Goal: Task Accomplishment & Management: Manage account settings

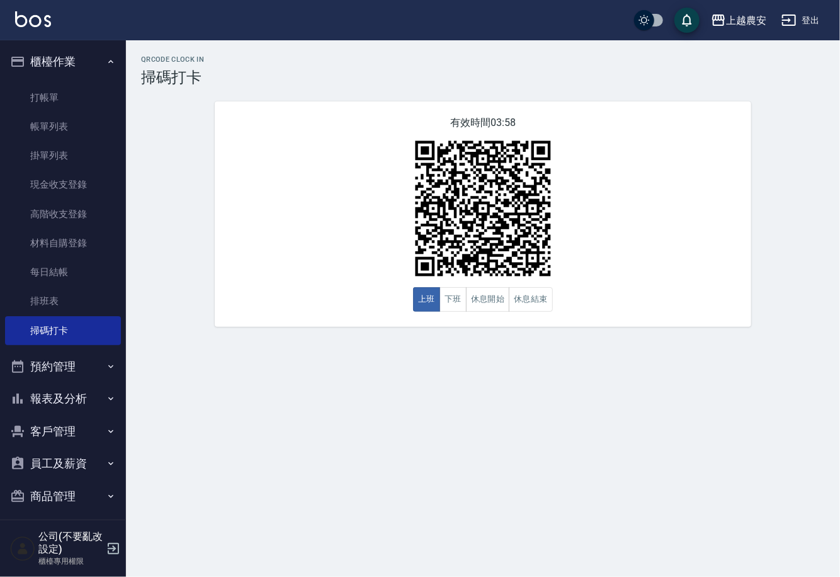
click at [61, 392] on button "報表及分析" at bounding box center [63, 398] width 116 height 33
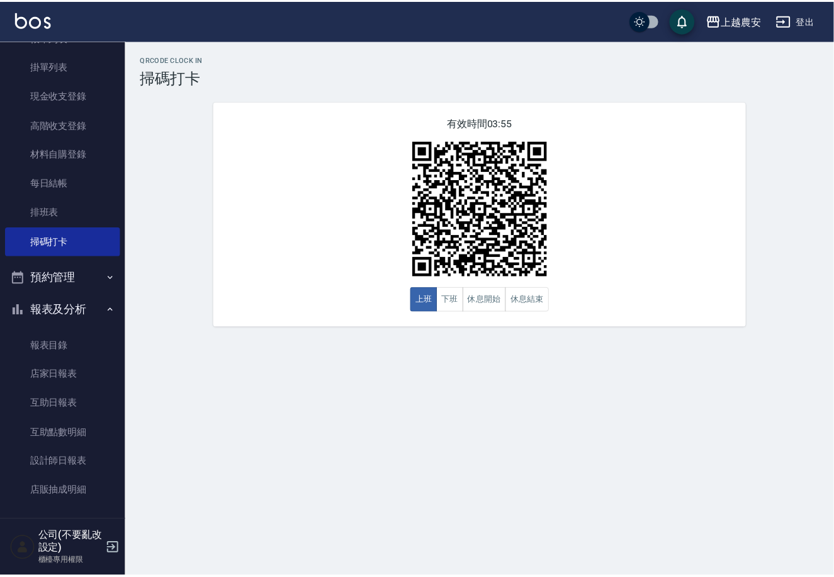
scroll to position [108, 0]
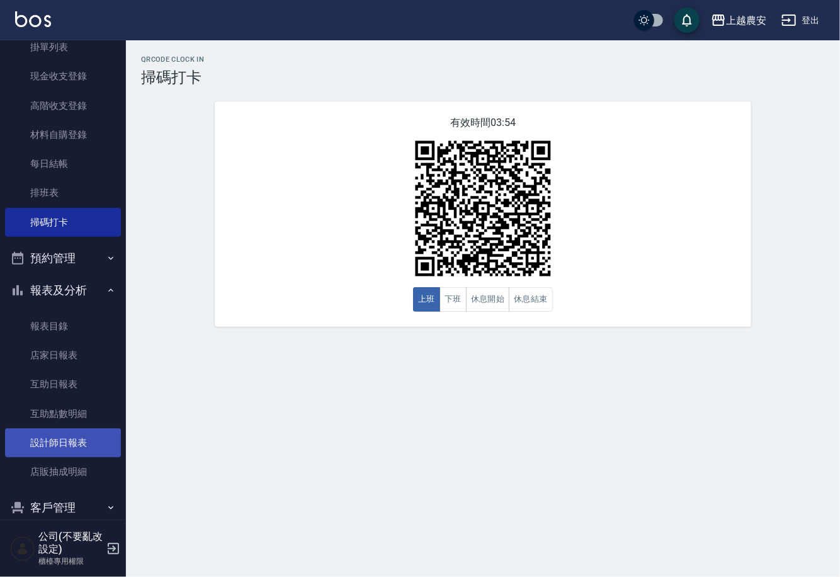
click at [54, 441] on link "設計師日報表" at bounding box center [63, 442] width 116 height 29
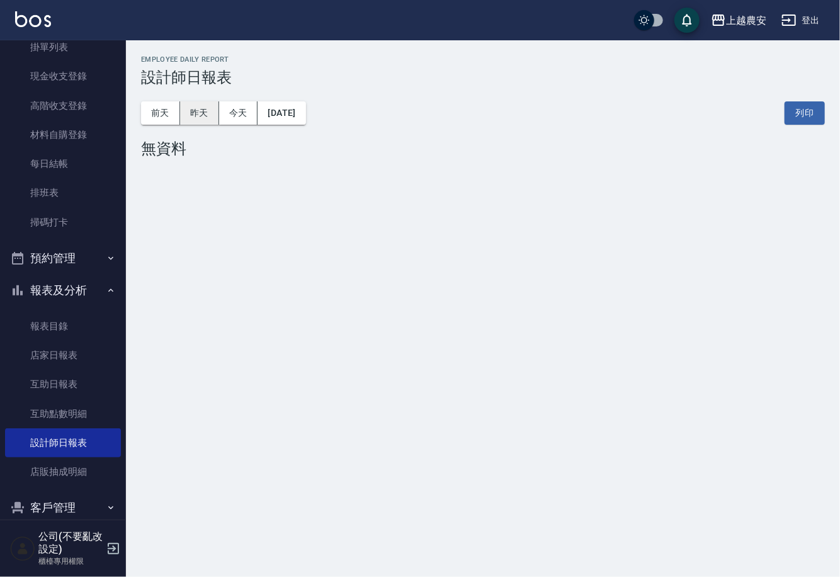
click at [201, 122] on button "昨天" at bounding box center [199, 112] width 39 height 23
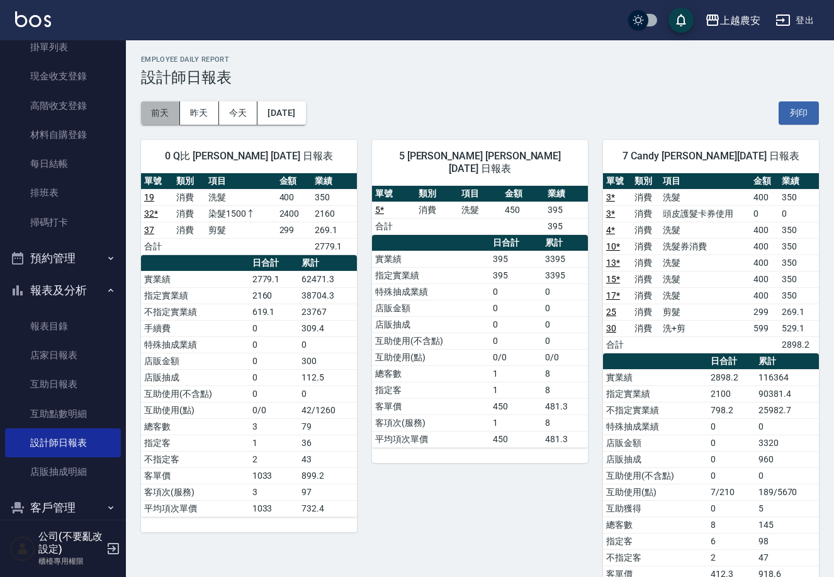
click at [157, 110] on button "前天" at bounding box center [160, 112] width 39 height 23
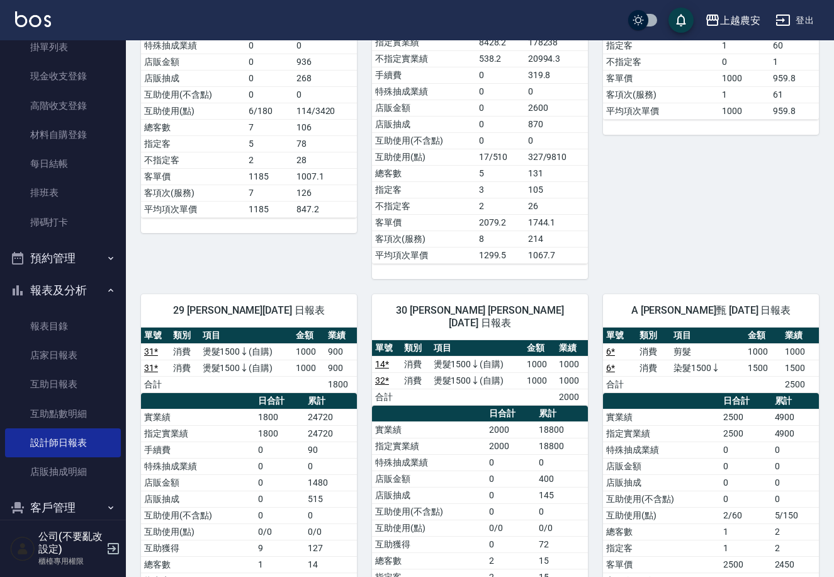
scroll to position [341, 0]
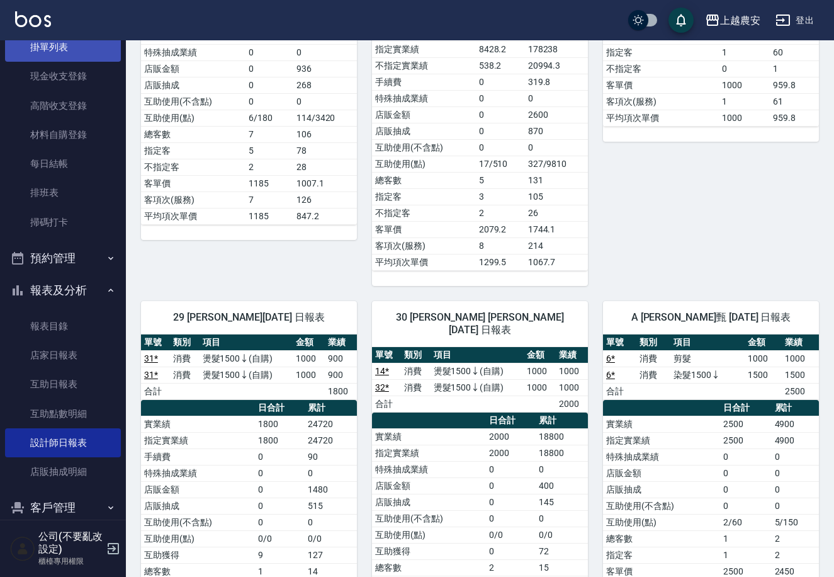
click at [83, 46] on link "掛單列表" at bounding box center [63, 47] width 116 height 29
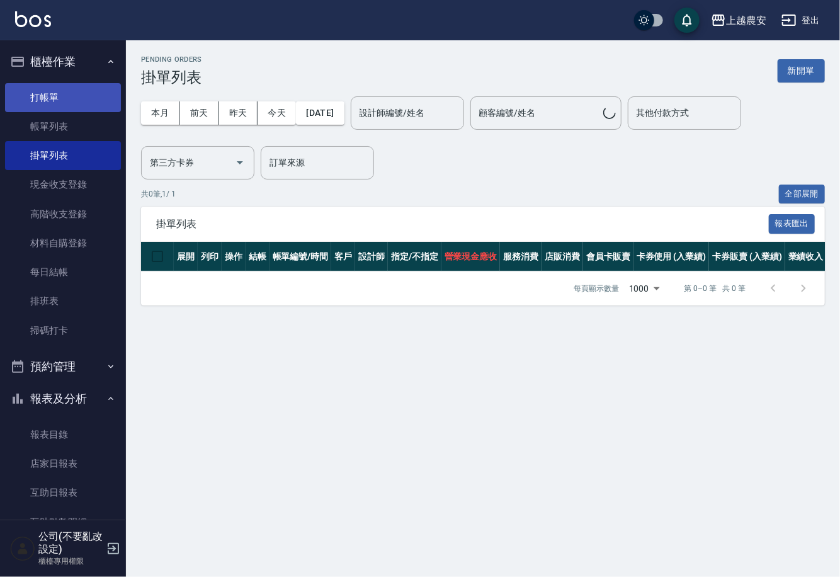
click at [97, 105] on link "打帳單" at bounding box center [63, 97] width 116 height 29
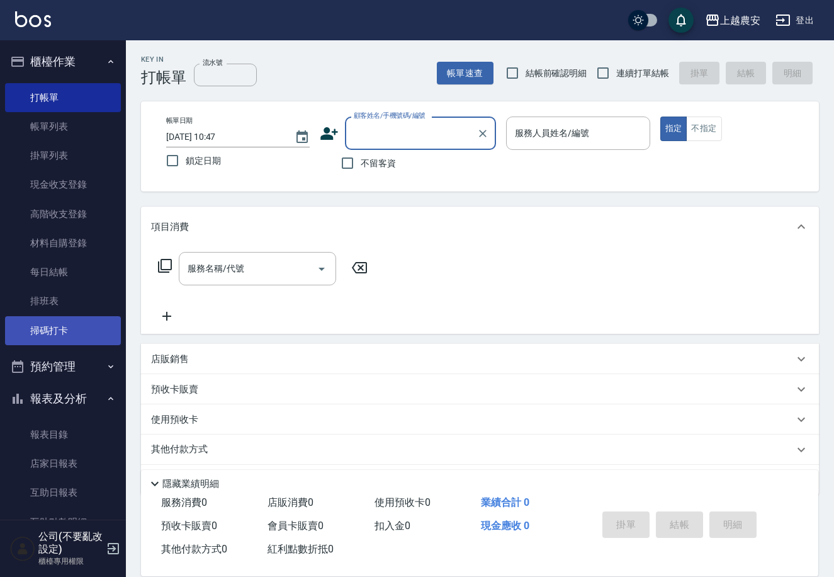
click at [30, 324] on link "掃碼打卡" at bounding box center [63, 330] width 116 height 29
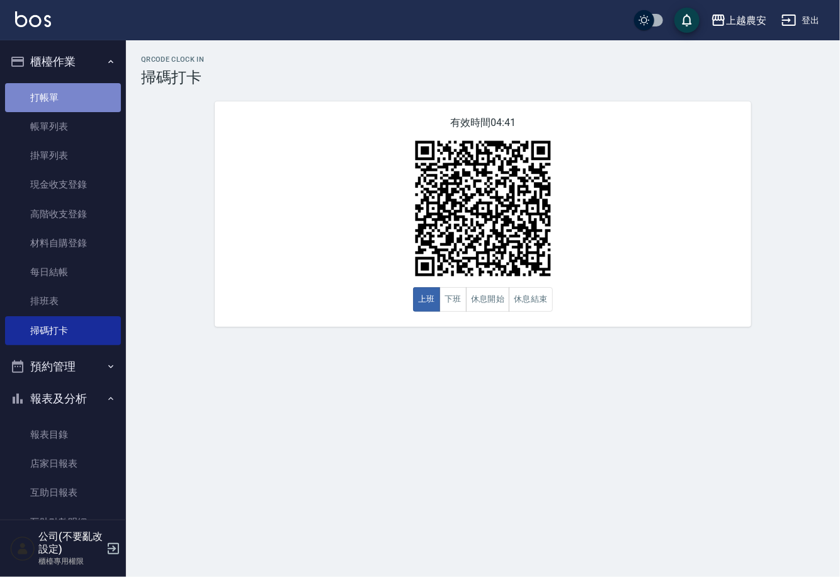
click at [80, 86] on link "打帳單" at bounding box center [63, 97] width 116 height 29
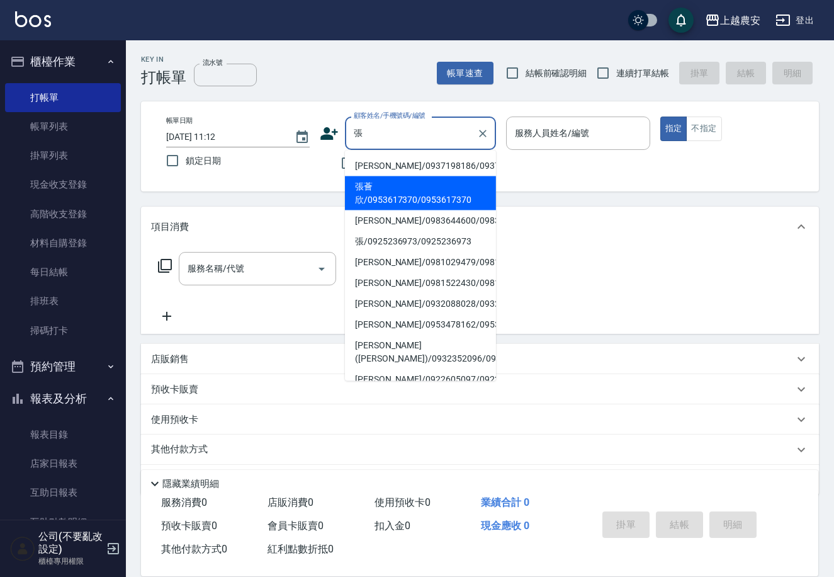
type input "張薈欣/0953617370/0953617370"
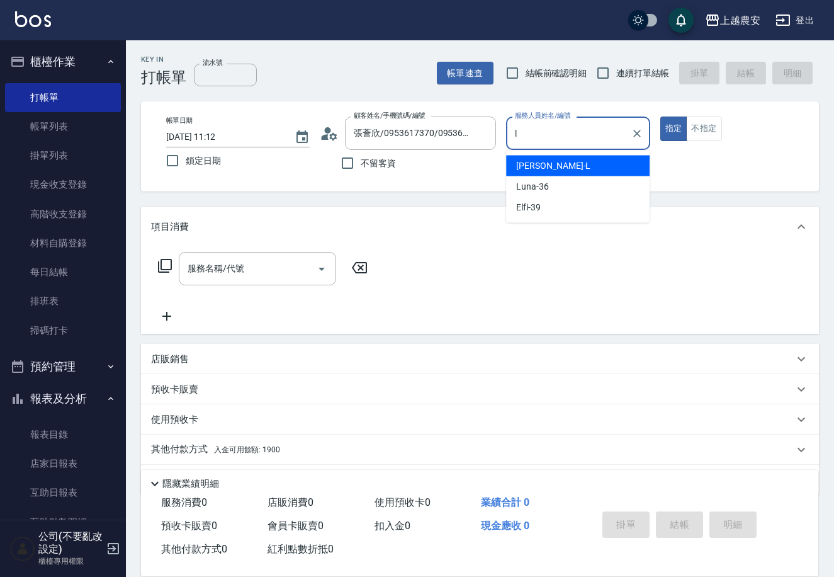
type input "Lina-L"
type button "true"
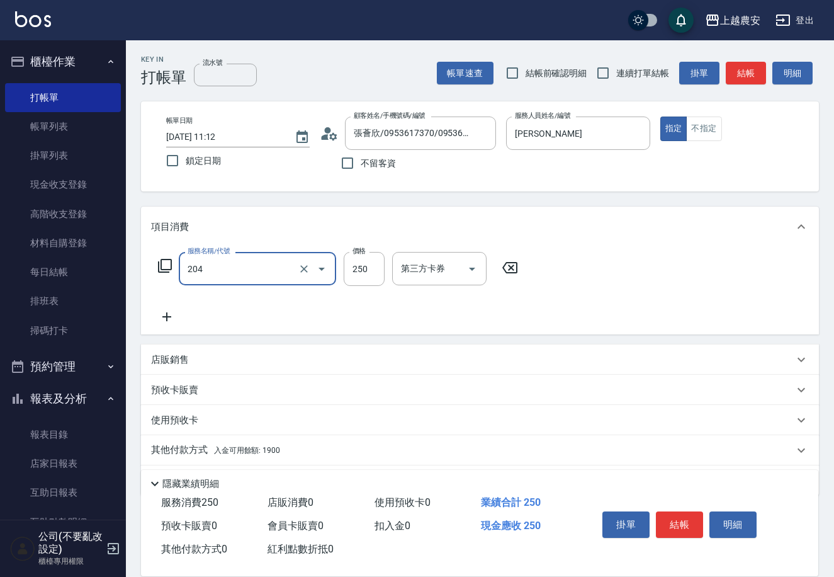
type input "梳髮(204)"
type input "200"
drag, startPoint x: 252, startPoint y: 447, endPoint x: 259, endPoint y: 443, distance: 8.2
click at [252, 447] on span "入金可用餘額: 1900" at bounding box center [247, 450] width 66 height 9
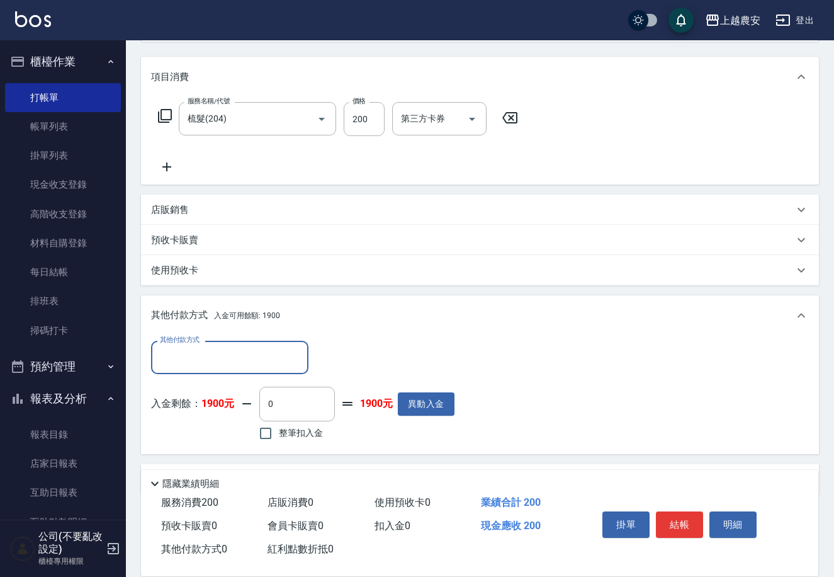
scroll to position [185, 0]
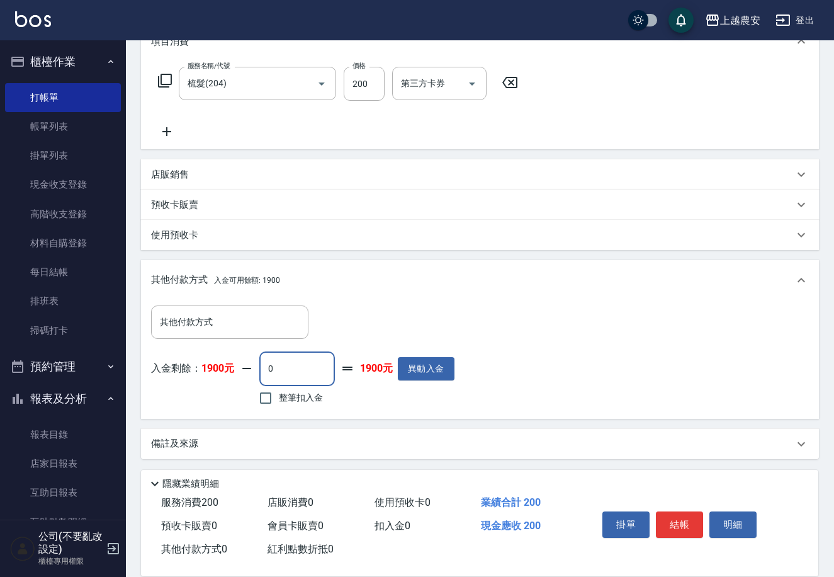
click at [306, 363] on input "0" at bounding box center [297, 368] width 76 height 34
type input "200"
click at [676, 528] on button "結帳" at bounding box center [679, 524] width 47 height 26
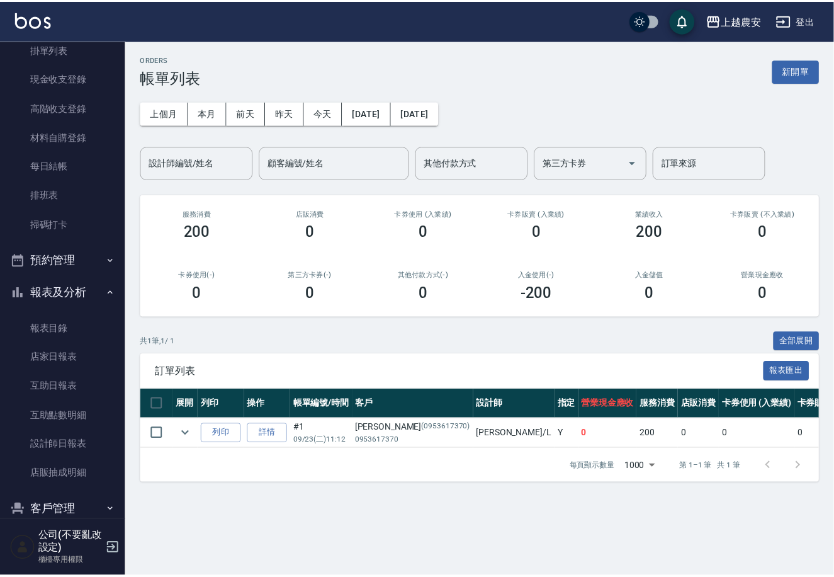
scroll to position [177, 0]
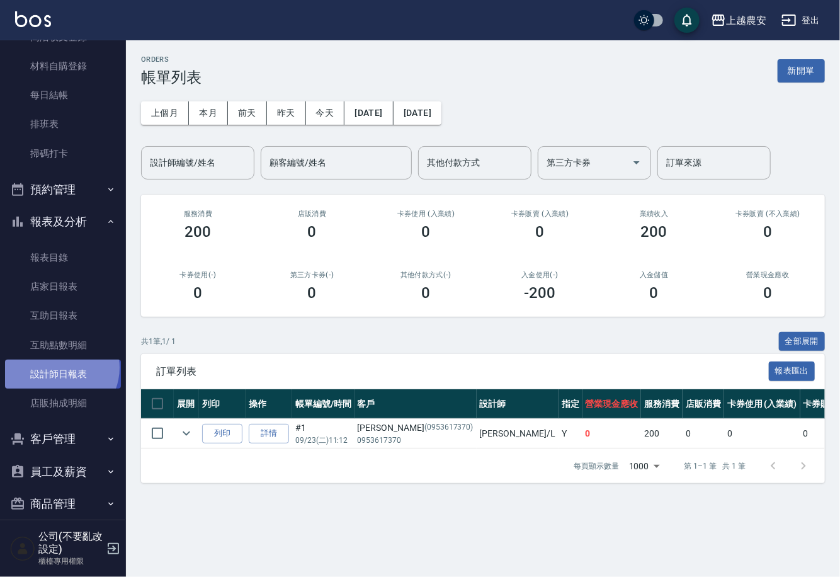
click at [59, 367] on link "設計師日報表" at bounding box center [63, 374] width 116 height 29
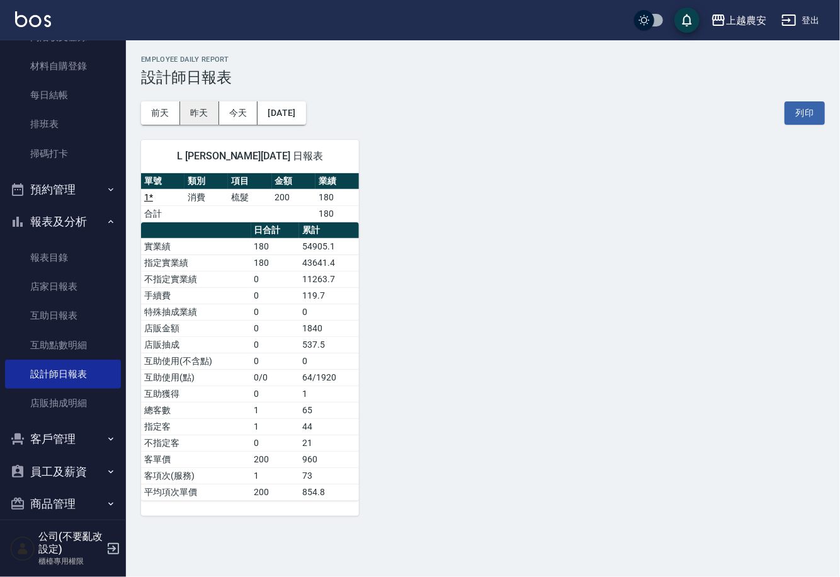
click at [200, 115] on button "昨天" at bounding box center [199, 112] width 39 height 23
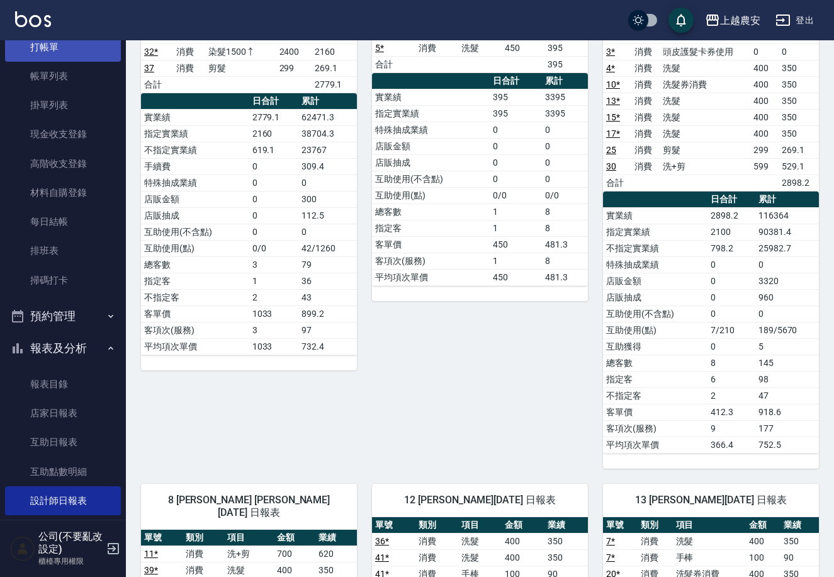
scroll to position [25, 0]
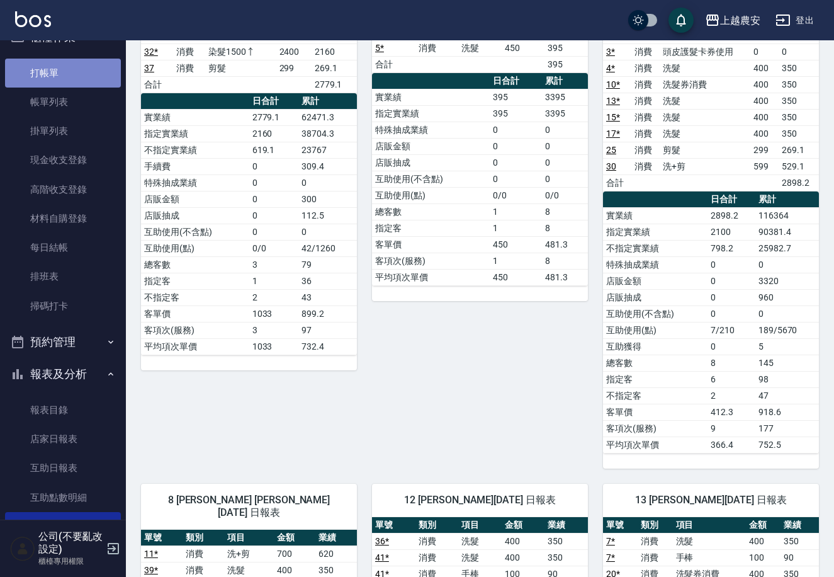
click at [75, 68] on link "打帳單" at bounding box center [63, 73] width 116 height 29
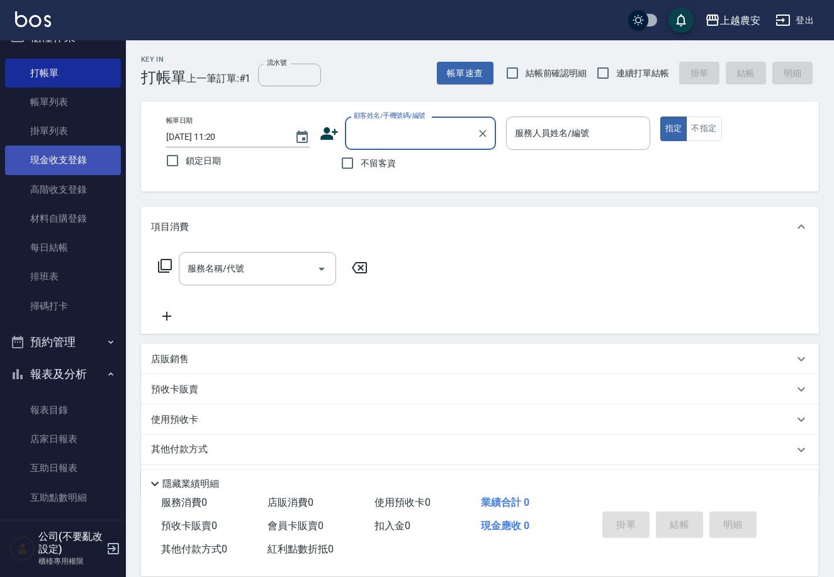
click at [20, 149] on link "現金收支登錄" at bounding box center [63, 159] width 116 height 29
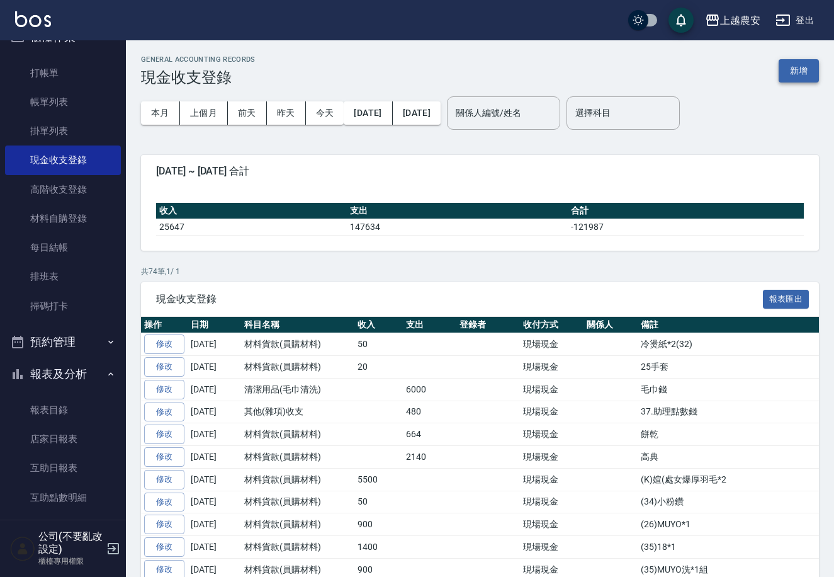
click at [803, 71] on button "新增" at bounding box center [799, 70] width 40 height 23
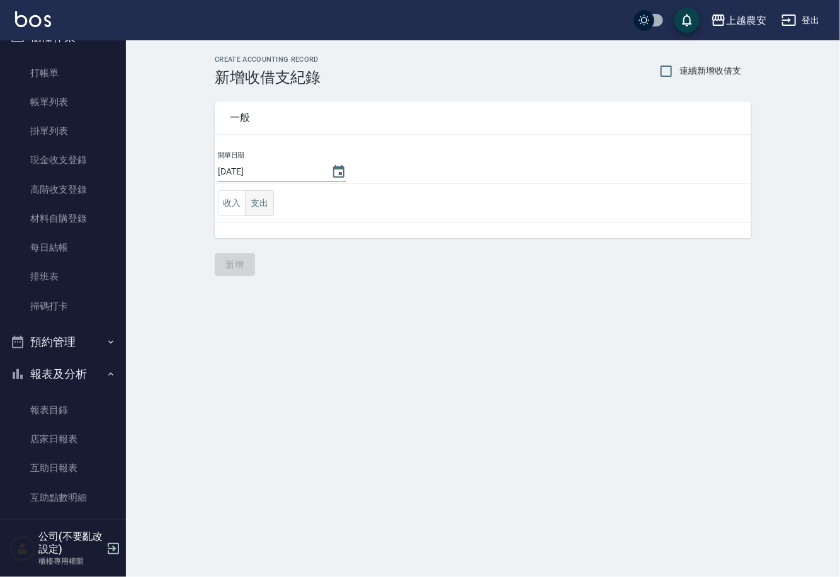
click at [249, 201] on button "支出" at bounding box center [260, 203] width 28 height 26
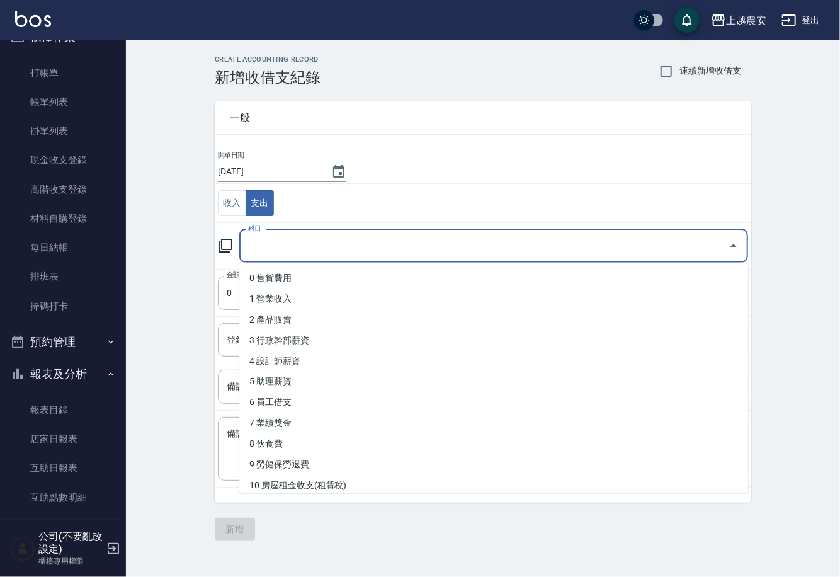
click at [448, 239] on input "科目" at bounding box center [484, 246] width 479 height 22
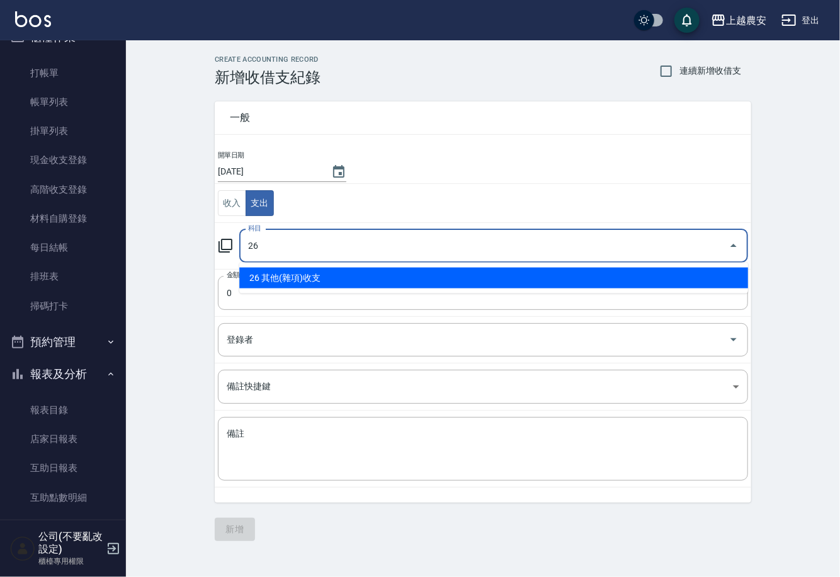
click at [418, 281] on li "26 其他(雜項)收支" at bounding box center [493, 278] width 509 height 21
type input "26 其他(雜項)收支"
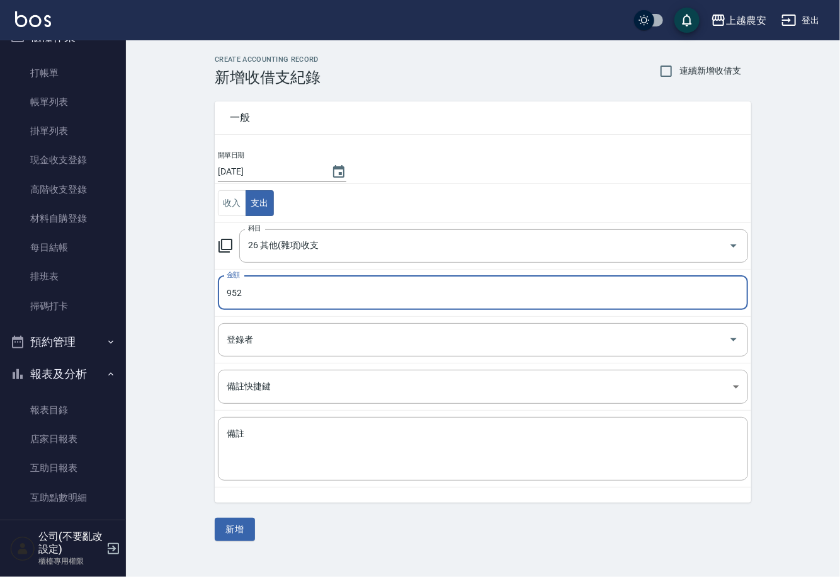
type input "952"
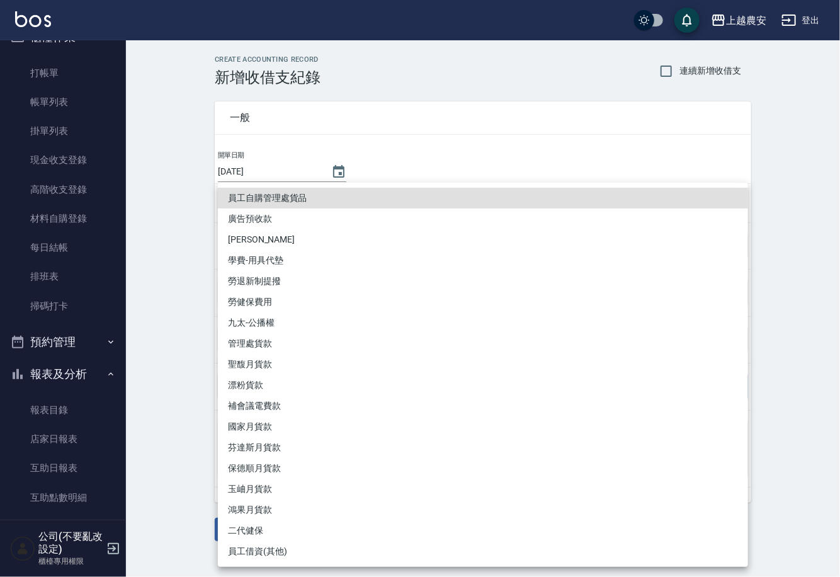
click at [169, 246] on div at bounding box center [420, 288] width 840 height 577
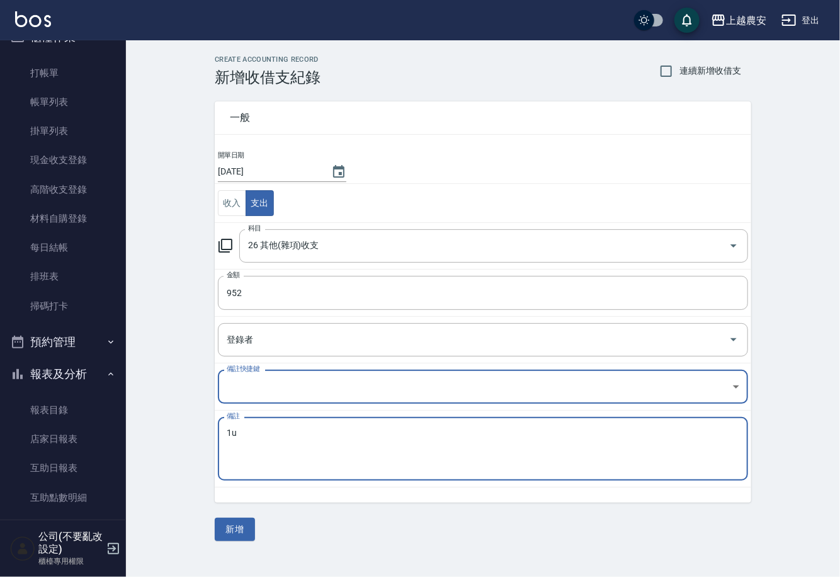
type textarea "1"
type textarea "餅乾"
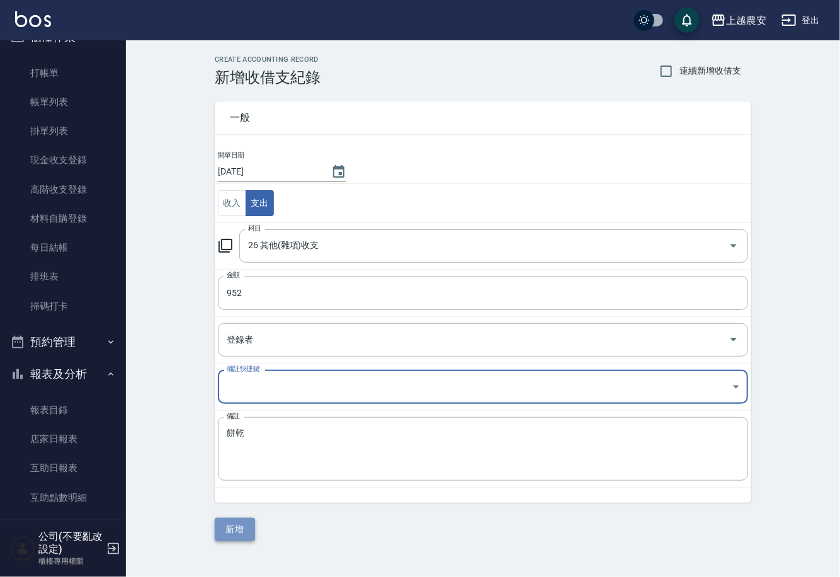
click at [248, 531] on button "新增" at bounding box center [235, 529] width 40 height 23
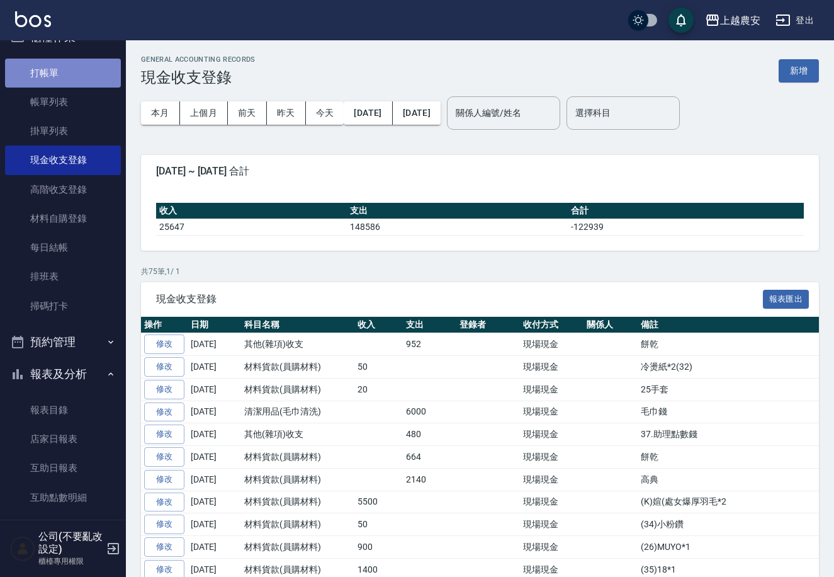
click at [86, 72] on link "打帳單" at bounding box center [63, 73] width 116 height 29
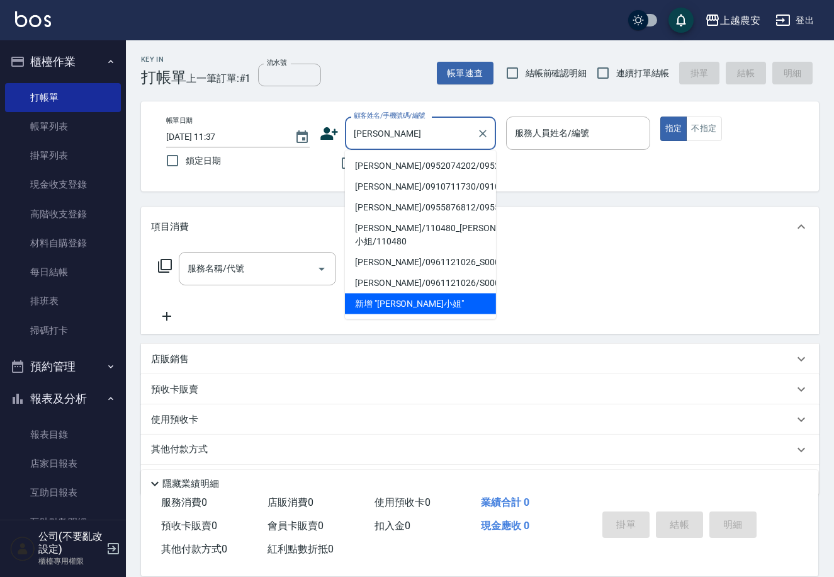
click at [444, 168] on li "董小姐/0952074202/0952074202" at bounding box center [420, 166] width 151 height 21
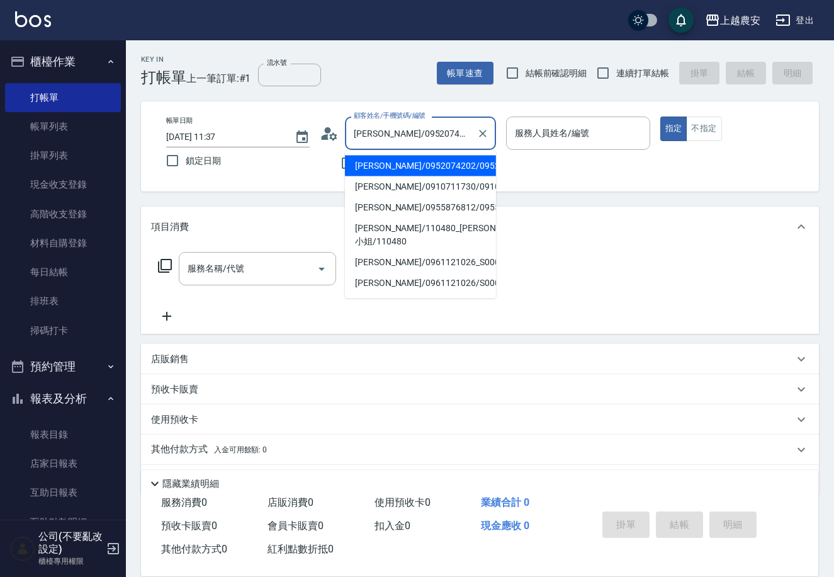
click at [459, 133] on input "董小姐/0952074202/0952074202" at bounding box center [411, 133] width 121 height 22
click at [462, 135] on input "董小姐/0952074202/0952074202" at bounding box center [411, 133] width 121 height 22
drag, startPoint x: 467, startPoint y: 135, endPoint x: 365, endPoint y: 135, distance: 101.4
click at [365, 135] on input "董小姐/0952074202/0952074202" at bounding box center [411, 133] width 121 height 22
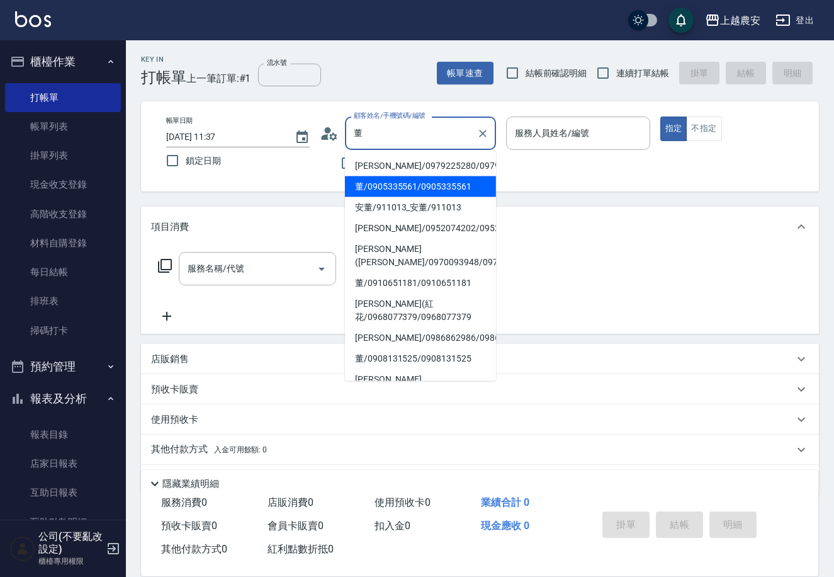
click at [428, 192] on li "董/0905335561/0905335561" at bounding box center [420, 186] width 151 height 21
drag, startPoint x: 463, startPoint y: 133, endPoint x: 360, endPoint y: 123, distance: 103.8
click at [360, 123] on input "董/0905335561/0905335561" at bounding box center [411, 133] width 121 height 22
type input "/0905335561/0905335561"
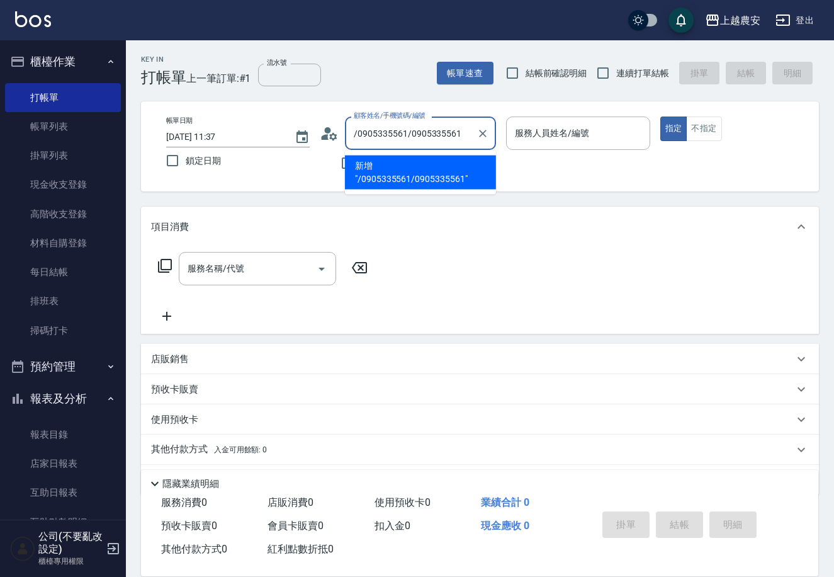
drag, startPoint x: 373, startPoint y: 138, endPoint x: 269, endPoint y: 136, distance: 103.3
click at [254, 137] on div "帳單日期 2025/09/23 11:37 鎖定日期 顧客姓名/手機號碼/編號 /0905335561/0905335561 顧客姓名/手機號碼/編號 不留客…" at bounding box center [480, 146] width 648 height 60
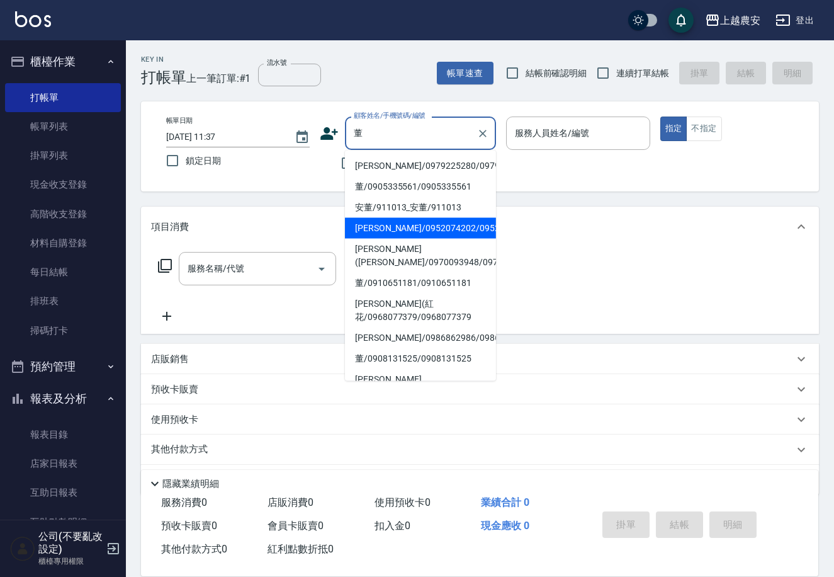
click at [470, 225] on li "董小姐/0952074202/0952074202" at bounding box center [420, 228] width 151 height 21
drag, startPoint x: 460, startPoint y: 129, endPoint x: 373, endPoint y: 137, distance: 87.9
click at [373, 137] on input "董小姐/0952074202/0952074202" at bounding box center [411, 133] width 121 height 22
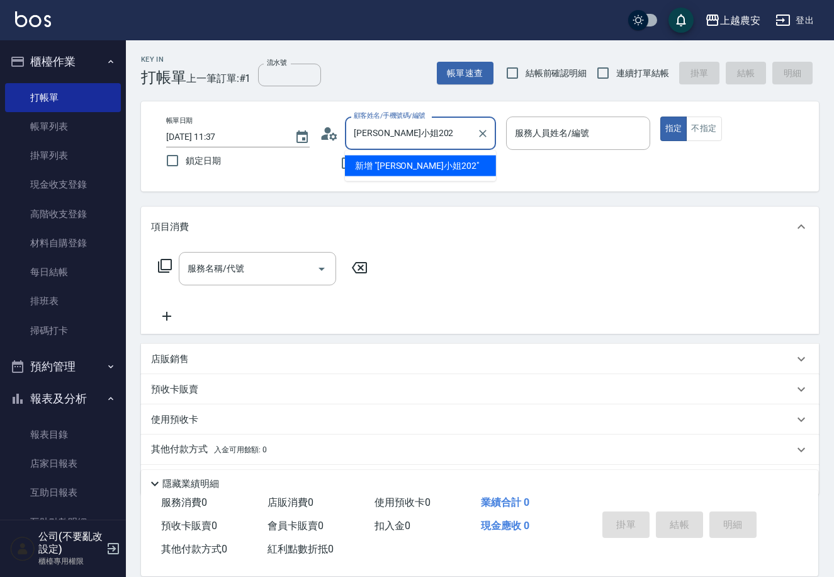
click at [431, 136] on input "董小姐202" at bounding box center [411, 133] width 121 height 22
drag, startPoint x: 431, startPoint y: 136, endPoint x: 410, endPoint y: 136, distance: 20.8
click at [415, 136] on input "董小姐202" at bounding box center [411, 133] width 121 height 22
drag, startPoint x: 368, startPoint y: 140, endPoint x: 392, endPoint y: 136, distance: 24.3
click at [370, 140] on input "董小姐202" at bounding box center [411, 133] width 121 height 22
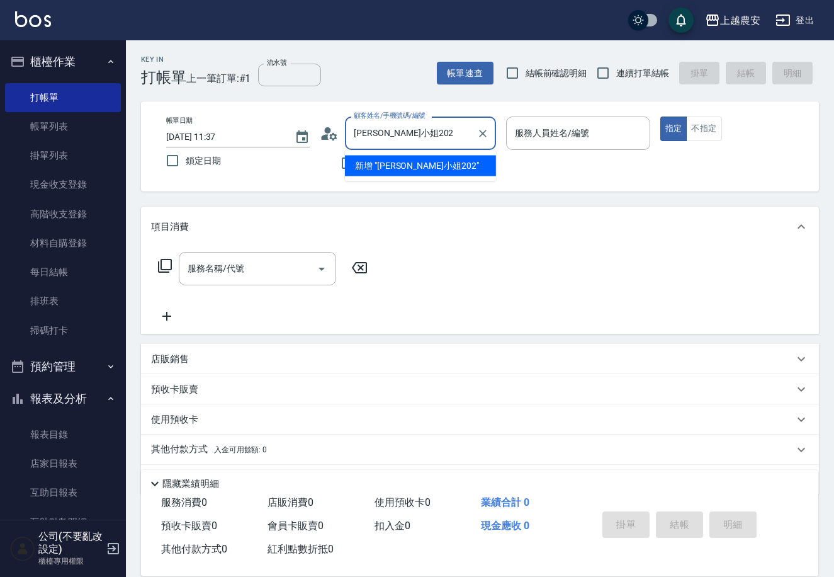
drag, startPoint x: 395, startPoint y: 135, endPoint x: 366, endPoint y: 133, distance: 28.4
click at [366, 133] on input "董小姐202" at bounding box center [411, 133] width 121 height 22
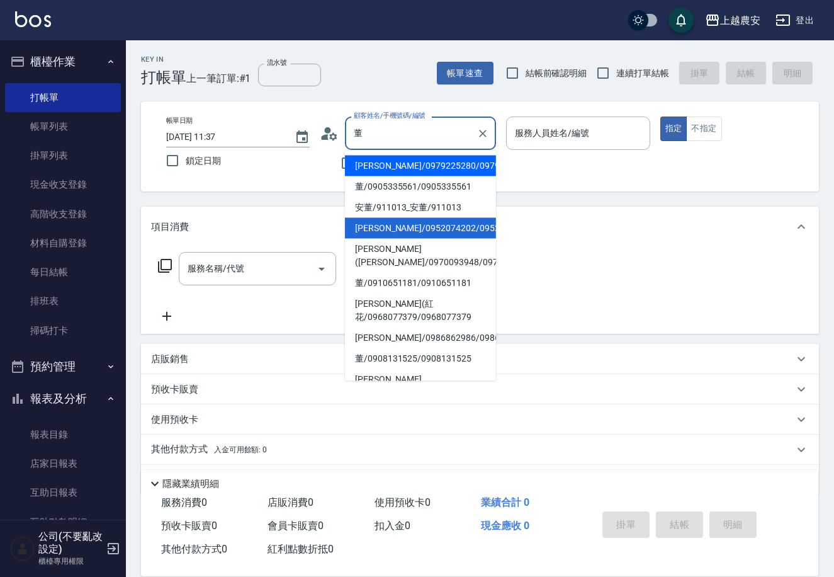
click at [475, 166] on li "董怡君/0979225280/0979225280" at bounding box center [420, 166] width 151 height 21
type input "董怡君/0979225280/0979225280"
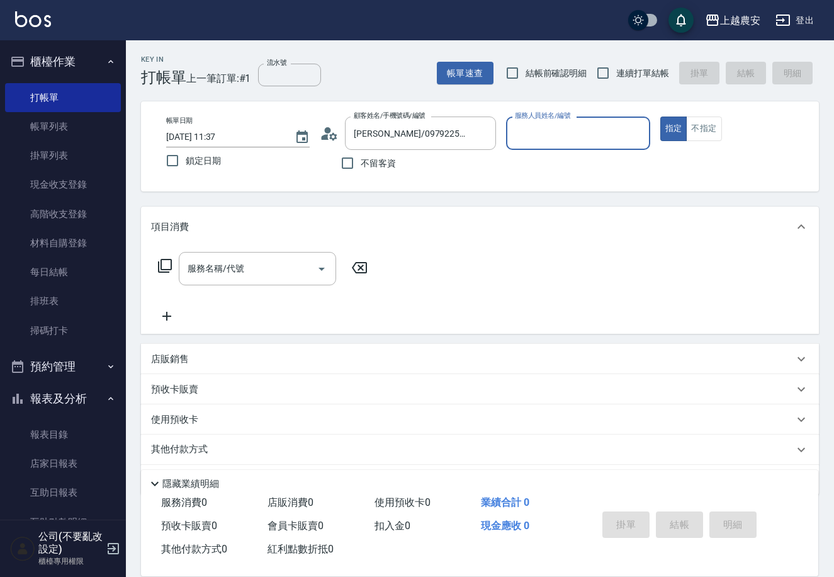
type input "Mia-M"
click at [280, 258] on input "服務名稱/代號" at bounding box center [247, 269] width 127 height 22
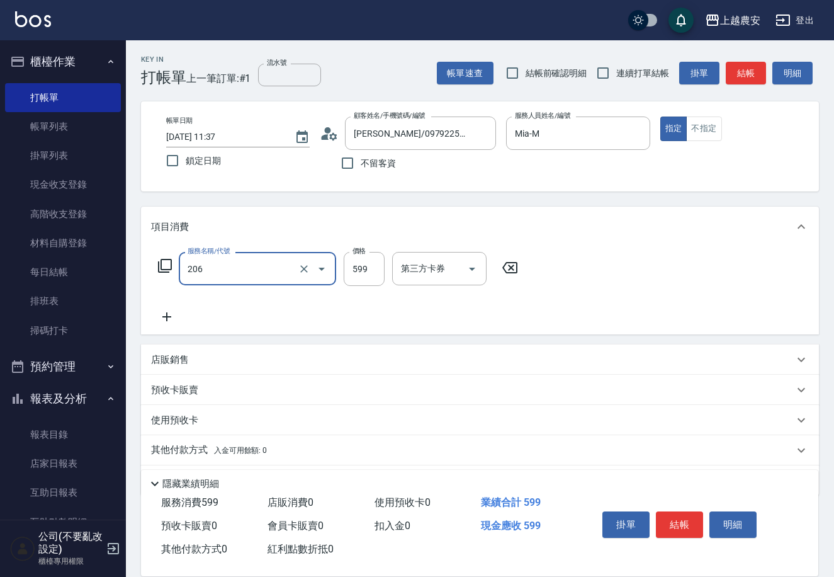
type input "洗+剪(206)"
type input "700"
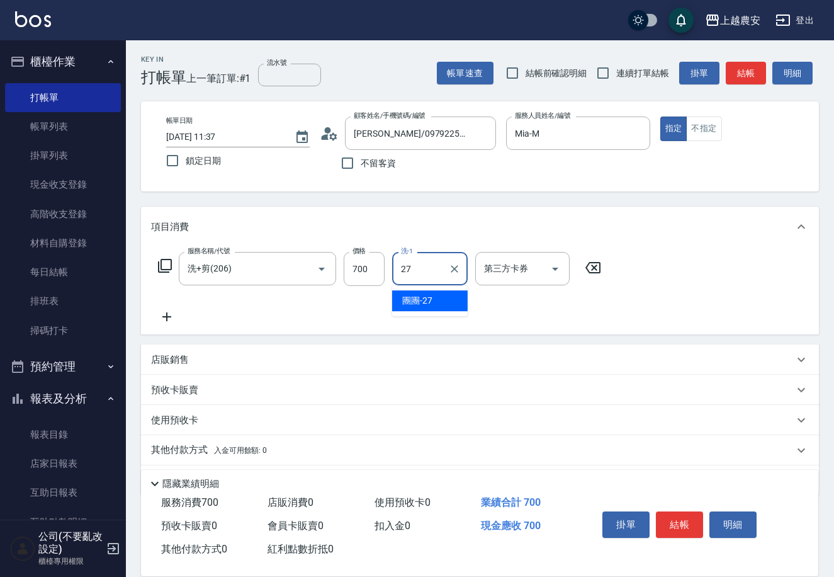
type input "團團-27"
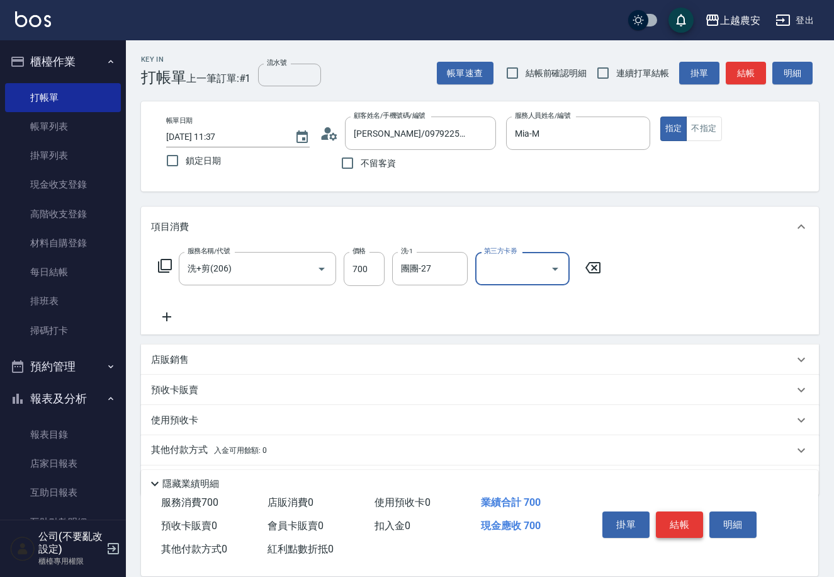
click at [687, 524] on button "結帳" at bounding box center [679, 524] width 47 height 26
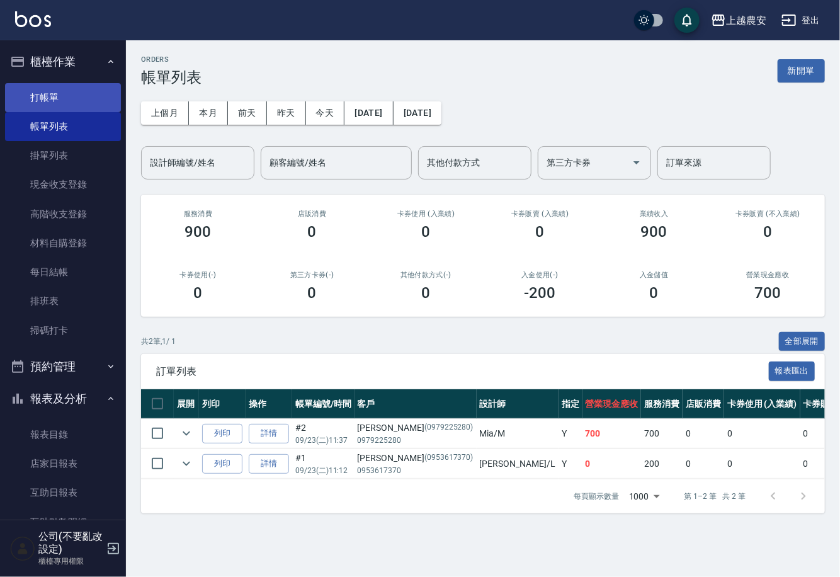
click at [76, 86] on link "打帳單" at bounding box center [63, 97] width 116 height 29
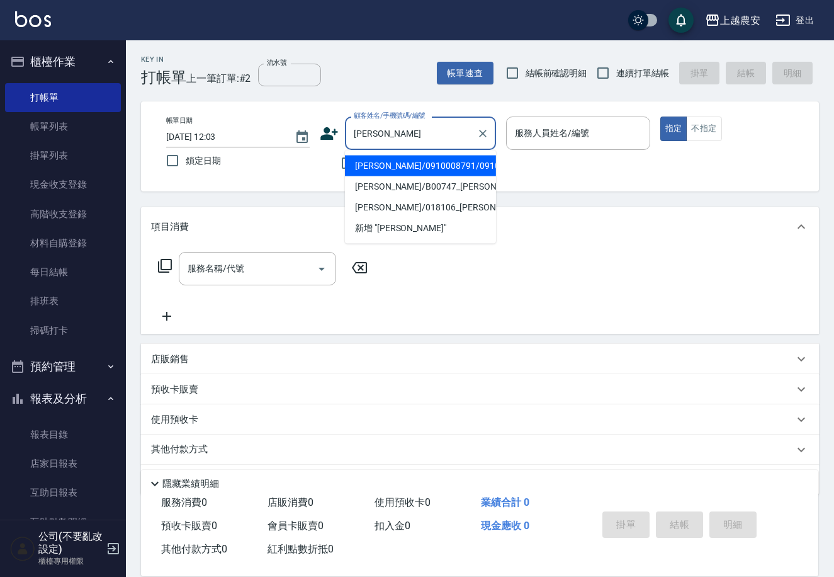
click at [455, 171] on li "賴雪玲/0910008791/0910008791" at bounding box center [420, 166] width 151 height 21
drag, startPoint x: 463, startPoint y: 135, endPoint x: 407, endPoint y: 133, distance: 55.4
click at [429, 133] on input "賴雪玲/0910008791/0910008791" at bounding box center [411, 133] width 121 height 22
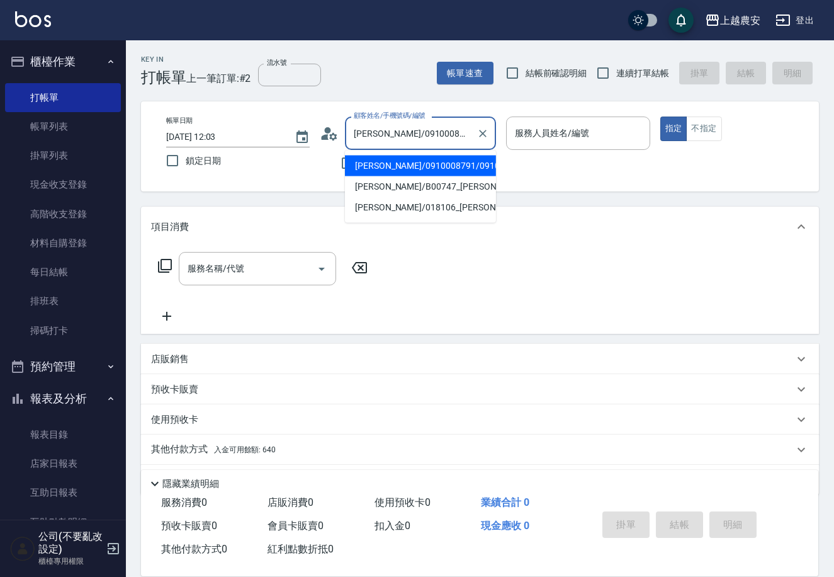
drag, startPoint x: 407, startPoint y: 133, endPoint x: 380, endPoint y: 133, distance: 27.1
click at [380, 133] on input "賴雪玲/0910008791/0910008791" at bounding box center [411, 133] width 121 height 22
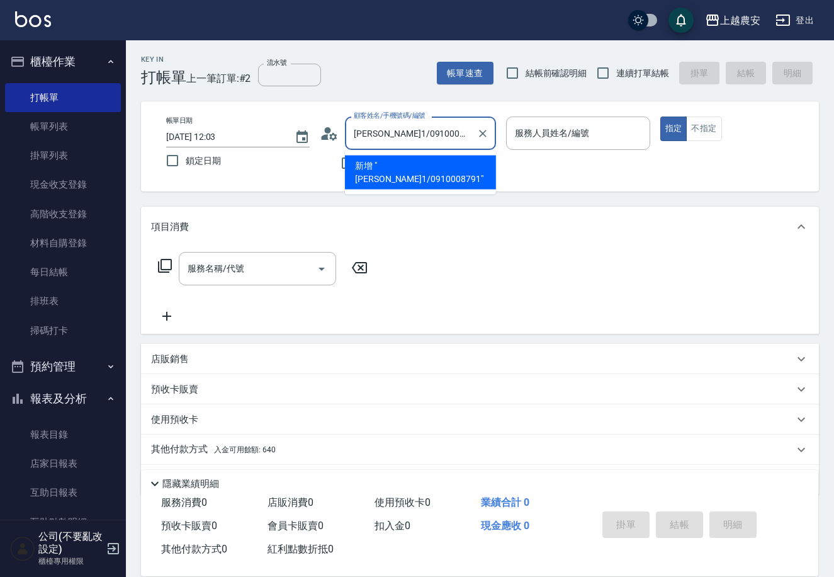
click at [363, 133] on input "賴雪玲1/0910008791" at bounding box center [411, 133] width 121 height 22
drag, startPoint x: 377, startPoint y: 134, endPoint x: 368, endPoint y: 133, distance: 8.2
click at [368, 133] on input "雪玲1/0910008791" at bounding box center [411, 133] width 121 height 22
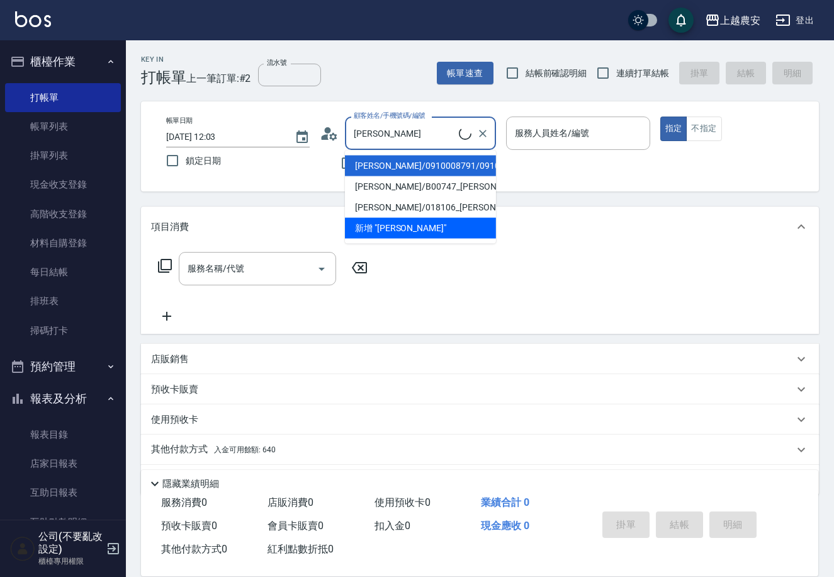
type input "賴雪玲/0910008791/0910008791"
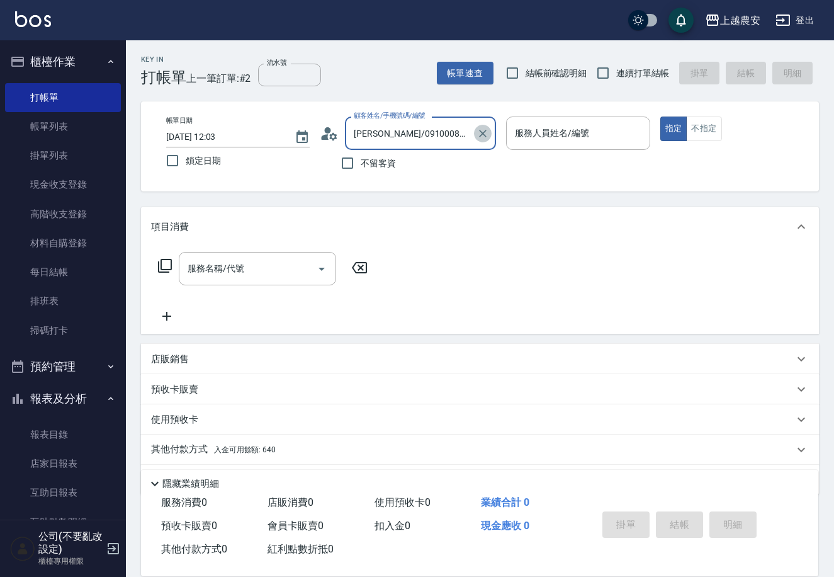
click at [484, 130] on icon "Clear" at bounding box center [483, 133] width 13 height 13
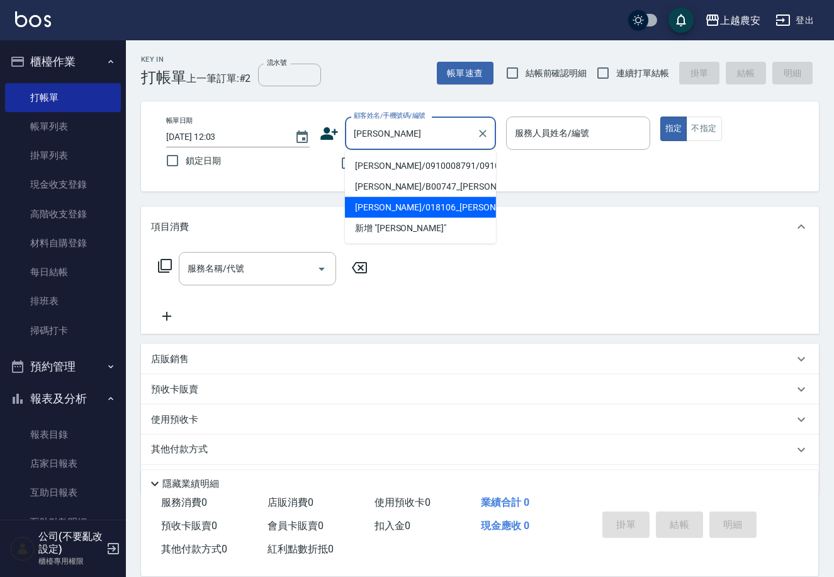
click at [465, 203] on li "黃雪玲/018106_黃雪玲/018106" at bounding box center [420, 207] width 151 height 21
type input "黃雪玲/018106_黃雪玲/018106"
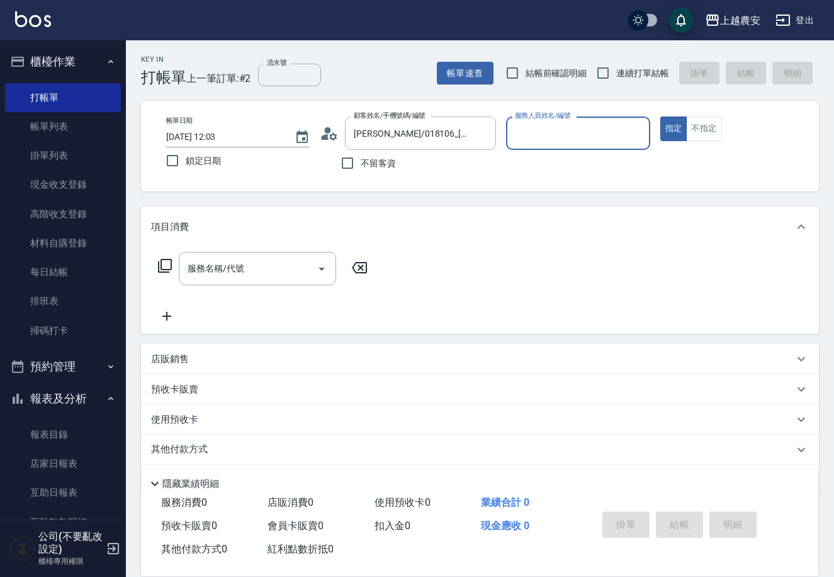
type input "不要亂改設定-99"
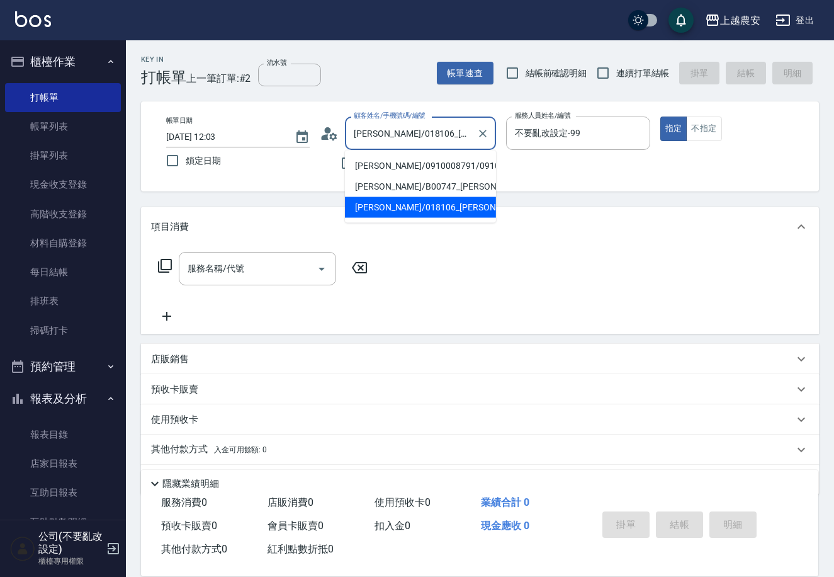
drag, startPoint x: 466, startPoint y: 134, endPoint x: 377, endPoint y: 133, distance: 89.4
click at [377, 133] on input "黃雪玲/018106_黃雪玲/018106" at bounding box center [411, 133] width 121 height 22
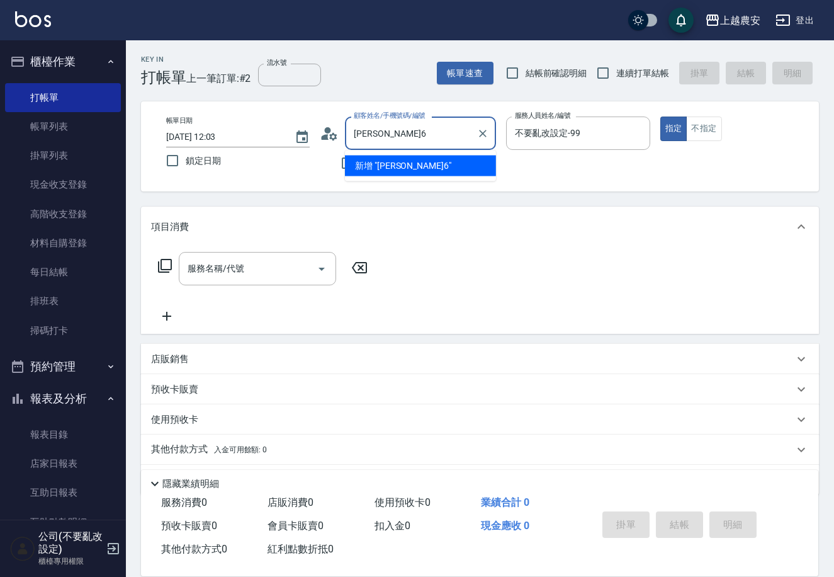
click at [412, 128] on input "黃雪玲6" at bounding box center [411, 133] width 121 height 22
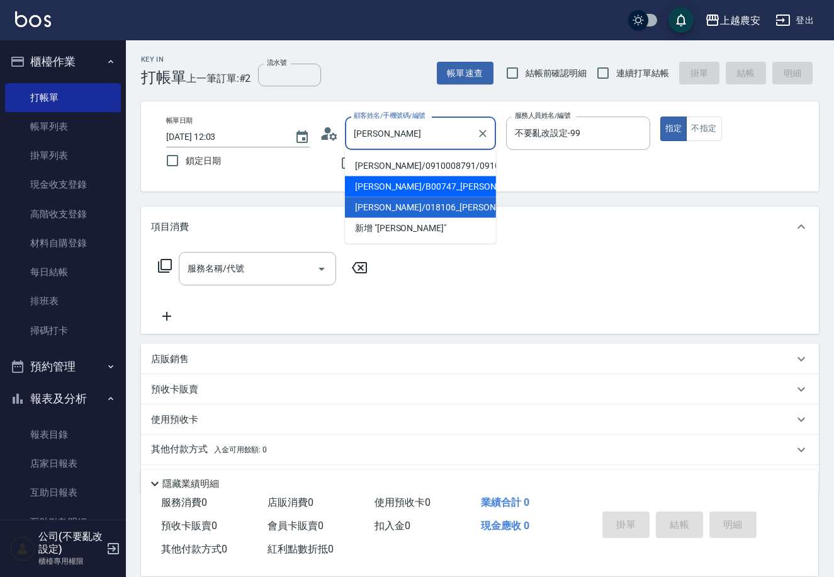
click at [438, 183] on li "黃雪玲/B00747_黃雪玲/B00747" at bounding box center [420, 186] width 151 height 21
type input "黃雪玲/B00747_黃雪玲/B00747"
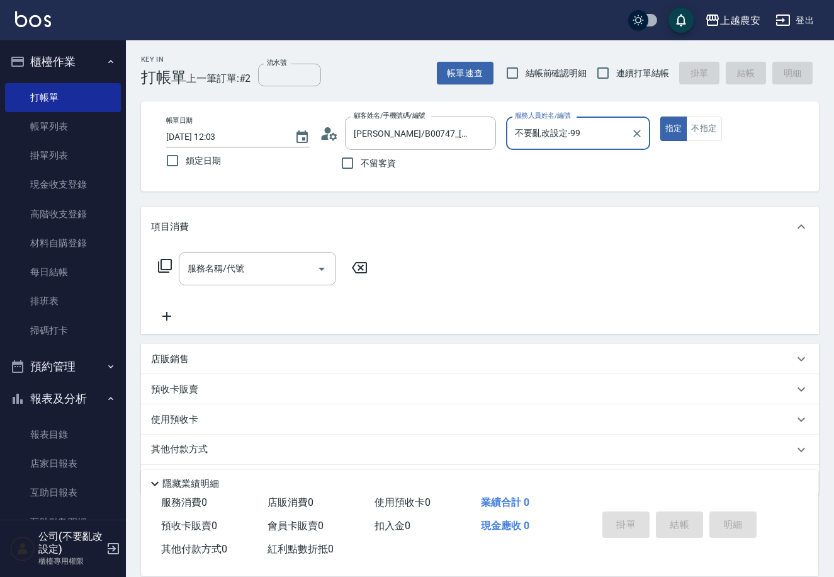
type input "美雅-B"
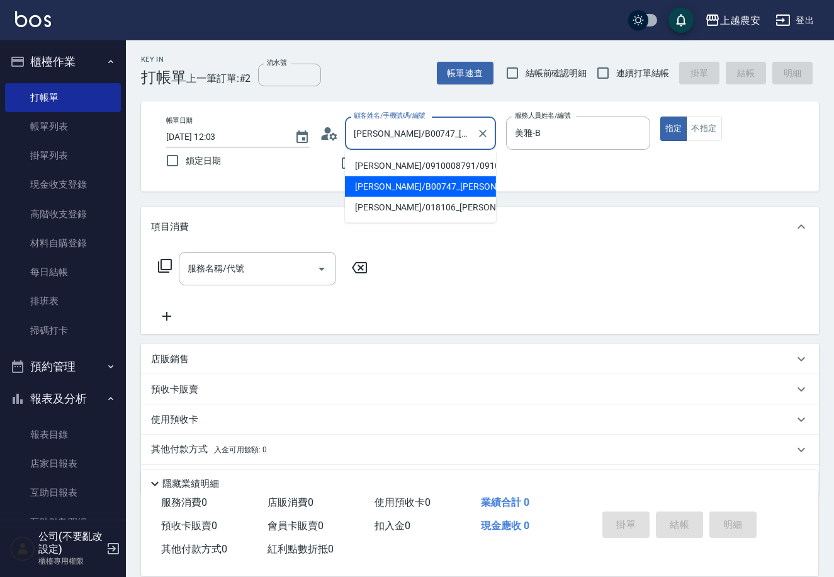
scroll to position [0, 2]
drag, startPoint x: 462, startPoint y: 127, endPoint x: 375, endPoint y: 129, distance: 86.9
click at [385, 129] on input "黃雪玲/B00747_黃雪玲/B00747" at bounding box center [411, 133] width 121 height 22
drag, startPoint x: 375, startPoint y: 129, endPoint x: 394, endPoint y: 128, distance: 18.9
click at [384, 128] on input "黃雪玲/B00747_黃雪玲/B00747" at bounding box center [411, 133] width 121 height 22
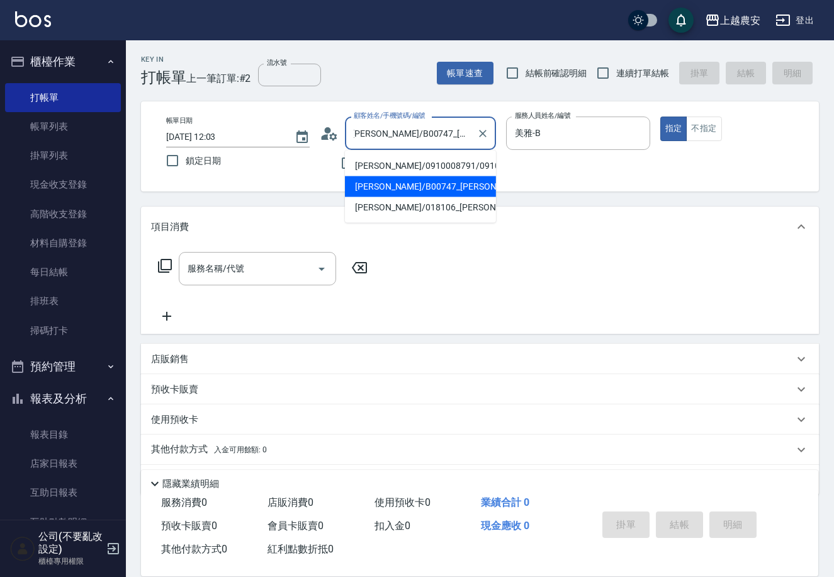
drag, startPoint x: 473, startPoint y: 128, endPoint x: 450, endPoint y: 129, distance: 23.3
click at [419, 128] on div "黃雪玲/B00747_黃雪玲/B00747 顧客姓名/手機號碼/編號" at bounding box center [420, 132] width 151 height 33
click at [478, 135] on icon "Clear" at bounding box center [483, 133] width 13 height 13
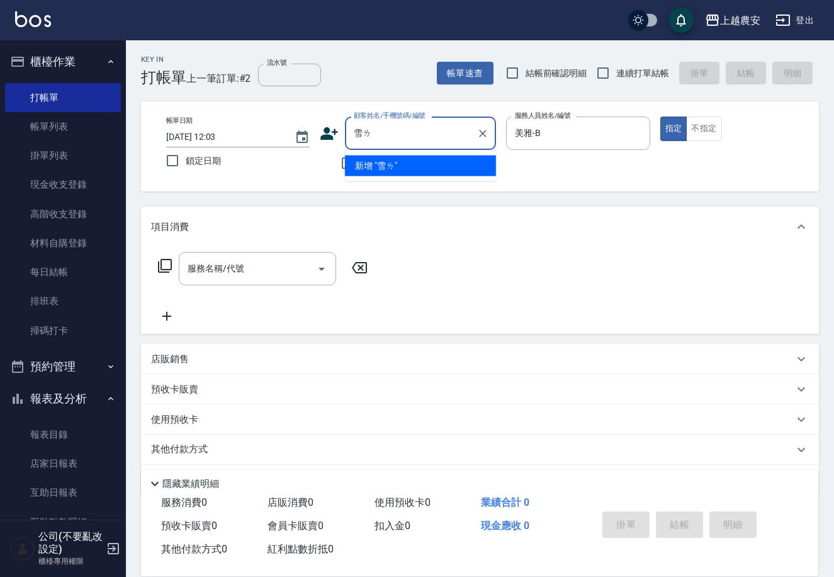
scroll to position [0, 0]
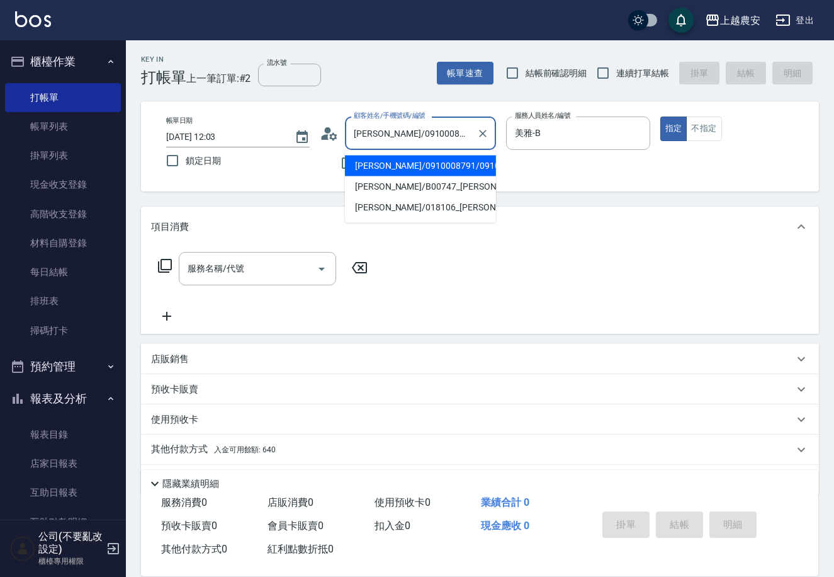
drag, startPoint x: 470, startPoint y: 129, endPoint x: 434, endPoint y: 132, distance: 36.0
click at [447, 132] on input "賴雪玲/0910008791/0910008791" at bounding box center [411, 133] width 121 height 22
drag, startPoint x: 366, startPoint y: 133, endPoint x: 375, endPoint y: 132, distance: 8.8
click at [375, 132] on input "賴雪玲/0910008791/0910008791" at bounding box center [411, 133] width 121 height 22
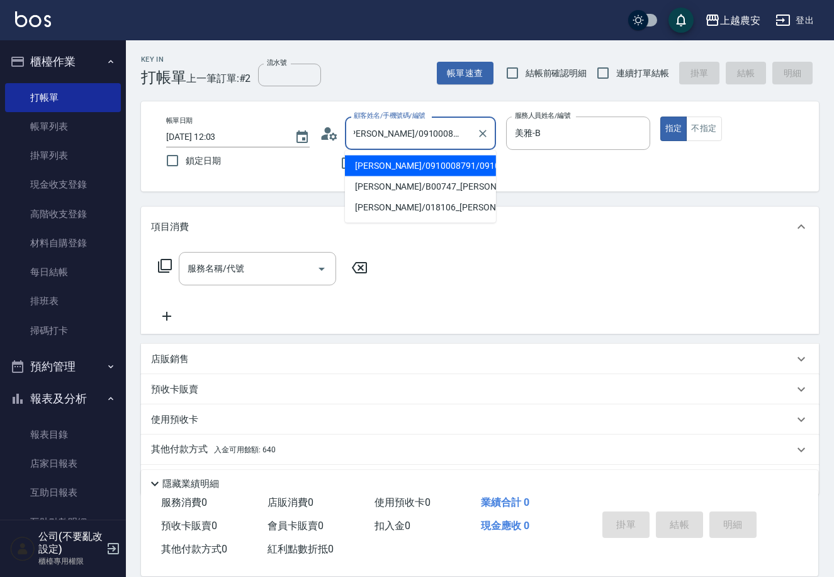
drag, startPoint x: 469, startPoint y: 131, endPoint x: 371, endPoint y: 131, distance: 97.6
click at [371, 131] on input "賴雪玲/0910008791/0910008791" at bounding box center [411, 133] width 121 height 22
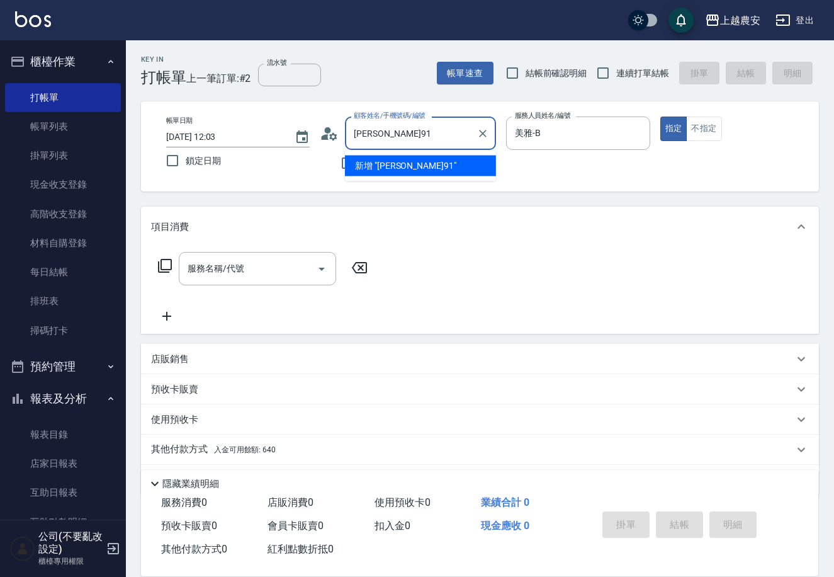
scroll to position [0, 0]
drag, startPoint x: 428, startPoint y: 136, endPoint x: 383, endPoint y: 135, distance: 44.7
click at [383, 135] on input "賴雪玲91" at bounding box center [411, 133] width 121 height 22
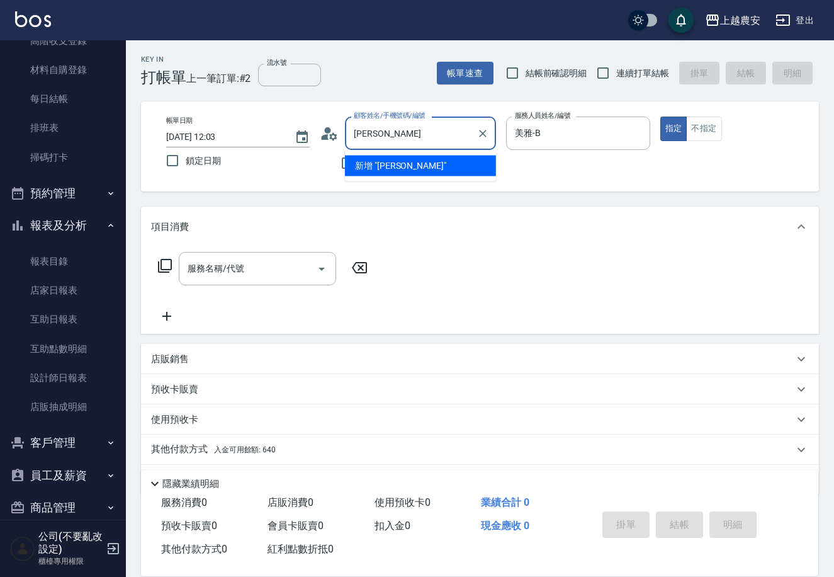
scroll to position [191, 0]
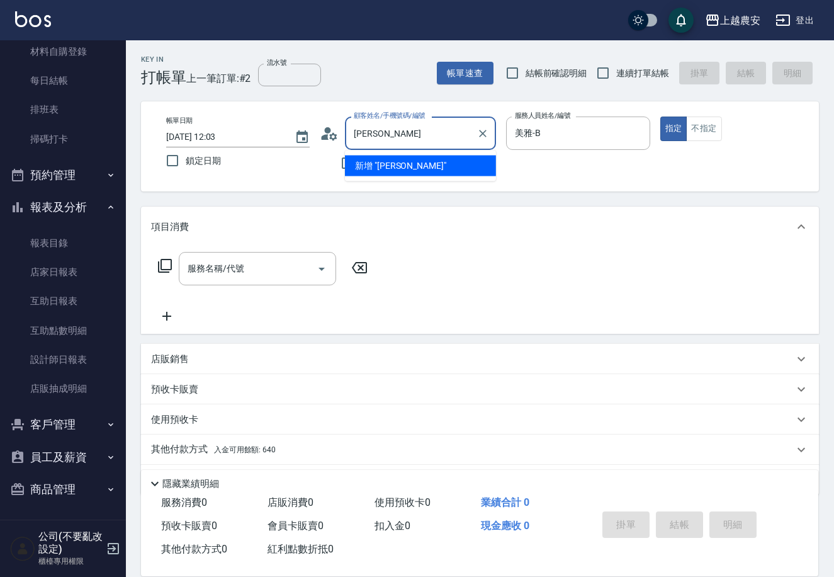
type input "賴雪玲/0910008791/0910008791"
click at [68, 416] on button "客戶管理" at bounding box center [63, 424] width 116 height 33
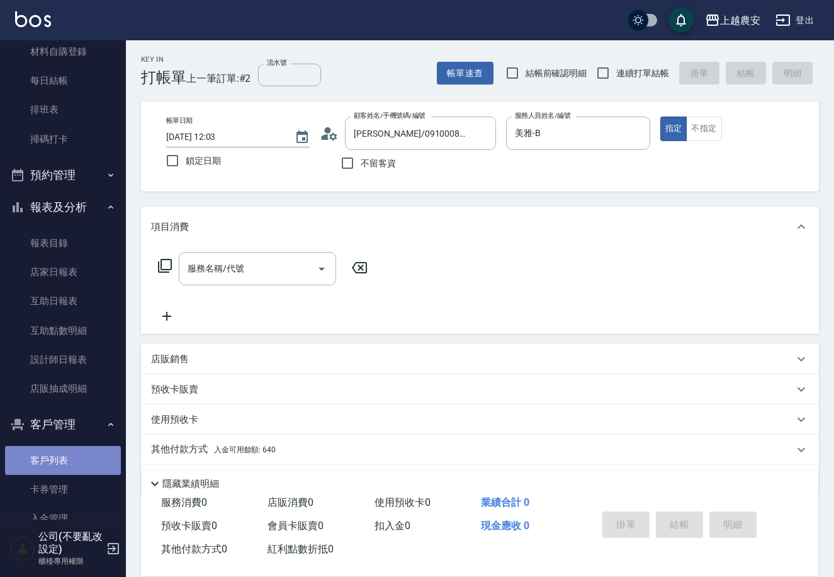
click at [106, 460] on link "客戶列表" at bounding box center [63, 460] width 116 height 29
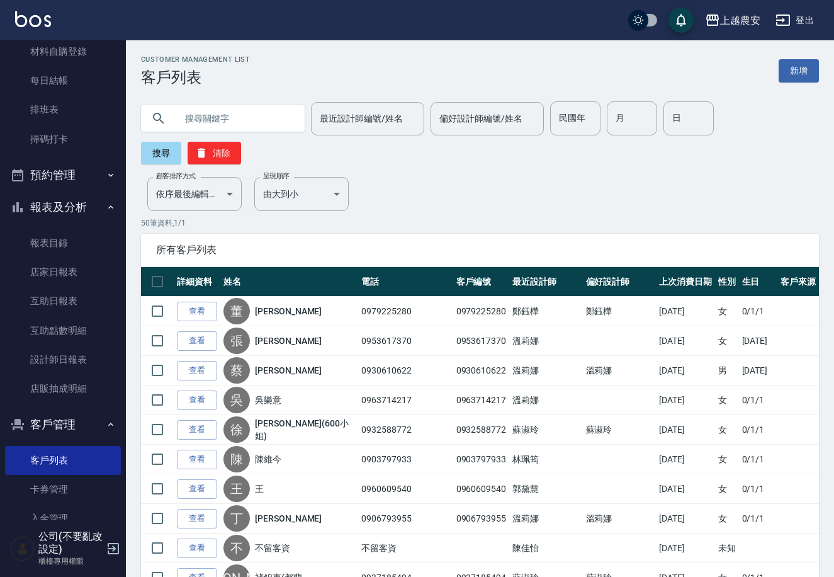
click at [239, 111] on input "text" at bounding box center [235, 118] width 118 height 34
click at [392, 105] on div "最近設計師編號/姓名" at bounding box center [367, 118] width 113 height 33
type input "雪"
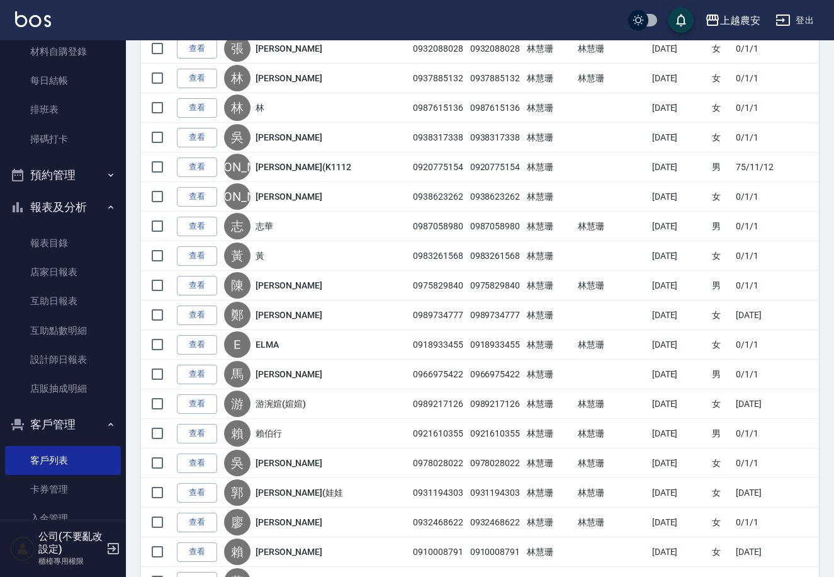
scroll to position [422, 0]
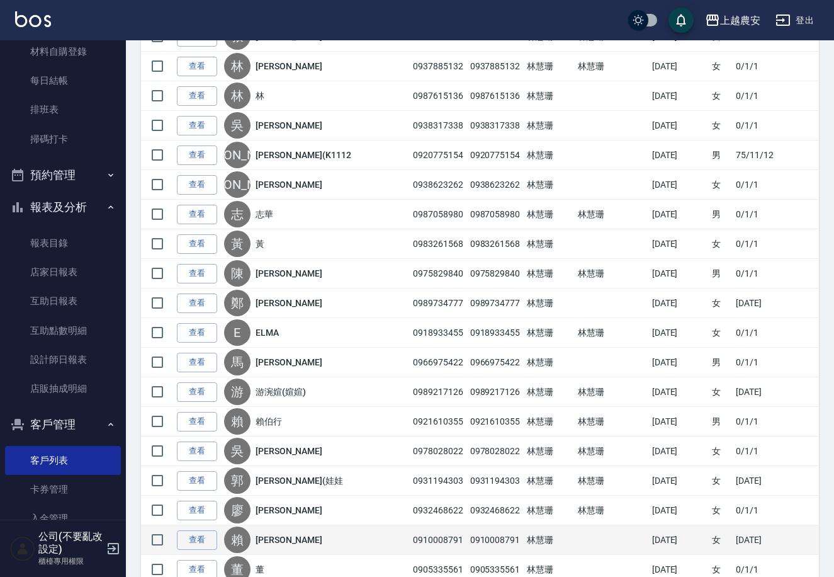
type input "Ksa-K"
click at [410, 525] on td "0910008791" at bounding box center [438, 540] width 57 height 30
drag, startPoint x: 399, startPoint y: 511, endPoint x: 353, endPoint y: 519, distance: 46.0
click at [410, 525] on td "0910008791" at bounding box center [438, 540] width 57 height 30
copy td "0910008791"
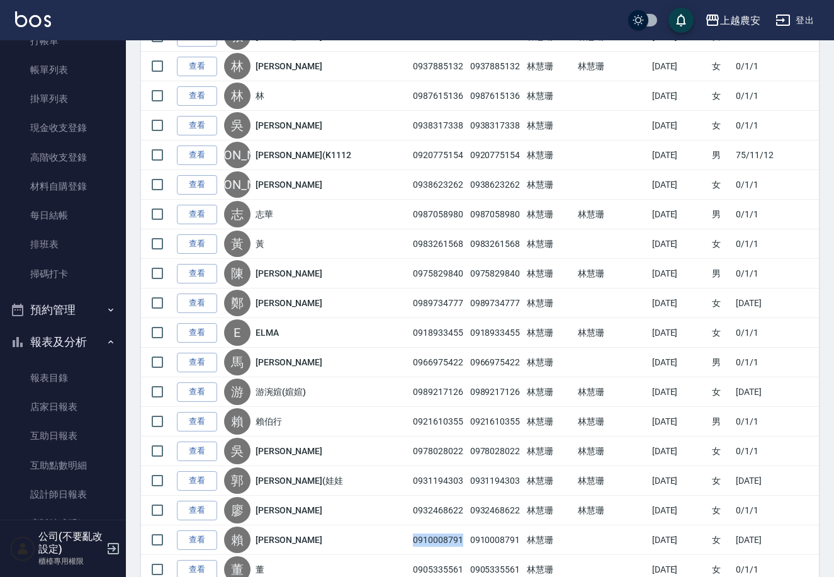
scroll to position [45, 0]
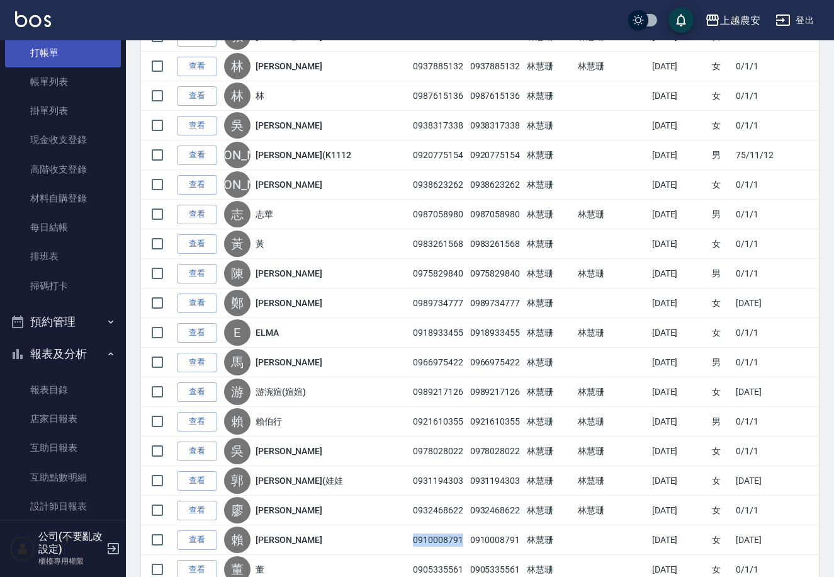
click at [91, 58] on link "打帳單" at bounding box center [63, 52] width 116 height 29
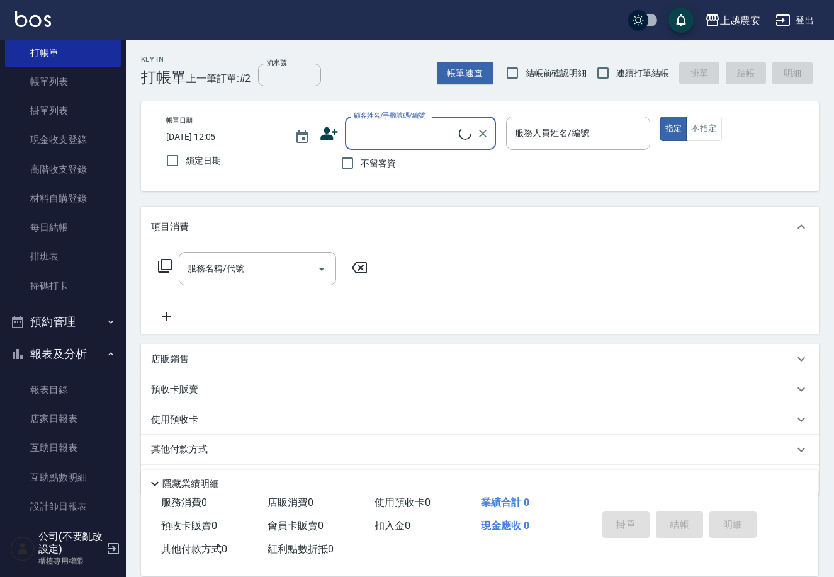
click at [392, 130] on input "顧客姓名/手機號碼/編號" at bounding box center [405, 133] width 108 height 22
click at [449, 167] on li "賴雪玲/0910008791/0910008791" at bounding box center [420, 166] width 151 height 21
type input "賴雪玲/0910008791/0910008791"
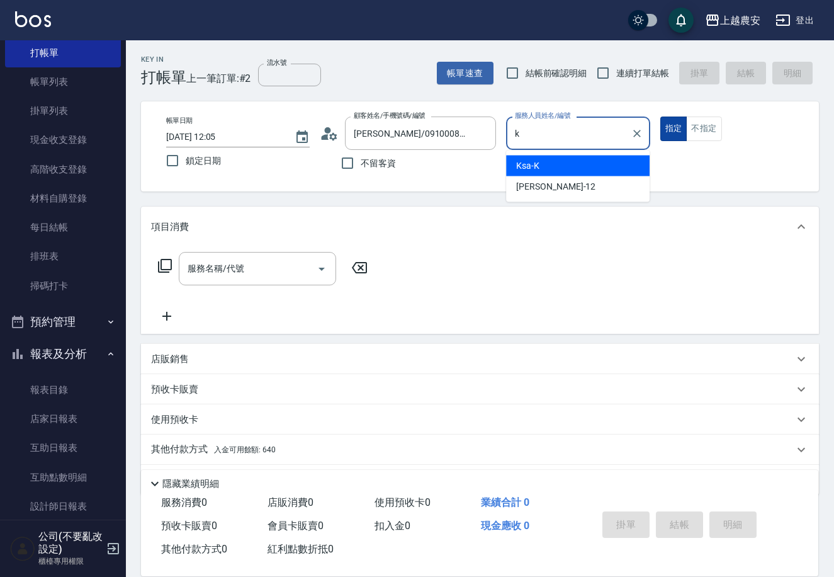
type input "Ksa-K"
type button "true"
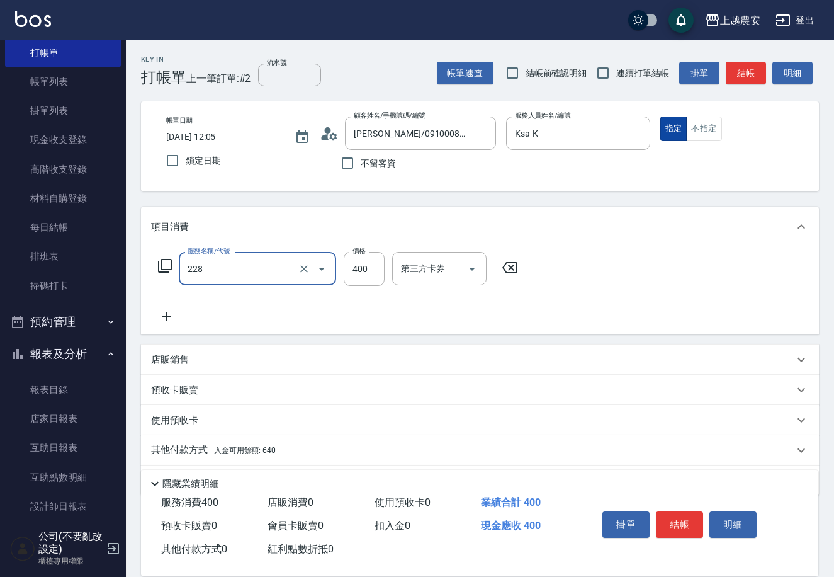
type input "洗髮(228)"
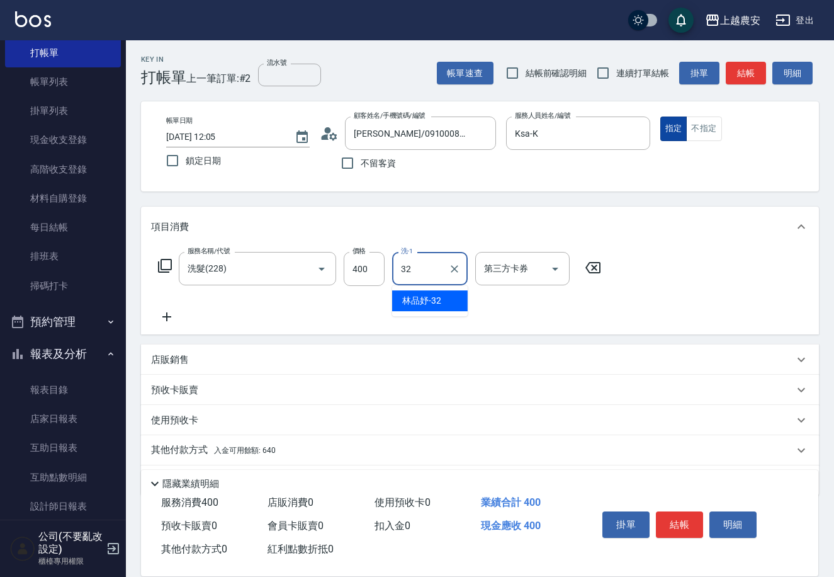
type input "林品妤-32"
click at [674, 518] on button "結帳" at bounding box center [679, 524] width 47 height 26
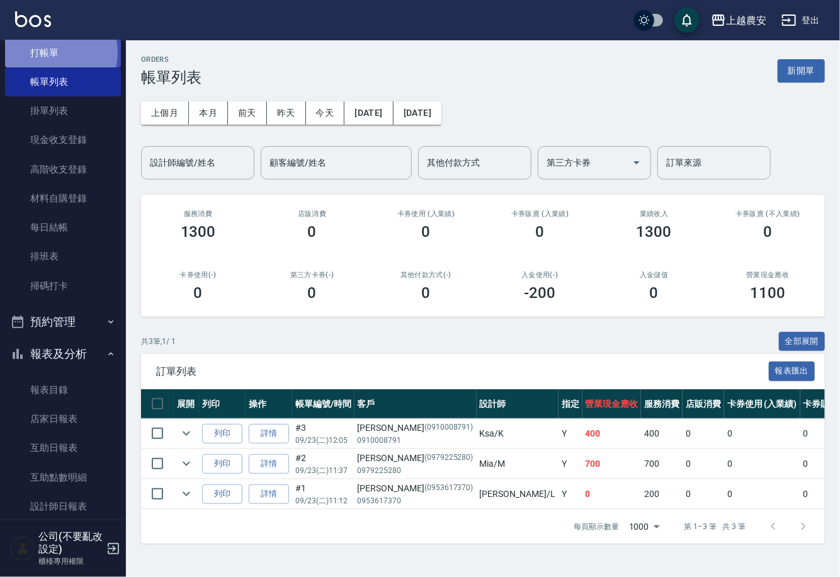
click at [55, 52] on link "打帳單" at bounding box center [63, 52] width 116 height 29
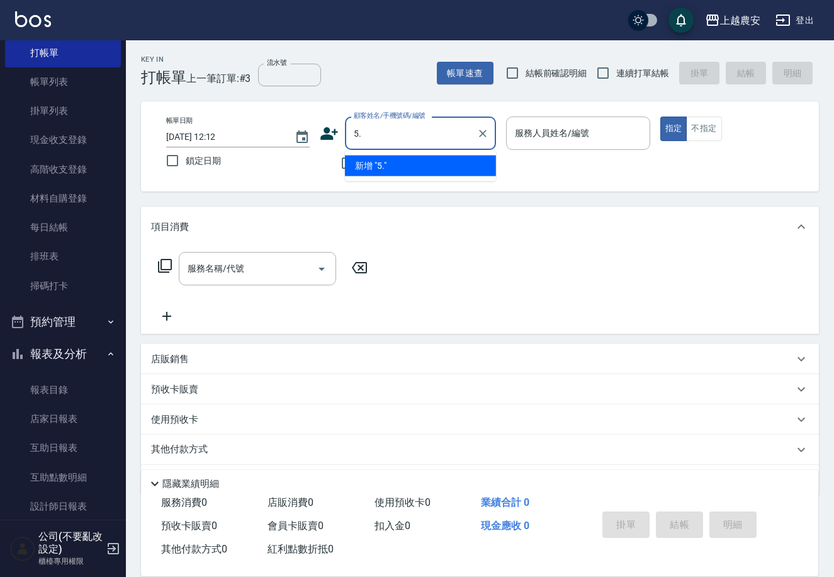
type input "5"
type input "溝"
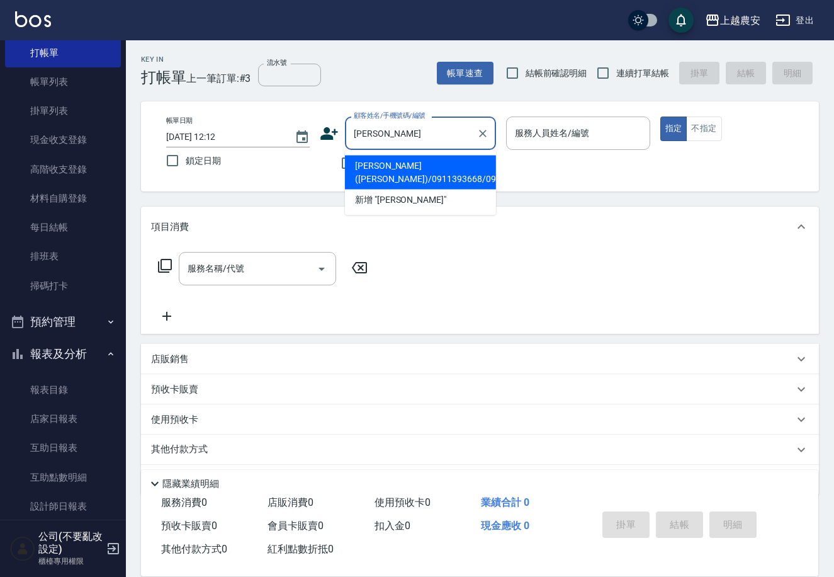
type input "周耿民(周先生)/0911393668/0911393668"
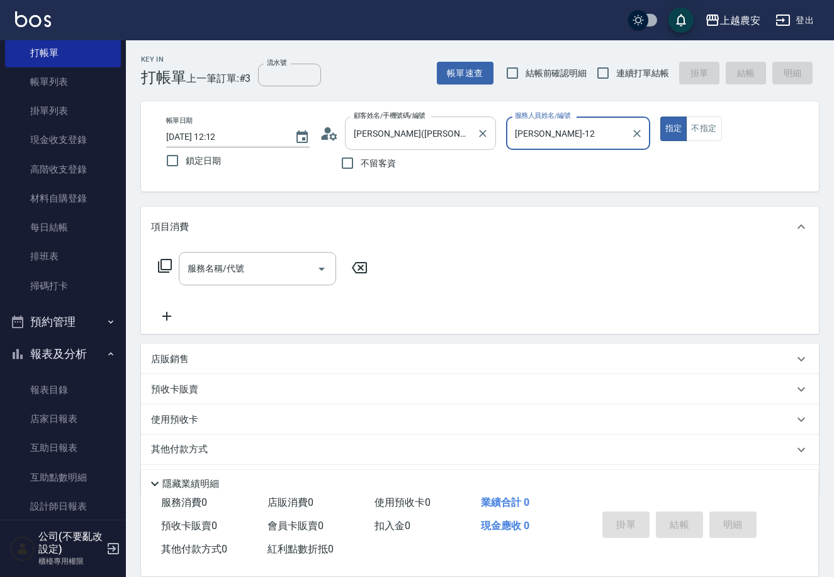
type input "Yoko-12"
click at [660, 116] on button "指定" at bounding box center [673, 128] width 27 height 25
type button "true"
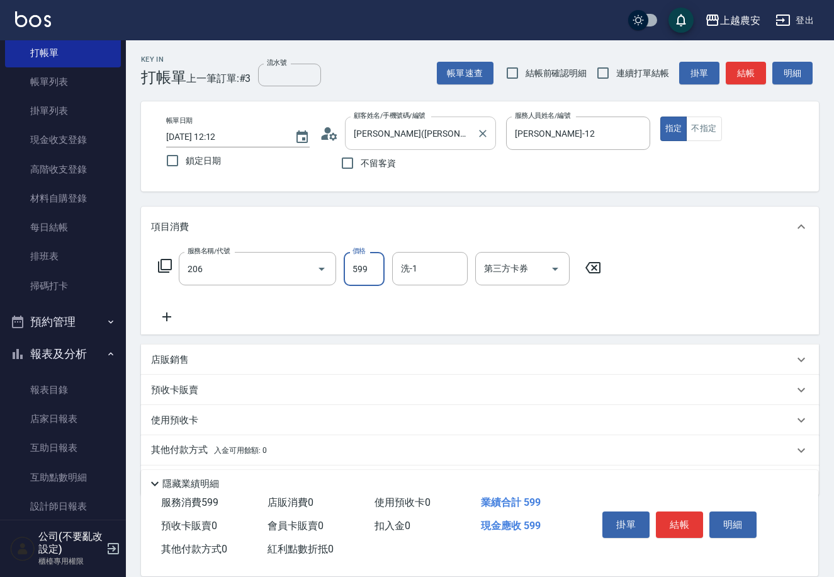
type input "洗+剪(206)"
type input "600"
click at [693, 523] on button "結帳" at bounding box center [679, 524] width 47 height 26
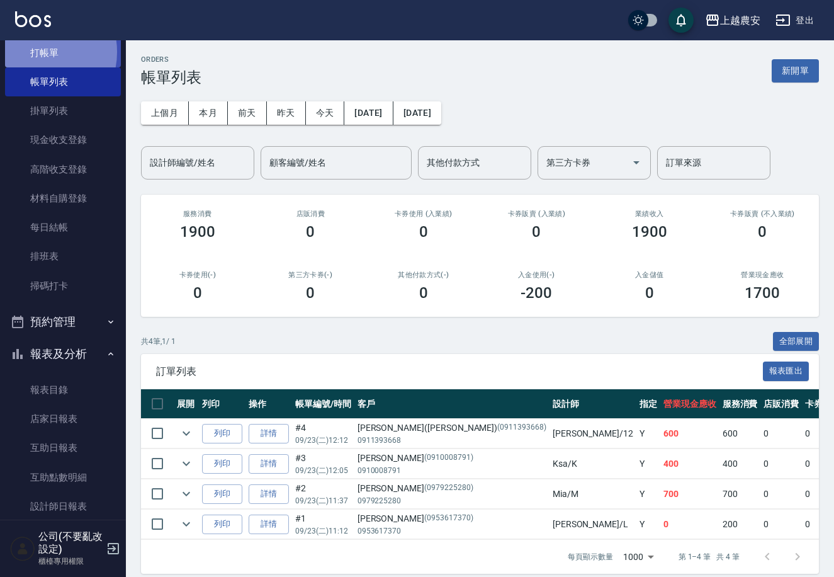
click at [37, 52] on link "打帳單" at bounding box center [63, 52] width 116 height 29
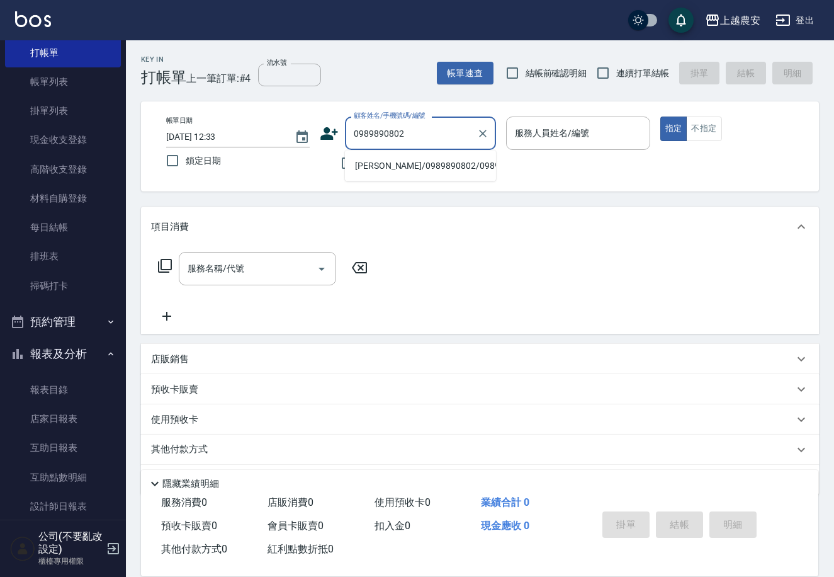
type input "王柏翰/0989890802/0989890802"
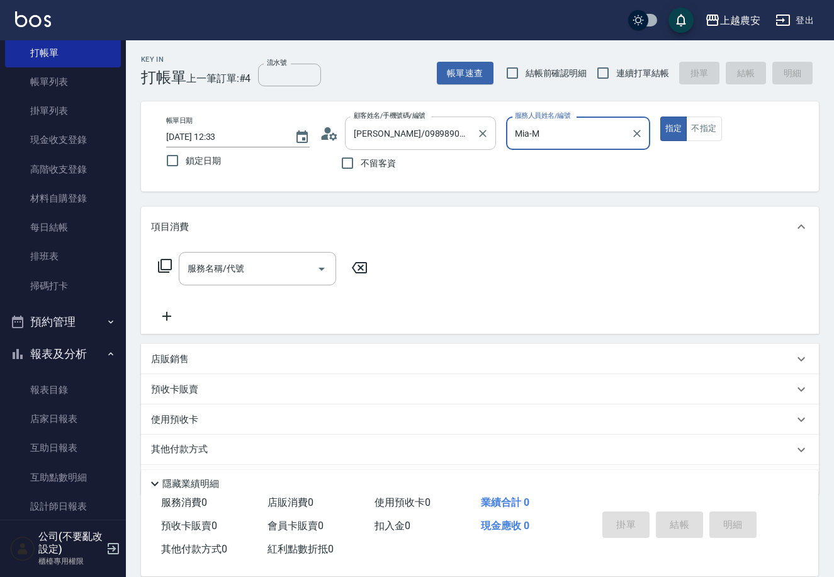
type input "Mia-M"
click at [660, 116] on button "指定" at bounding box center [673, 128] width 27 height 25
type button "true"
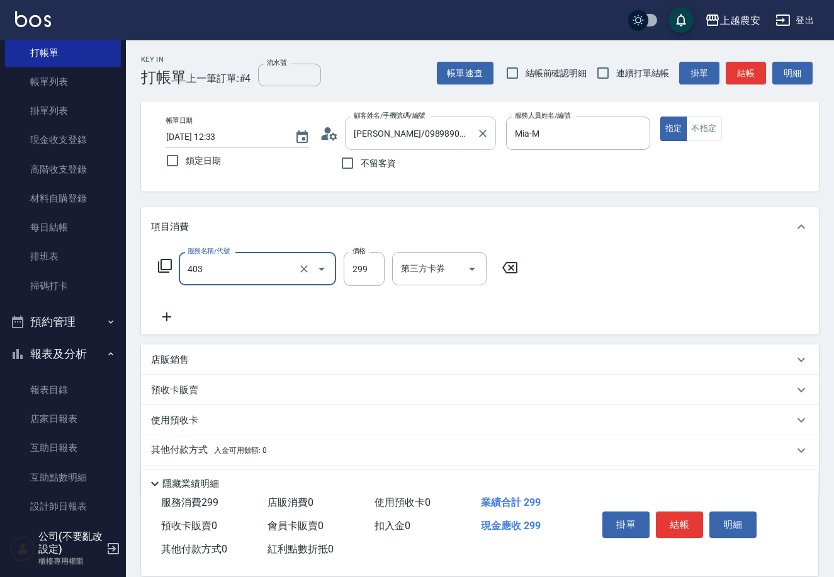
type input "剪髮(403)"
type input "400"
click at [695, 518] on button "結帳" at bounding box center [679, 524] width 47 height 26
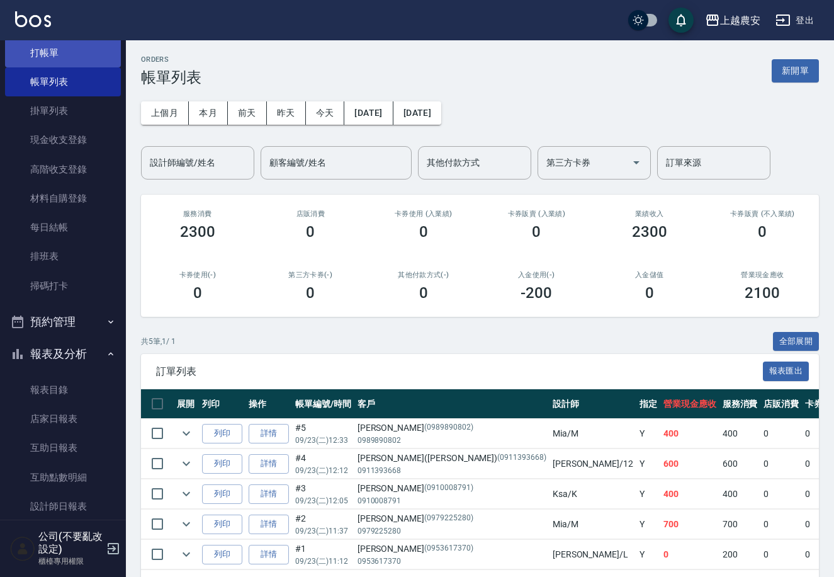
click at [96, 48] on link "打帳單" at bounding box center [63, 52] width 116 height 29
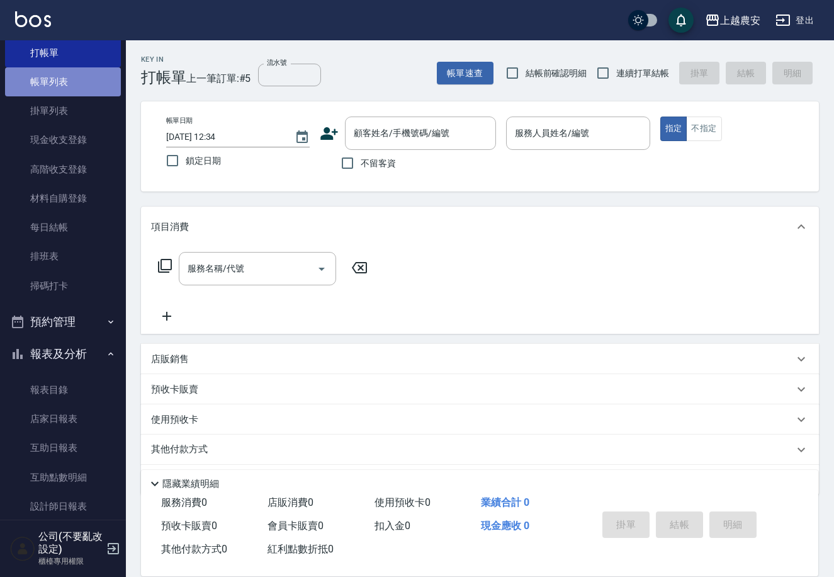
click at [88, 77] on link "帳單列表" at bounding box center [63, 81] width 116 height 29
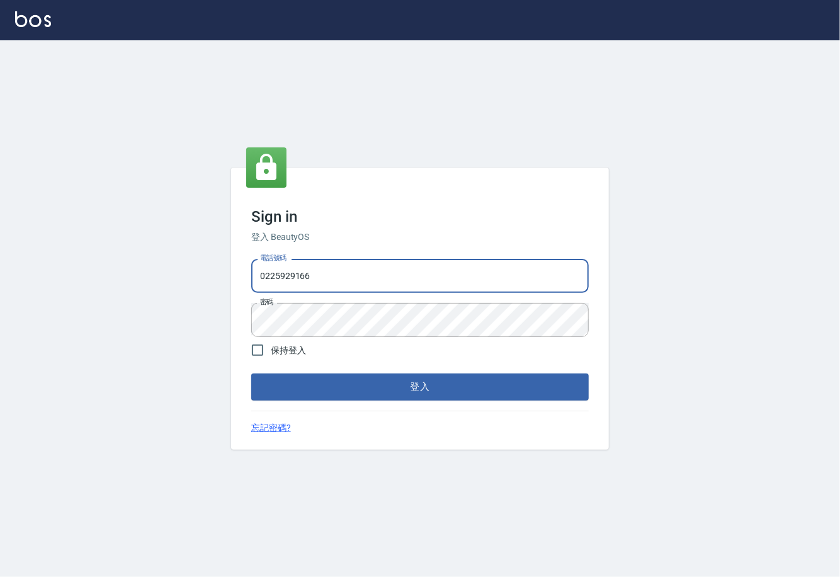
drag, startPoint x: 328, startPoint y: 267, endPoint x: 227, endPoint y: 280, distance: 101.5
click at [227, 280] on div "Sign in 登入 BeautyOS 電話號碼 0225929166 電話號碼 密碼 密碼 保持登入 登入 忘記密碼?" at bounding box center [420, 308] width 840 height 536
type input "02148888"
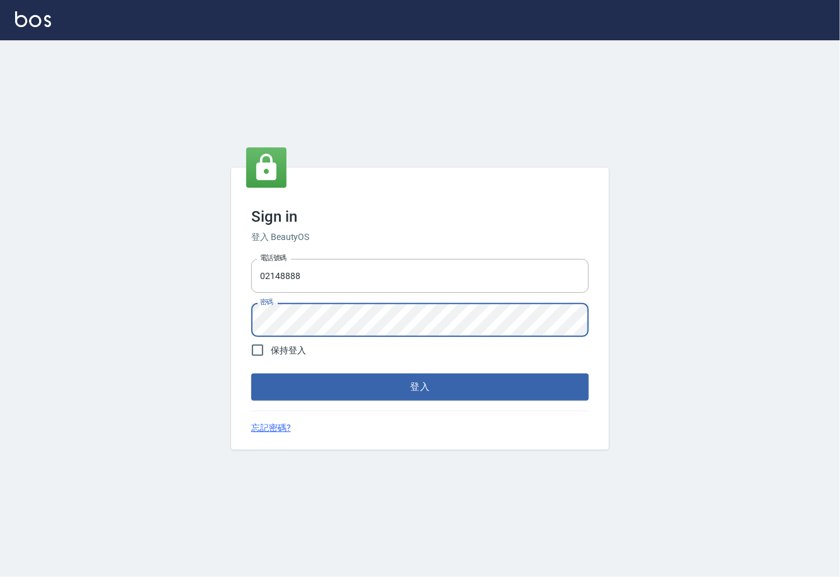
click at [226, 327] on div "Sign in 登入 BeautyOS 電話號碼 02148888 電話號碼 密碼 密碼 保持登入 登入 忘記密碼?" at bounding box center [420, 308] width 840 height 536
click at [251, 373] on button "登入" at bounding box center [419, 386] width 337 height 26
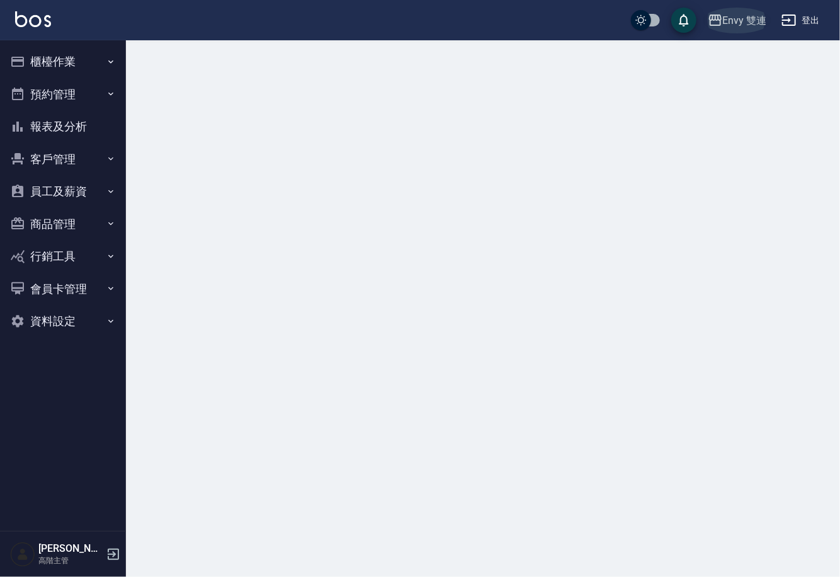
click at [719, 13] on icon "button" at bounding box center [715, 20] width 15 height 15
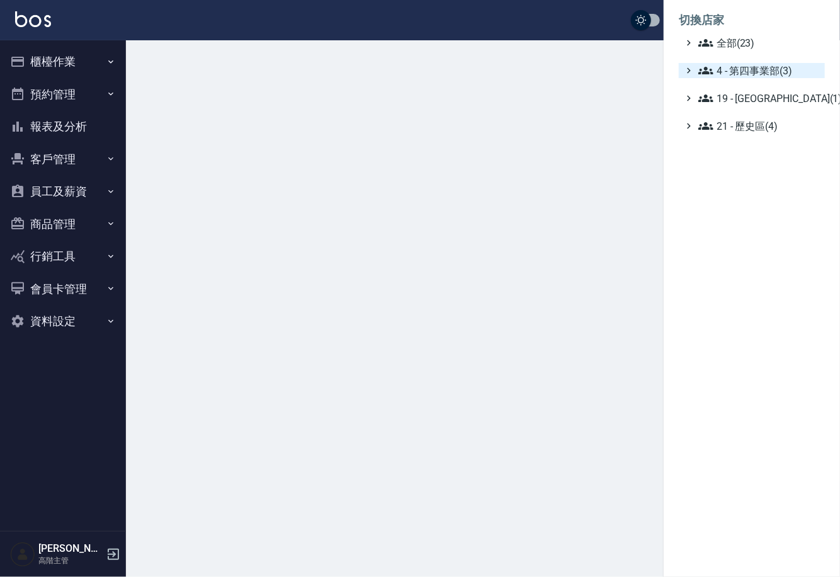
click at [724, 65] on span "4 - 第四事業部(3)" at bounding box center [759, 70] width 122 height 15
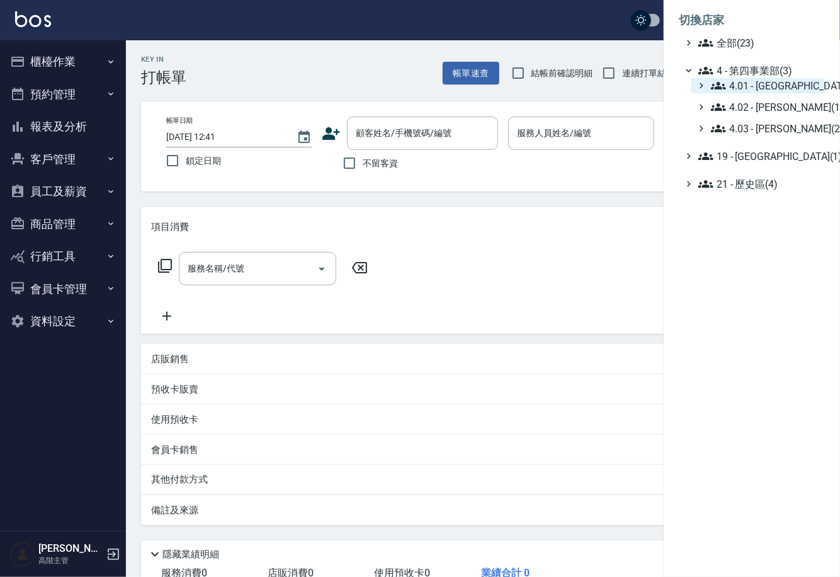
click at [732, 81] on span "4.01 - 中山區(3)" at bounding box center [765, 85] width 109 height 15
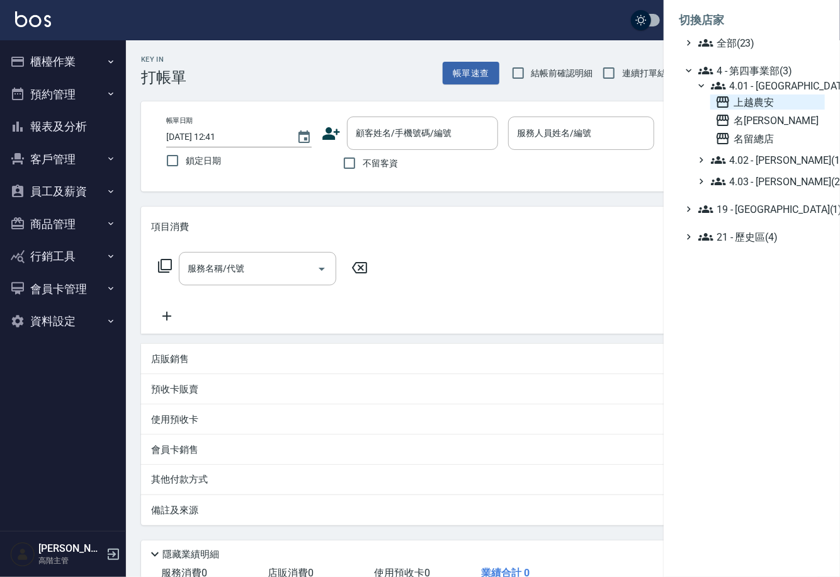
click at [730, 105] on icon at bounding box center [722, 101] width 15 height 15
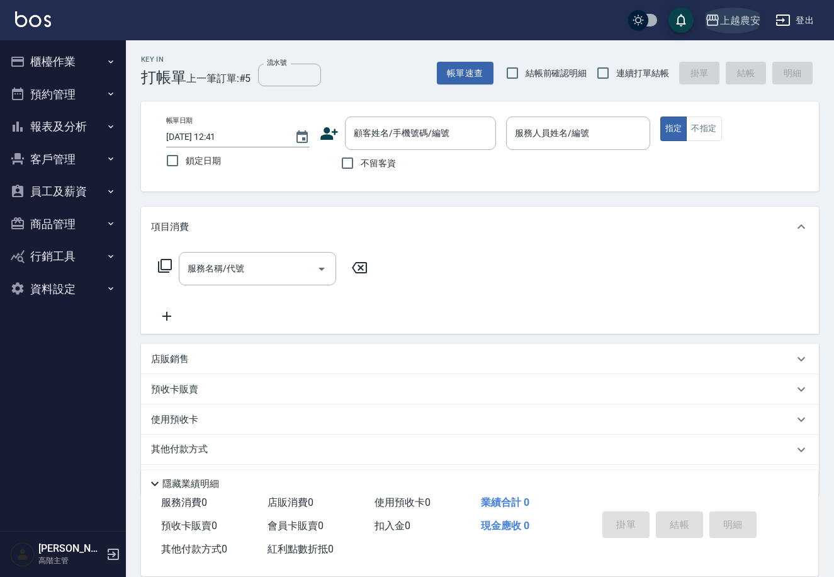
click at [740, 24] on div "上越農安" at bounding box center [740, 21] width 40 height 16
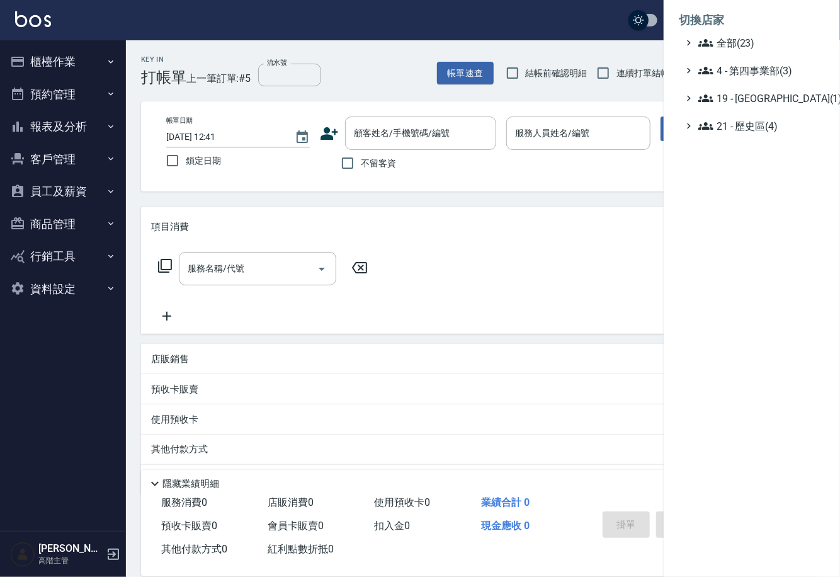
click at [752, 81] on ul "全部(23) 4 - 第四事業部(3) 19 - 新城區(1) 21 - 歷史區(4)" at bounding box center [752, 84] width 146 height 98
click at [752, 72] on span "4 - 第四事業部(3)" at bounding box center [759, 70] width 122 height 15
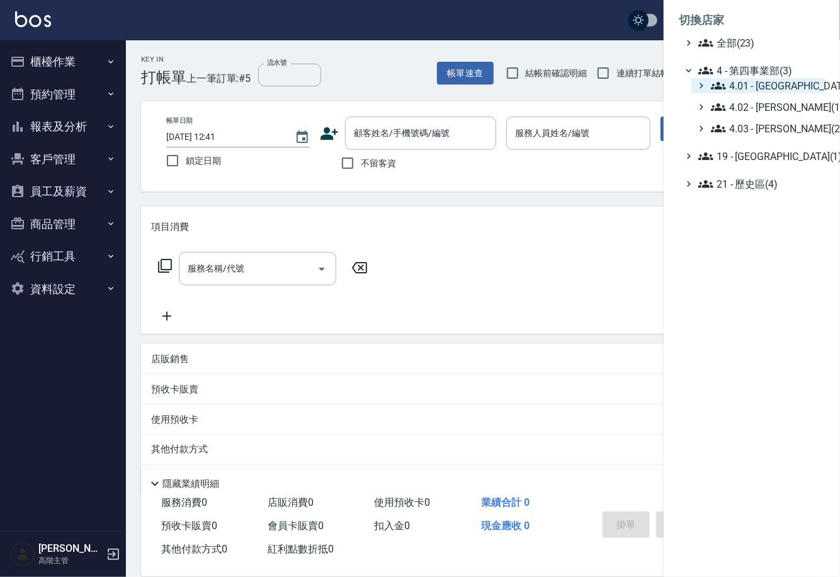
click at [757, 91] on span "4.01 - 中山區(3)" at bounding box center [765, 85] width 109 height 15
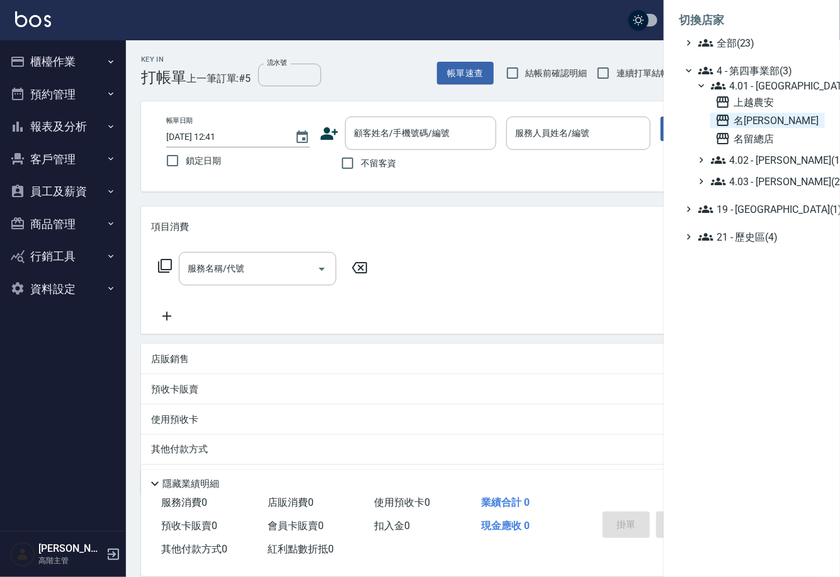
click at [757, 127] on span "名留林森" at bounding box center [767, 120] width 105 height 15
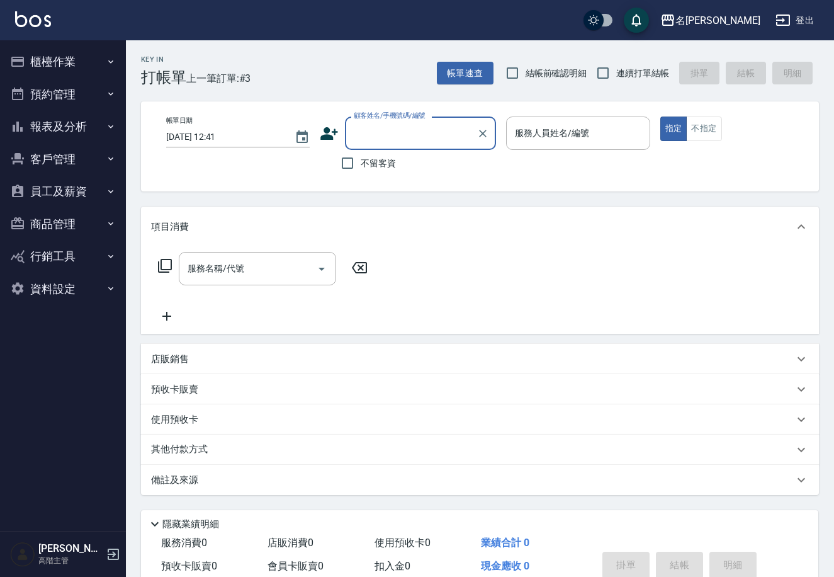
click at [59, 57] on button "櫃檯作業" at bounding box center [63, 61] width 116 height 33
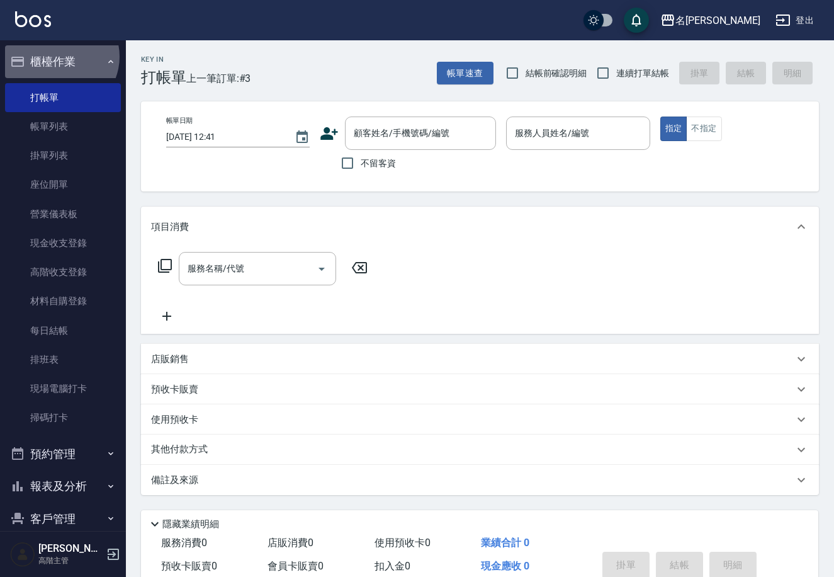
click at [59, 57] on button "櫃檯作業" at bounding box center [63, 61] width 116 height 33
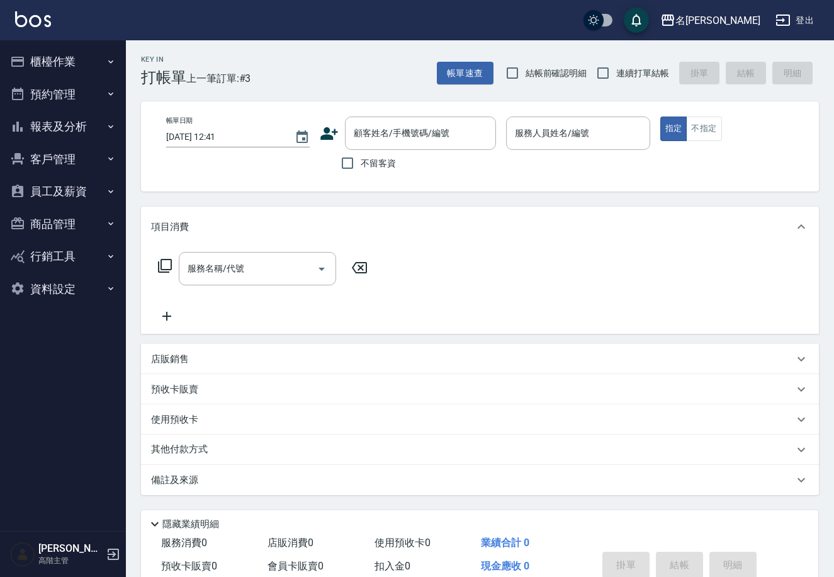
click at [60, 96] on button "預約管理" at bounding box center [63, 94] width 116 height 33
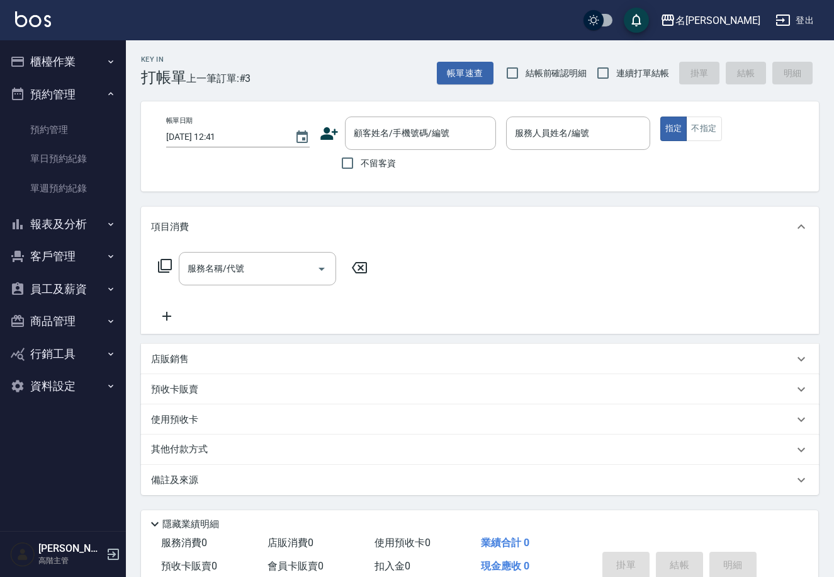
click at [59, 95] on button "預約管理" at bounding box center [63, 94] width 116 height 33
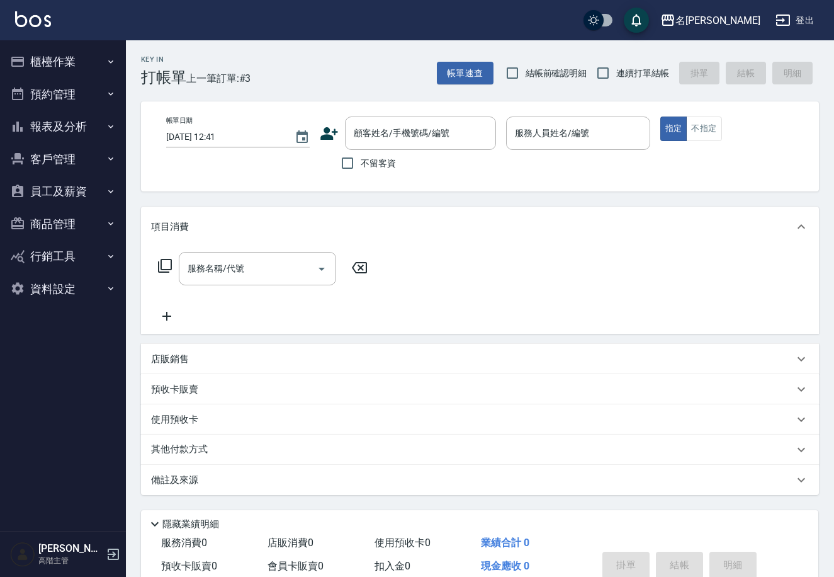
click at [55, 137] on button "報表及分析" at bounding box center [63, 126] width 116 height 33
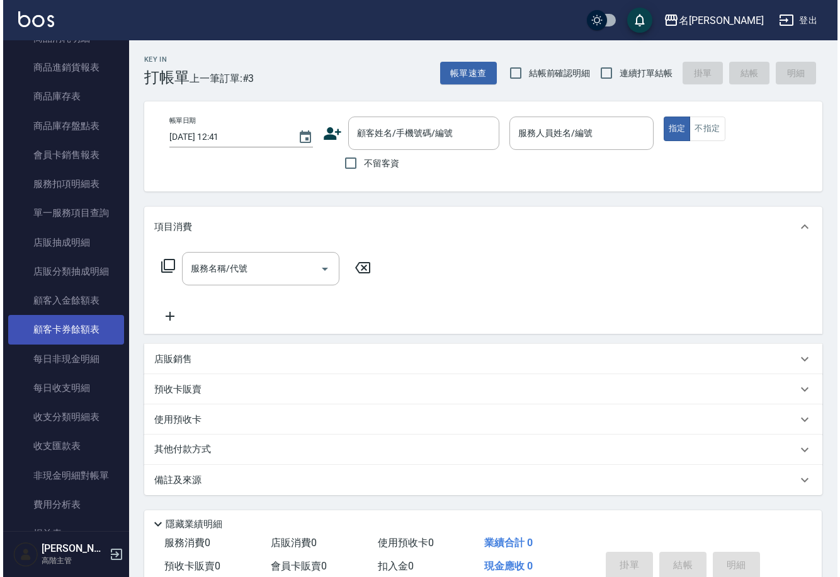
scroll to position [728, 0]
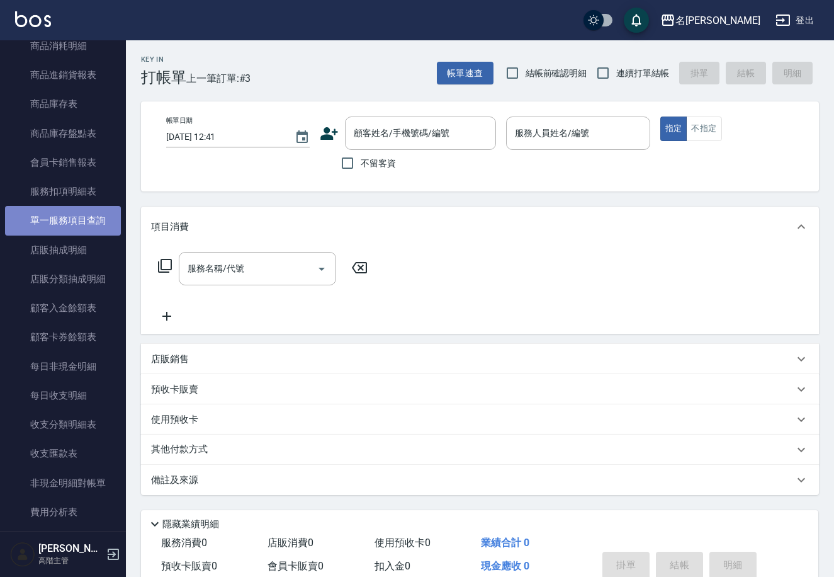
click at [101, 217] on link "單一服務項目查詢" at bounding box center [63, 220] width 116 height 29
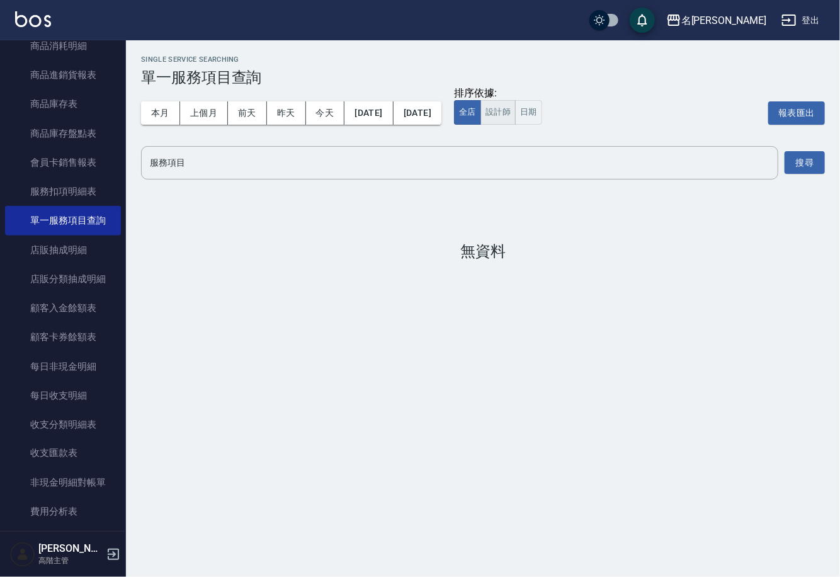
click at [516, 115] on button "設計師" at bounding box center [497, 112] width 35 height 25
click at [376, 104] on button "[DATE]" at bounding box center [368, 112] width 48 height 23
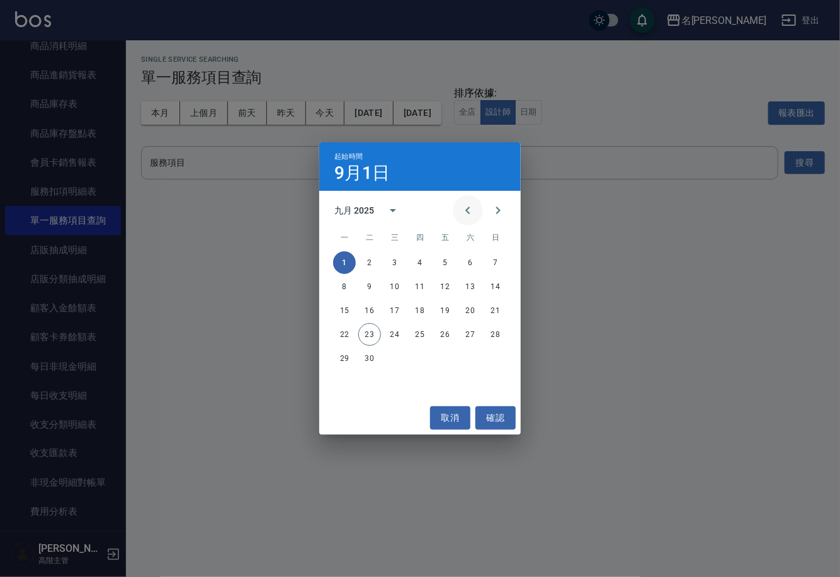
click at [479, 212] on button "Previous month" at bounding box center [468, 210] width 30 height 30
click at [450, 261] on button "1" at bounding box center [445, 262] width 23 height 23
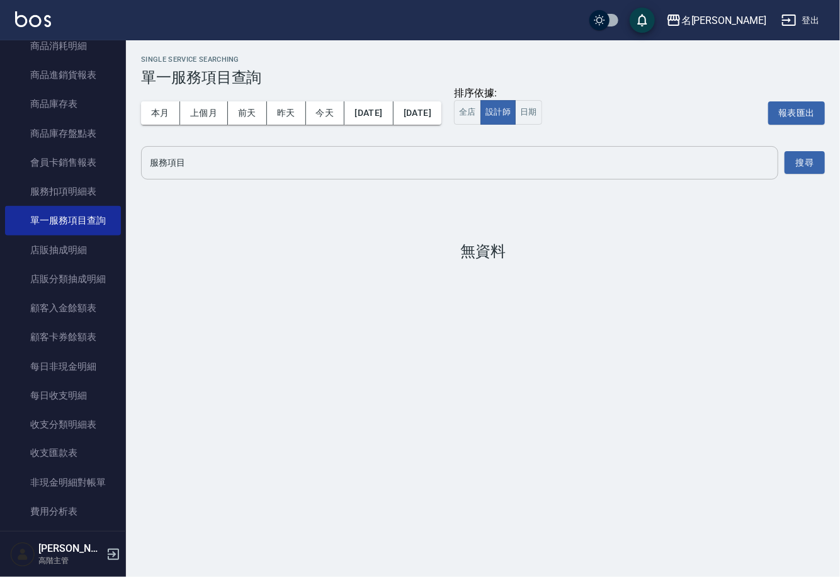
click at [402, 162] on input "服務項目" at bounding box center [460, 163] width 626 height 22
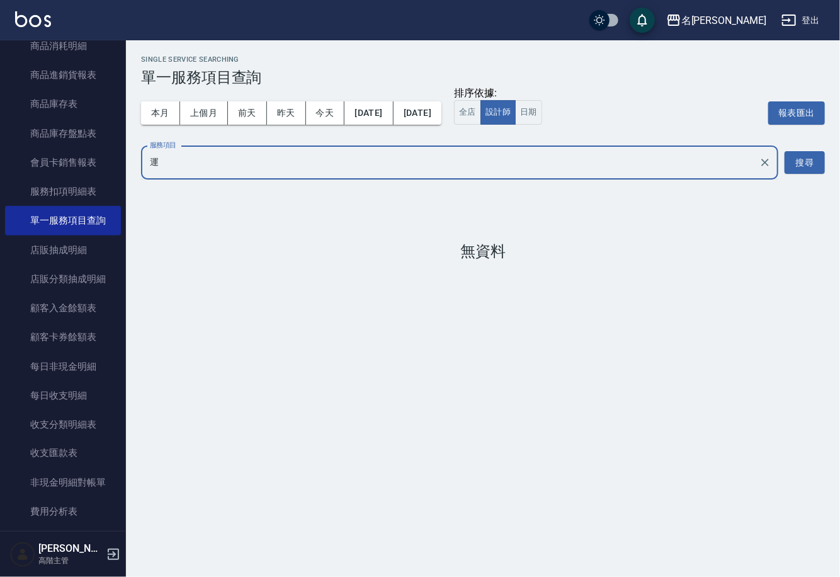
type input "蘊"
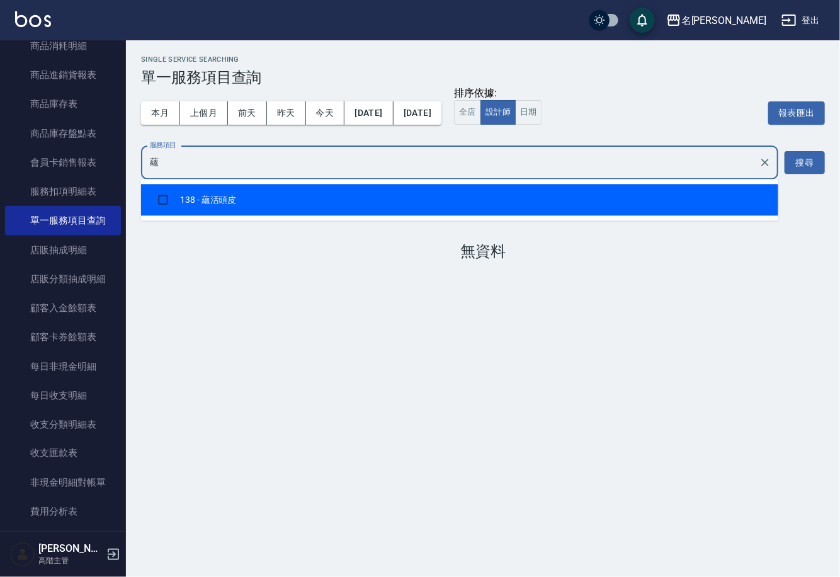
click at [203, 165] on input "蘊" at bounding box center [450, 163] width 607 height 22
click at [167, 200] on input "checkbox" at bounding box center [163, 200] width 24 height 24
checkbox input "true"
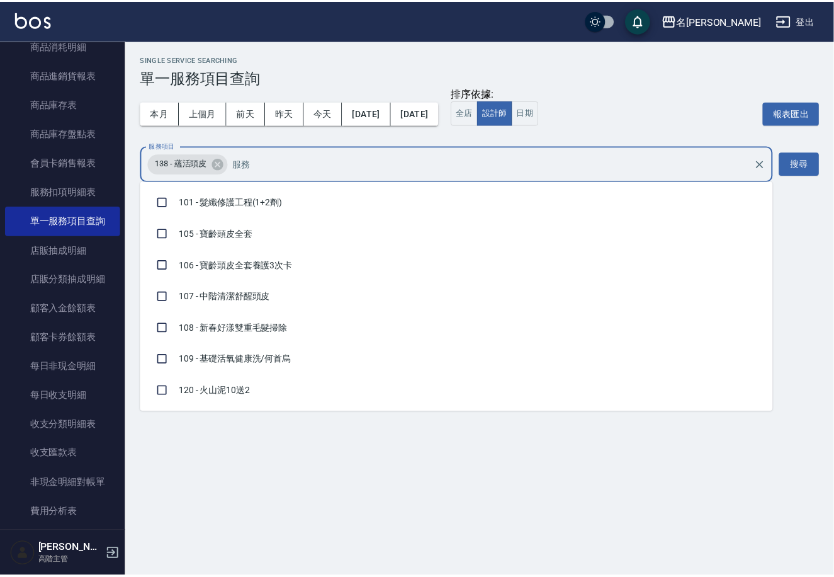
scroll to position [371, 0]
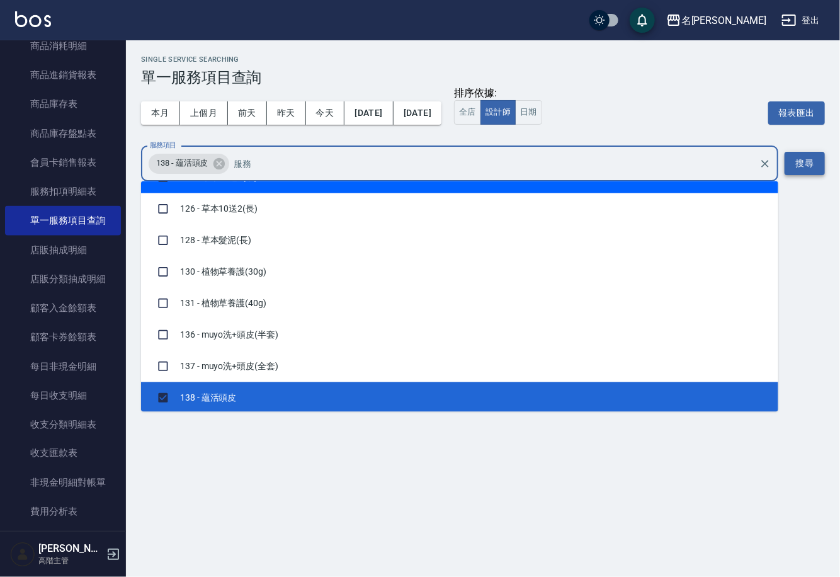
click at [807, 159] on button "搜尋" at bounding box center [805, 163] width 40 height 23
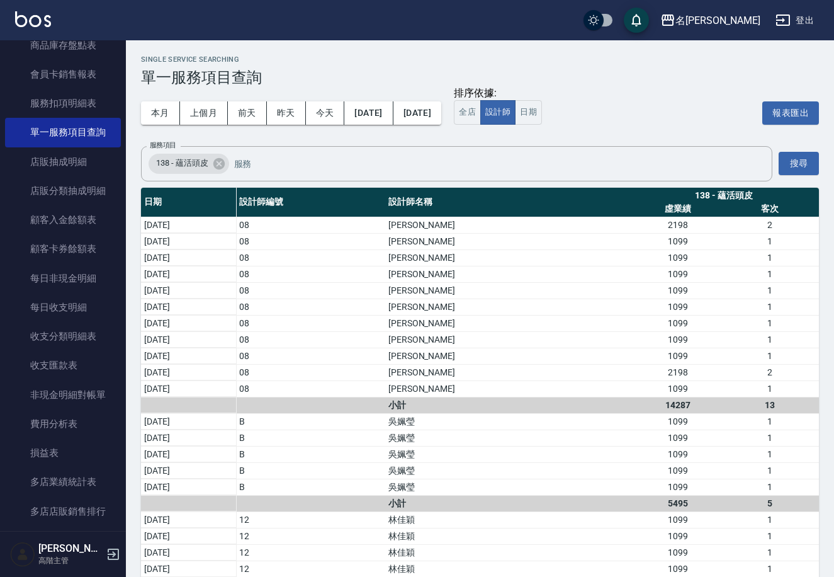
scroll to position [1050, 0]
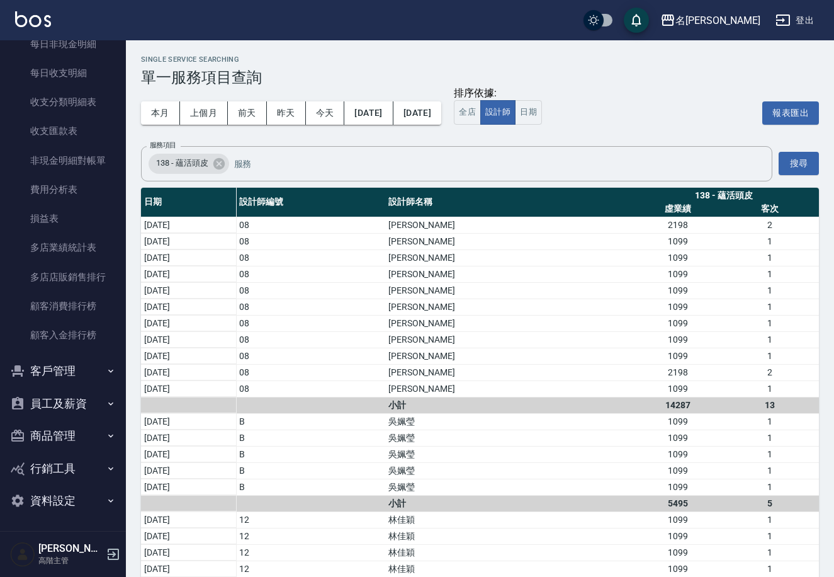
click at [69, 437] on button "商品管理" at bounding box center [63, 435] width 116 height 33
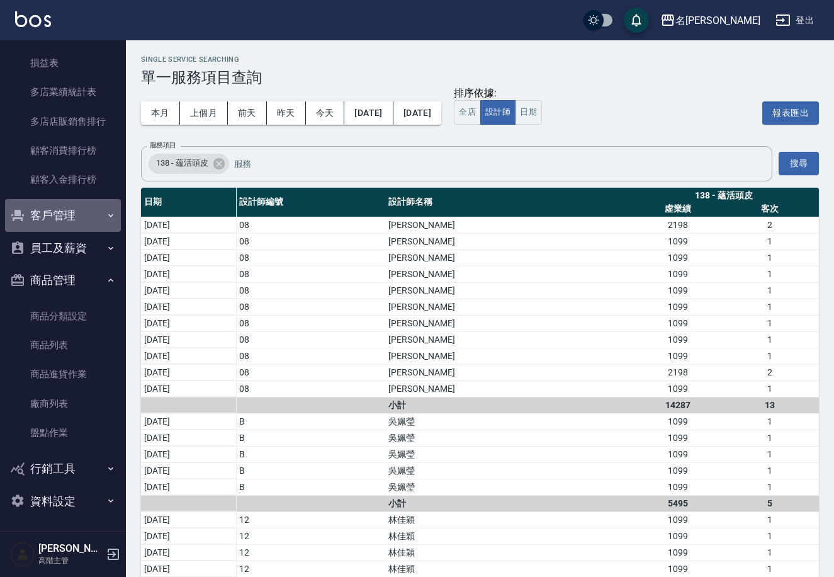
click at [69, 213] on button "客戶管理" at bounding box center [63, 215] width 116 height 33
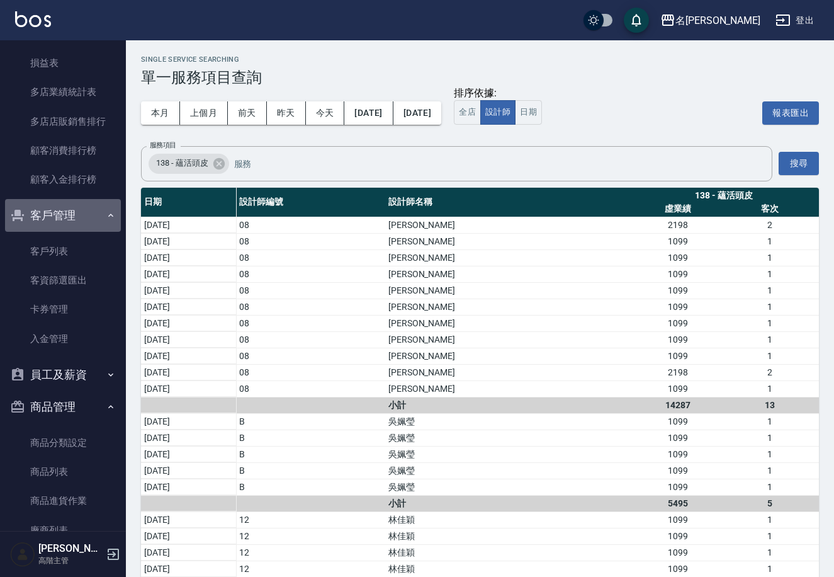
click at [69, 213] on button "客戶管理" at bounding box center [63, 215] width 116 height 33
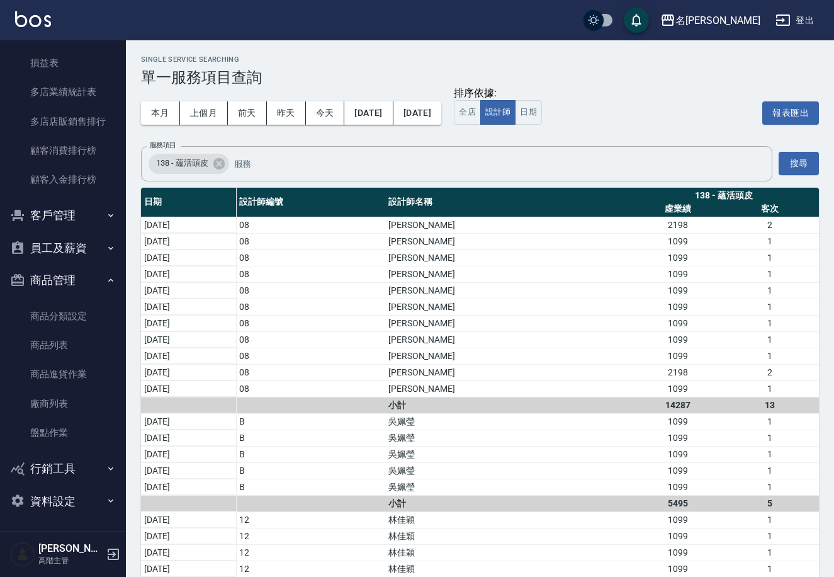
click at [71, 241] on button "員工及薪資" at bounding box center [63, 248] width 116 height 33
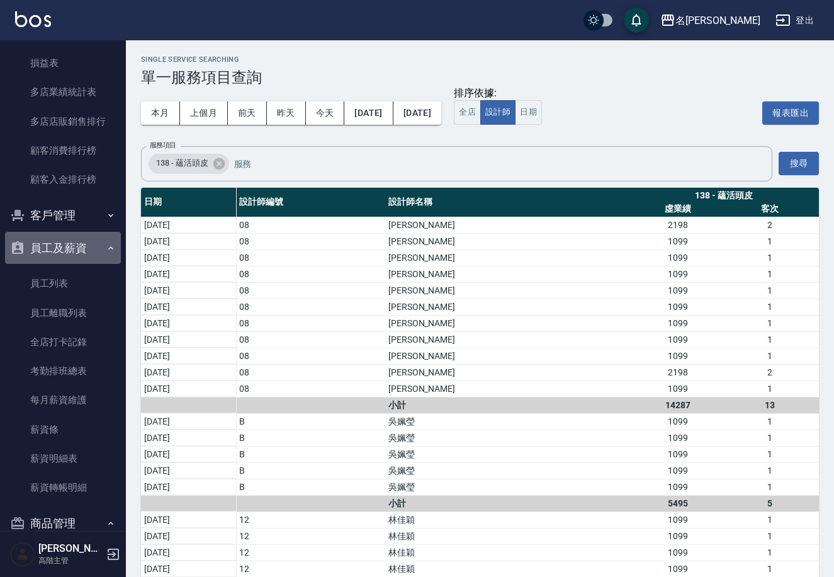
click at [71, 241] on button "員工及薪資" at bounding box center [63, 248] width 116 height 33
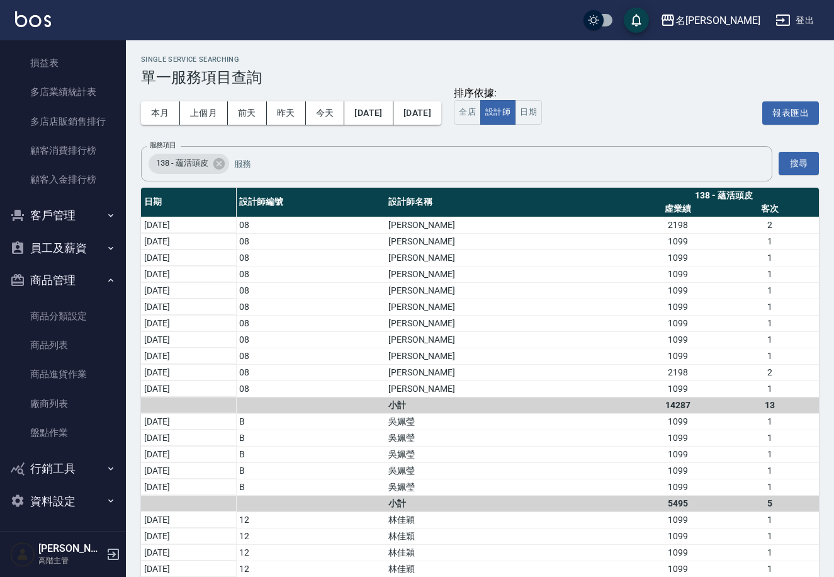
click at [64, 471] on button "行銷工具" at bounding box center [63, 468] width 116 height 33
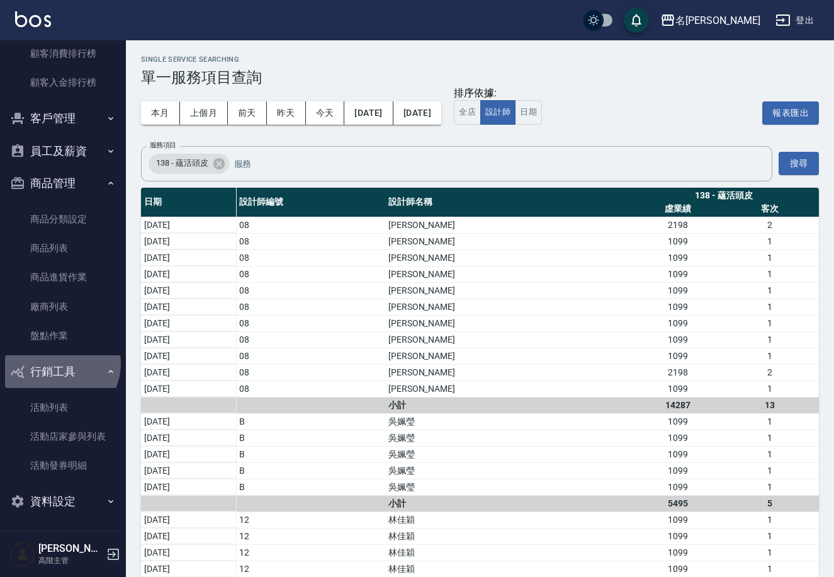
click at [57, 363] on button "行銷工具" at bounding box center [63, 371] width 116 height 33
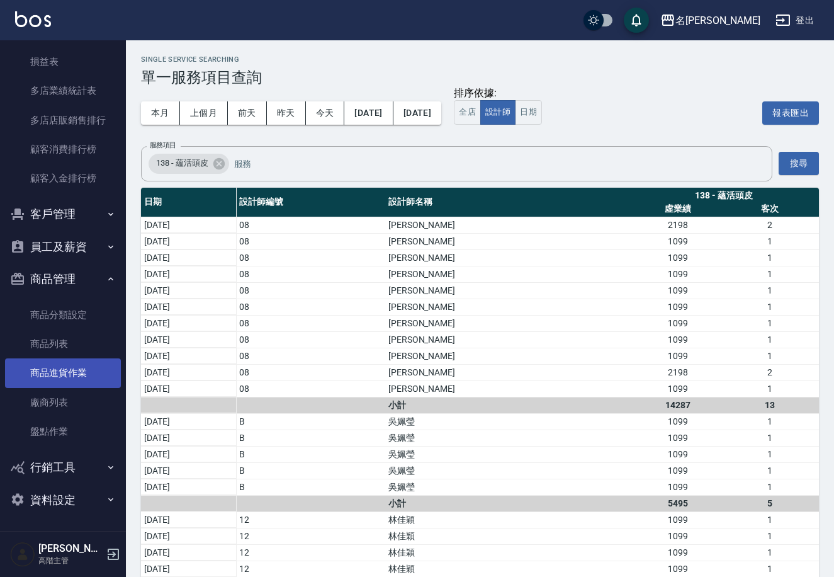
scroll to position [1206, 0]
click at [58, 280] on button "商品管理" at bounding box center [63, 279] width 116 height 33
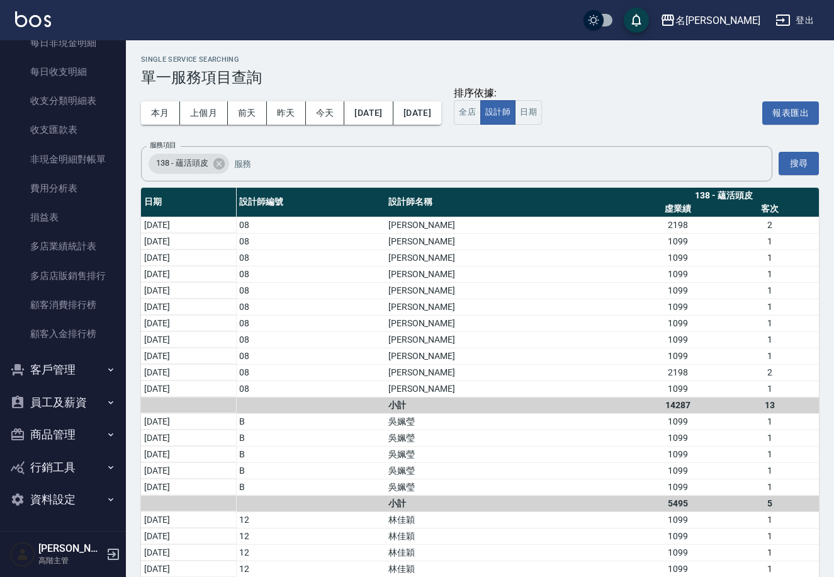
scroll to position [1050, 0]
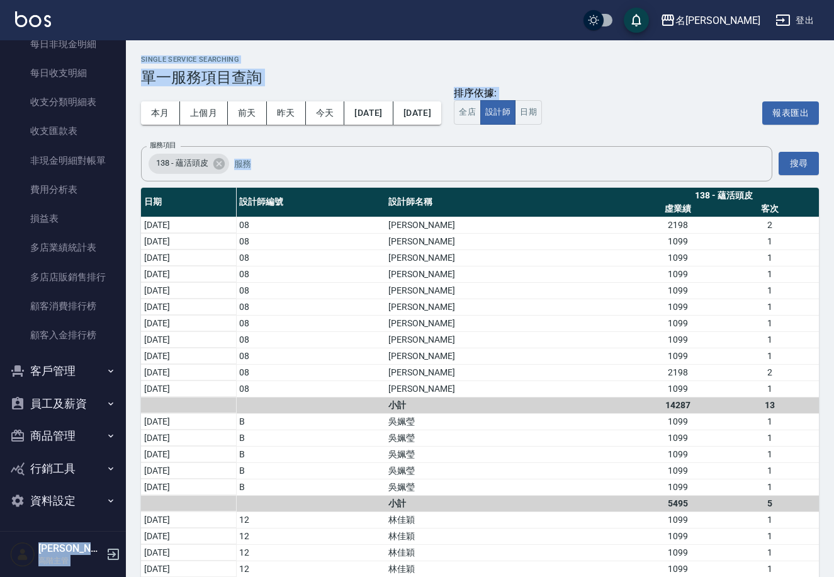
drag, startPoint x: 126, startPoint y: 385, endPoint x: 127, endPoint y: 280, distance: 105.2
click at [127, 280] on div "名留林森 登出 櫃檯作業 打帳單 帳單列表 掛單列表 座位開單 營業儀表板 現金收支登錄 高階收支登錄 材料自購登錄 每日結帳 排班表 現場電腦打卡 掃碼打卡…" at bounding box center [417, 311] width 834 height 622
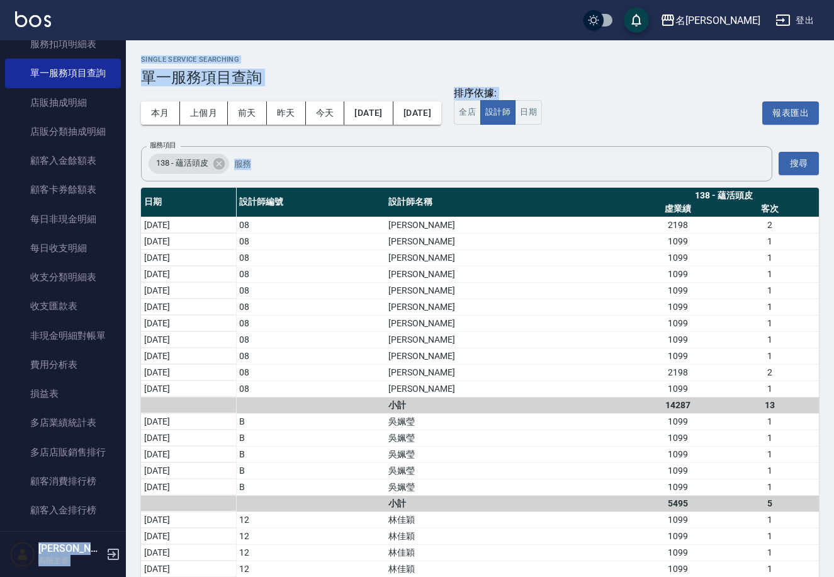
scroll to position [853, 0]
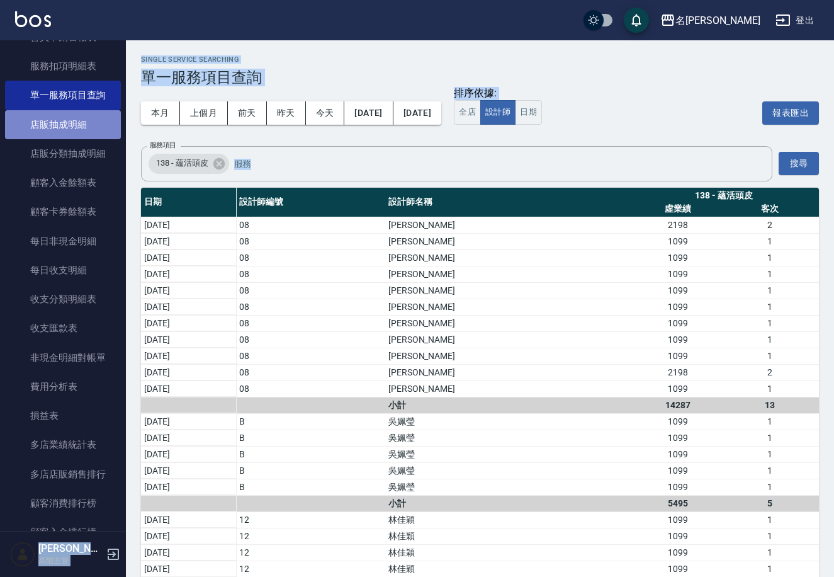
click at [85, 120] on link "店販抽成明細" at bounding box center [63, 124] width 116 height 29
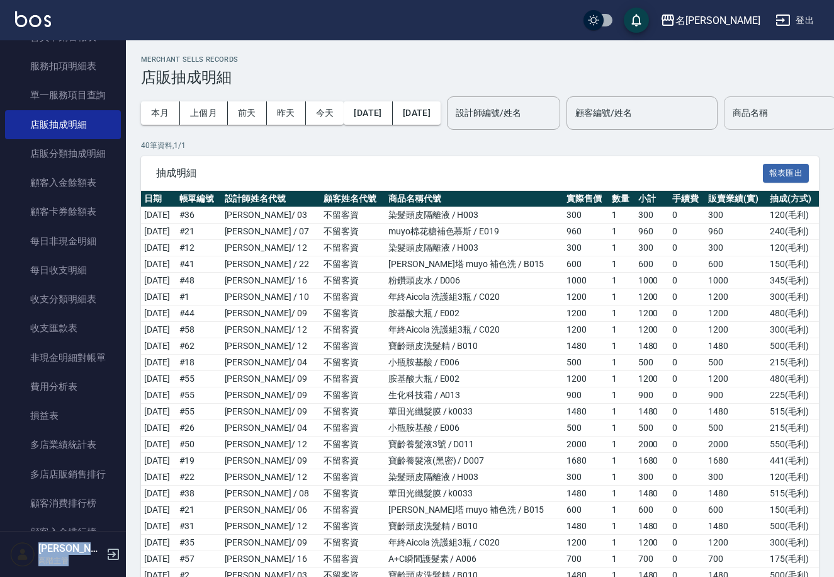
click at [730, 124] on input "商品名稱" at bounding box center [781, 113] width 102 height 22
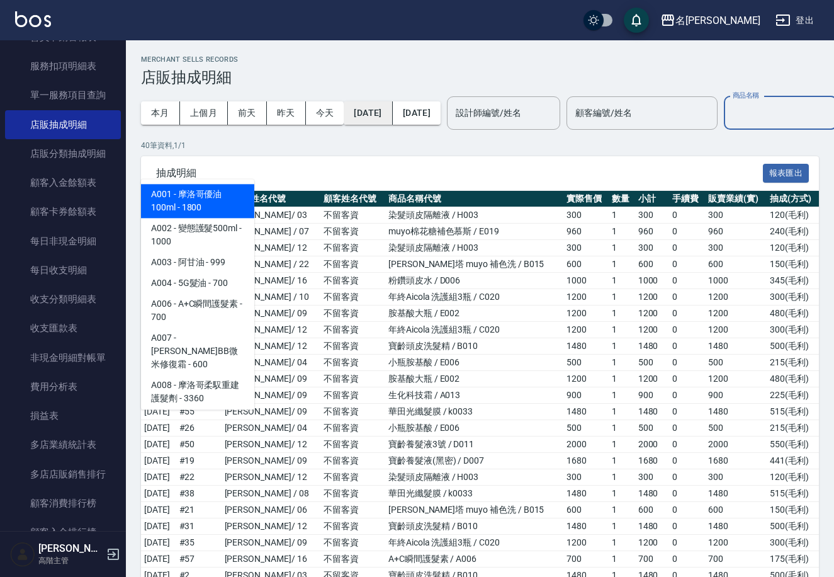
click at [379, 110] on button "2025/09/01" at bounding box center [368, 112] width 48 height 23
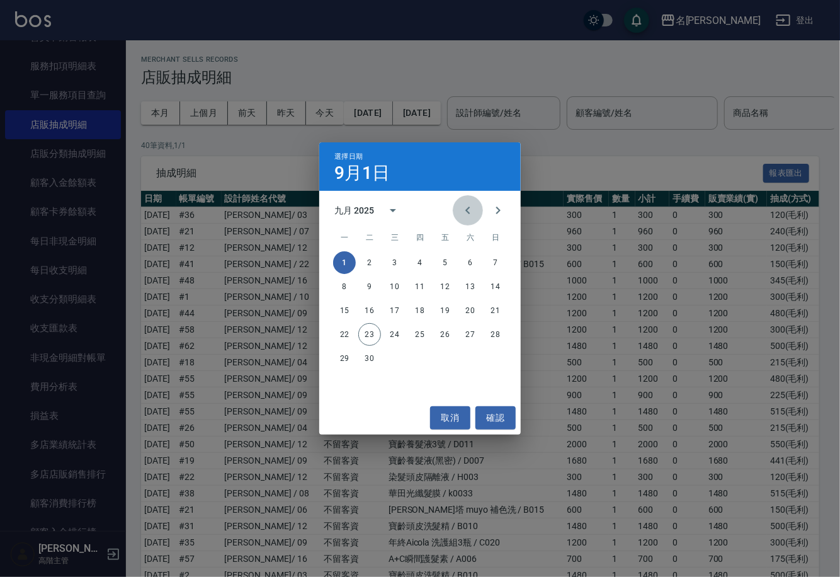
click at [473, 207] on icon "Previous month" at bounding box center [467, 210] width 15 height 15
click at [439, 256] on button "1" at bounding box center [445, 262] width 23 height 23
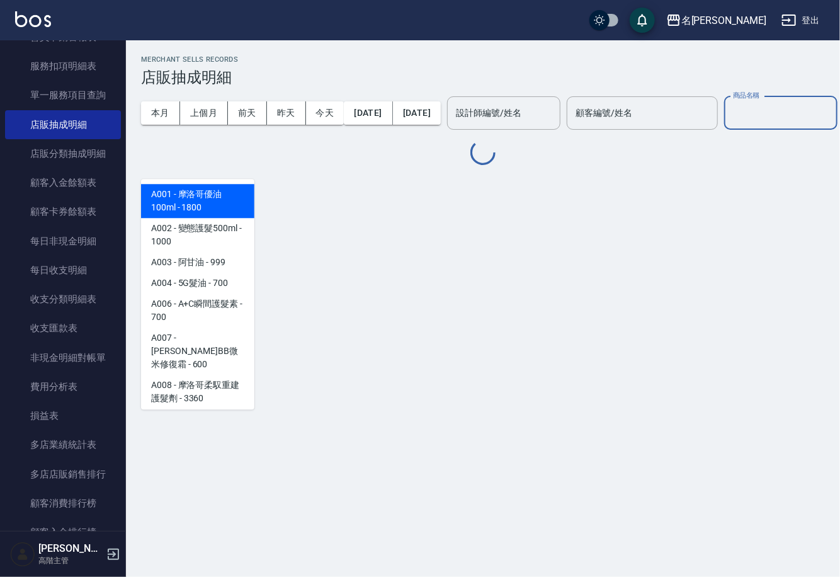
click at [730, 124] on input "商品名稱" at bounding box center [781, 113] width 102 height 22
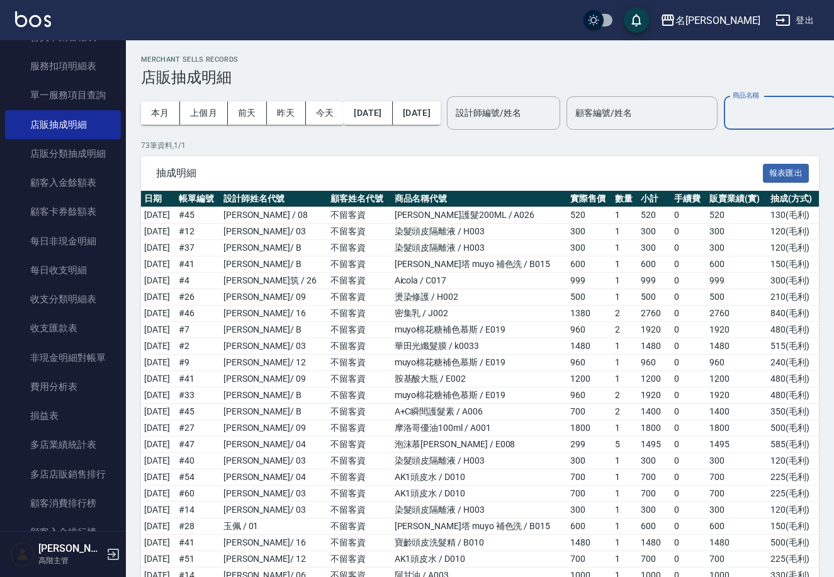
click at [730, 124] on input "商品名稱" at bounding box center [781, 113] width 102 height 22
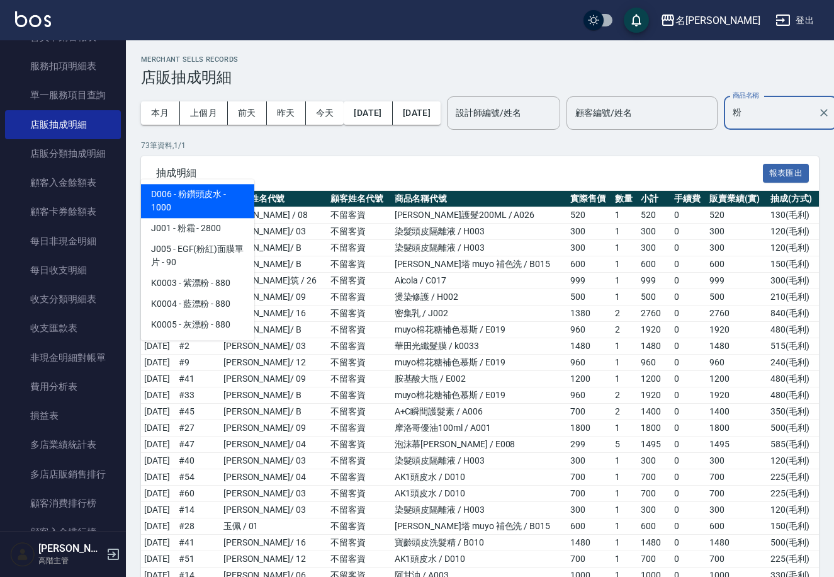
click at [180, 194] on span "D006 - 粉鑽頭皮水 - 1000" at bounding box center [197, 201] width 113 height 34
type input "粉鑽頭皮水"
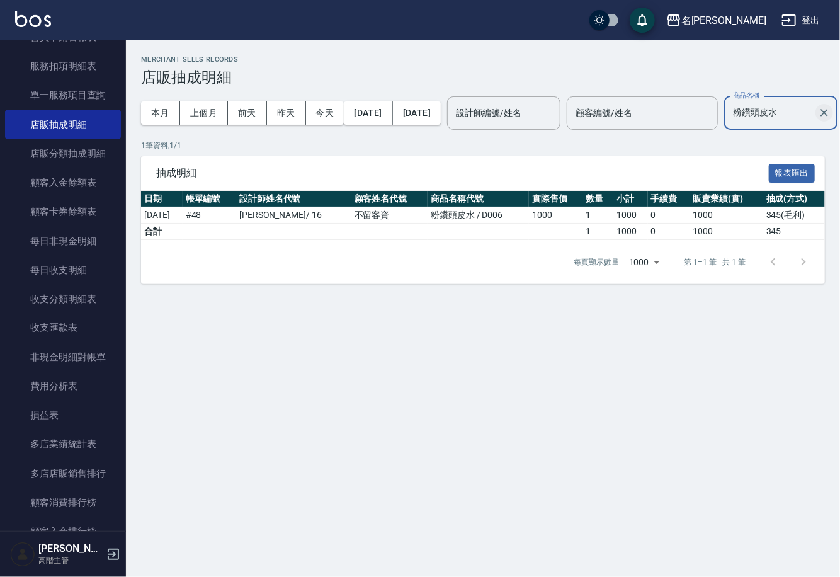
click at [818, 119] on icon "Clear" at bounding box center [824, 112] width 13 height 13
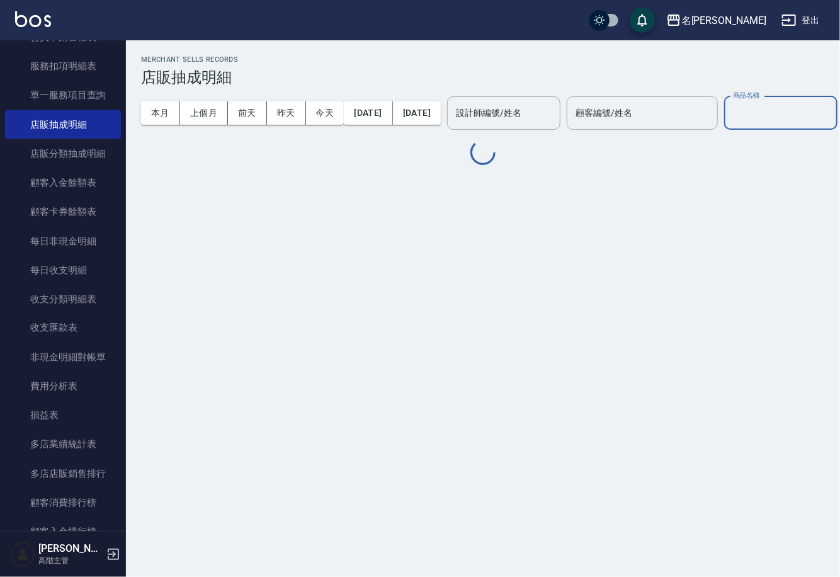
click at [730, 124] on input "商品名稱" at bounding box center [781, 113] width 102 height 22
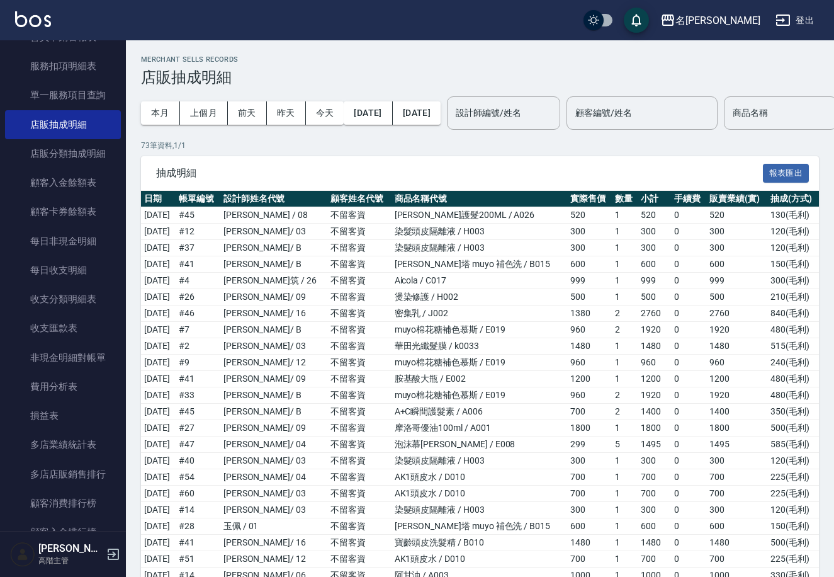
click at [287, 140] on div "本月 上個月 前天 昨天 今天 2025/08/01 2025/09/23 設計師編號/姓名 設計師編號/姓名 顧客編號/姓名 顧客編號/姓名 商品名稱 商品…" at bounding box center [480, 113] width 678 height 54
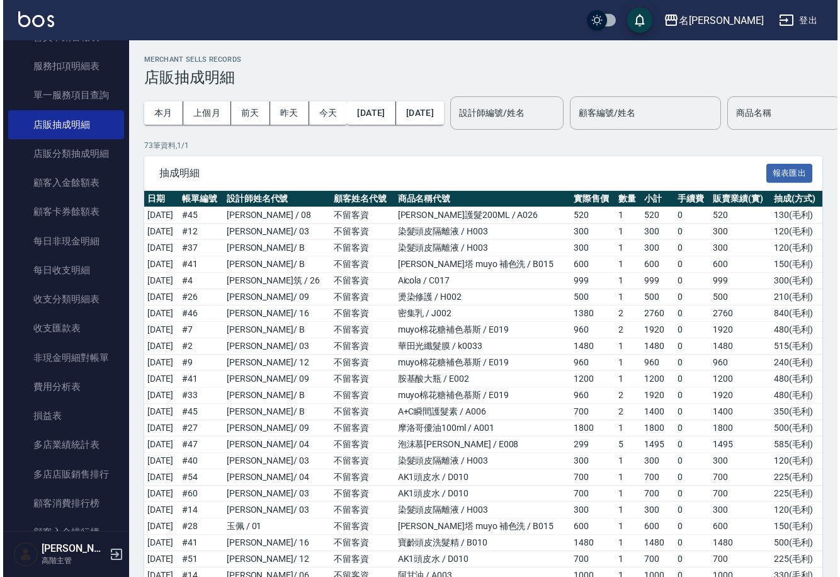
scroll to position [607, 0]
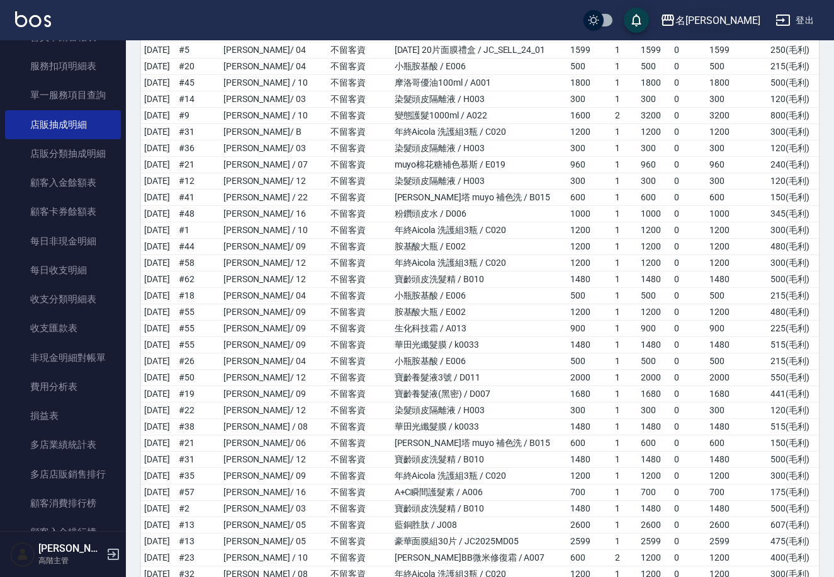
click at [744, 27] on div "名[PERSON_NAME]" at bounding box center [718, 21] width 85 height 16
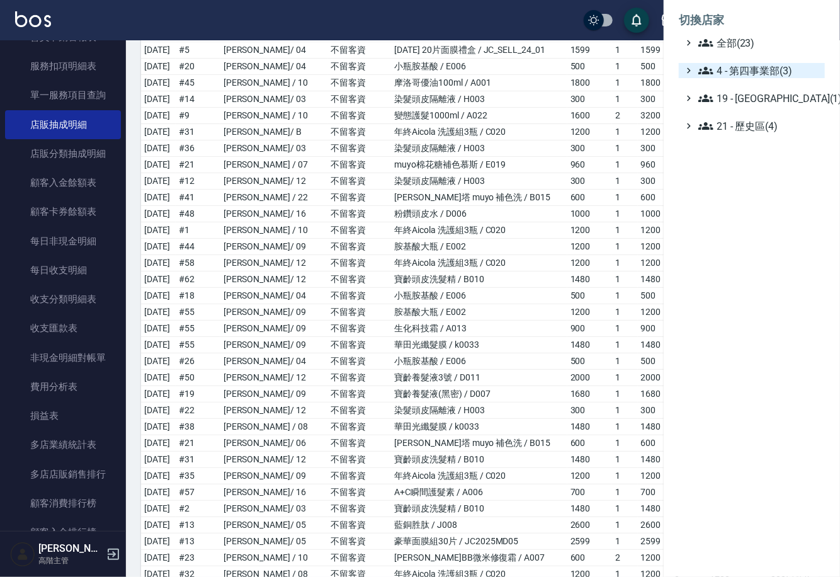
click at [754, 72] on span "4 - 第四事業部(3)" at bounding box center [759, 70] width 122 height 15
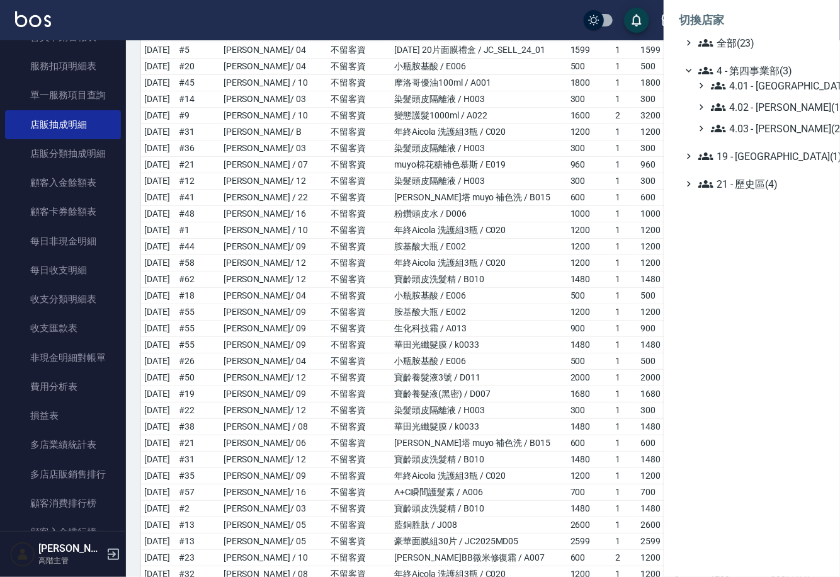
click at [753, 94] on div "4.01 - 中山區(3) 4.02 - 吳國隆(13) 4.03 - 陳政燊(2)" at bounding box center [757, 107] width 133 height 58
click at [749, 89] on span "4.01 - [GEOGRAPHIC_DATA](3)" at bounding box center [765, 85] width 109 height 15
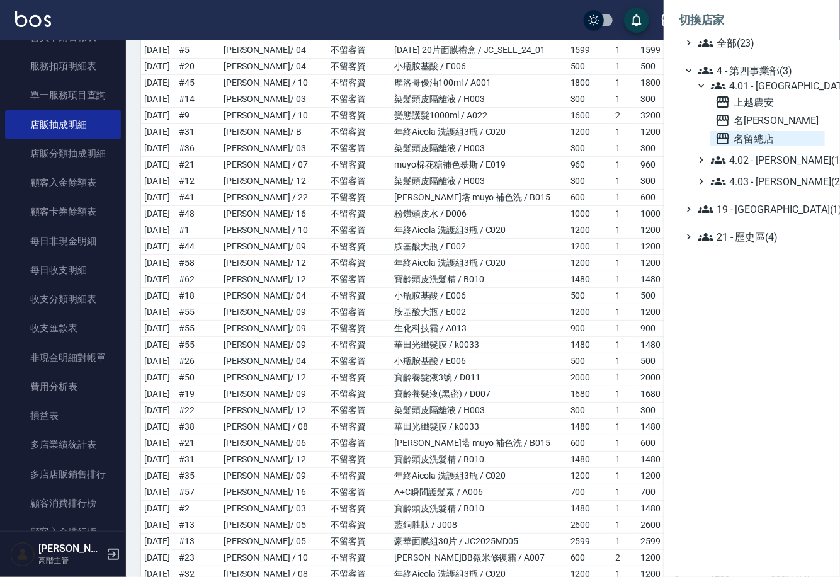
click at [746, 135] on span "名留總店" at bounding box center [767, 138] width 105 height 15
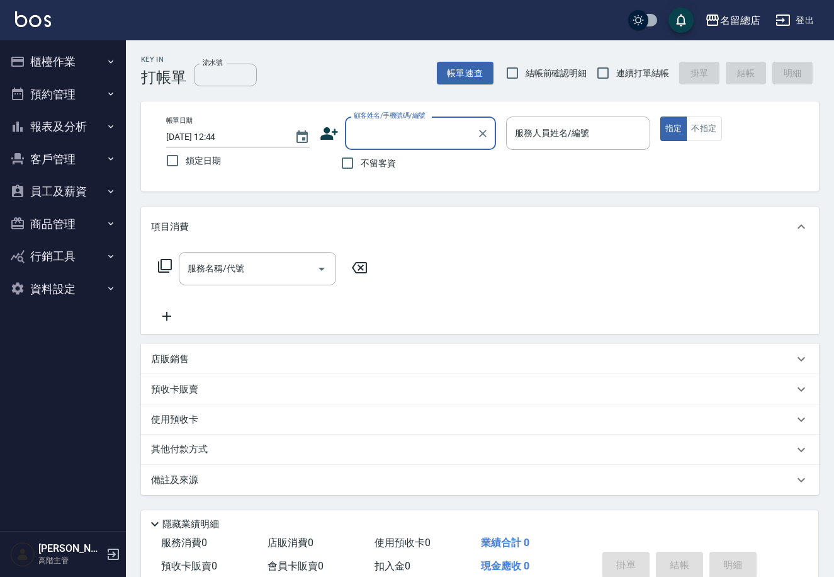
click at [57, 60] on button "櫃檯作業" at bounding box center [63, 61] width 116 height 33
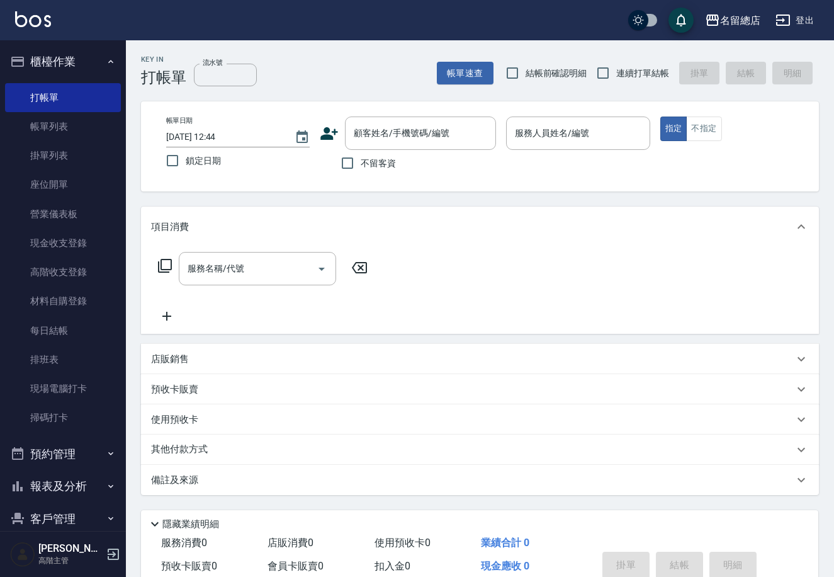
click at [57, 60] on button "櫃檯作業" at bounding box center [63, 61] width 116 height 33
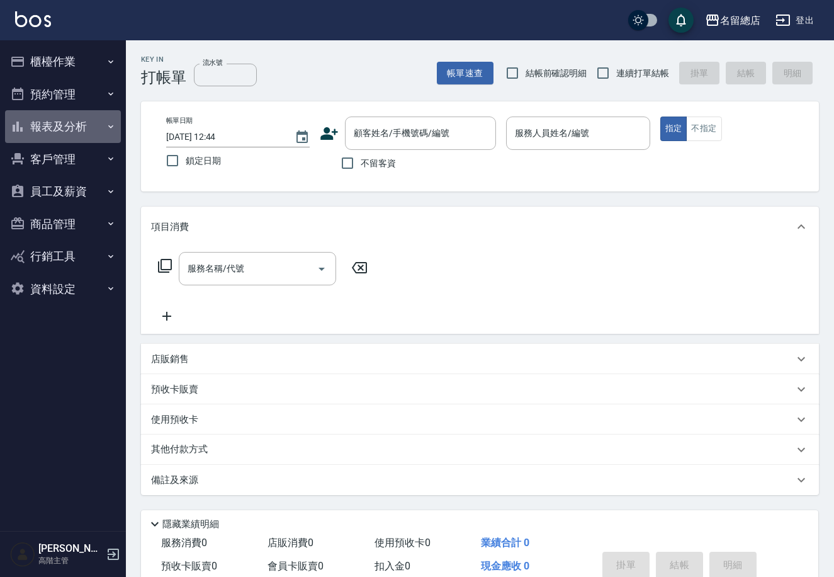
click at [67, 125] on button "報表及分析" at bounding box center [63, 126] width 116 height 33
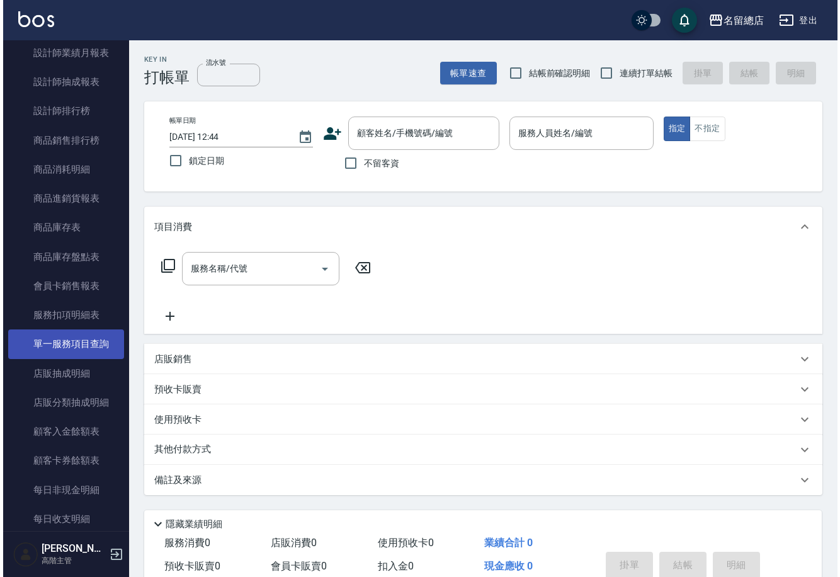
scroll to position [606, 0]
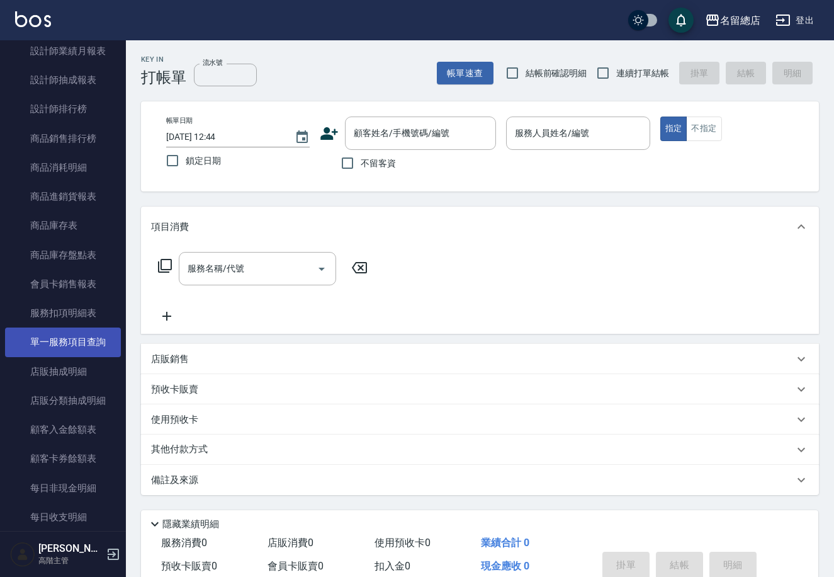
click at [89, 338] on link "單一服務項目查詢" at bounding box center [63, 341] width 116 height 29
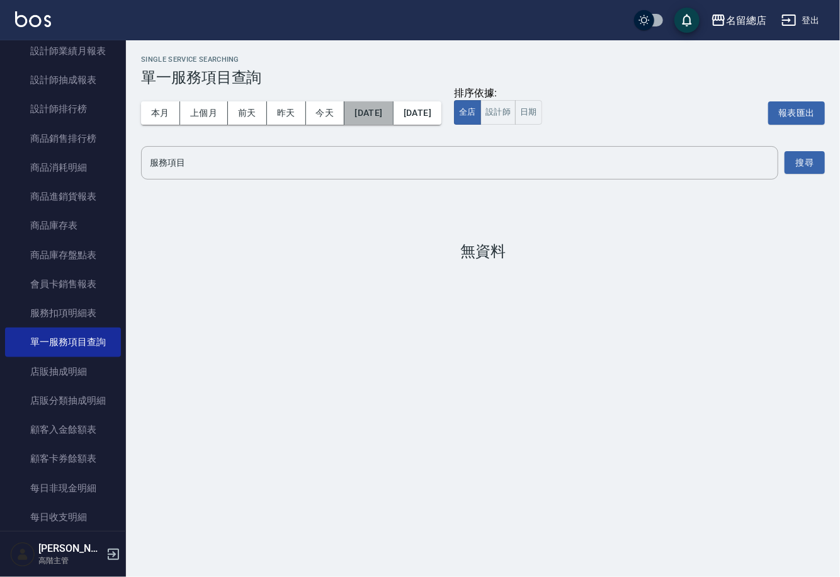
click at [370, 111] on button "[DATE]" at bounding box center [368, 112] width 48 height 23
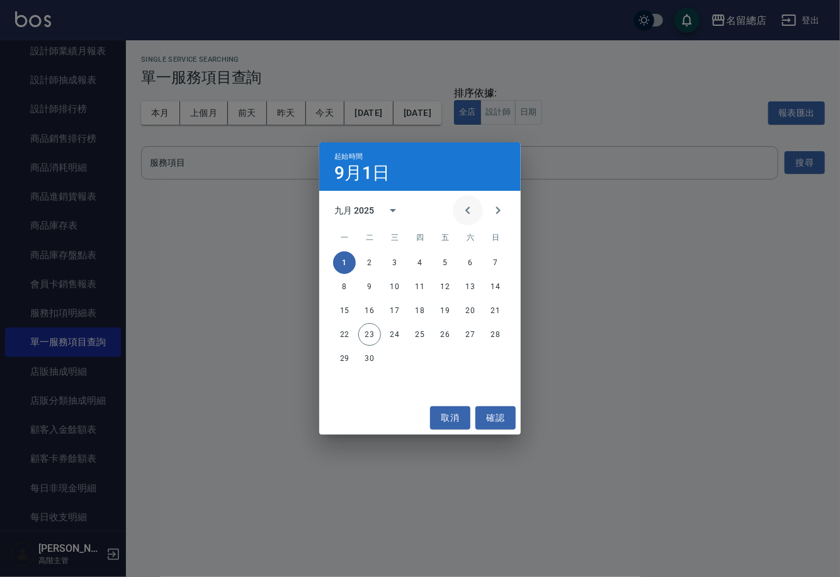
click at [460, 205] on icon "Previous month" at bounding box center [467, 210] width 15 height 15
click at [443, 261] on button "1" at bounding box center [445, 262] width 23 height 23
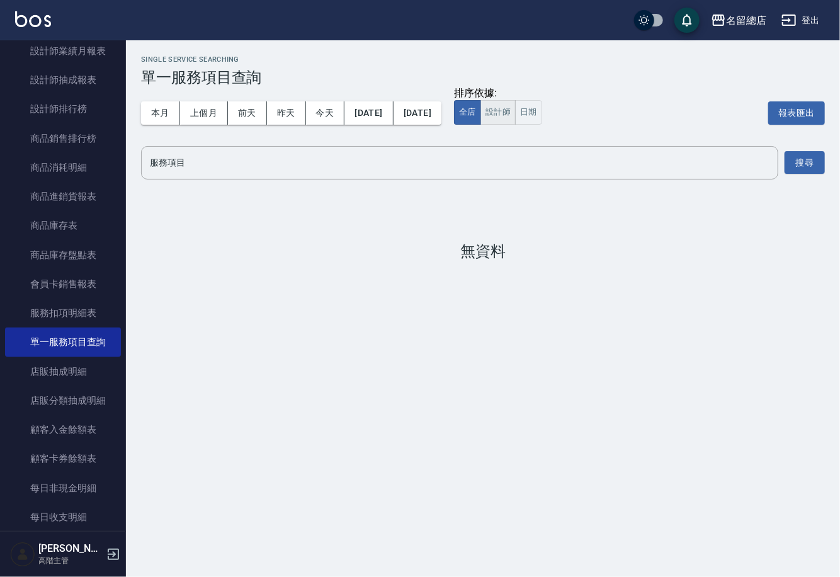
click at [516, 115] on button "設計師" at bounding box center [497, 112] width 35 height 25
click at [448, 160] on input "服務項目" at bounding box center [460, 163] width 626 height 22
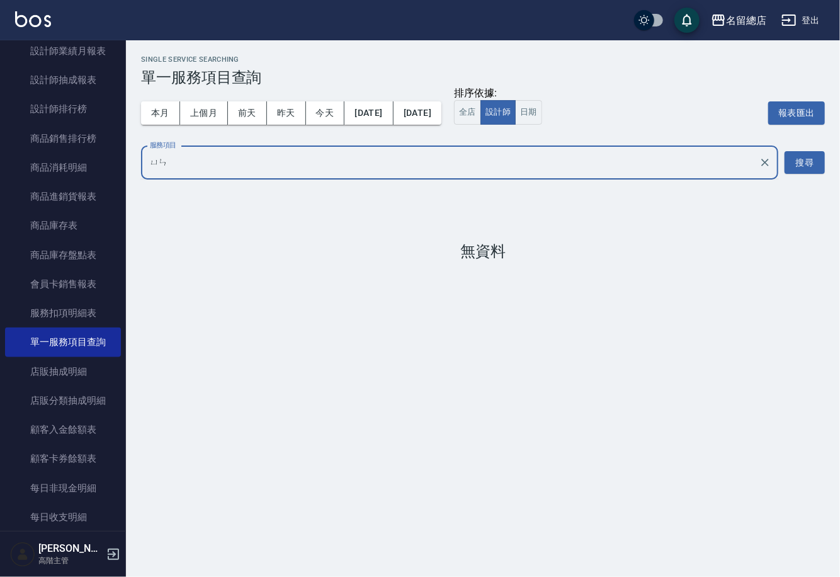
type input "蘊"
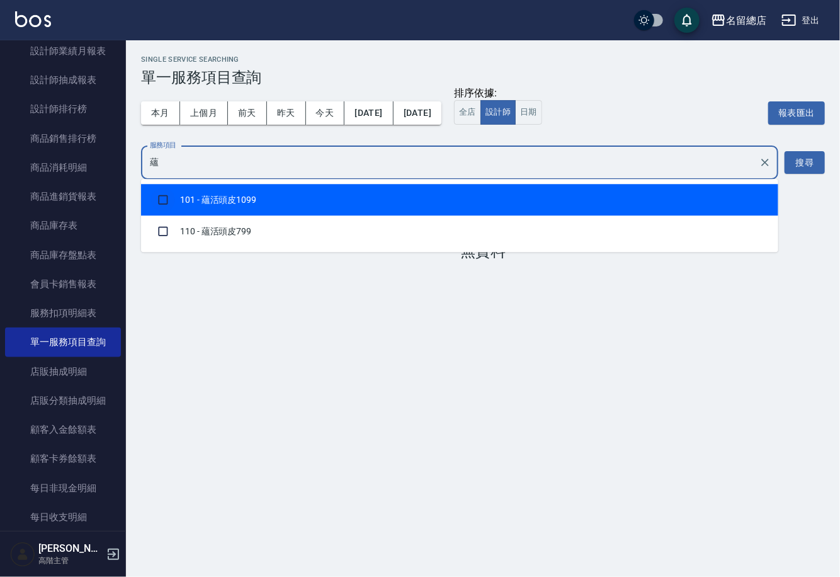
click at [164, 202] on input "checkbox" at bounding box center [163, 200] width 24 height 24
checkbox input "true"
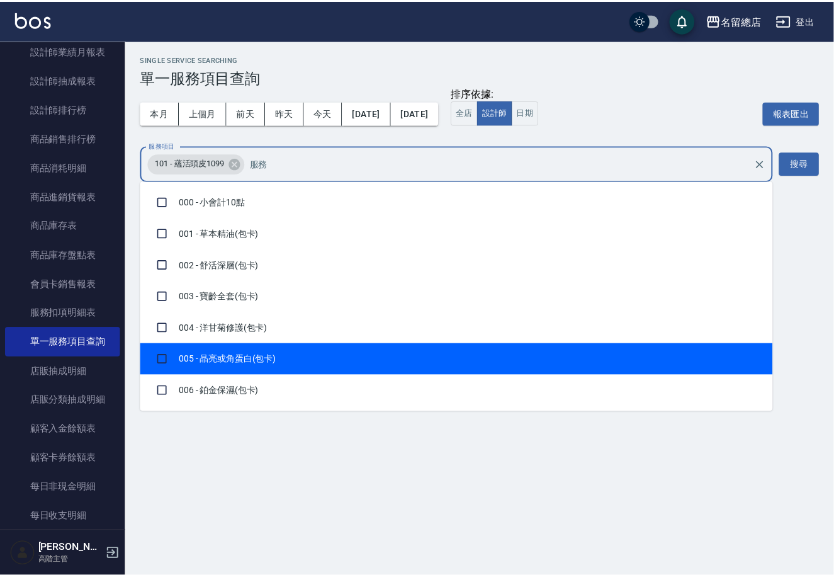
scroll to position [150, 0]
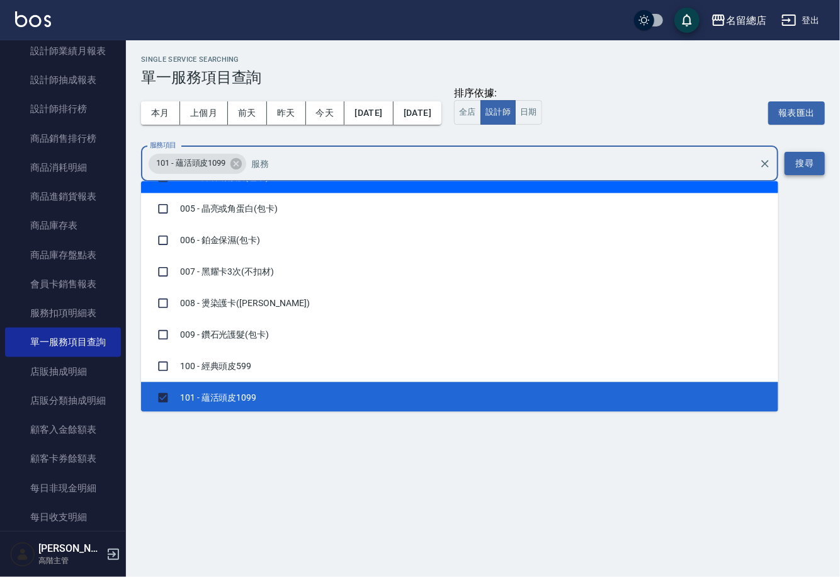
click at [807, 159] on button "搜尋" at bounding box center [805, 163] width 40 height 23
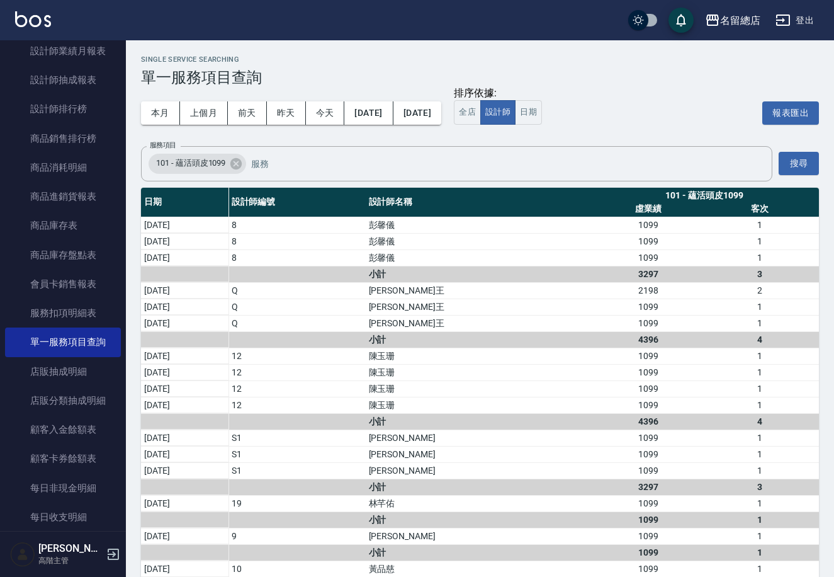
scroll to position [45, 0]
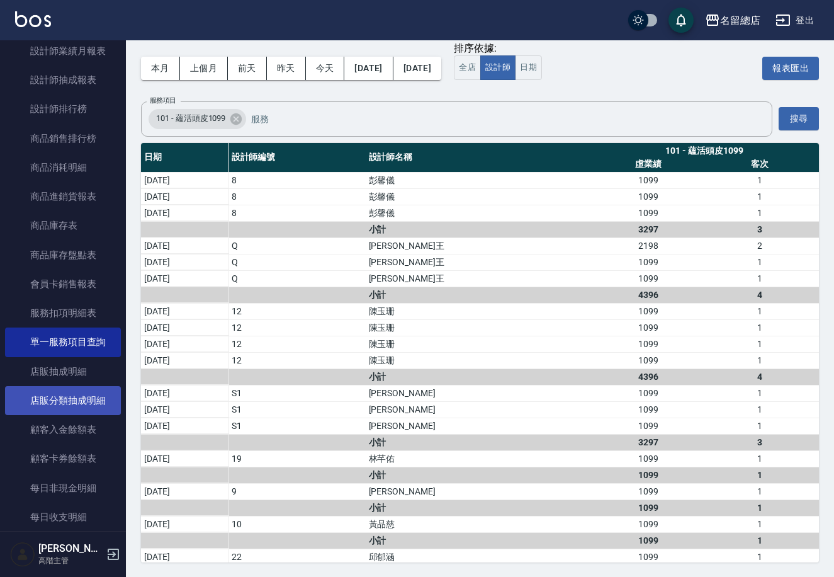
click at [91, 400] on link "店販分類抽成明細" at bounding box center [63, 400] width 116 height 29
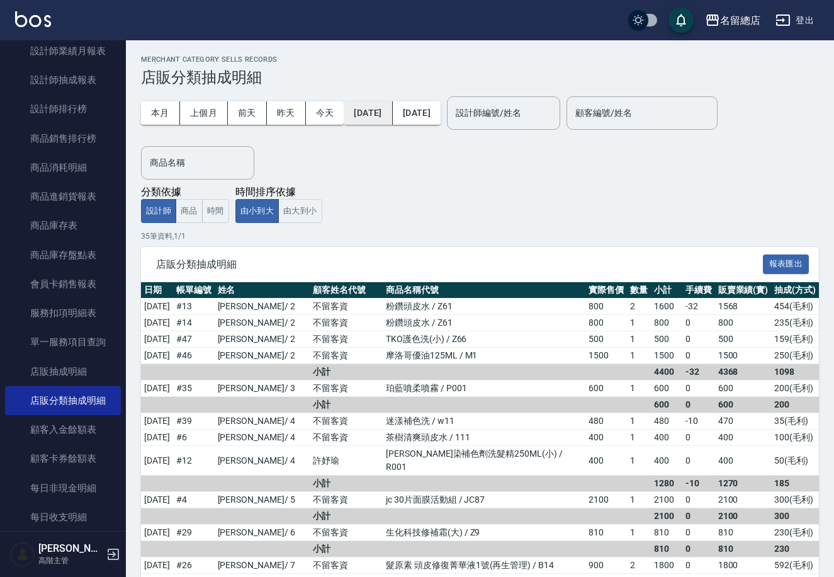
click at [383, 113] on button "[DATE]" at bounding box center [368, 112] width 48 height 23
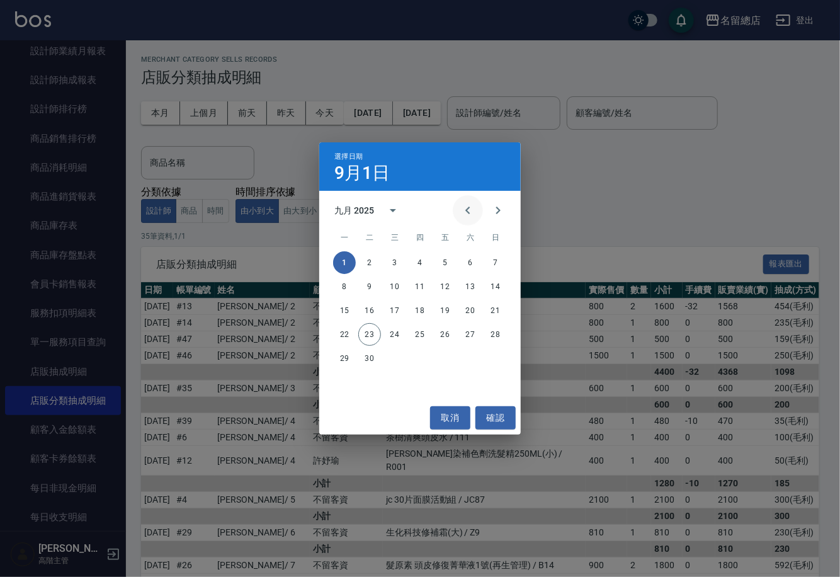
click at [468, 205] on icon "Previous month" at bounding box center [467, 210] width 15 height 15
click at [443, 267] on button "1" at bounding box center [445, 262] width 23 height 23
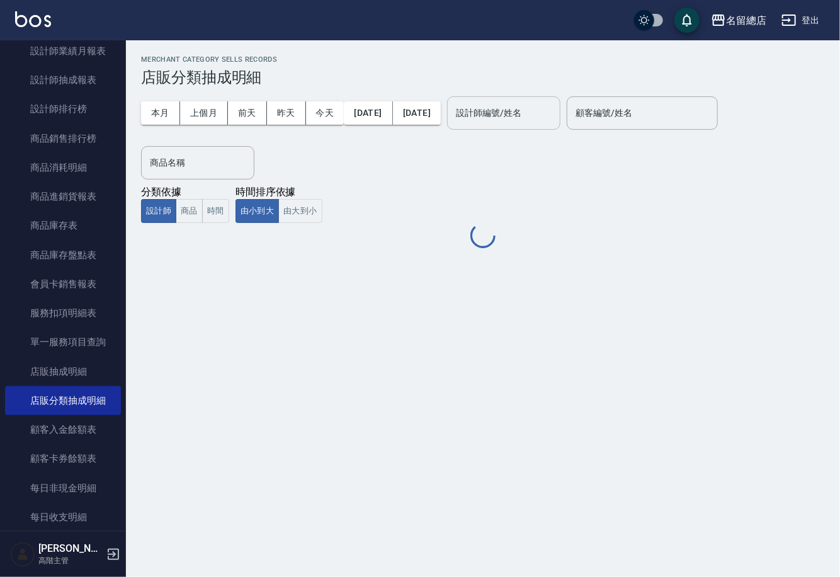
click at [512, 117] on div "設計師編號/姓名 設計師編號/姓名" at bounding box center [503, 112] width 113 height 33
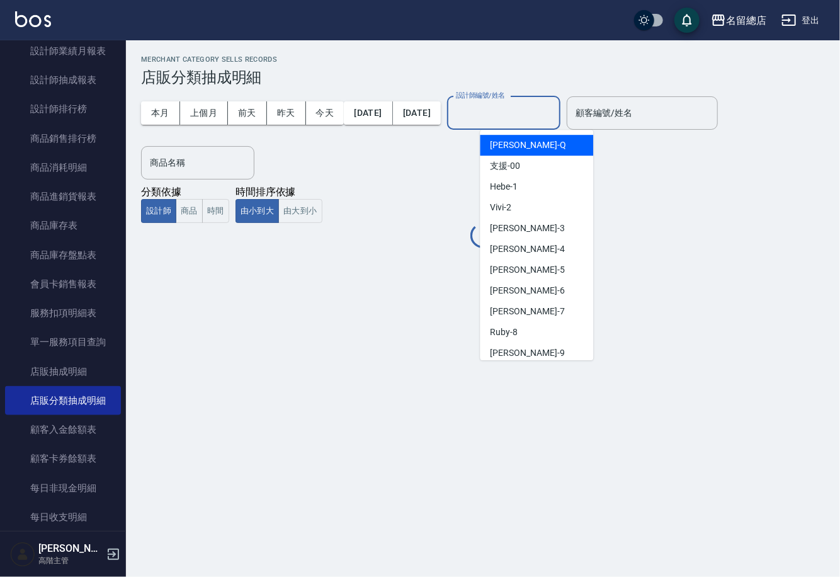
click at [510, 109] on input "設計師編號/姓名" at bounding box center [504, 113] width 102 height 22
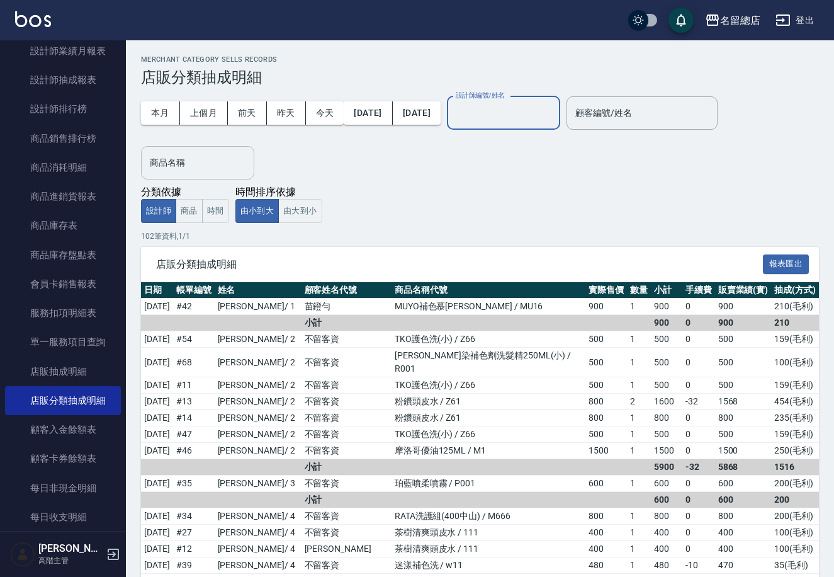
click at [201, 156] on input "商品名稱" at bounding box center [198, 163] width 102 height 22
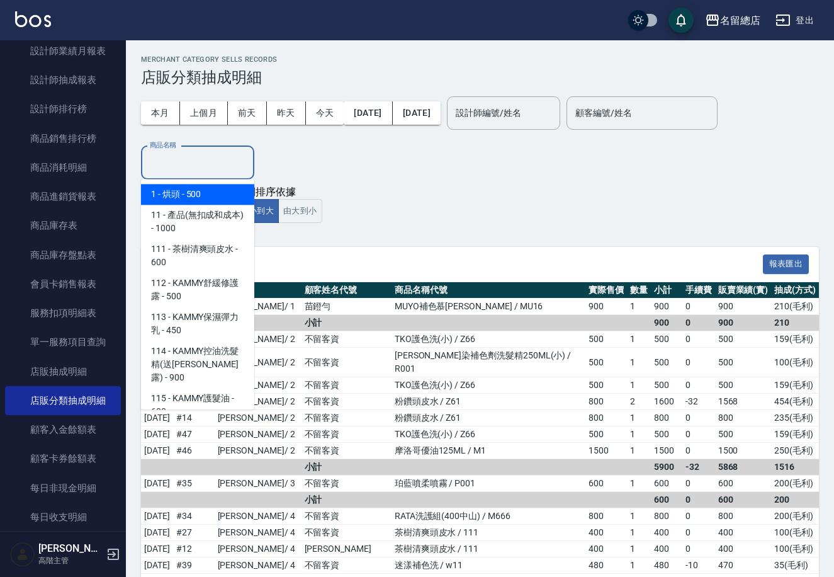
click at [387, 156] on div "本月 上個月 前天 昨天 今天 2025/08/01 2025/09/23 設計師編號/姓名 設計師編號/姓名 顧客編號/姓名 顧客編號/姓名 商品名稱 商品…" at bounding box center [480, 132] width 678 height 93
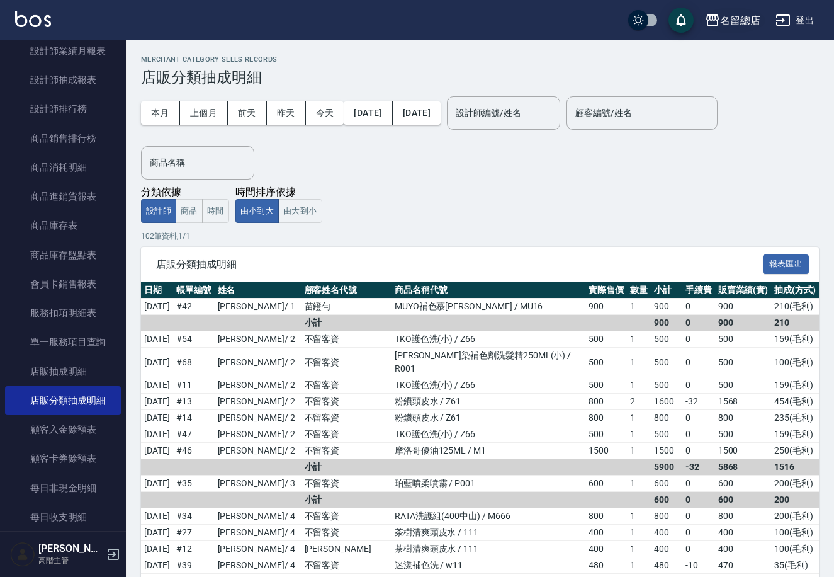
click at [744, 25] on div "名留總店" at bounding box center [740, 21] width 40 height 16
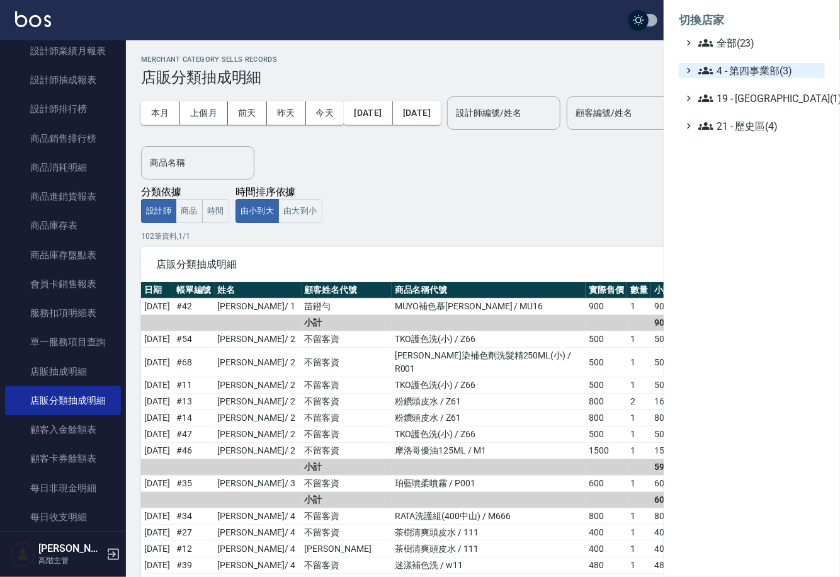
click at [759, 71] on span "4 - 第四事業部(3)" at bounding box center [759, 70] width 122 height 15
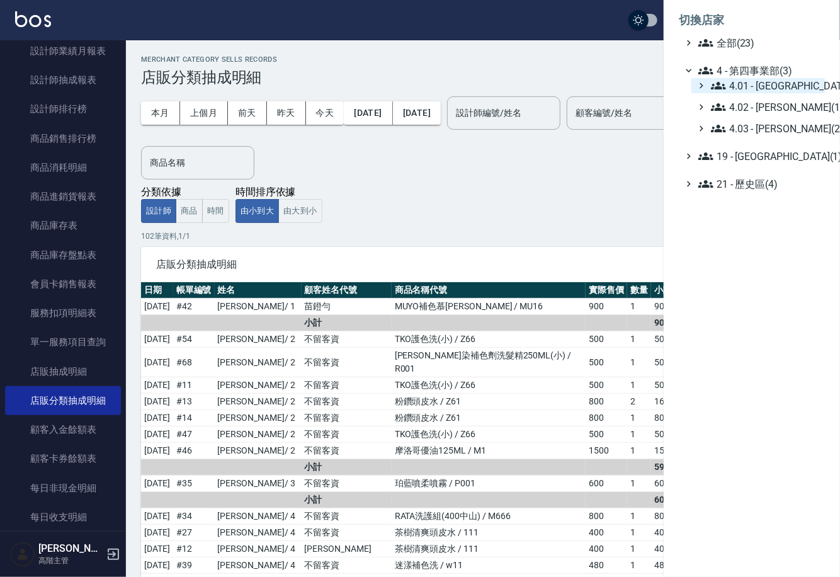
click at [773, 88] on span "4.01 - 中山區(3)" at bounding box center [765, 85] width 109 height 15
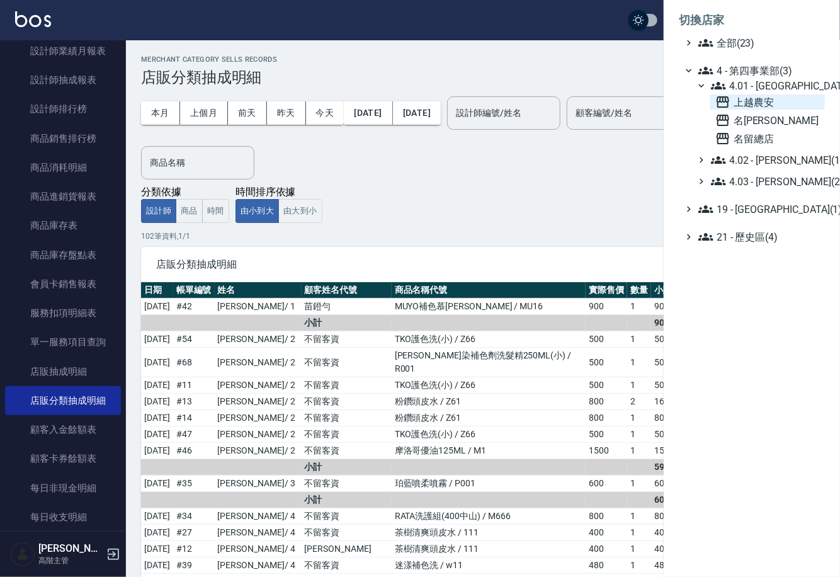
click at [758, 103] on span "上越農安" at bounding box center [767, 101] width 105 height 15
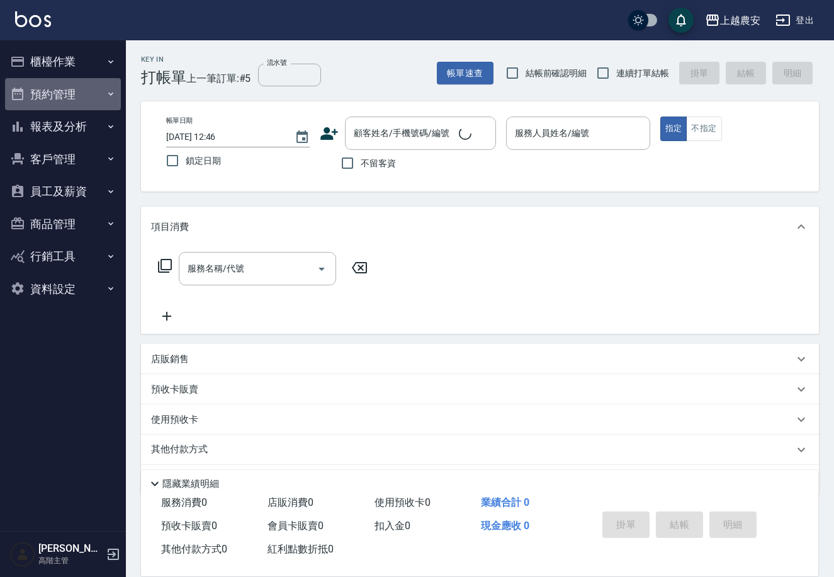
click at [109, 96] on icon "button" at bounding box center [111, 94] width 10 height 10
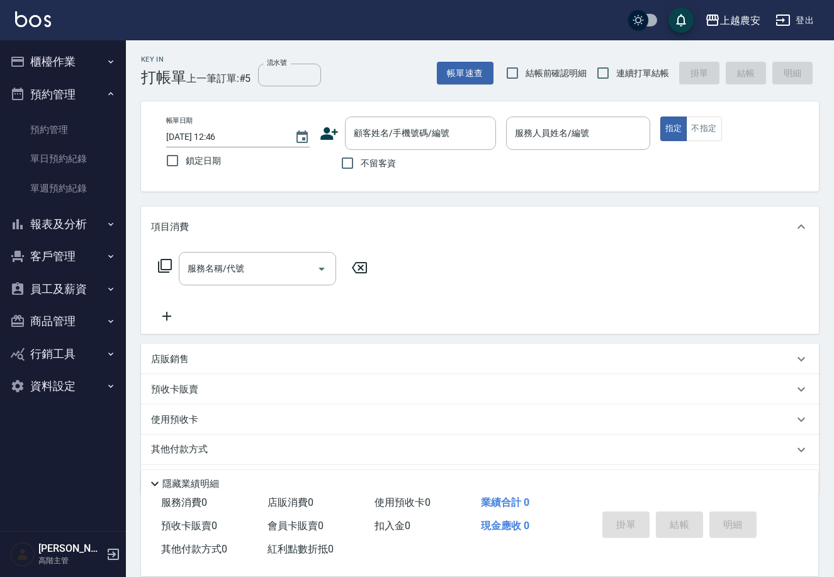
click at [102, 222] on button "報表及分析" at bounding box center [63, 224] width 116 height 33
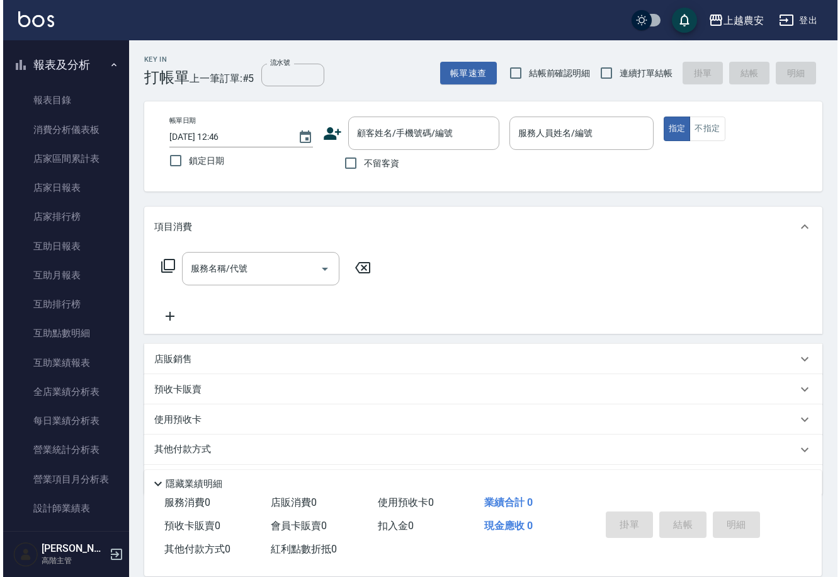
scroll to position [162, 0]
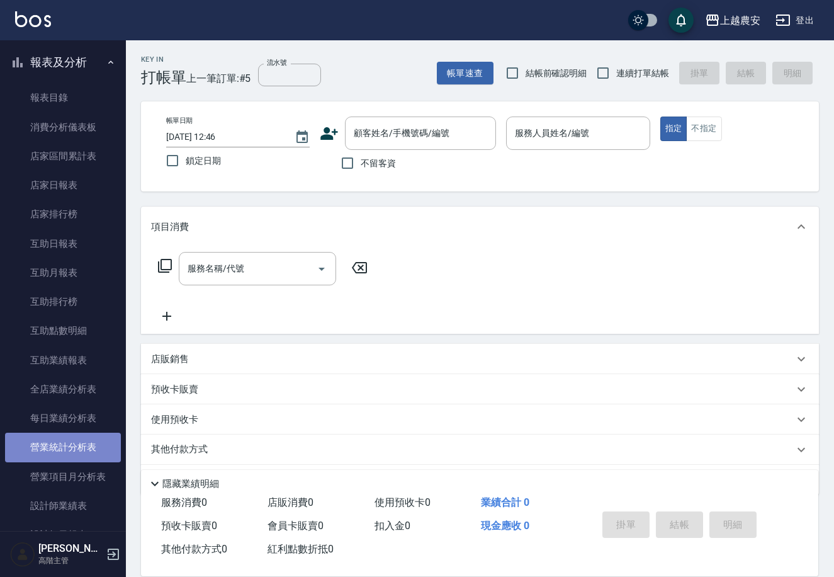
click at [76, 442] on link "營業統計分析表" at bounding box center [63, 447] width 116 height 29
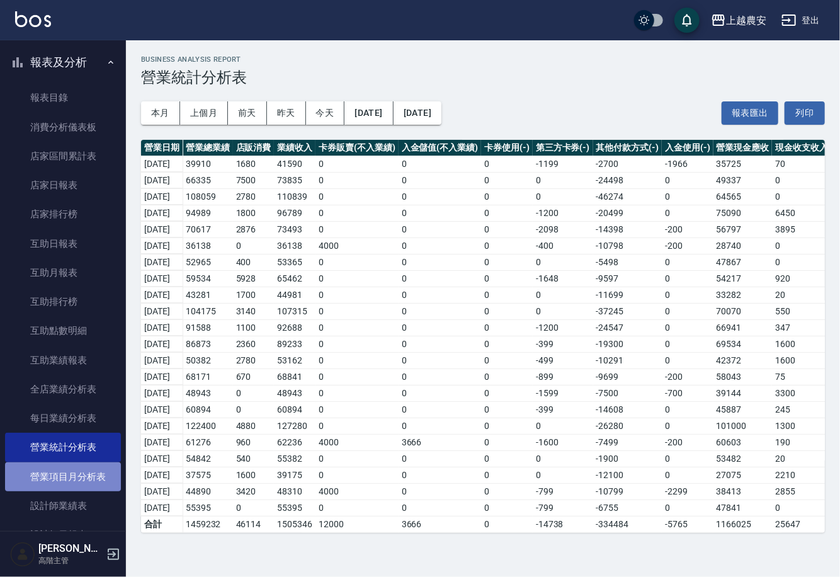
click at [69, 479] on link "營業項目月分析表" at bounding box center [63, 476] width 116 height 29
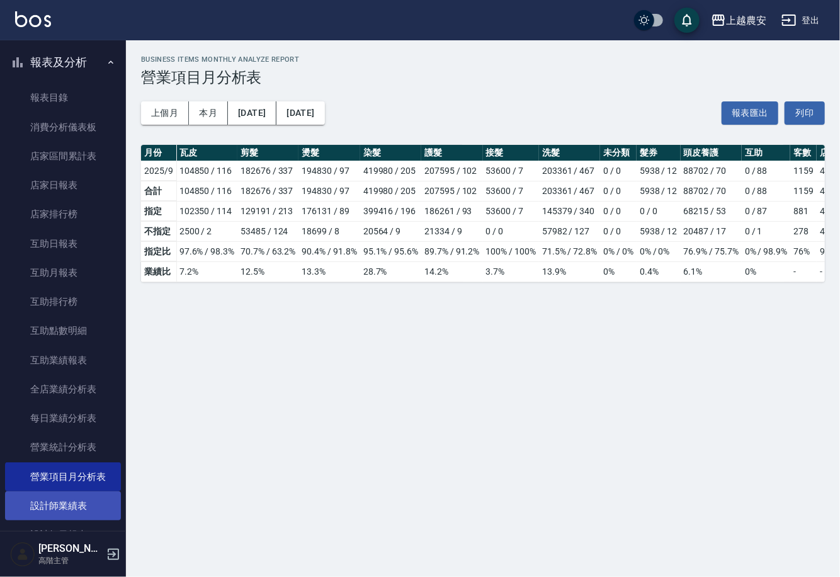
click at [72, 502] on link "設計師業績表" at bounding box center [63, 505] width 116 height 29
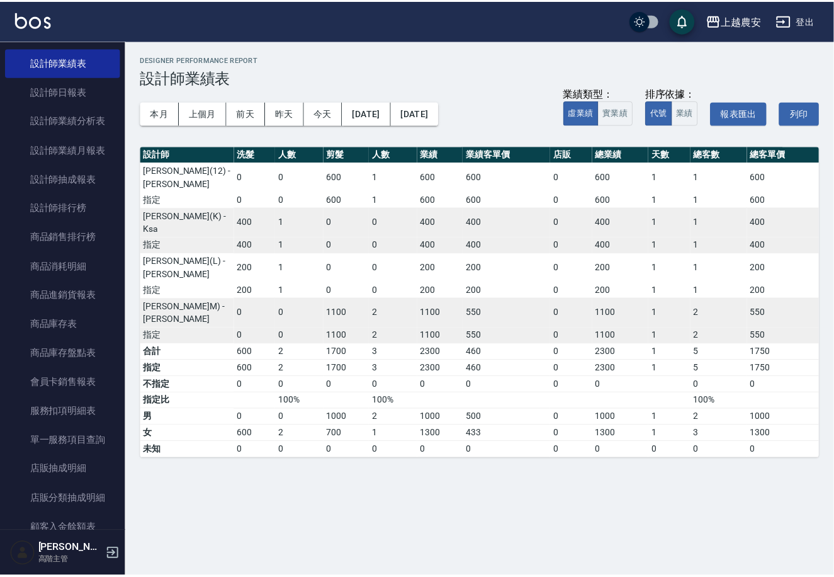
scroll to position [612, 0]
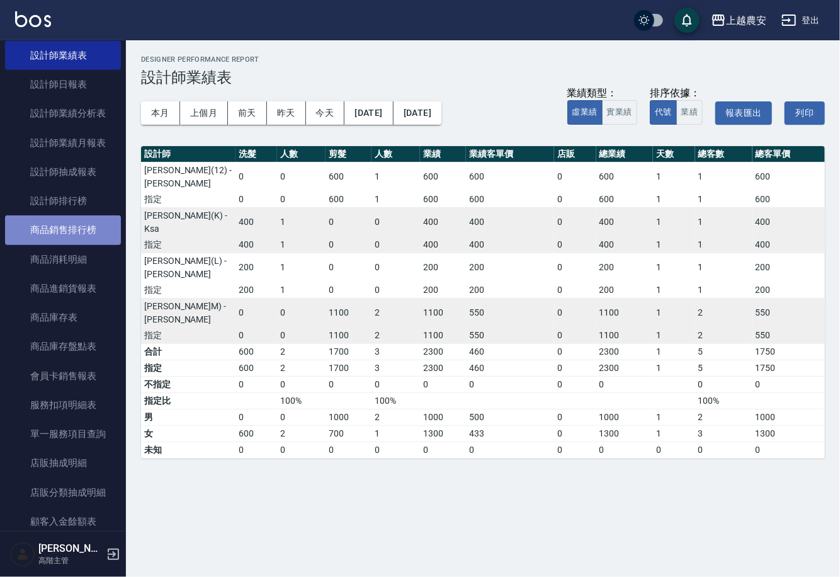
click at [69, 235] on link "商品銷售排行榜" at bounding box center [63, 229] width 116 height 29
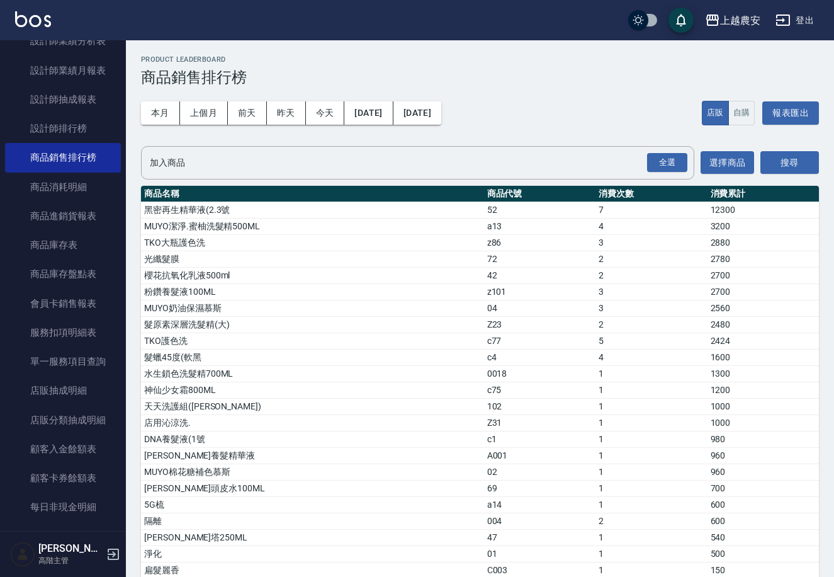
scroll to position [686, 0]
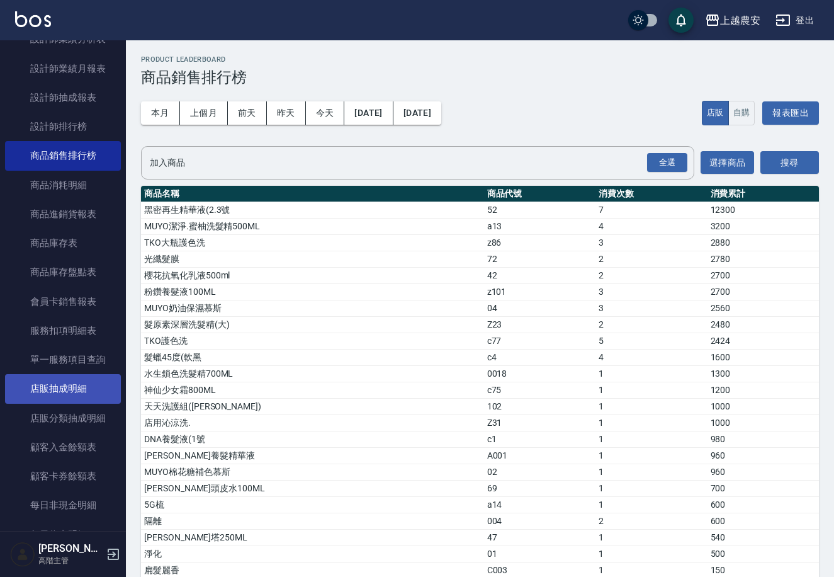
click at [79, 387] on link "店販抽成明細" at bounding box center [63, 388] width 116 height 29
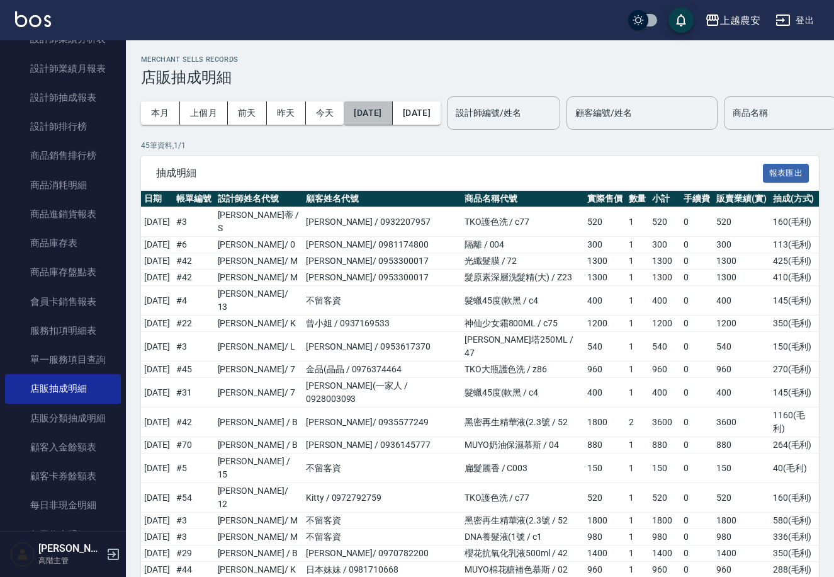
click at [380, 111] on button "[DATE]" at bounding box center [368, 112] width 48 height 23
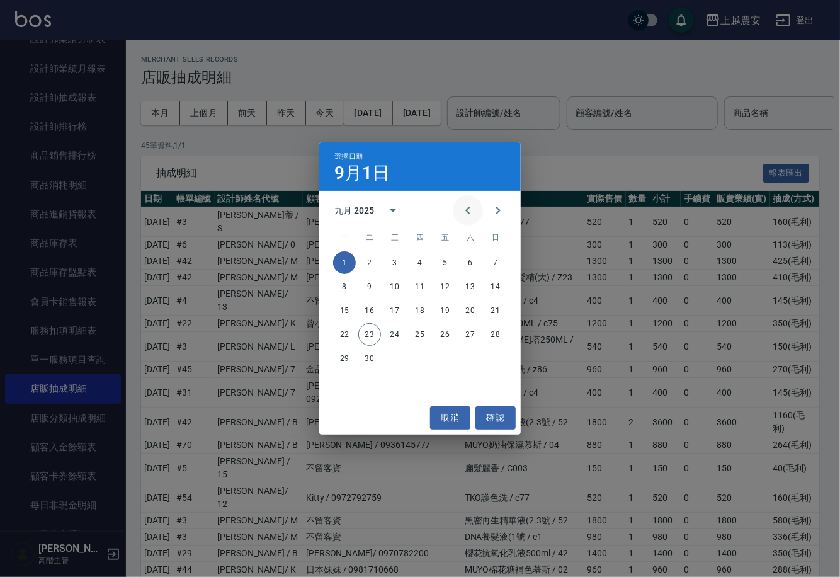
click at [468, 209] on icon "Previous month" at bounding box center [467, 210] width 15 height 15
click at [449, 264] on button "1" at bounding box center [445, 262] width 23 height 23
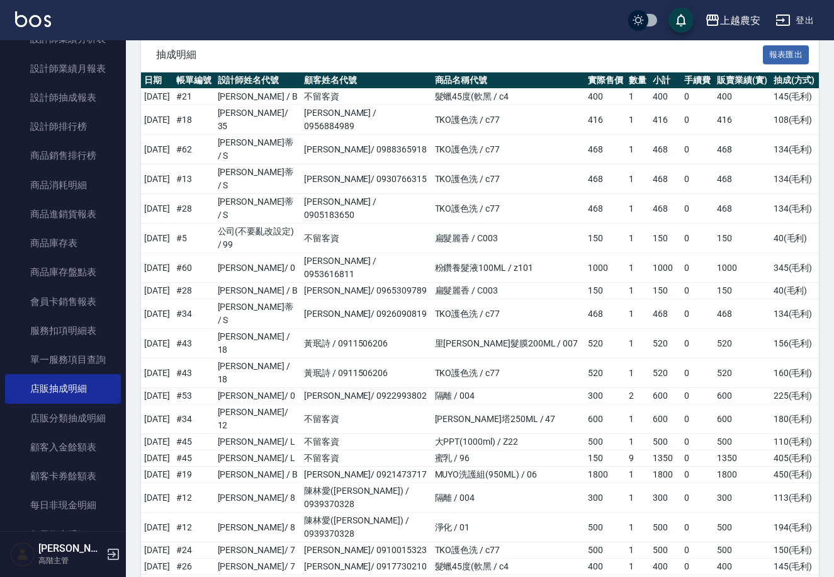
scroll to position [27, 0]
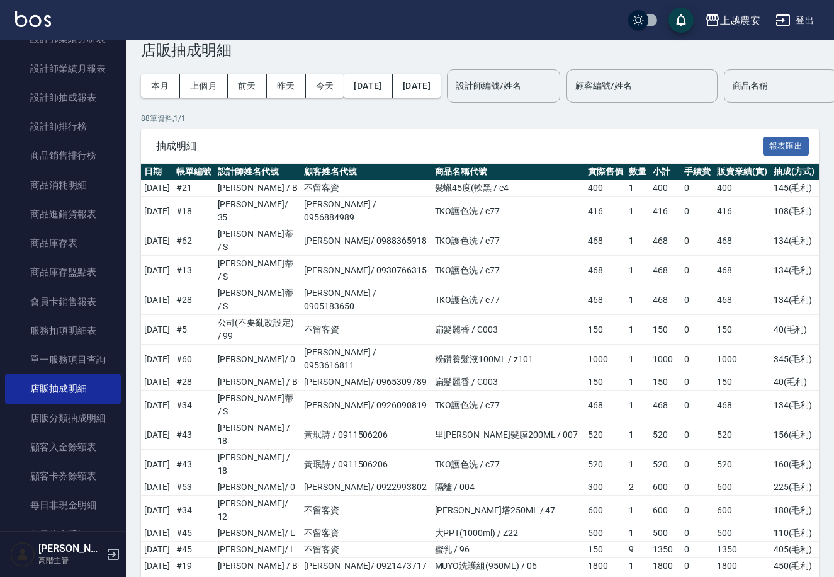
click at [789, 23] on icon "button" at bounding box center [783, 20] width 15 height 15
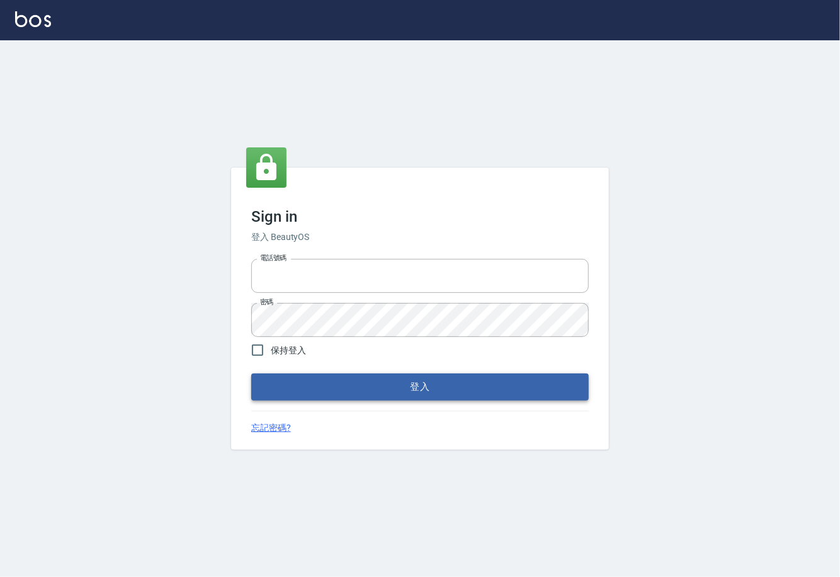
type input "0225929166"
click at [372, 384] on button "登入" at bounding box center [419, 386] width 337 height 26
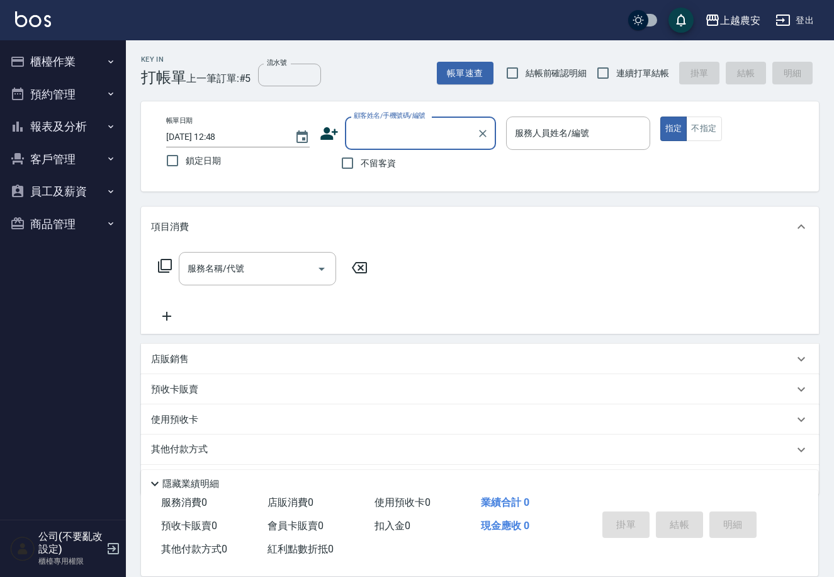
click at [88, 130] on button "報表及分析" at bounding box center [63, 126] width 116 height 33
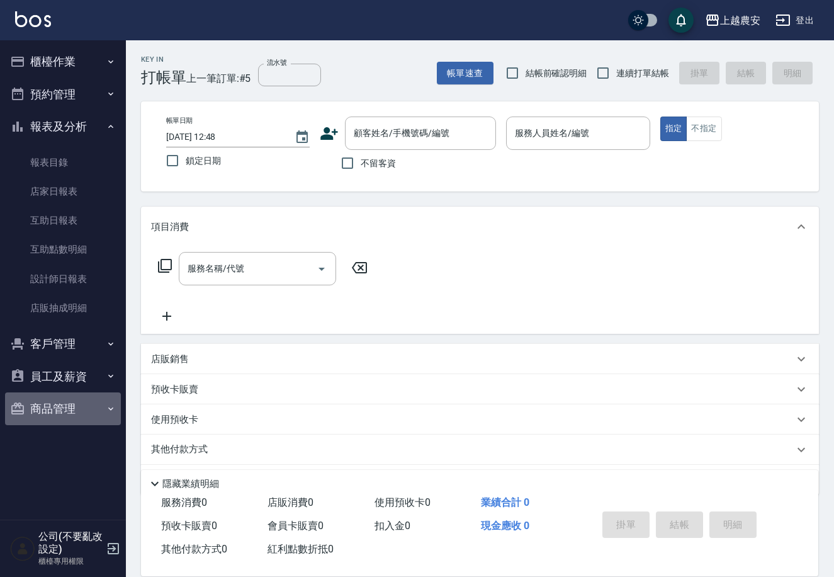
click at [89, 404] on button "商品管理" at bounding box center [63, 408] width 116 height 33
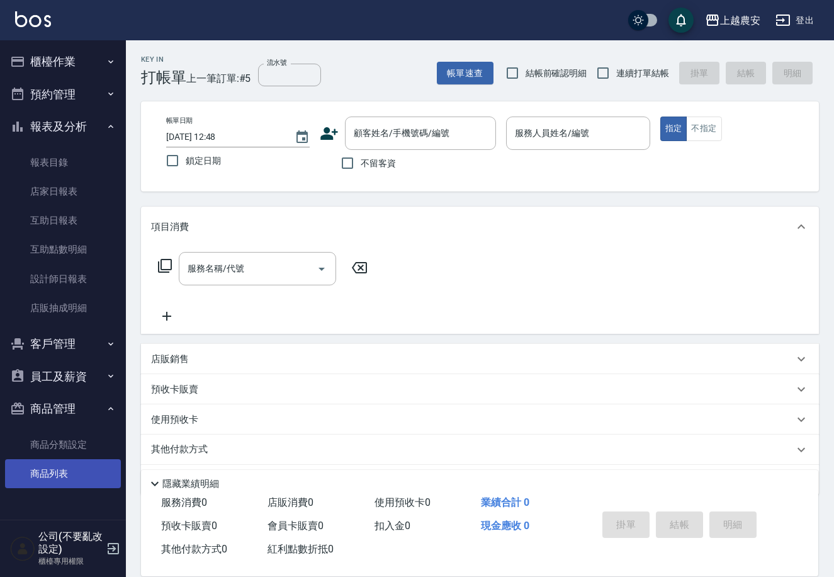
click at [88, 462] on link "商品列表" at bounding box center [63, 473] width 116 height 29
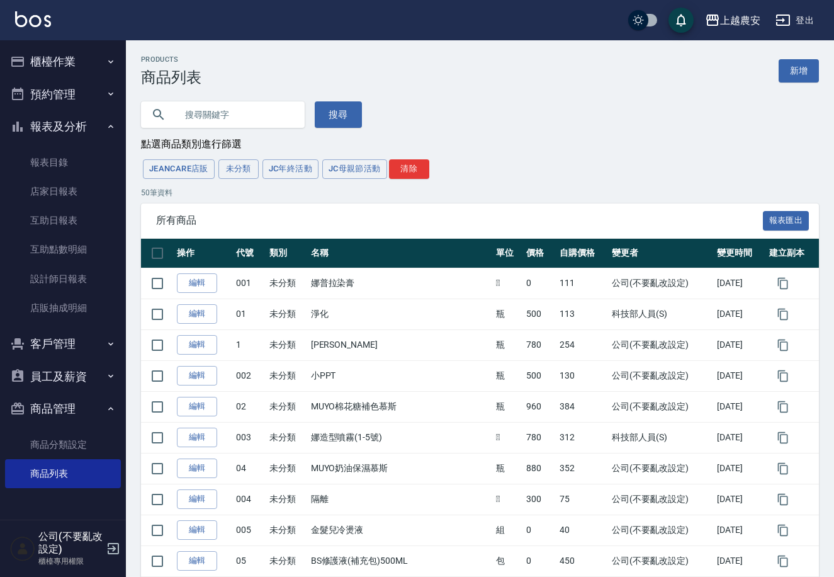
click at [234, 118] on input "text" at bounding box center [235, 115] width 118 height 34
type input "tko"
click at [315, 113] on button "搜尋" at bounding box center [338, 114] width 47 height 26
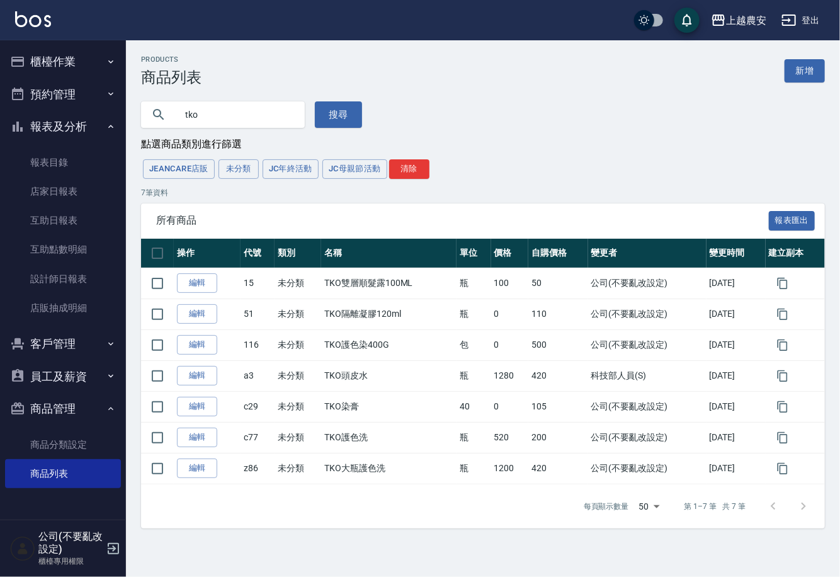
click at [81, 64] on button "櫃檯作業" at bounding box center [63, 61] width 116 height 33
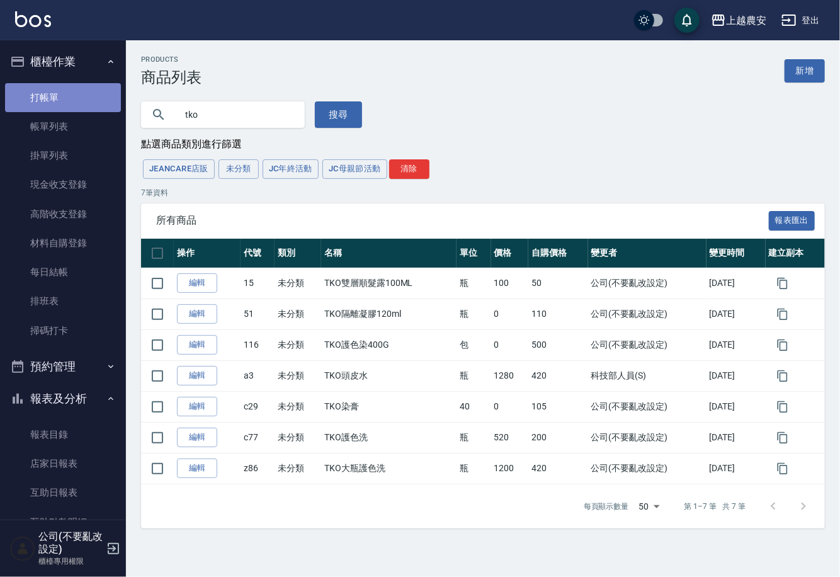
click at [72, 94] on link "打帳單" at bounding box center [63, 97] width 116 height 29
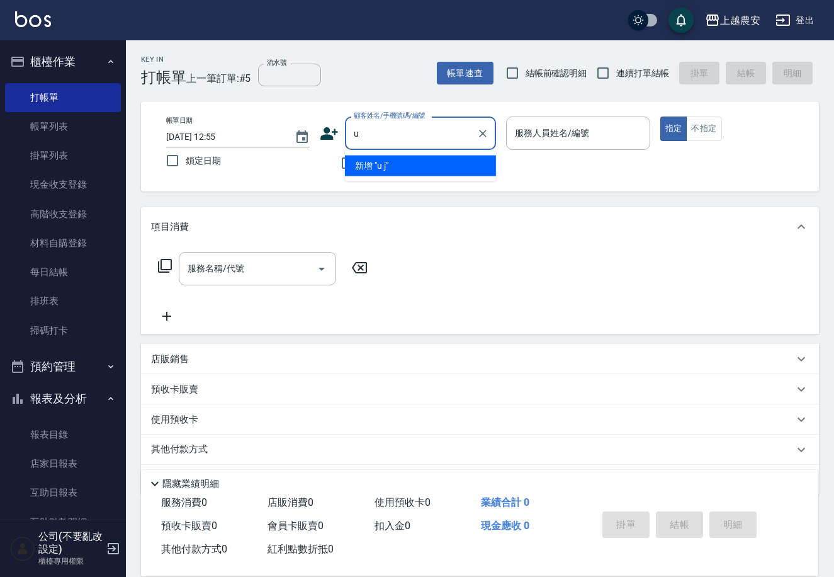
type input "u"
type input "伊"
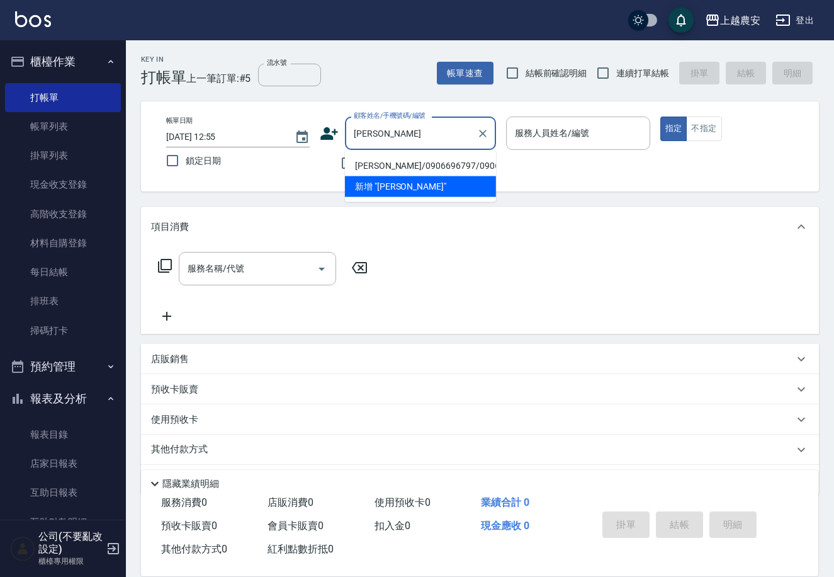
type input "尹威/0906696797/0906696797"
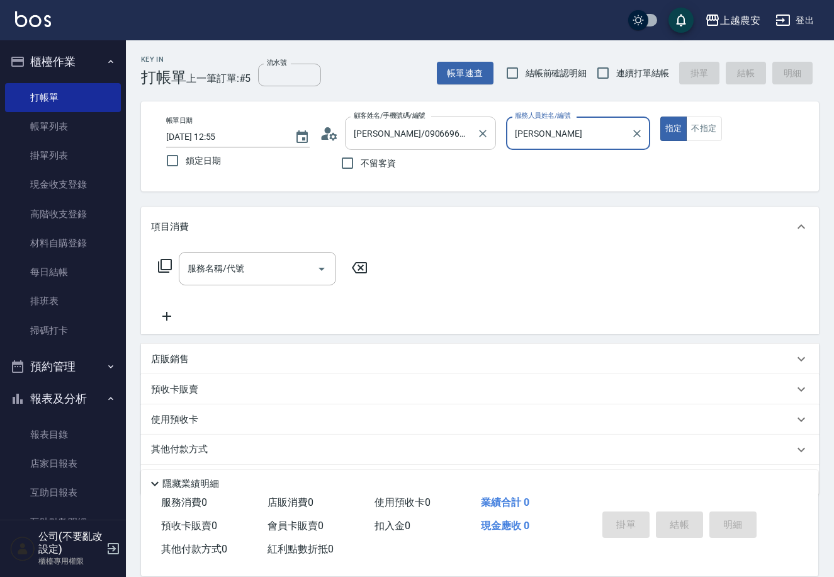
type input "Lina-L"
click at [660, 116] on button "指定" at bounding box center [673, 128] width 27 height 25
type button "true"
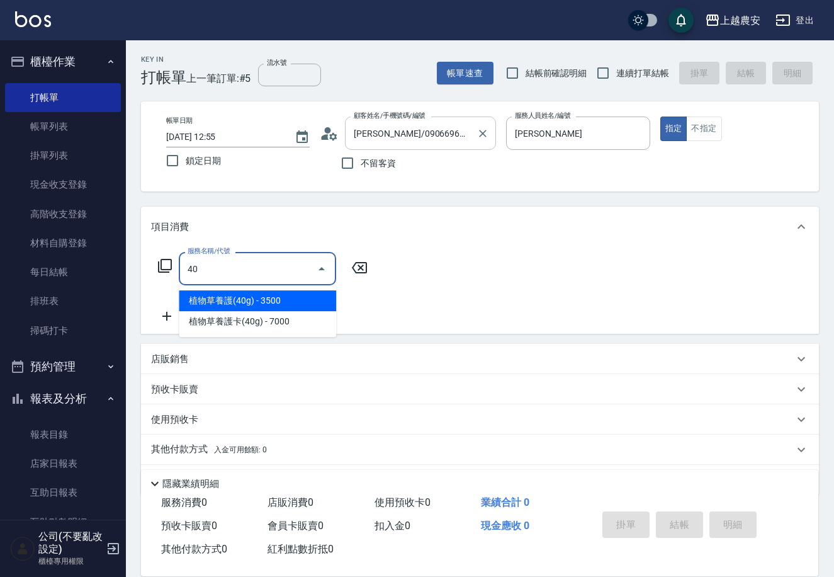
type input "403"
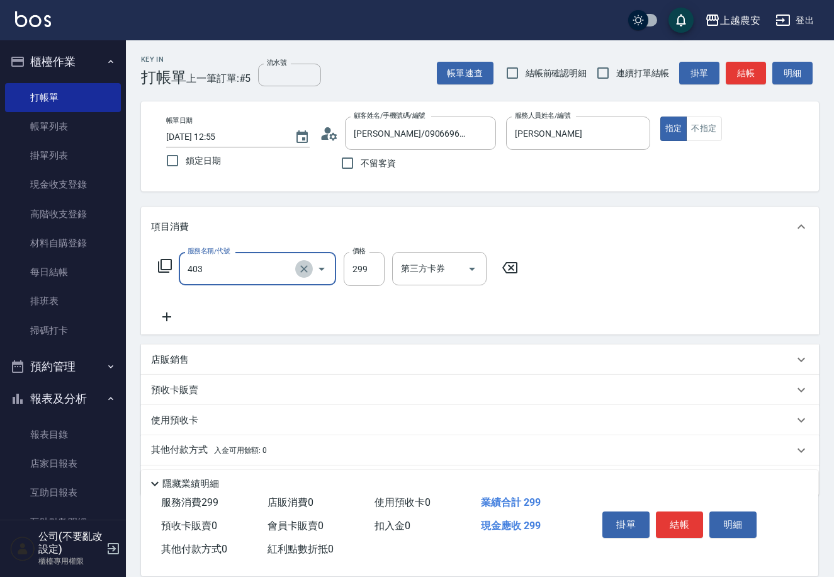
click at [303, 267] on icon "Clear" at bounding box center [304, 269] width 8 height 8
type input "洗+剪(206)"
type input "700"
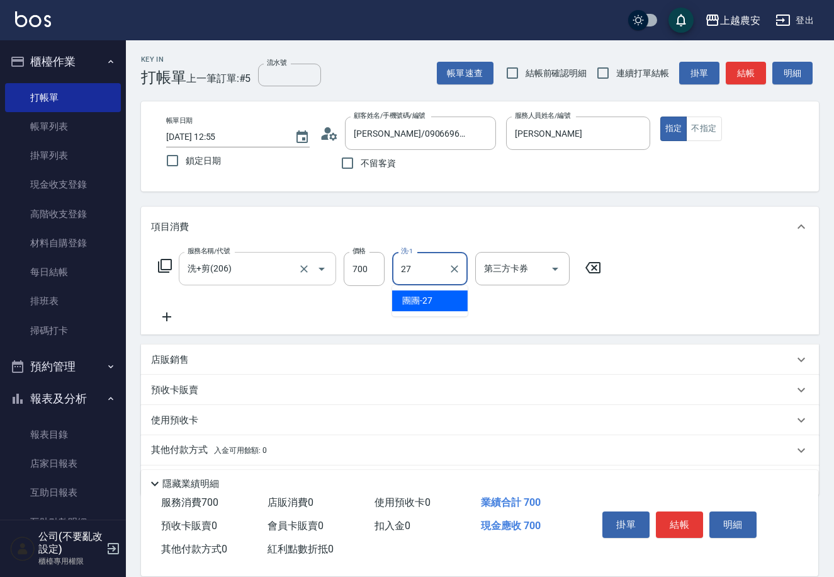
type input "團團-27"
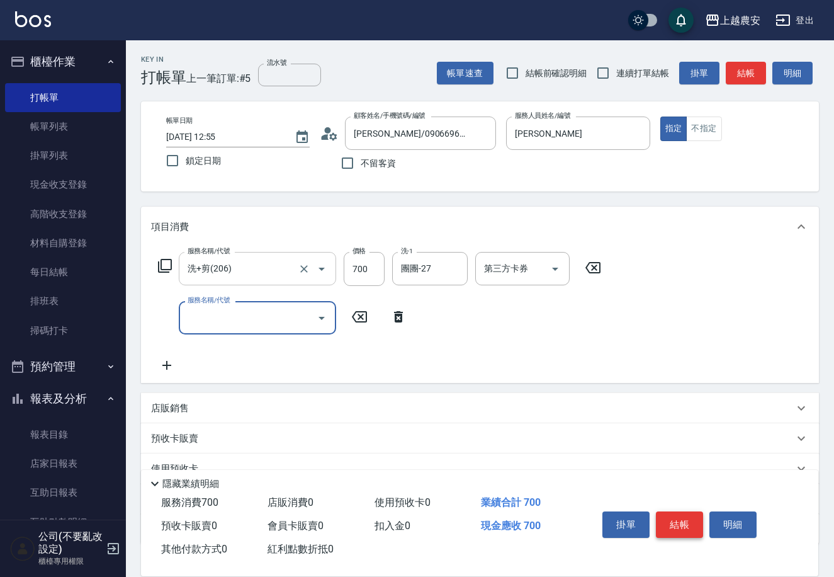
click at [689, 531] on button "結帳" at bounding box center [679, 524] width 47 height 26
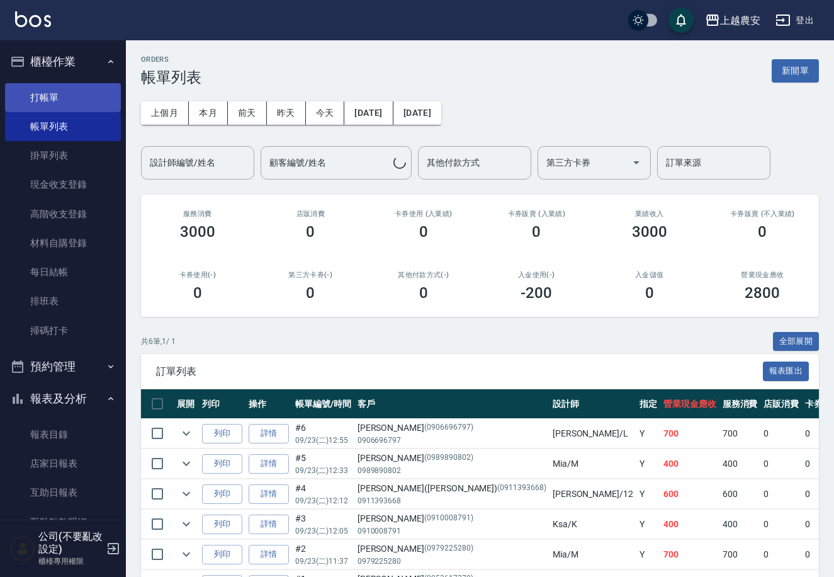
click at [65, 91] on link "打帳單" at bounding box center [63, 97] width 116 height 29
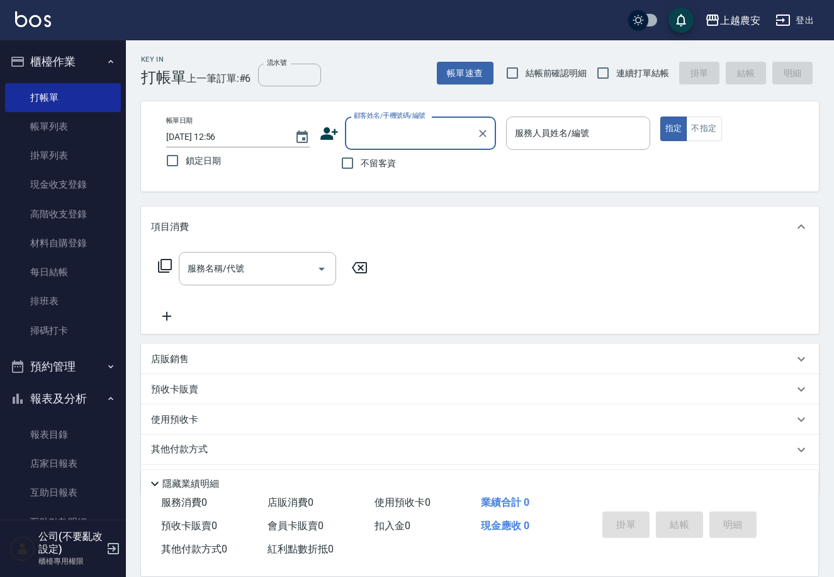
click at [439, 139] on input "顧客姓名/手機號碼/編號" at bounding box center [411, 133] width 121 height 22
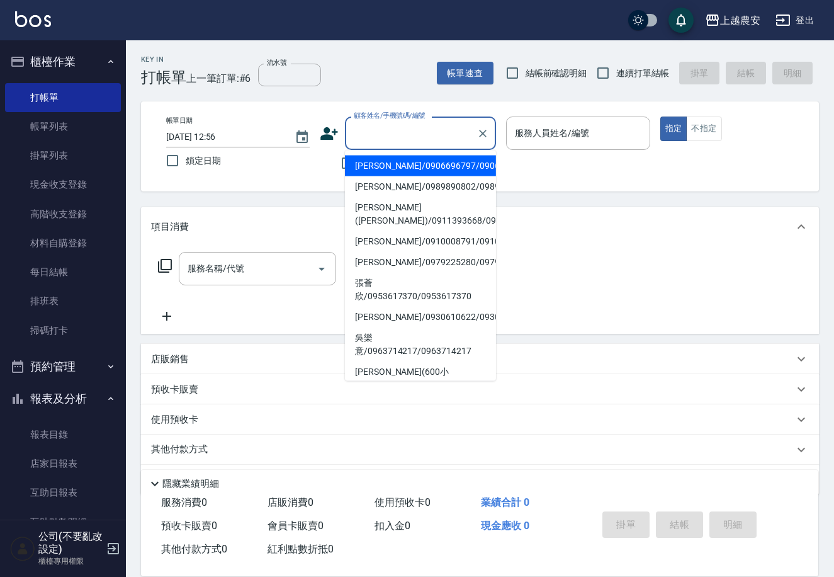
click at [411, 164] on li "尹威/0906696797/0906696797" at bounding box center [420, 166] width 151 height 21
type input "尹威/0906696797/0906696797"
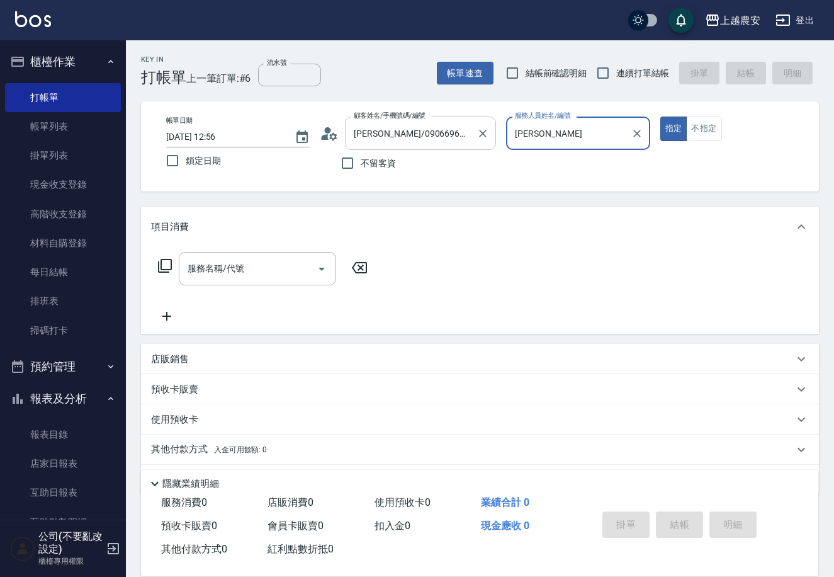
type input "Lina-L"
click at [638, 127] on icon "Clear" at bounding box center [637, 133] width 13 height 13
type input "美麗-15"
type button "true"
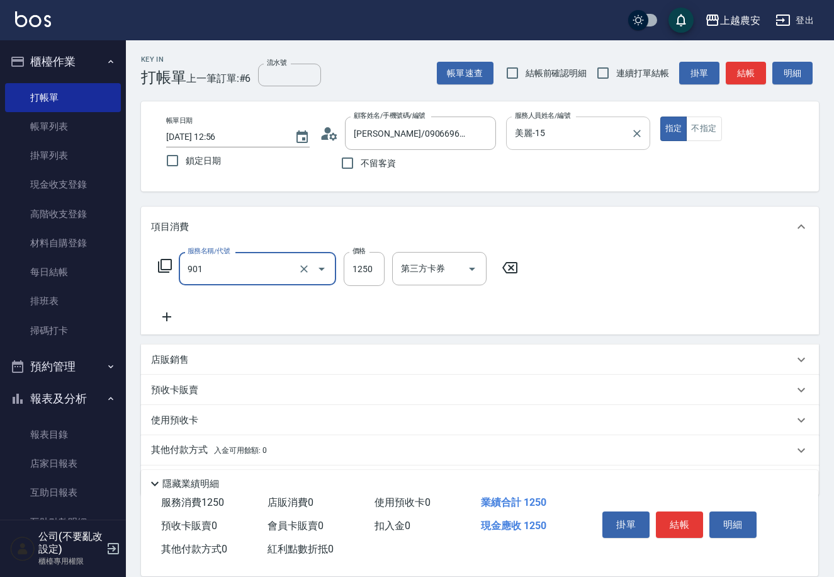
type input "修手指甲(901)"
type input "700"
click at [695, 523] on button "結帳" at bounding box center [679, 524] width 47 height 26
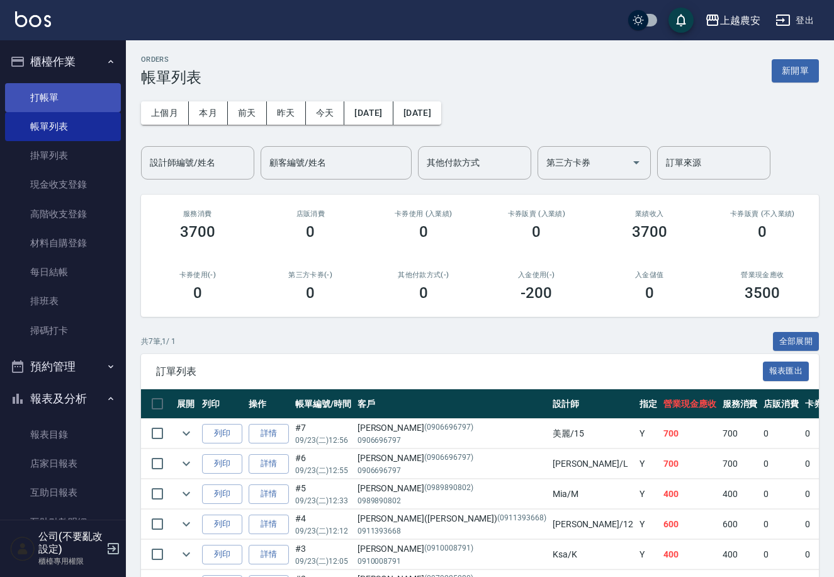
drag, startPoint x: 70, startPoint y: 80, endPoint x: 79, endPoint y: 88, distance: 12.1
click at [76, 84] on ul "打帳單 帳單列表 掛單列表 現金收支登錄 高階收支登錄 材料自購登錄 每日結帳 排班表 掃碼打卡" at bounding box center [63, 214] width 116 height 272
click at [79, 88] on link "打帳單" at bounding box center [63, 97] width 116 height 29
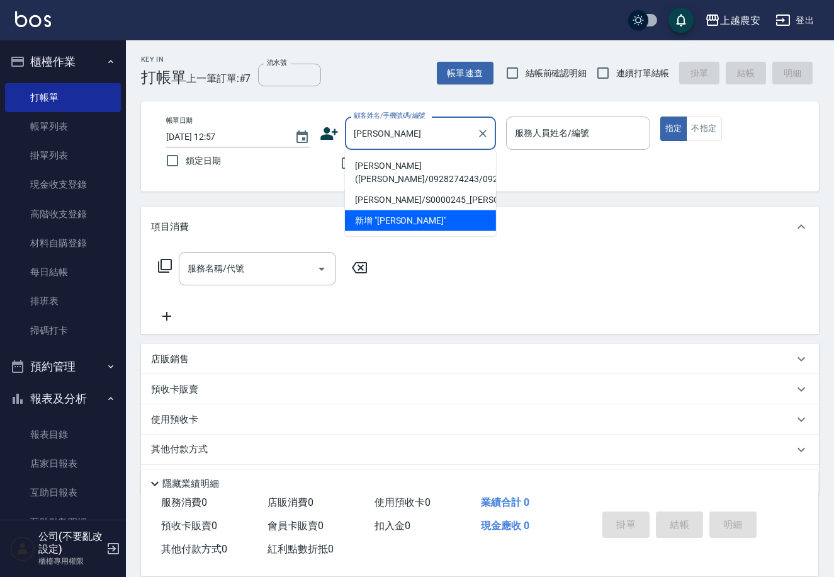
click at [446, 170] on li "林秀斌(吳太/0928274243/0928274243" at bounding box center [420, 173] width 151 height 34
type input "林秀斌(吳太/0928274243/0928274243"
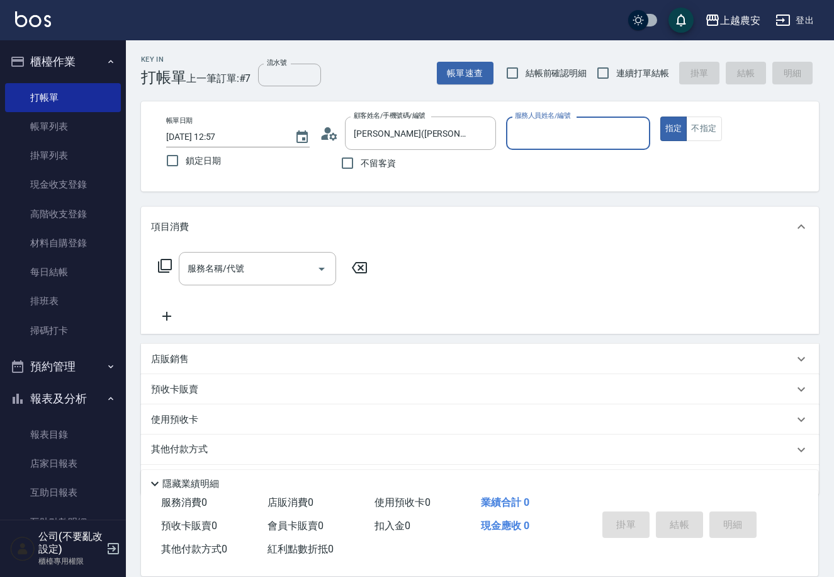
type input "美雅-B"
click at [660, 116] on button "指定" at bounding box center [673, 128] width 27 height 25
type button "true"
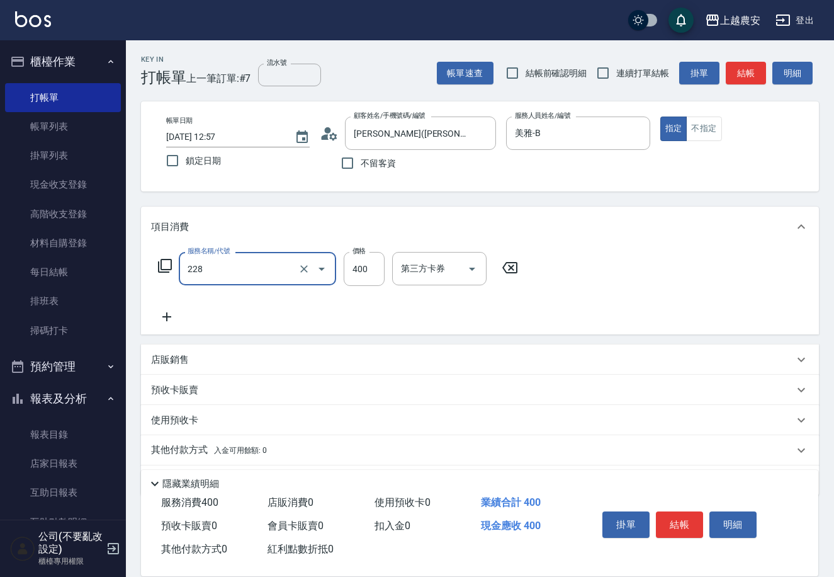
type input "洗髮(228)"
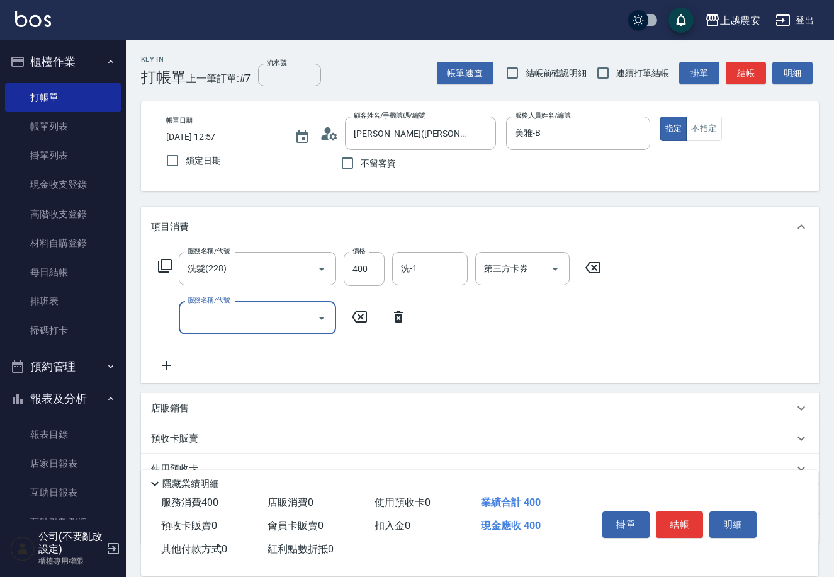
click at [405, 314] on icon at bounding box center [398, 316] width 31 height 15
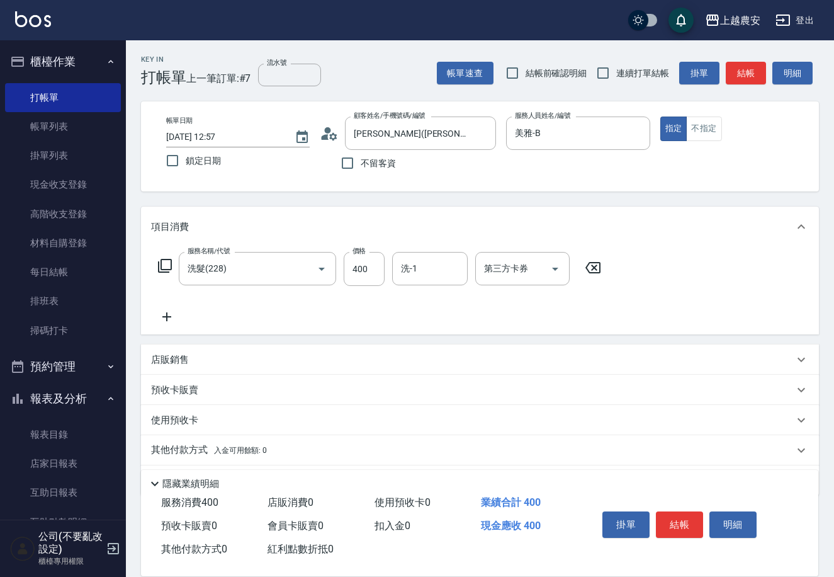
click at [167, 269] on icon at bounding box center [165, 266] width 14 height 14
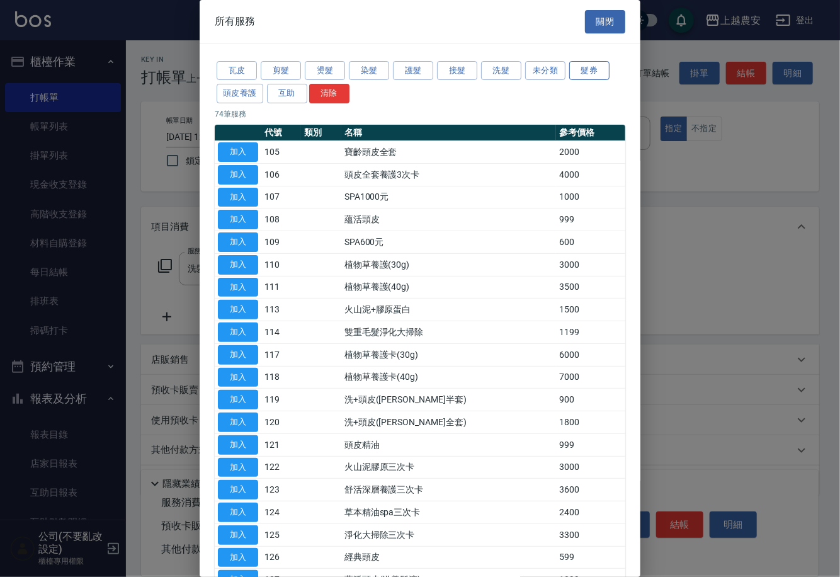
click at [581, 68] on button "髮券" at bounding box center [589, 71] width 40 height 20
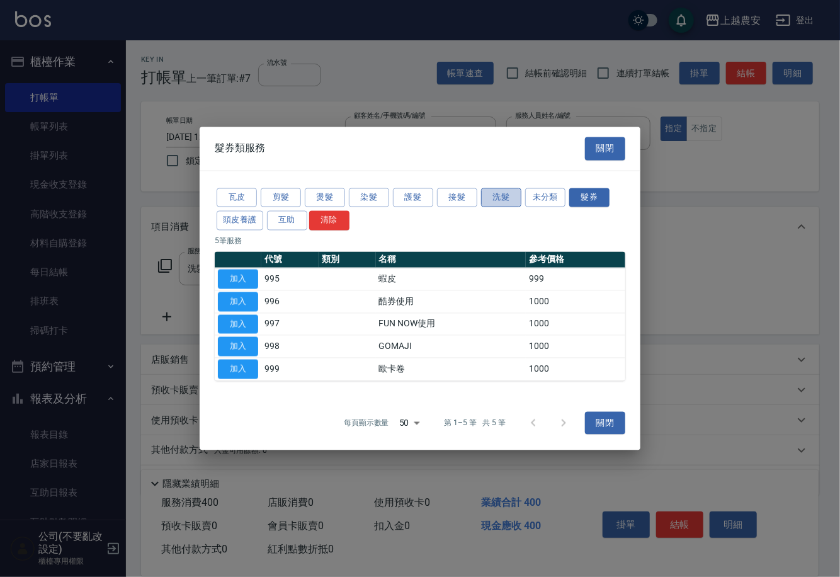
click at [497, 196] on button "洗髮" at bounding box center [501, 198] width 40 height 20
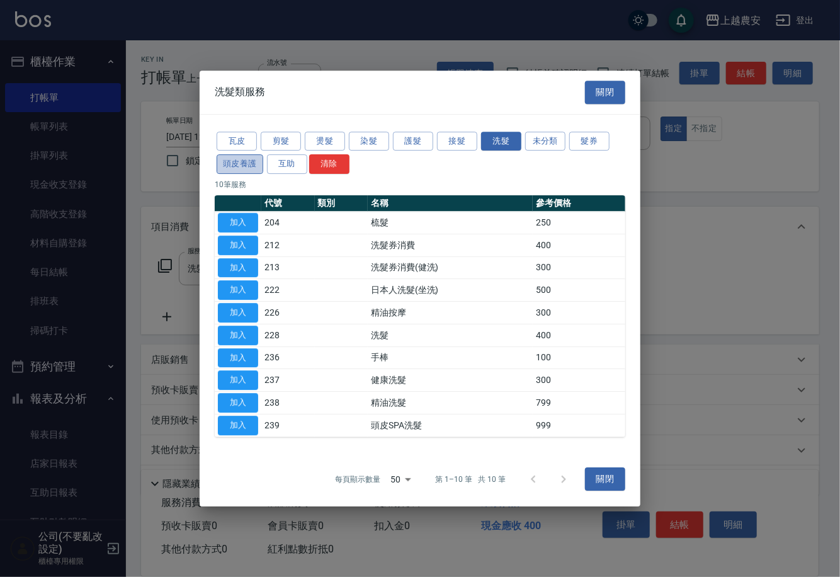
click at [248, 157] on button "頭皮養護" at bounding box center [240, 164] width 47 height 20
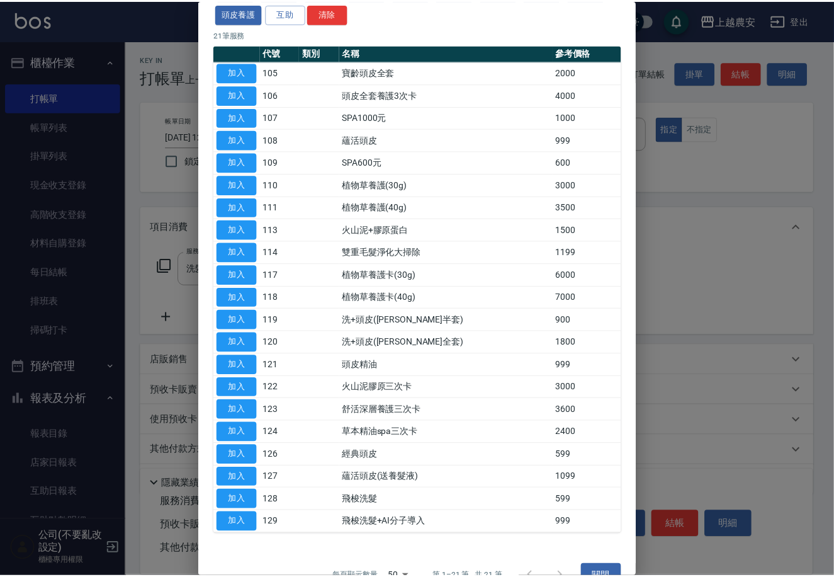
scroll to position [81, 0]
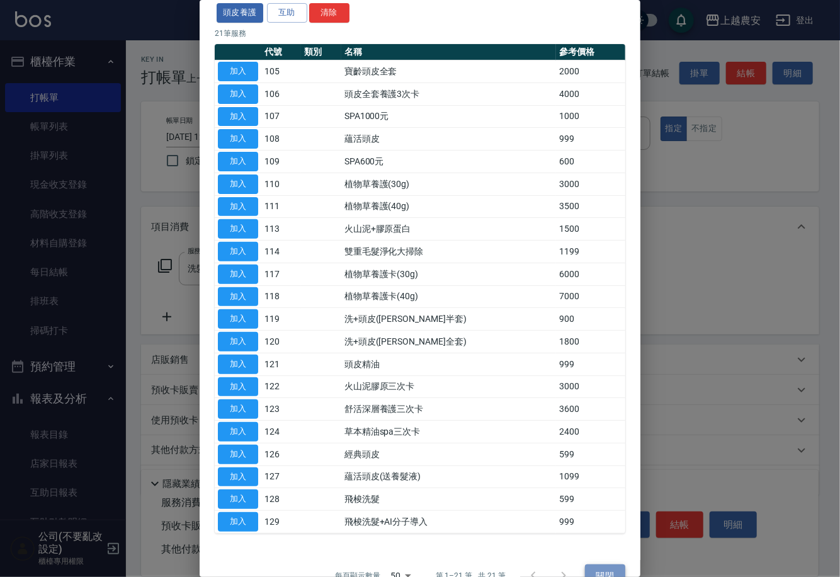
click at [606, 574] on button "關閉" at bounding box center [605, 575] width 40 height 23
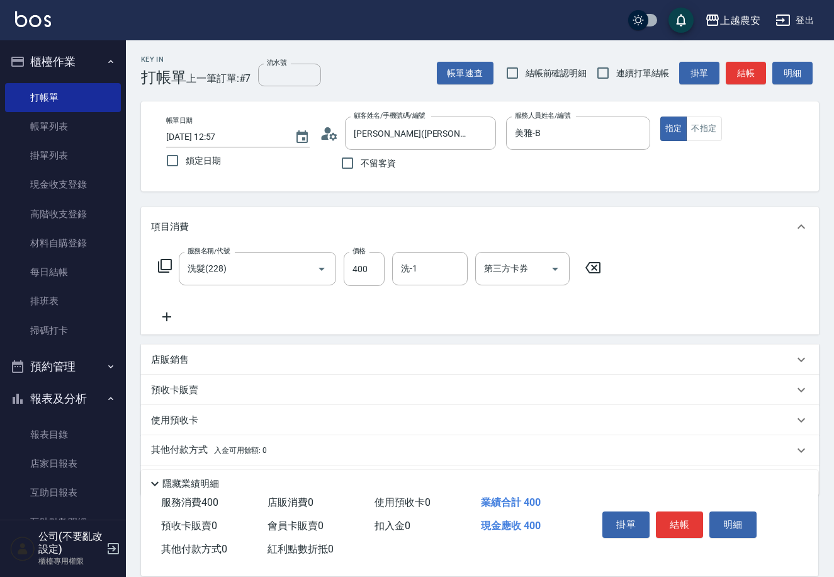
click at [295, 385] on div "預收卡販賣" at bounding box center [472, 389] width 643 height 13
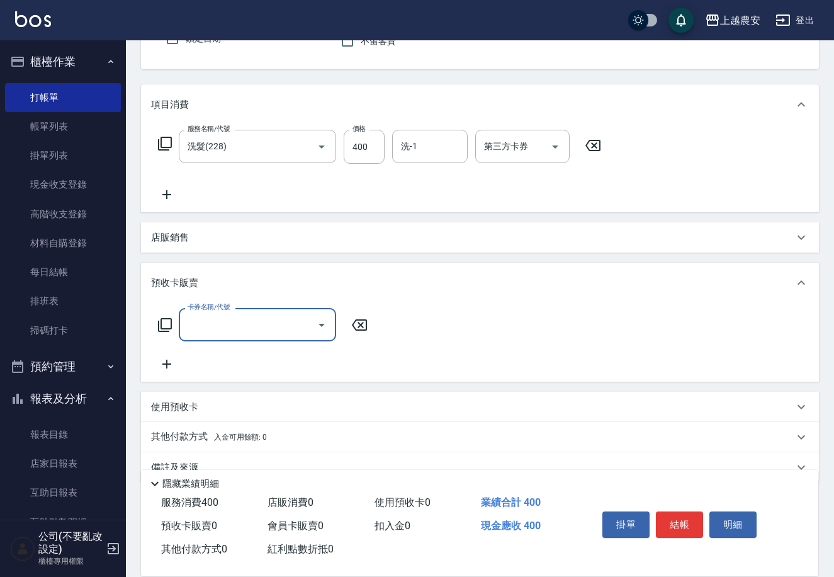
scroll to position [146, 0]
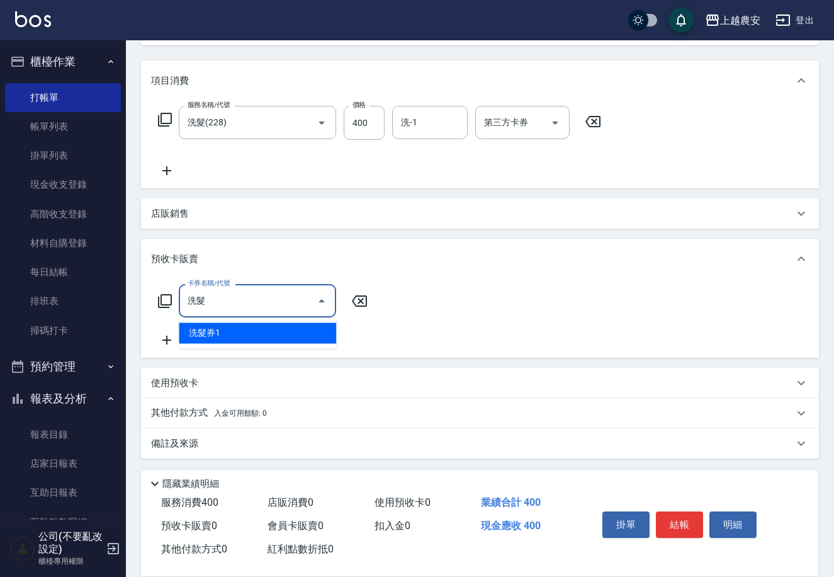
type input "洗髮券1"
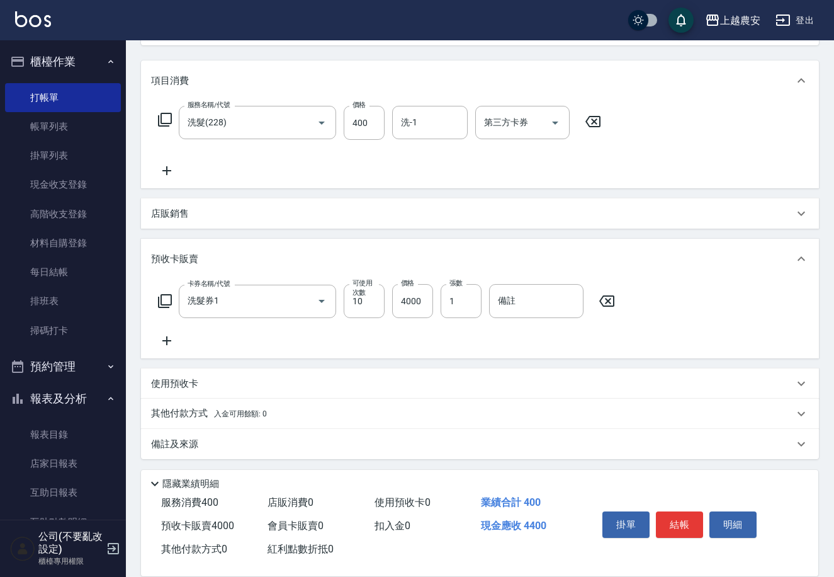
click at [587, 122] on icon at bounding box center [592, 121] width 31 height 15
click at [175, 127] on div "服務名稱/代號 服務名稱/代號" at bounding box center [263, 122] width 224 height 33
click at [169, 126] on icon at bounding box center [164, 119] width 15 height 15
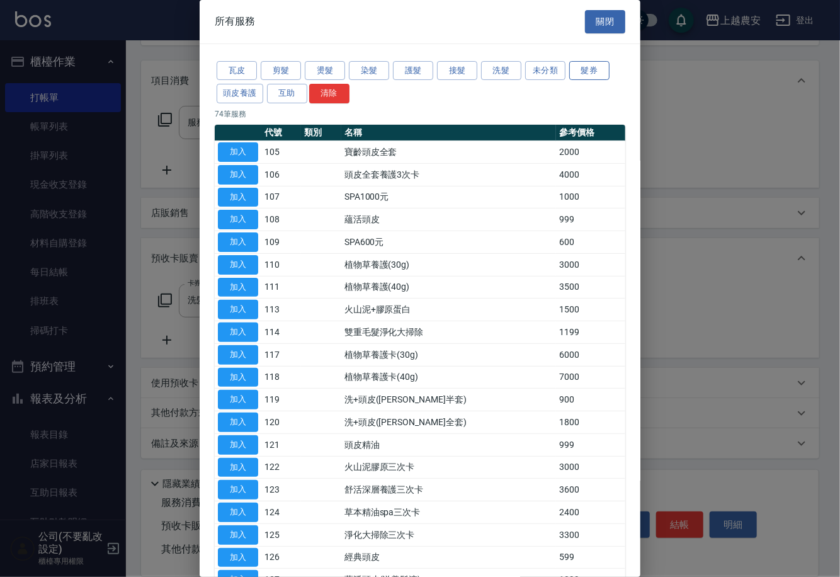
click at [582, 68] on button "髮券" at bounding box center [589, 71] width 40 height 20
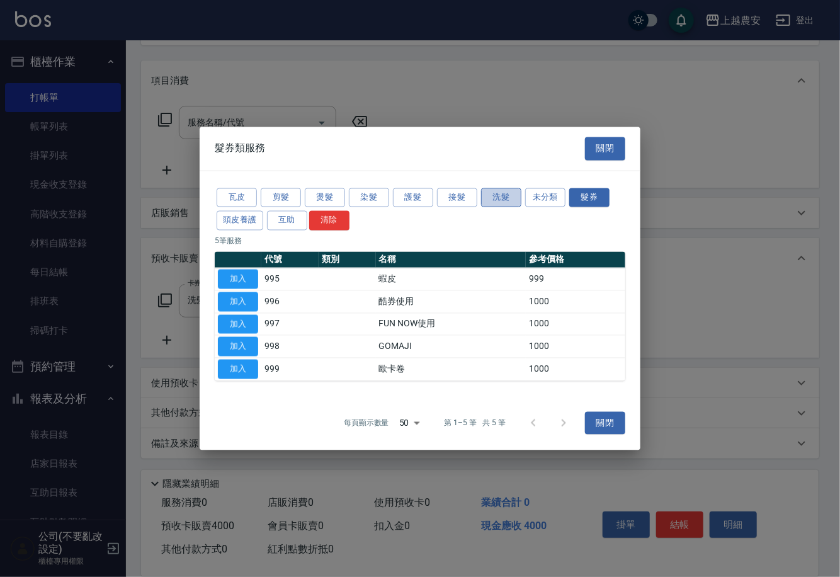
click at [482, 197] on button "洗髮" at bounding box center [501, 198] width 40 height 20
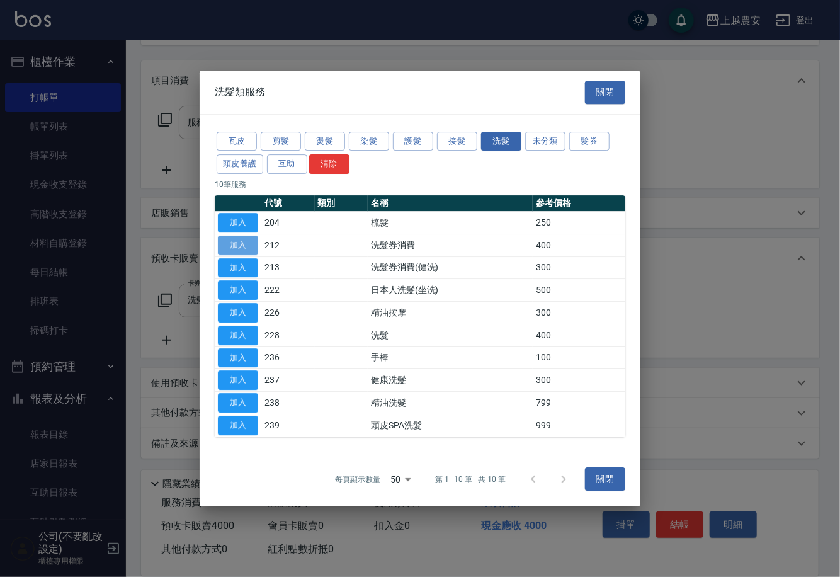
click at [246, 245] on button "加入" at bounding box center [238, 245] width 40 height 20
type input "洗髮券消費(212)"
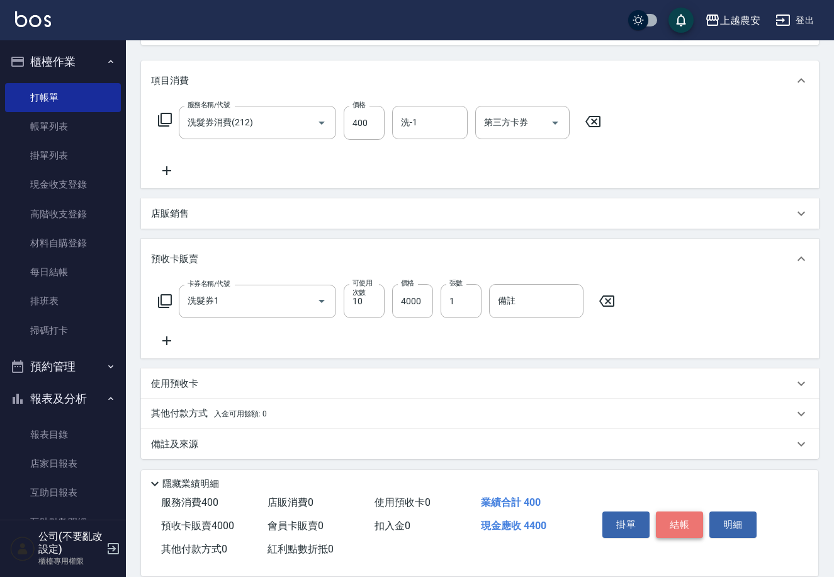
click at [681, 521] on button "結帳" at bounding box center [679, 524] width 47 height 26
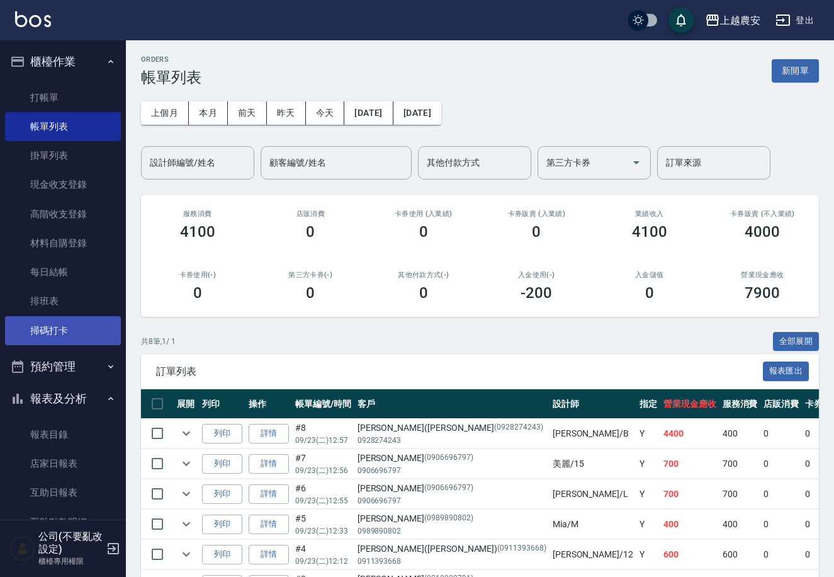
click at [38, 326] on link "掃碼打卡" at bounding box center [63, 330] width 116 height 29
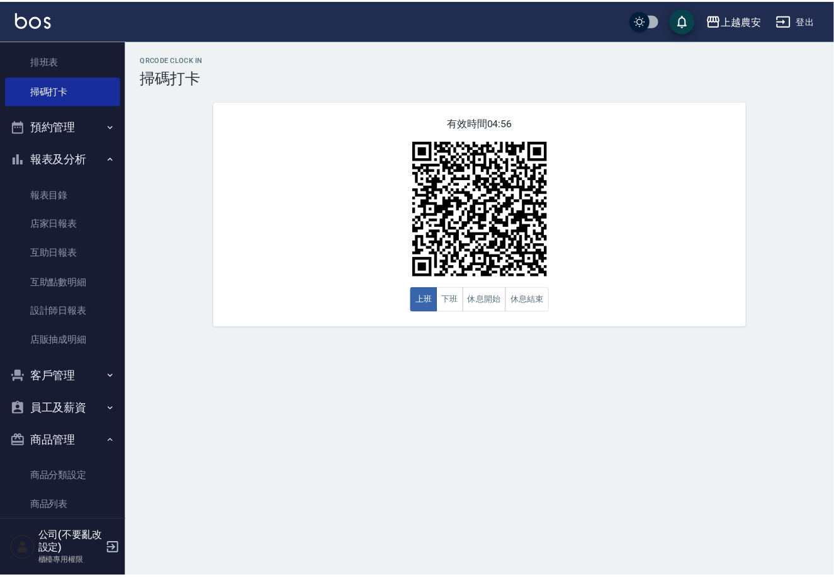
scroll to position [241, 0]
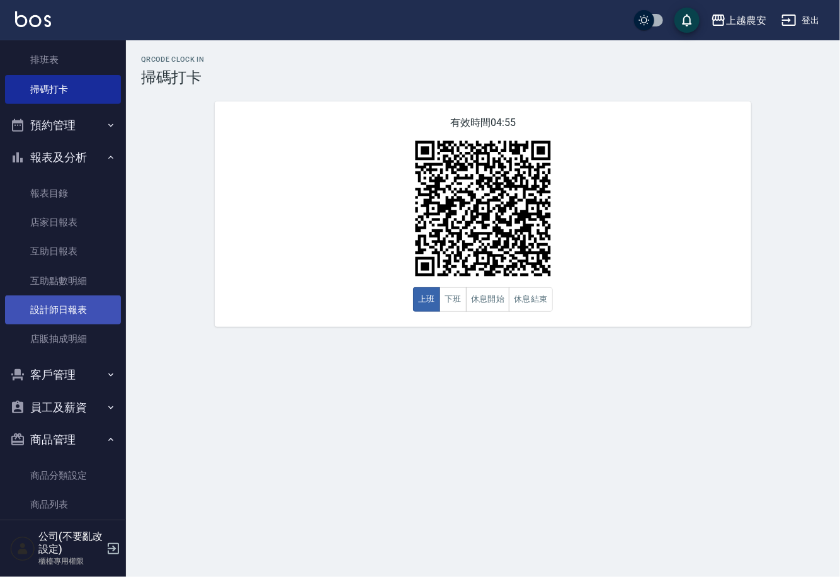
click at [69, 299] on link "設計師日報表" at bounding box center [63, 309] width 116 height 29
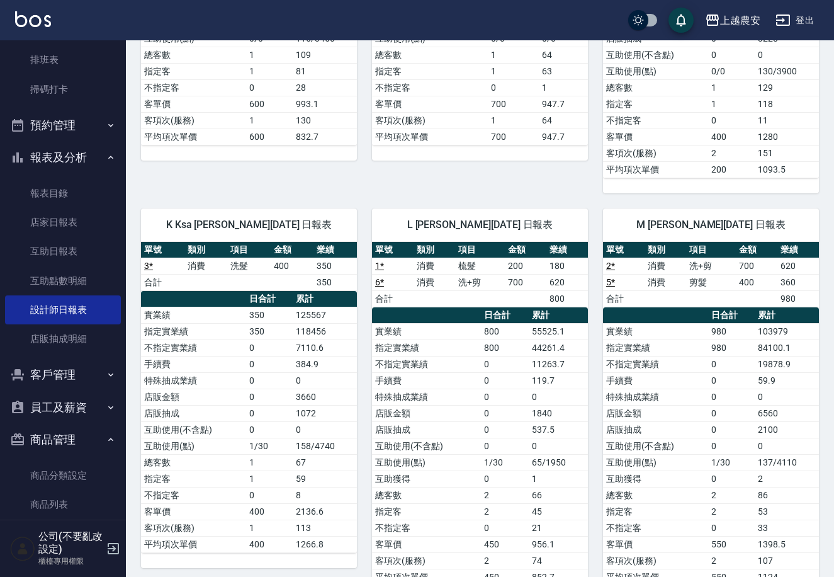
scroll to position [360, 0]
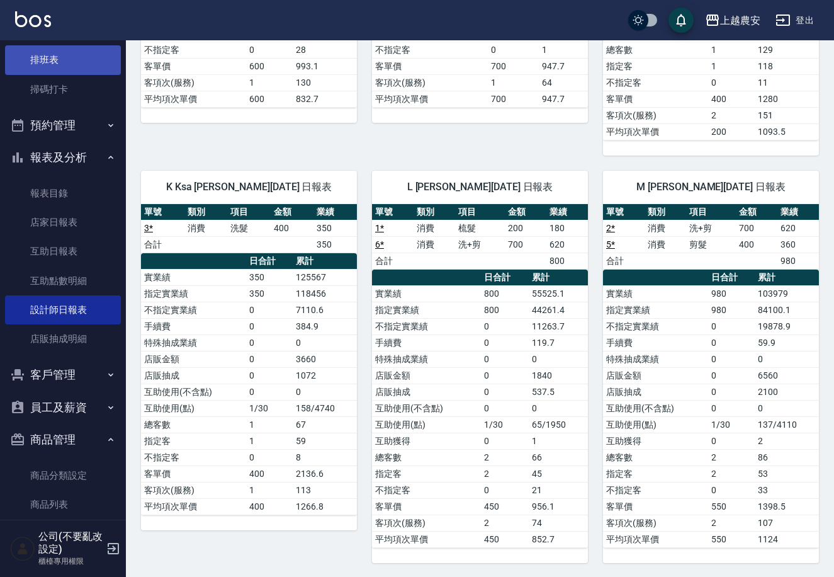
click at [53, 64] on link "排班表" at bounding box center [63, 59] width 116 height 29
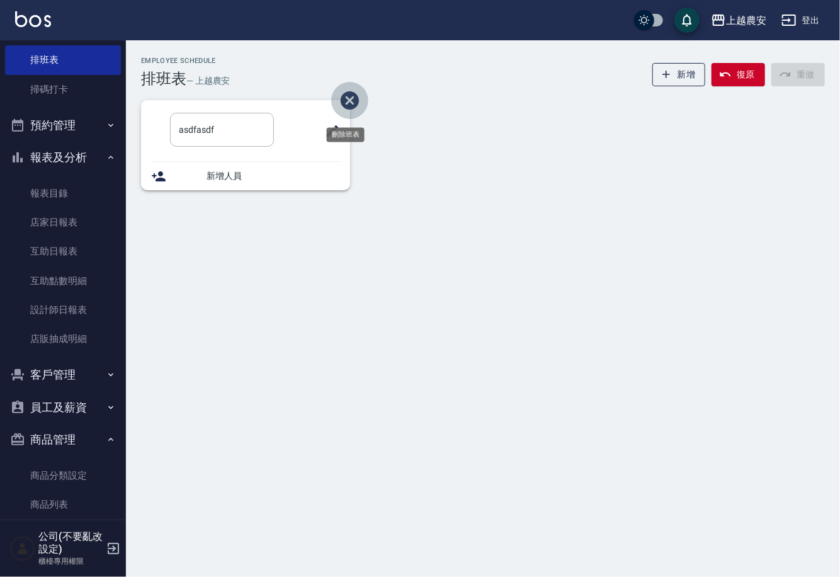
click at [353, 109] on icon "刪除班表" at bounding box center [350, 100] width 22 height 22
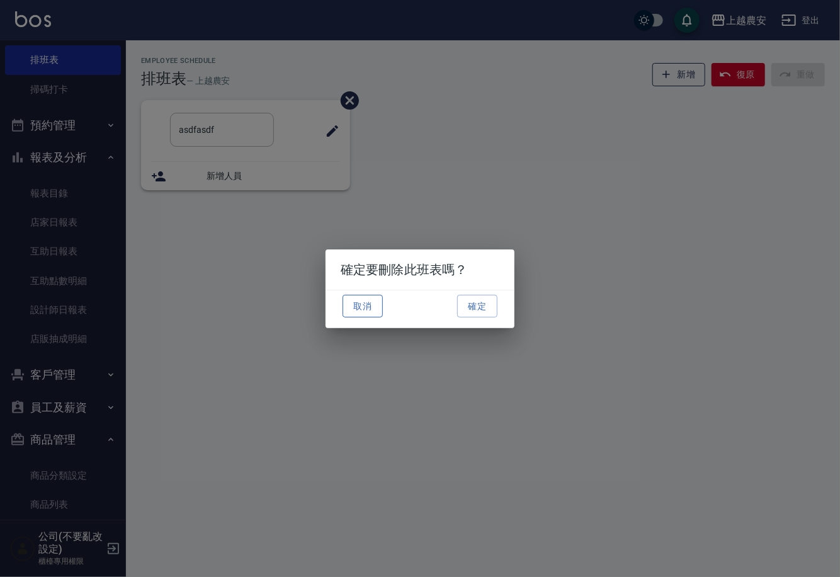
click at [382, 312] on div "取消 確定" at bounding box center [420, 306] width 189 height 32
click at [360, 314] on button "取消" at bounding box center [363, 306] width 40 height 23
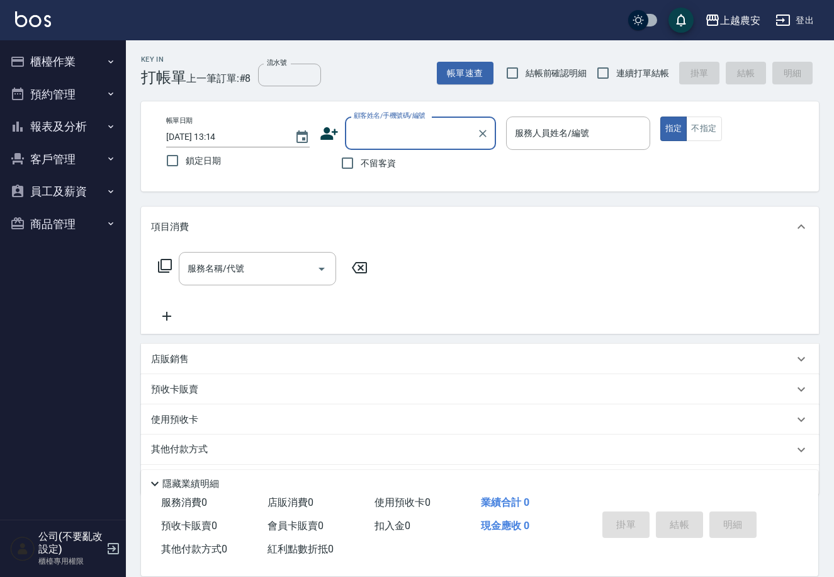
click at [776, 16] on icon "button" at bounding box center [783, 20] width 15 height 15
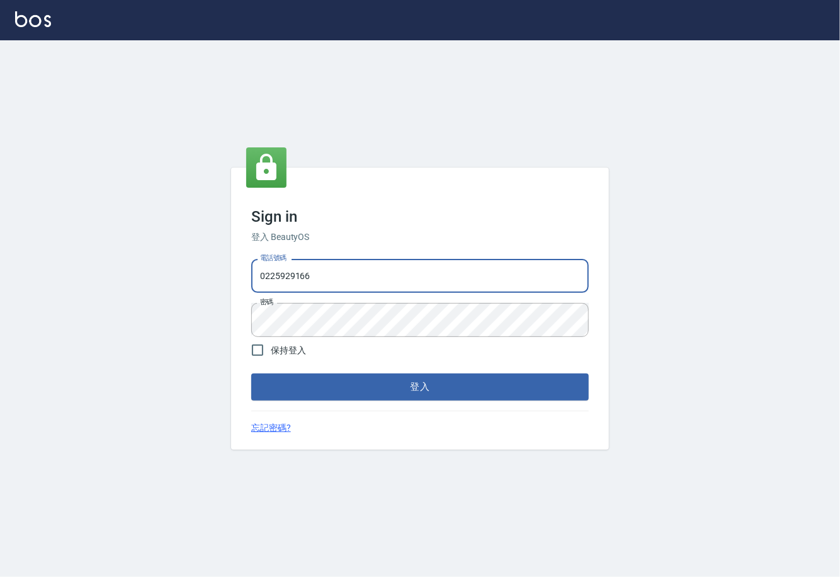
drag, startPoint x: 339, startPoint y: 278, endPoint x: 234, endPoint y: 270, distance: 104.8
click at [234, 270] on div "Sign in 登入 BeautyOS 電話號碼 [PHONE_NUMBER] 電話號碼 密碼 密碼 保持登入 登入 忘記密碼?" at bounding box center [420, 307] width 378 height 281
type input "02148888"
click at [312, 328] on form "電話號碼 [PHONE_NUMBER] 電話號碼 密碼 密碼 保持登入 登入" at bounding box center [419, 327] width 337 height 146
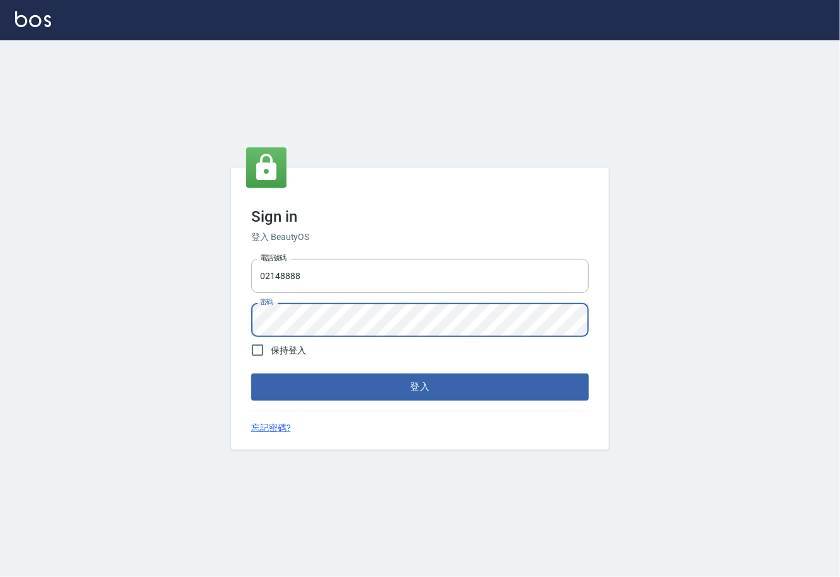
drag, startPoint x: 312, startPoint y: 341, endPoint x: 245, endPoint y: 327, distance: 68.7
click at [245, 327] on div "Sign in 登入 BeautyOS 電話號碼 [PHONE_NUMBER] 電話號碼 密碼 密碼 保持登入 登入 忘記密碼?" at bounding box center [420, 307] width 378 height 281
click at [251, 373] on button "登入" at bounding box center [419, 386] width 337 height 26
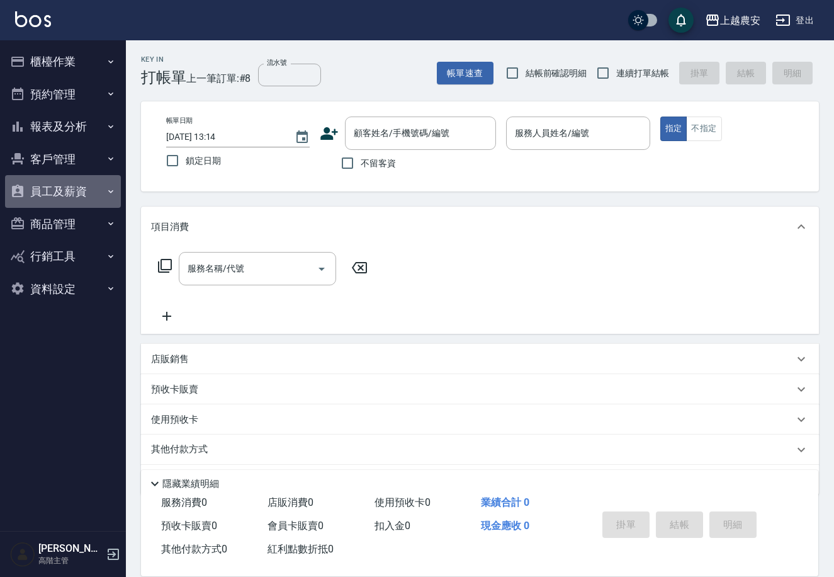
click at [109, 191] on icon "button" at bounding box center [110, 191] width 5 height 3
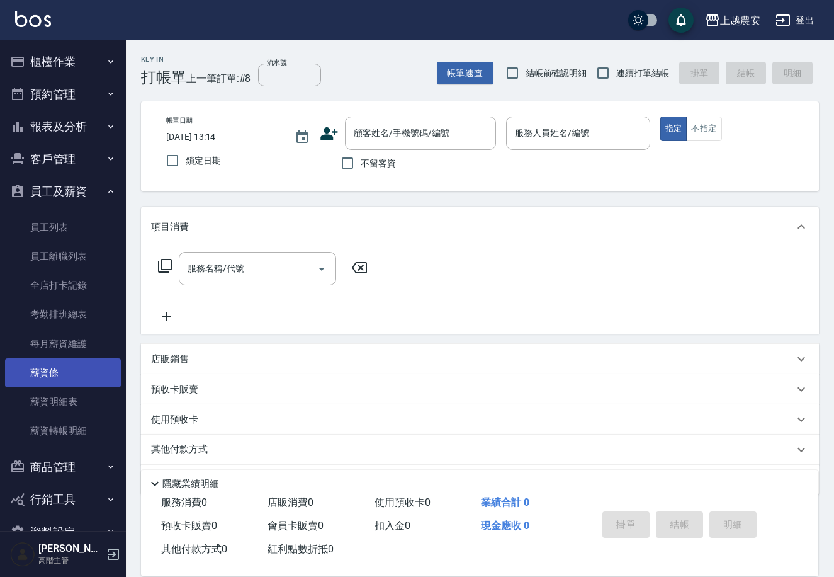
click at [76, 379] on link "薪資條" at bounding box center [63, 372] width 116 height 29
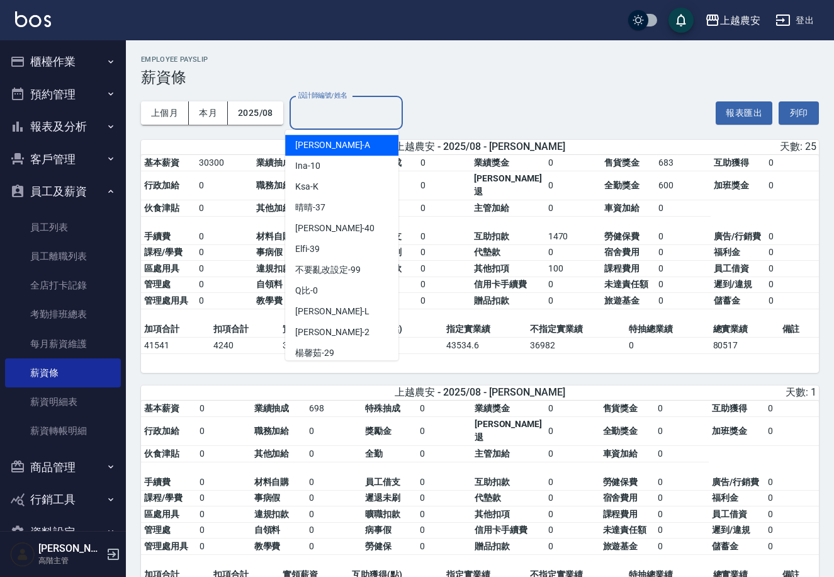
click at [360, 110] on input "設計師編號/姓名" at bounding box center [346, 113] width 102 height 22
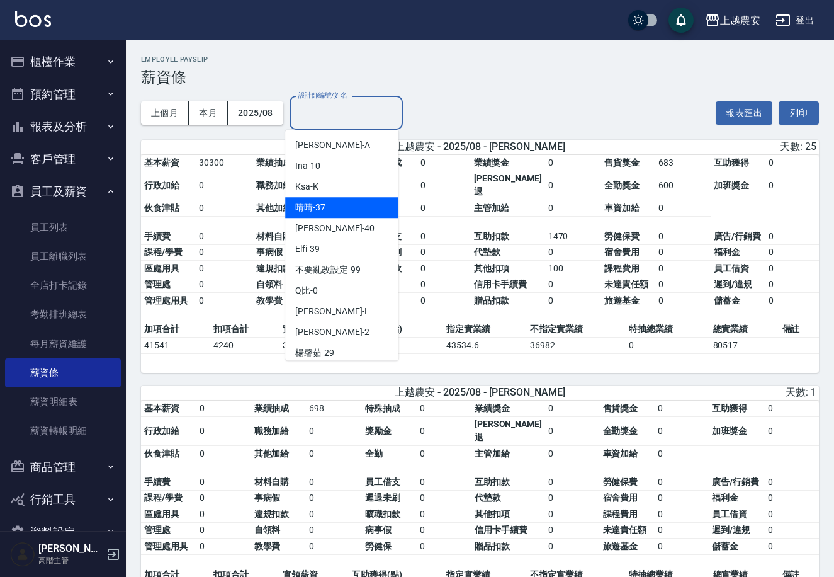
click at [326, 202] on div "晴晴 -37" at bounding box center [341, 207] width 113 height 21
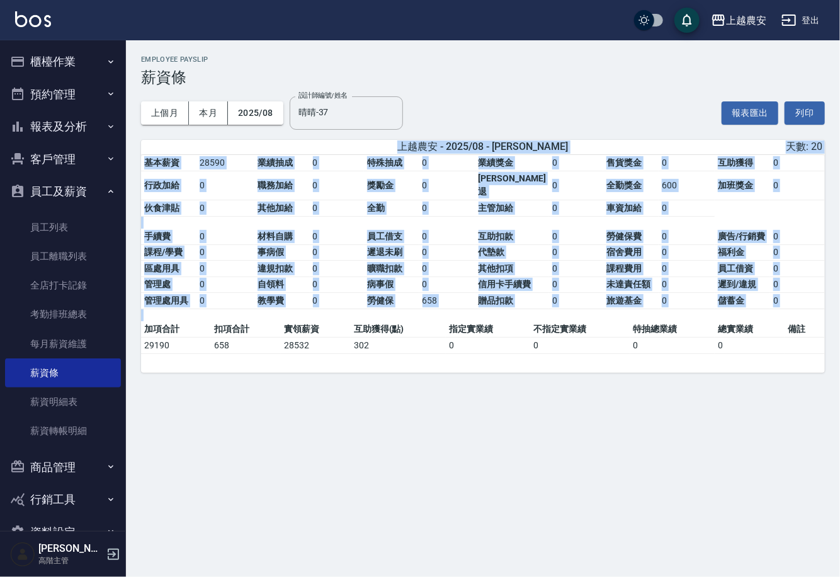
drag, startPoint x: 455, startPoint y: 139, endPoint x: 832, endPoint y: 433, distance: 477.7
click at [832, 433] on div "上越農安 2025-08 薪資條 列印時間： [DATE][PHONE_NUMBER]:15 Employee Payslip 薪資條 上個月 本月 2025…" at bounding box center [420, 288] width 840 height 577
copy div "上越農安 - 2025/08 - [PERSON_NAME]數: 20 基本薪資 28590 業績抽成 0 特殊抽成 0 業績獎金 0 售貨獎金 0 互助獲得…"
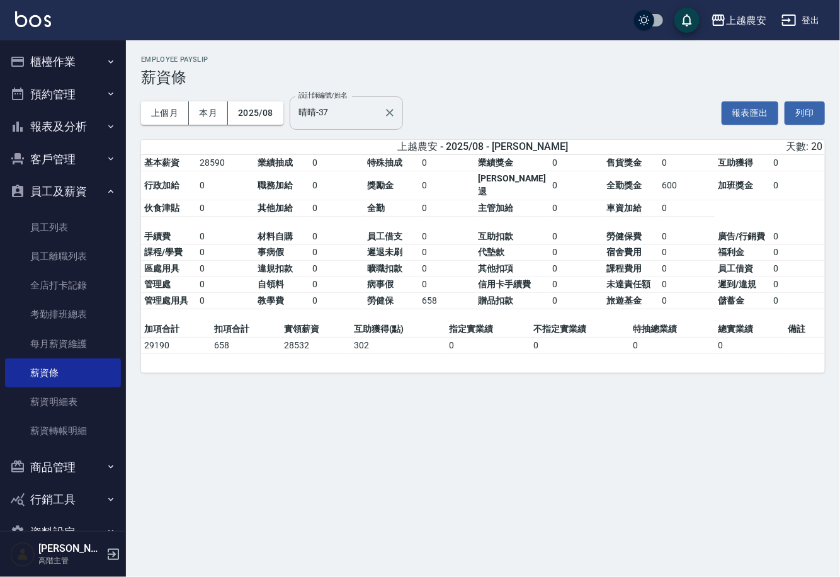
click at [332, 116] on input "晴晴-37" at bounding box center [336, 113] width 83 height 22
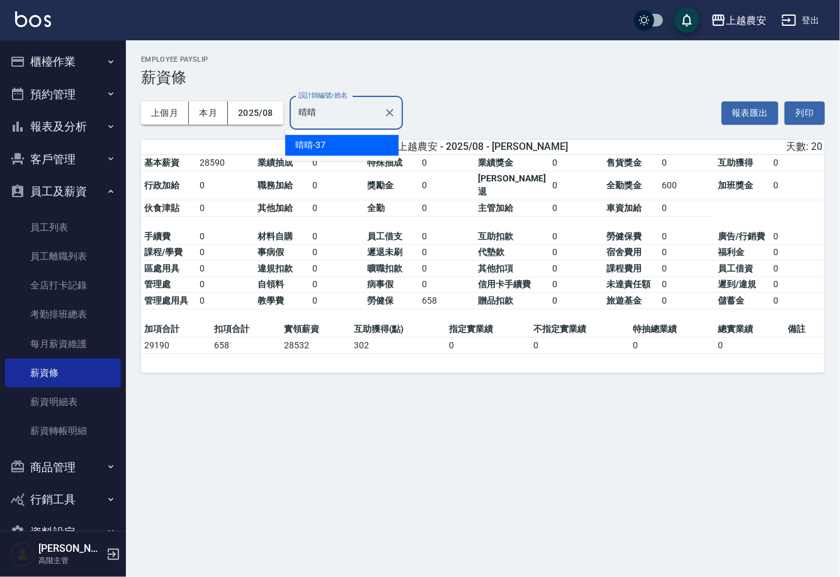
type input "晴"
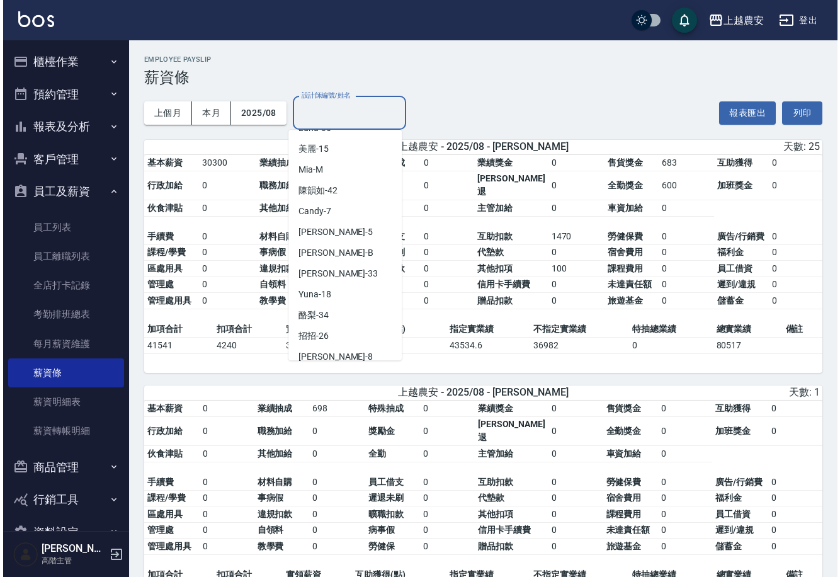
scroll to position [383, 0]
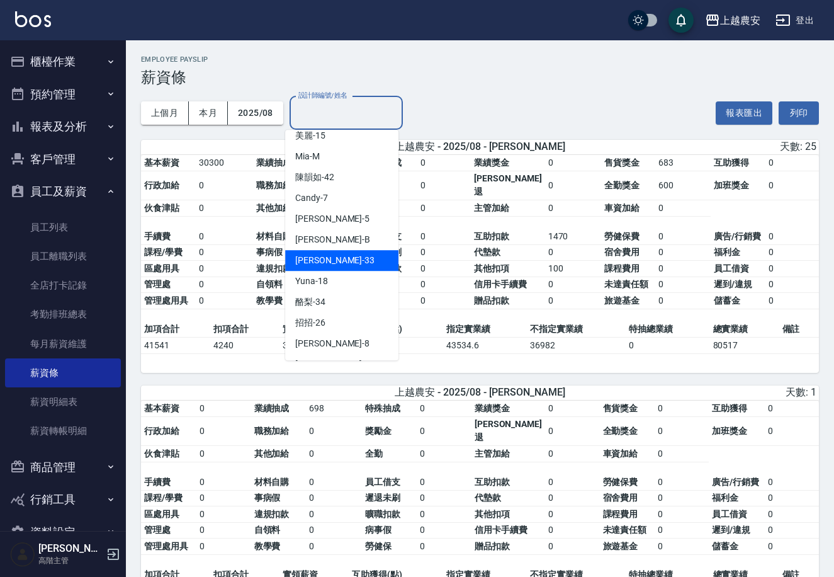
click at [322, 260] on div "[PERSON_NAME] -33" at bounding box center [341, 260] width 113 height 21
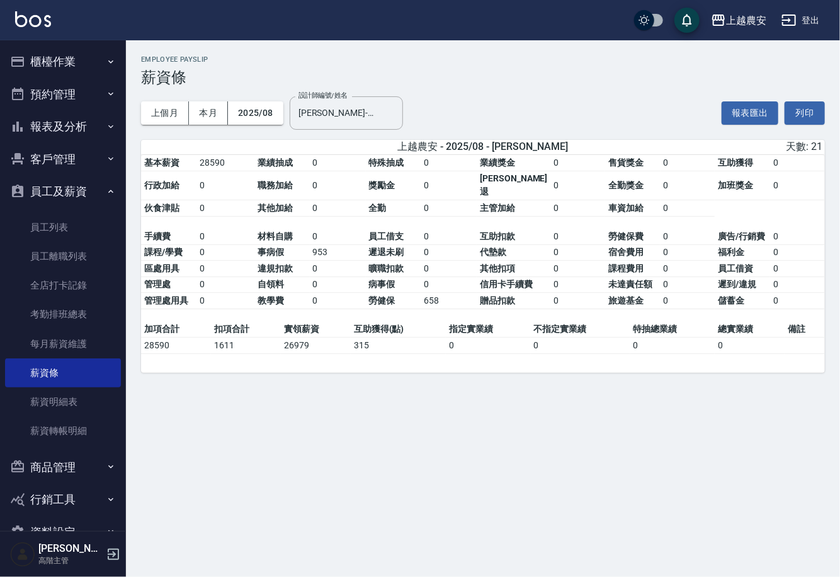
click at [322, 261] on td "0" at bounding box center [338, 269] width 56 height 16
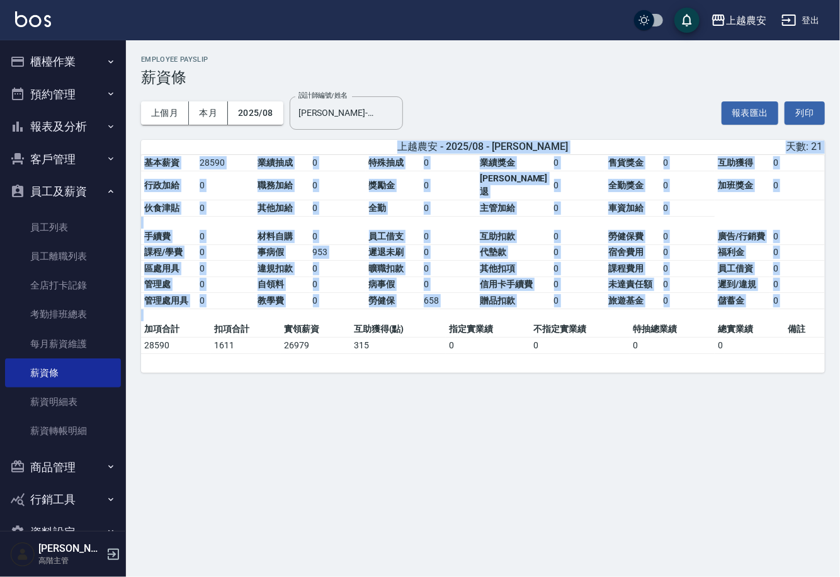
drag, startPoint x: 422, startPoint y: 145, endPoint x: 751, endPoint y: 377, distance: 401.8
click at [751, 377] on div "上越農安 - 2025/08 - [PERSON_NAME] 天數: 21 基本薪資 28590 業績抽成 0 特殊抽成 0 業績獎金 0 售貨獎金 0 互助…" at bounding box center [483, 263] width 684 height 246
copy div "上越農安 - 2025/08 - [PERSON_NAME] 天數: 21 基本薪資 28590 業績抽成 0 特殊抽成 0 業績獎金 0 售貨獎金 0 互助…"
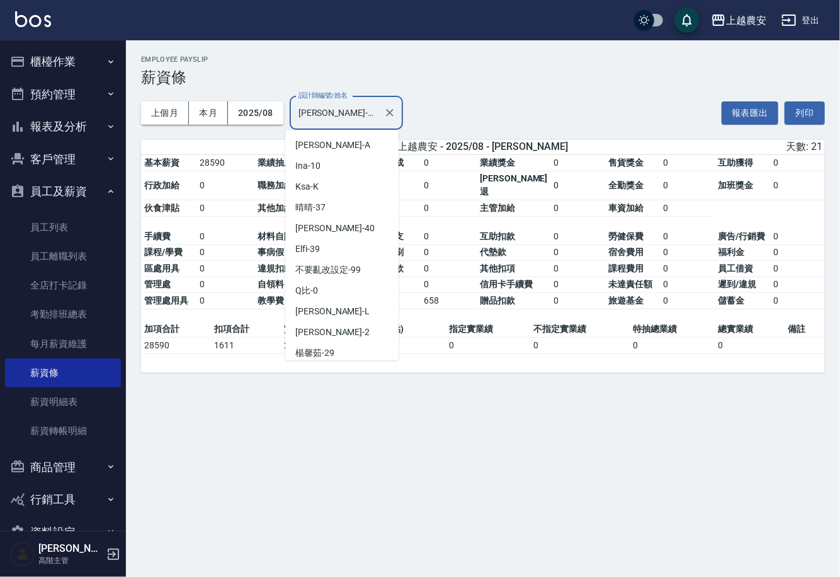
click at [351, 117] on input "[PERSON_NAME]-33" at bounding box center [336, 113] width 83 height 22
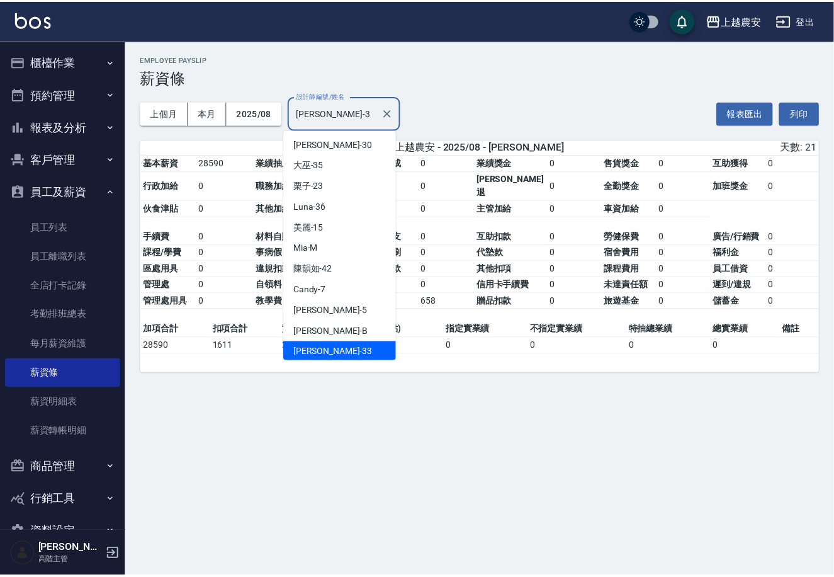
scroll to position [0, 0]
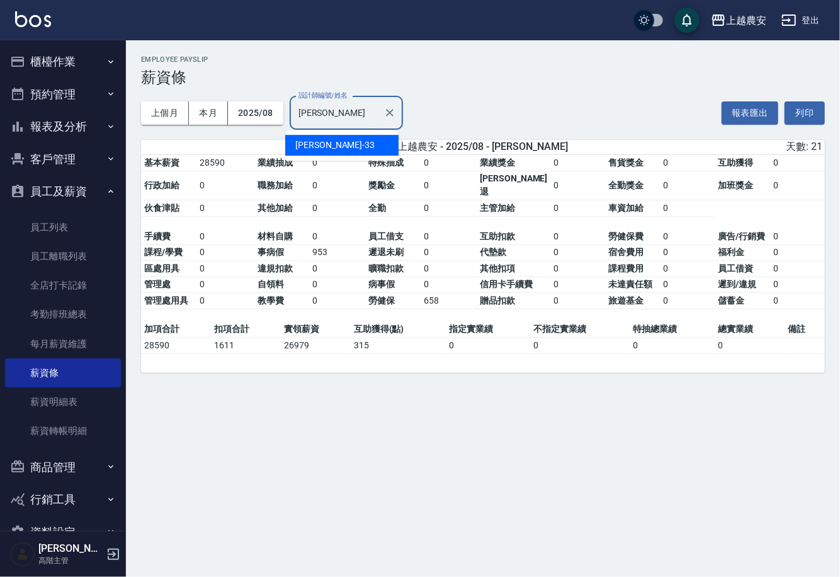
type input "小"
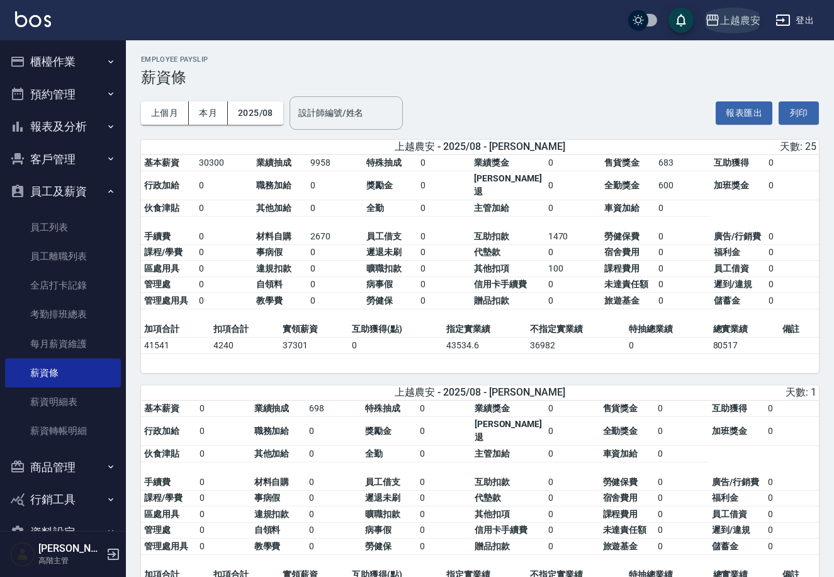
click at [733, 15] on div "上越農安" at bounding box center [740, 21] width 40 height 16
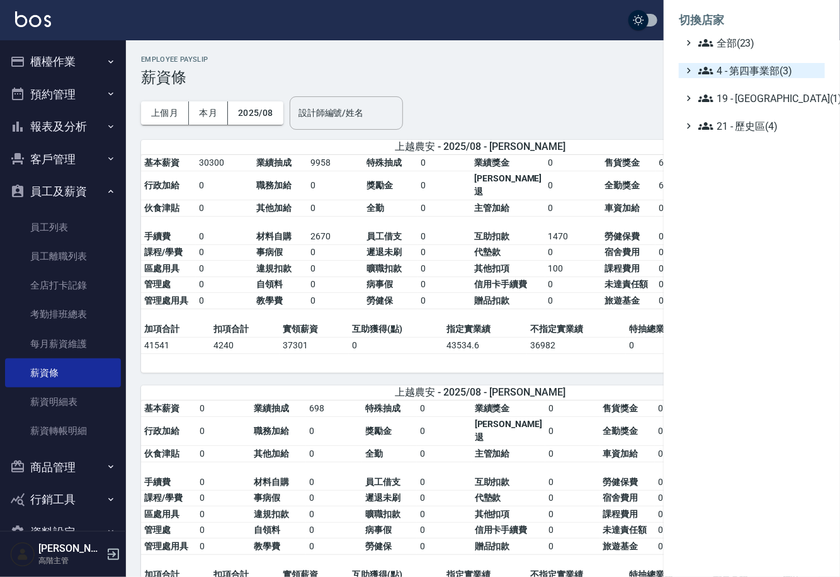
click at [756, 74] on span "4 - 第四事業部(3)" at bounding box center [759, 70] width 122 height 15
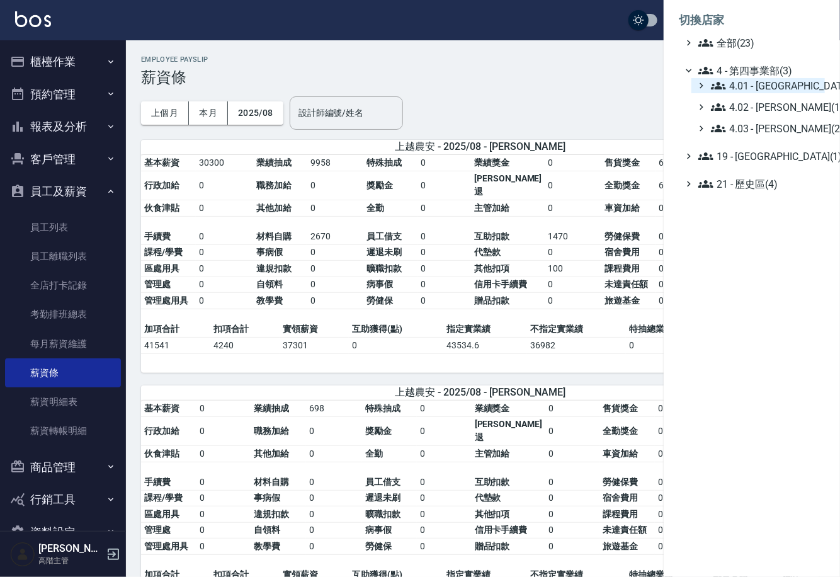
click at [767, 90] on span "4.01 - 中山區(3)" at bounding box center [765, 85] width 109 height 15
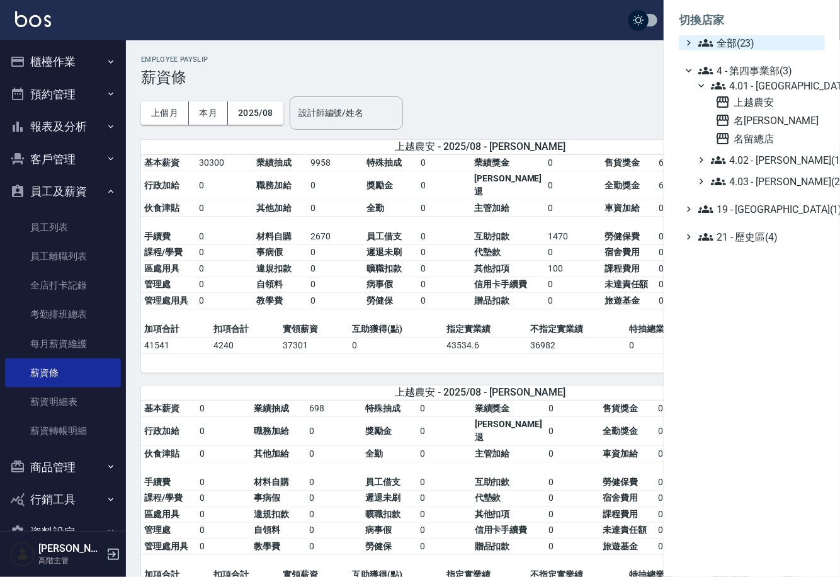
click at [735, 45] on span "全部(23)" at bounding box center [759, 42] width 122 height 15
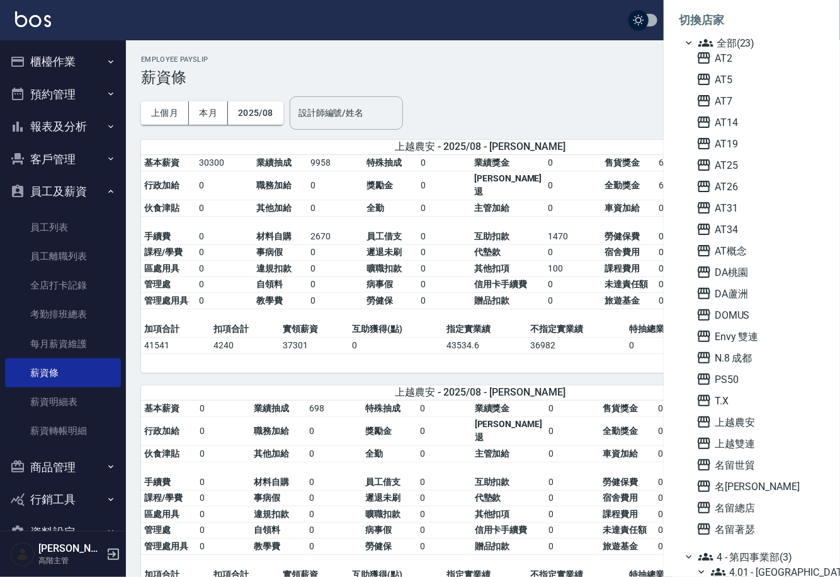
click at [706, 327] on div "AT2 AT5 AT7 AT14 AT19 AT25 AT26 AT31 AT34 AT概念 DA桃園 DA蘆洲 DOMUS Envy 雙連 N.8 成都 P…" at bounding box center [757, 293] width 133 height 486
click at [707, 328] on div "AT2 AT5 AT7 AT14 AT19 AT25 AT26 AT31 AT34 AT概念 DA桃園 DA蘆洲 DOMUS Envy 雙連 N.8 成都 P…" at bounding box center [757, 293] width 133 height 486
click at [717, 339] on span "Envy 雙連" at bounding box center [757, 336] width 123 height 15
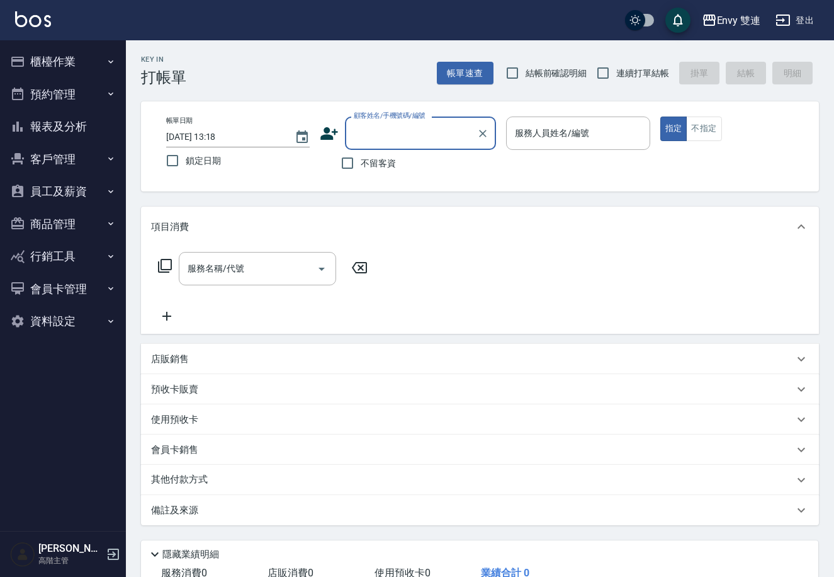
click at [109, 186] on icon "button" at bounding box center [111, 191] width 10 height 10
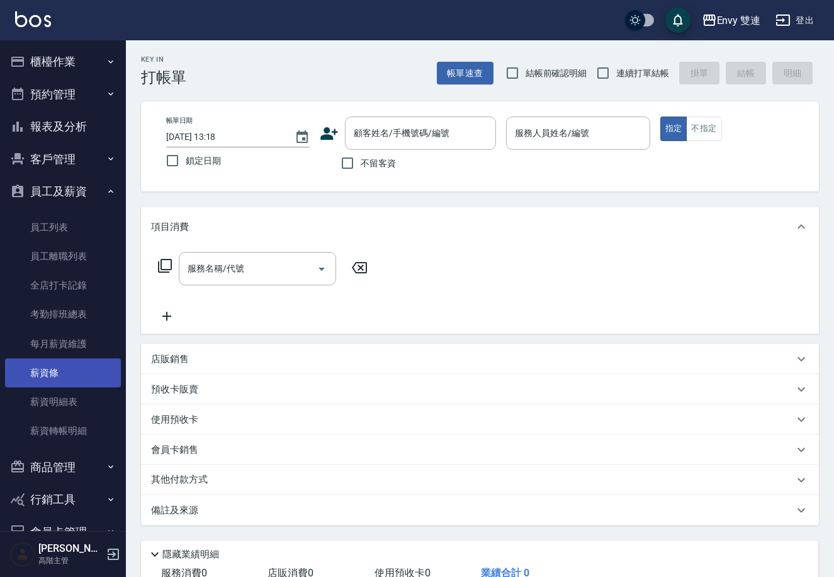
click at [67, 372] on link "薪資條" at bounding box center [63, 372] width 116 height 29
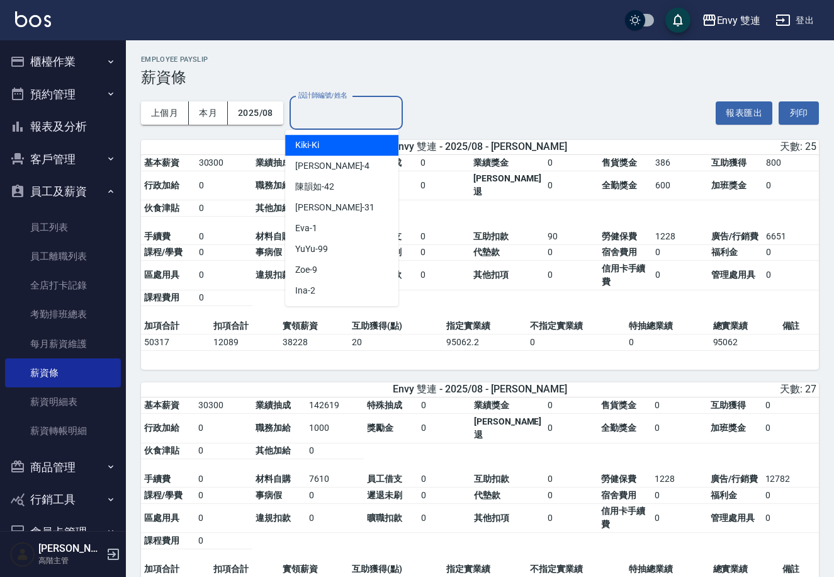
click at [343, 118] on input "設計師編號/姓名" at bounding box center [346, 113] width 102 height 22
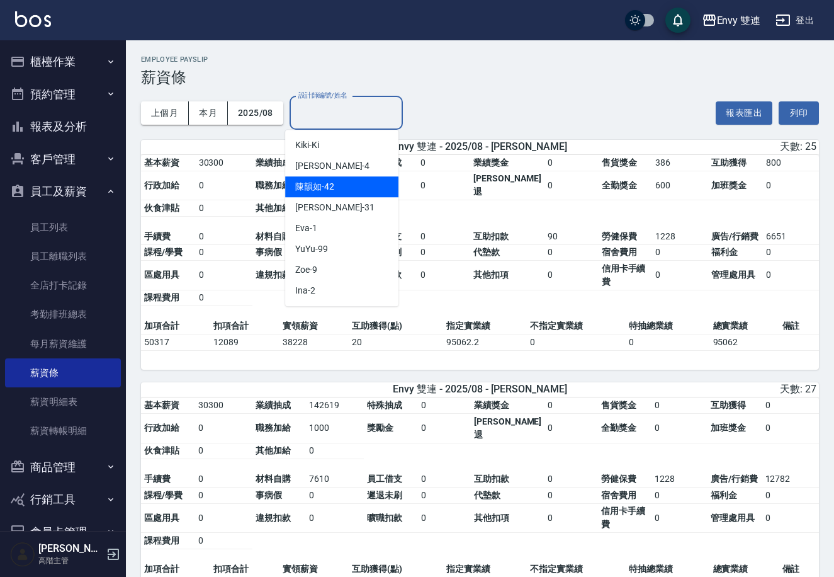
click at [353, 183] on div "[PERSON_NAME]-42" at bounding box center [341, 186] width 113 height 21
type input "[PERSON_NAME]-42"
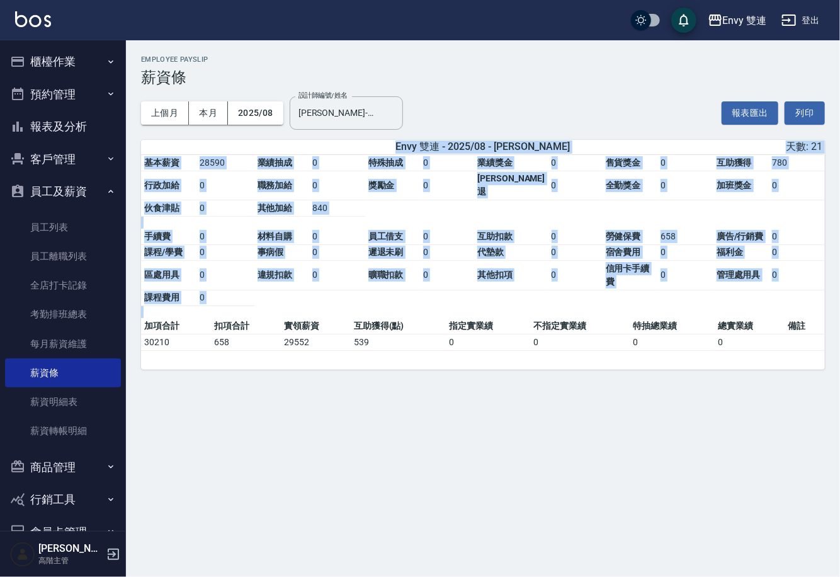
drag, startPoint x: 416, startPoint y: 146, endPoint x: 687, endPoint y: 419, distance: 384.7
click at [687, 419] on div "Envy 雙連 2025-08 薪資條 列印時間： [DATE][PHONE_NUMBER]:18 Employee Payslip 薪資條 上個月 本月 2…" at bounding box center [420, 288] width 840 height 577
copy div "Envy 雙連 - 2025/08 - [PERSON_NAME] 天數: 21 基本薪資 28590 業績抽成 0 特殊抽成 0 業績獎金 0 售貨獎金 0…"
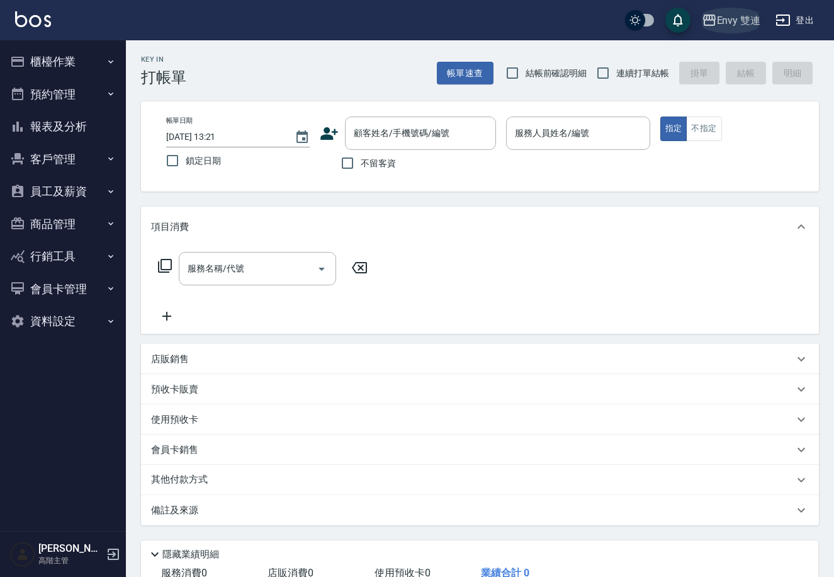
click at [751, 20] on div "Envy 雙連" at bounding box center [739, 21] width 44 height 16
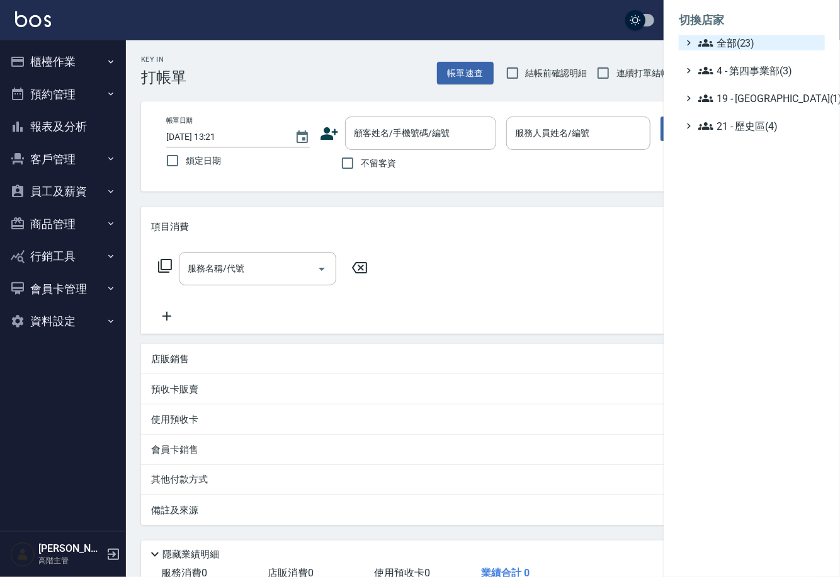
click at [740, 42] on span "全部(23)" at bounding box center [759, 42] width 122 height 15
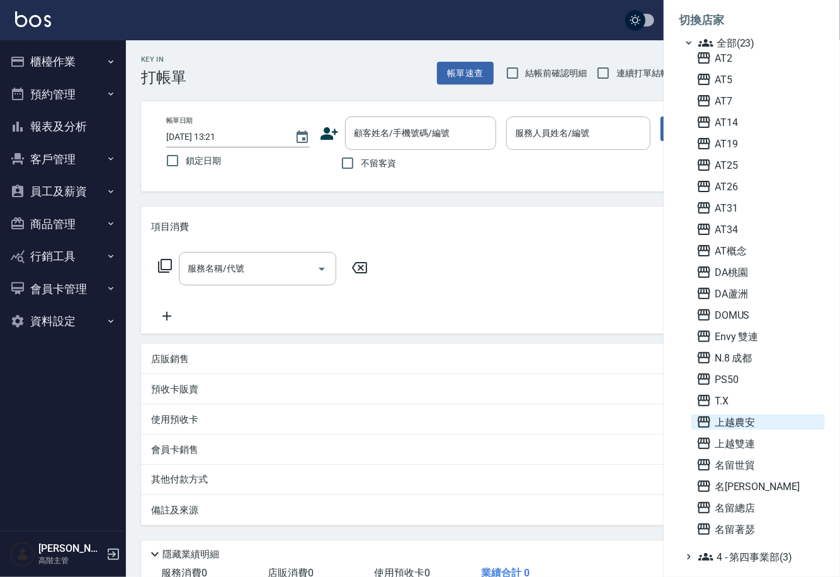
click at [752, 423] on span "上越農安" at bounding box center [757, 421] width 123 height 15
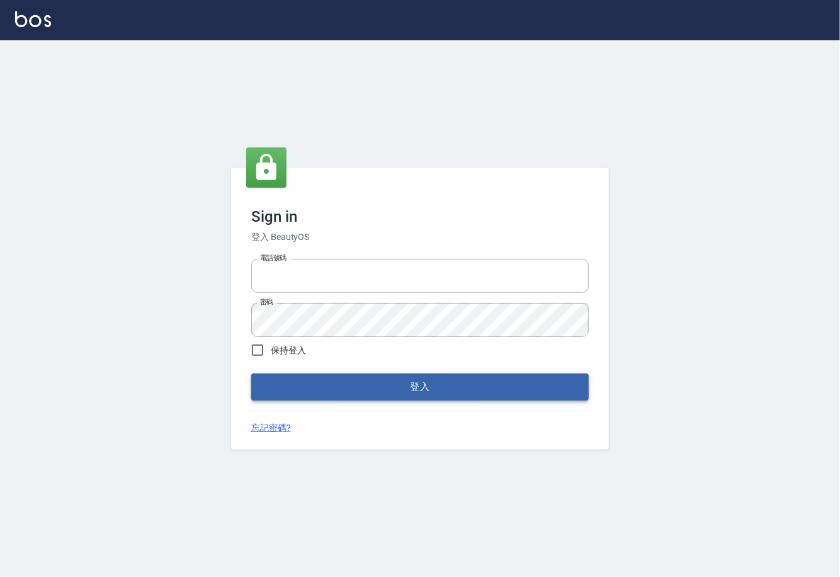
type input "0225929166"
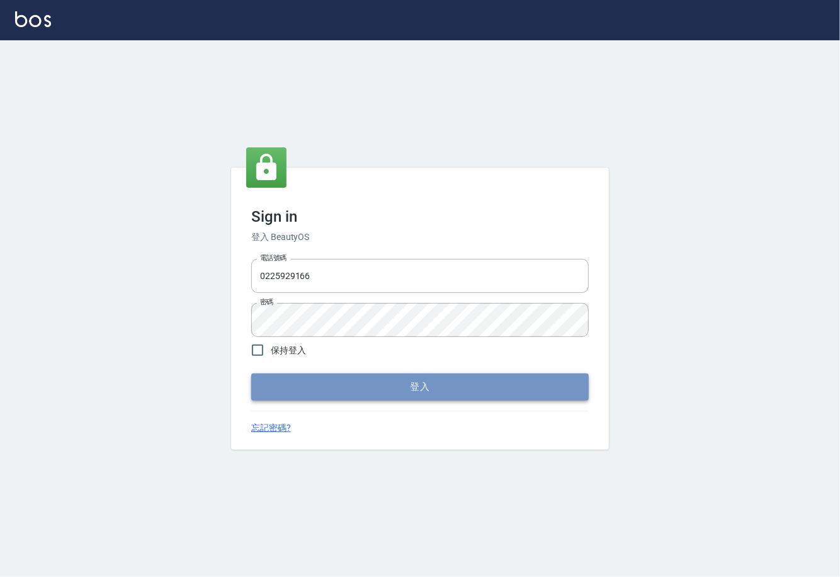
click at [361, 383] on button "登入" at bounding box center [419, 386] width 337 height 26
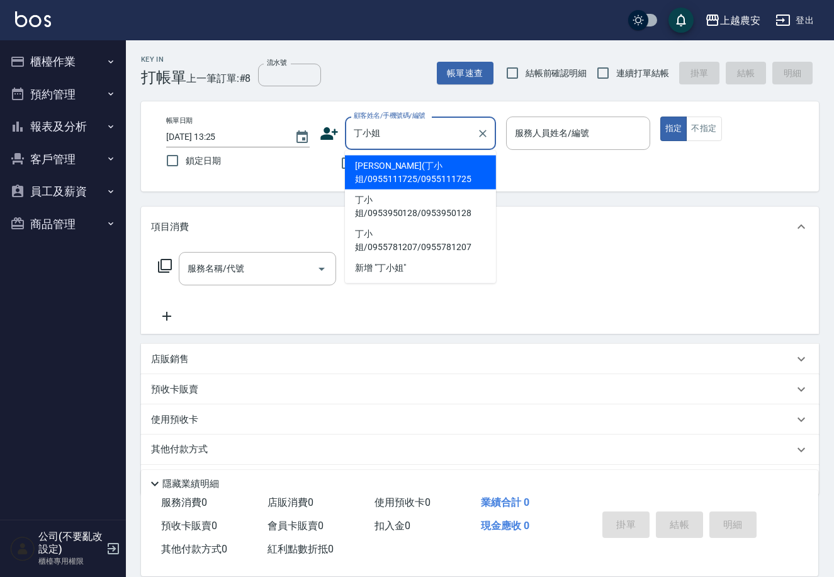
type input "丁苾君(丁小姐/0955111725/0955111725"
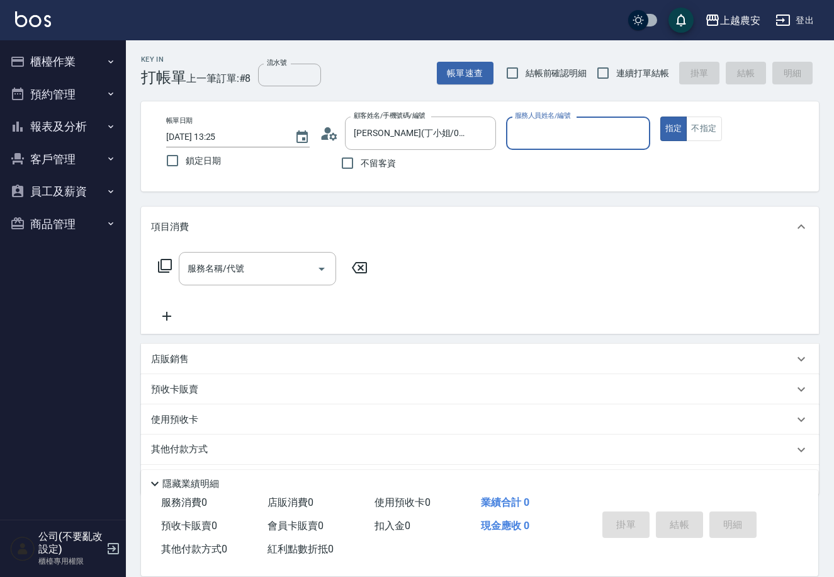
type input "美雅-B"
click at [660, 116] on button "指定" at bounding box center [673, 128] width 27 height 25
type button "true"
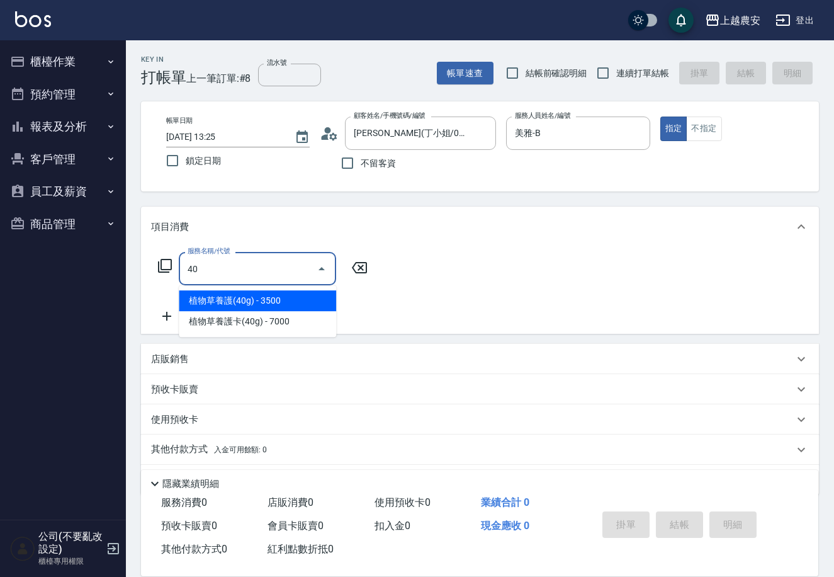
type input "4"
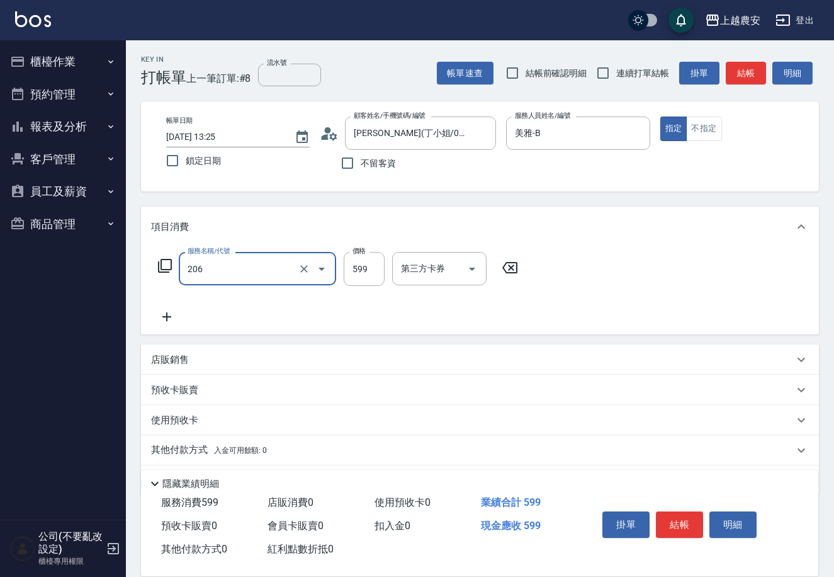
type input "洗+剪(206)"
click at [357, 275] on input "599" at bounding box center [364, 269] width 41 height 34
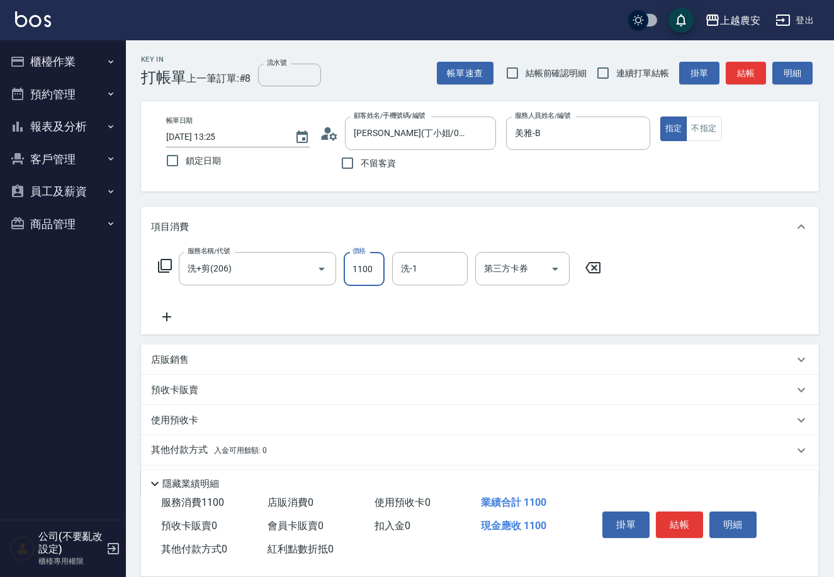
type input "1100"
click at [699, 519] on button "結帳" at bounding box center [679, 524] width 47 height 26
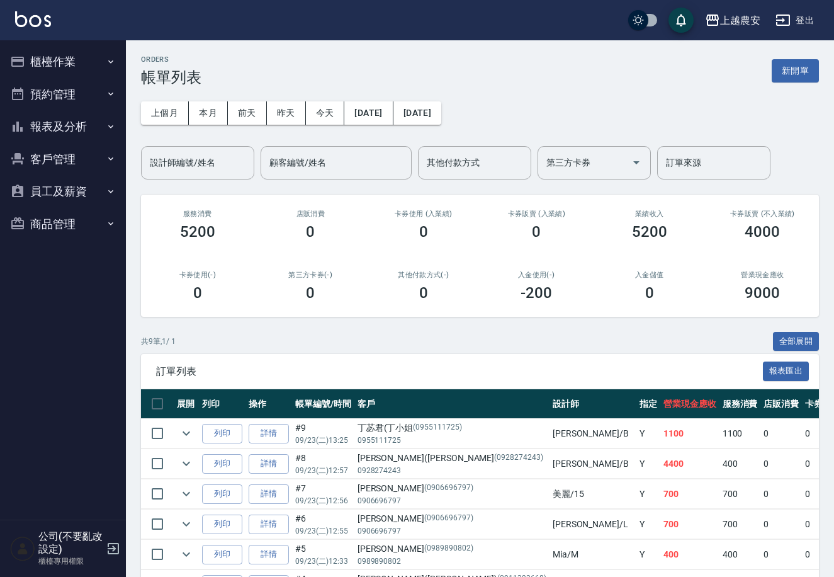
click at [57, 65] on button "櫃檯作業" at bounding box center [63, 61] width 116 height 33
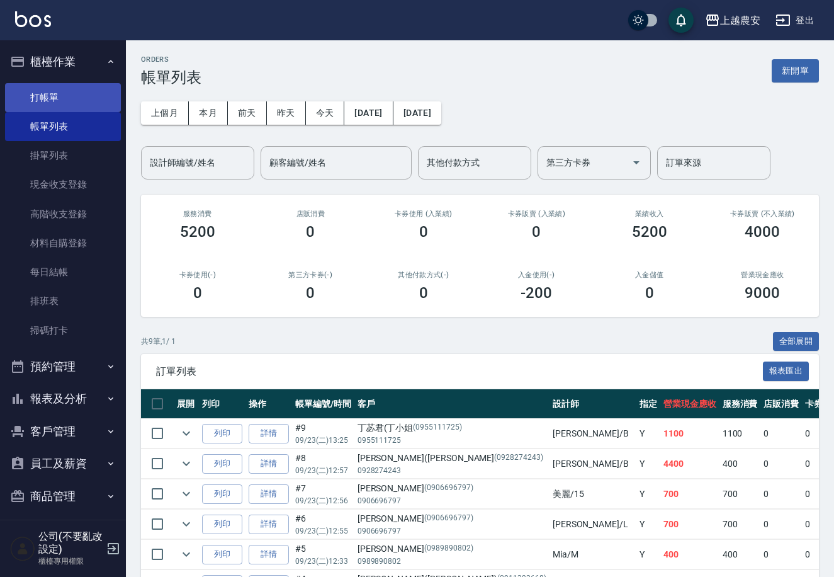
click at [77, 104] on link "打帳單" at bounding box center [63, 97] width 116 height 29
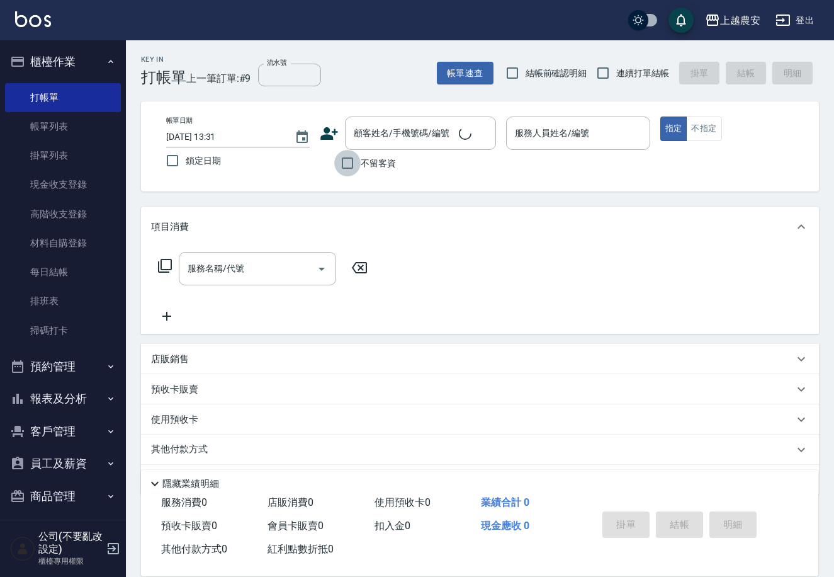
click at [343, 165] on input "不留客資" at bounding box center [347, 163] width 26 height 26
checkbox input "true"
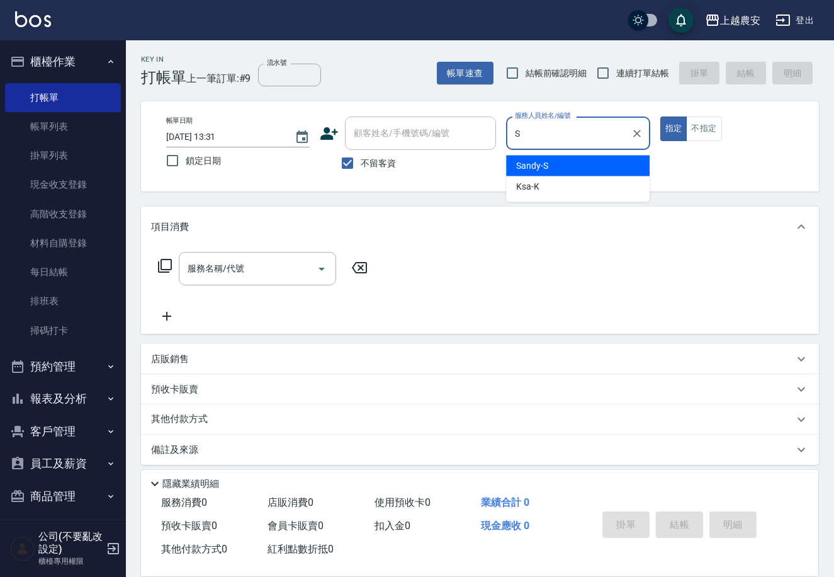
type input "Sandy-S"
type button "true"
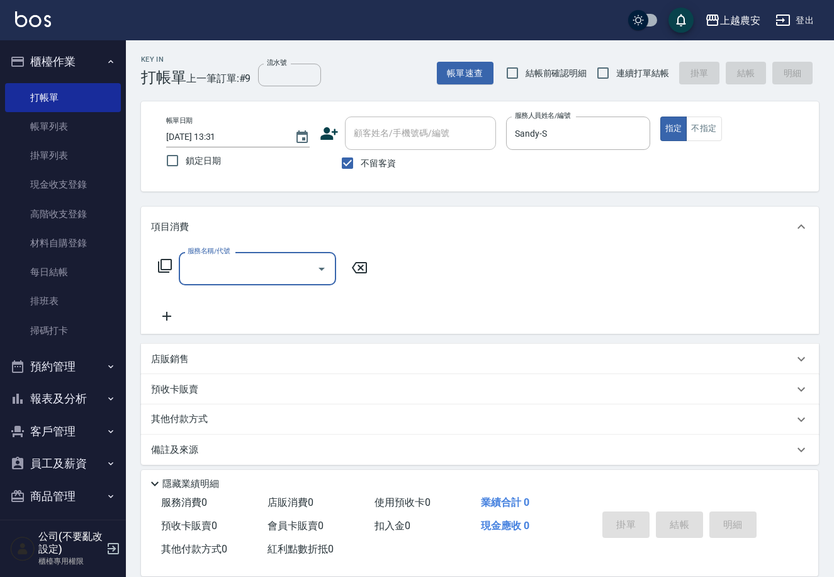
click at [394, 360] on div "店販銷售" at bounding box center [472, 359] width 643 height 13
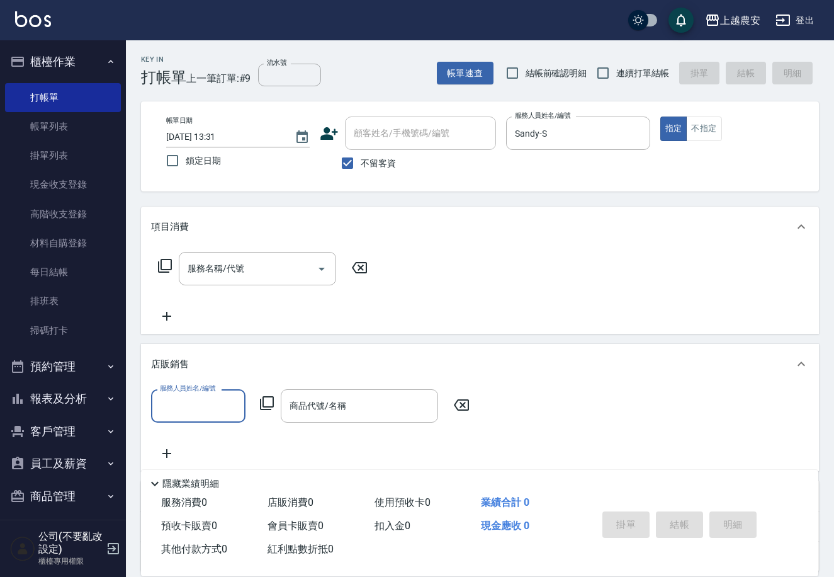
scroll to position [1, 0]
type input "Sandy-S"
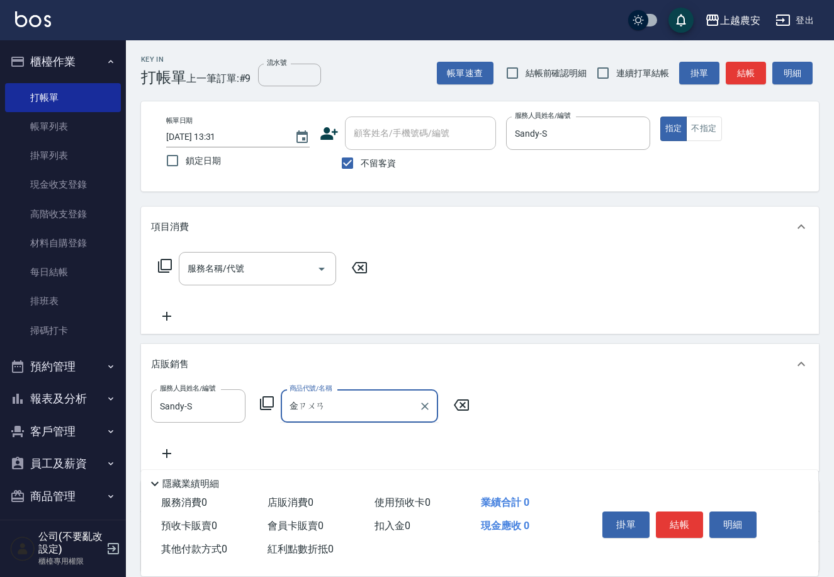
type input "金鑽"
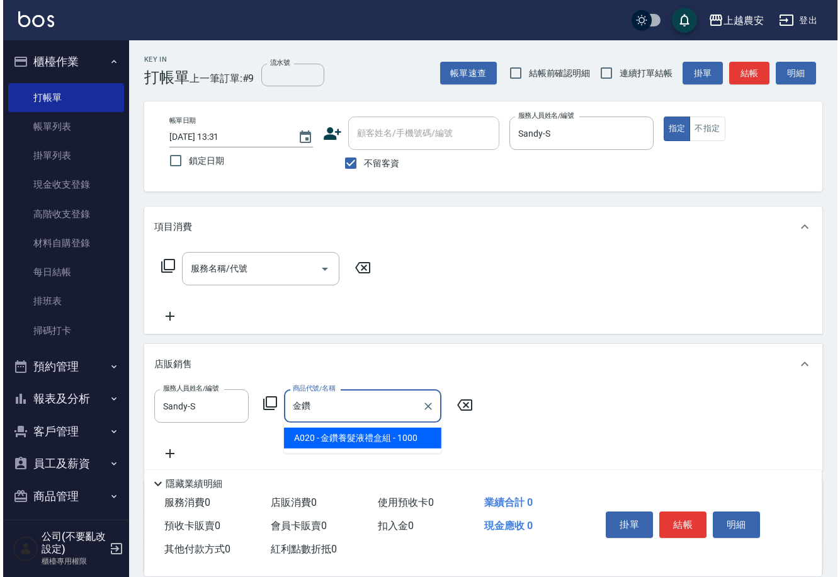
scroll to position [113, 0]
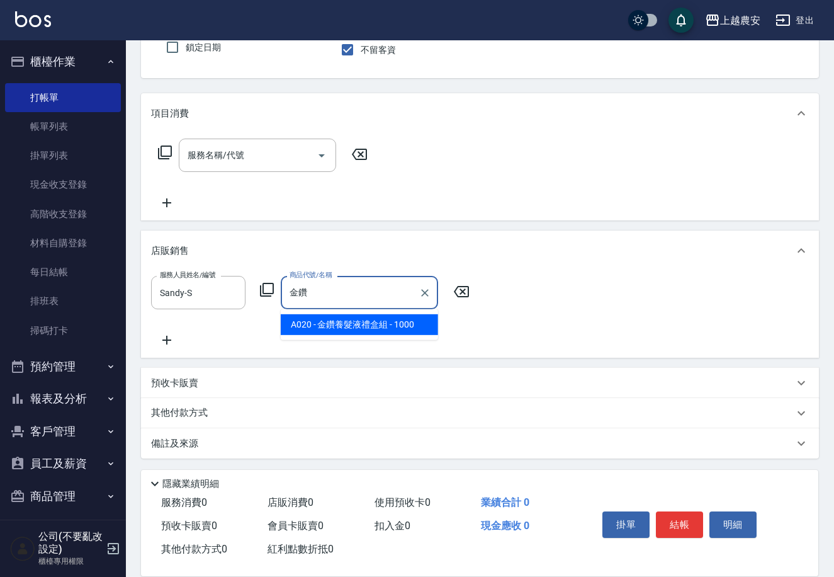
drag, startPoint x: 315, startPoint y: 296, endPoint x: 280, endPoint y: 302, distance: 35.7
click at [281, 302] on div "金鑽 商品代號/名稱" at bounding box center [359, 292] width 157 height 33
type input "頭皮水"
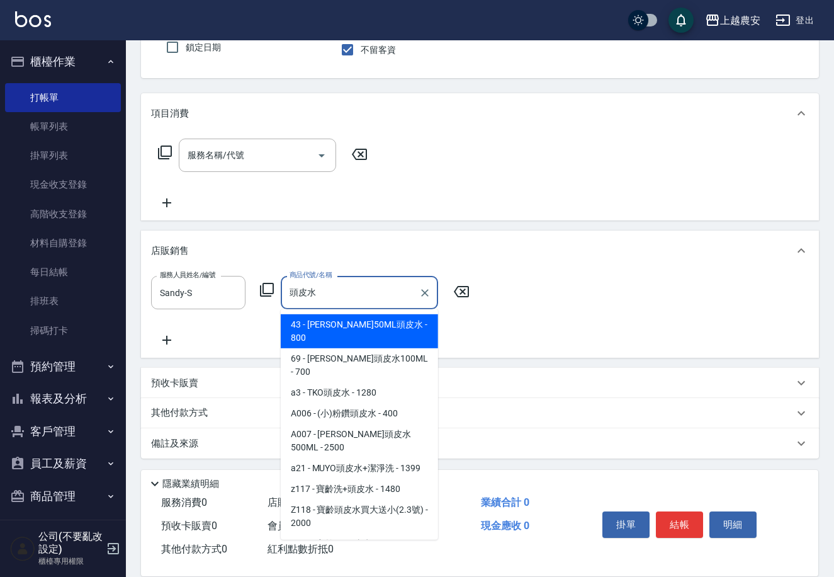
drag, startPoint x: 303, startPoint y: 295, endPoint x: 271, endPoint y: 296, distance: 32.7
click at [271, 296] on div "服務人員姓名/編號 Sandy-S 服務人員姓名/編號 商品代號/名稱 頭皮水 商品代號/名稱" at bounding box center [314, 292] width 326 height 33
click at [419, 294] on icon "Clear" at bounding box center [425, 292] width 13 height 13
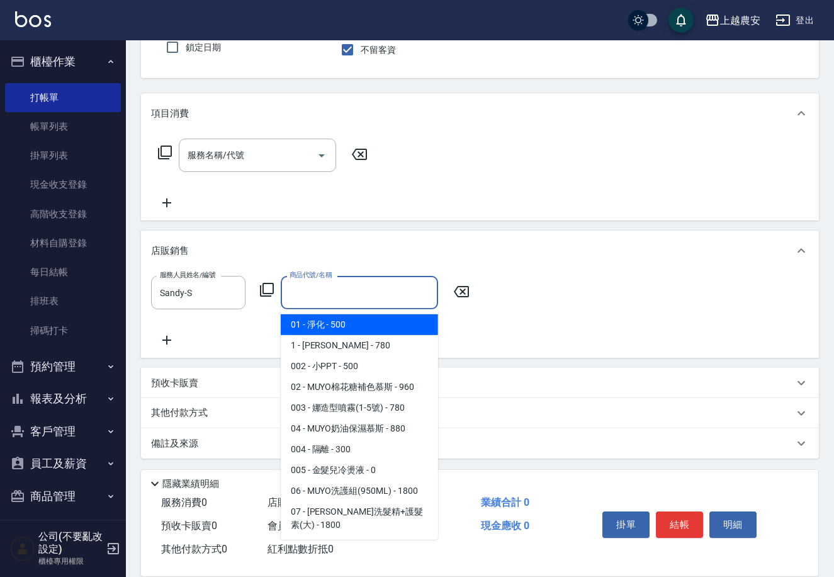
click at [269, 293] on icon at bounding box center [267, 290] width 14 height 14
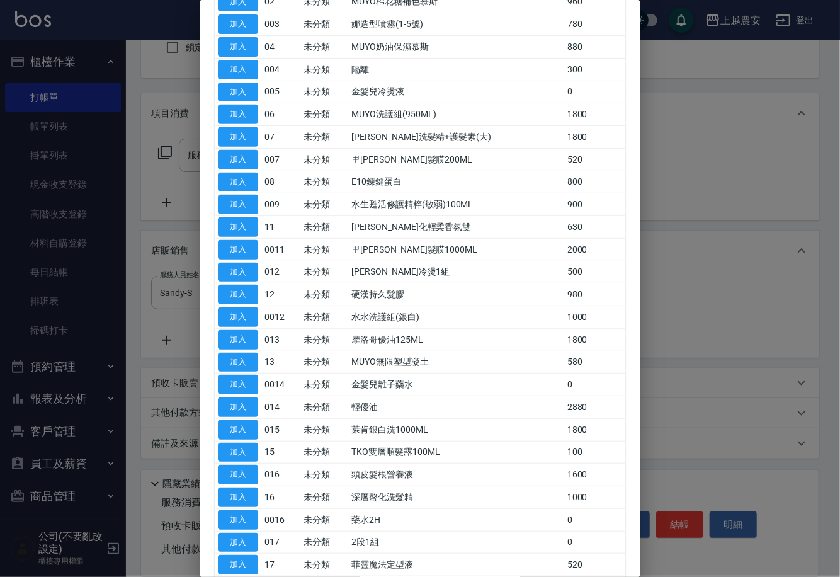
scroll to position [187, 0]
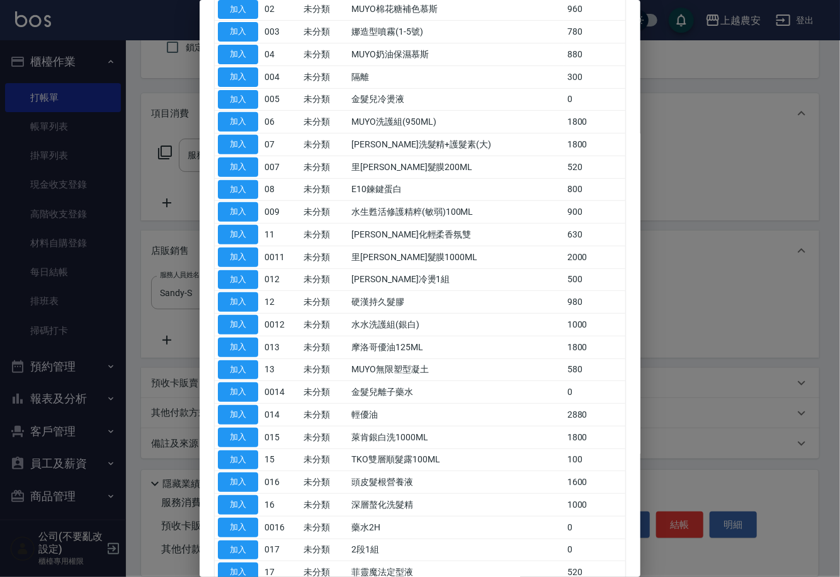
click at [741, 125] on div at bounding box center [420, 288] width 840 height 577
click at [752, 192] on div at bounding box center [420, 288] width 840 height 577
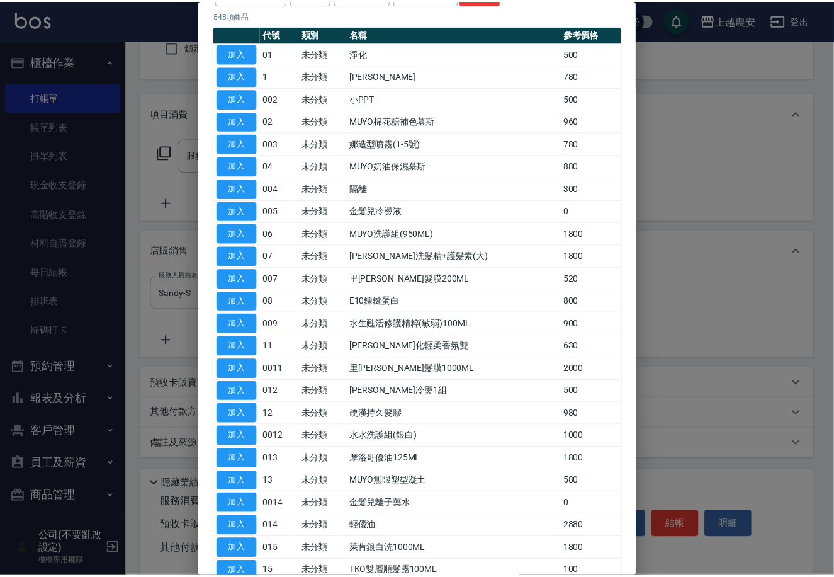
scroll to position [0, 0]
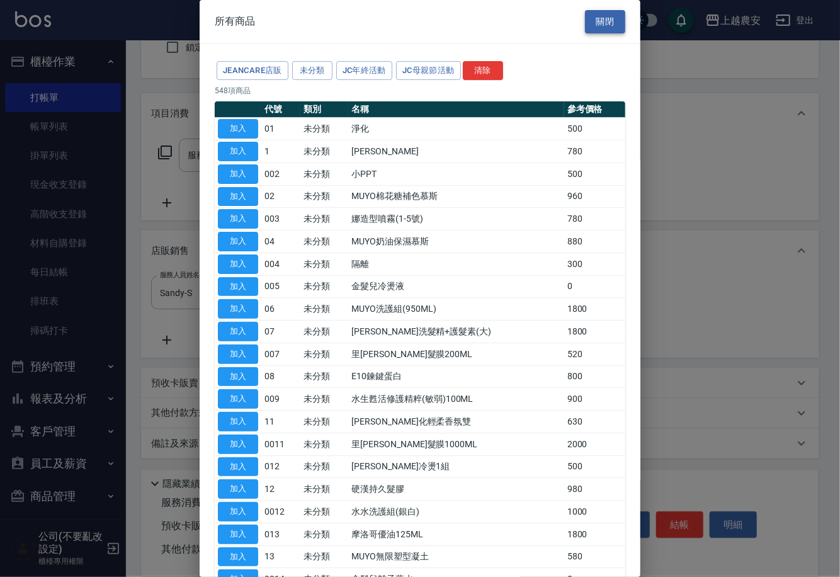
click at [614, 30] on button "關閉" at bounding box center [605, 21] width 40 height 23
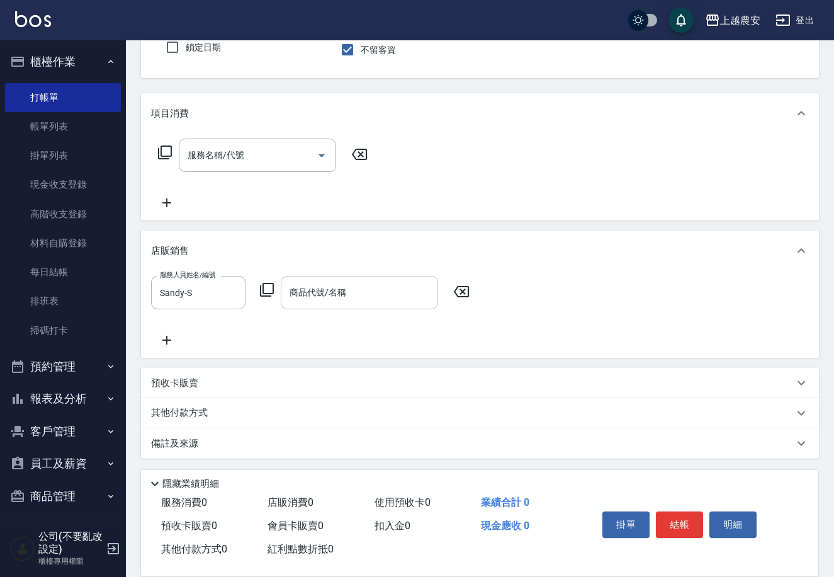
click at [368, 280] on div "商品代號/名稱" at bounding box center [359, 292] width 157 height 33
type input "綠"
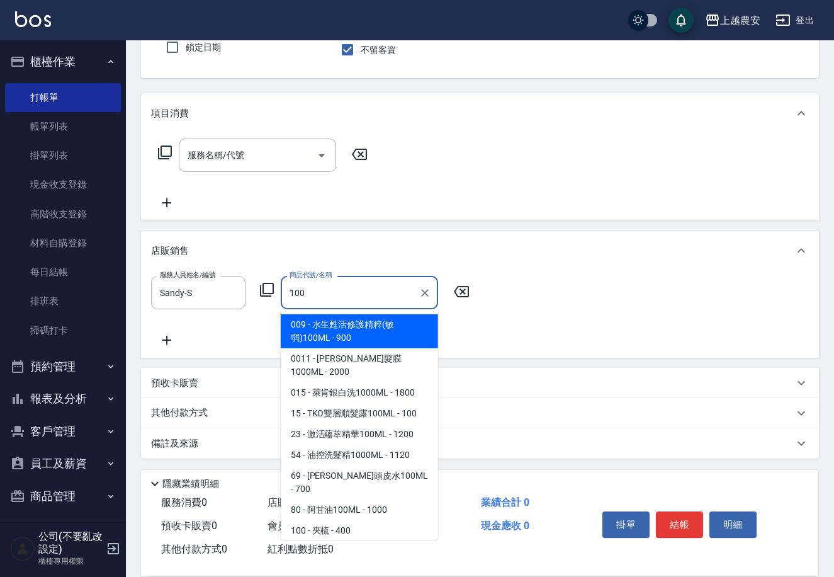
click at [407, 325] on span "009 - 水生甦活修護精粹(敏弱)100ML - 900" at bounding box center [359, 331] width 157 height 34
type input "水生甦活修護精粹(敏弱)100ML"
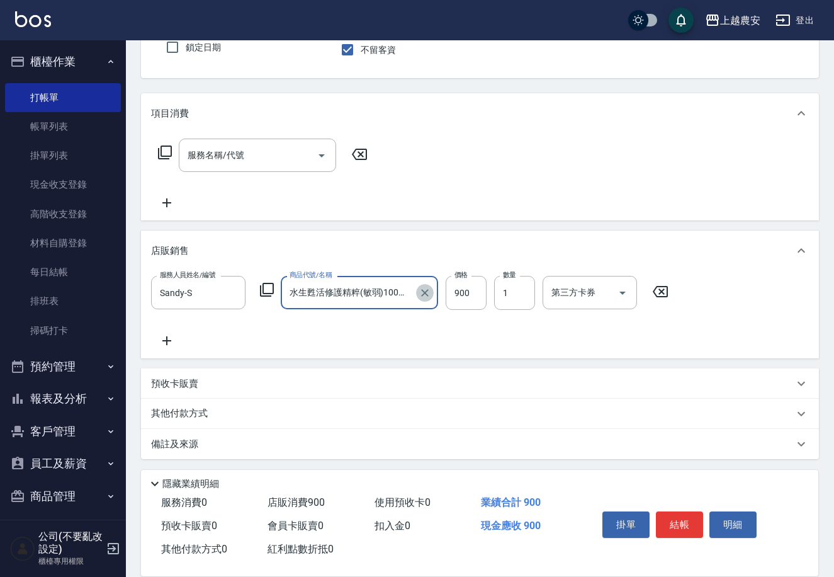
click at [425, 288] on icon "Clear" at bounding box center [425, 292] width 13 height 13
click at [361, 299] on input "商品代號/名稱" at bounding box center [359, 292] width 146 height 22
type input "綠"
type input "投"
type input "分"
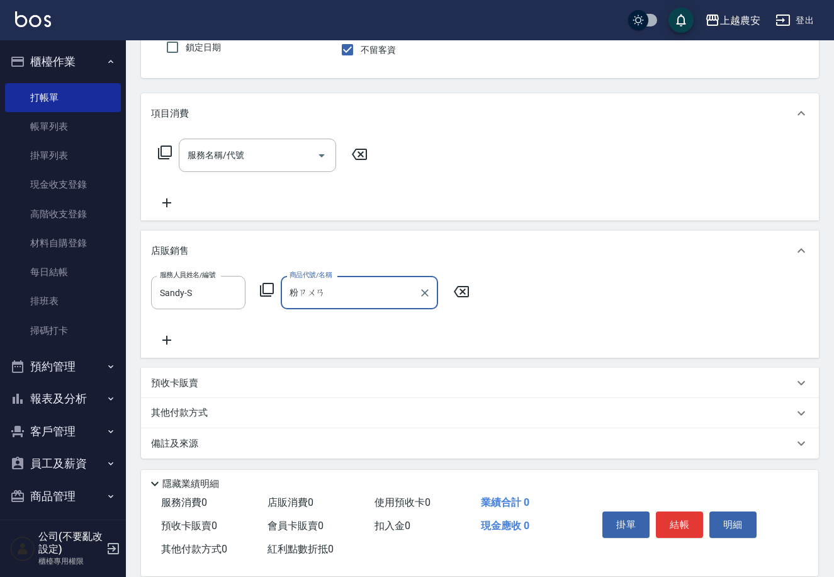
type input "粉鑽"
drag, startPoint x: 357, startPoint y: 295, endPoint x: 275, endPoint y: 294, distance: 82.5
click at [264, 298] on div "服務人員姓名/編號 Sandy-S 服務人員姓名/編號 商品代號/名稱 粉鑽 商品代號/名稱" at bounding box center [314, 292] width 326 height 33
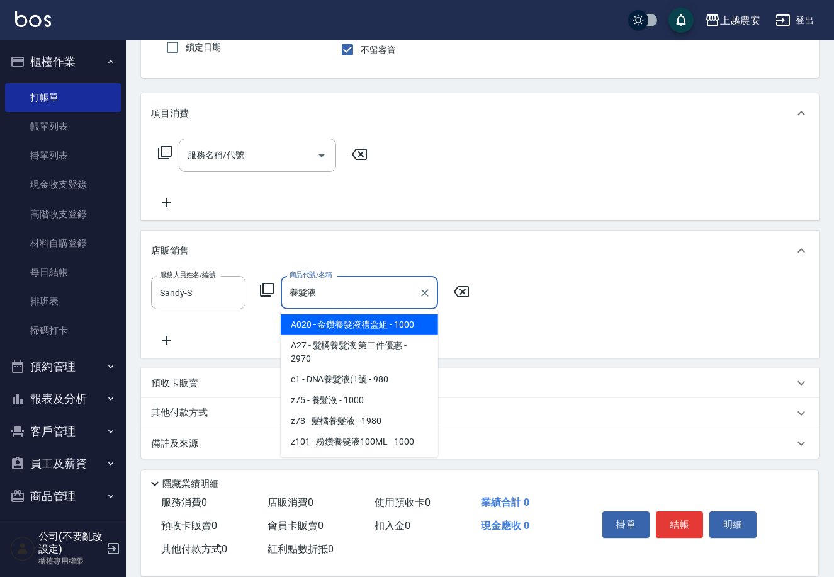
click at [414, 431] on span "z101 - 粉鑽養髮液100ML - 1000" at bounding box center [359, 441] width 157 height 21
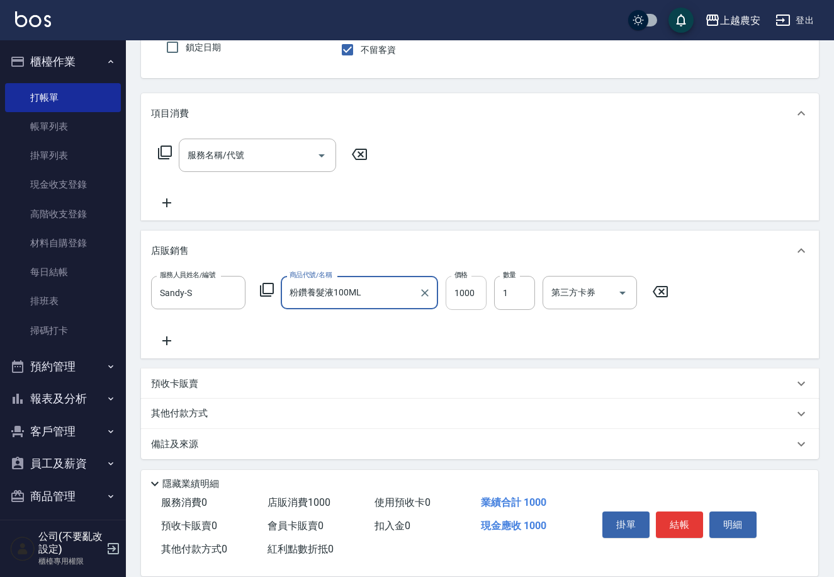
type input "粉鑽養髮液100ML"
type input "900"
click at [212, 407] on p "其他付款方式" at bounding box center [182, 414] width 63 height 14
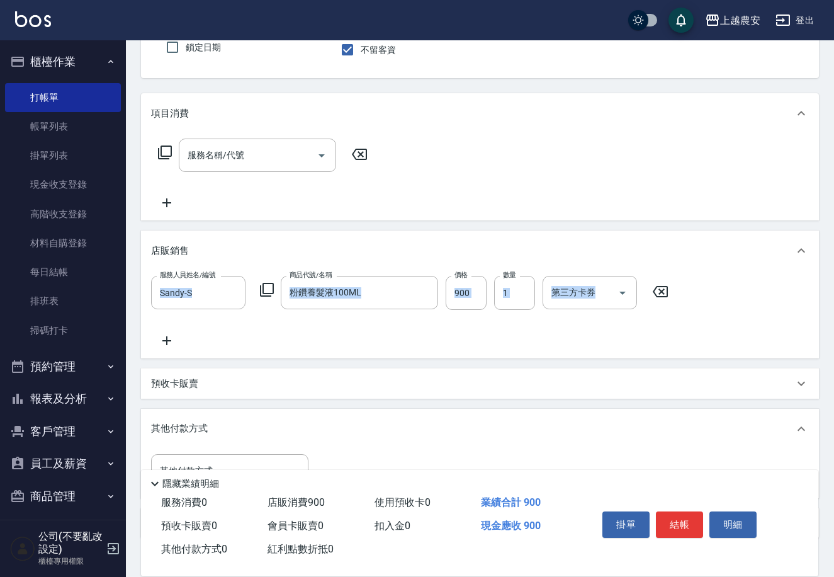
drag, startPoint x: 830, startPoint y: 168, endPoint x: 839, endPoint y: 312, distance: 144.5
click at [834, 428] on html "上越農安 登出 櫃檯作業 打帳單 帳單列表 掛單列表 現金收支登錄 高階收支登錄 材料自購登錄 每日結帳 排班表 掃碼打卡 預約管理 預約管理 單日預約紀錄 …" at bounding box center [417, 272] width 834 height 771
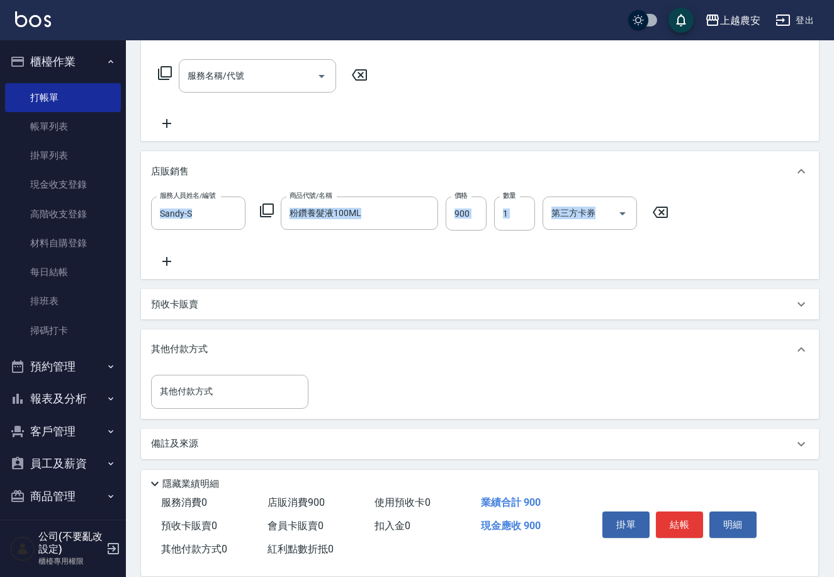
click at [592, 266] on div "服務人員姓名/編號 Sandy-S 服務人員姓名/編號 商品代號/名稱 粉鑽養髮液100ML 商品代號/名稱 價格 900 價格 數量 1 數量 第三方卡券 …" at bounding box center [480, 232] width 658 height 72
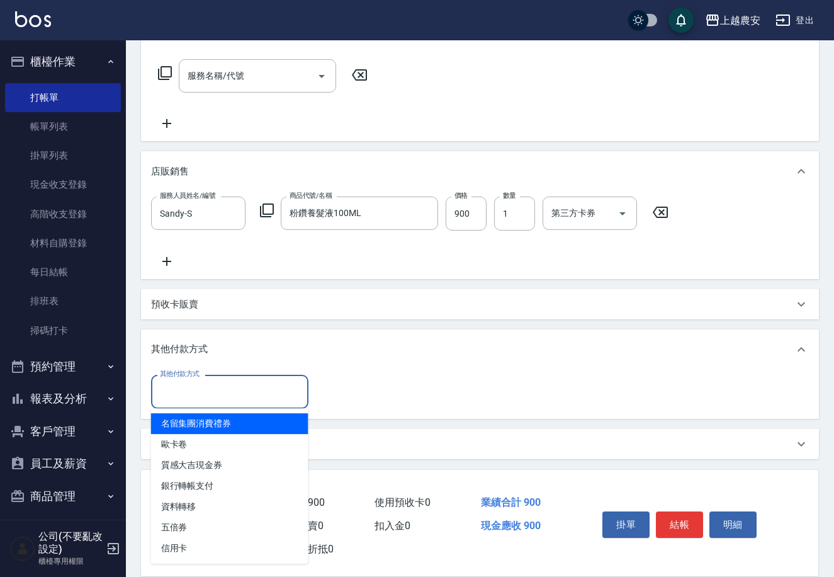
click at [286, 382] on input "其他付款方式" at bounding box center [230, 391] width 146 height 22
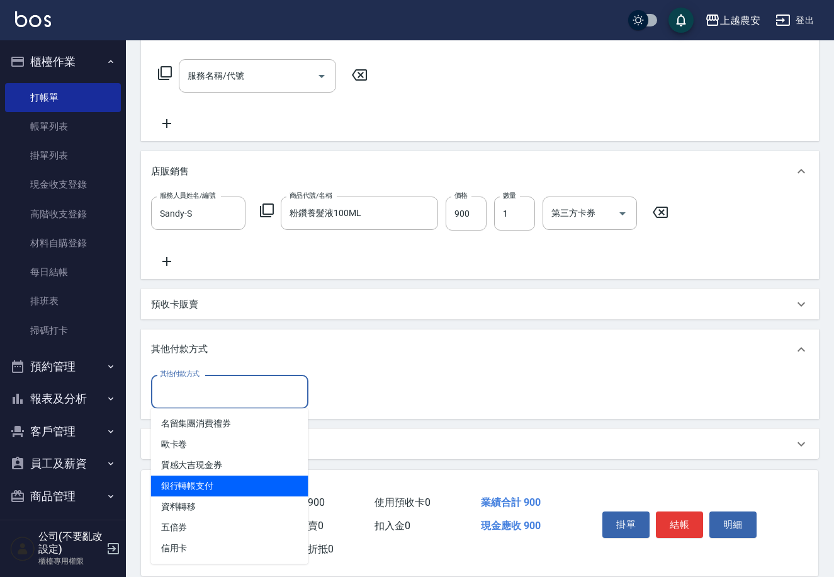
click at [283, 492] on span "銀行轉帳支付" at bounding box center [229, 485] width 157 height 21
type input "銀行轉帳支付"
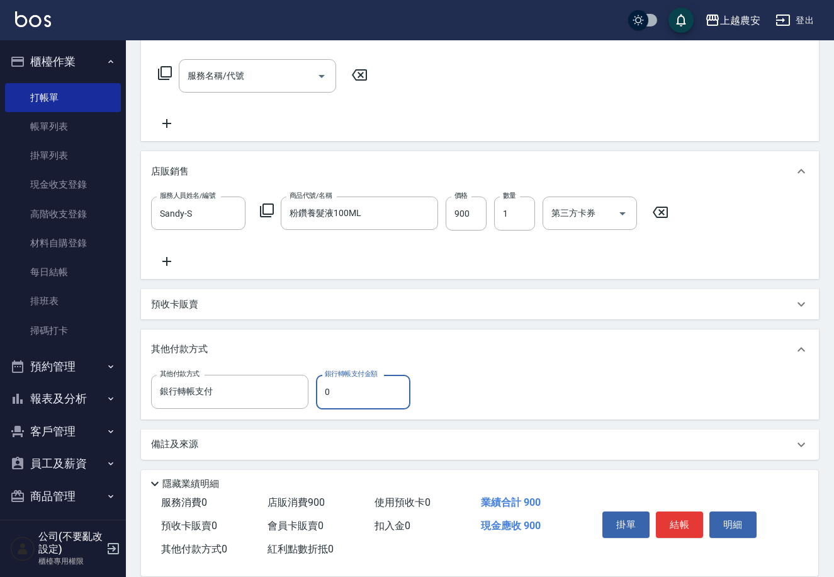
drag, startPoint x: 337, startPoint y: 389, endPoint x: 311, endPoint y: 397, distance: 26.9
click at [311, 397] on div "其他付款方式 銀行轉帳支付 其他付款方式 銀行轉帳支付金額 0 銀行轉帳支付金額" at bounding box center [284, 392] width 267 height 34
type input "900"
click at [685, 518] on button "結帳" at bounding box center [679, 524] width 47 height 26
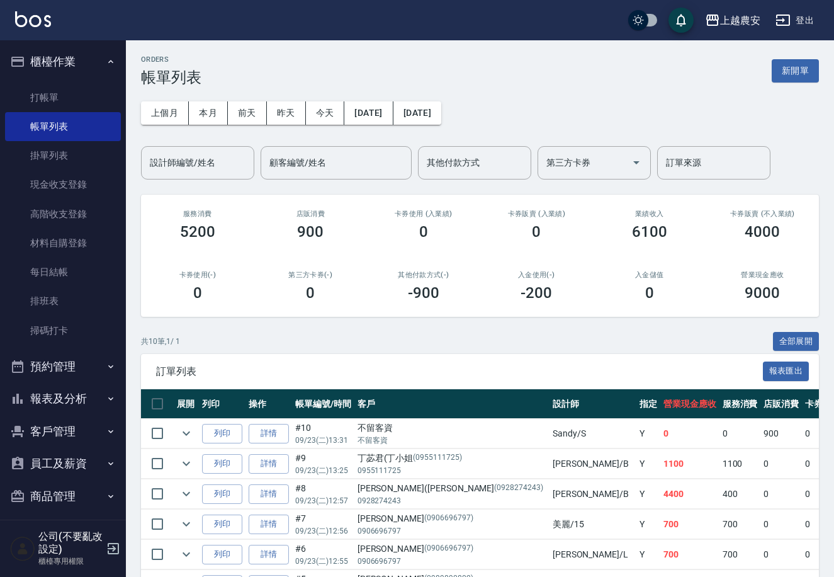
scroll to position [78, 0]
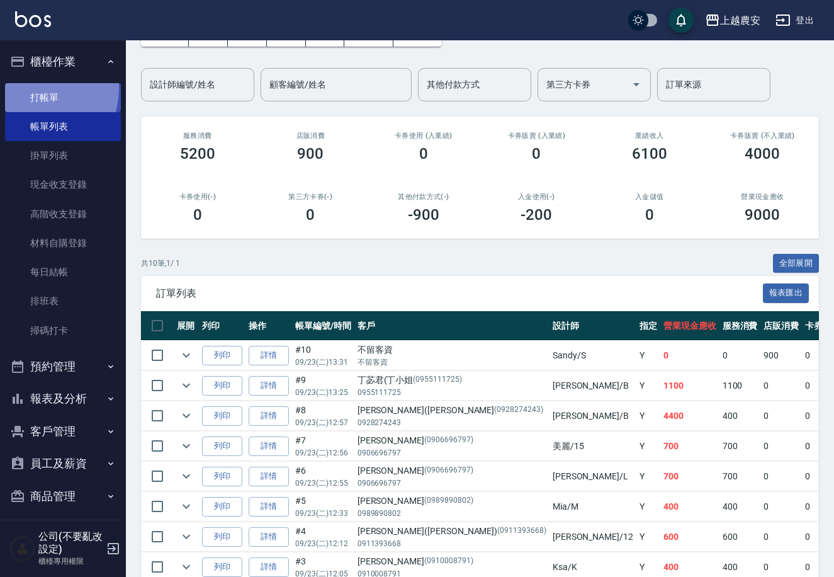
click at [23, 87] on link "打帳單" at bounding box center [63, 97] width 116 height 29
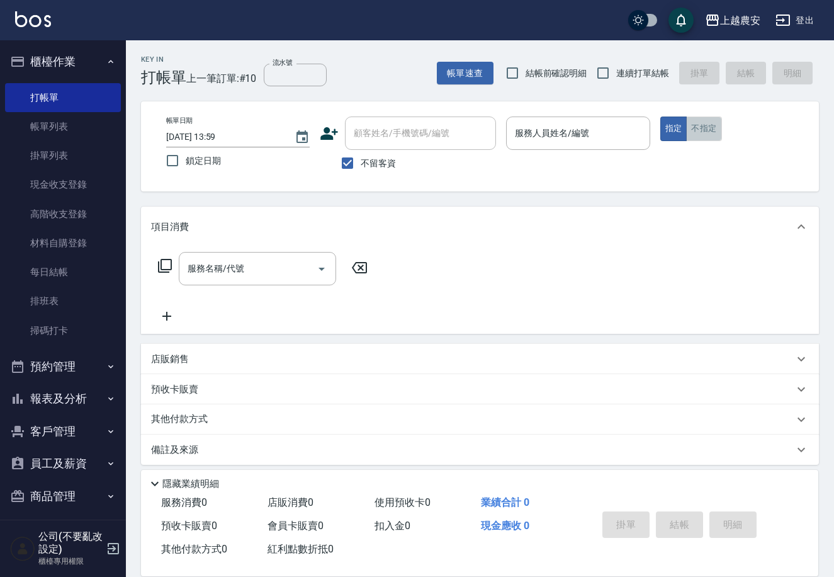
click at [706, 123] on button "不指定" at bounding box center [703, 128] width 35 height 25
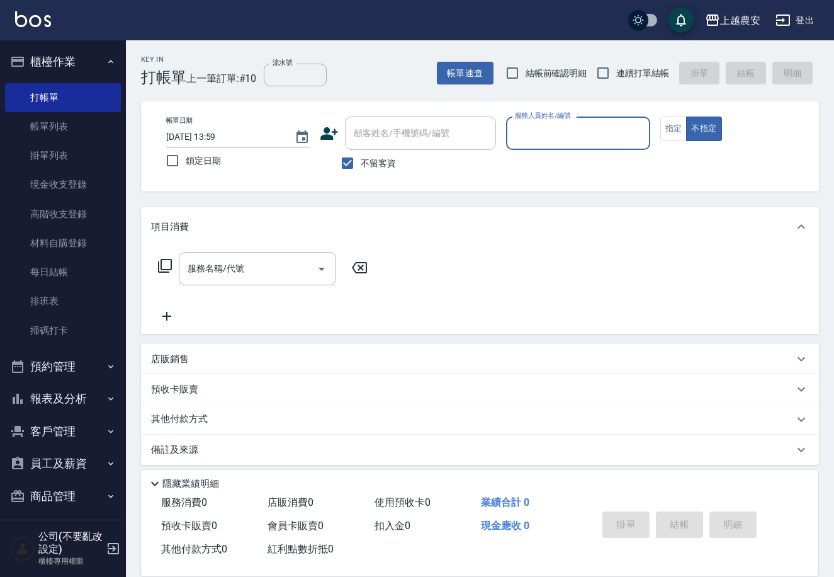
click at [594, 139] on input "服務人員姓名/編號" at bounding box center [578, 133] width 132 height 22
type input "[PERSON_NAME]-8"
type button "false"
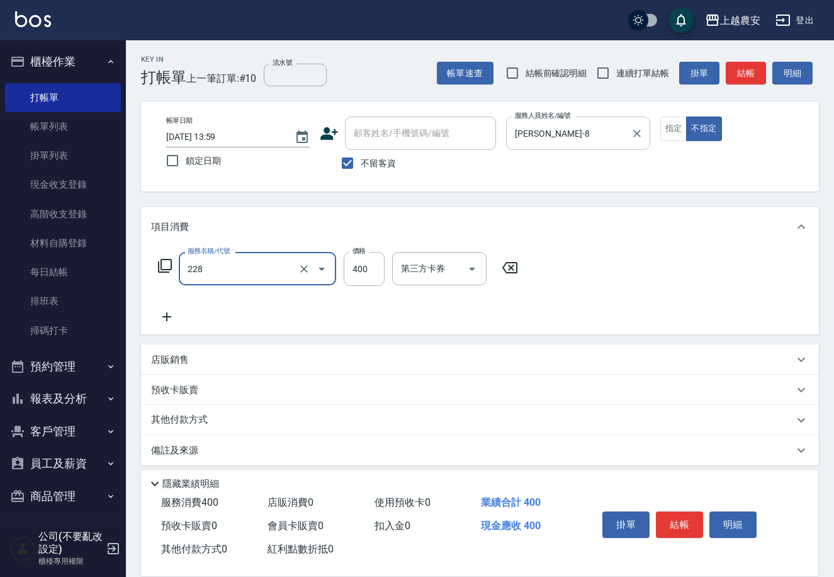
type input "洗髮(228)"
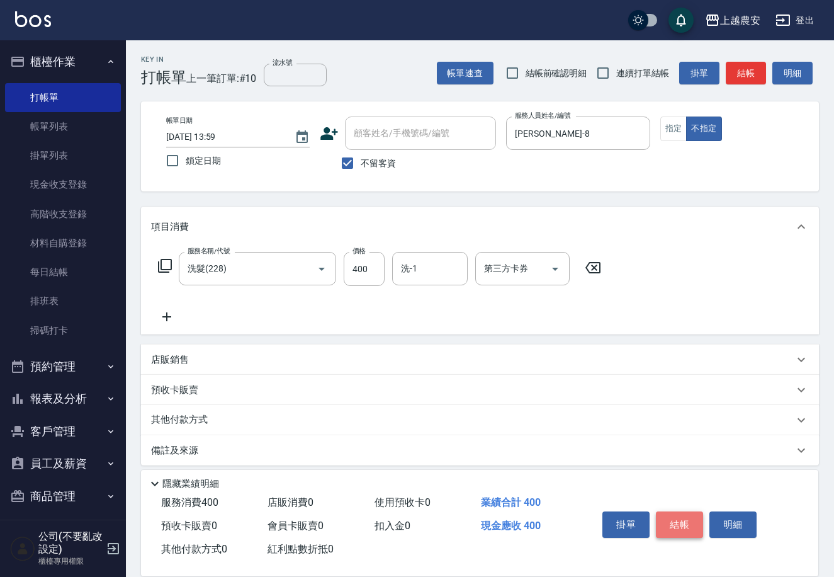
click at [679, 519] on button "結帳" at bounding box center [679, 524] width 47 height 26
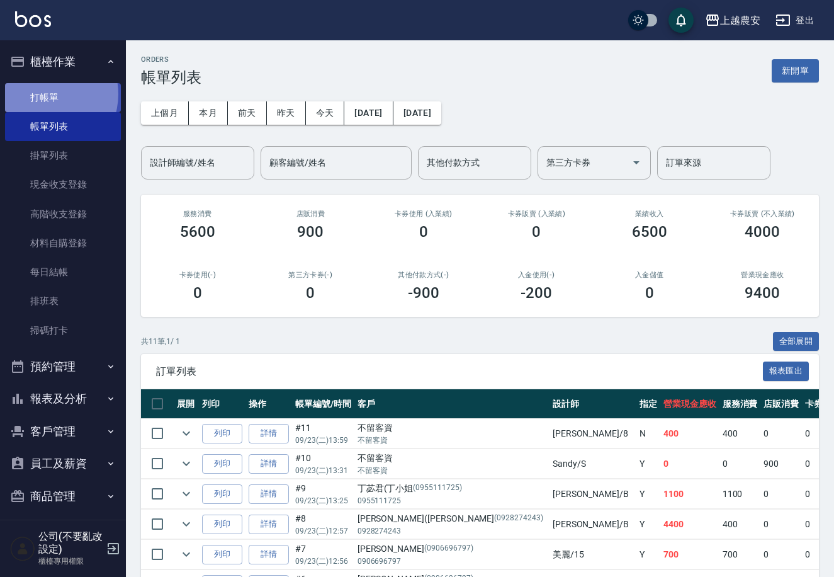
click at [43, 94] on link "打帳單" at bounding box center [63, 97] width 116 height 29
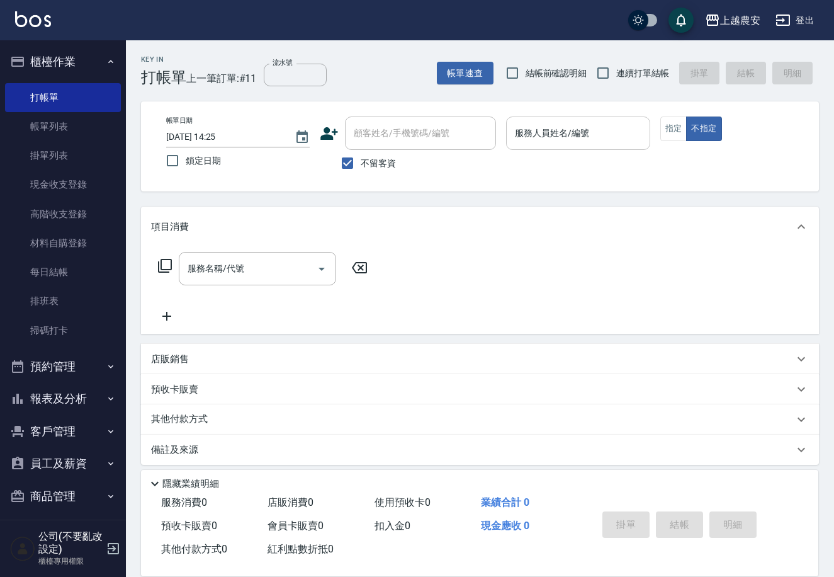
click at [543, 133] on input "服務人員姓名/編號" at bounding box center [578, 133] width 132 height 22
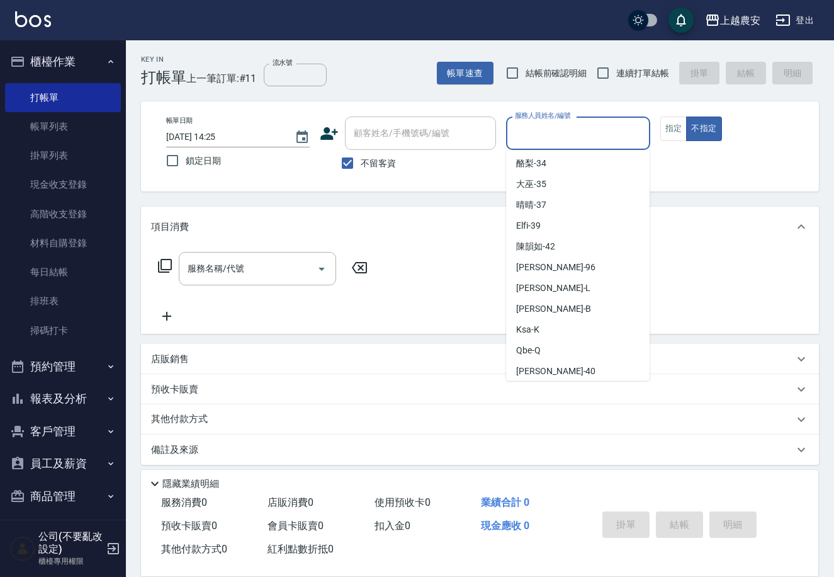
scroll to position [568, 0]
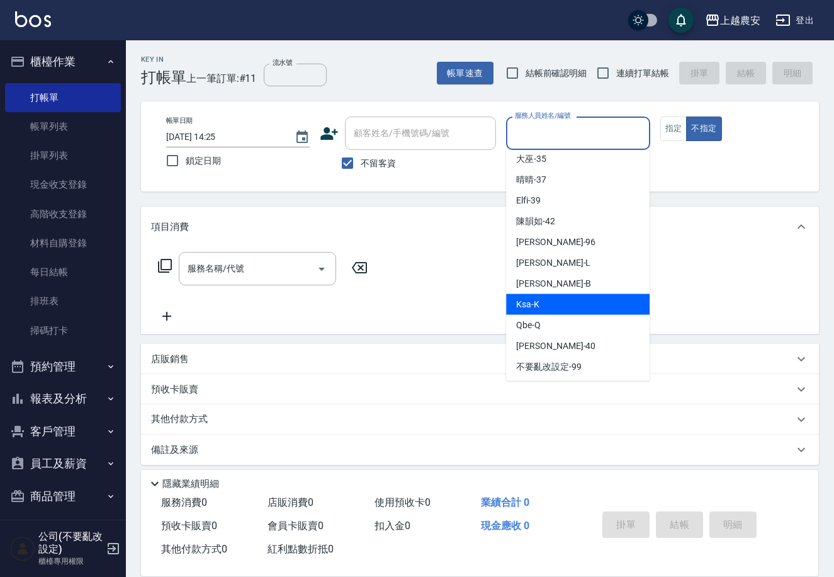
click at [588, 304] on div "Ksa -K" at bounding box center [578, 304] width 144 height 21
type input "Ksa-K"
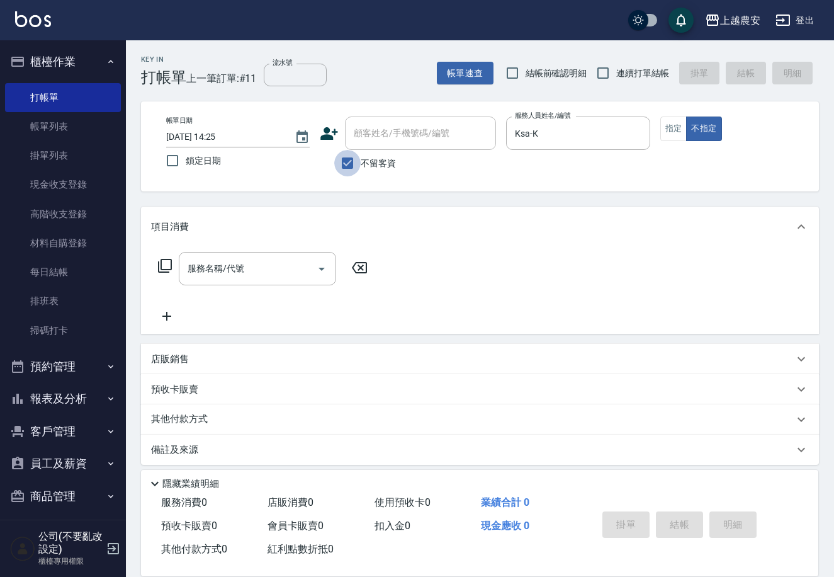
drag, startPoint x: 348, startPoint y: 164, endPoint x: 381, endPoint y: 145, distance: 38.1
click at [356, 161] on input "不留客資" at bounding box center [347, 163] width 26 height 26
checkbox input "false"
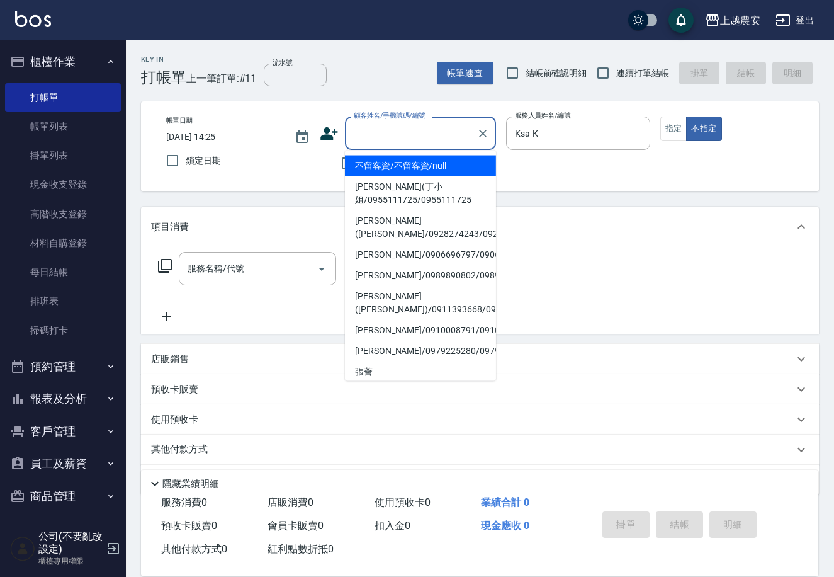
click at [386, 140] on input "顧客姓名/手機號碼/編號" at bounding box center [411, 133] width 121 height 22
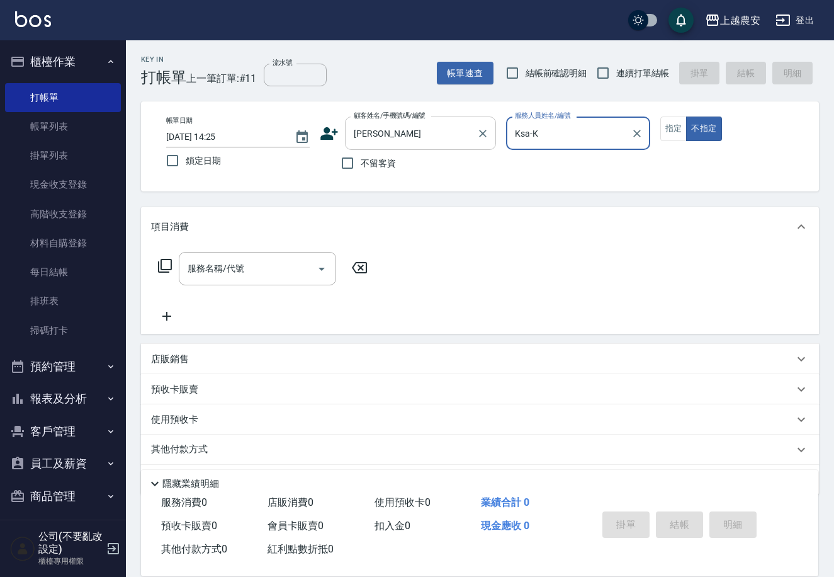
click at [386, 132] on input "楊文" at bounding box center [411, 133] width 121 height 22
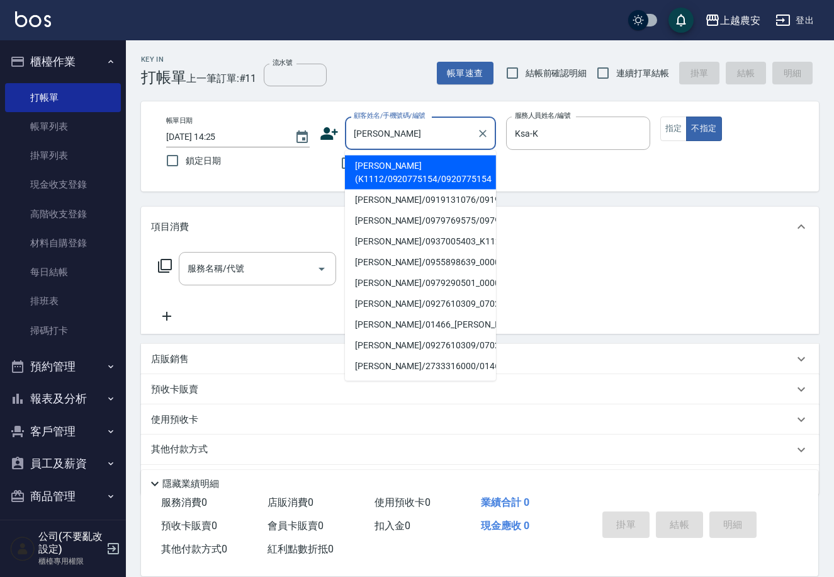
click at [380, 170] on li "[PERSON_NAME](K1112/0920775154/0920775154" at bounding box center [420, 173] width 151 height 34
type input "[PERSON_NAME](K1112/0920775154/0920775154"
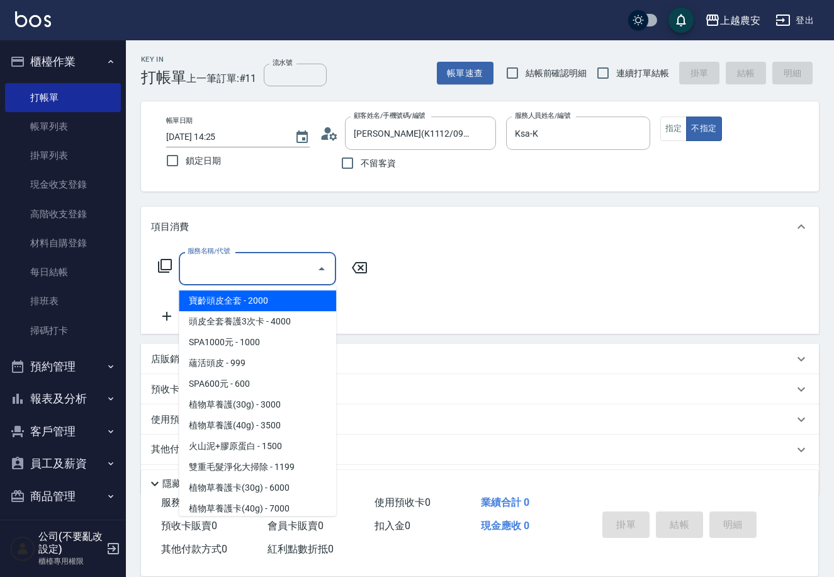
click at [278, 261] on input "服務名稱/代號" at bounding box center [247, 269] width 127 height 22
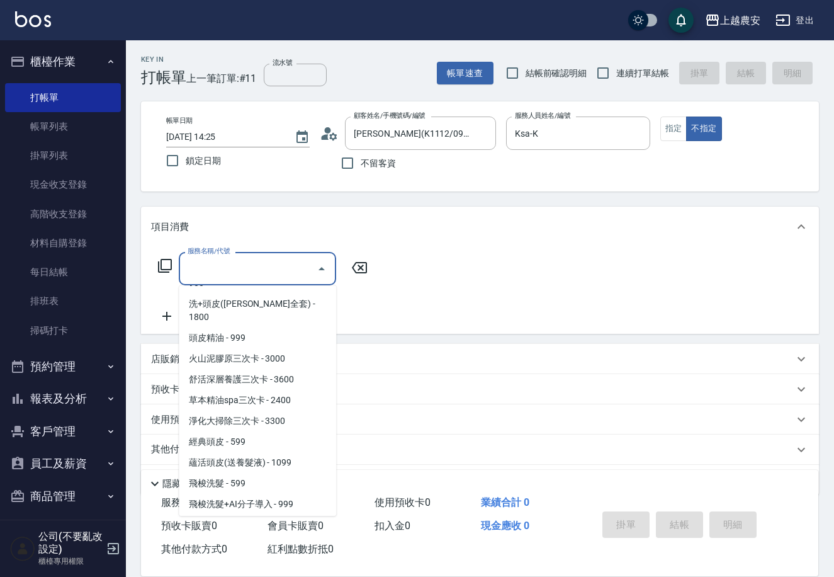
scroll to position [268, 0]
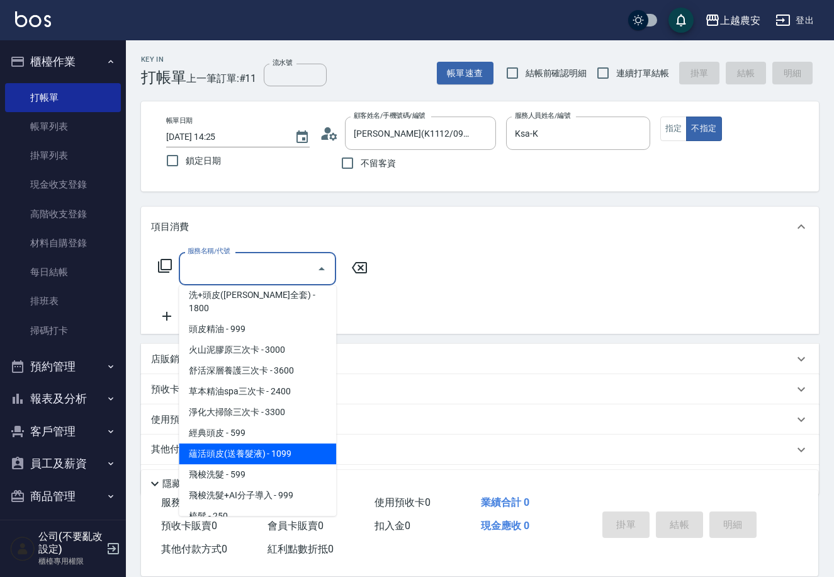
click at [302, 443] on span "蘊活頭皮(送養髮液) - 1099" at bounding box center [257, 453] width 157 height 21
type input "蘊活頭皮(送養髮液)(127)"
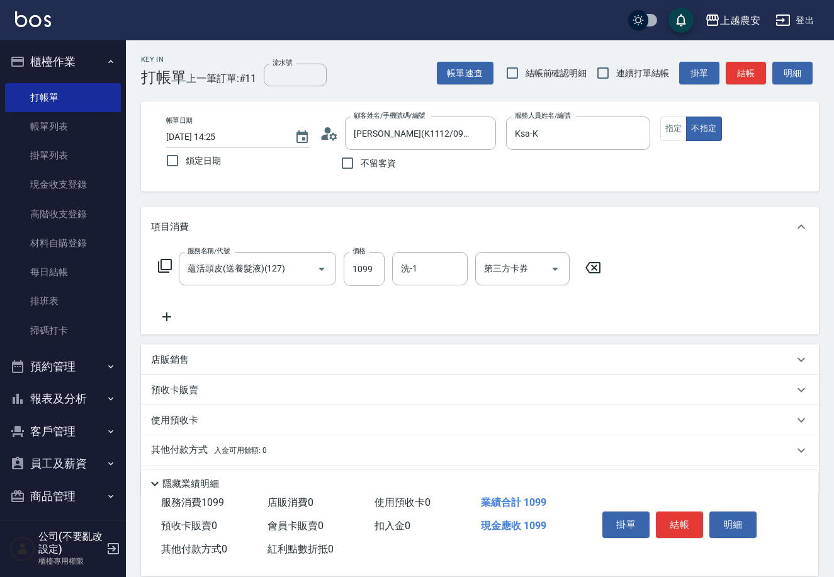
click at [168, 316] on icon at bounding box center [166, 316] width 9 height 9
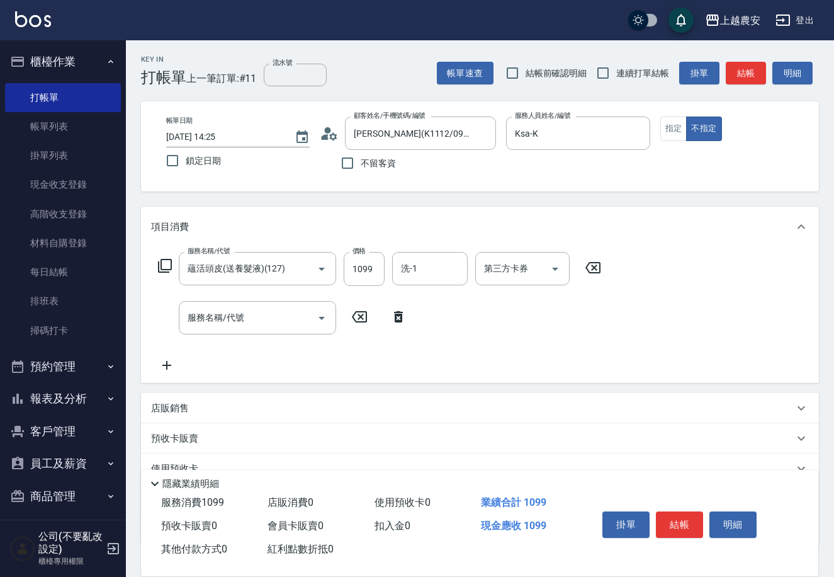
click at [168, 315] on div "服務名稱/代號 服務名稱/代號" at bounding box center [282, 317] width 263 height 33
click at [166, 363] on icon at bounding box center [166, 365] width 9 height 9
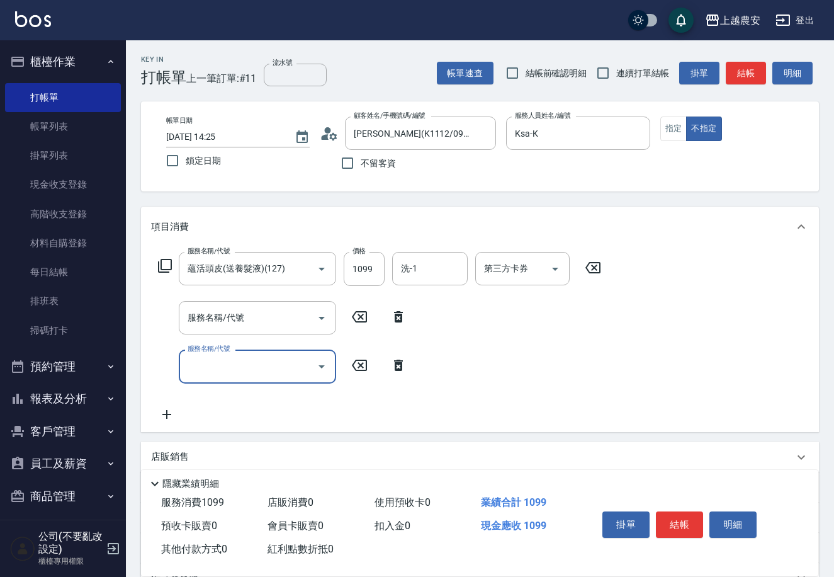
click at [164, 419] on icon at bounding box center [166, 414] width 31 height 15
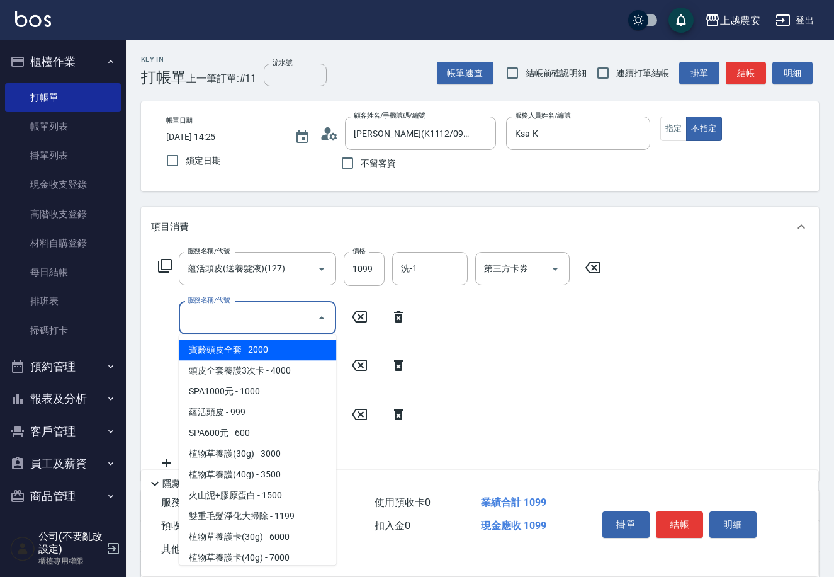
click at [242, 313] on input "服務名稱/代號" at bounding box center [247, 318] width 127 height 22
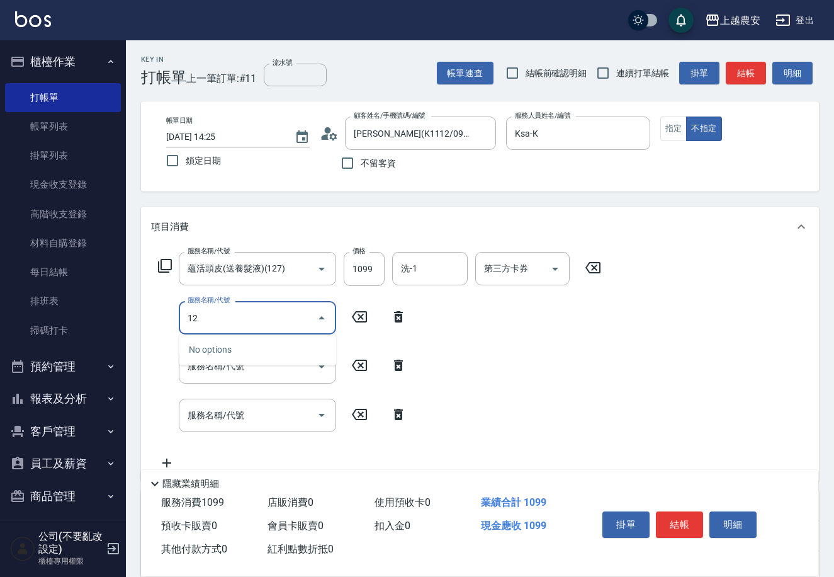
type input "127"
click at [305, 317] on icon "Clear" at bounding box center [304, 318] width 13 height 13
click at [320, 317] on icon "Open" at bounding box center [322, 318] width 6 height 3
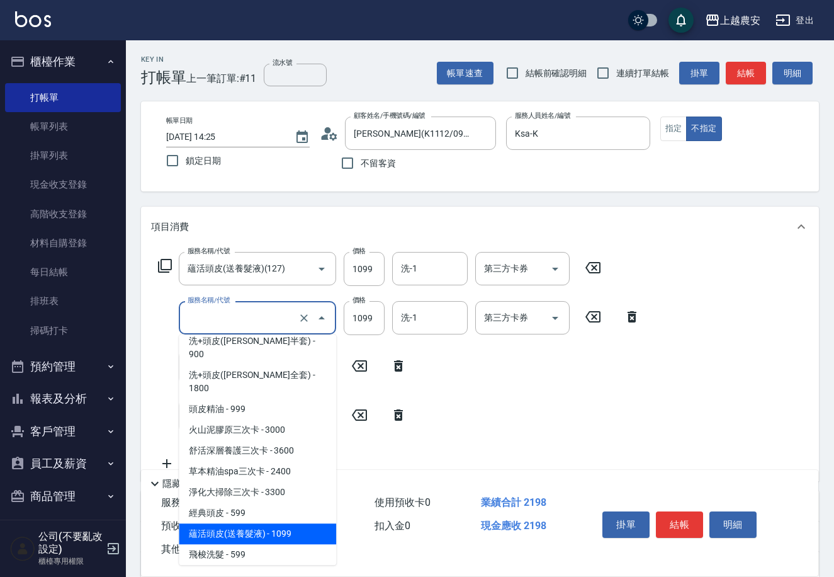
scroll to position [242, 0]
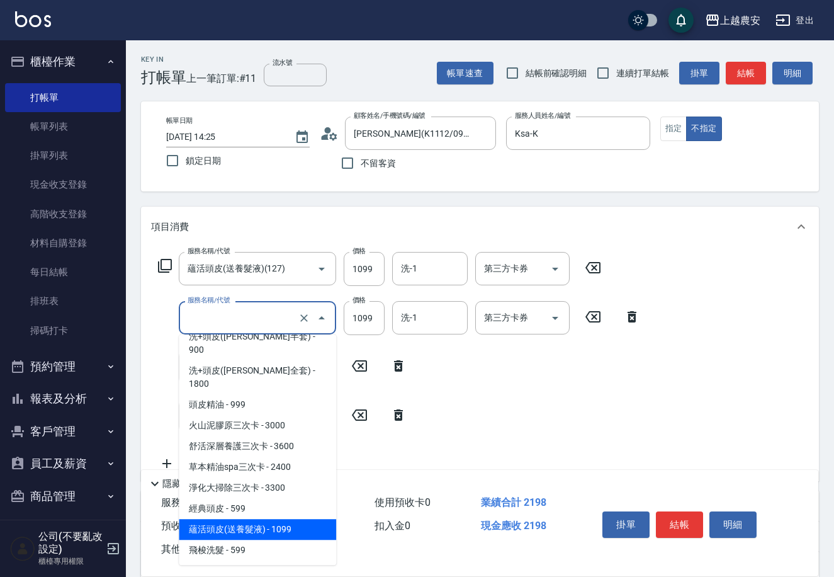
click at [302, 519] on span "蘊活頭皮(送養髮液) - 1099" at bounding box center [257, 529] width 157 height 21
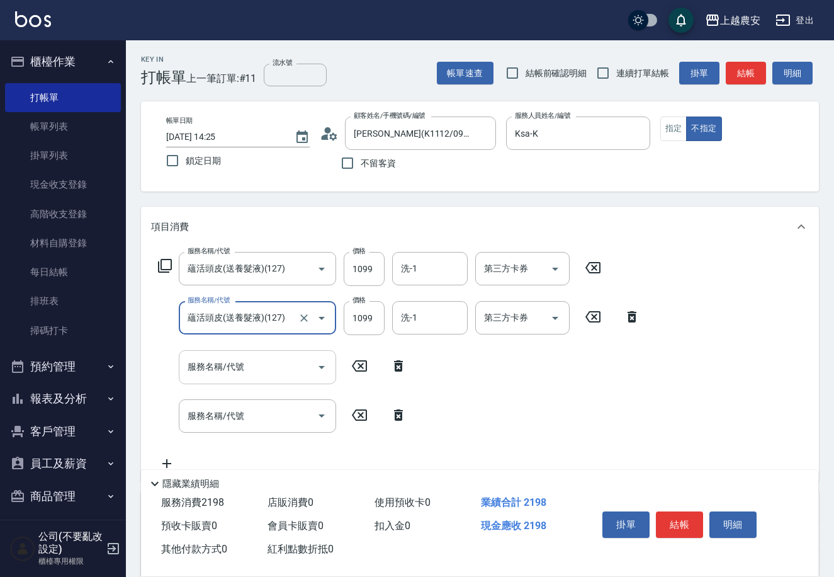
type input "蘊活頭皮(送養髮液)(127)"
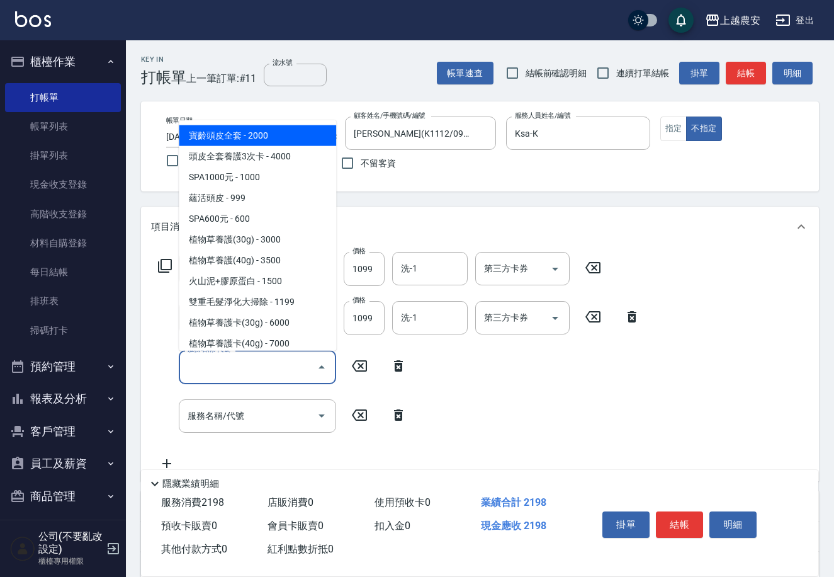
click at [271, 366] on input "服務名稱/代號" at bounding box center [247, 367] width 127 height 22
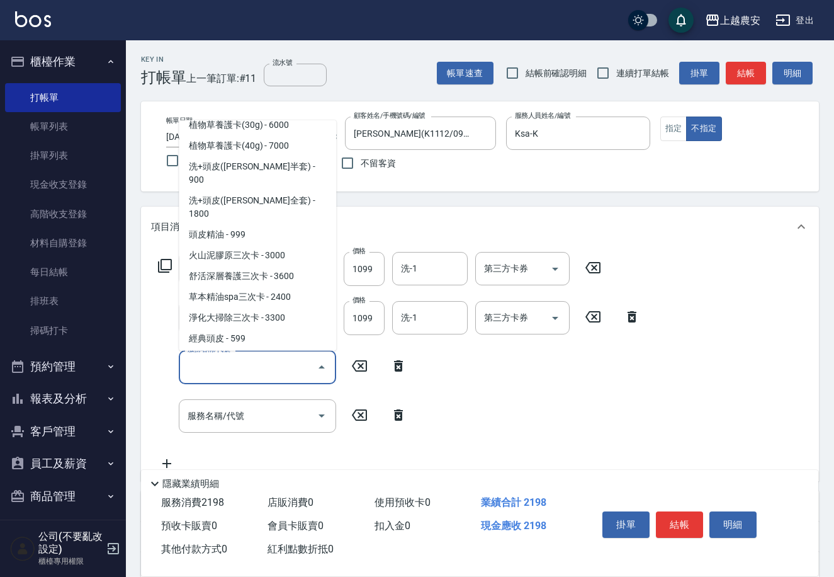
scroll to position [255, 0]
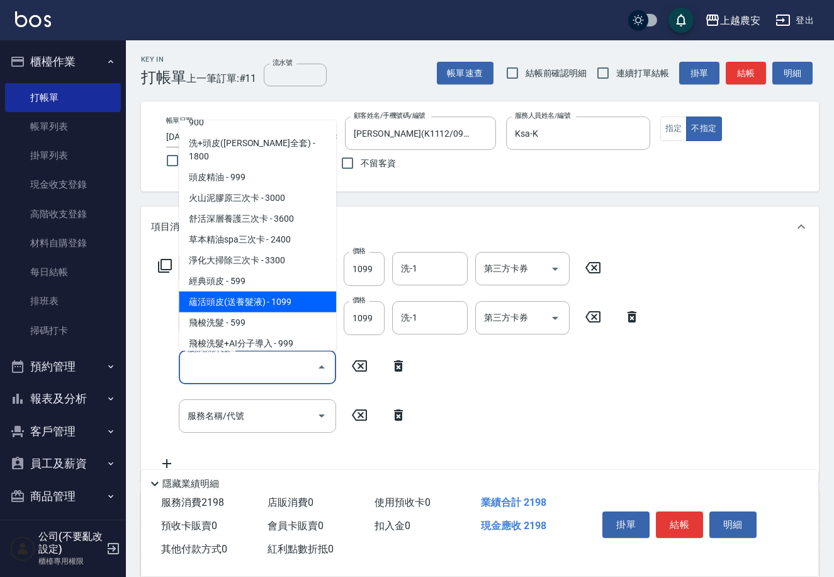
click at [285, 291] on span "蘊活頭皮(送養髮液) - 1099" at bounding box center [257, 301] width 157 height 21
type input "蘊活頭皮(送養髮液)(127)"
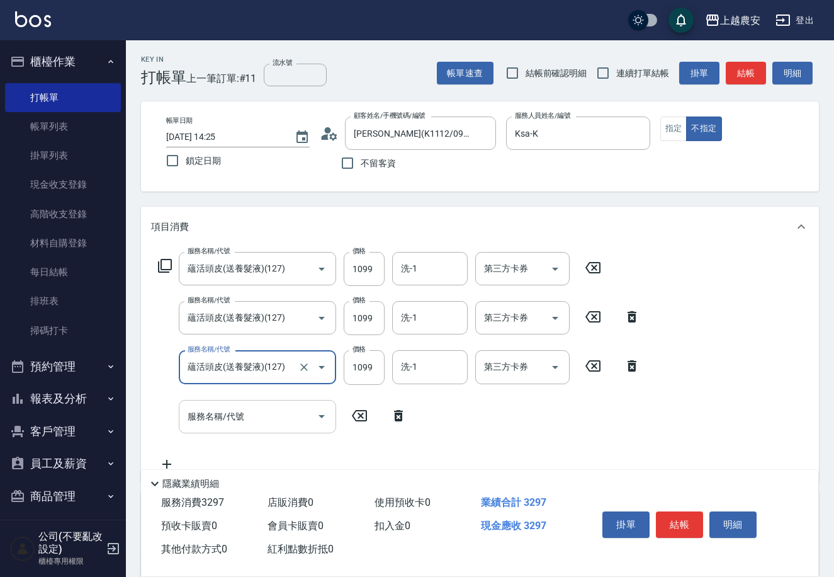
click at [319, 421] on icon "Open" at bounding box center [321, 416] width 15 height 15
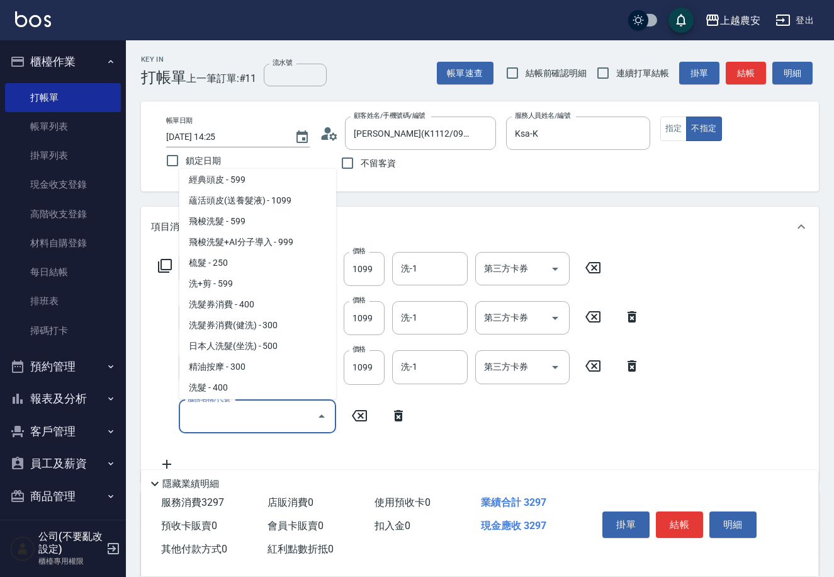
scroll to position [361, 0]
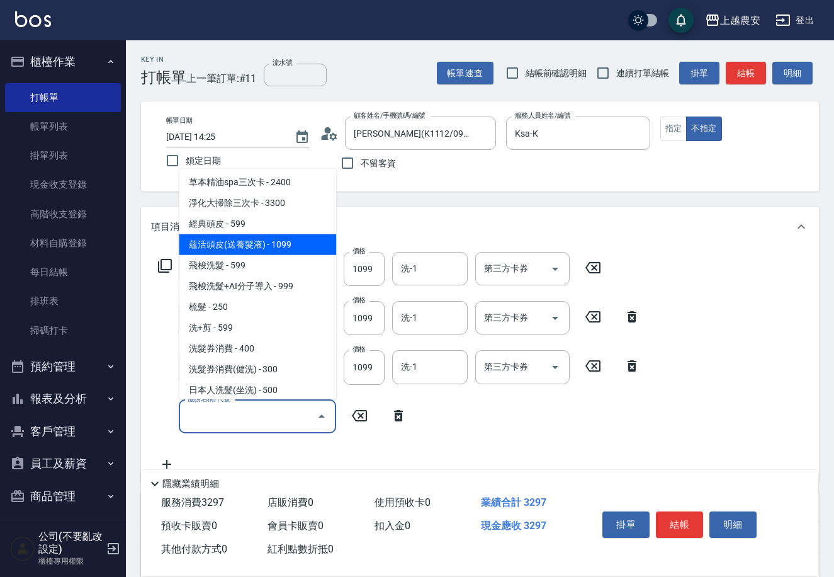
click at [305, 234] on span "蘊活頭皮(送養髮液) - 1099" at bounding box center [257, 244] width 157 height 21
type input "蘊活頭皮(送養髮液)(127)"
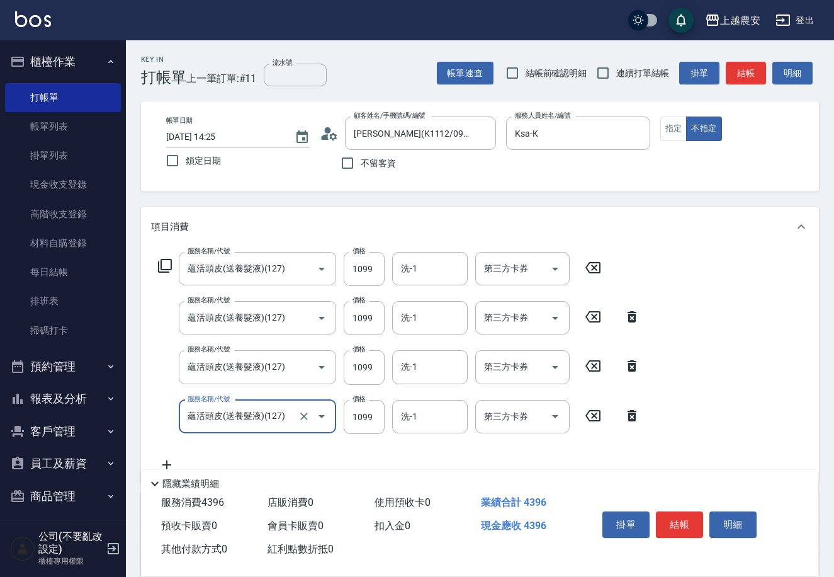
click at [165, 462] on icon at bounding box center [166, 464] width 31 height 15
click at [317, 460] on icon "Open" at bounding box center [321, 465] width 15 height 15
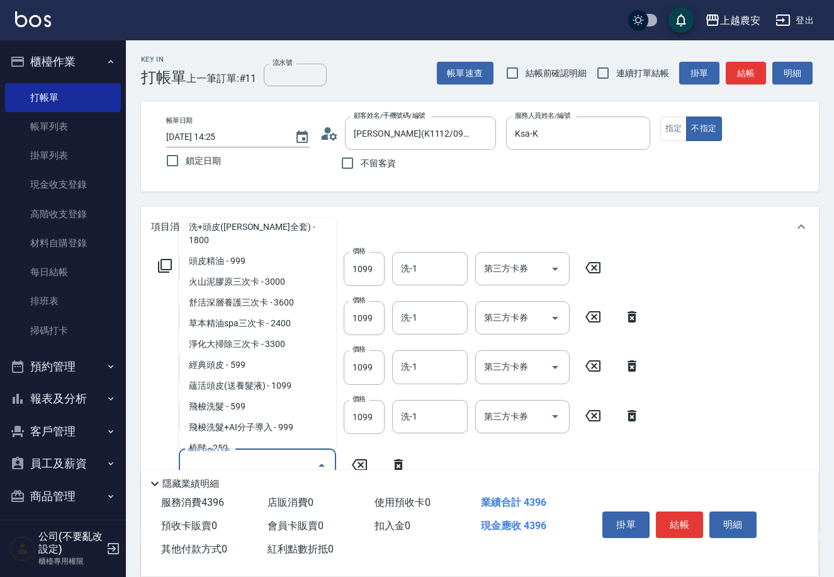
scroll to position [272, 0]
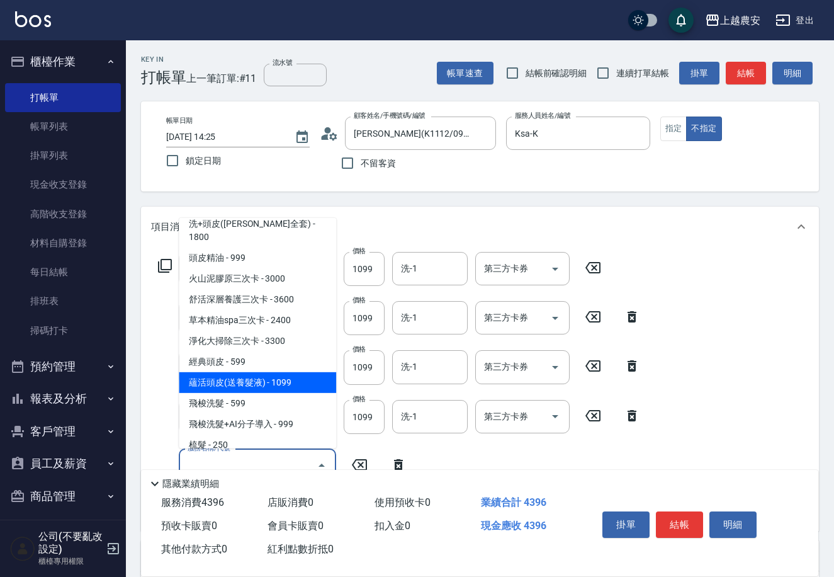
click at [319, 371] on span "蘊活頭皮(送養髮液) - 1099" at bounding box center [257, 381] width 157 height 21
type input "蘊活頭皮(送養髮液)(127)"
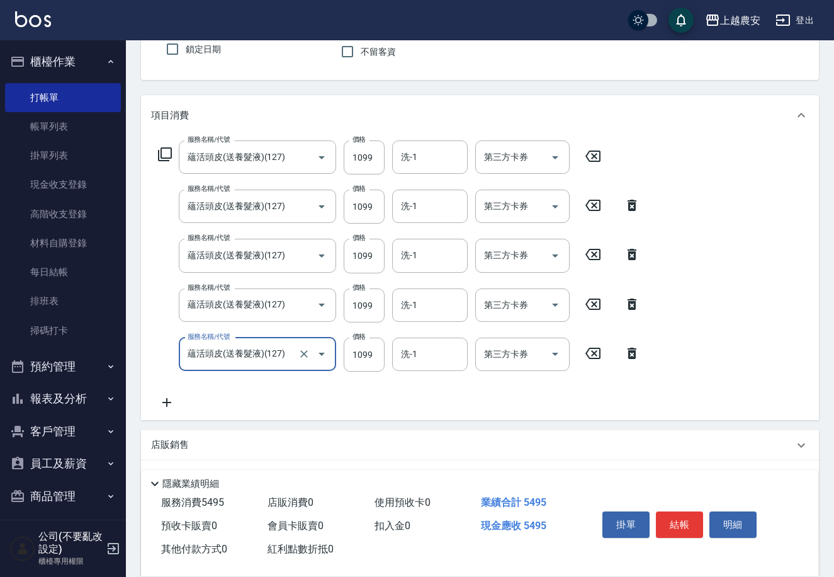
scroll to position [113, 0]
click at [171, 400] on icon at bounding box center [166, 401] width 31 height 15
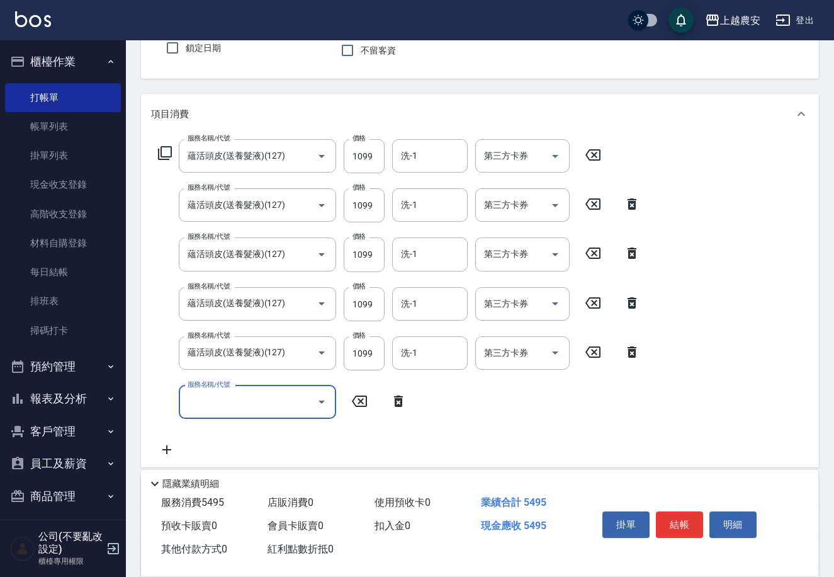
click at [322, 398] on icon "Open" at bounding box center [321, 401] width 15 height 15
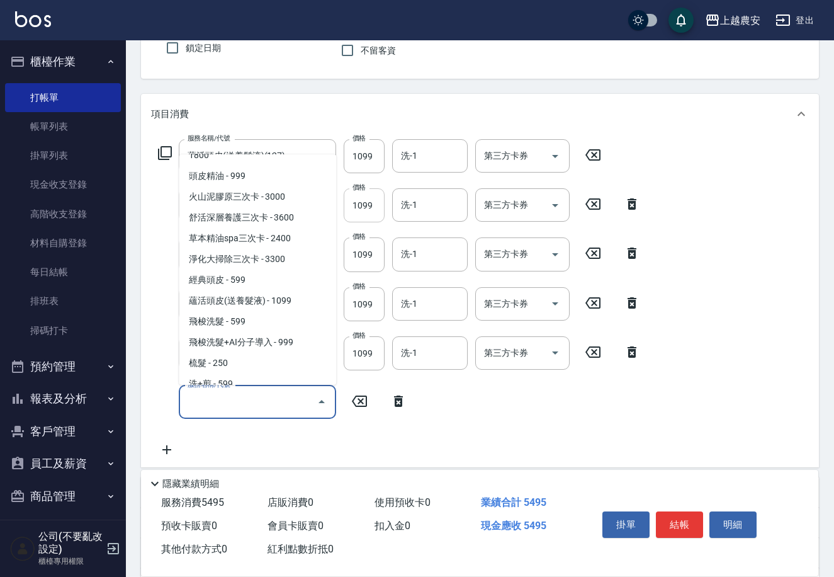
scroll to position [295, 0]
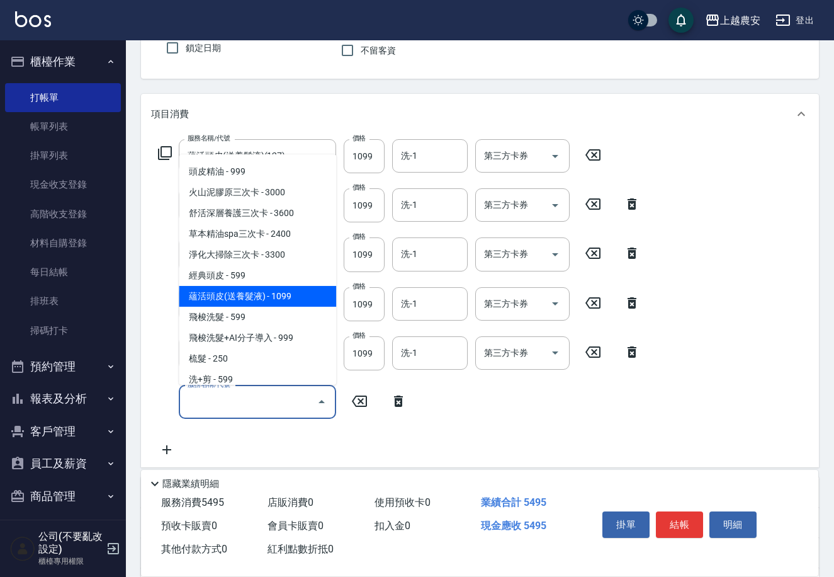
click at [295, 286] on span "蘊活頭皮(送養髮液) - 1099" at bounding box center [257, 296] width 157 height 21
type input "蘊活頭皮(送養髮液)(127)"
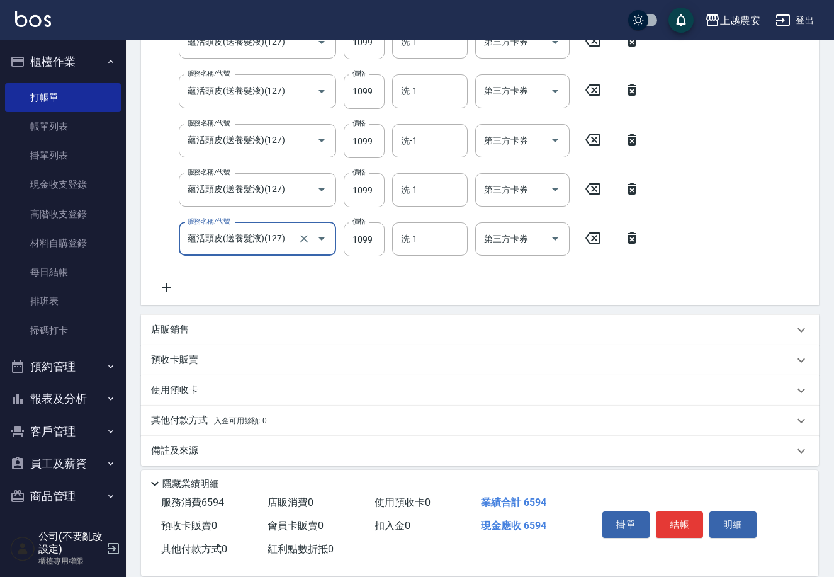
scroll to position [283, 0]
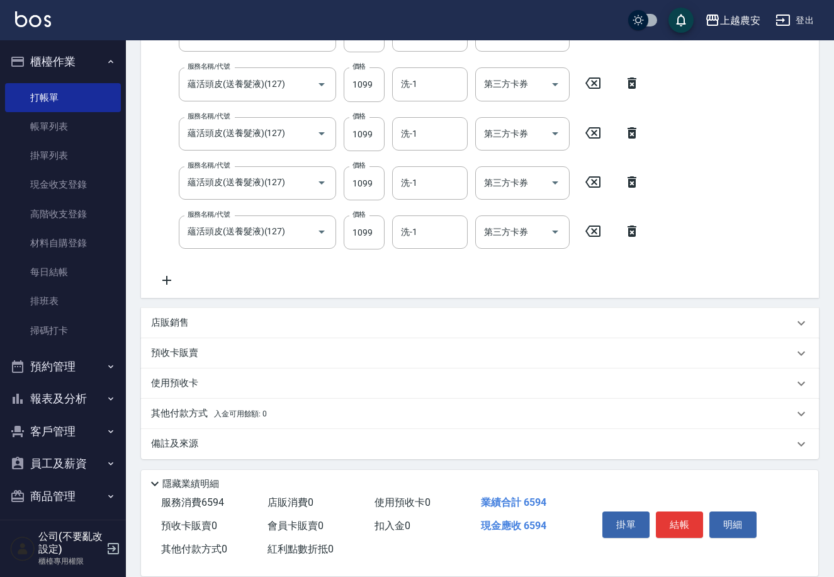
click at [223, 411] on span "入金可用餘額: 0" at bounding box center [241, 413] width 54 height 9
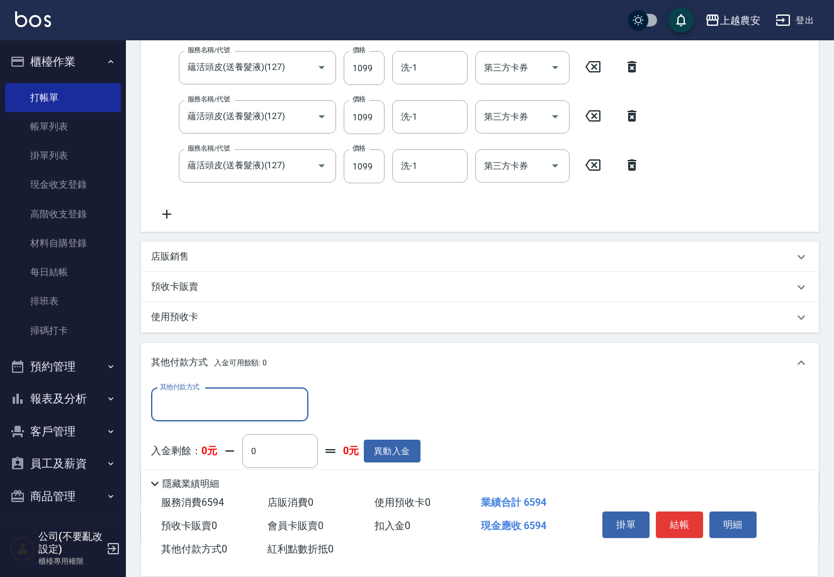
scroll to position [332, 0]
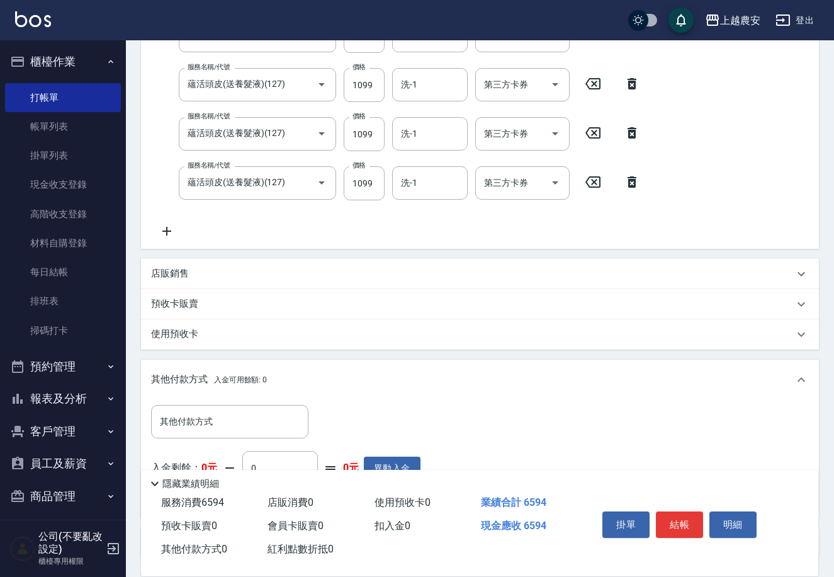
click at [179, 302] on p "預收卡販賣" at bounding box center [174, 303] width 47 height 13
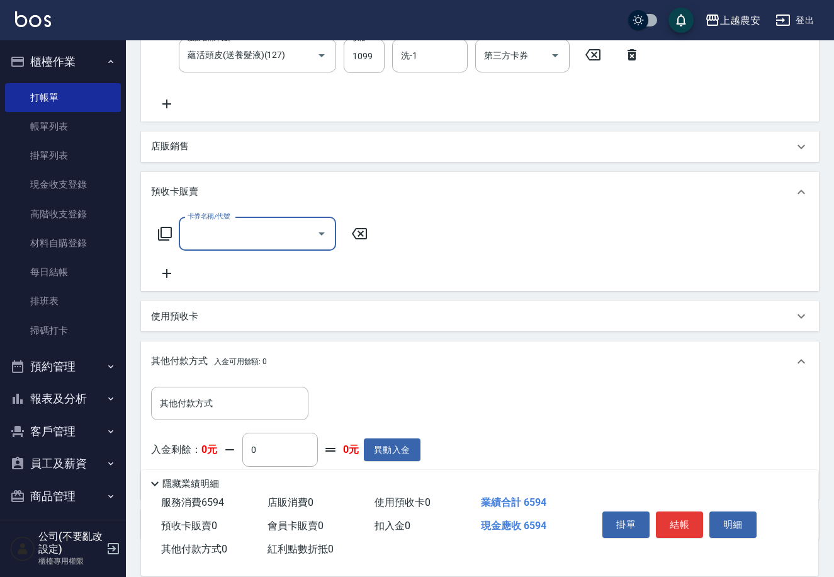
scroll to position [462, 0]
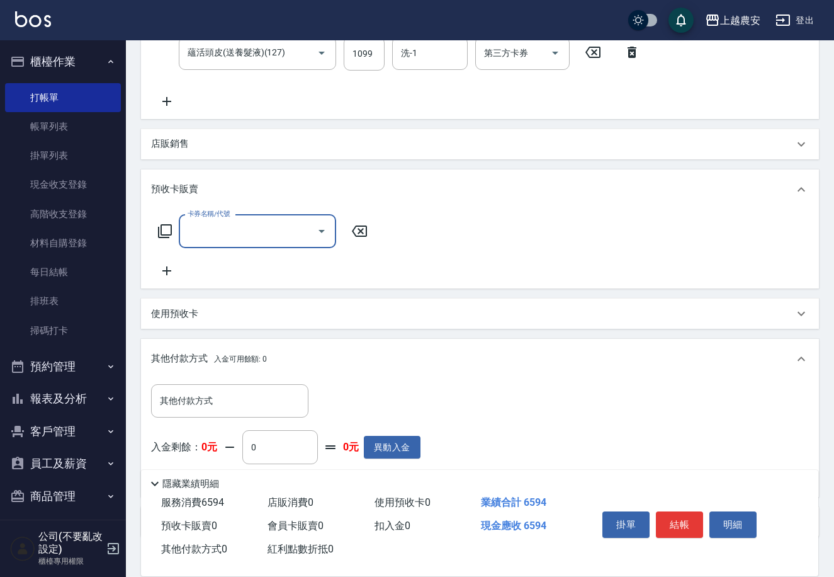
click at [240, 362] on span "入金可用餘額: 0" at bounding box center [241, 358] width 54 height 9
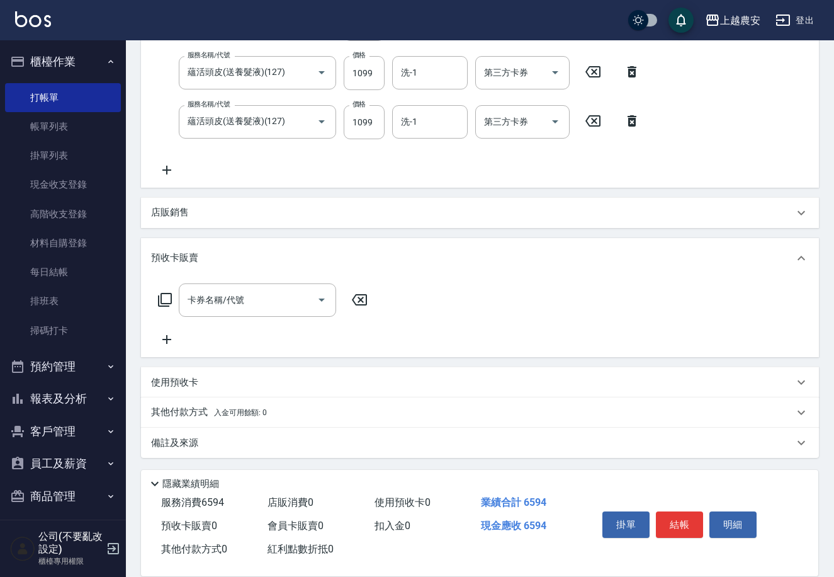
scroll to position [392, 0]
drag, startPoint x: 819, startPoint y: 287, endPoint x: 829, endPoint y: 347, distance: 60.6
click at [829, 347] on div "Key In 打帳單 上一筆訂單:#11 流水號 流水號 帳單速查 結帳前確認明細 連續打單結帳 掛單 結帳 明細 帳單日期 2025/09/23 14:25…" at bounding box center [480, 113] width 708 height 929
click at [161, 445] on p "備註及來源" at bounding box center [174, 444] width 47 height 13
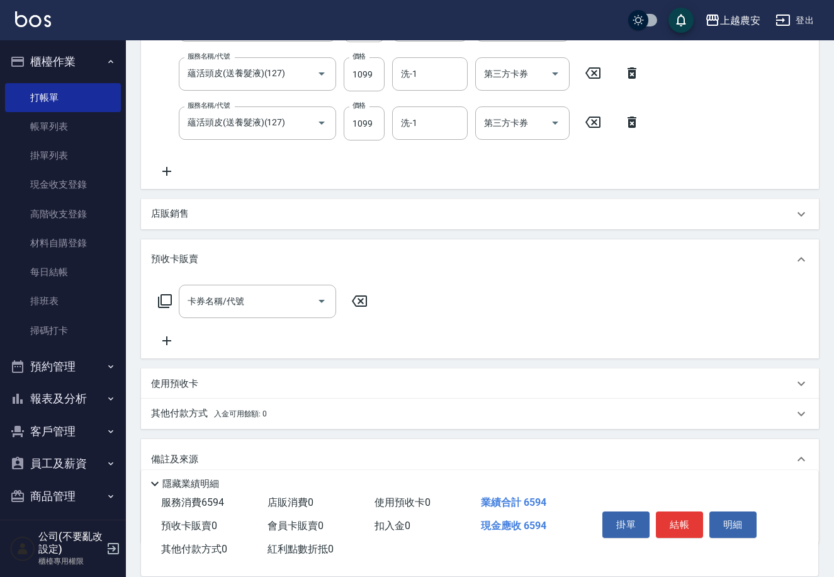
drag, startPoint x: 833, startPoint y: 282, endPoint x: 838, endPoint y: 346, distance: 64.4
click at [834, 346] on html "上越農安 登出 櫃檯作業 打帳單 帳單列表 掛單列表 現金收支登錄 高階收支登錄 材料自購登錄 每日結帳 排班表 掃碼打卡 預約管理 預約管理 單日預約紀錄 …" at bounding box center [417, 135] width 834 height 1054
click at [198, 381] on div "使用預收卡" at bounding box center [472, 383] width 643 height 13
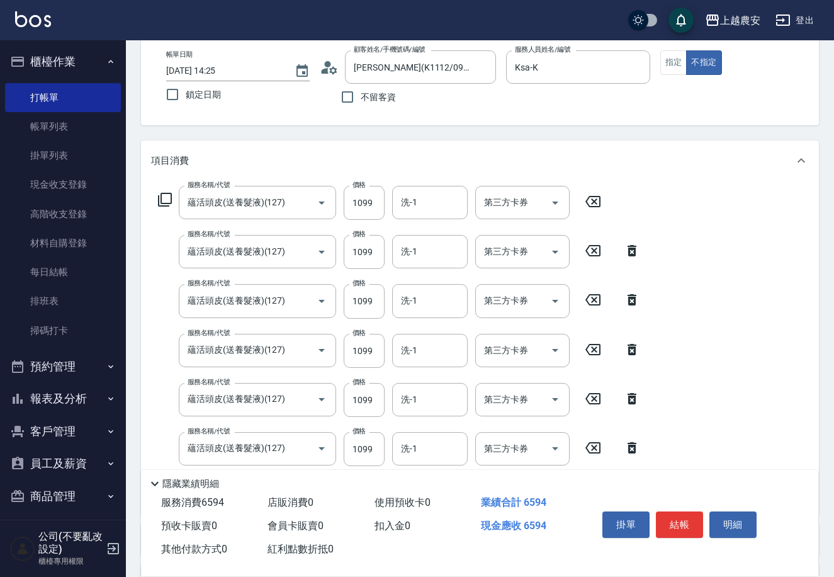
scroll to position [0, 0]
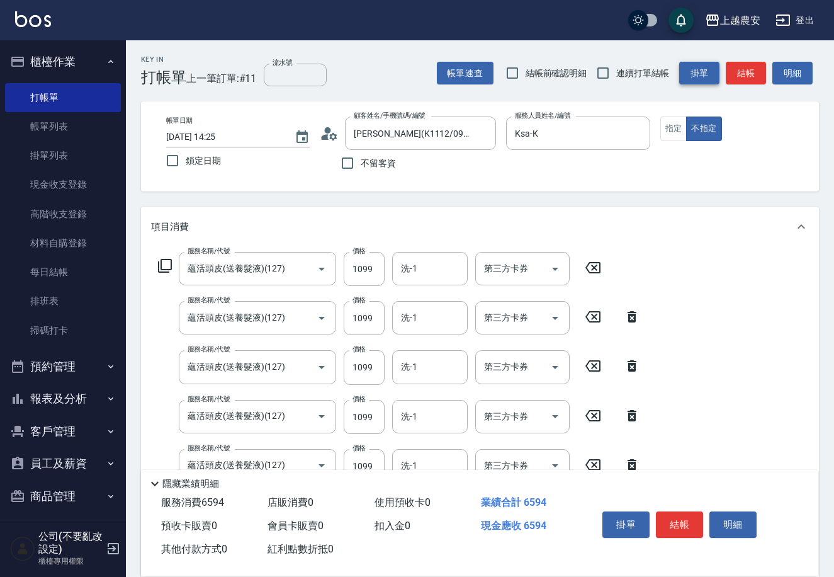
click at [700, 72] on button "掛單" at bounding box center [699, 73] width 40 height 23
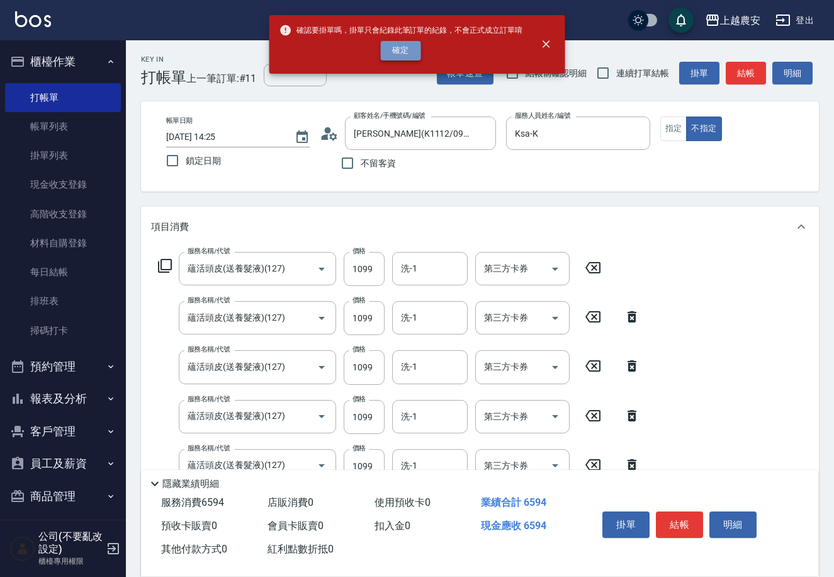
click at [408, 45] on button "確定" at bounding box center [401, 51] width 40 height 20
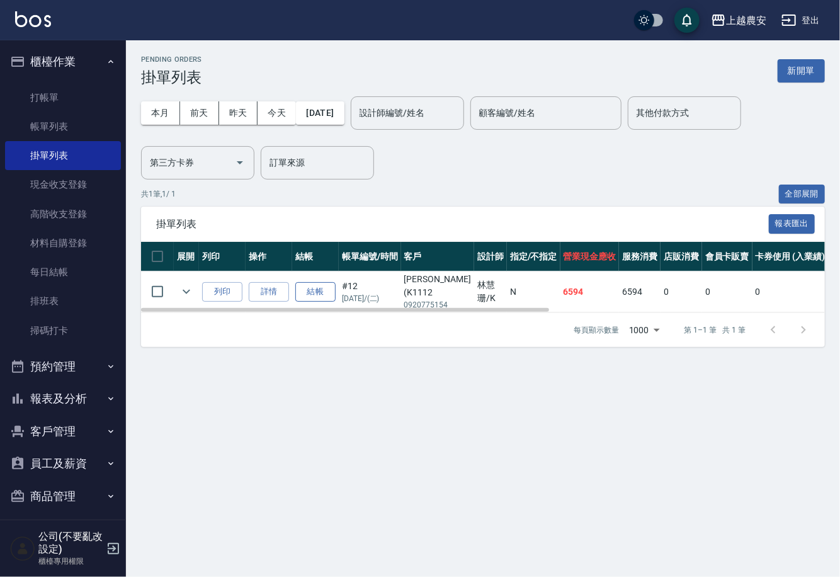
click at [326, 288] on button "結帳" at bounding box center [315, 292] width 40 height 20
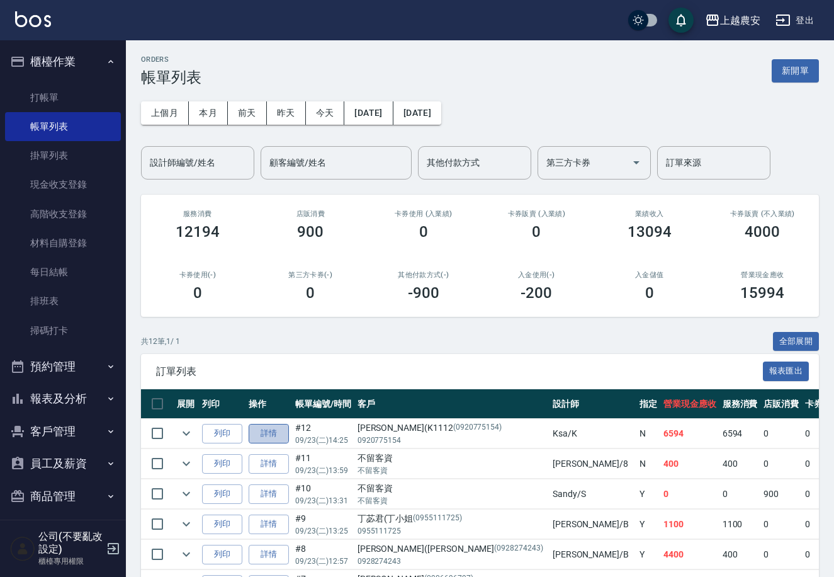
click at [270, 436] on link "詳情" at bounding box center [269, 434] width 40 height 20
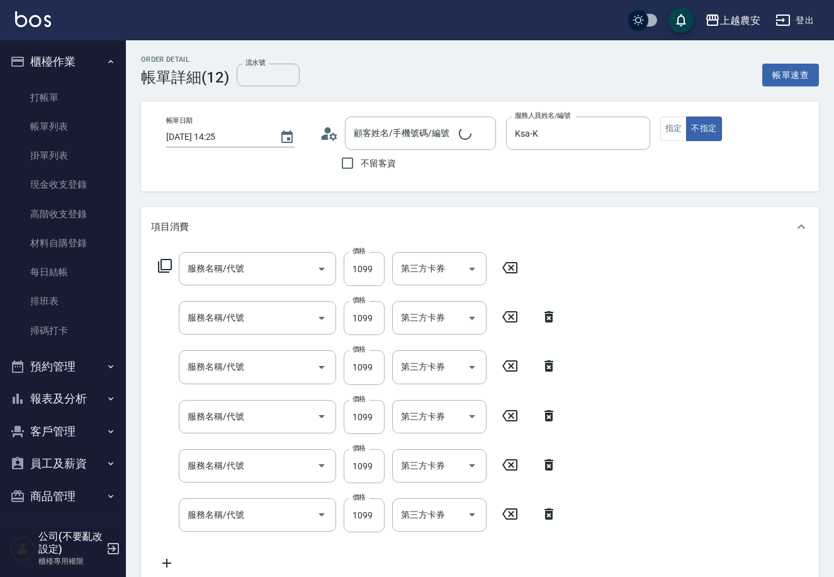
type input "2025/09/23 14:25"
type input "Ksa-K"
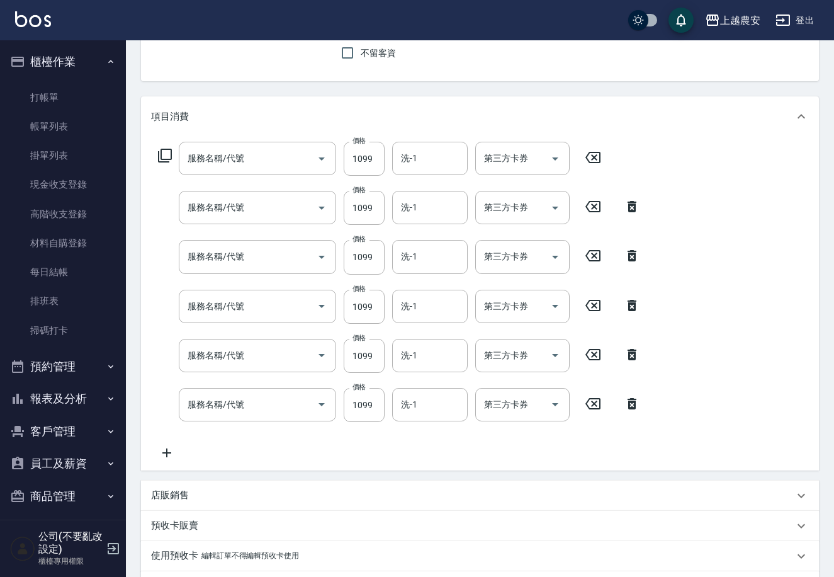
type input "[PERSON_NAME](K1112/0920775154/0920775154"
type input "蘊活頭皮(送養髮液)(127)"
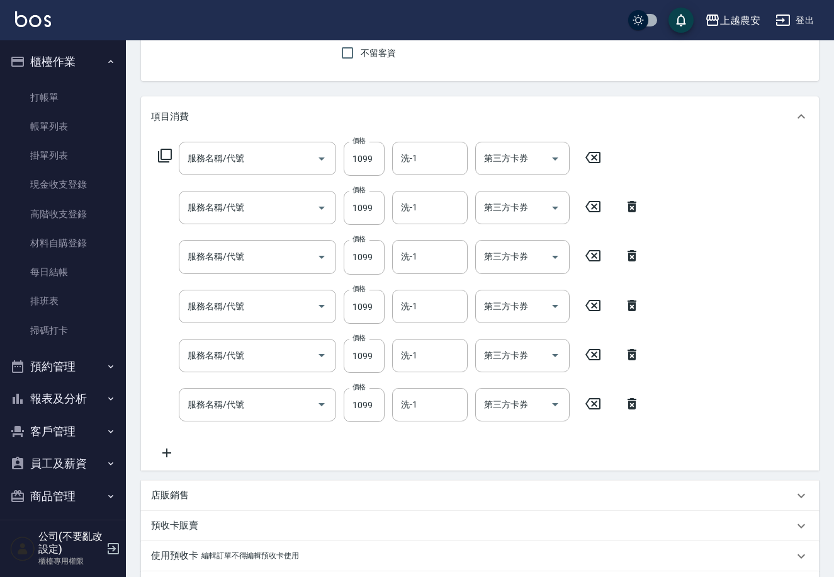
type input "蘊活頭皮(送養髮液)(127)"
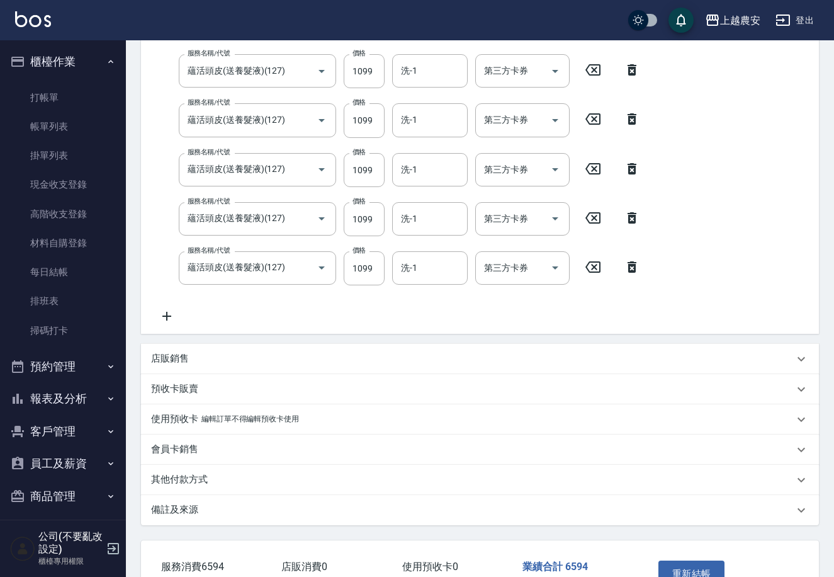
scroll to position [328, 0]
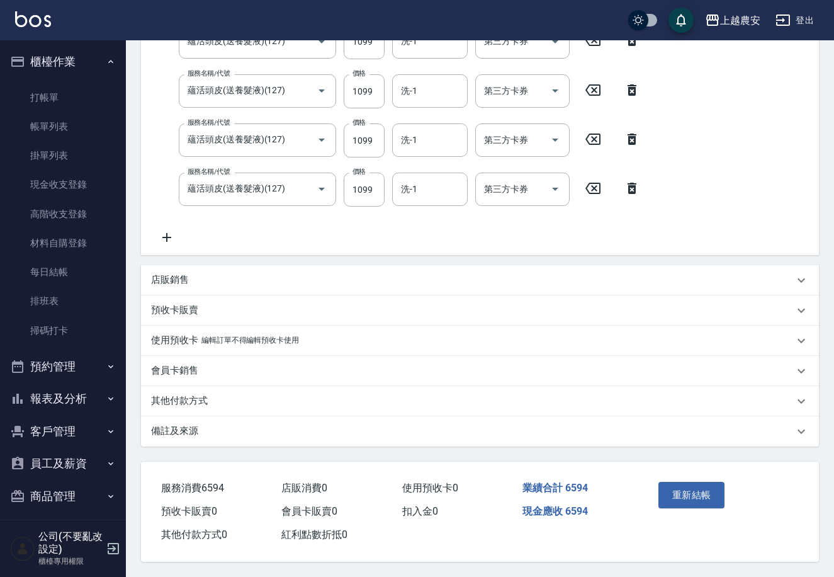
click at [176, 334] on p "使用預收卡" at bounding box center [174, 340] width 47 height 13
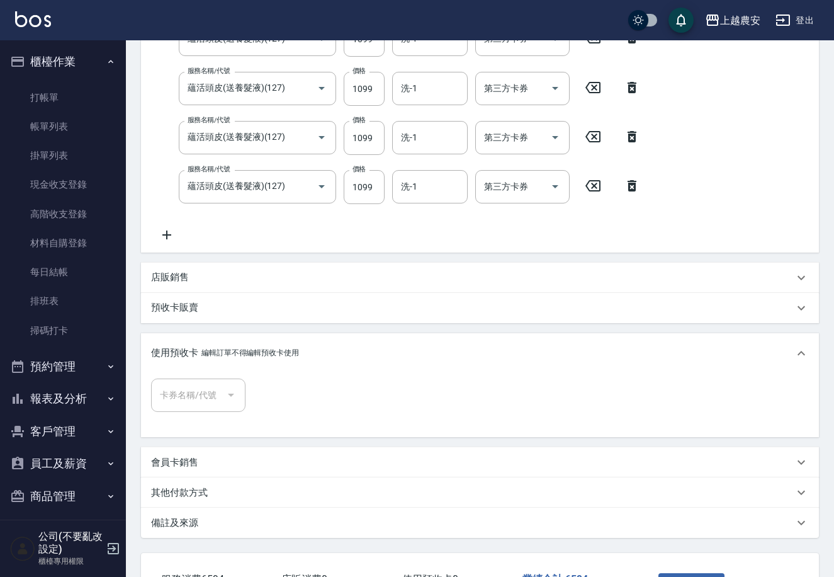
click at [796, 467] on icon at bounding box center [801, 462] width 15 height 15
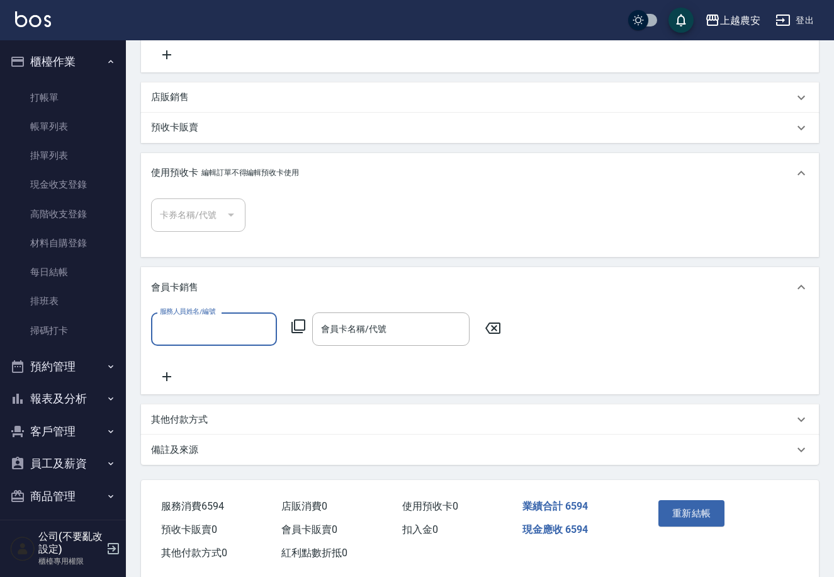
scroll to position [510, 0]
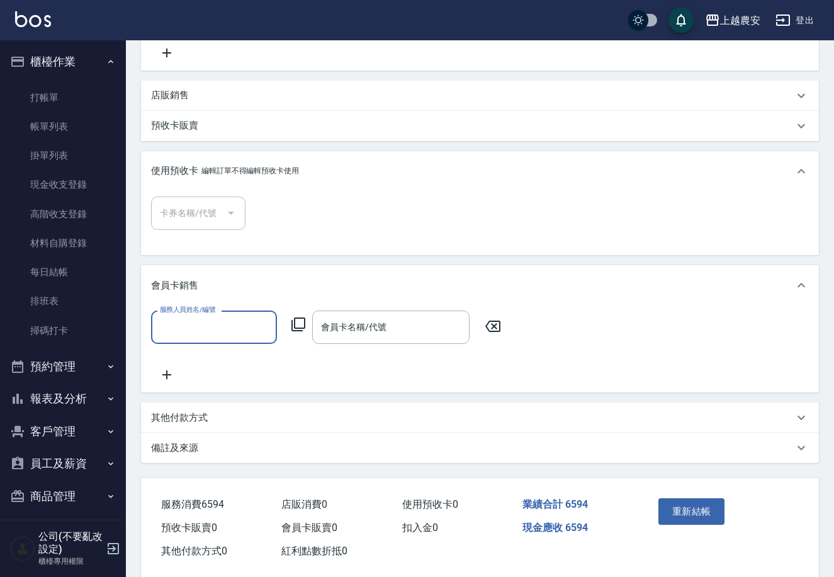
click at [804, 425] on icon at bounding box center [801, 417] width 15 height 15
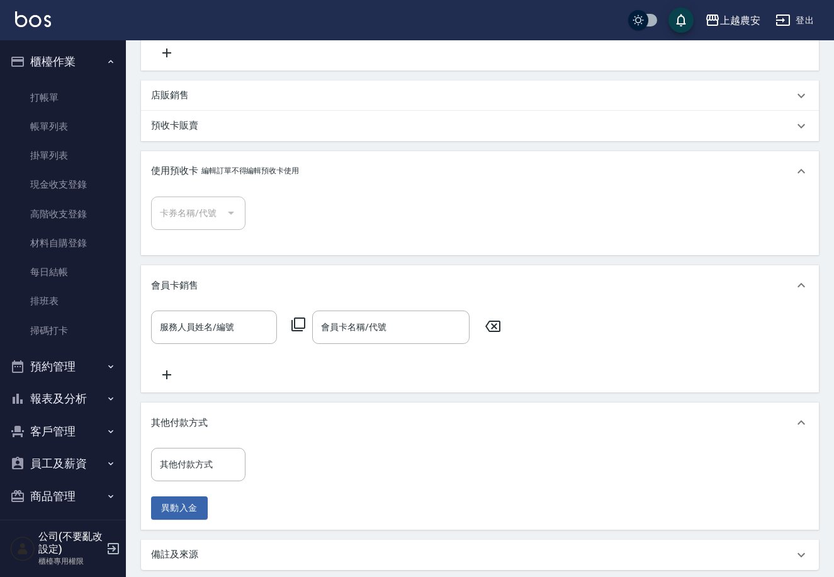
click at [198, 465] on div "其他付款方式 其他付款方式" at bounding box center [198, 464] width 94 height 33
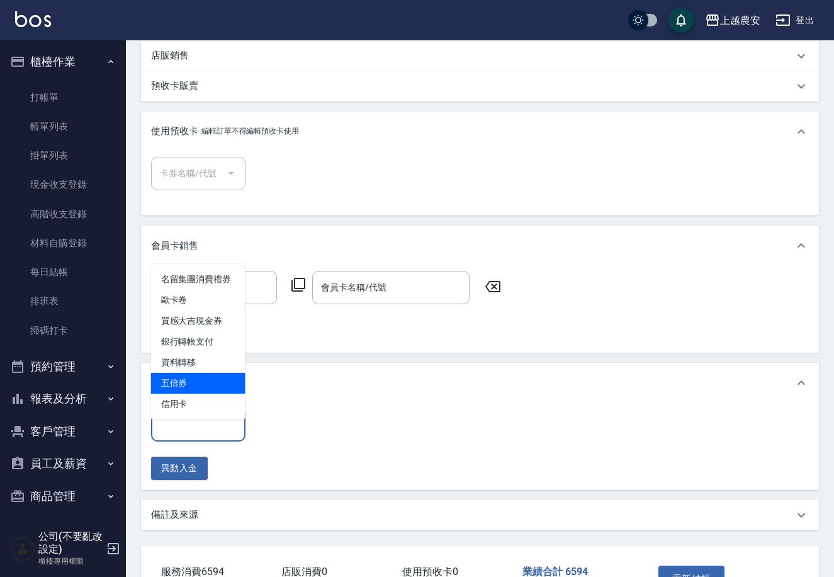
scroll to position [572, 0]
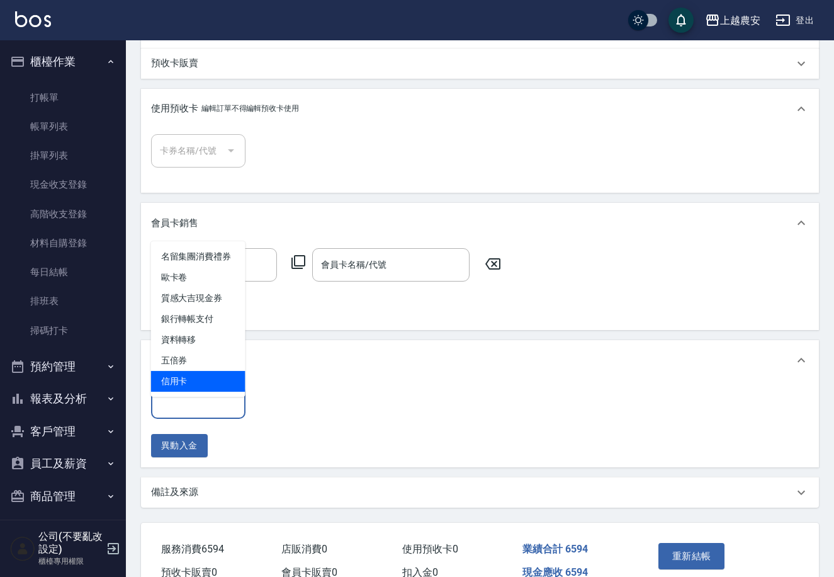
click at [196, 375] on span "信用卡" at bounding box center [198, 381] width 94 height 21
type input "信用卡"
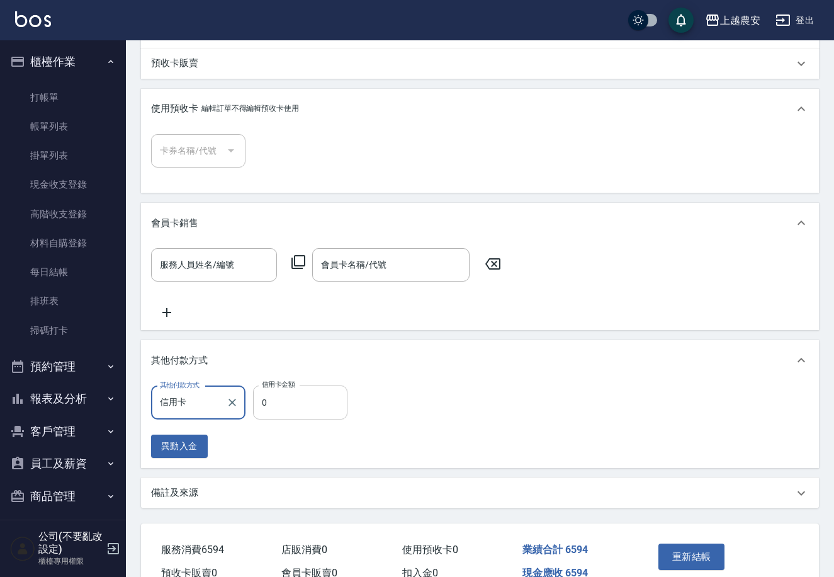
click at [303, 412] on input "0" at bounding box center [300, 402] width 94 height 34
click at [307, 419] on input "660" at bounding box center [300, 402] width 94 height 34
type input "0"
click at [166, 458] on button "異動入金" at bounding box center [179, 445] width 57 height 23
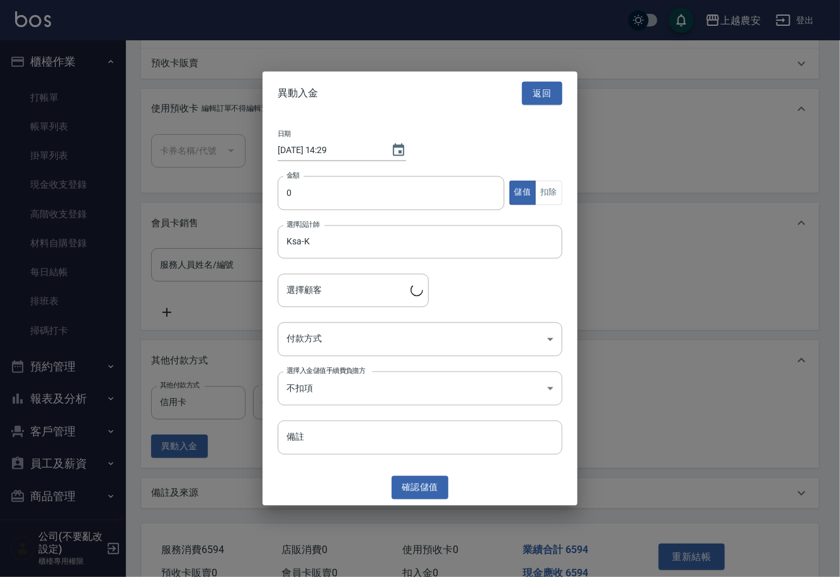
type input "[PERSON_NAME](K1112/0920775154/0920775154"
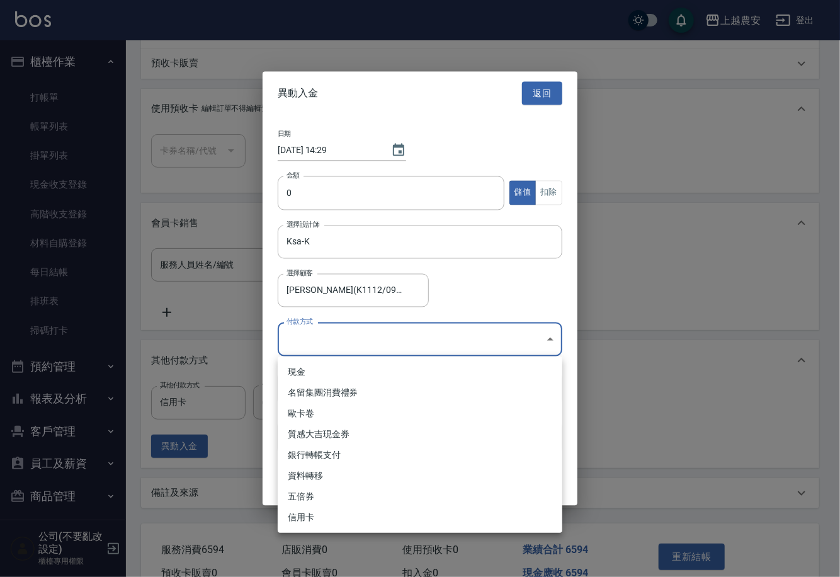
click at [548, 337] on body "上越農安 登出 櫃檯作業 打帳單 帳單列表 掛單列表 現金收支登錄 高階收支登錄 材料自購登錄 每日結帳 排班表 掃碼打卡 預約管理 預約管理 單日預約紀錄 …" at bounding box center [420, 33] width 840 height 1211
click at [337, 512] on li "信用卡" at bounding box center [420, 517] width 285 height 21
type input "信用卡"
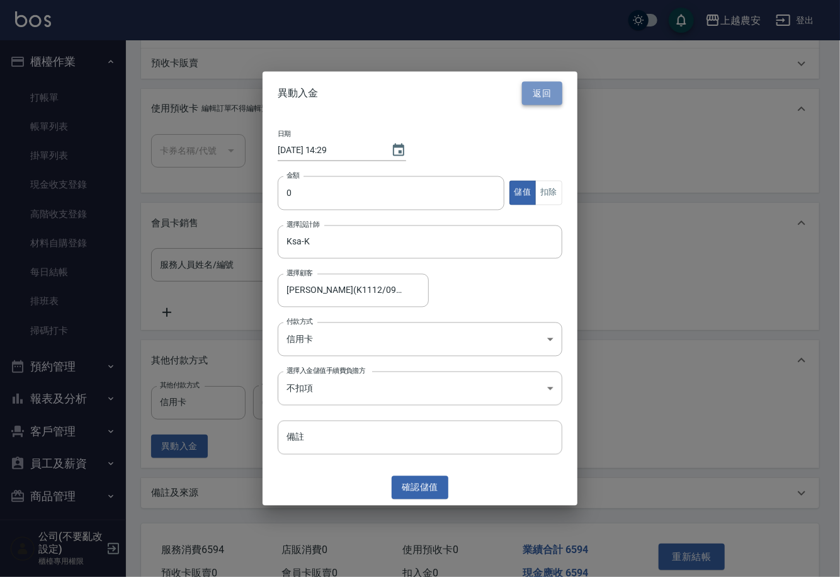
click at [545, 96] on button "返回" at bounding box center [542, 93] width 40 height 23
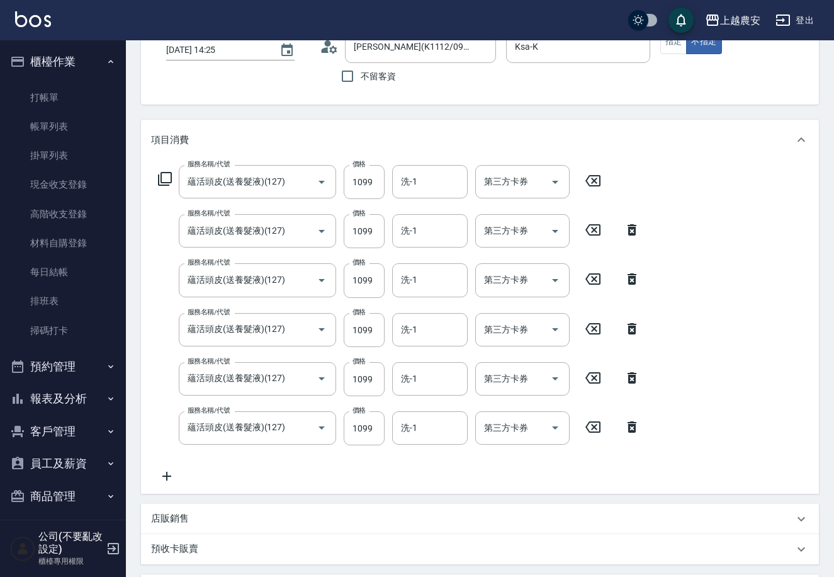
scroll to position [23, 0]
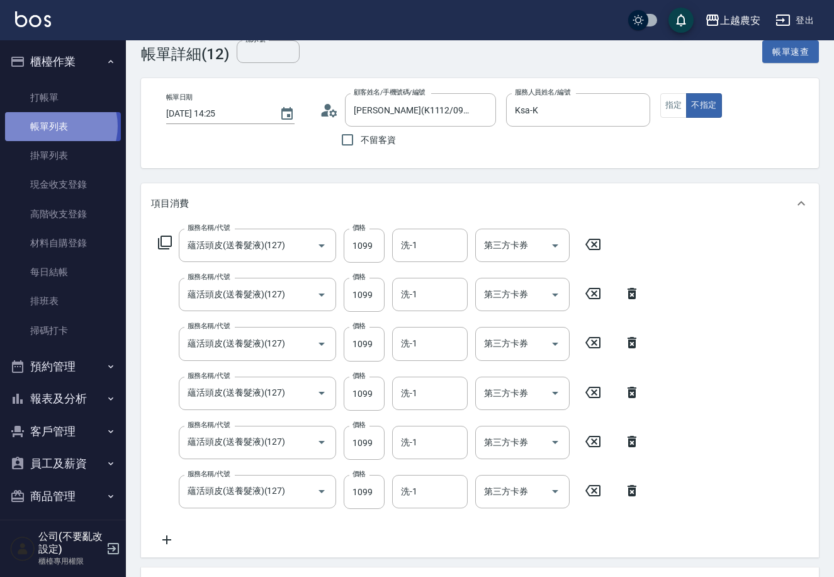
click at [53, 126] on link "帳單列表" at bounding box center [63, 126] width 116 height 29
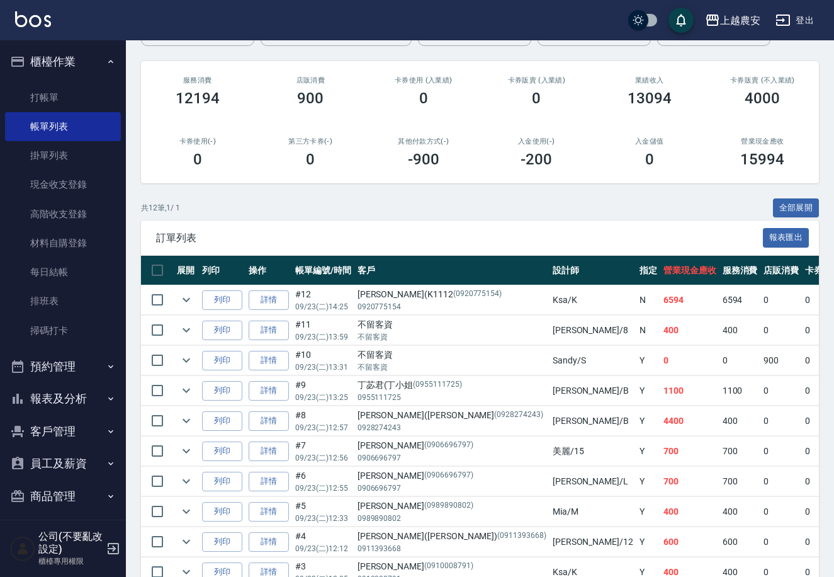
scroll to position [137, 0]
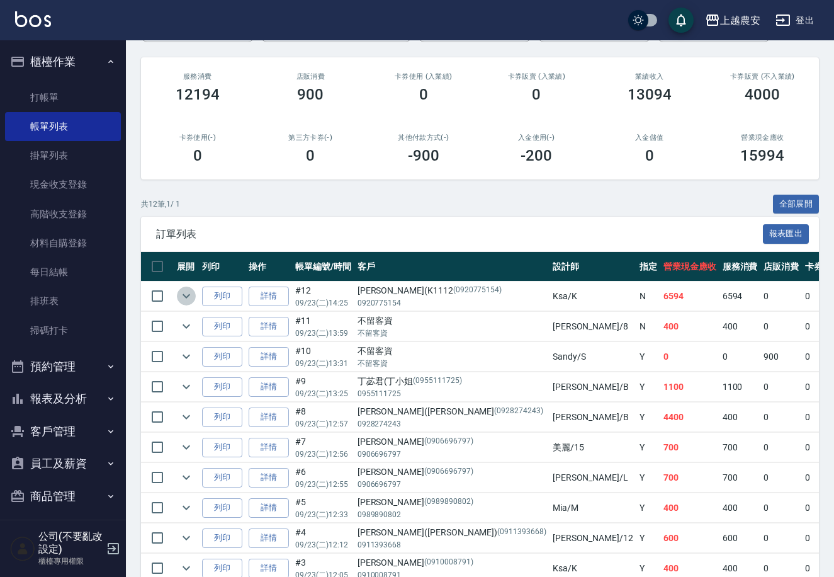
click at [186, 295] on icon "expand row" at bounding box center [186, 295] width 15 height 15
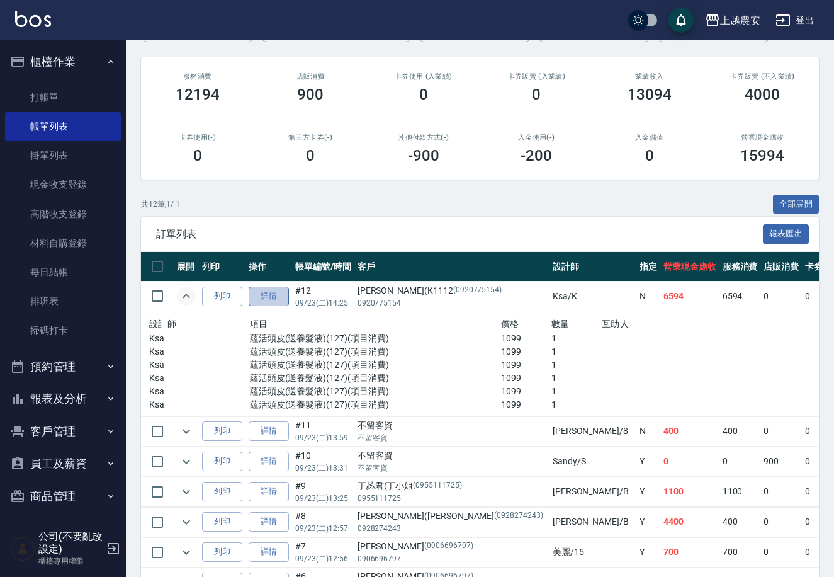
click at [281, 294] on link "詳情" at bounding box center [269, 296] width 40 height 20
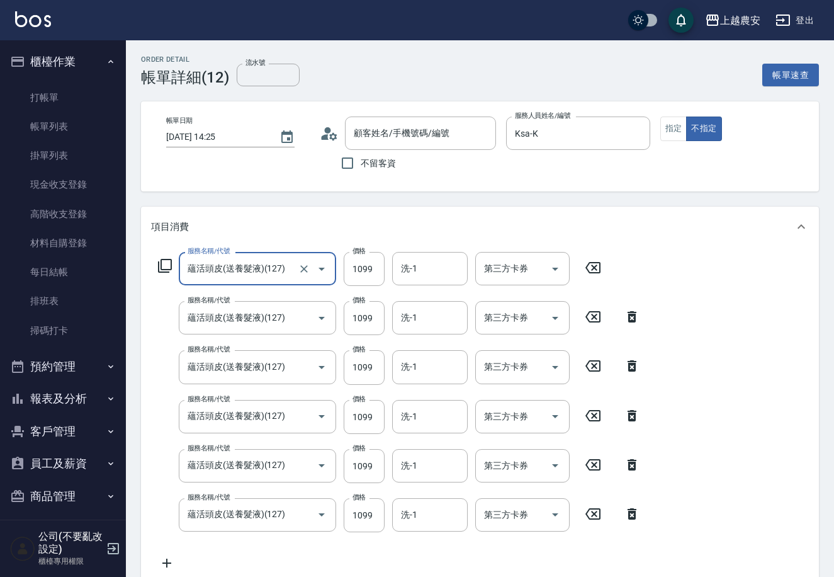
type input "[PERSON_NAME](K1112/0920775154/0920775154"
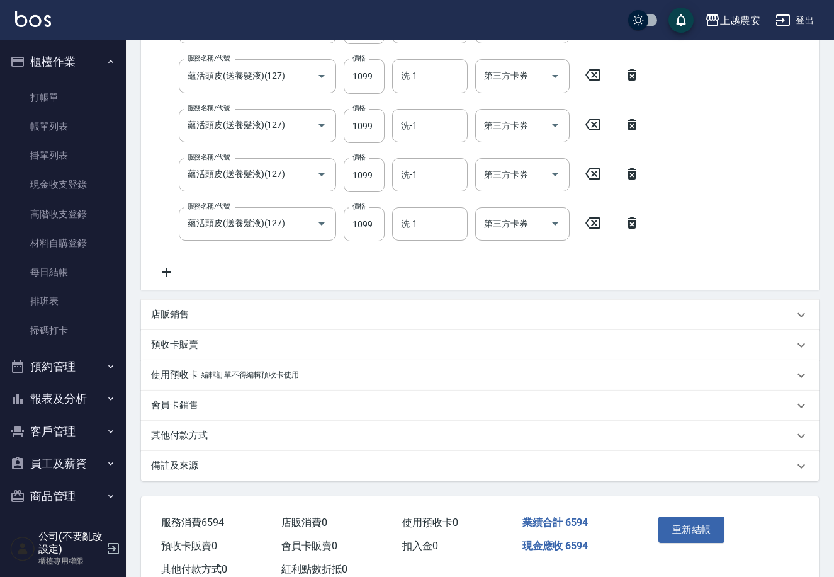
scroll to position [328, 0]
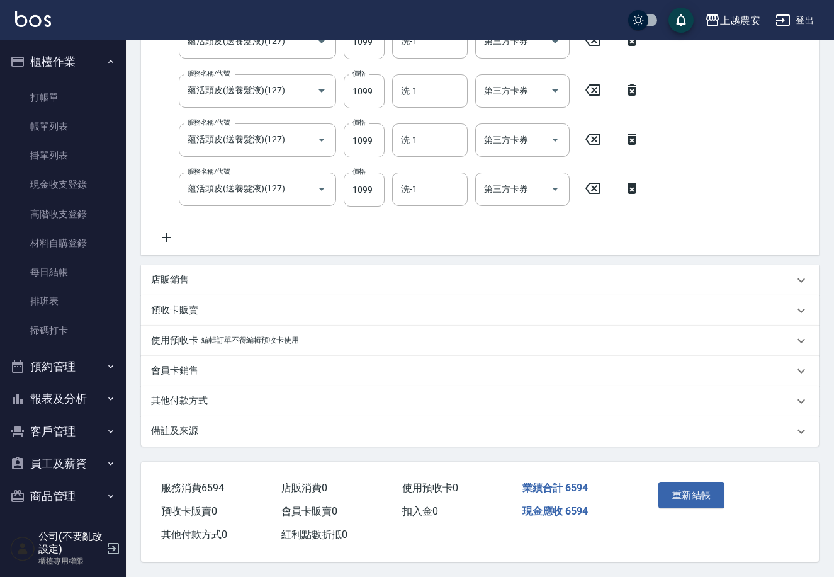
click at [807, 398] on icon at bounding box center [801, 401] width 15 height 15
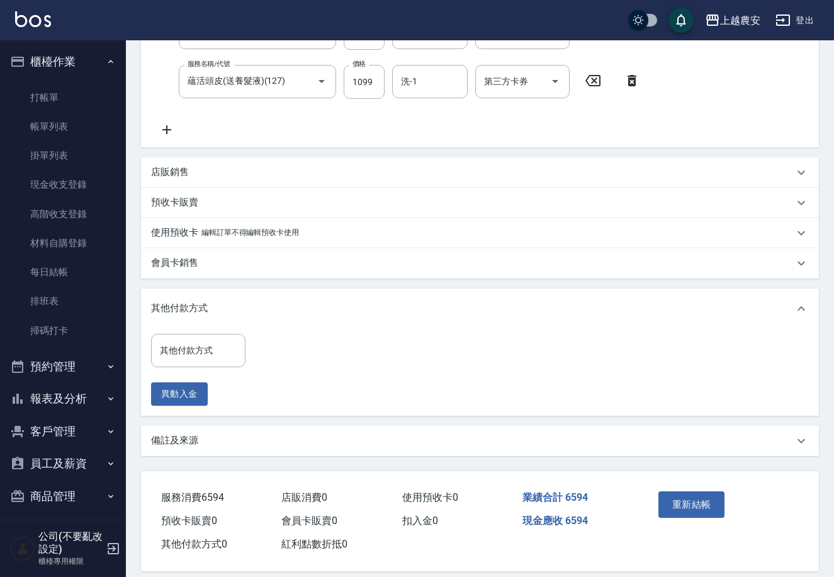
scroll to position [445, 0]
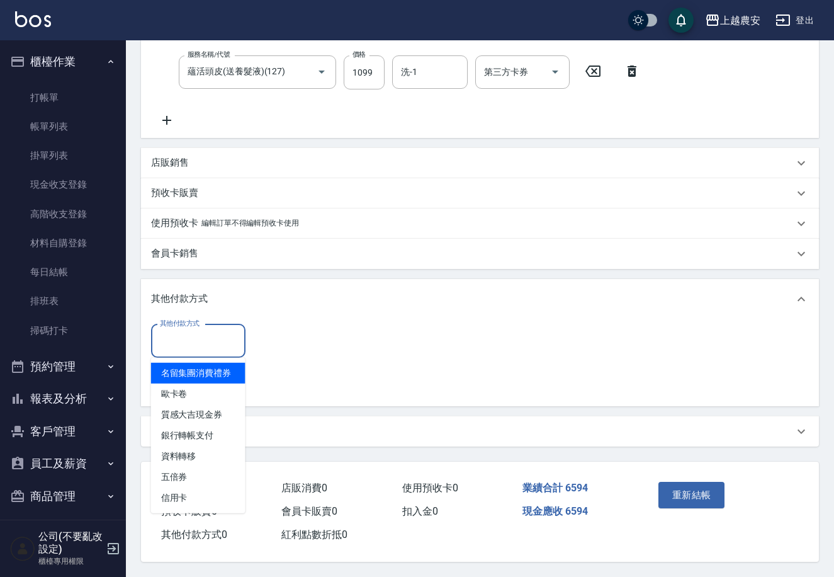
click at [205, 337] on input "其他付款方式" at bounding box center [198, 341] width 83 height 22
click at [201, 496] on span "信用卡" at bounding box center [198, 497] width 94 height 21
type input "信用卡"
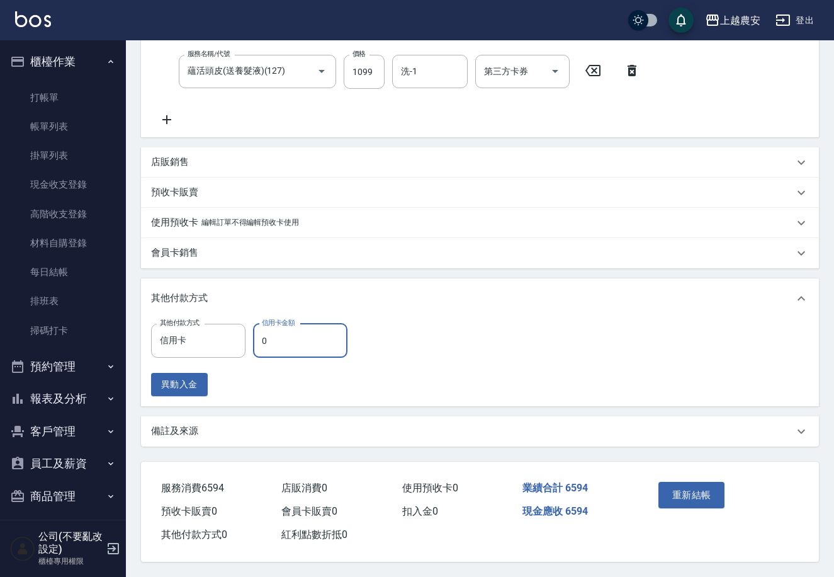
click at [284, 334] on input "0" at bounding box center [300, 341] width 94 height 34
type input "0"
click at [703, 488] on button "重新結帳" at bounding box center [692, 495] width 67 height 26
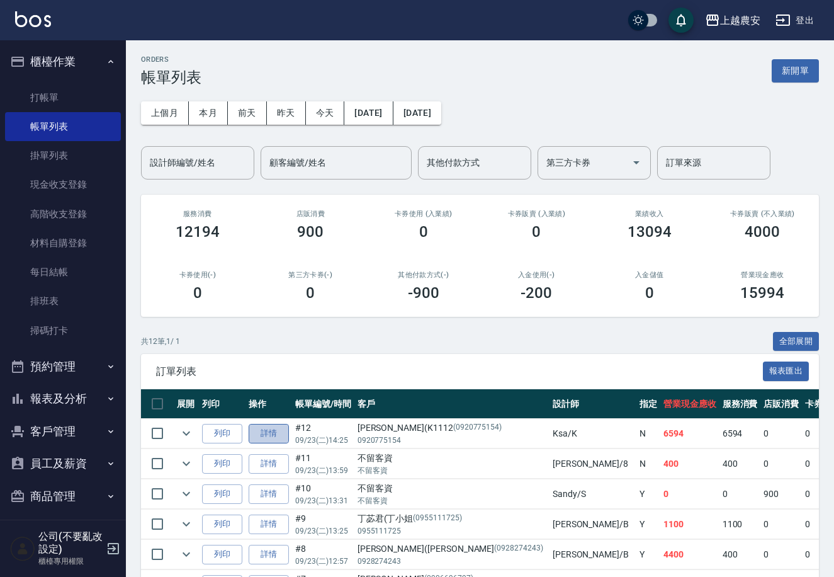
click at [275, 435] on link "詳情" at bounding box center [269, 434] width 40 height 20
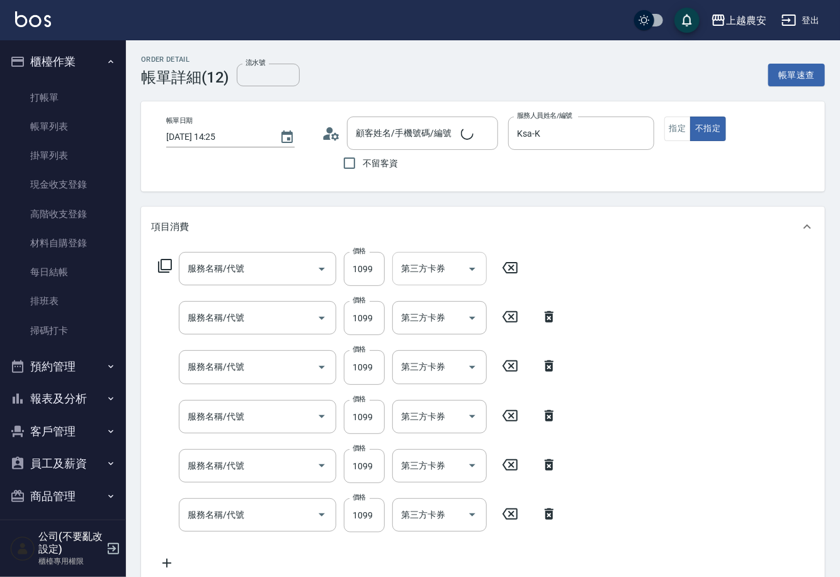
type input "2025/09/23 14:25"
type input "Ksa-K"
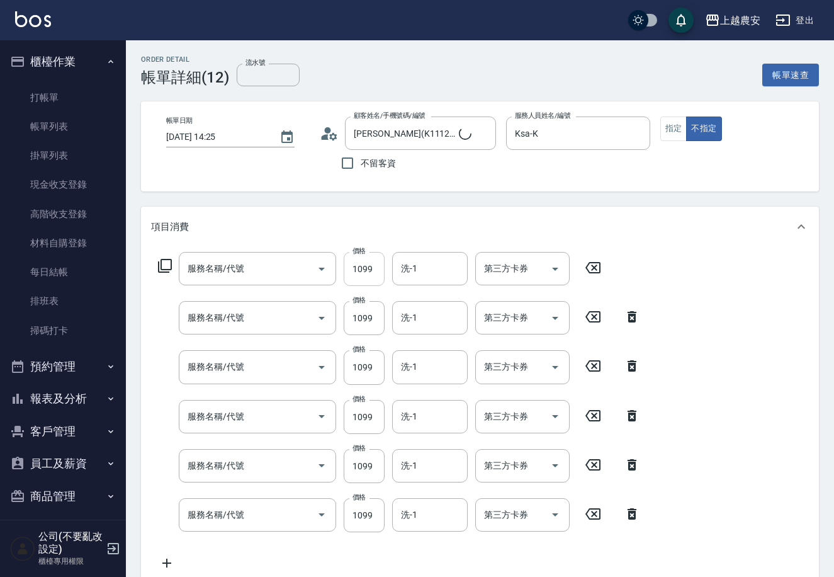
type input "[PERSON_NAME](K1112/0920775154/0920775154"
type input "蘊活頭皮(送養髮液)(127)"
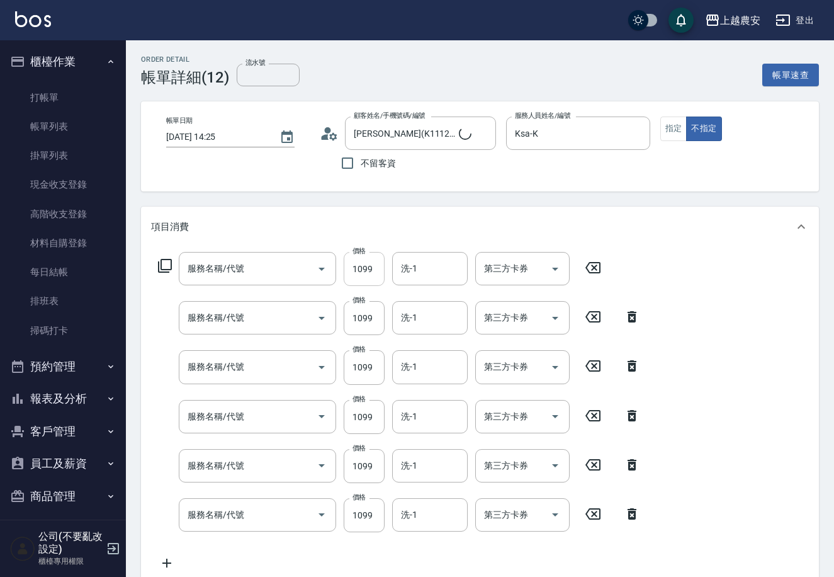
type input "蘊活頭皮(送養髮液)(127)"
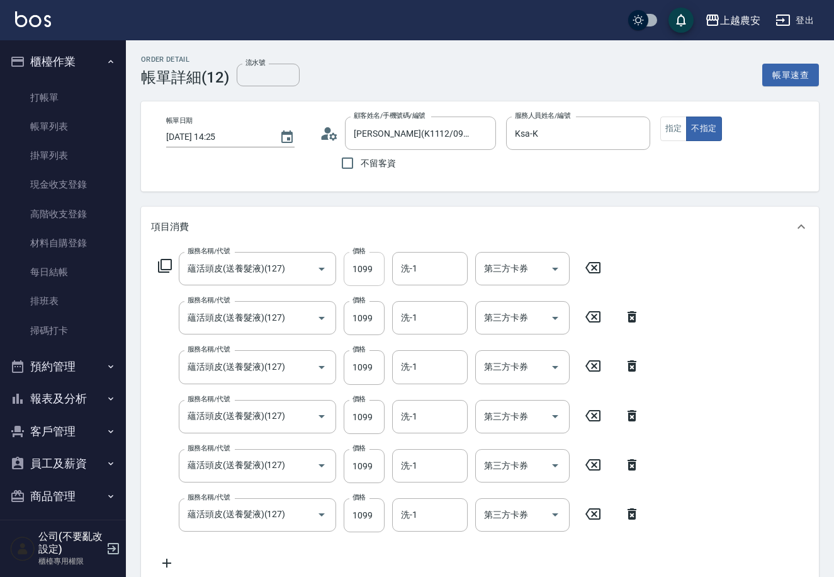
click at [371, 267] on input "1099" at bounding box center [364, 269] width 41 height 34
type input "1100"
click at [371, 317] on input "1099" at bounding box center [364, 318] width 41 height 34
type input "1100"
click at [373, 363] on input "1099" at bounding box center [364, 367] width 41 height 34
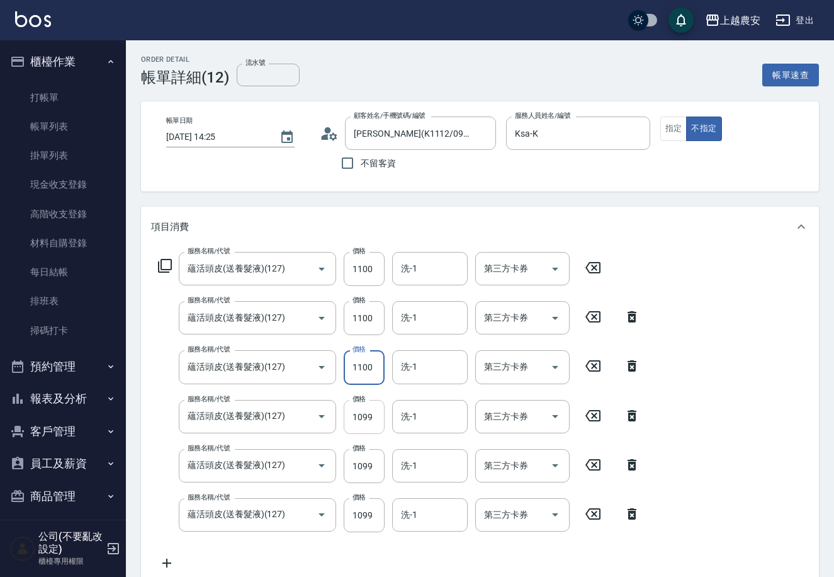
type input "1100"
click at [367, 418] on input "1099" at bounding box center [364, 417] width 41 height 34
type input "1100"
click at [371, 467] on input "1099" at bounding box center [364, 466] width 41 height 34
type input "1100"
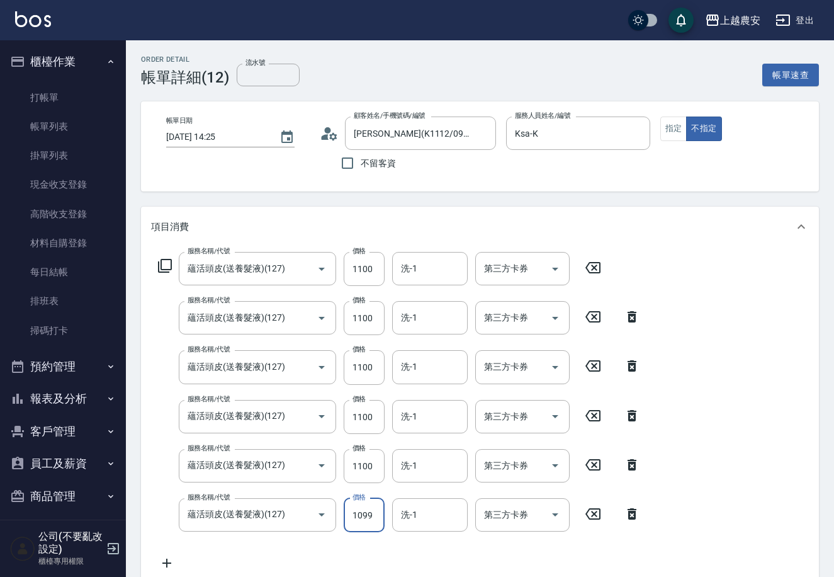
click at [375, 513] on input "1099" at bounding box center [364, 515] width 41 height 34
click at [558, 265] on icon "Open" at bounding box center [555, 268] width 15 height 15
type input "1100"
click at [673, 263] on div "服務名稱/代號 蘊活頭皮(送養髮液)(127) 服務名稱/代號 價格 1100 價格 洗-1 洗-1 第三方卡券 第三方卡券 服務名稱/代號 蘊活頭皮(送養髮…" at bounding box center [480, 414] width 678 height 334
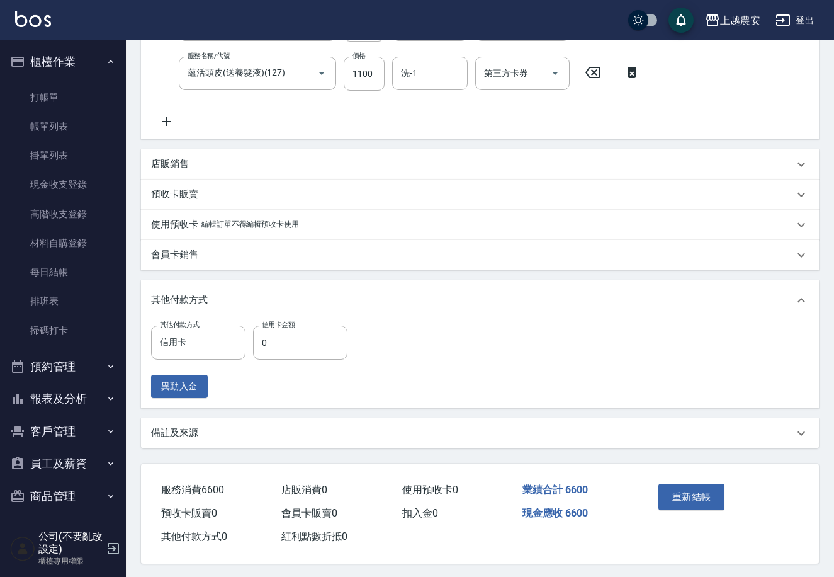
scroll to position [446, 0]
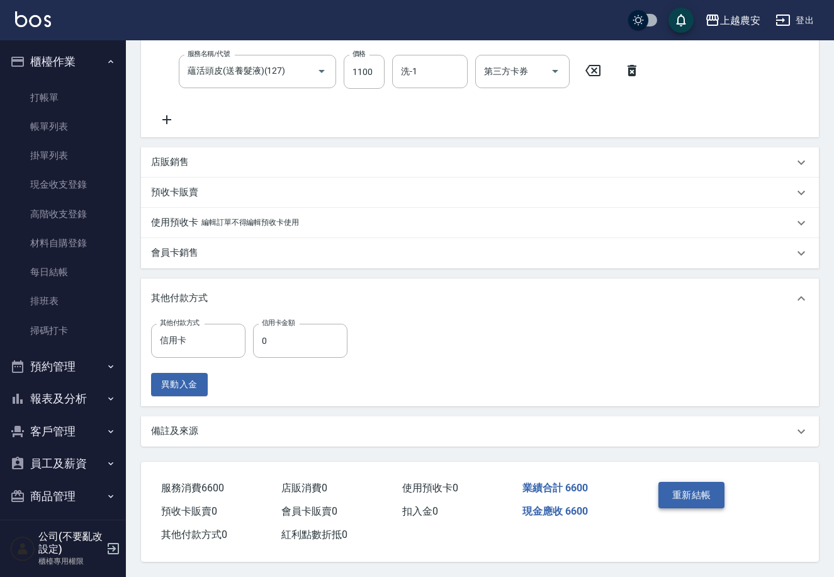
click at [699, 496] on button "重新結帳" at bounding box center [692, 495] width 67 height 26
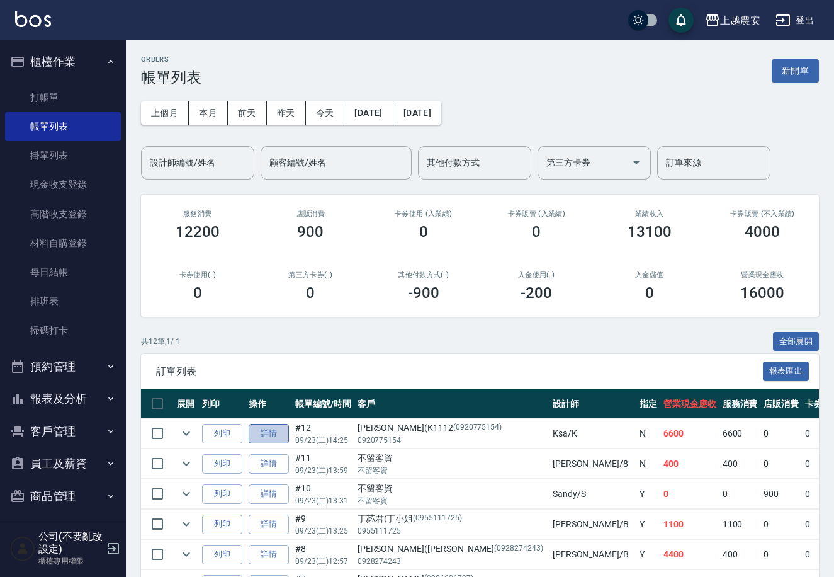
click at [274, 436] on link "詳情" at bounding box center [269, 434] width 40 height 20
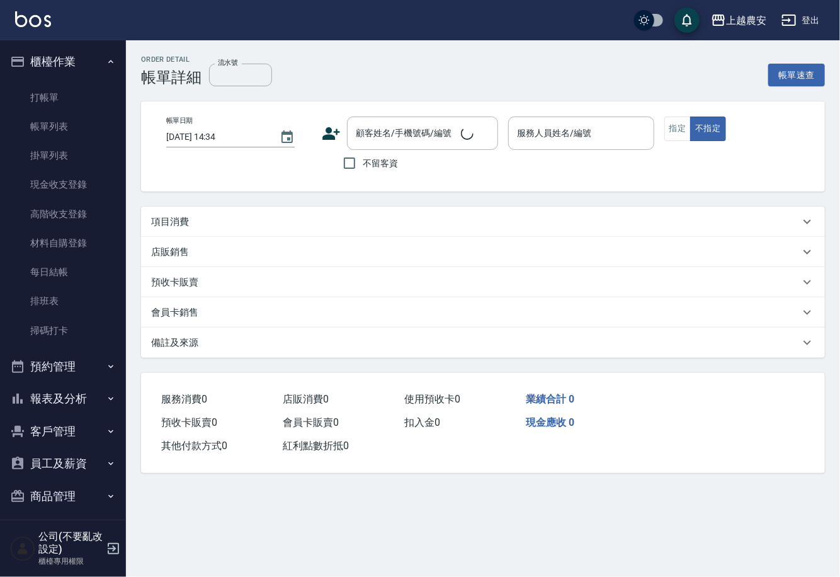
type input "2025/09/23 14:25"
type input "Ksa-K"
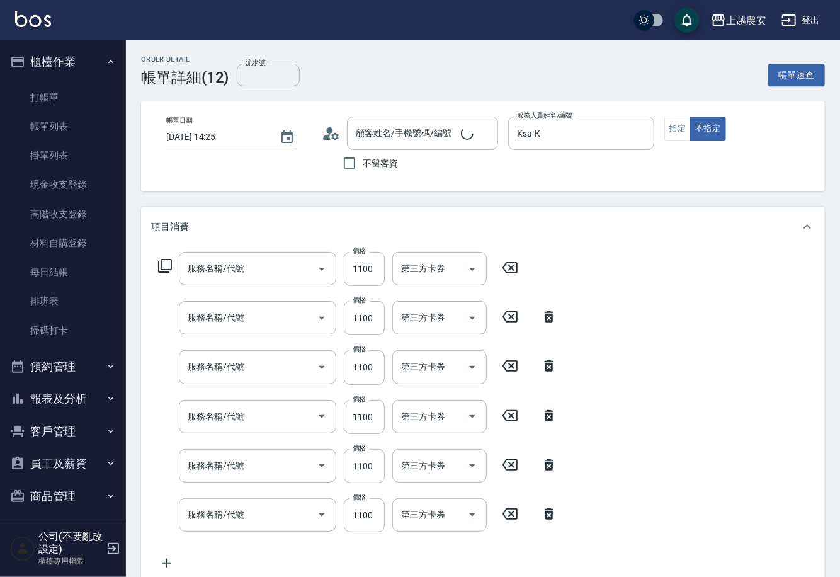
type input "[PERSON_NAME](K1112/0920775154/0920775154"
type input "蘊活頭皮(送養髮液)(127)"
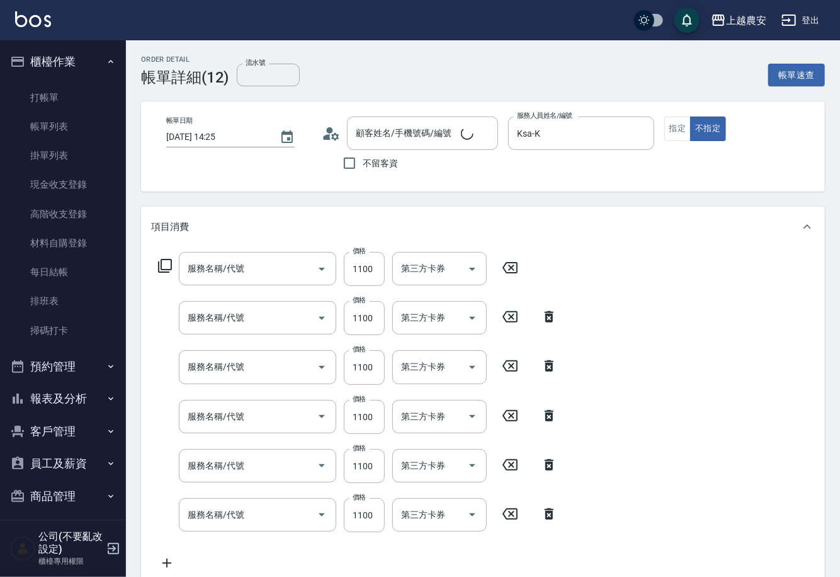
type input "蘊活頭皮(送養髮液)(127)"
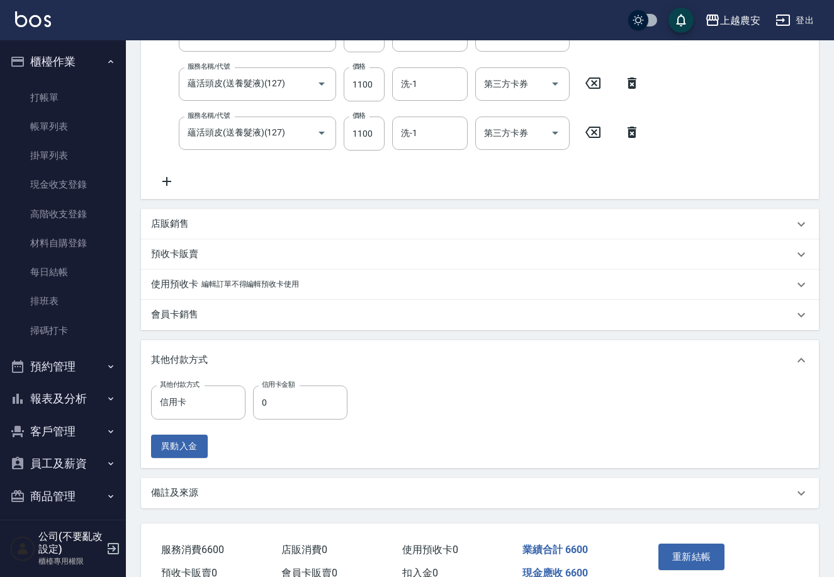
scroll to position [385, 0]
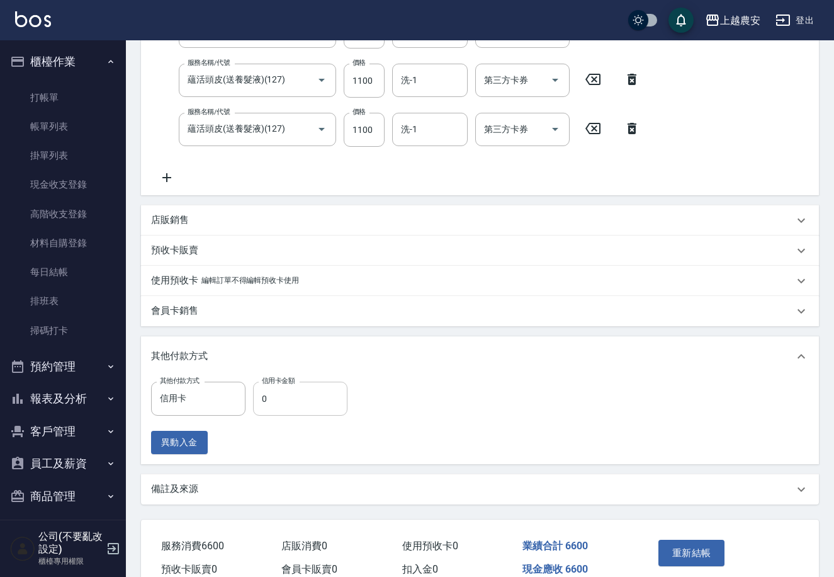
drag, startPoint x: 307, startPoint y: 416, endPoint x: 312, endPoint y: 401, distance: 15.3
click at [307, 412] on div "其他付款方式 信用卡 其他付款方式 信用卡金額 0 信用卡金額 異動入金" at bounding box center [253, 418] width 204 height 72
click at [312, 401] on input "0" at bounding box center [300, 399] width 94 height 34
type input "6600"
click at [674, 541] on button "重新結帳" at bounding box center [692, 553] width 67 height 26
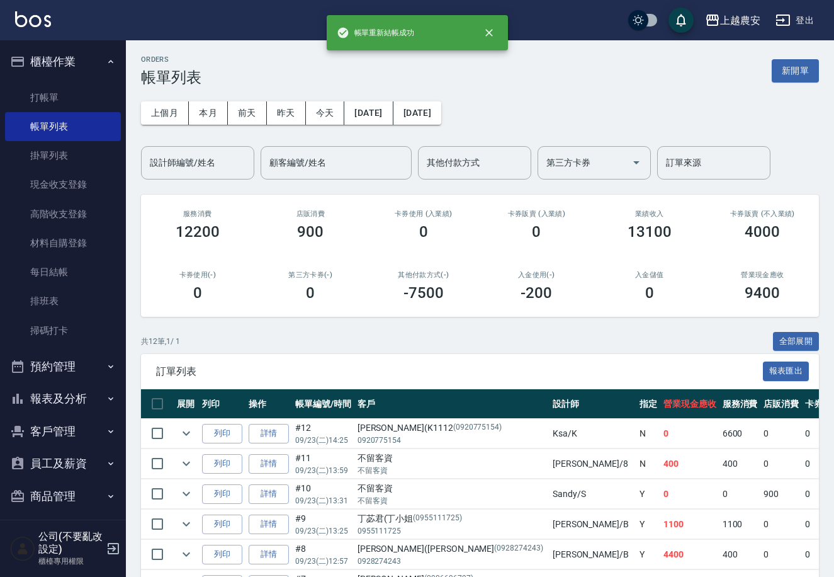
click at [174, 90] on div "上個月 本月 前天 昨天 今天 2025/09/23 2025/09/23 設計師編號/姓名 設計師編號/姓名 顧客編號/姓名 顧客編號/姓名 其他付款方式 …" at bounding box center [480, 132] width 678 height 93
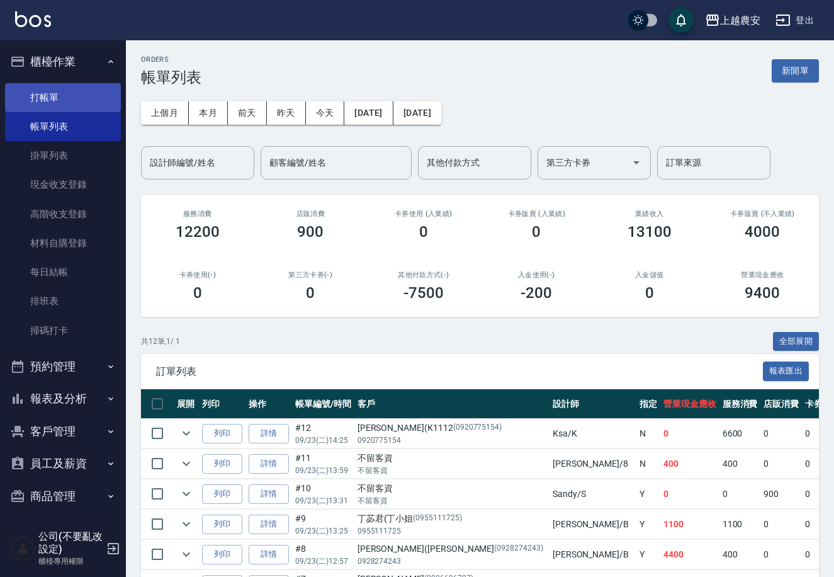
click at [44, 95] on link "打帳單" at bounding box center [63, 97] width 116 height 29
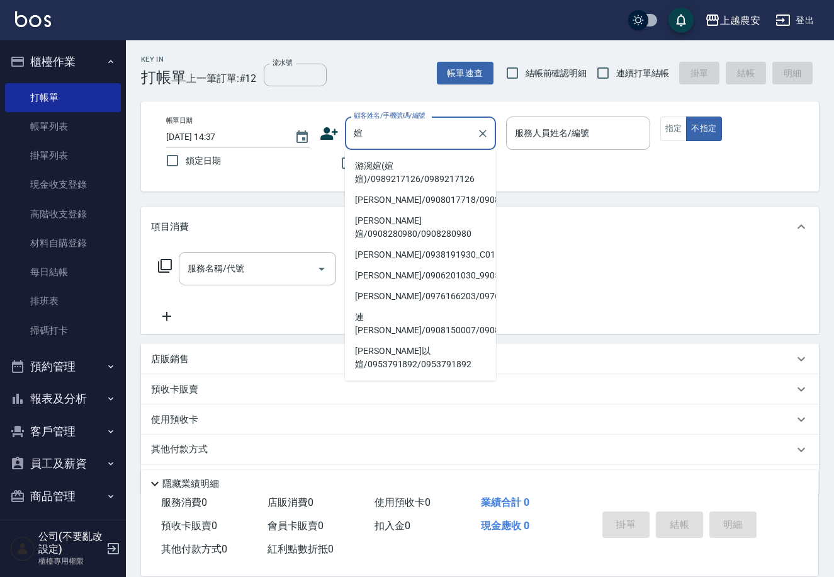
type input "游涴媗(媗媗)/0989217126/0989217126"
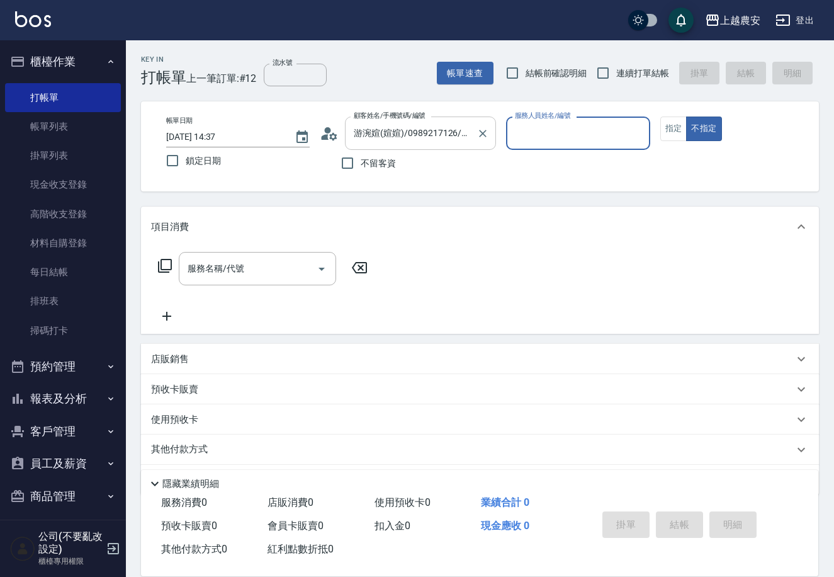
type input "Ksa-K"
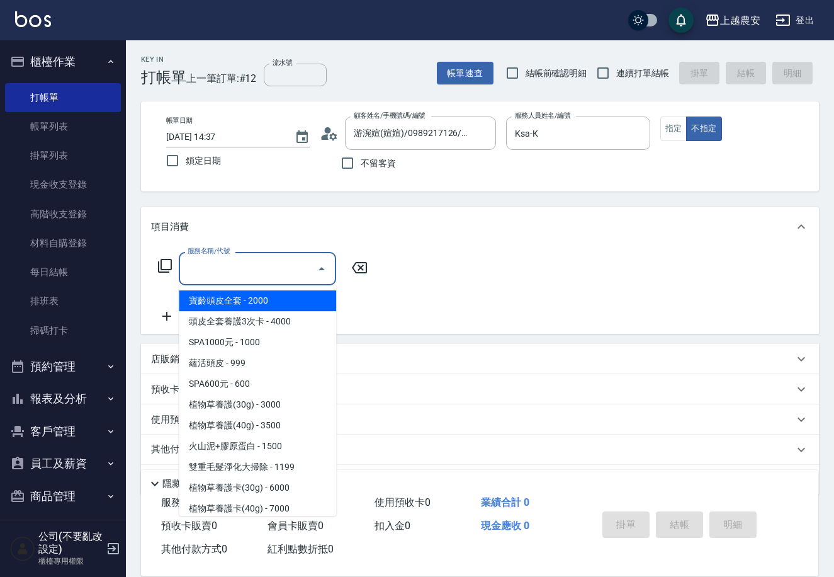
click at [286, 259] on input "服務名稱/代號" at bounding box center [247, 269] width 127 height 22
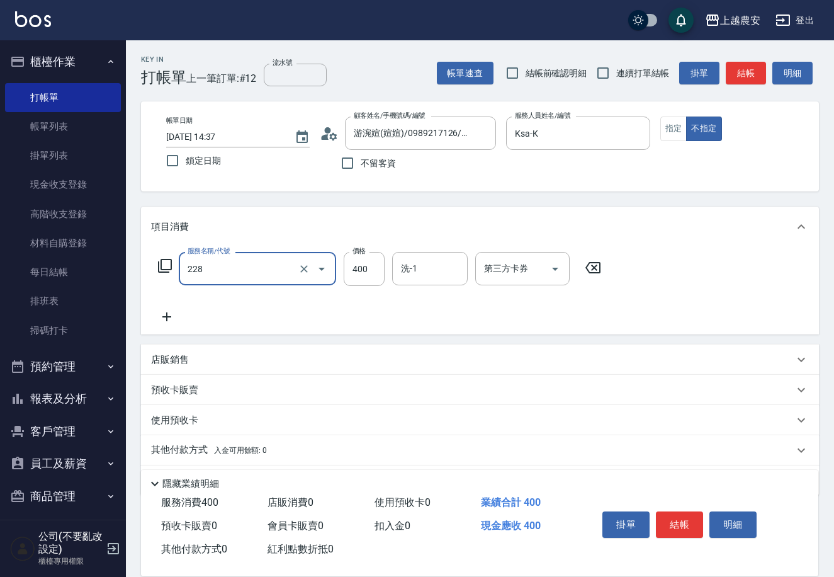
type input "洗髮(228)"
click at [163, 317] on icon at bounding box center [166, 316] width 9 height 9
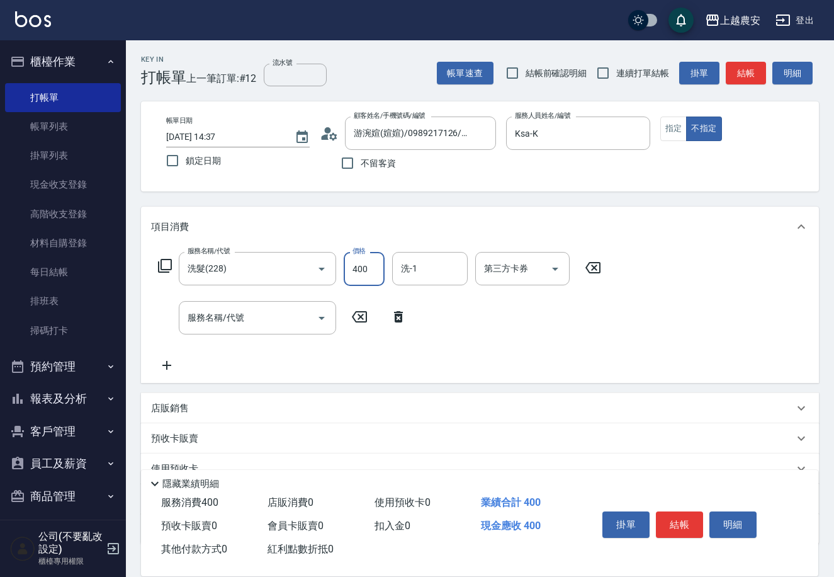
click at [367, 271] on input "400" at bounding box center [364, 269] width 41 height 34
type input "500"
click at [688, 521] on button "結帳" at bounding box center [679, 524] width 47 height 26
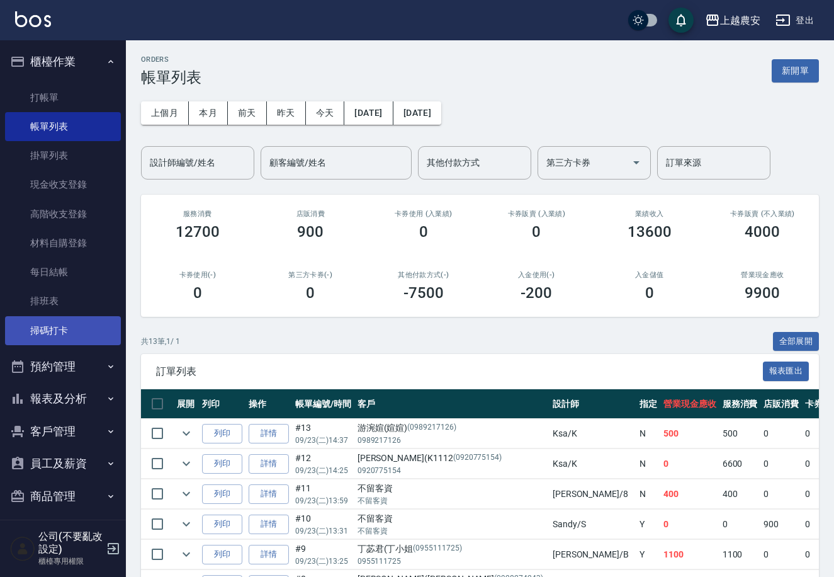
click at [50, 327] on link "掃碼打卡" at bounding box center [63, 330] width 116 height 29
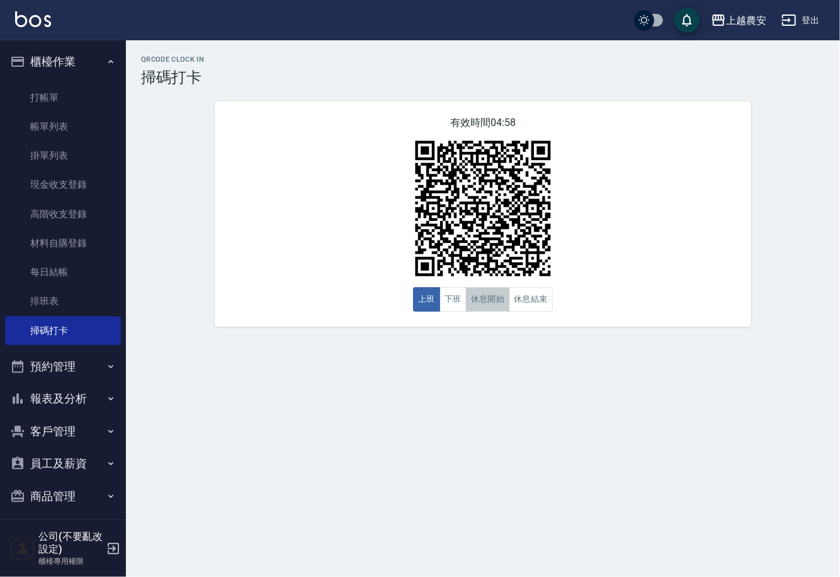
click at [487, 306] on button "休息開始" at bounding box center [488, 299] width 44 height 25
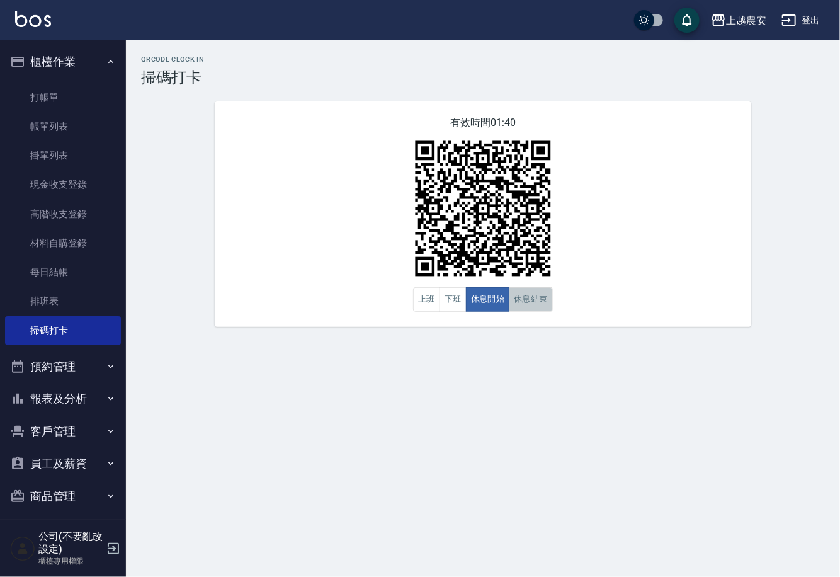
click at [522, 293] on button "休息結束" at bounding box center [531, 299] width 44 height 25
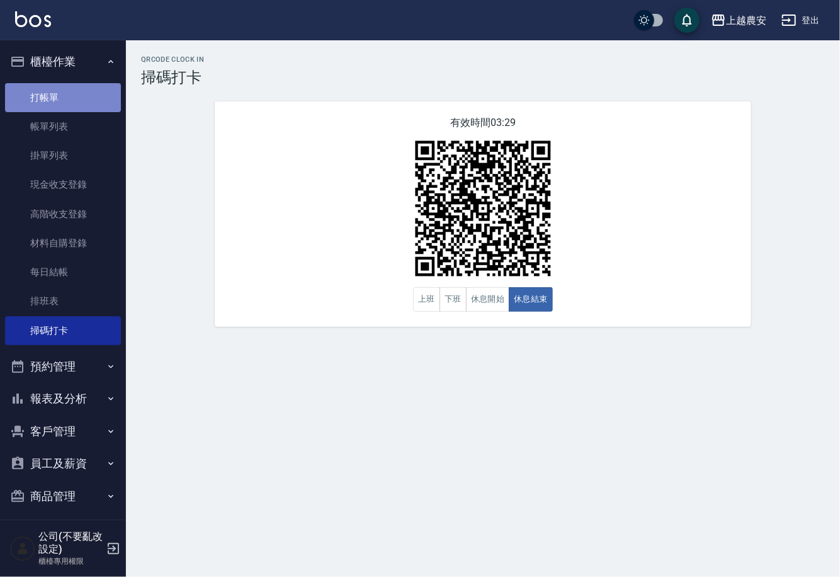
click at [83, 93] on link "打帳單" at bounding box center [63, 97] width 116 height 29
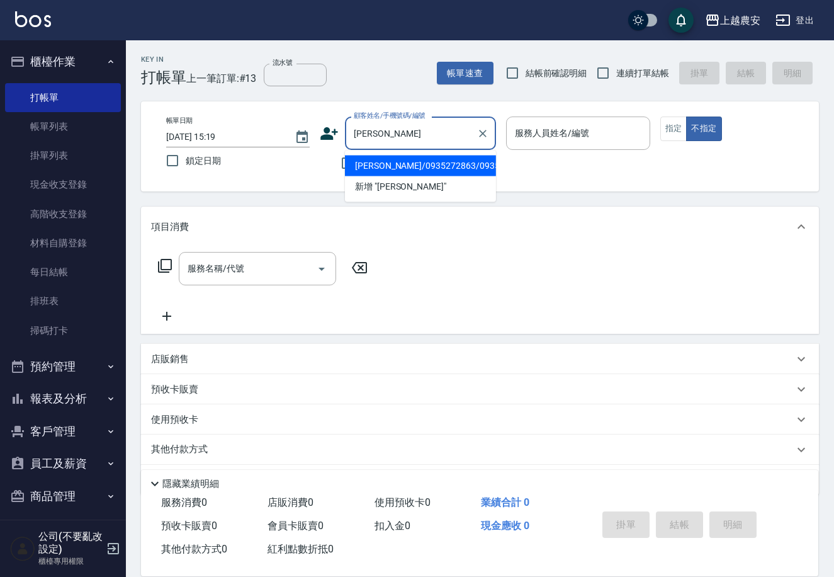
type input "[PERSON_NAME]/0935272863/0935272863"
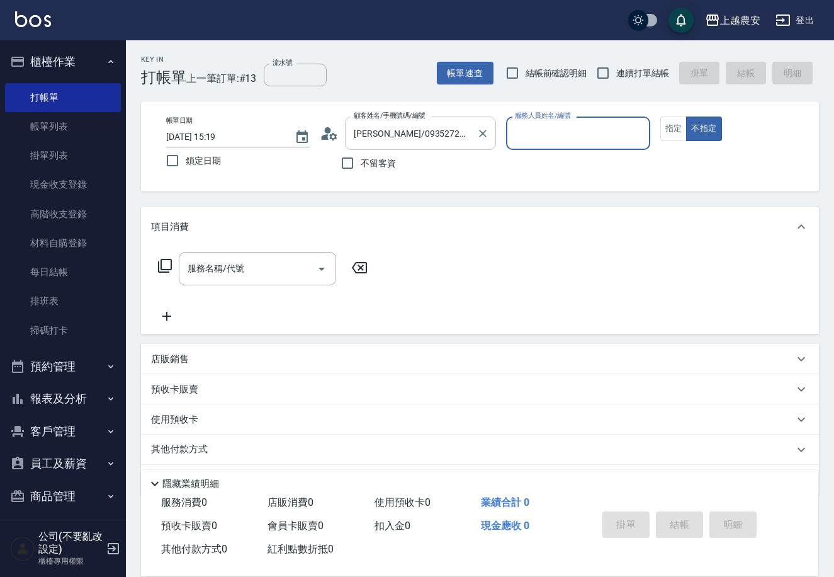
type input "[PERSON_NAME]"
click at [686, 116] on button "不指定" at bounding box center [703, 128] width 35 height 25
type button "false"
click at [679, 116] on div "帳單日期 2025/09/23 15:19 鎖定日期 顧客姓名/手機號碼/編號 洪鈺華/0935272863/0935272863 顧客姓名/手機號碼/編號 …" at bounding box center [480, 146] width 648 height 60
click at [679, 120] on button "指定" at bounding box center [673, 128] width 27 height 25
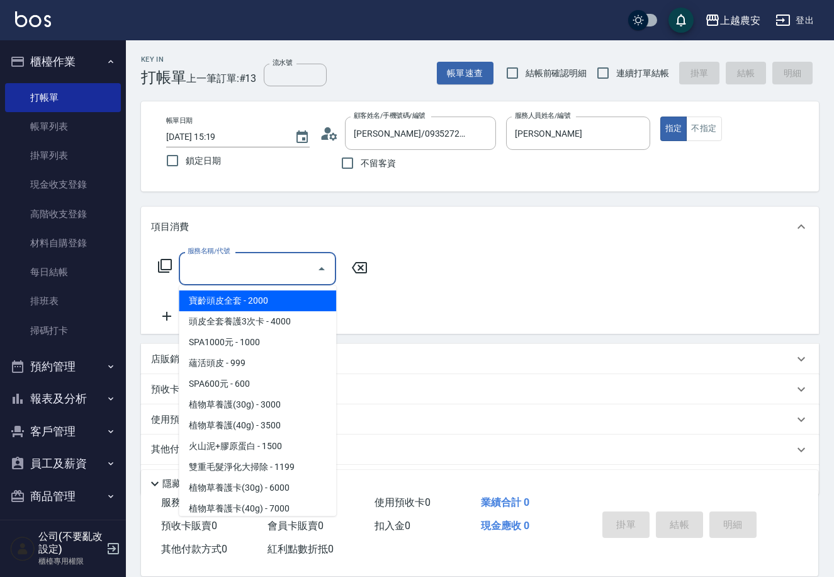
click at [252, 269] on input "服務名稱/代號" at bounding box center [247, 269] width 127 height 22
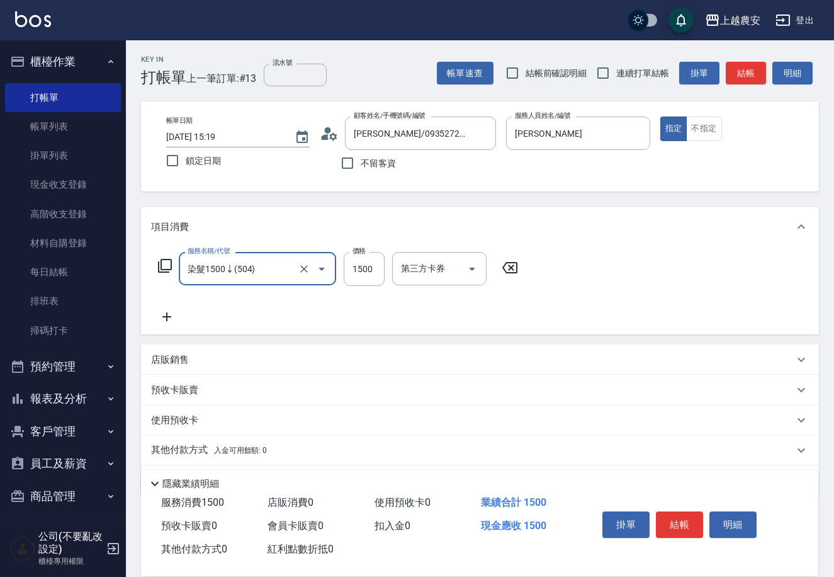
type input "染髮1500↓(504)"
type input "1300"
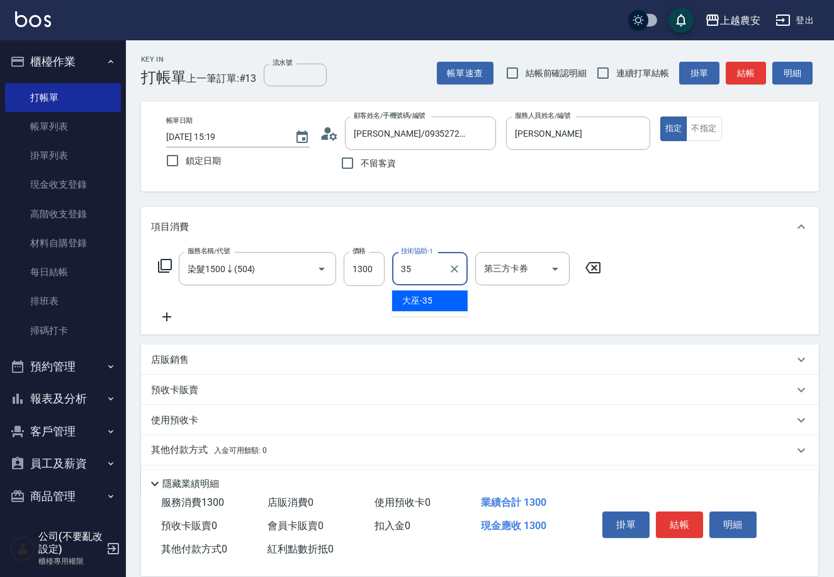
type input "大巫-35"
click at [684, 514] on button "結帳" at bounding box center [679, 524] width 47 height 26
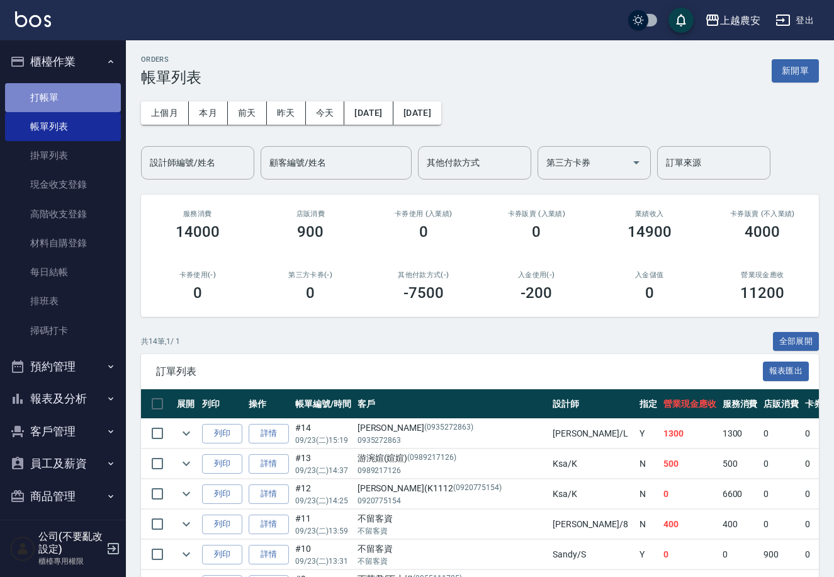
click at [88, 106] on link "打帳單" at bounding box center [63, 97] width 116 height 29
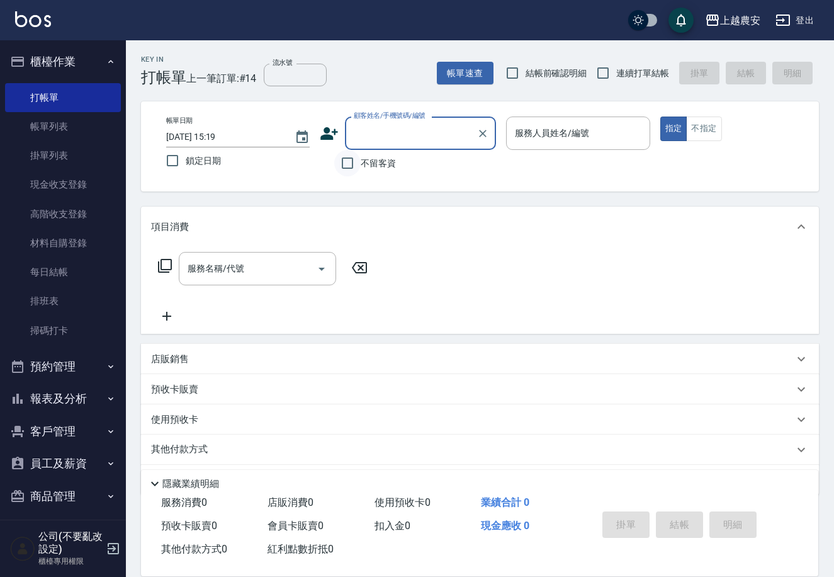
click at [355, 157] on input "不留客資" at bounding box center [347, 163] width 26 height 26
checkbox input "true"
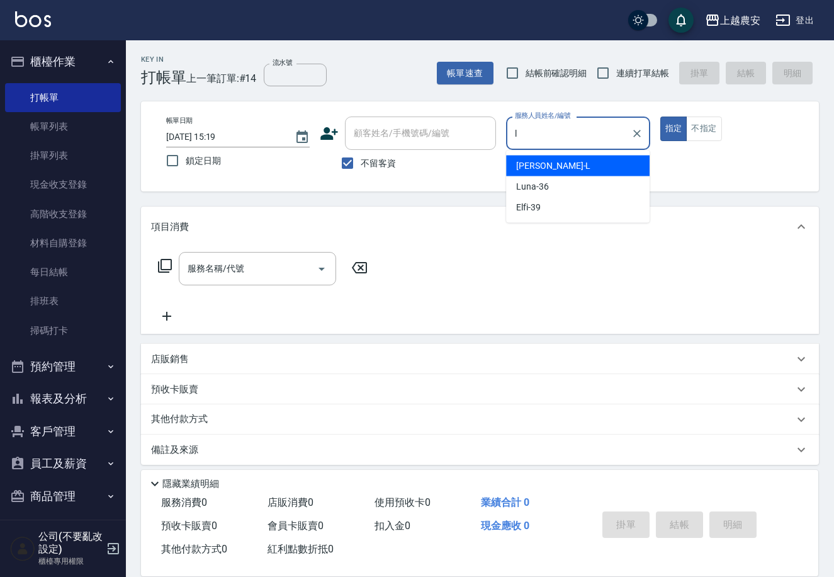
type input "[PERSON_NAME]"
type button "true"
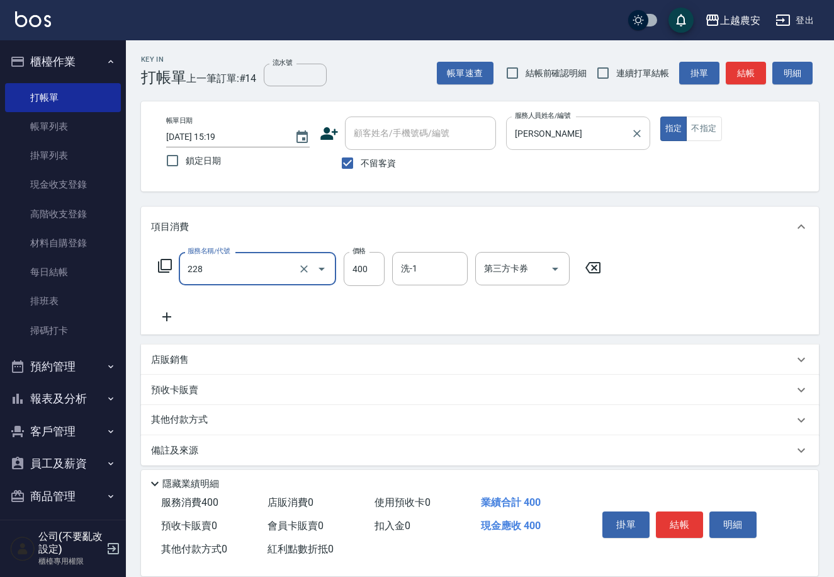
type input "洗髮(228)"
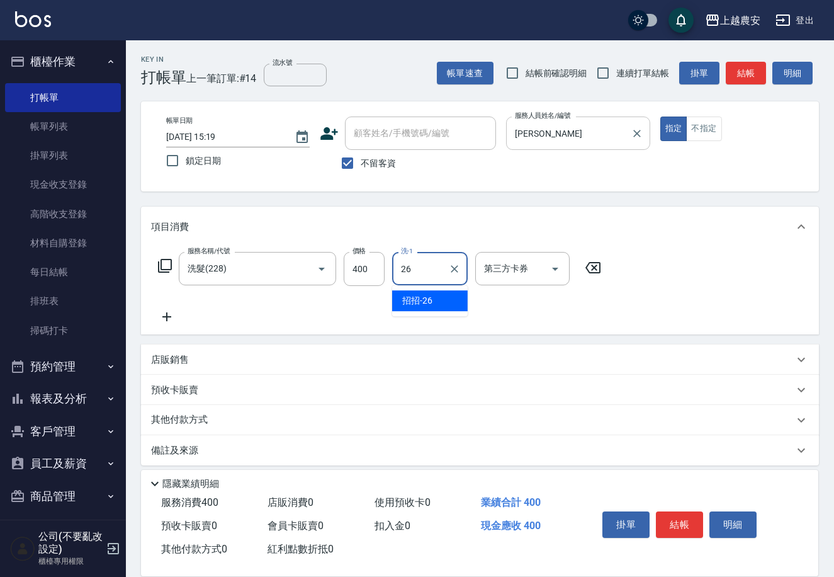
type input "招招-26"
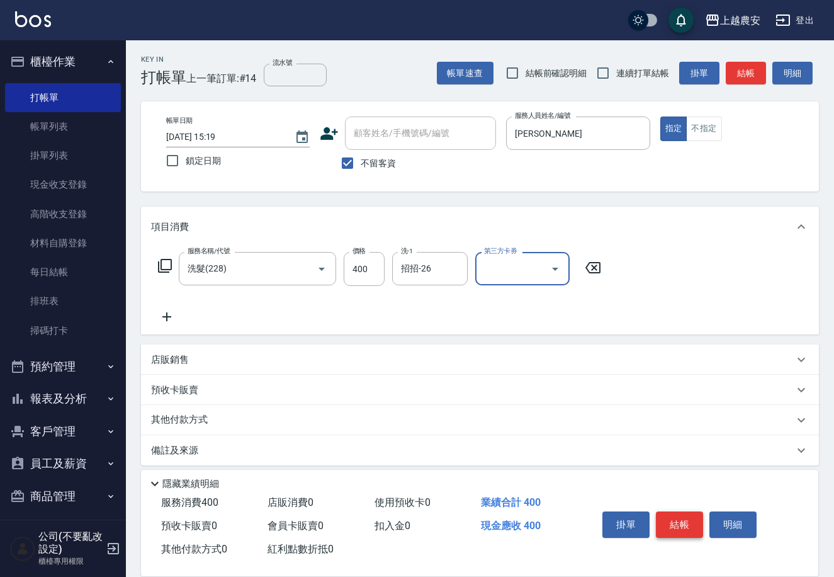
click at [672, 524] on button "結帳" at bounding box center [679, 524] width 47 height 26
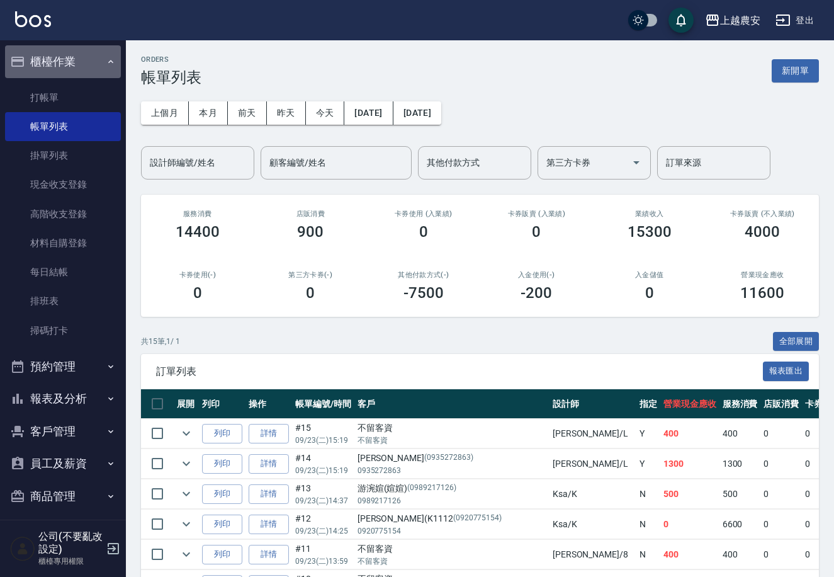
click at [65, 76] on button "櫃檯作業" at bounding box center [63, 61] width 116 height 33
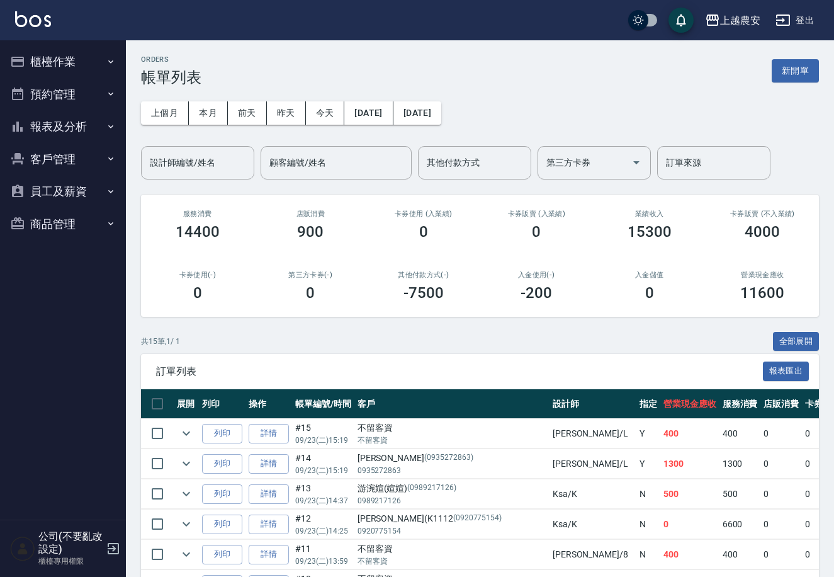
click at [65, 76] on button "櫃檯作業" at bounding box center [63, 61] width 116 height 33
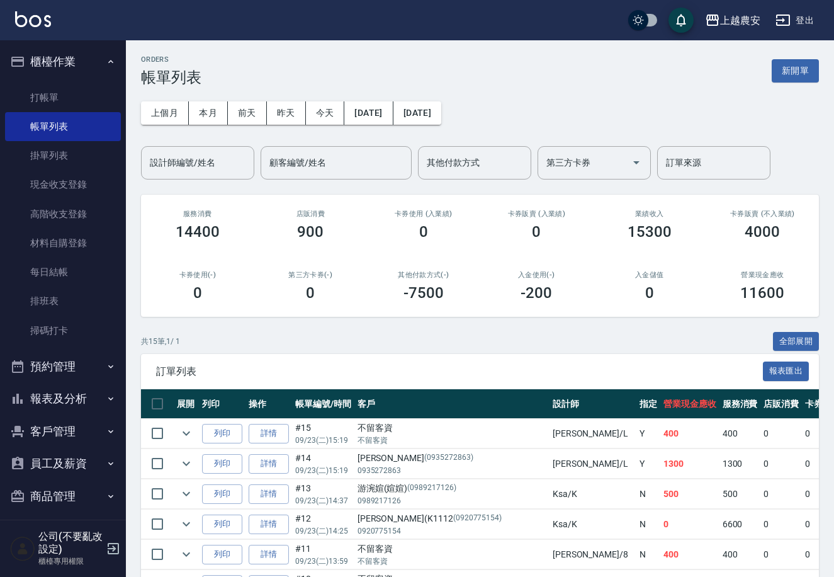
click at [69, 78] on ul "打帳單 帳單列表 掛單列表 現金收支登錄 高階收支登錄 材料自購登錄 每日結帳 排班表 掃碼打卡" at bounding box center [63, 214] width 116 height 272
click at [70, 86] on link "打帳單" at bounding box center [63, 97] width 116 height 29
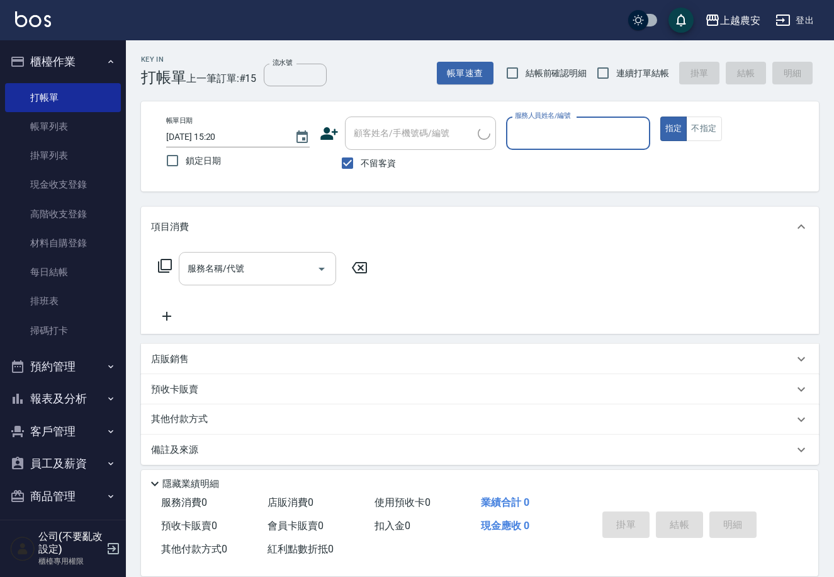
click at [229, 261] on div "服務名稱/代號 服務名稱/代號" at bounding box center [257, 268] width 157 height 33
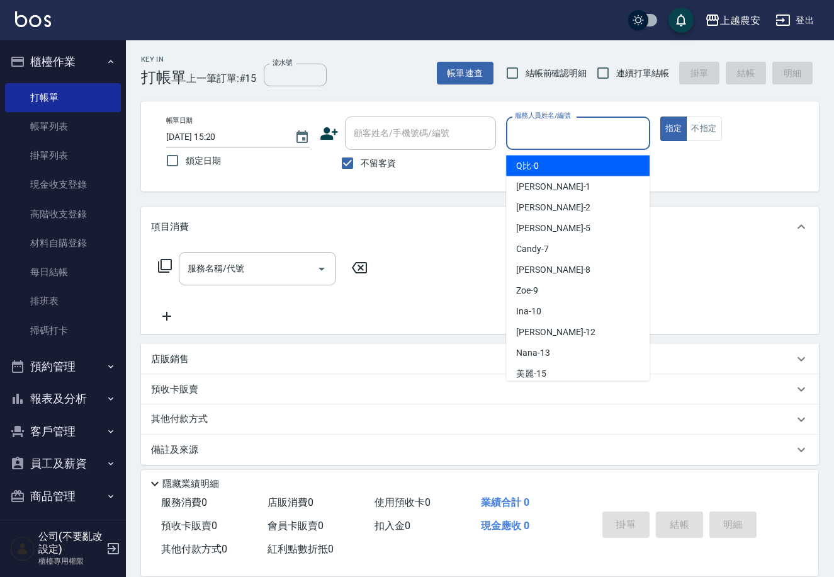
click at [552, 127] on div "服務人員姓名/編號 服務人員姓名/編號" at bounding box center [578, 132] width 144 height 33
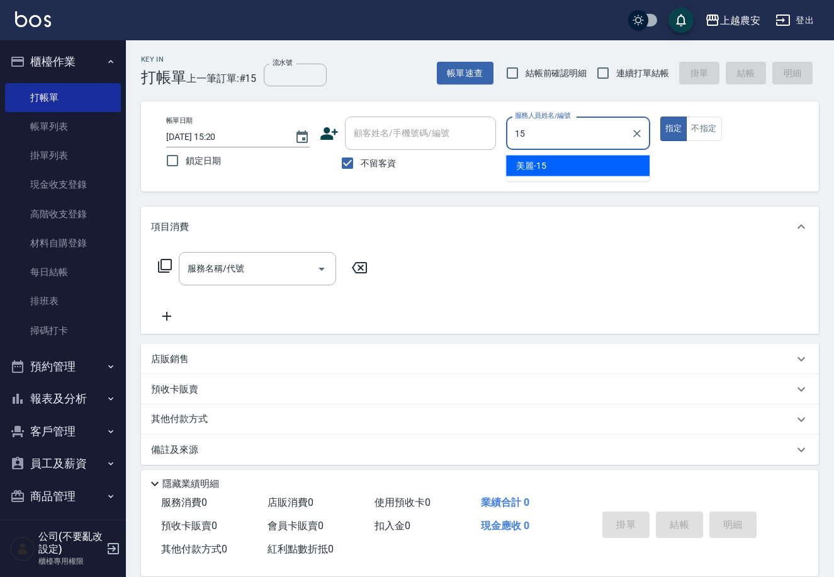
type input "美麗-15"
type button "true"
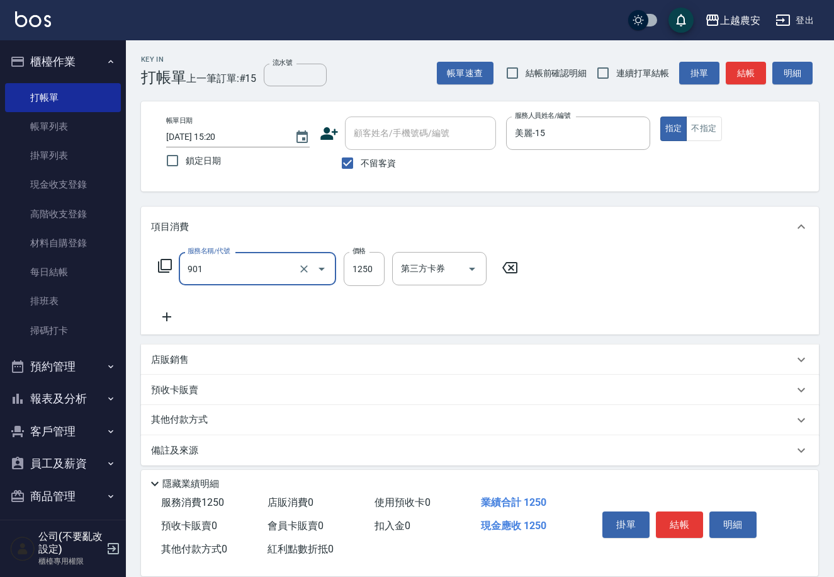
type input "修手指甲(901)"
type input "1500"
click at [666, 531] on button "結帳" at bounding box center [679, 524] width 47 height 26
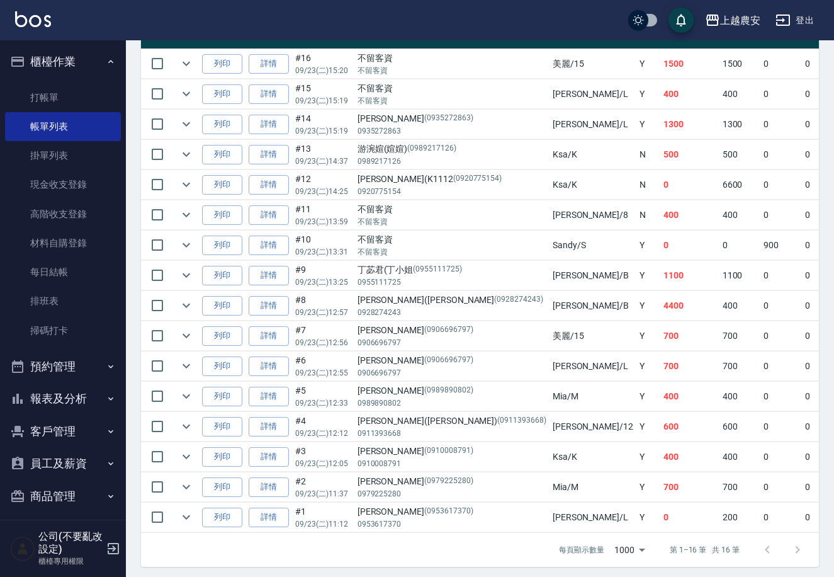
scroll to position [386, 0]
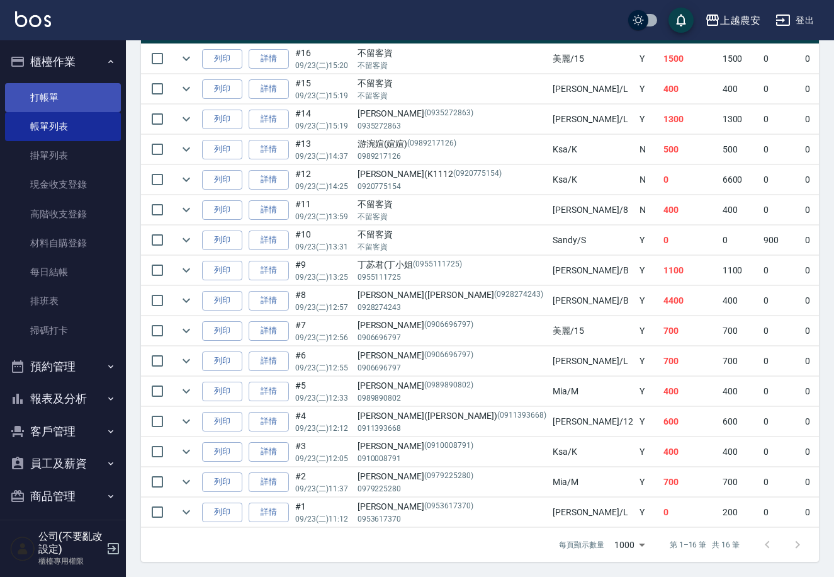
click at [79, 98] on link "打帳單" at bounding box center [63, 97] width 116 height 29
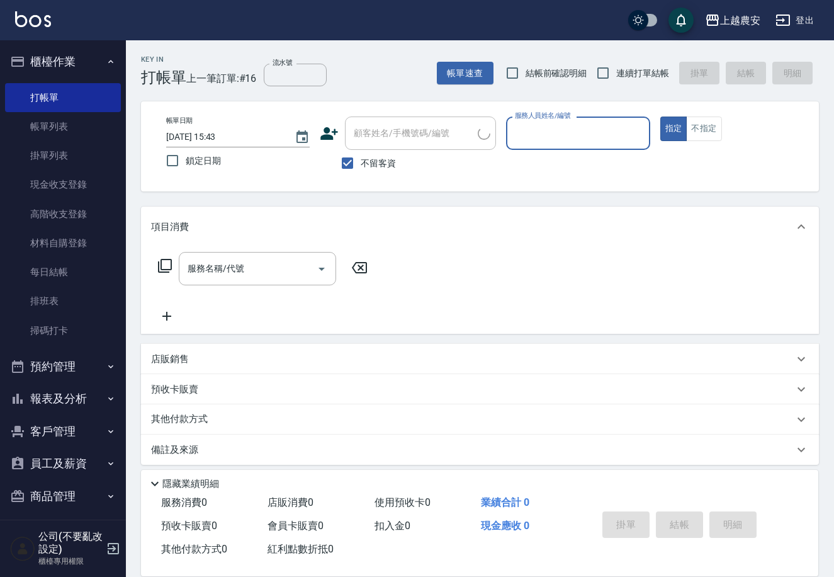
drag, startPoint x: 349, startPoint y: 158, endPoint x: 351, endPoint y: 146, distance: 12.0
click at [349, 158] on input "不留客資" at bounding box center [347, 163] width 26 height 26
checkbox input "false"
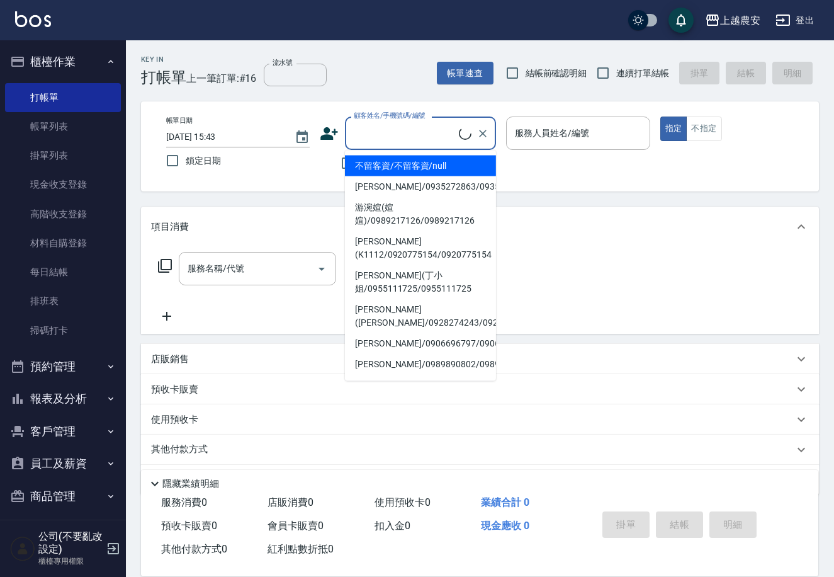
click at [371, 130] on div "顧客姓名/手機號碼/編號 顧客姓名/手機號碼/編號" at bounding box center [420, 132] width 151 height 33
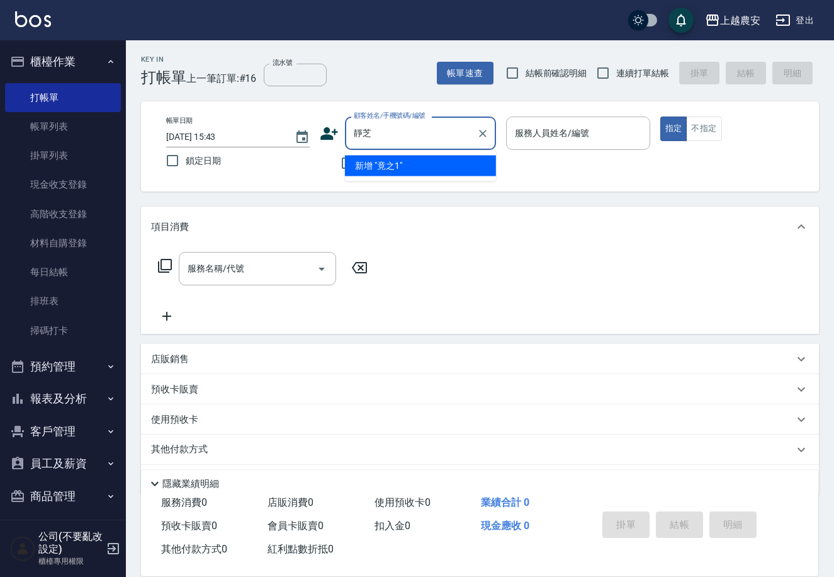
type input "竟"
type input "進"
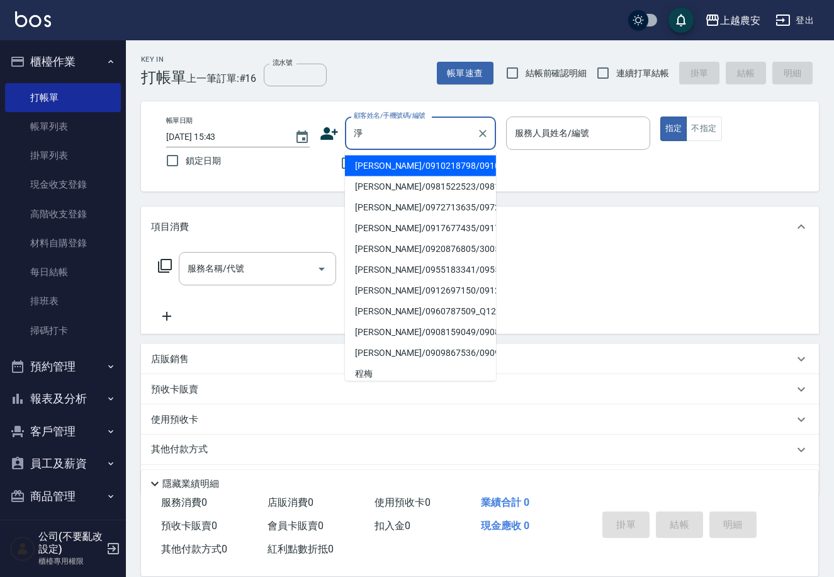
type input "[PERSON_NAME]/0910218798/0910218798"
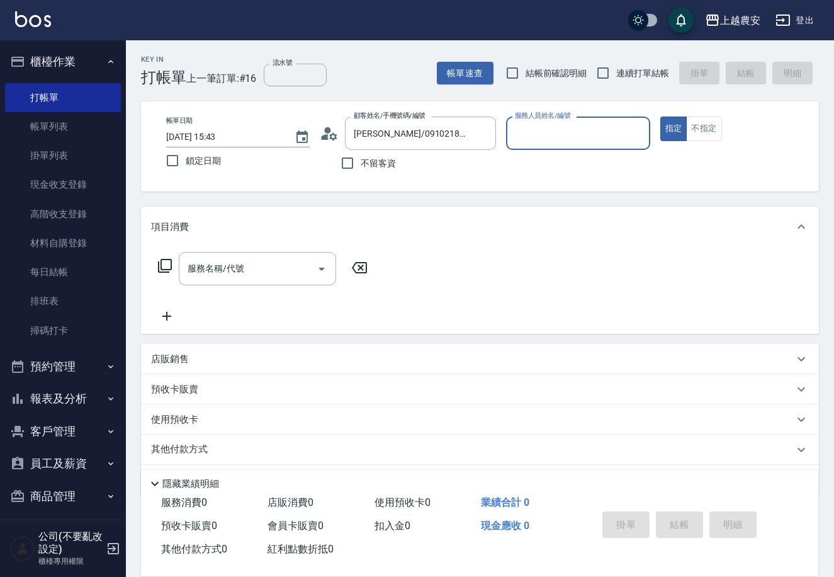
type input "美雅-B"
click at [660, 116] on button "指定" at bounding box center [673, 128] width 27 height 25
type button "true"
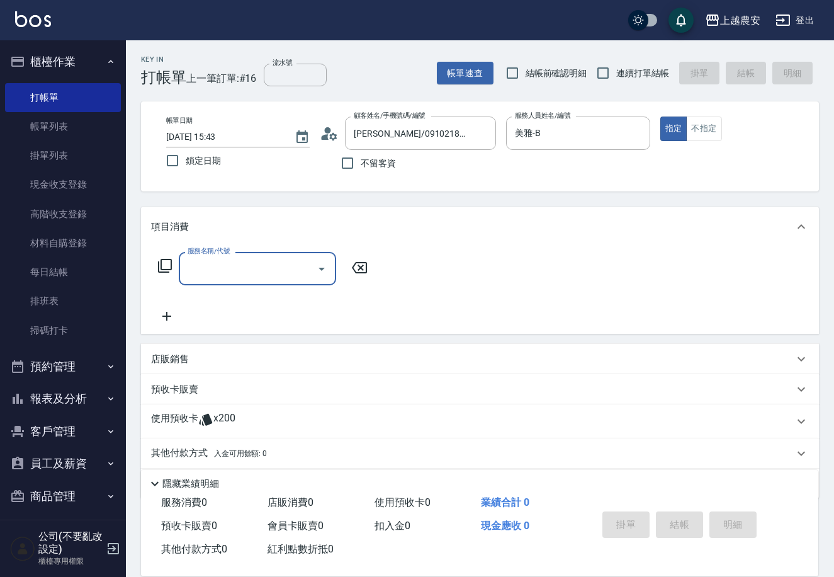
click at [159, 260] on icon at bounding box center [164, 265] width 15 height 15
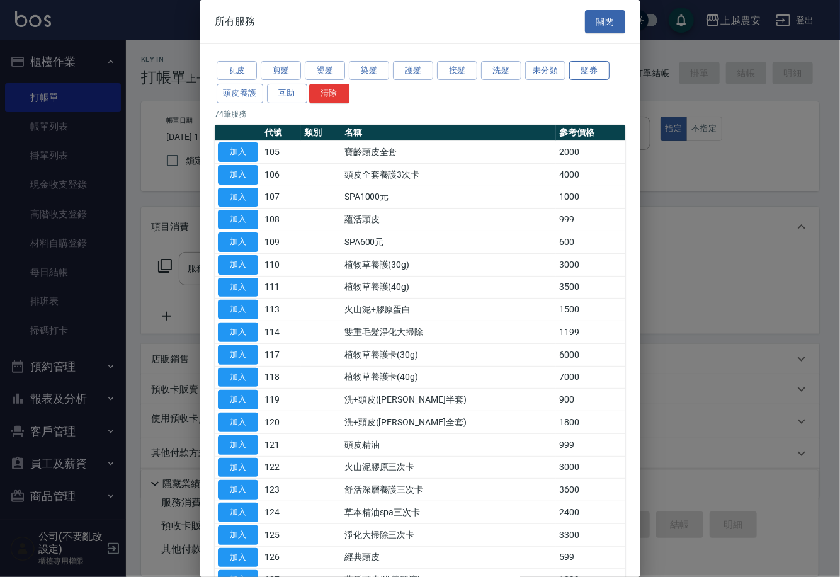
click at [581, 71] on button "髮券" at bounding box center [589, 71] width 40 height 20
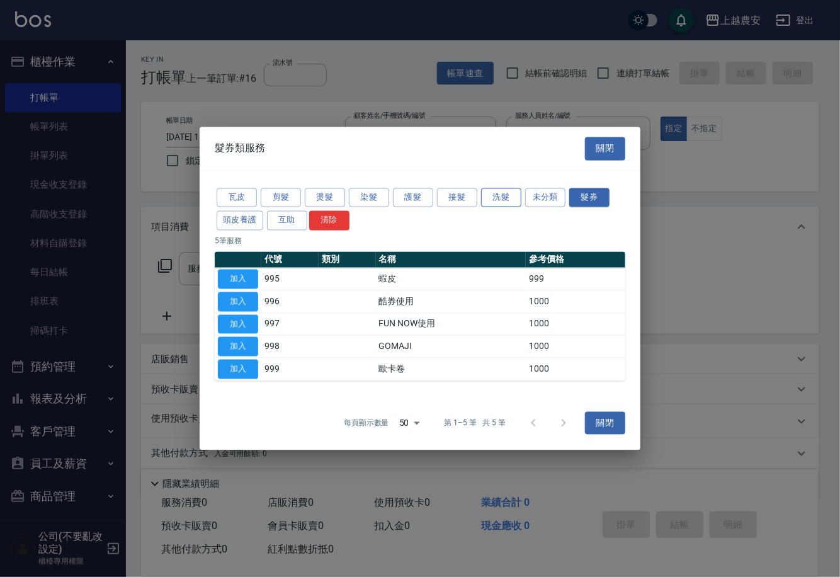
click at [512, 207] on button "洗髮" at bounding box center [501, 198] width 40 height 20
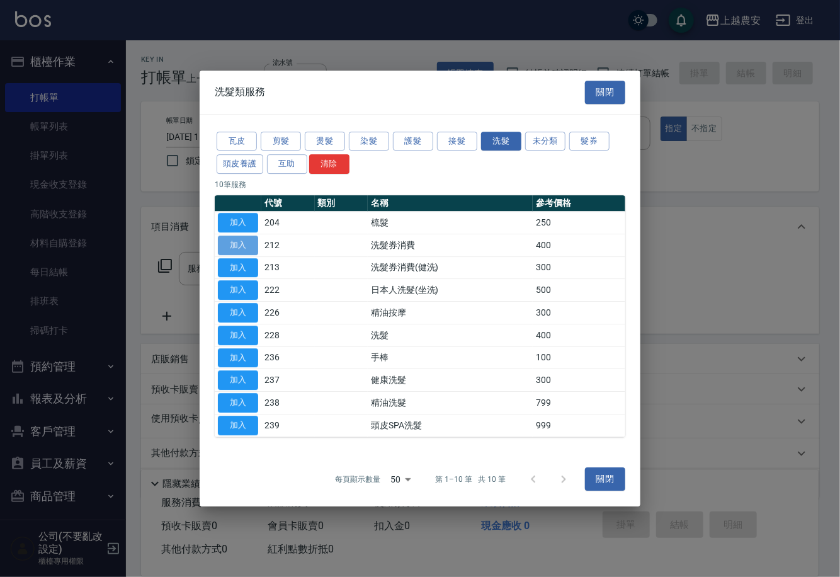
click at [246, 244] on button "加入" at bounding box center [238, 245] width 40 height 20
type input "洗髮券消費(212)"
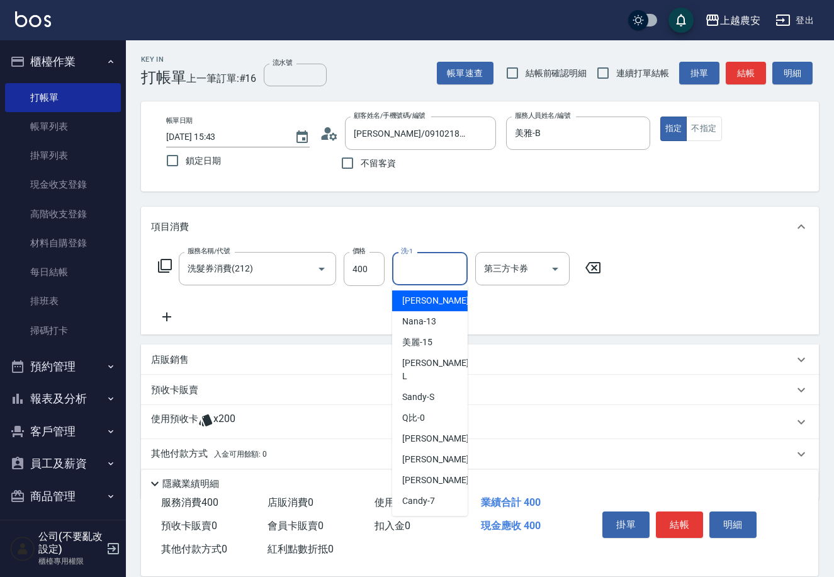
click at [450, 275] on input "洗-1" at bounding box center [430, 269] width 64 height 22
type input "酪梨-34"
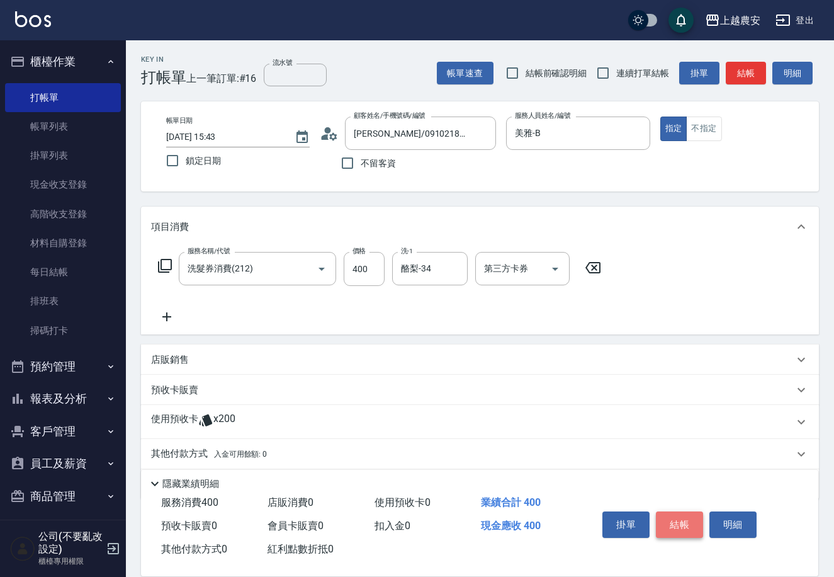
click at [684, 521] on button "結帳" at bounding box center [679, 524] width 47 height 26
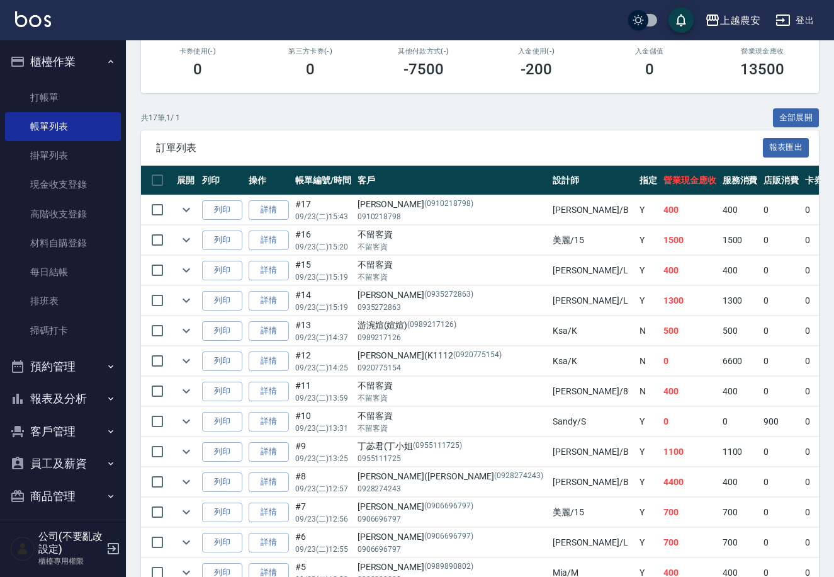
scroll to position [164, 0]
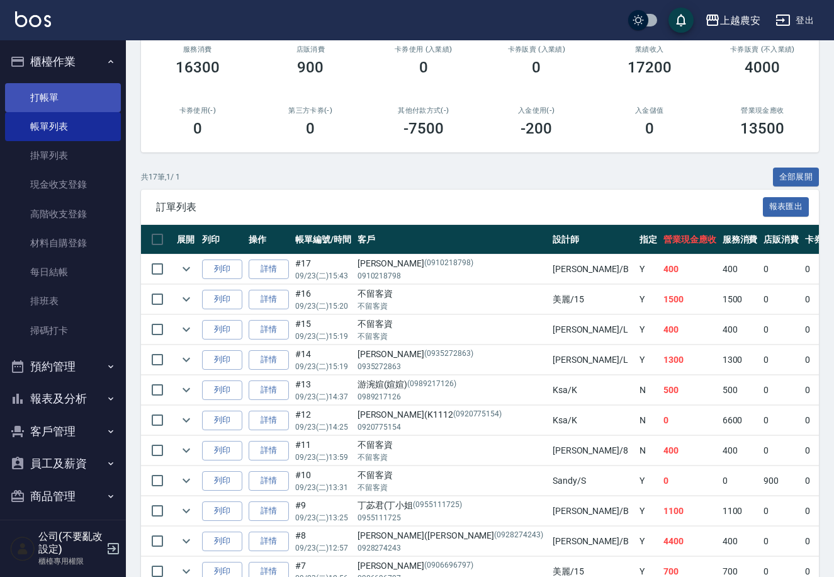
click at [103, 91] on link "打帳單" at bounding box center [63, 97] width 116 height 29
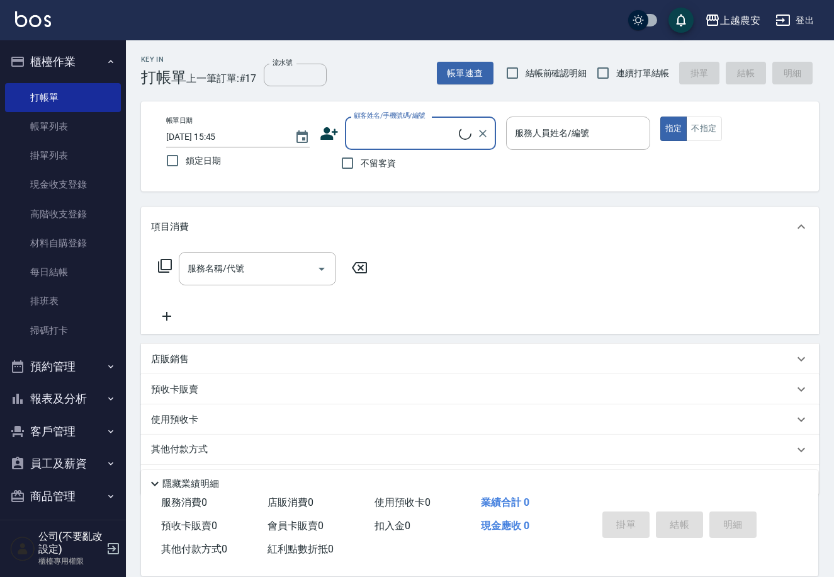
click at [378, 133] on input "顧客姓名/手機號碼/編號" at bounding box center [405, 133] width 108 height 22
type input "蘇"
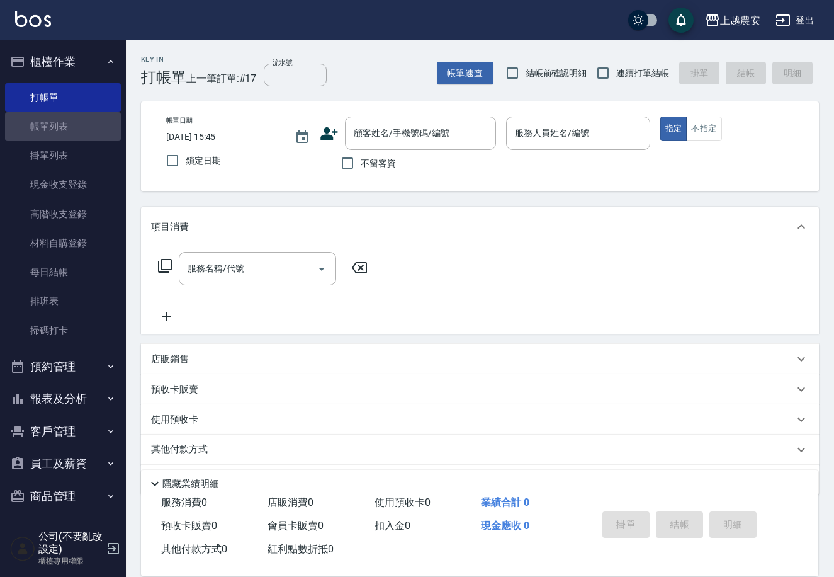
drag, startPoint x: 69, startPoint y: 123, endPoint x: 487, endPoint y: 290, distance: 449.8
click at [69, 122] on link "帳單列表" at bounding box center [63, 126] width 116 height 29
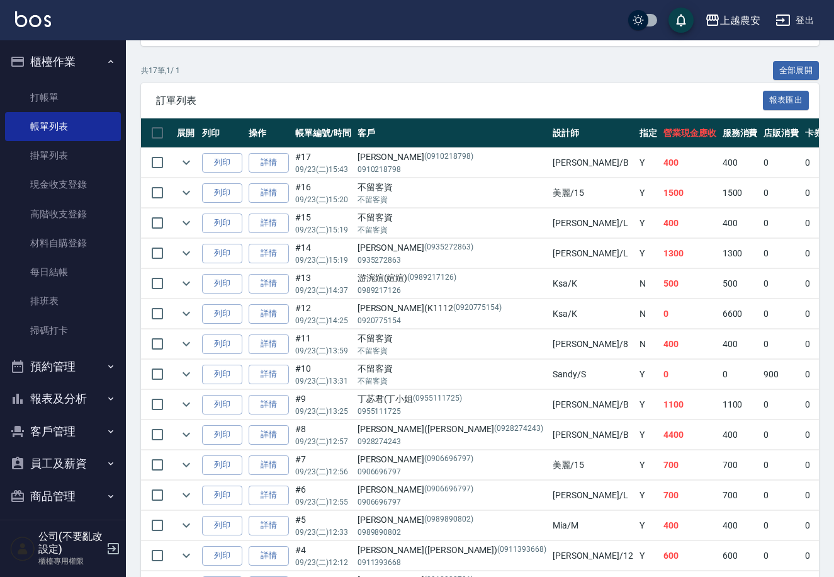
scroll to position [258, 0]
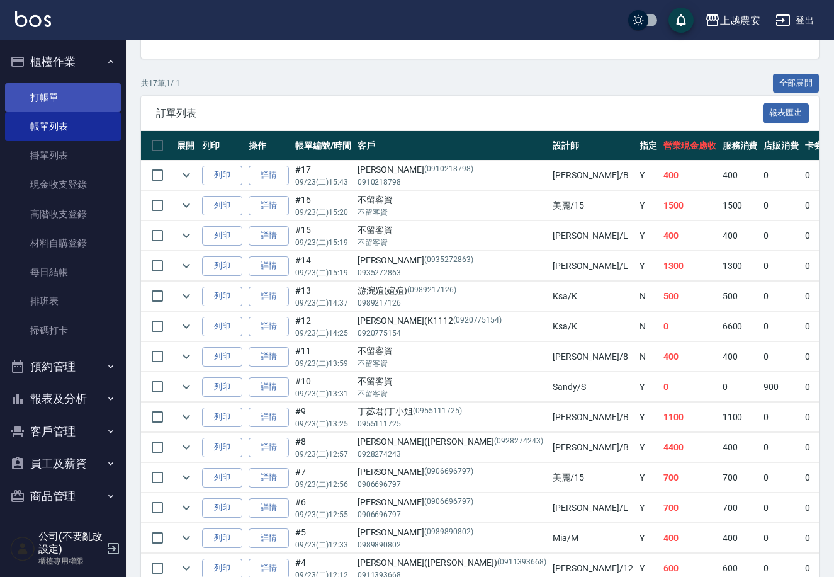
click at [96, 103] on link "打帳單" at bounding box center [63, 97] width 116 height 29
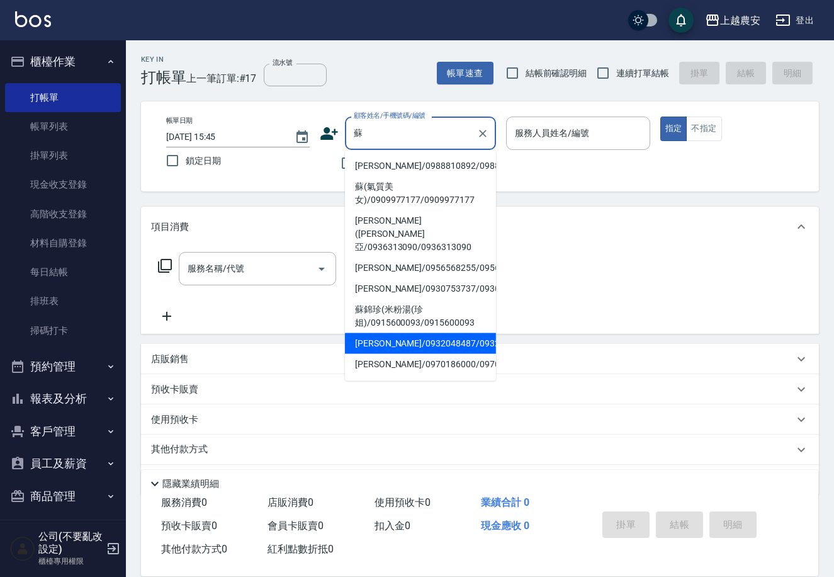
type input "[PERSON_NAME]/0932048487/0932048487"
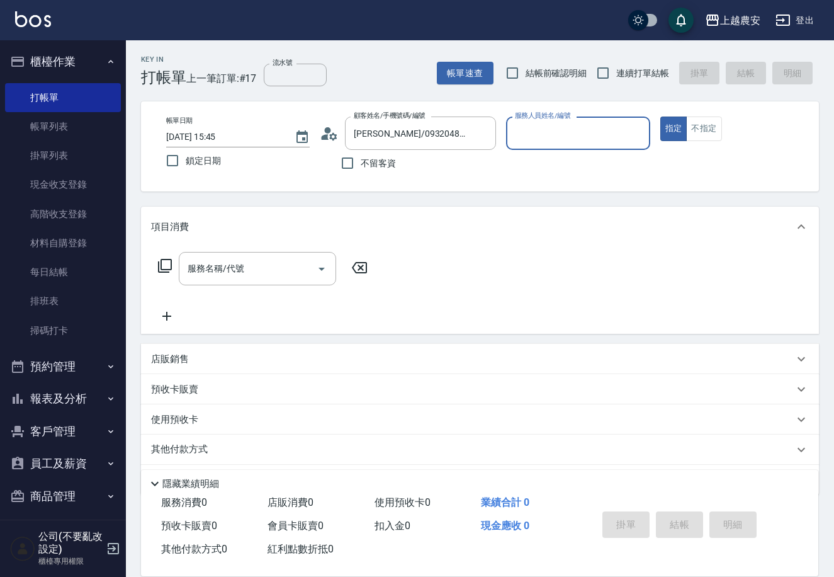
type input "美雅-B"
click at [660, 116] on button "指定" at bounding box center [673, 128] width 27 height 25
type button "true"
click at [165, 266] on icon at bounding box center [164, 265] width 15 height 15
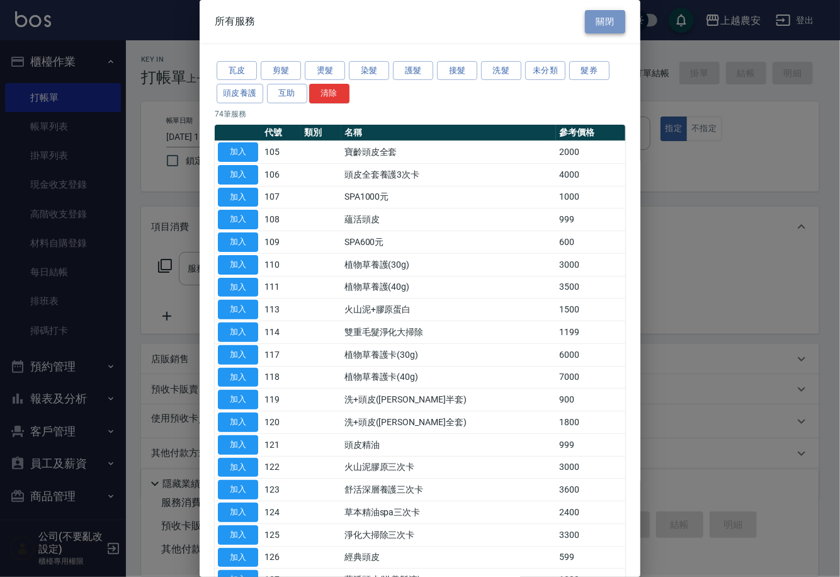
click at [585, 17] on button "關閉" at bounding box center [605, 21] width 40 height 23
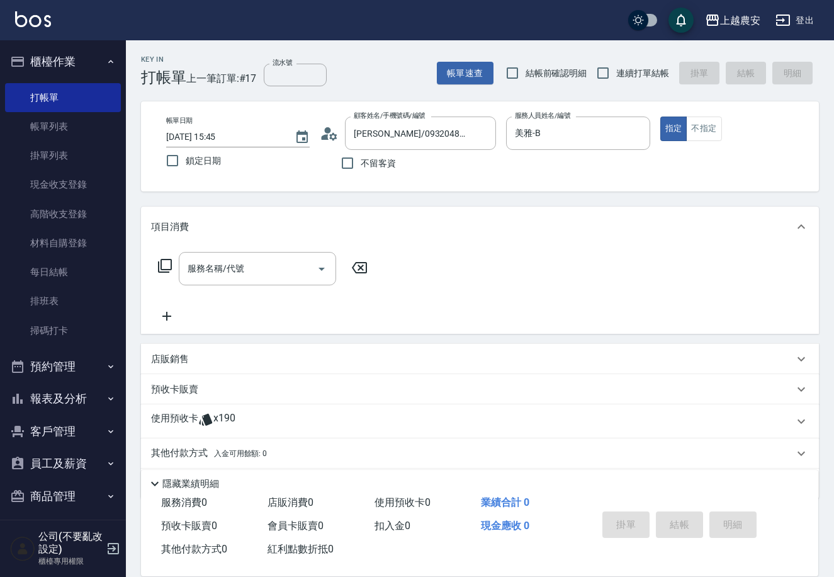
drag, startPoint x: 103, startPoint y: 130, endPoint x: 232, endPoint y: 207, distance: 150.7
click at [103, 129] on link "帳單列表" at bounding box center [63, 126] width 116 height 29
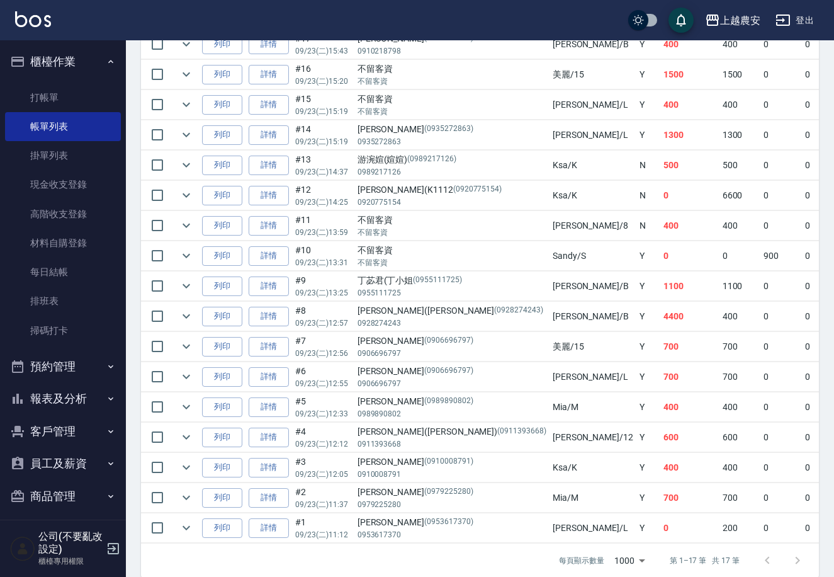
scroll to position [394, 0]
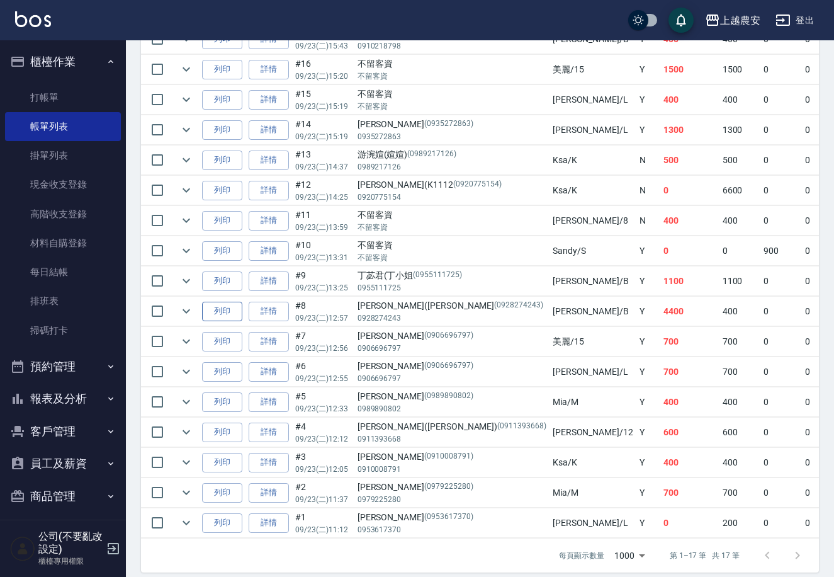
click at [223, 309] on button "列印" at bounding box center [222, 312] width 40 height 20
click at [187, 311] on icon "expand row" at bounding box center [187, 311] width 8 height 4
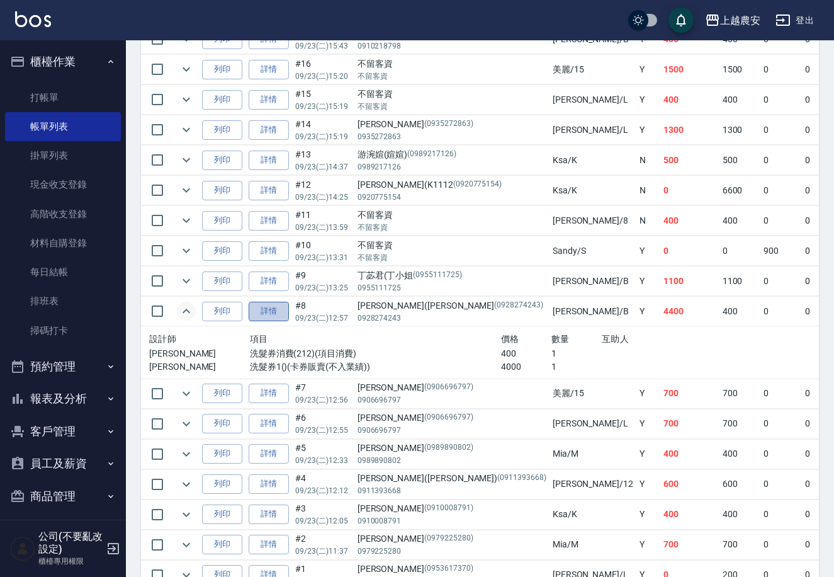
click at [278, 314] on link "詳情" at bounding box center [269, 312] width 40 height 20
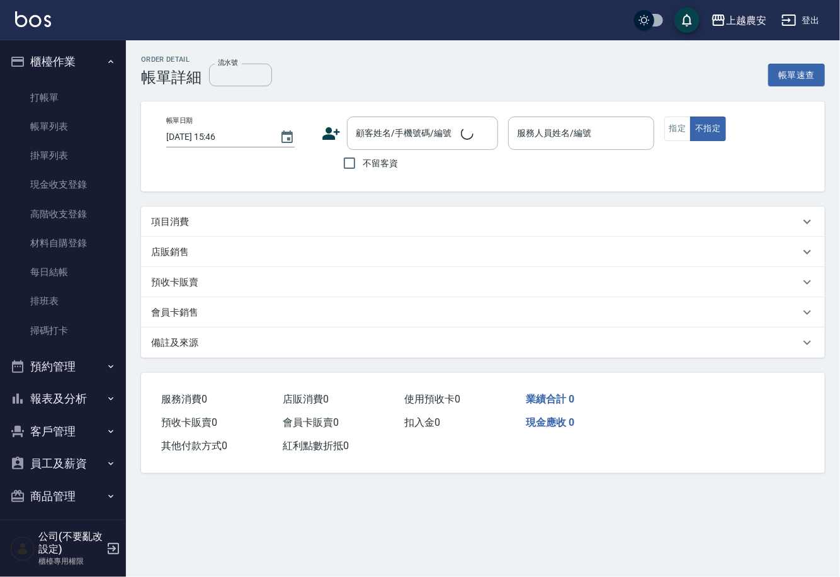
type input "2025/09/23 12:57"
type input "美雅-B"
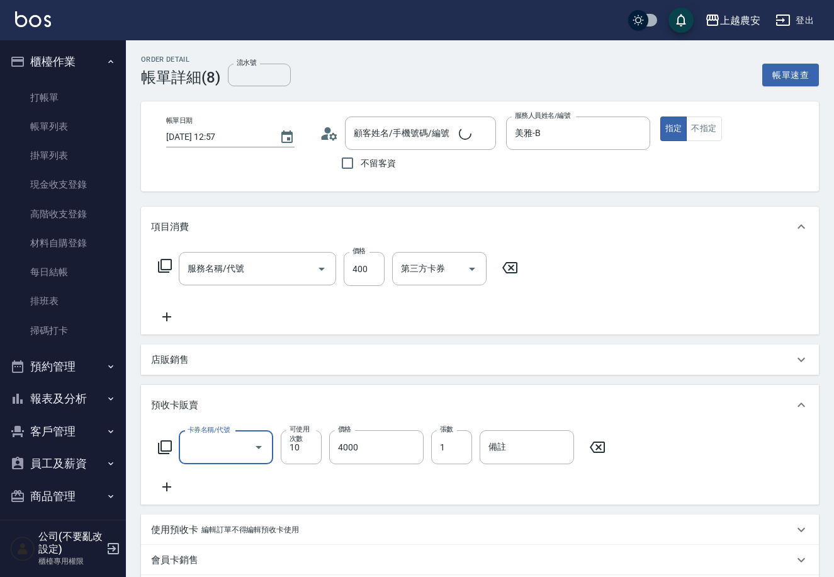
type input "洗髮券1"
type input "洗髮券消費(212)"
type input "[PERSON_NAME]([PERSON_NAME]/0928274243/0928274243"
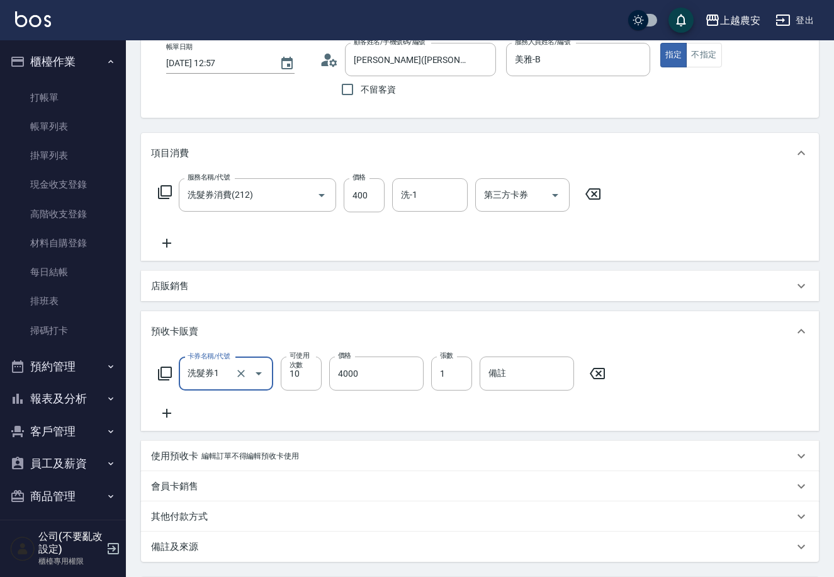
scroll to position [84, 0]
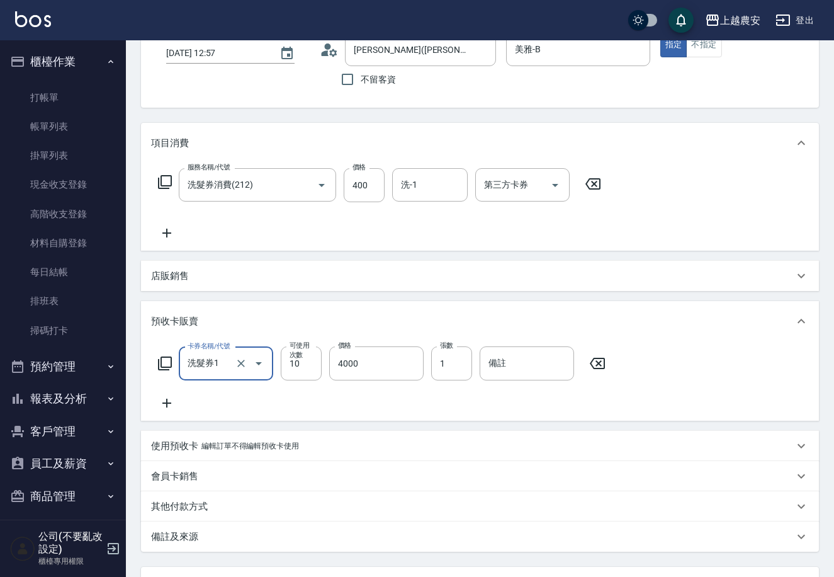
click at [598, 356] on icon at bounding box center [597, 363] width 31 height 15
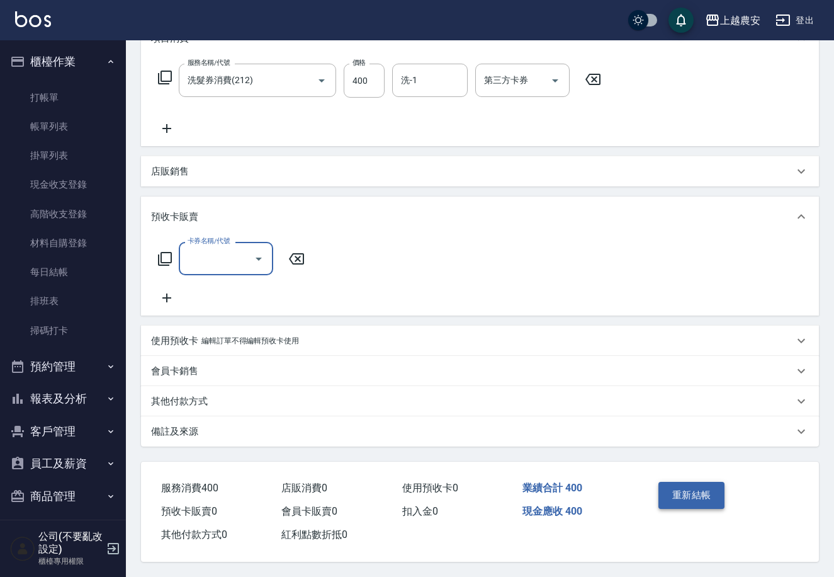
click at [690, 487] on button "重新結帳" at bounding box center [692, 495] width 67 height 26
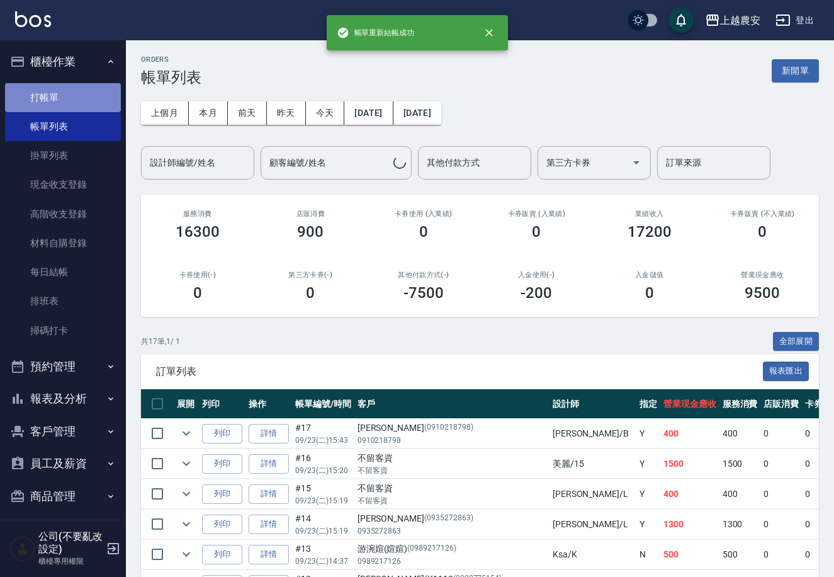
click at [65, 102] on link "打帳單" at bounding box center [63, 97] width 116 height 29
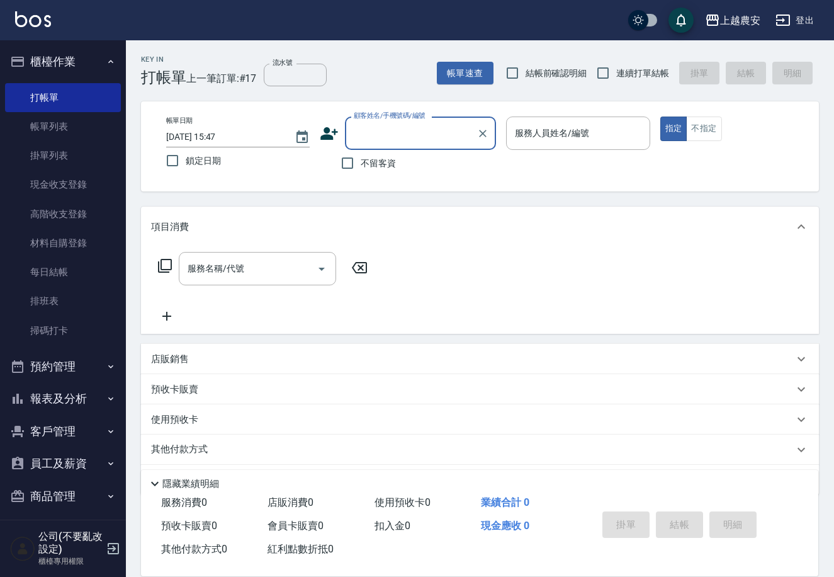
click at [411, 133] on input "顧客姓名/手機號碼/編號" at bounding box center [411, 133] width 121 height 22
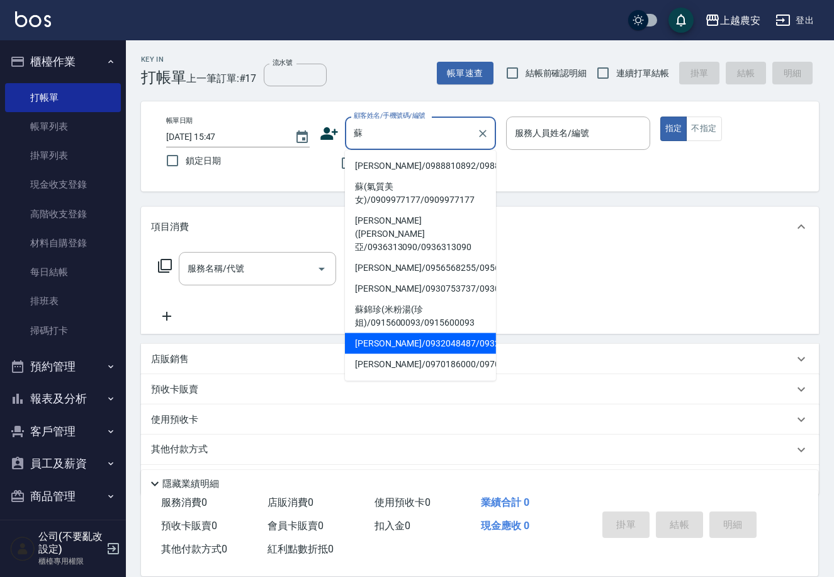
click at [450, 333] on li "[PERSON_NAME]/0932048487/0932048487" at bounding box center [420, 343] width 151 height 21
type input "[PERSON_NAME]/0932048487/0932048487"
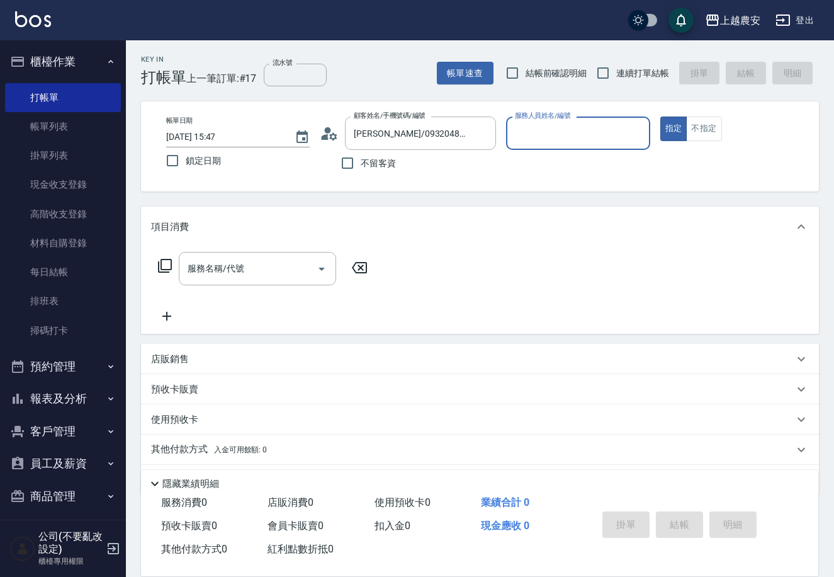
type input "美雅-B"
click at [660, 116] on button "指定" at bounding box center [673, 128] width 27 height 25
type button "true"
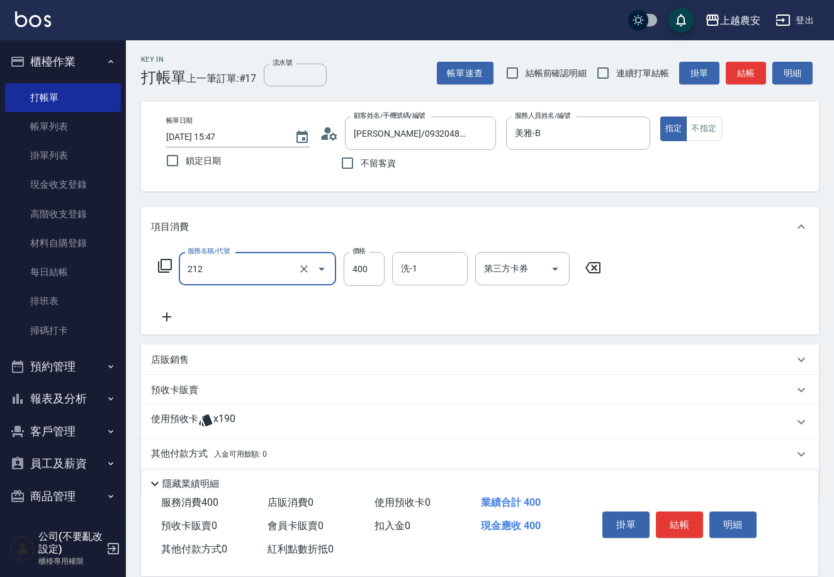
scroll to position [40, 0]
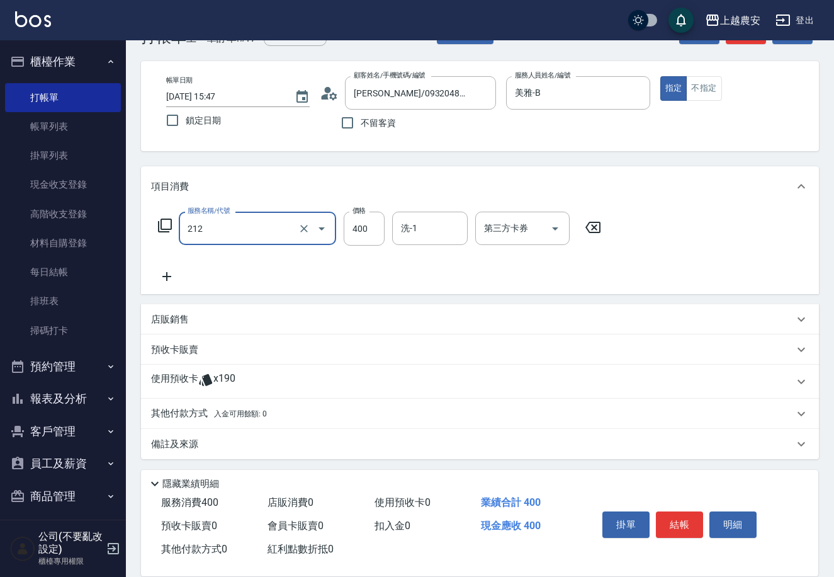
type input "洗髮券消費(212)"
click at [269, 347] on div "預收卡販賣" at bounding box center [472, 349] width 643 height 13
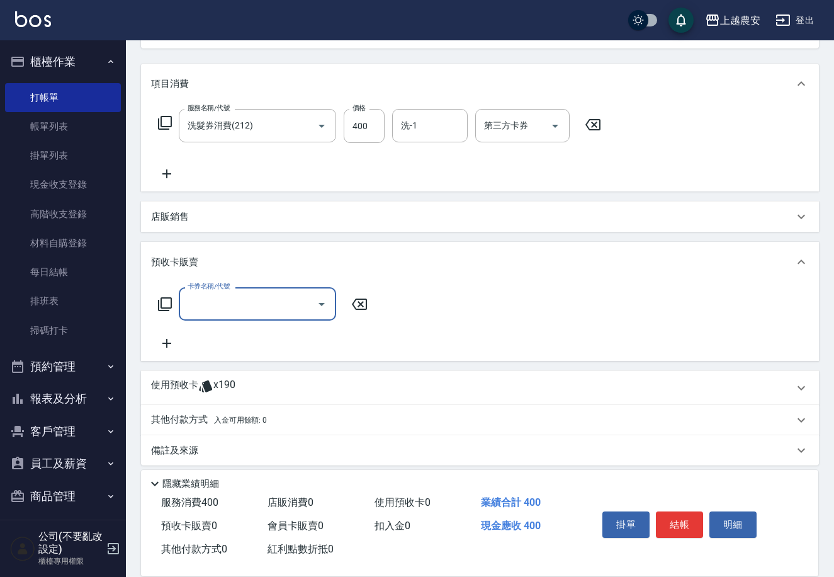
scroll to position [149, 0]
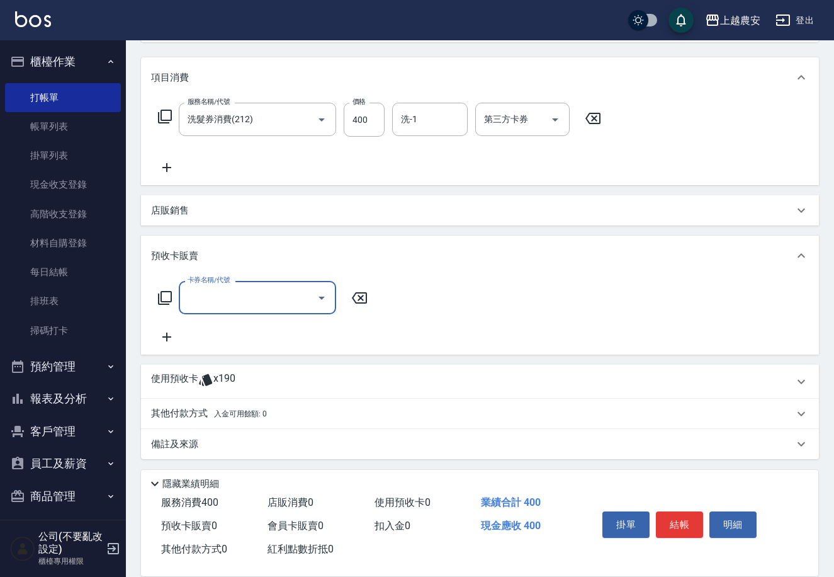
click at [300, 378] on div "使用預收卡 x190" at bounding box center [472, 381] width 643 height 19
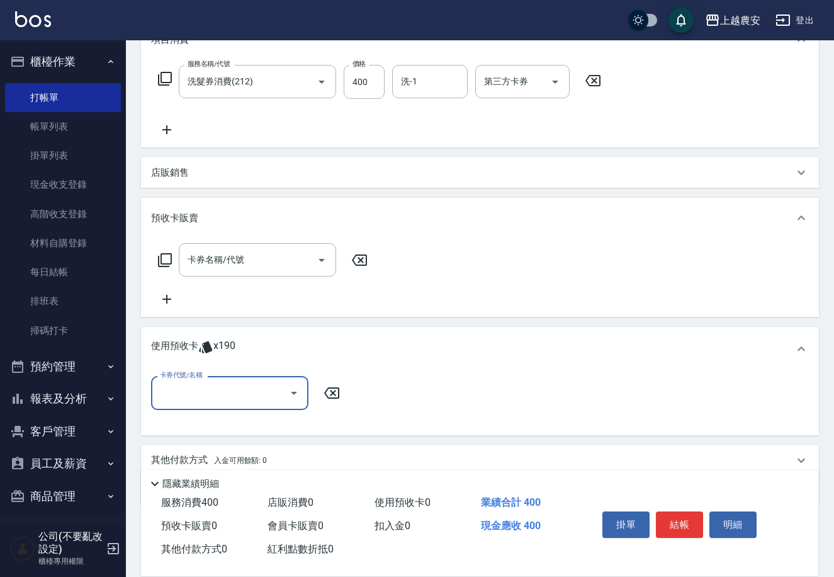
scroll to position [188, 0]
click at [259, 257] on input "卡券名稱/代號" at bounding box center [247, 259] width 127 height 22
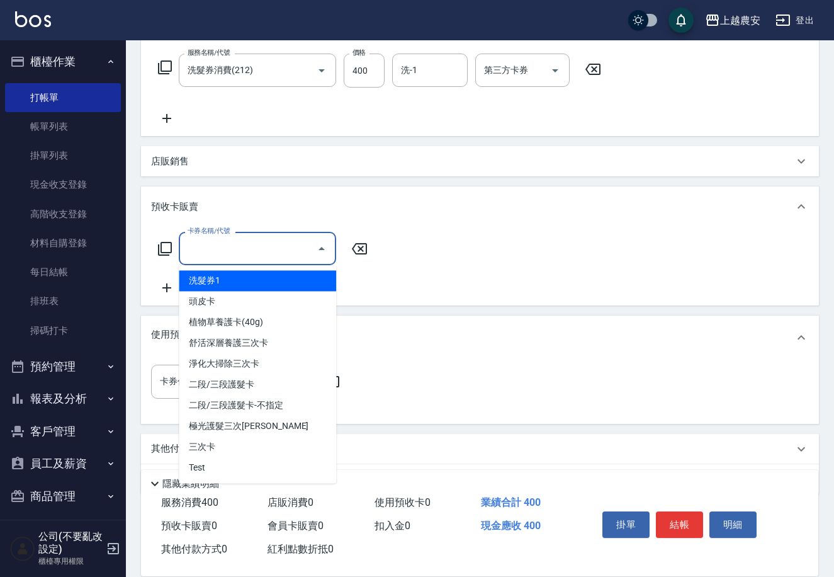
scroll to position [199, 0]
click at [584, 155] on div "店販銷售" at bounding box center [472, 160] width 643 height 13
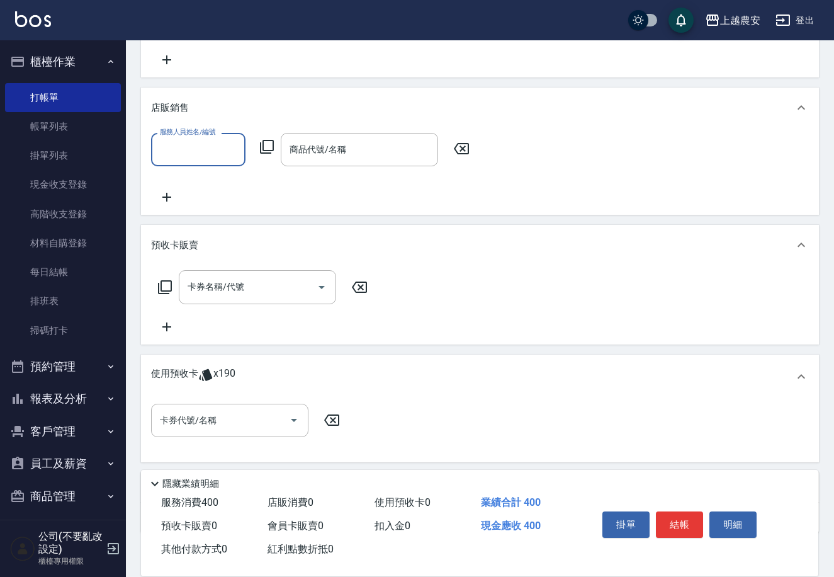
scroll to position [261, 0]
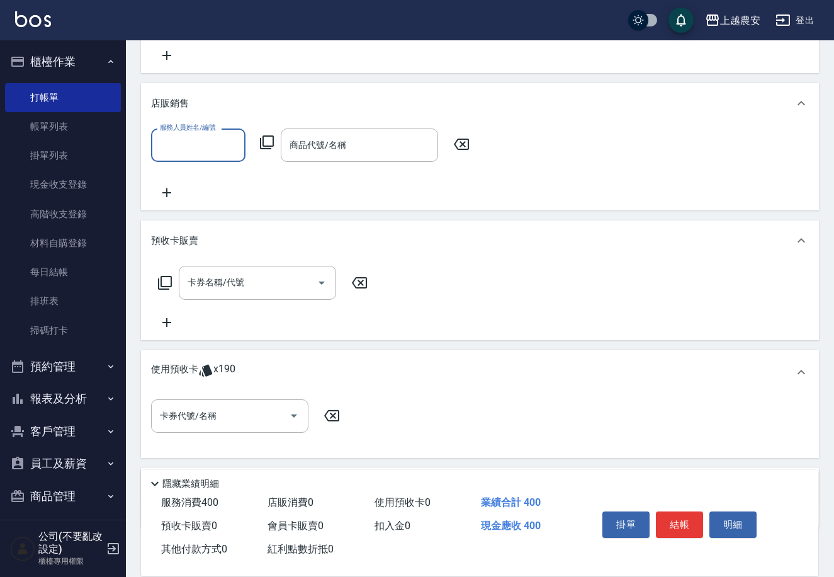
click at [360, 280] on icon at bounding box center [359, 282] width 31 height 15
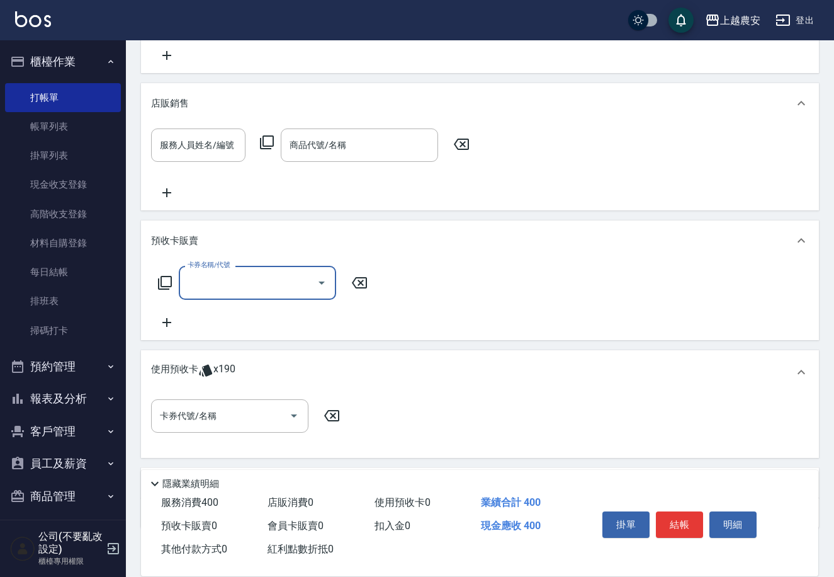
click at [360, 280] on icon at bounding box center [359, 282] width 31 height 15
click at [798, 235] on icon at bounding box center [801, 240] width 15 height 15
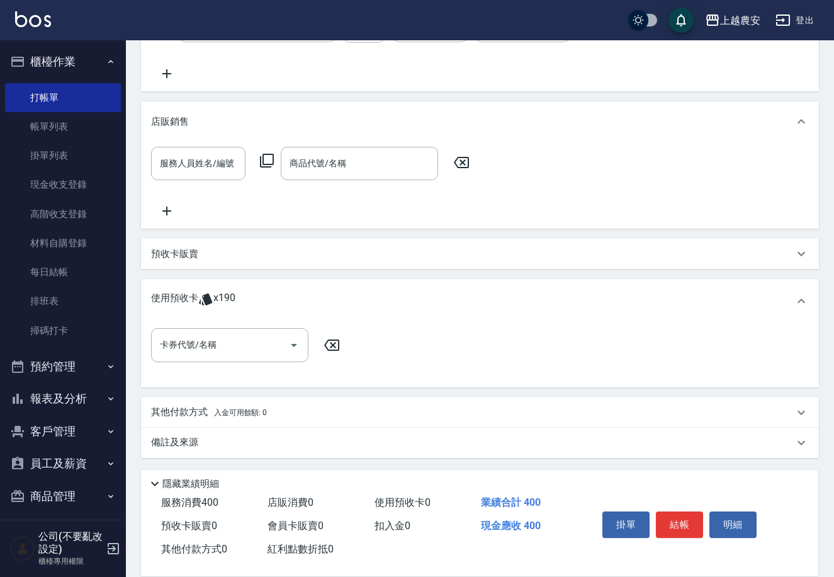
scroll to position [241, 0]
click at [801, 297] on icon at bounding box center [801, 302] width 15 height 15
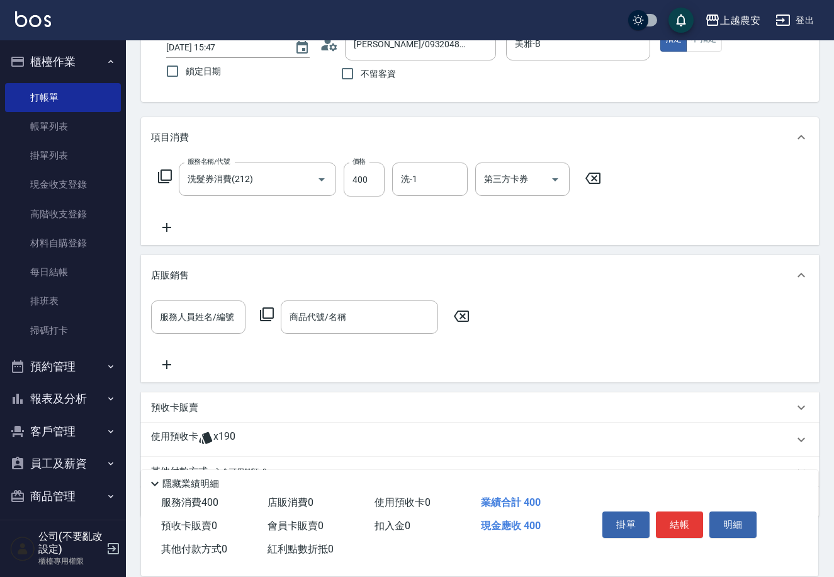
scroll to position [147, 0]
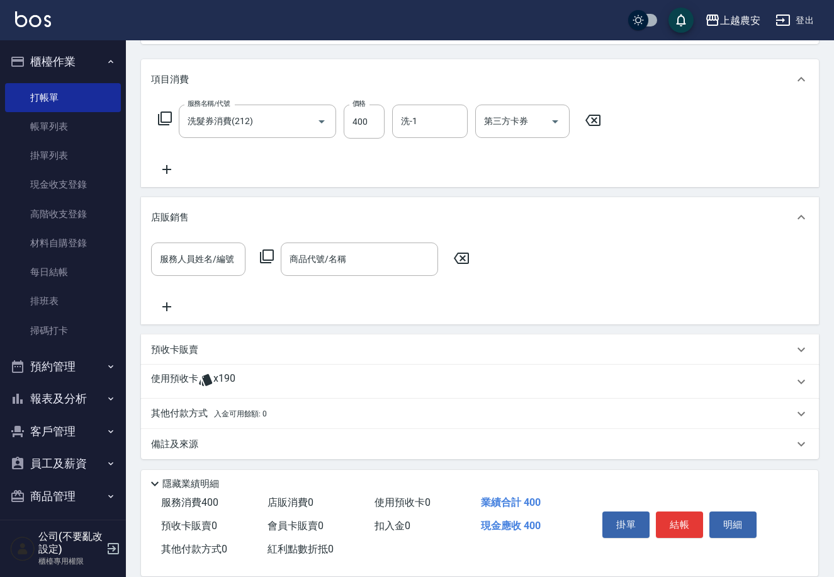
click at [281, 341] on div "預收卡販賣" at bounding box center [480, 349] width 678 height 30
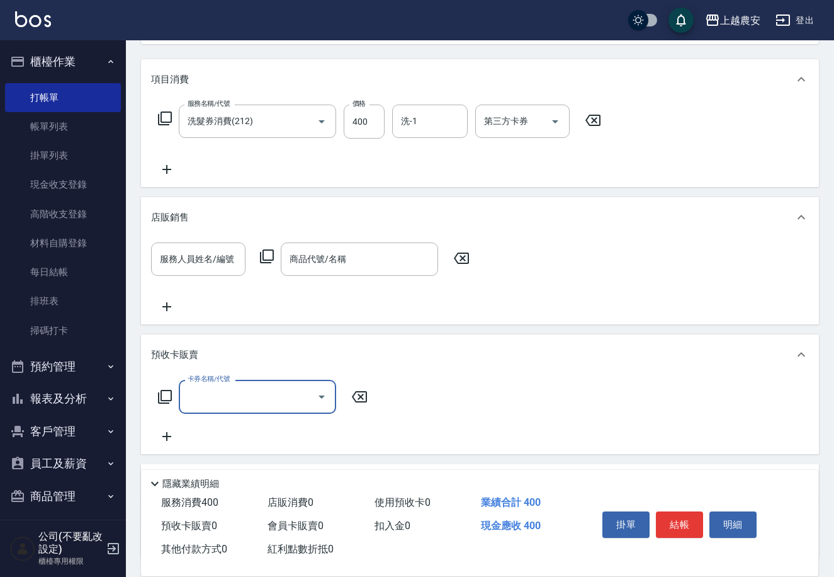
scroll to position [246, 0]
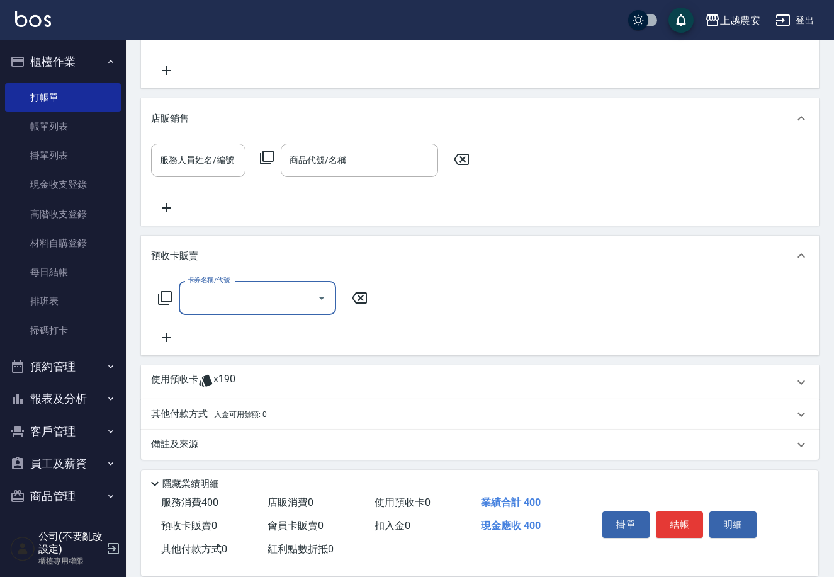
click at [255, 293] on input "卡券名稱/代號" at bounding box center [247, 297] width 127 height 22
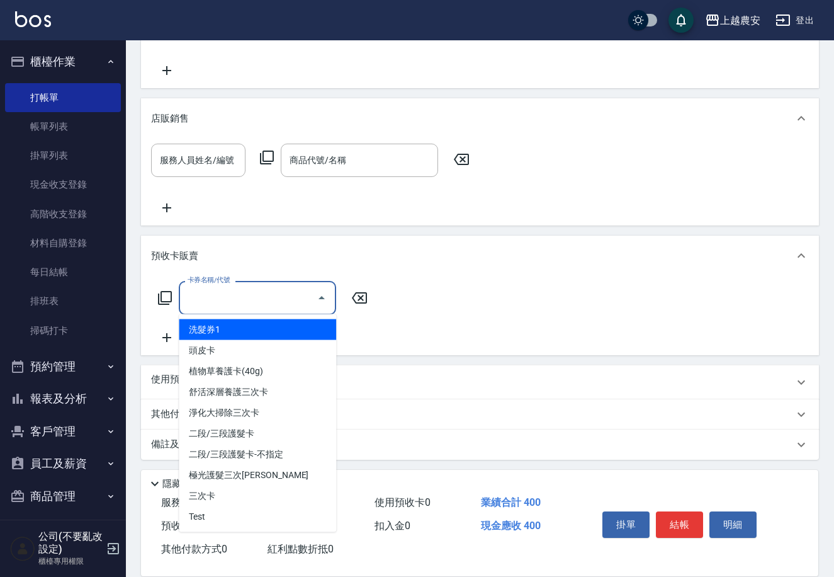
click at [285, 326] on span "洗髮券1" at bounding box center [257, 329] width 157 height 21
type input "洗髮券1"
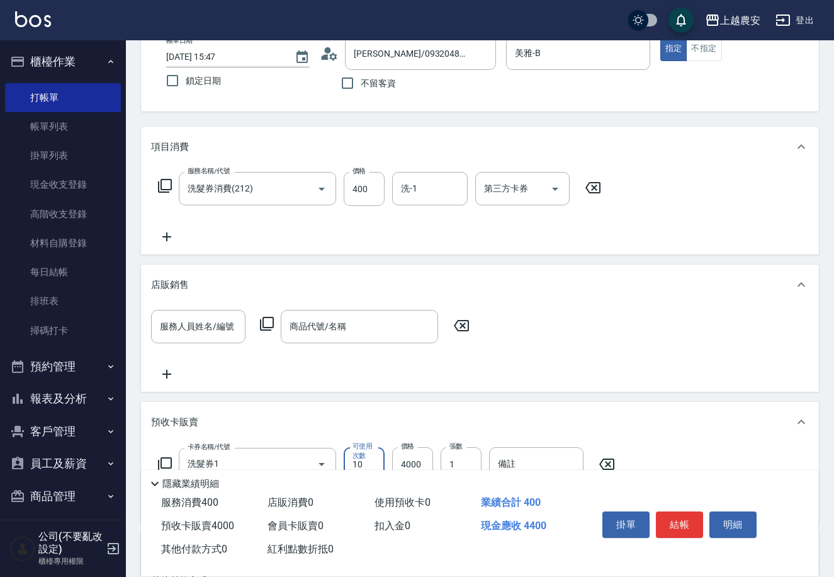
scroll to position [68, 0]
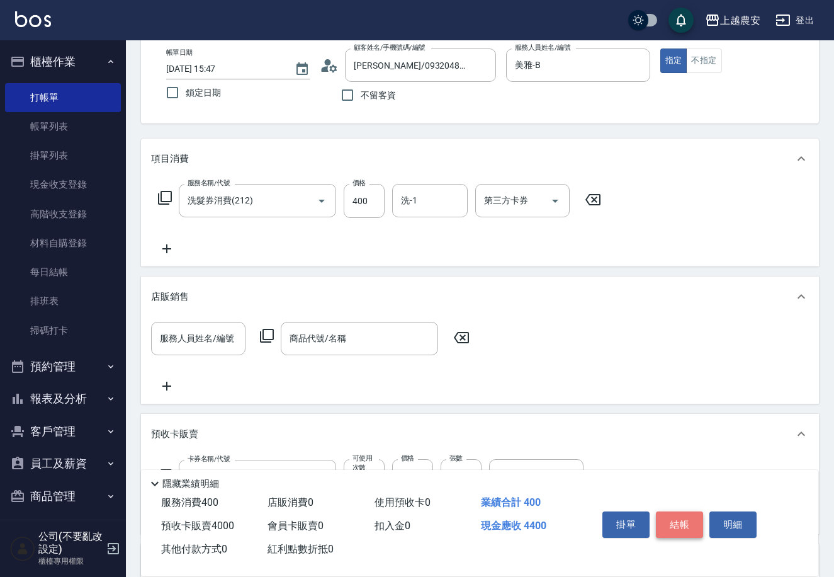
click at [671, 522] on button "結帳" at bounding box center [679, 524] width 47 height 26
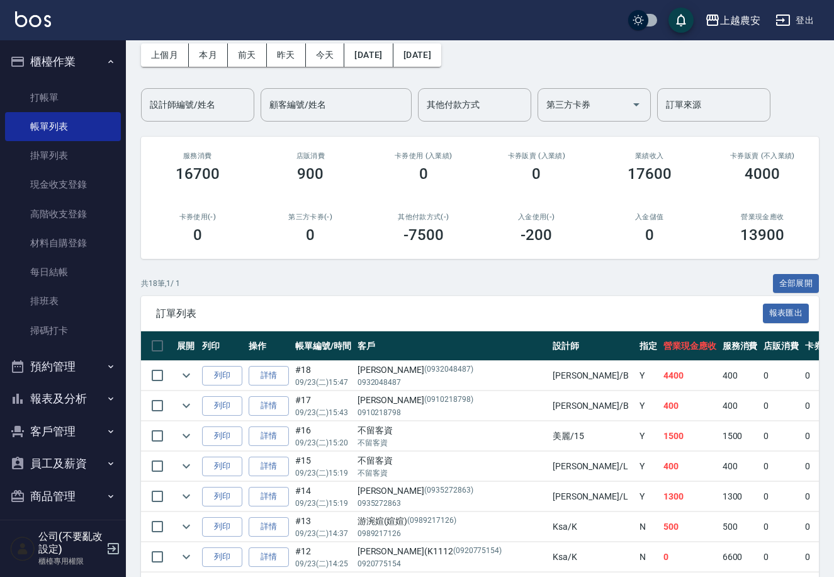
scroll to position [66, 0]
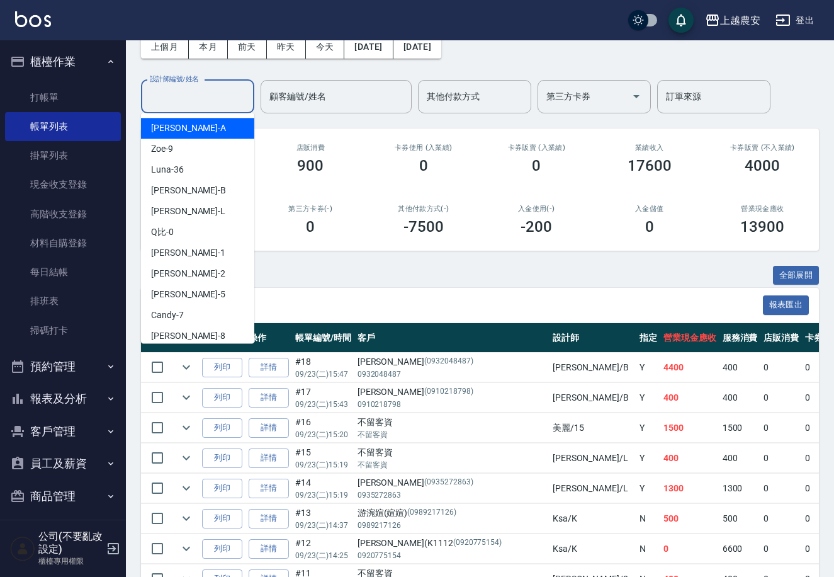
click at [189, 98] on input "設計師編號/姓名" at bounding box center [198, 97] width 102 height 22
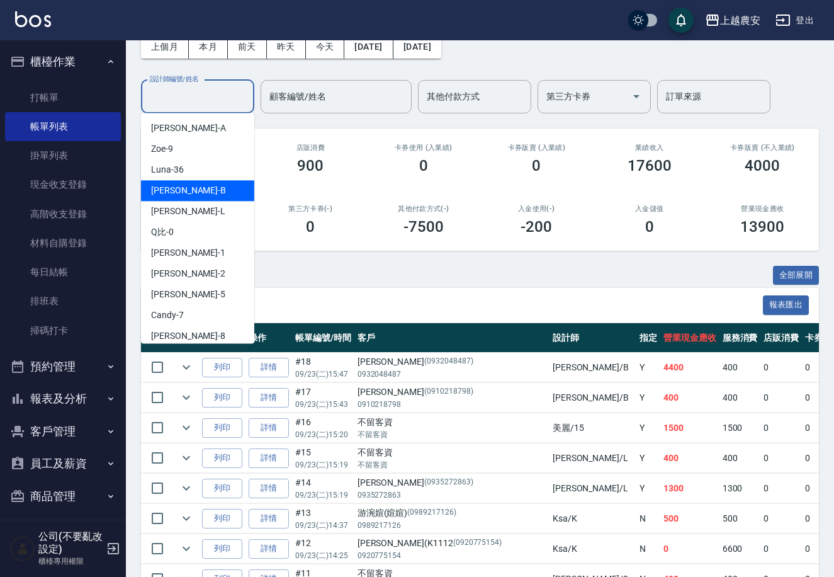
click at [202, 191] on div "美雅 -B" at bounding box center [197, 190] width 113 height 21
type input "美雅-B"
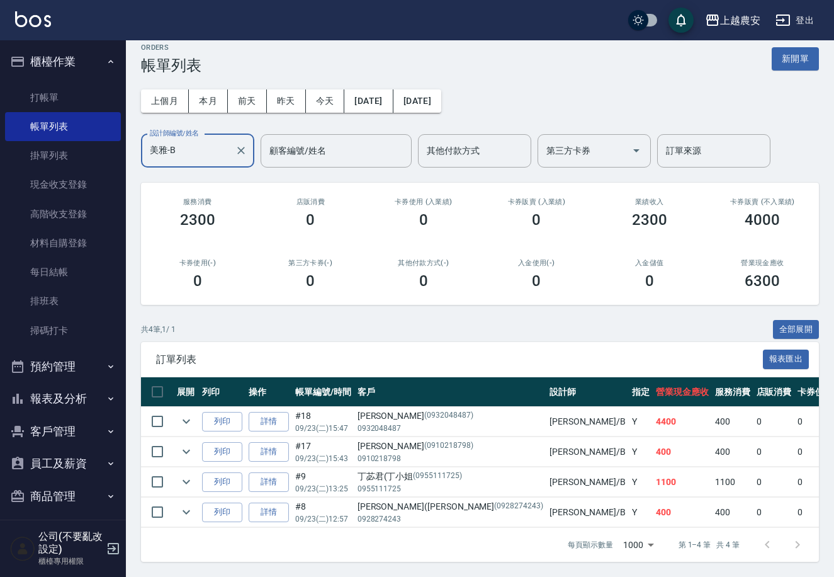
scroll to position [23, 0]
click at [808, 320] on button "全部展開" at bounding box center [796, 330] width 47 height 20
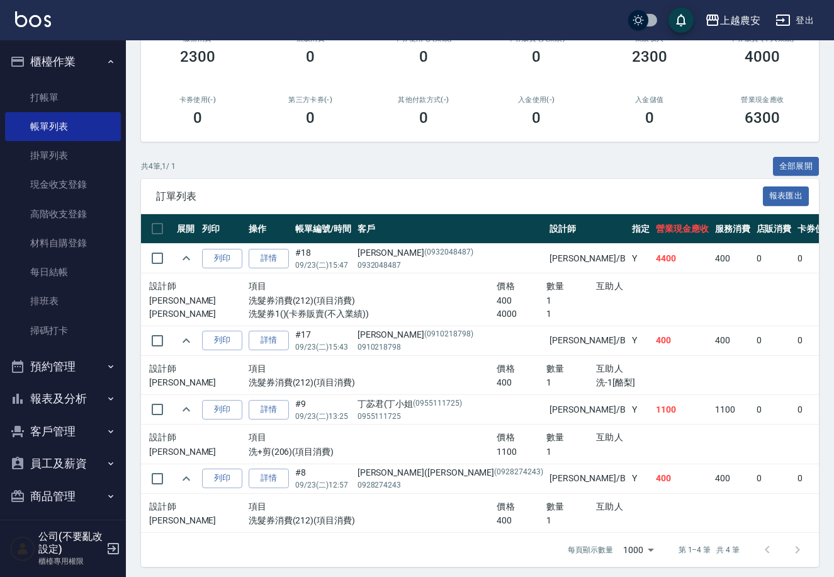
scroll to position [191, 0]
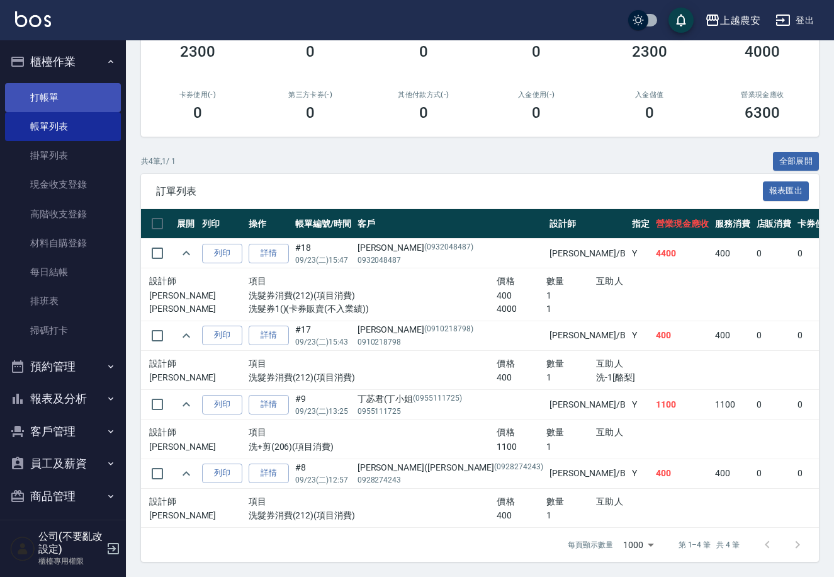
click at [65, 97] on link "打帳單" at bounding box center [63, 97] width 116 height 29
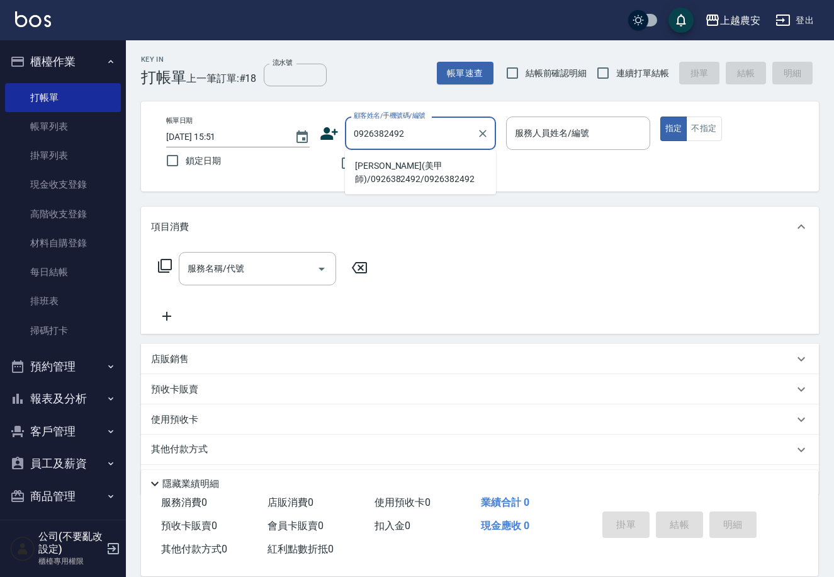
click at [421, 174] on li "[PERSON_NAME](美甲師)/0926382492/0926382492" at bounding box center [420, 173] width 151 height 34
type input "[PERSON_NAME](美甲師)/0926382492/0926382492"
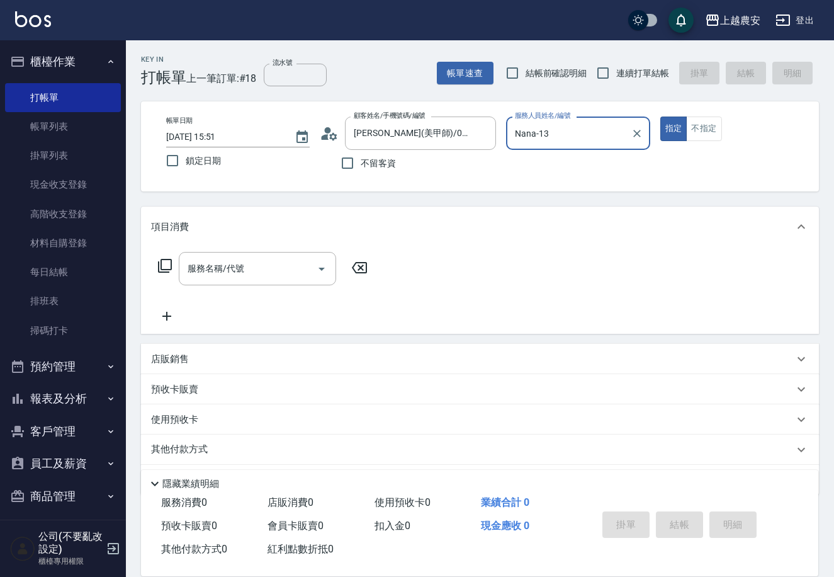
type input "Nana-13"
click at [632, 135] on icon "Clear" at bounding box center [637, 133] width 13 height 13
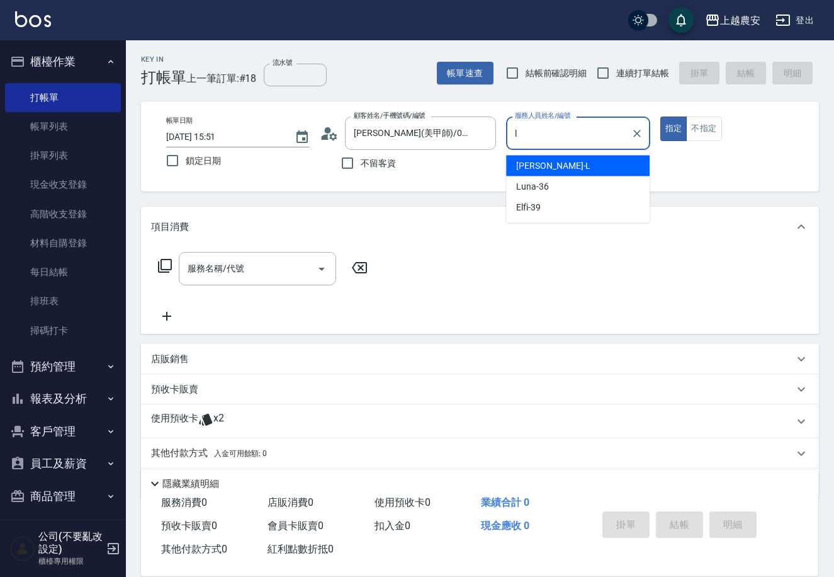
type input "[PERSON_NAME]"
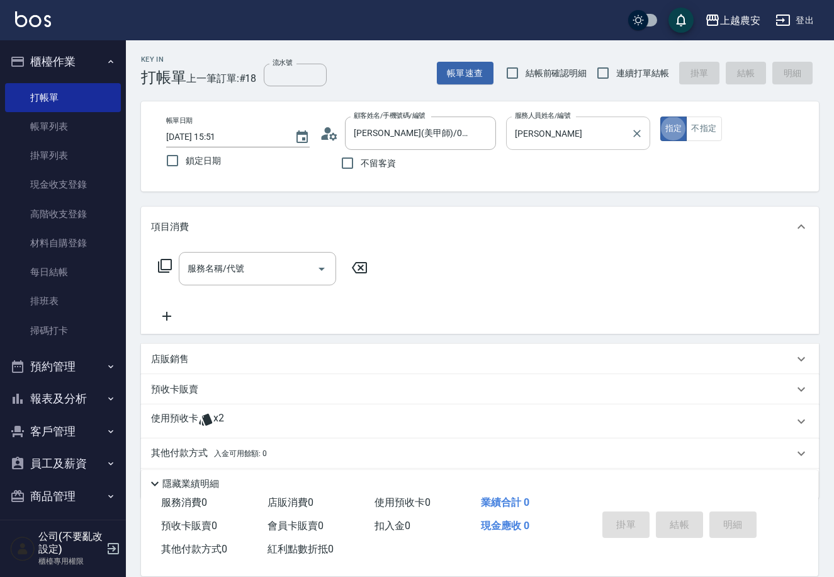
type button "true"
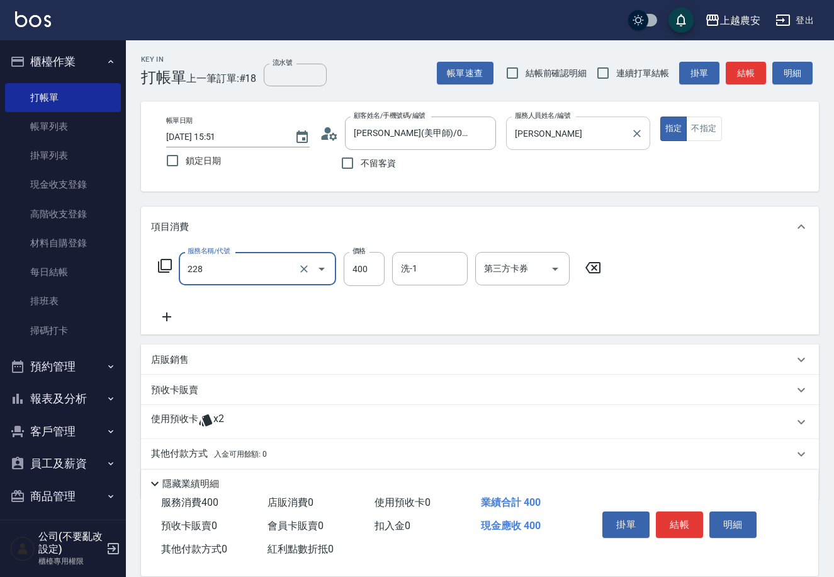
type input "洗髮(228)"
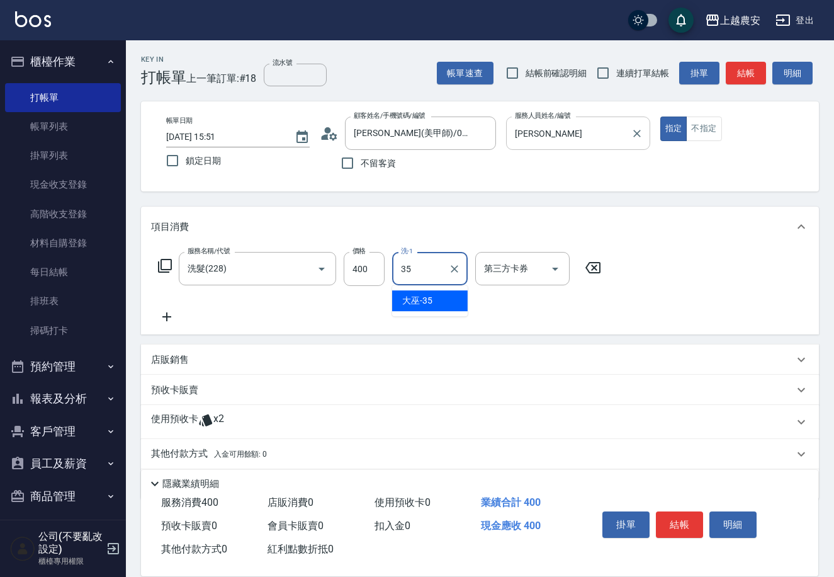
type input "大巫-35"
click at [681, 534] on button "結帳" at bounding box center [679, 524] width 47 height 26
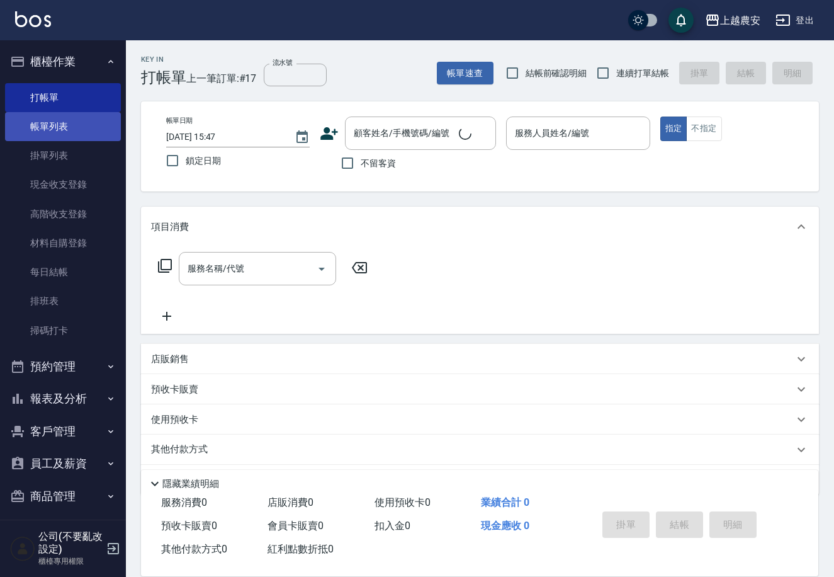
click at [107, 131] on link "帳單列表" at bounding box center [63, 126] width 116 height 29
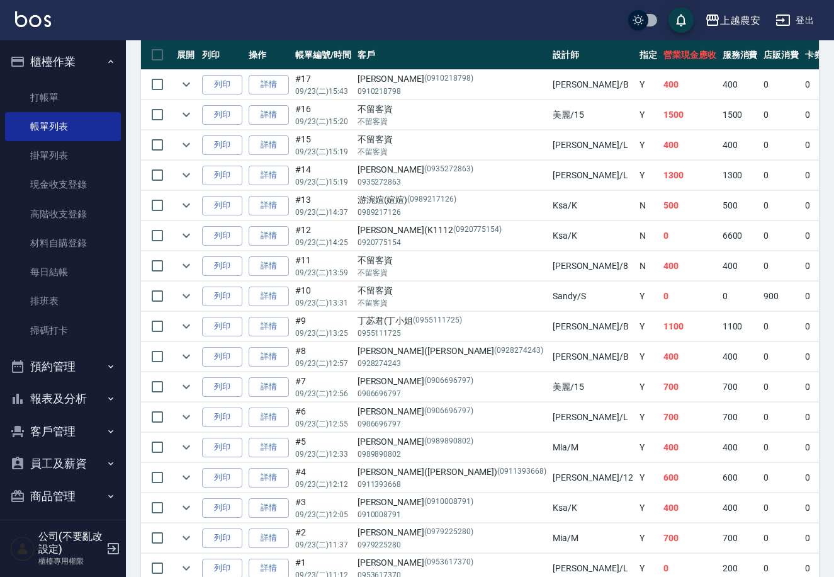
scroll to position [416, 0]
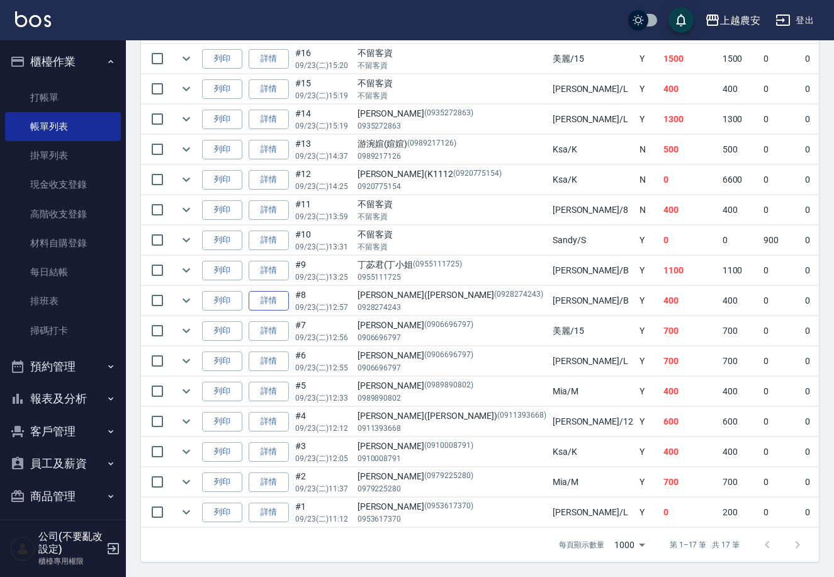
click at [271, 291] on link "詳情" at bounding box center [269, 301] width 40 height 20
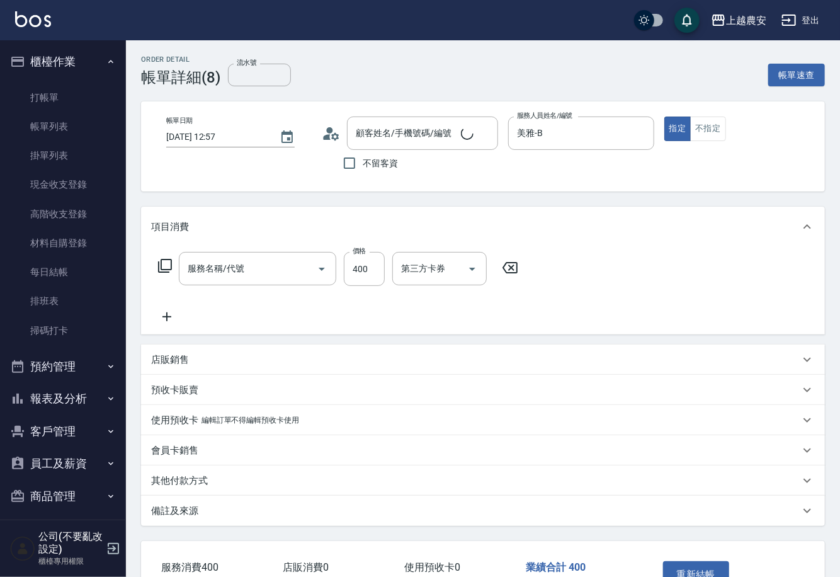
type input "2025/09/23 12:57"
type input "美雅-B"
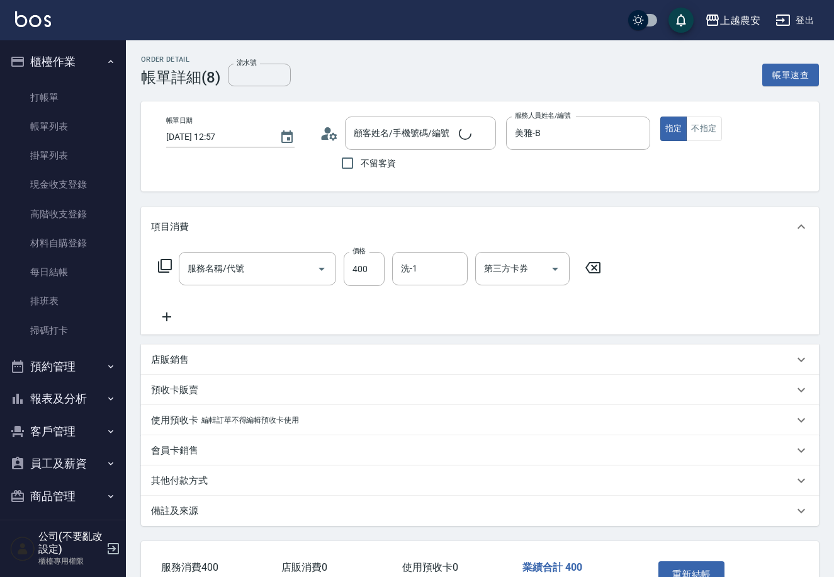
type input "林秀斌(吳太/0928274243/0928274243"
type input "洗髮券消費(212)"
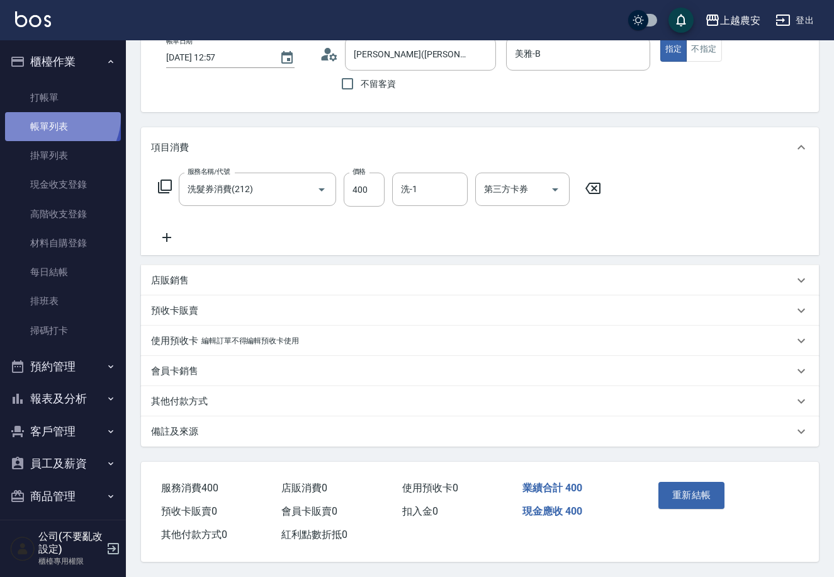
click at [57, 117] on link "帳單列表" at bounding box center [63, 126] width 116 height 29
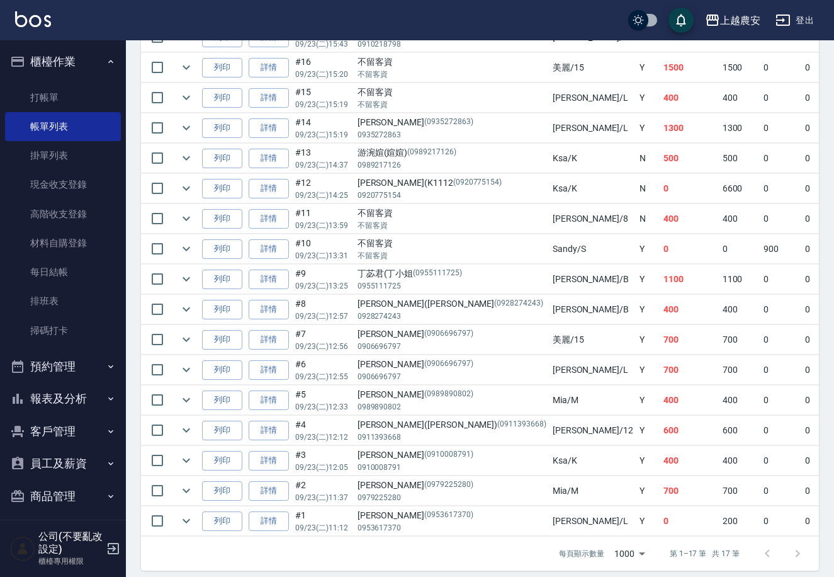
scroll to position [392, 0]
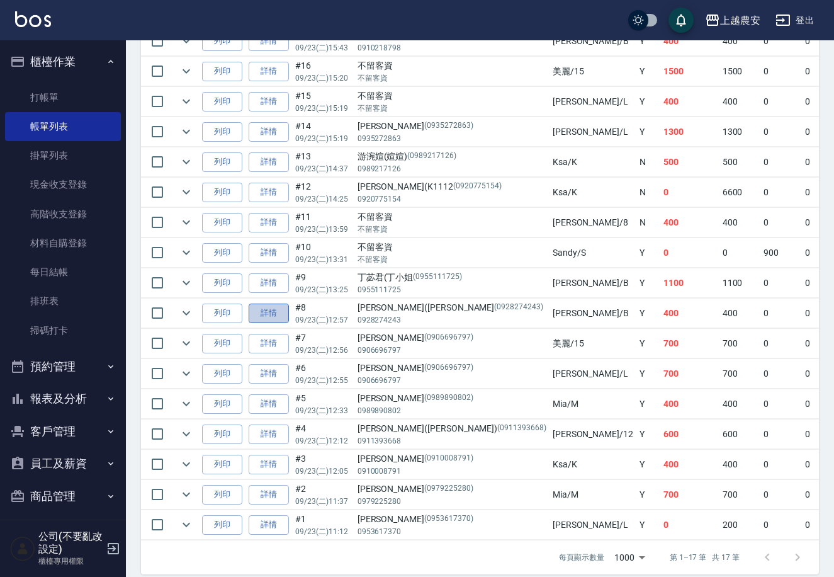
click at [261, 315] on link "詳情" at bounding box center [269, 313] width 40 height 20
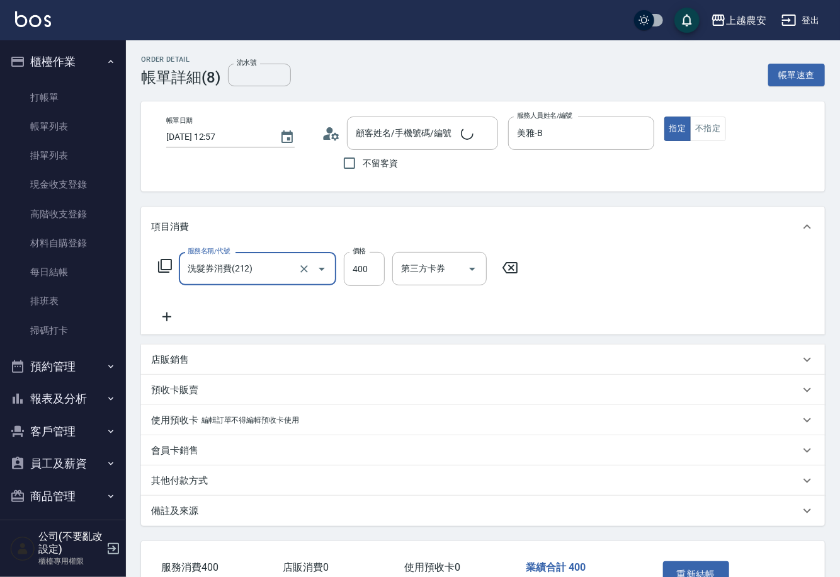
type input "[PERSON_NAME]([PERSON_NAME]/0928274243/0928274243"
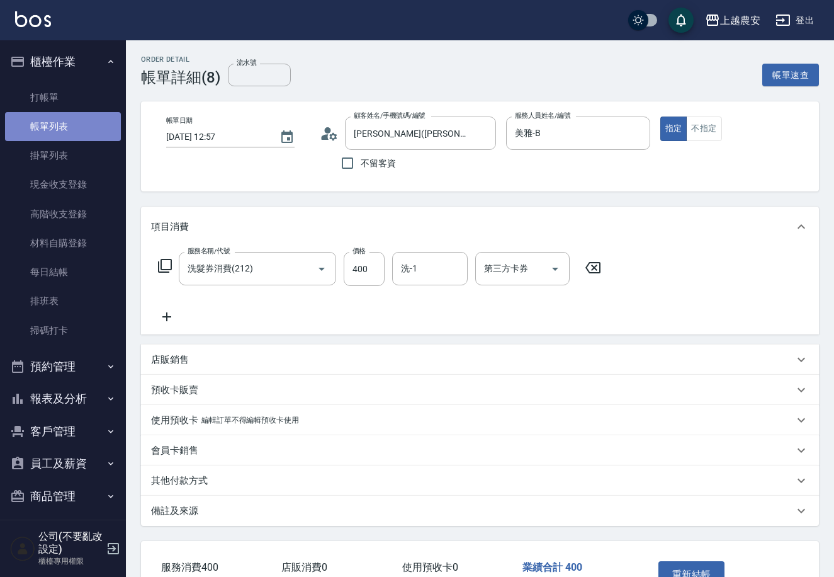
click at [92, 125] on link "帳單列表" at bounding box center [63, 126] width 116 height 29
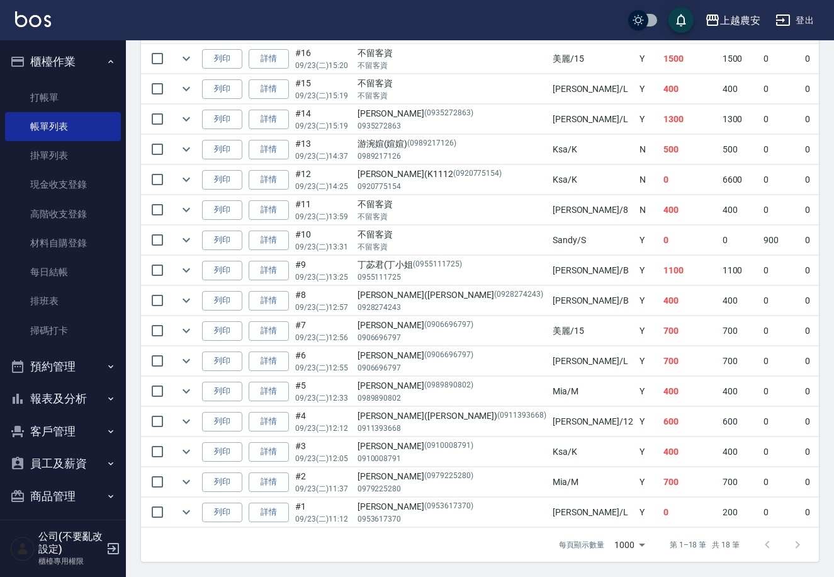
scroll to position [446, 0]
click at [258, 292] on link "詳情" at bounding box center [269, 301] width 40 height 20
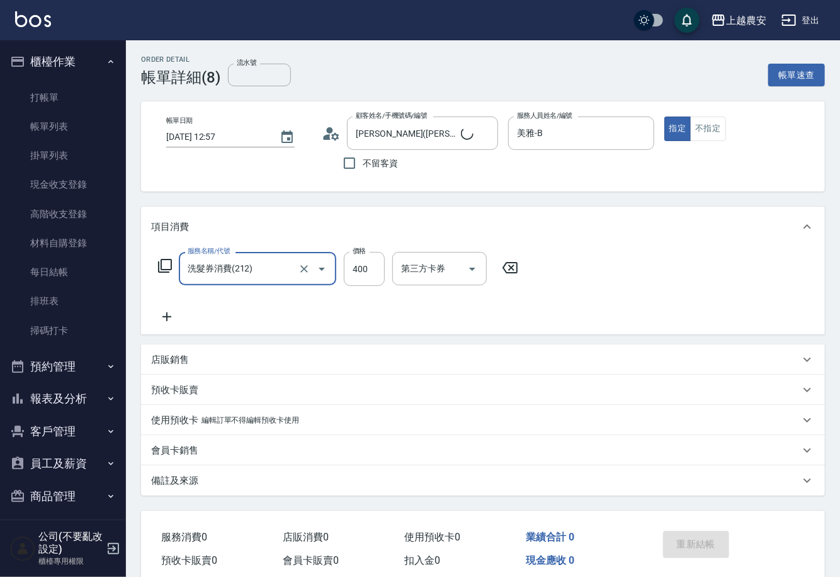
type input "[PERSON_NAME]([PERSON_NAME]/0928274243/0928274243"
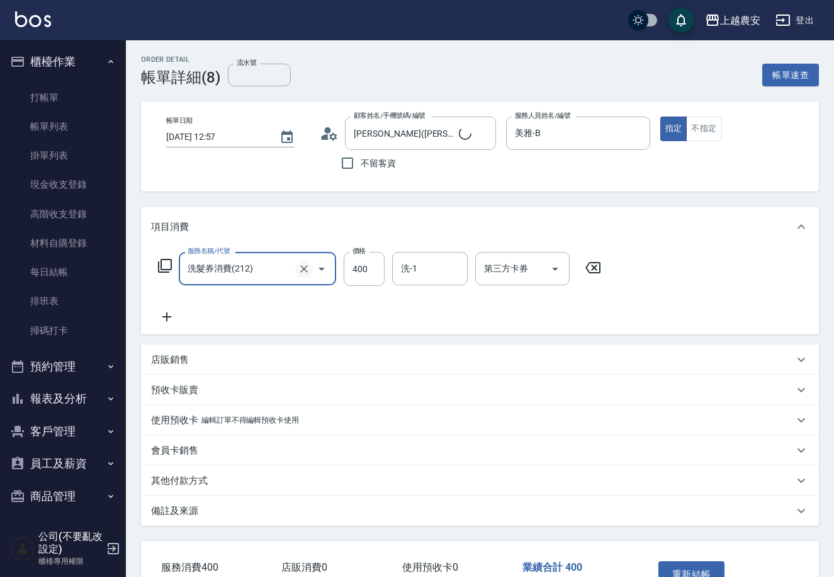
click at [307, 269] on icon "Clear" at bounding box center [304, 269] width 13 height 13
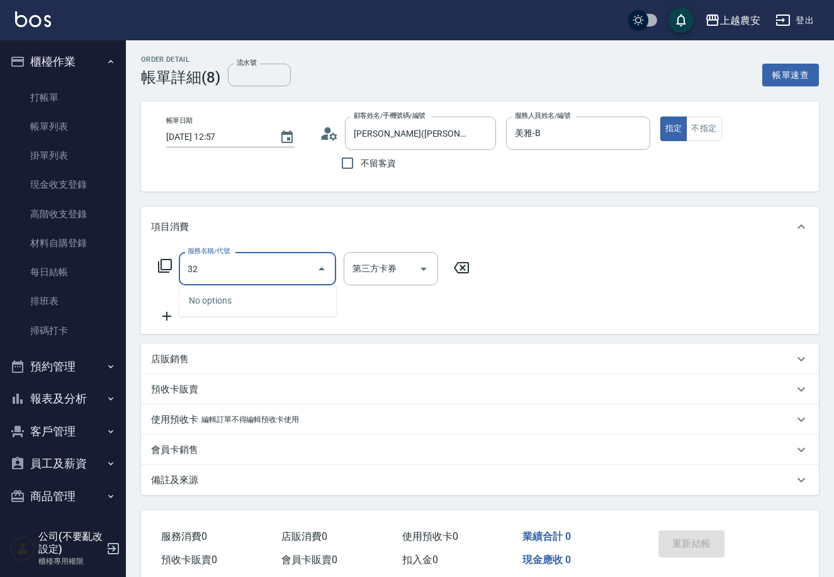
type input "3"
type input "1"
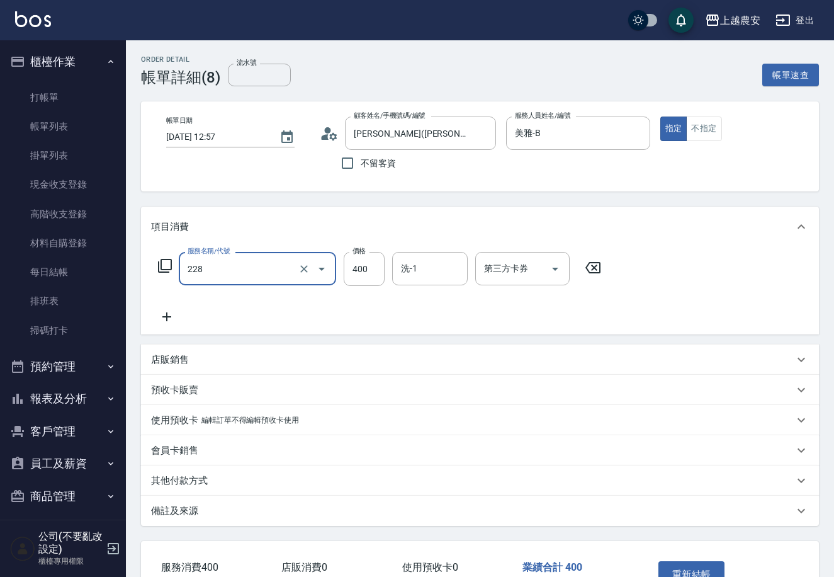
type input "洗髮(228)"
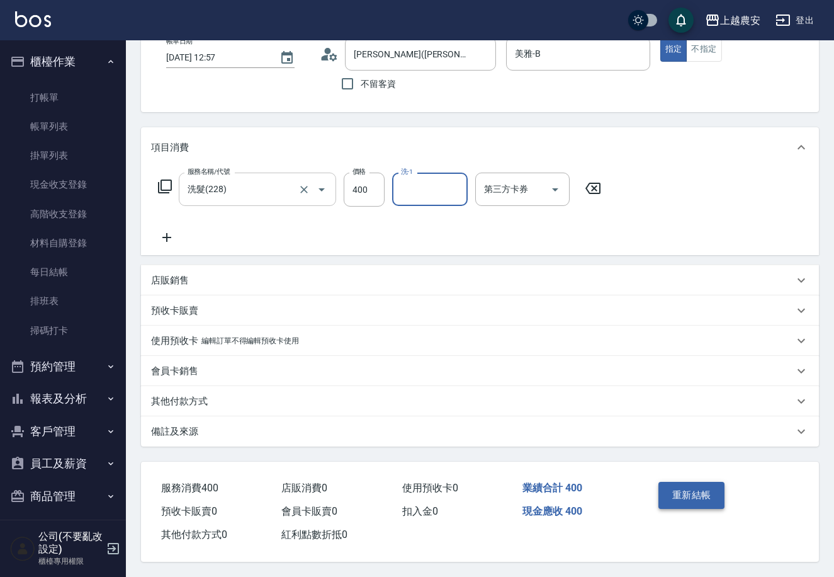
click at [684, 482] on button "重新結帳" at bounding box center [692, 495] width 67 height 26
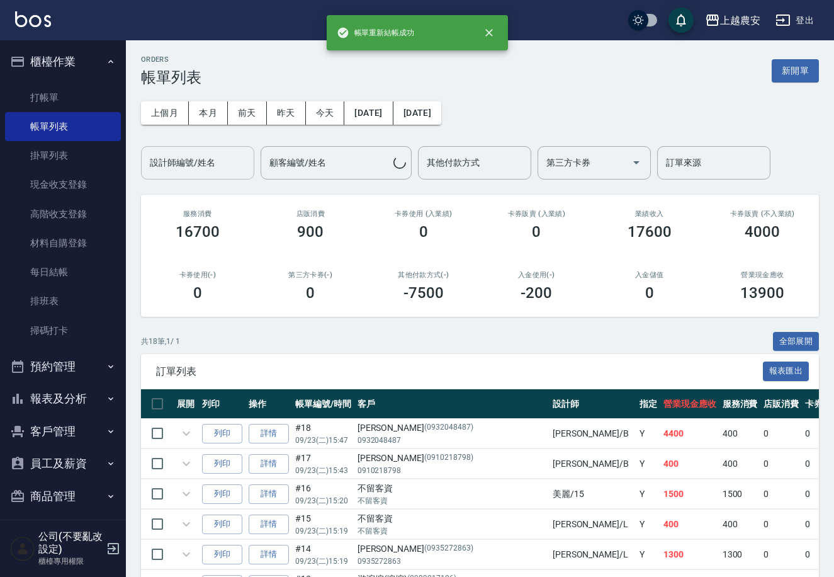
click at [193, 169] on input "設計師編號/姓名" at bounding box center [198, 163] width 102 height 22
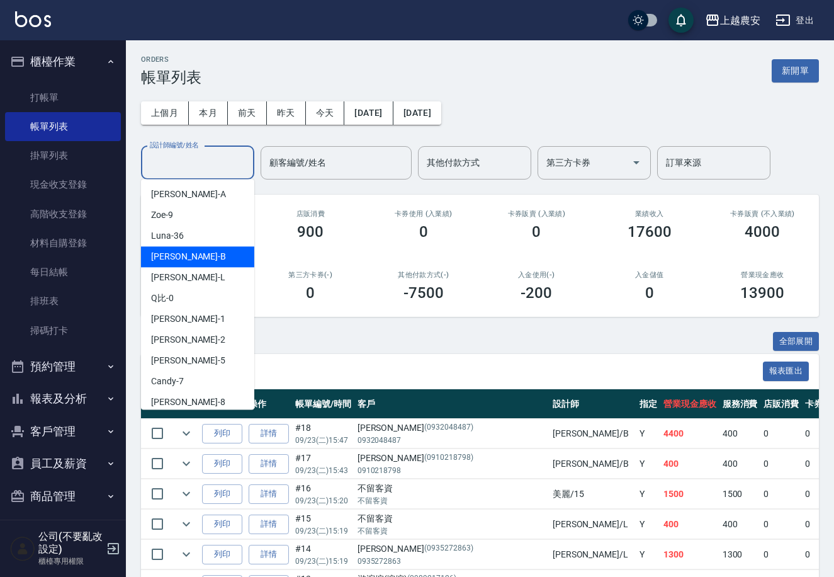
click at [152, 260] on span "美雅 -B" at bounding box center [188, 256] width 75 height 13
type input "美雅-B"
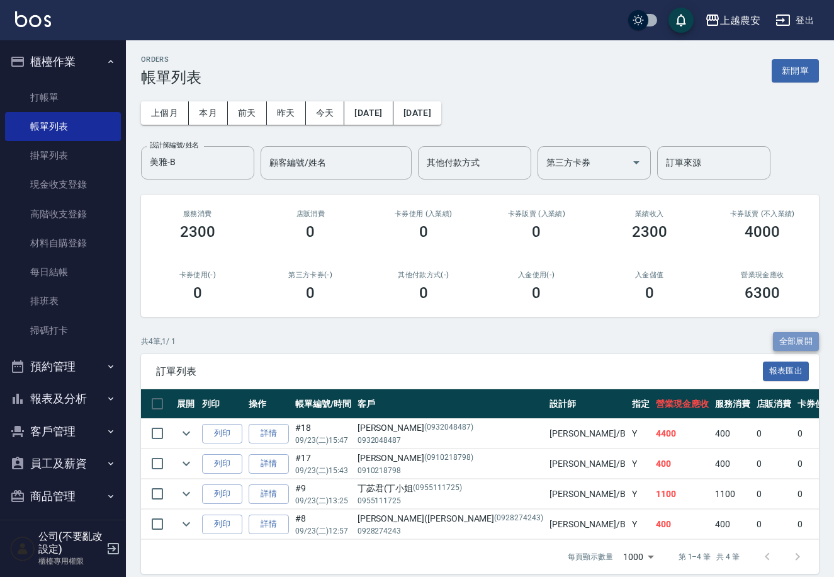
click at [805, 341] on button "全部展開" at bounding box center [796, 342] width 47 height 20
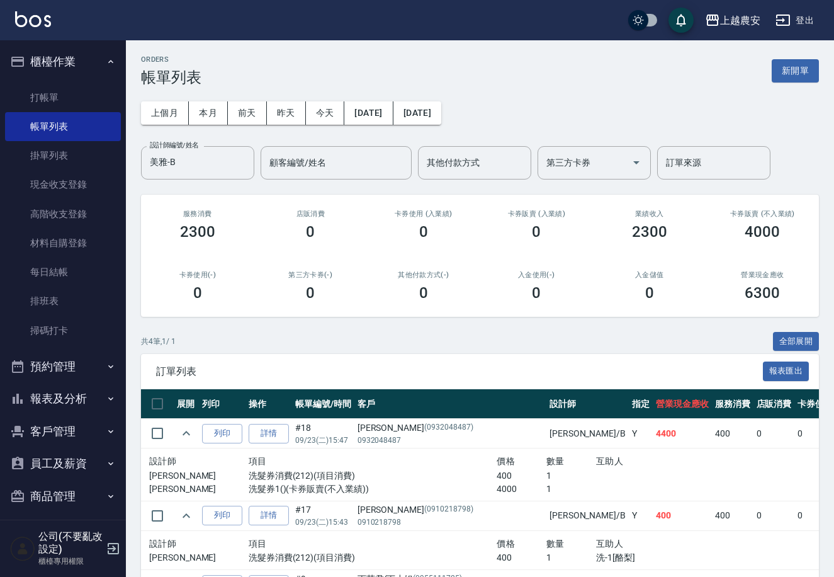
scroll to position [191, 0]
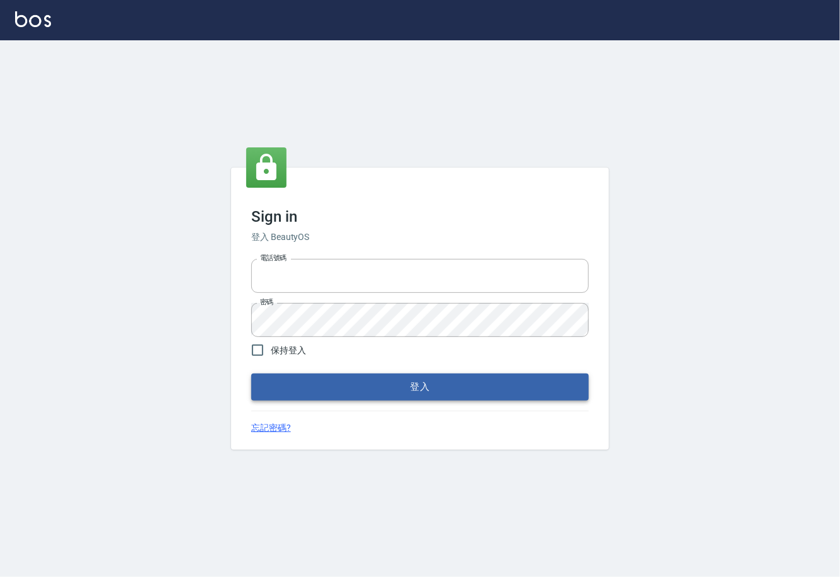
type input "0225929166"
click at [438, 392] on button "登入" at bounding box center [419, 386] width 337 height 26
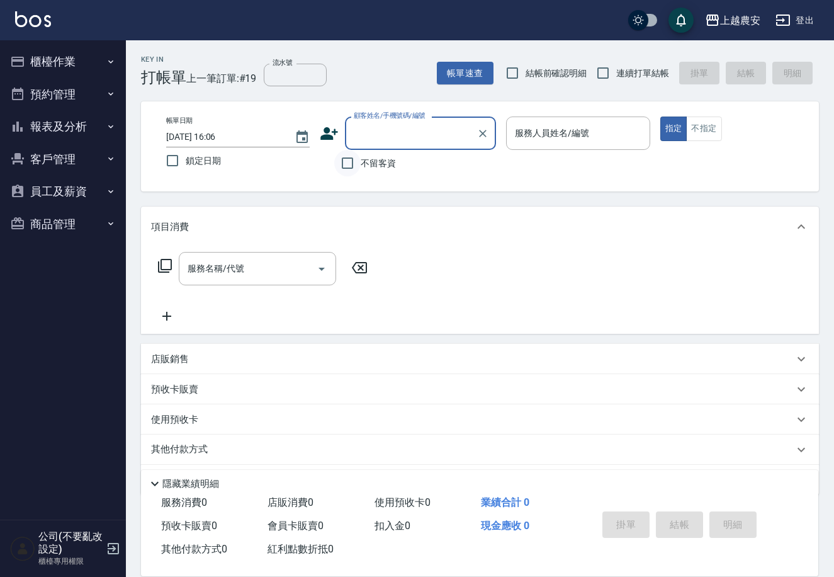
click at [349, 167] on input "不留客資" at bounding box center [347, 163] width 26 height 26
checkbox input "true"
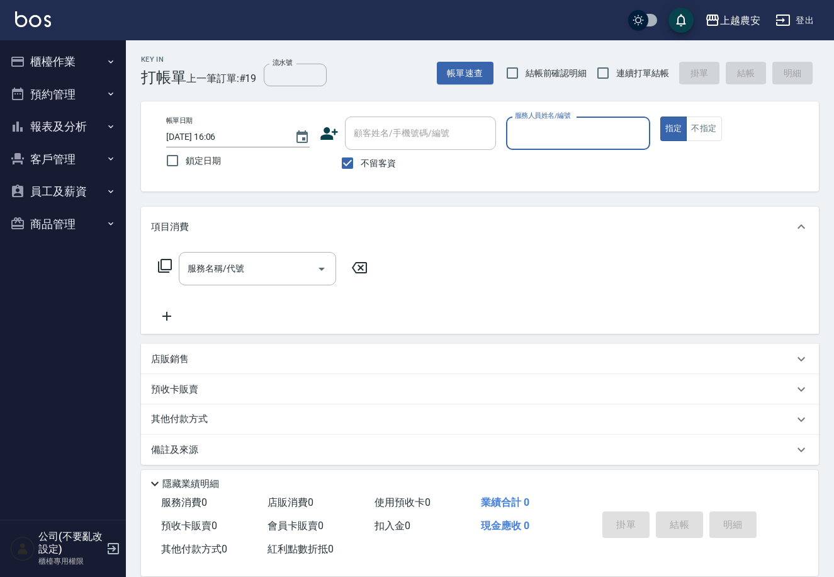
click at [521, 133] on input "服務人員姓名/編號" at bounding box center [578, 133] width 132 height 22
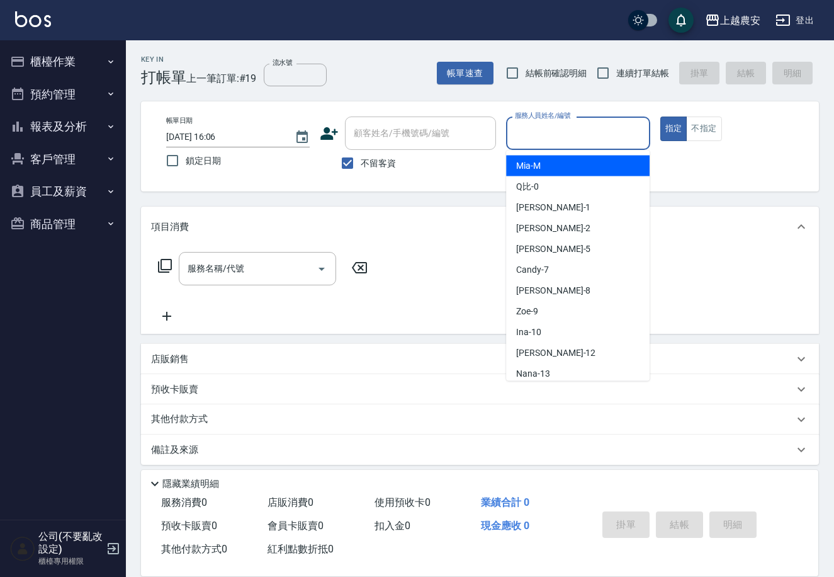
click at [533, 161] on span "Mia -M" at bounding box center [528, 165] width 25 height 13
type input "Mia-M"
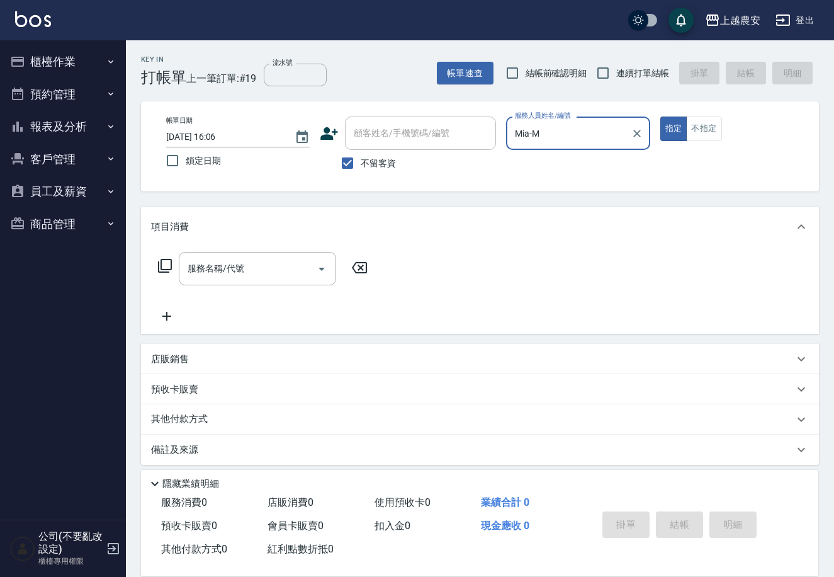
scroll to position [6, 0]
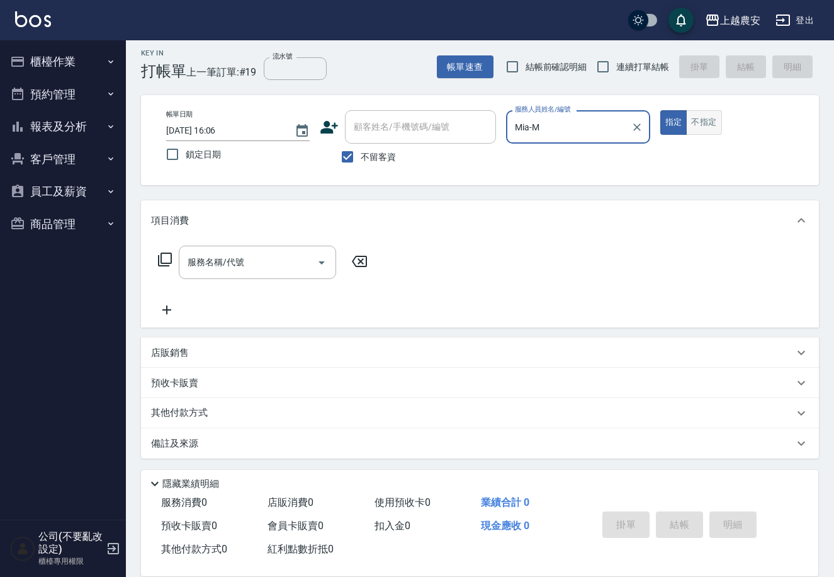
click at [690, 128] on button "不指定" at bounding box center [703, 122] width 35 height 25
click at [288, 265] on input "服務名稱/代號" at bounding box center [247, 262] width 127 height 22
click at [164, 266] on icon at bounding box center [165, 259] width 14 height 14
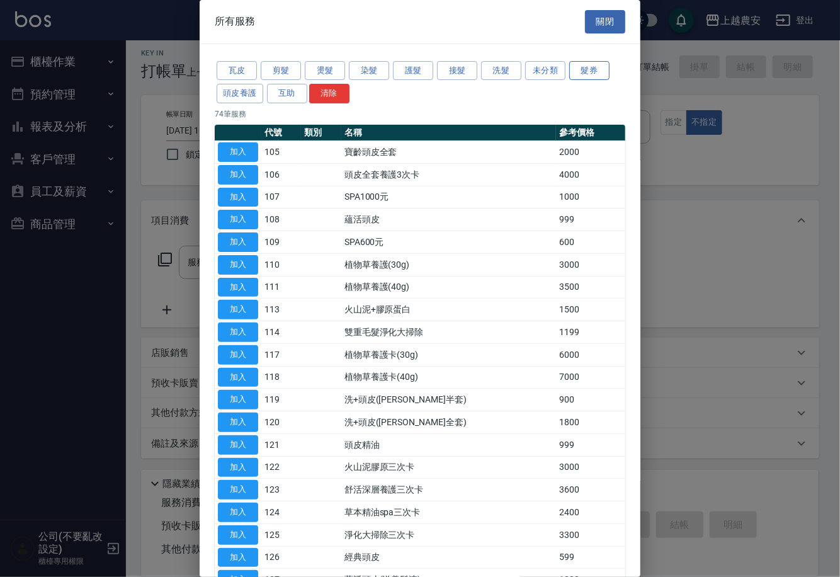
click at [582, 74] on button "髮券" at bounding box center [589, 71] width 40 height 20
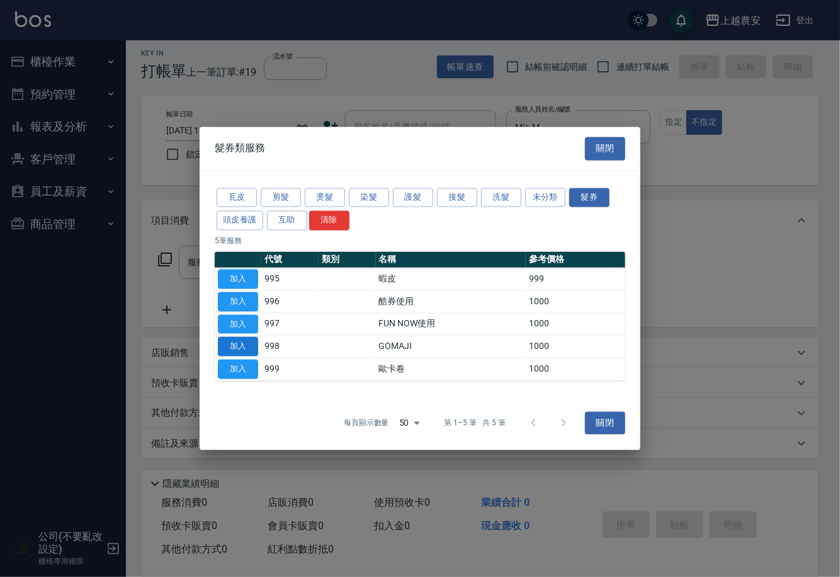
click at [242, 349] on button "加入" at bounding box center [238, 347] width 40 height 20
type input "GOMAJI(998)"
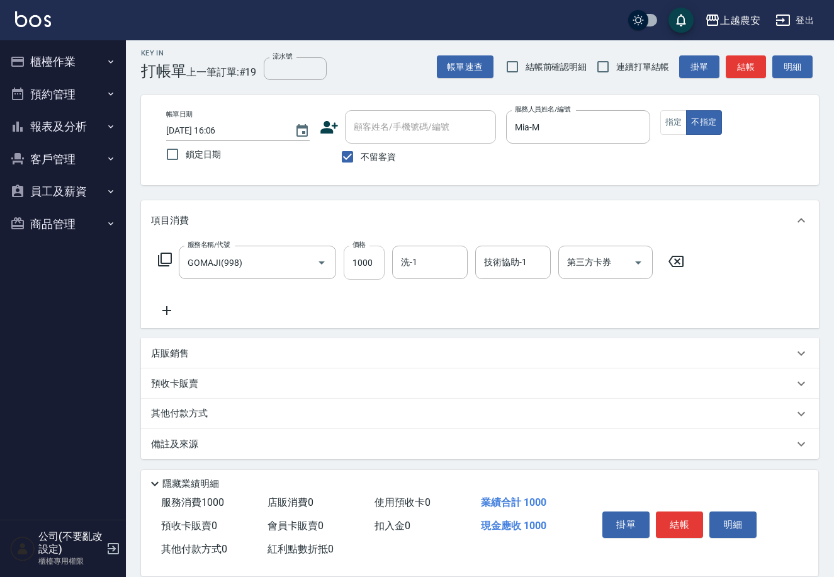
click at [360, 267] on input "1000" at bounding box center [364, 263] width 41 height 34
type input "499"
type input "大巫-35"
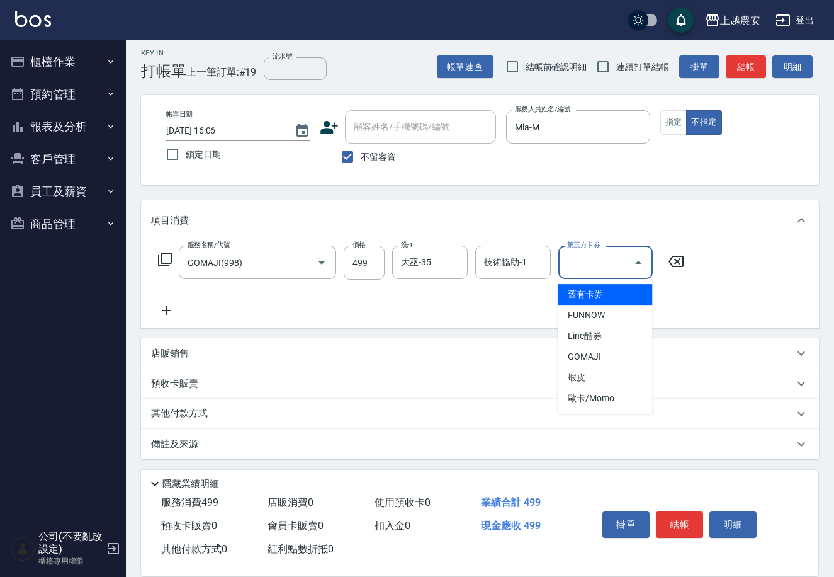
click at [579, 256] on div "第三方卡券 第三方卡券" at bounding box center [605, 262] width 94 height 33
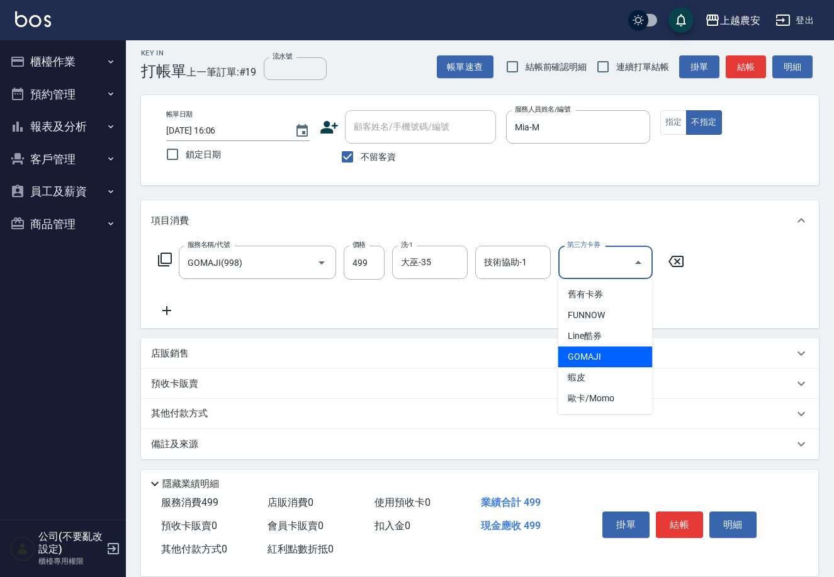
click at [569, 360] on span "GOMAJI" at bounding box center [605, 356] width 94 height 21
type input "GOMAJI"
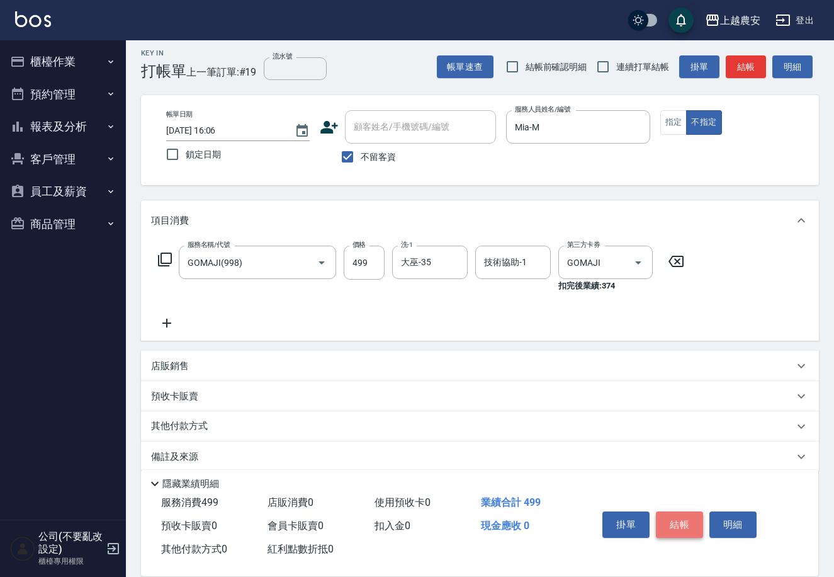
click at [682, 523] on button "結帳" at bounding box center [679, 524] width 47 height 26
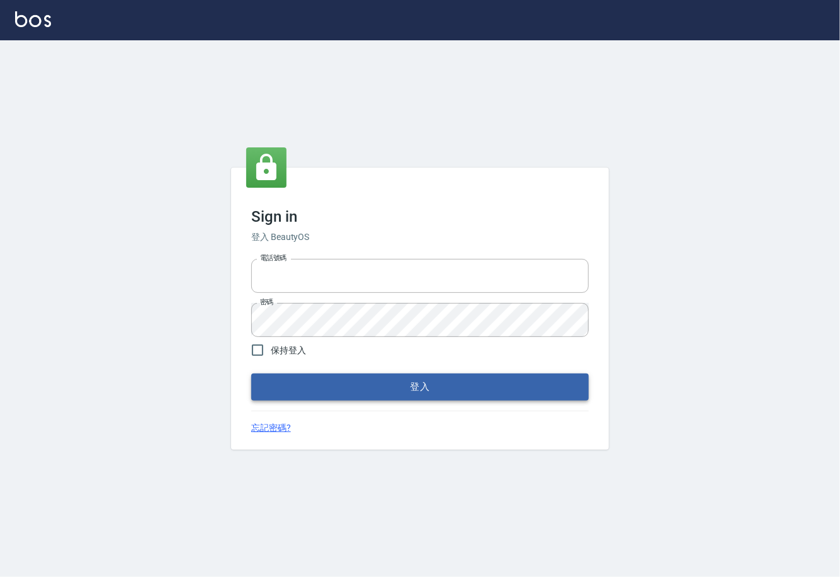
type input "0225929166"
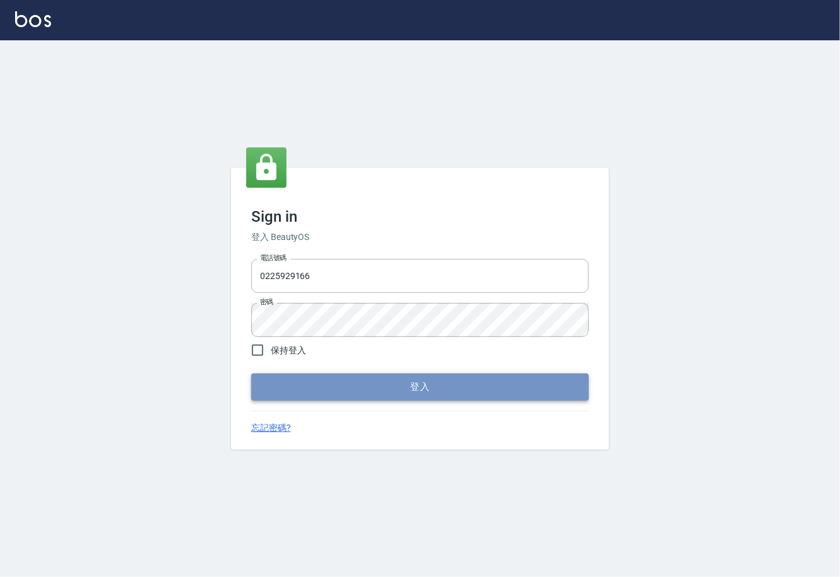
click at [550, 383] on button "登入" at bounding box center [419, 386] width 337 height 26
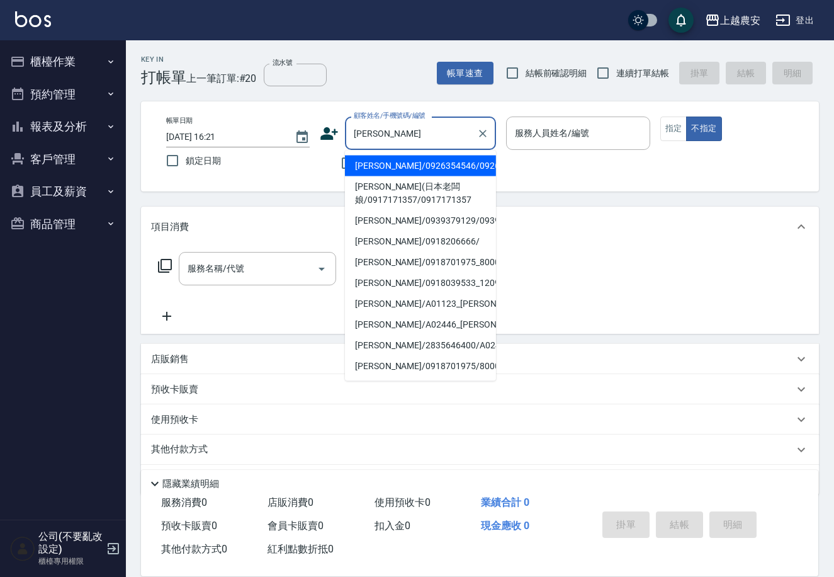
click at [431, 170] on li "[PERSON_NAME]/0926354546/0926354546" at bounding box center [420, 166] width 151 height 21
type input "[PERSON_NAME]/0926354546/0926354546"
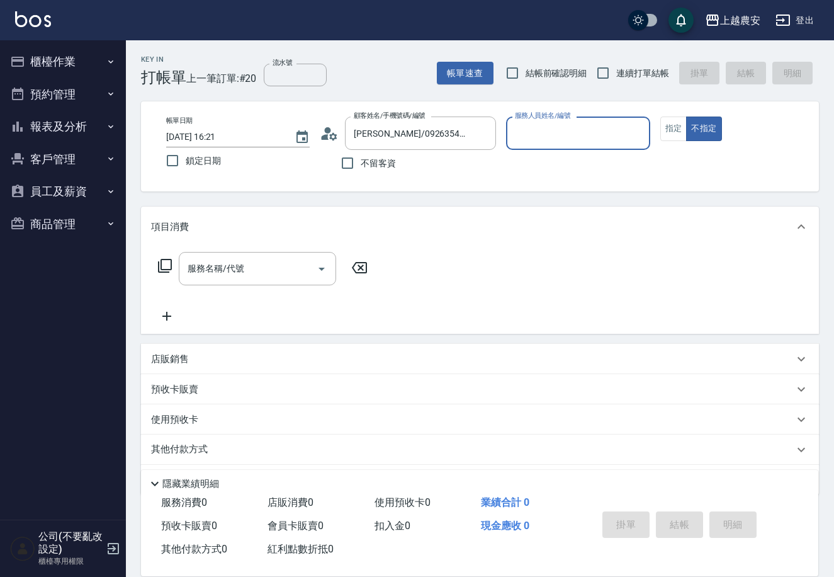
type input "[PERSON_NAME]"
click at [668, 130] on button "指定" at bounding box center [673, 128] width 27 height 25
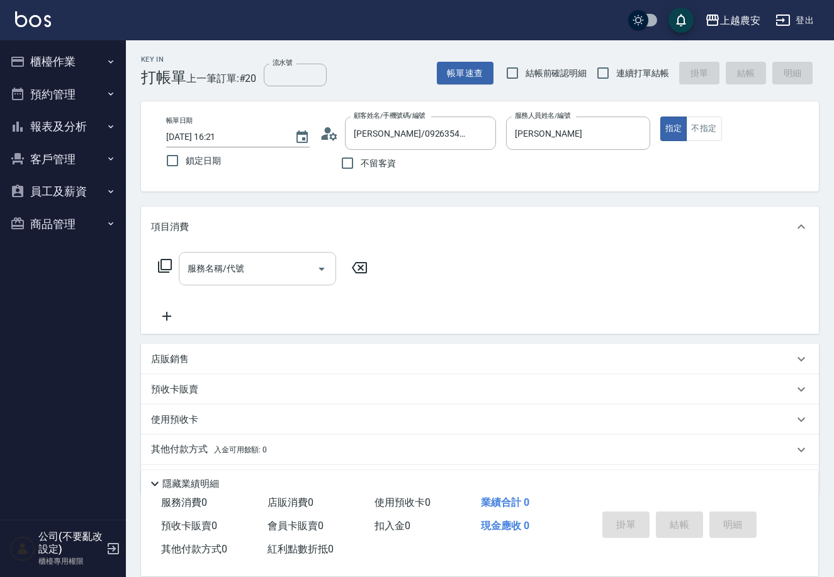
click at [271, 258] on input "服務名稱/代號" at bounding box center [247, 269] width 127 height 22
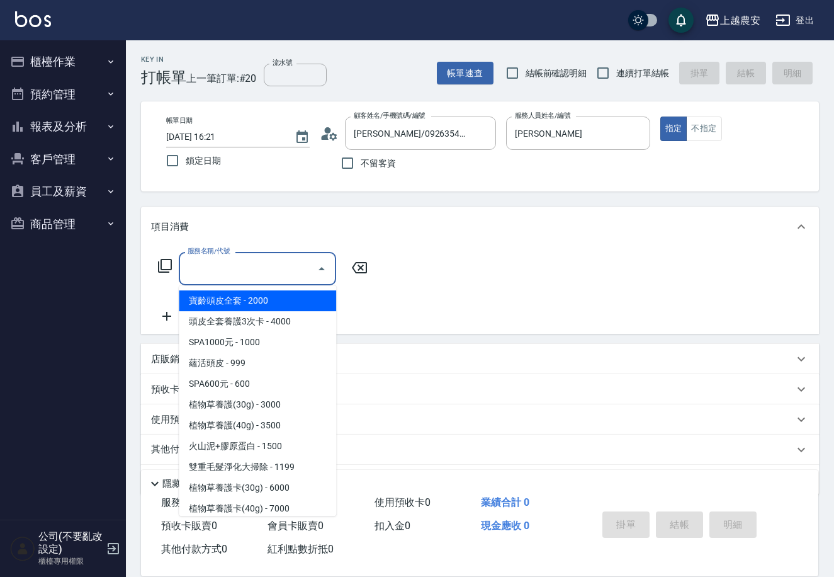
click at [167, 260] on icon at bounding box center [164, 265] width 15 height 15
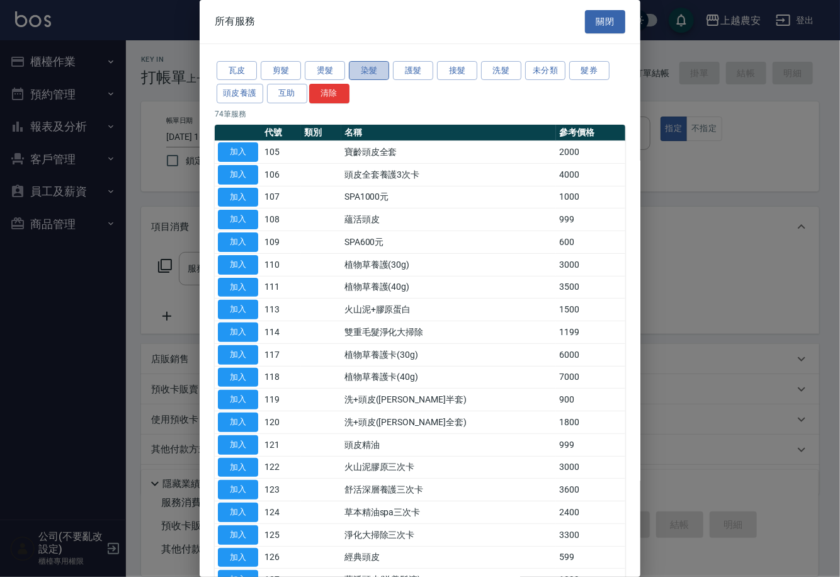
click at [370, 70] on button "染髮" at bounding box center [369, 71] width 40 height 20
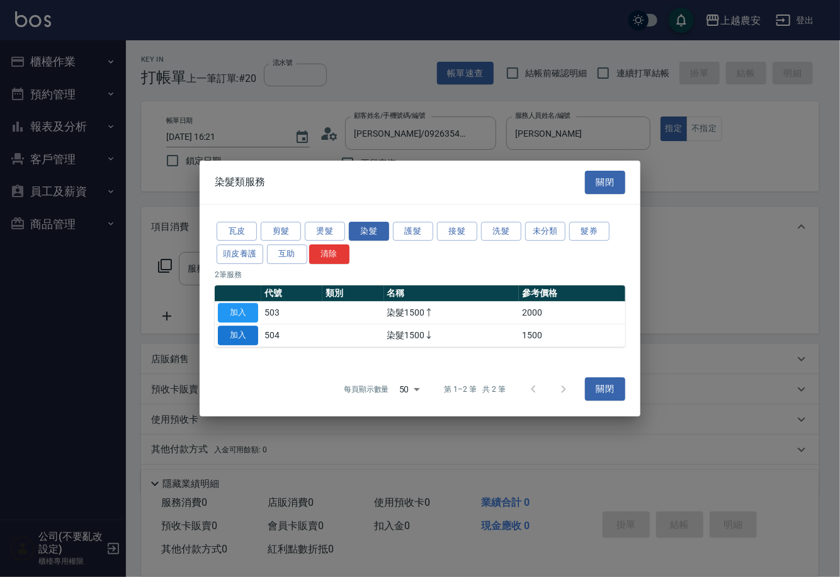
click at [223, 339] on button "加入" at bounding box center [238, 336] width 40 height 20
type input "染髮1500↓(504)"
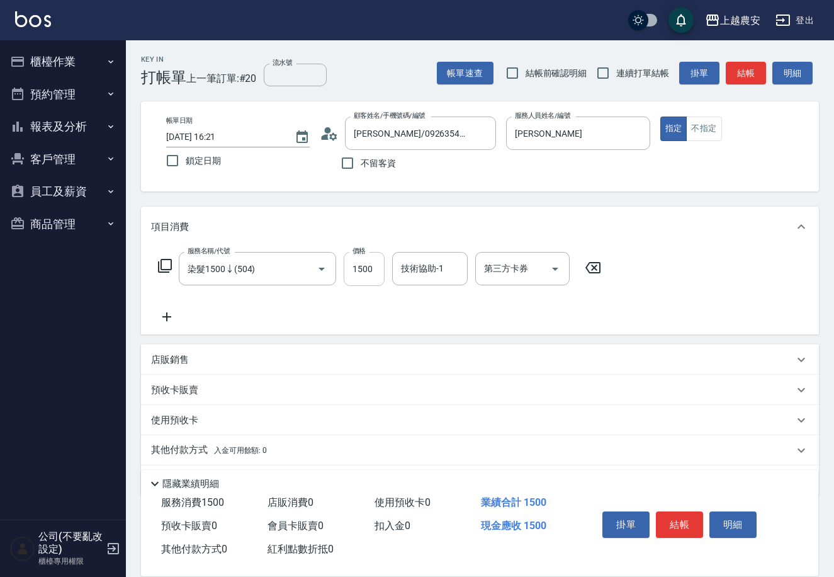
click at [358, 277] on input "1500" at bounding box center [364, 269] width 41 height 34
type input "1300"
type input "團團-27"
click at [680, 516] on button "結帳" at bounding box center [679, 524] width 47 height 26
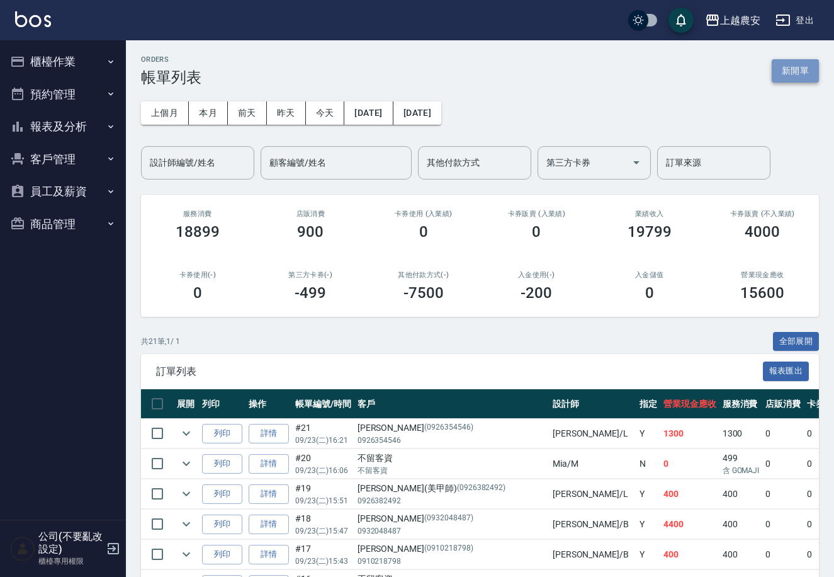
click at [779, 69] on button "新開單" at bounding box center [795, 70] width 47 height 23
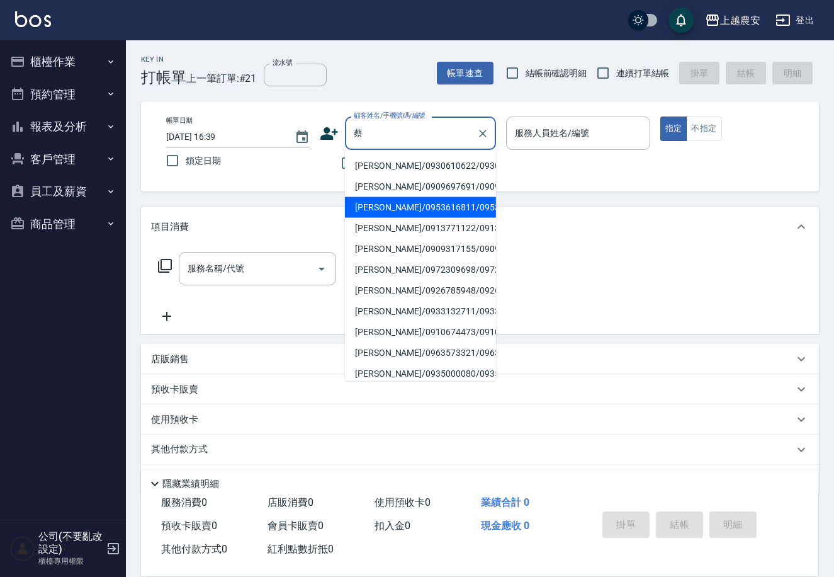
click at [444, 213] on li "[PERSON_NAME]/0953616811/0953616811" at bounding box center [420, 207] width 151 height 21
type input "[PERSON_NAME]/0953616811/0953616811"
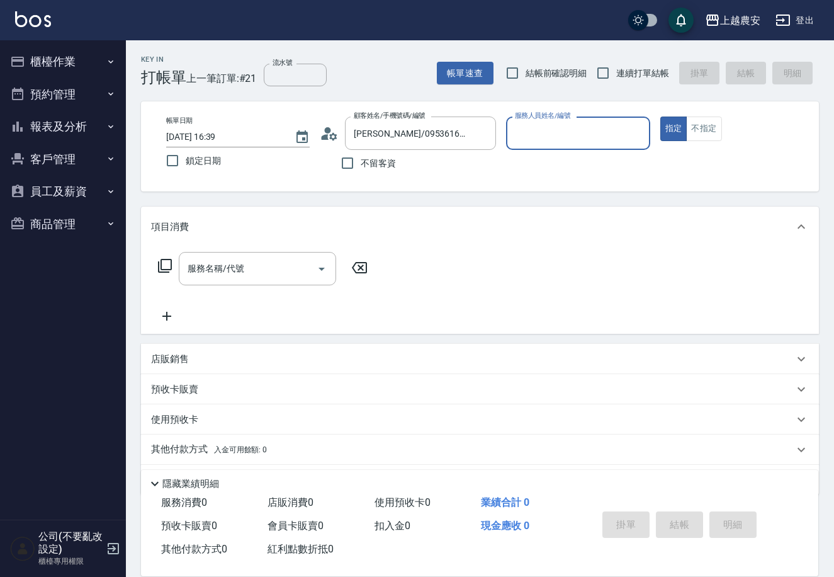
click at [331, 135] on icon at bounding box center [334, 136] width 8 height 8
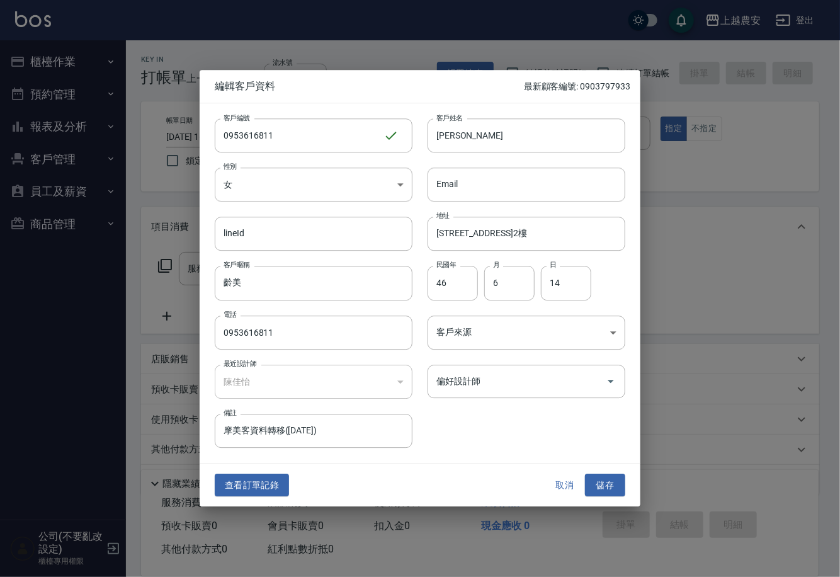
click at [568, 473] on button "取消" at bounding box center [565, 484] width 40 height 23
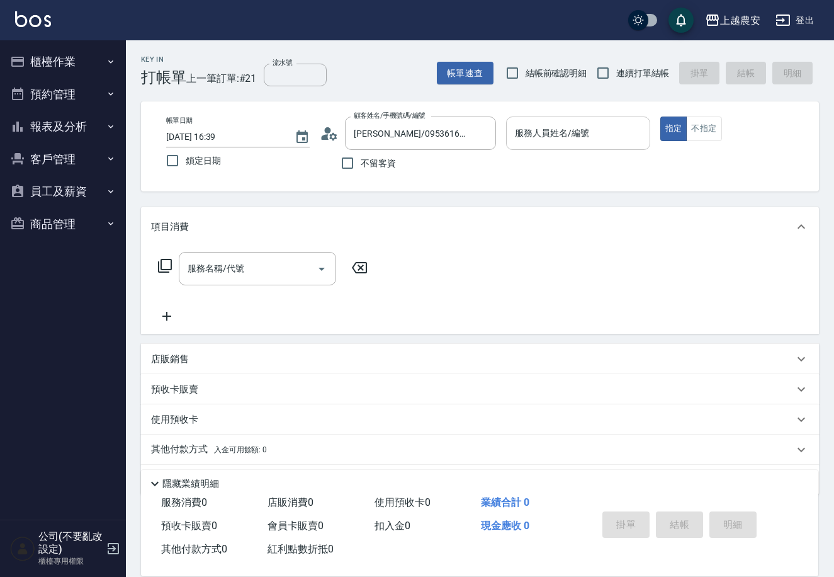
click at [585, 131] on input "服務人員姓名/編號" at bounding box center [578, 133] width 132 height 22
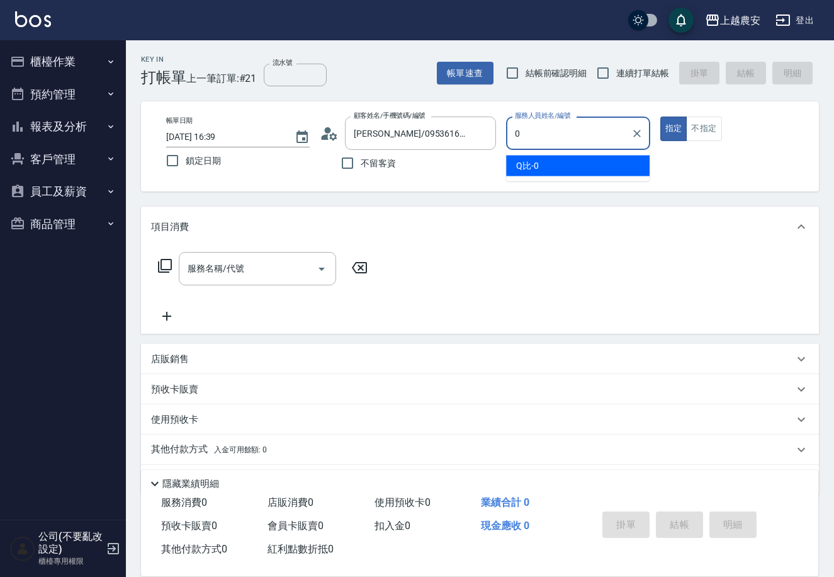
click at [611, 166] on div "Q比 -0" at bounding box center [578, 166] width 144 height 21
type input "Q比-0"
click at [254, 277] on input "服務名稱/代號" at bounding box center [247, 269] width 127 height 22
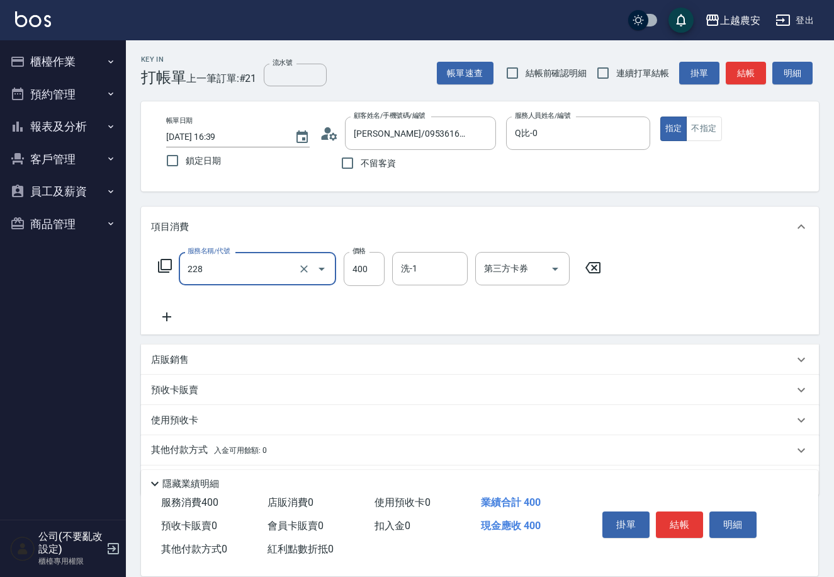
type input "洗髮(228)"
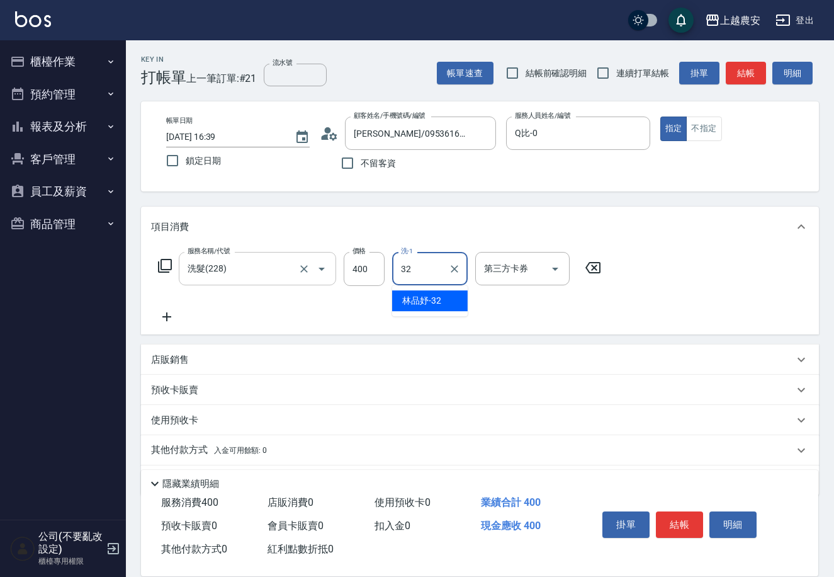
type input "[PERSON_NAME]-32"
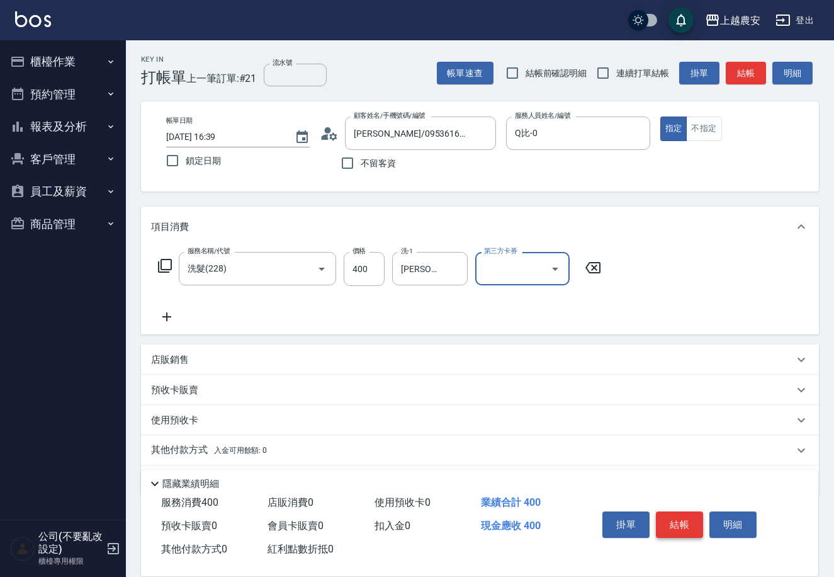
click at [685, 526] on button "結帳" at bounding box center [679, 524] width 47 height 26
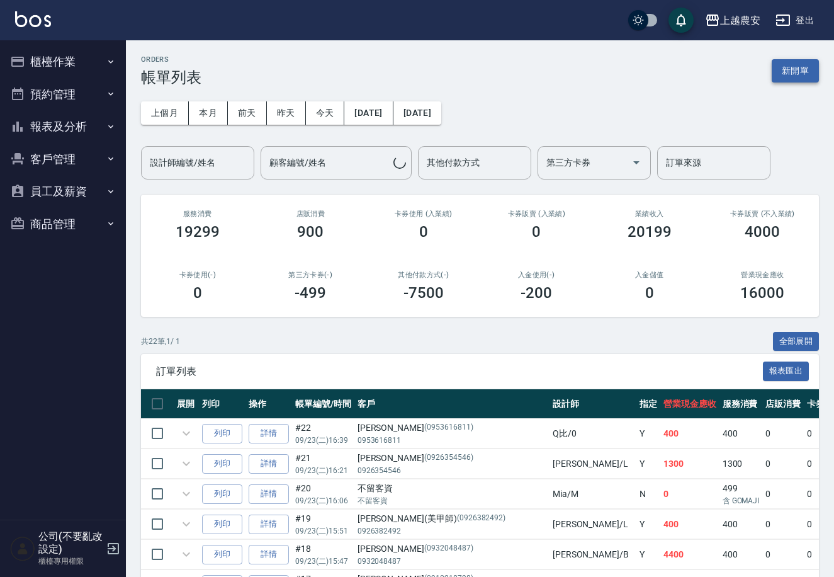
click at [795, 67] on button "新開單" at bounding box center [795, 70] width 47 height 23
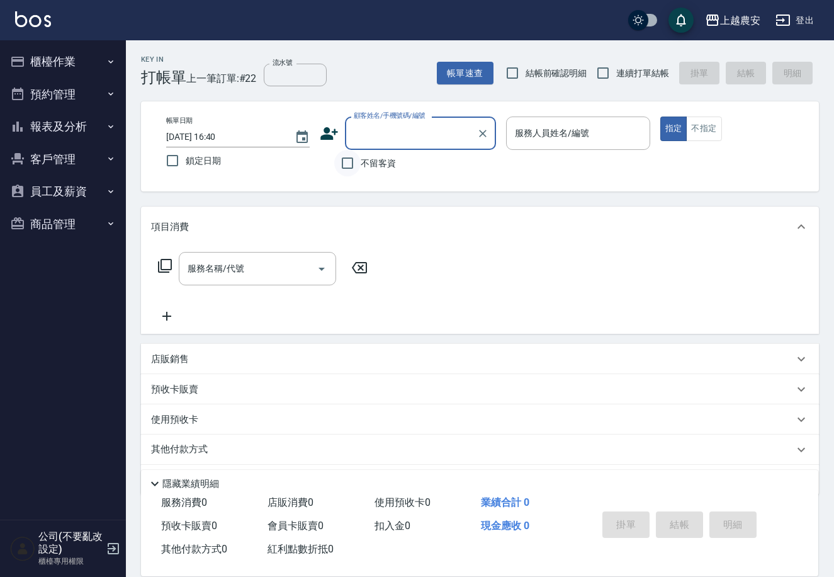
click at [356, 171] on input "不留客資" at bounding box center [347, 163] width 26 height 26
checkbox input "true"
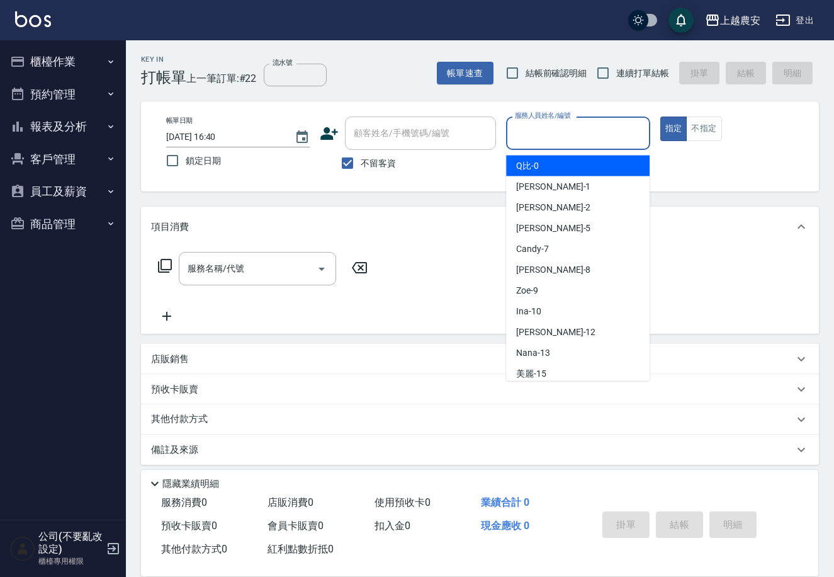
click at [550, 125] on input "服務人員姓名/編號" at bounding box center [578, 133] width 132 height 22
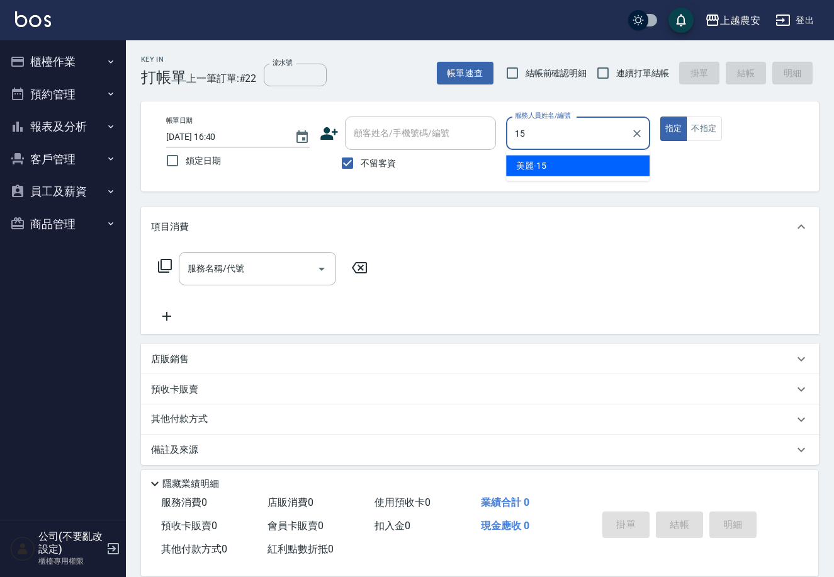
type input "美麗-15"
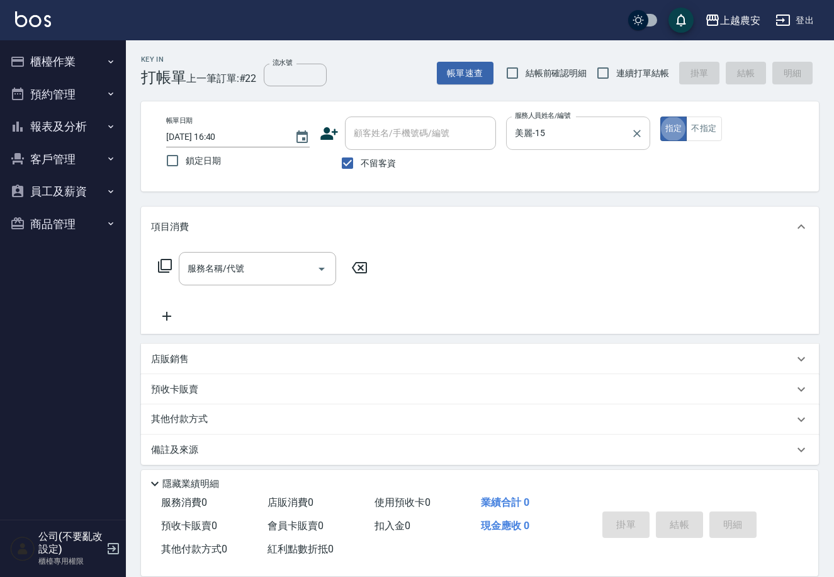
type button "true"
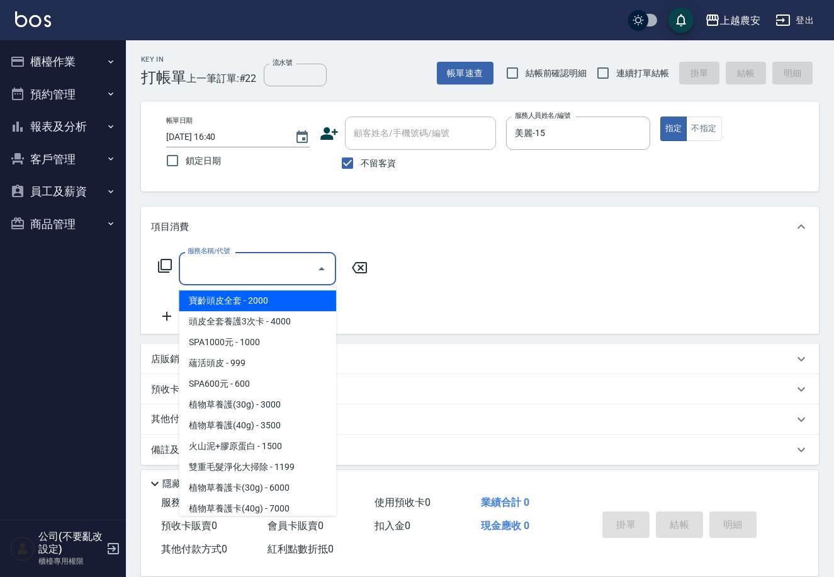
click at [224, 257] on div "服務名稱/代號 服務名稱/代號" at bounding box center [257, 268] width 157 height 33
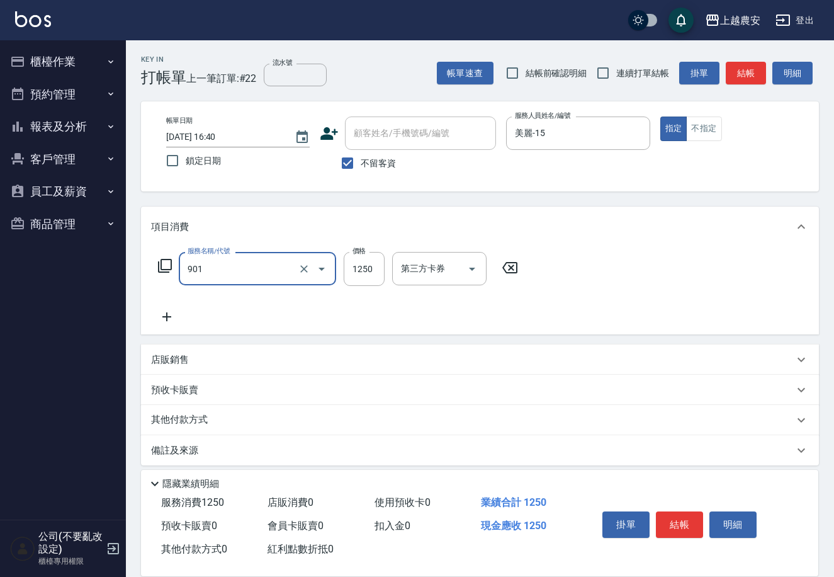
type input "修手指甲(901)"
type input "300"
click at [691, 514] on button "結帳" at bounding box center [679, 524] width 47 height 26
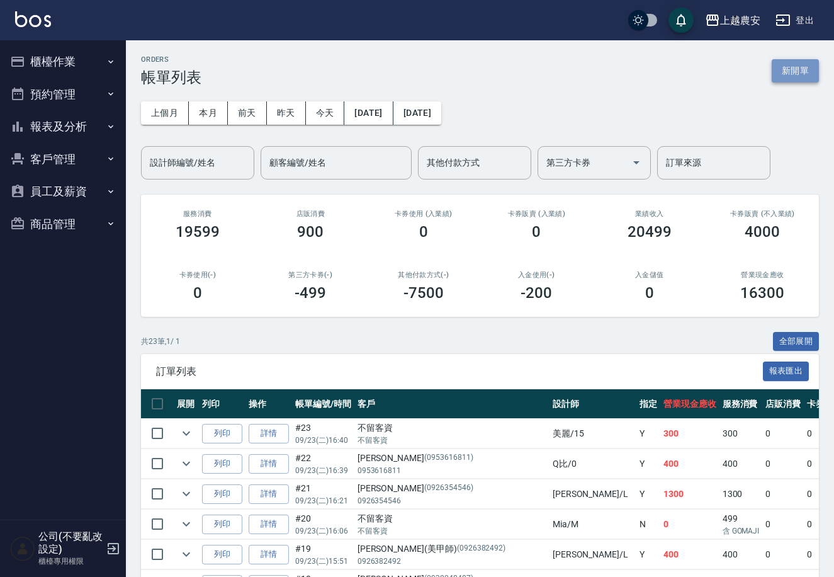
click at [796, 68] on button "新開單" at bounding box center [795, 70] width 47 height 23
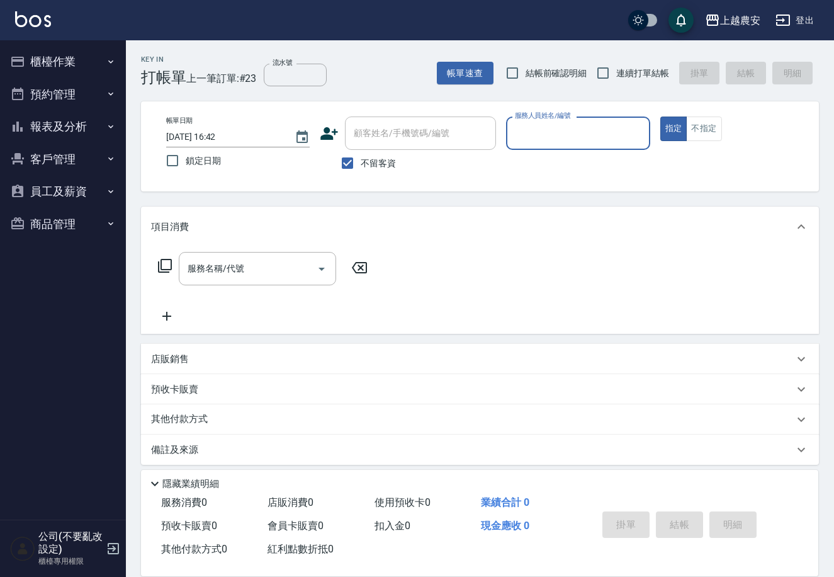
click at [363, 157] on span "不留客資" at bounding box center [378, 163] width 35 height 13
click at [361, 157] on input "不留客資" at bounding box center [347, 163] width 26 height 26
checkbox input "false"
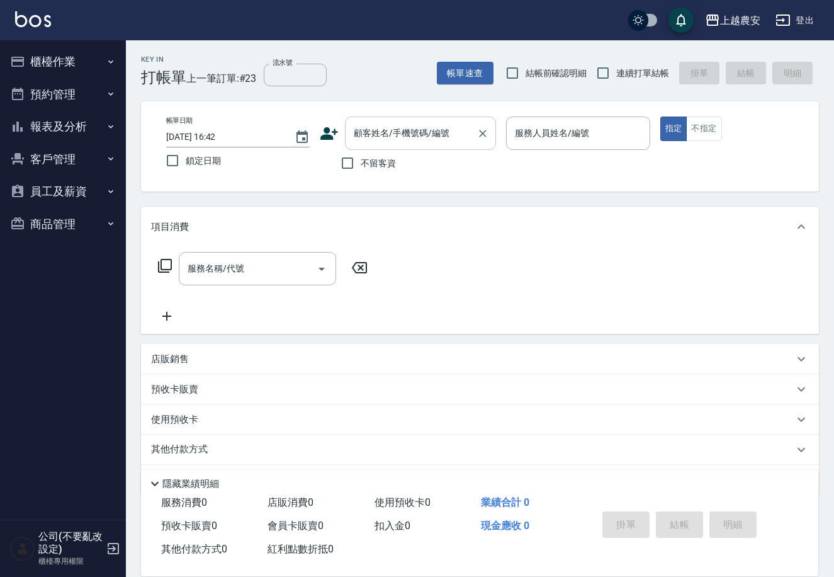
click at [368, 144] on div "顧客姓名/手機號碼/編號" at bounding box center [420, 132] width 151 height 33
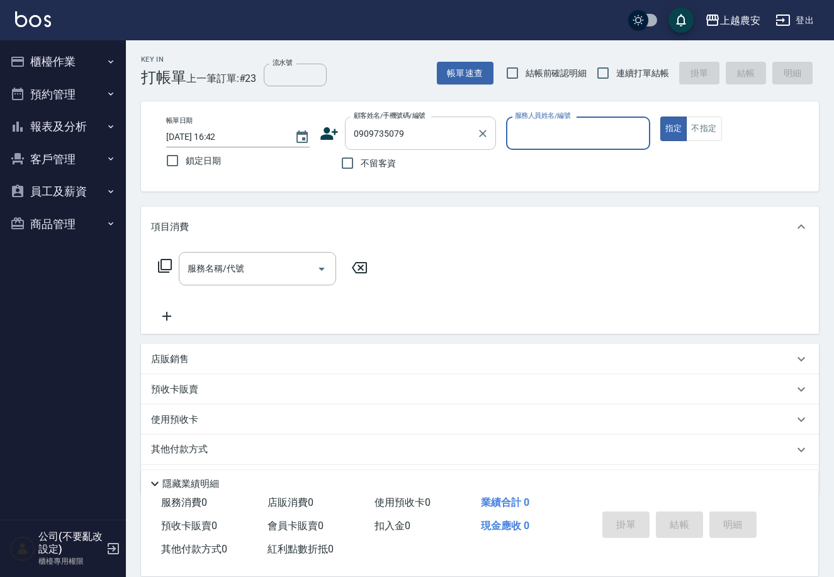
click at [406, 137] on input "0909735079" at bounding box center [411, 133] width 121 height 22
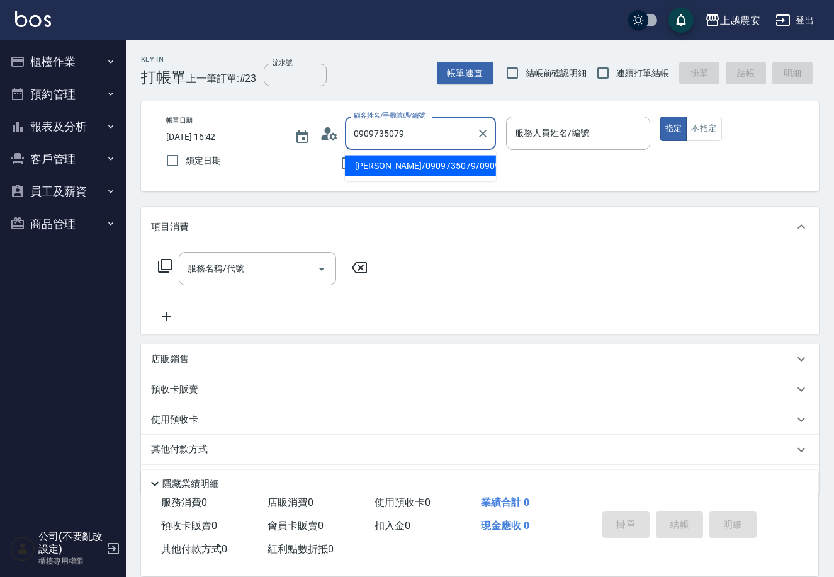
type input "[PERSON_NAME]/0909735079/0909735079"
click at [548, 127] on div "服務人員姓名/編號 服務人員姓名/編號" at bounding box center [578, 132] width 144 height 33
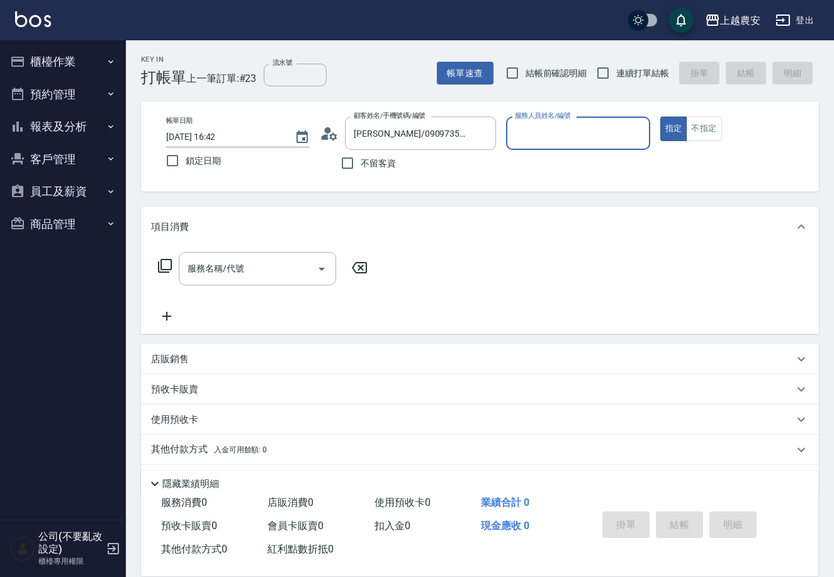
click at [547, 131] on input "服務人員姓名/編號" at bounding box center [578, 133] width 132 height 22
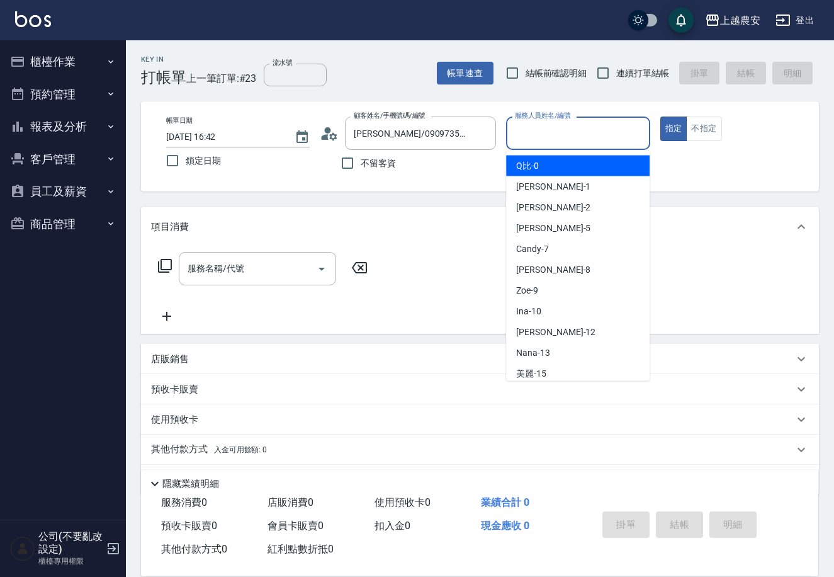
click at [545, 132] on input "服務人員姓名/編號" at bounding box center [578, 133] width 132 height 22
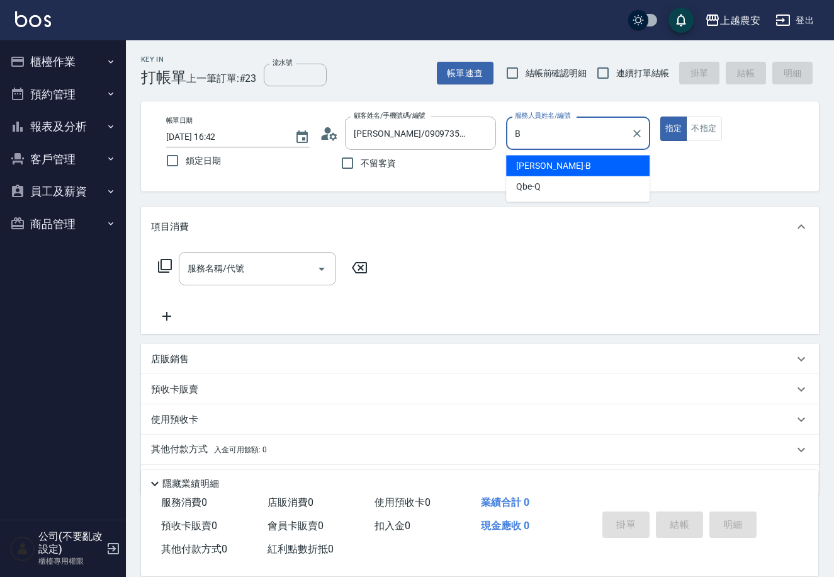
click at [539, 159] on span "美雅 -B" at bounding box center [553, 165] width 75 height 13
type input "美雅-B"
click at [257, 271] on input "服務名稱/代號" at bounding box center [247, 269] width 127 height 22
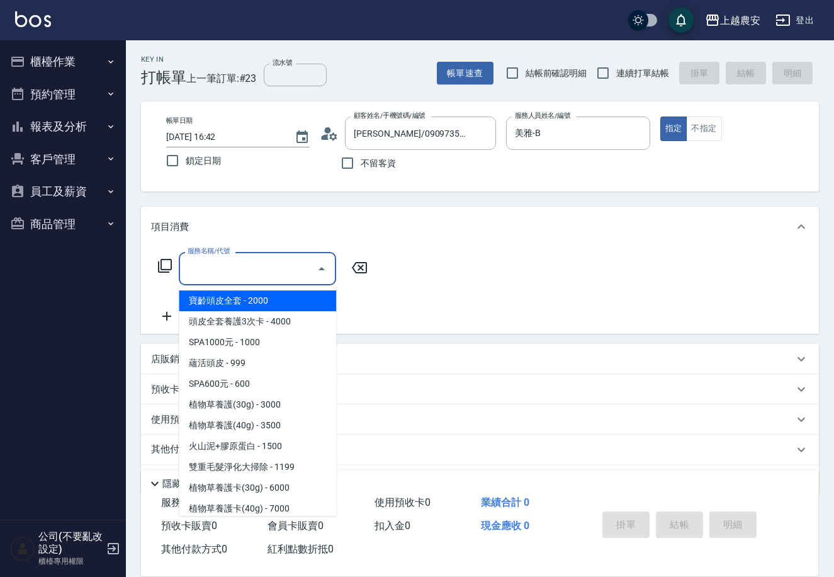
click at [165, 261] on icon at bounding box center [164, 265] width 15 height 15
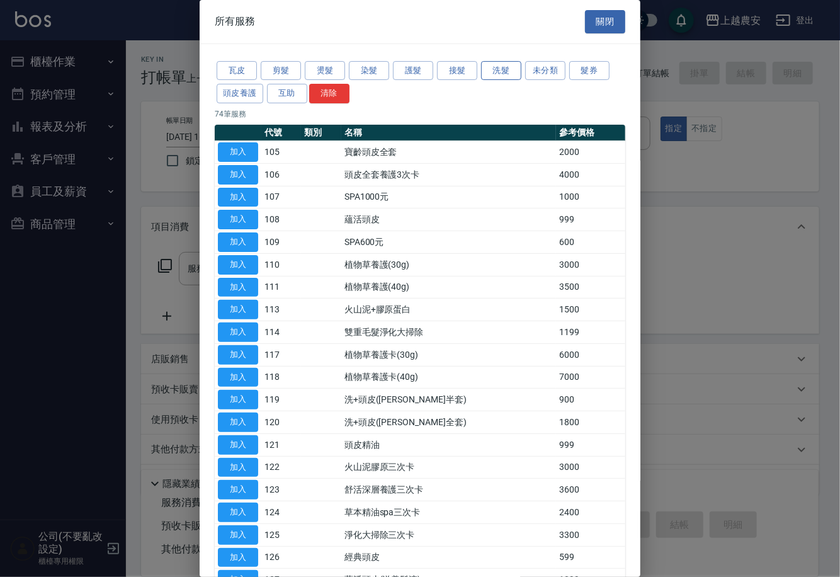
click at [512, 72] on button "洗髮" at bounding box center [501, 71] width 40 height 20
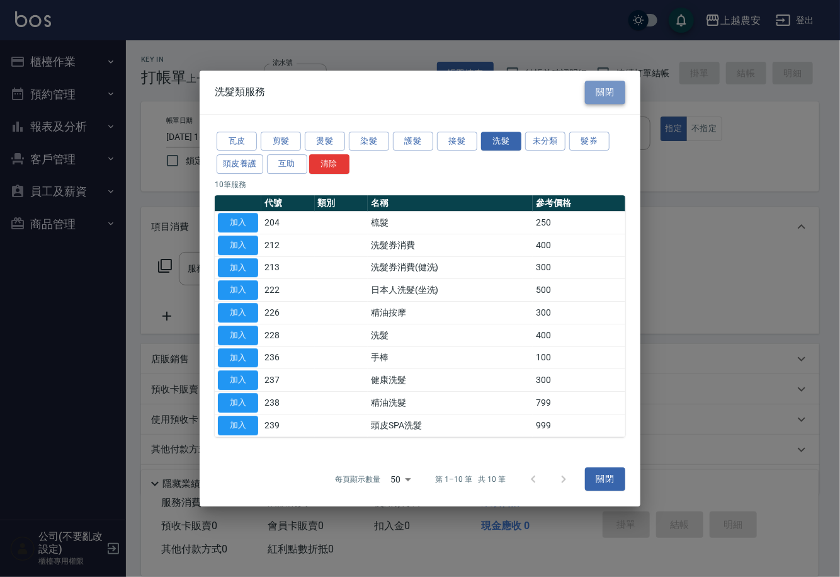
click at [623, 82] on button "關閉" at bounding box center [605, 92] width 40 height 23
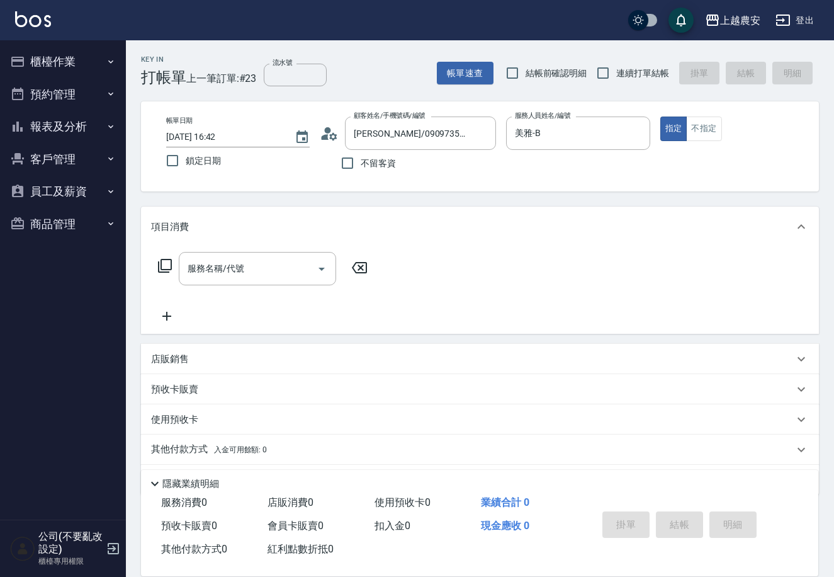
click at [165, 267] on icon at bounding box center [164, 265] width 15 height 15
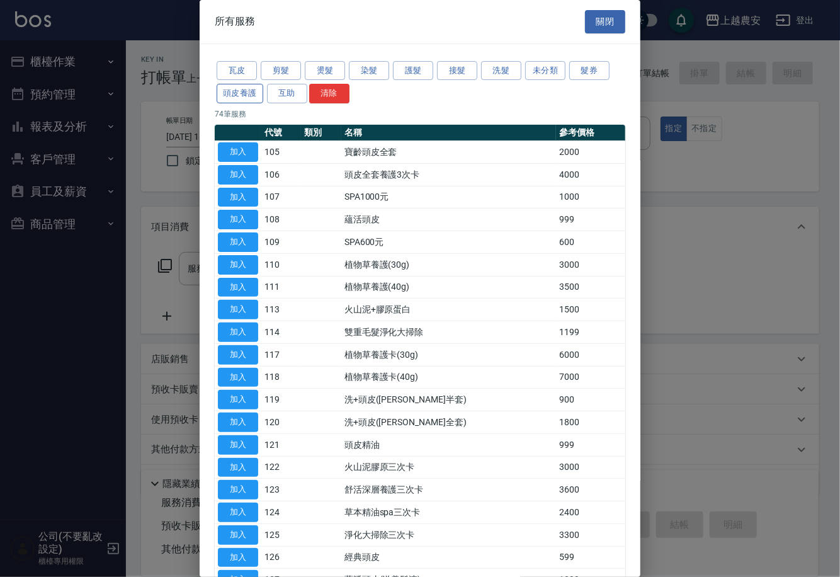
click at [231, 89] on button "頭皮養護" at bounding box center [240, 94] width 47 height 20
click at [245, 558] on button "加入" at bounding box center [238, 558] width 40 height 20
type input "蘊活頭皮(送養髮液)(127)"
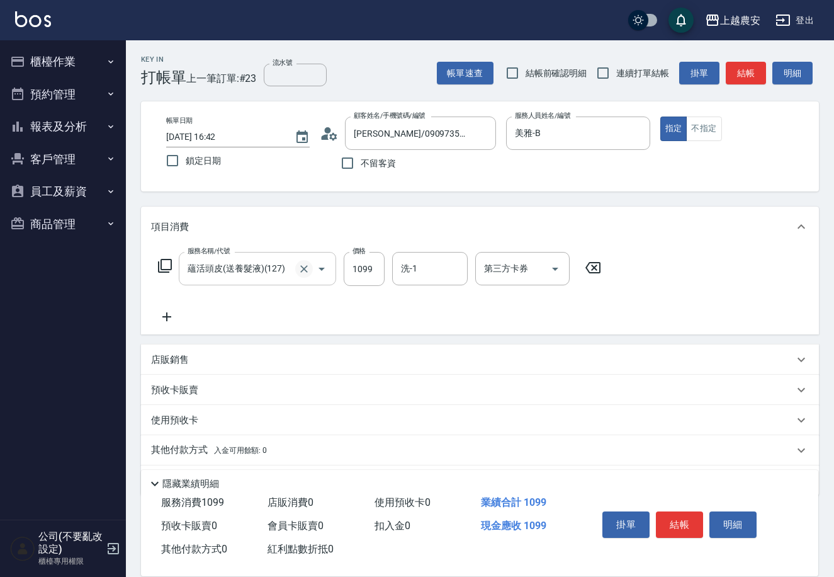
click at [300, 271] on icon "Clear" at bounding box center [304, 269] width 13 height 13
type input "蘊活頭皮(送養髮液)(127)"
click at [165, 267] on icon at bounding box center [164, 265] width 15 height 15
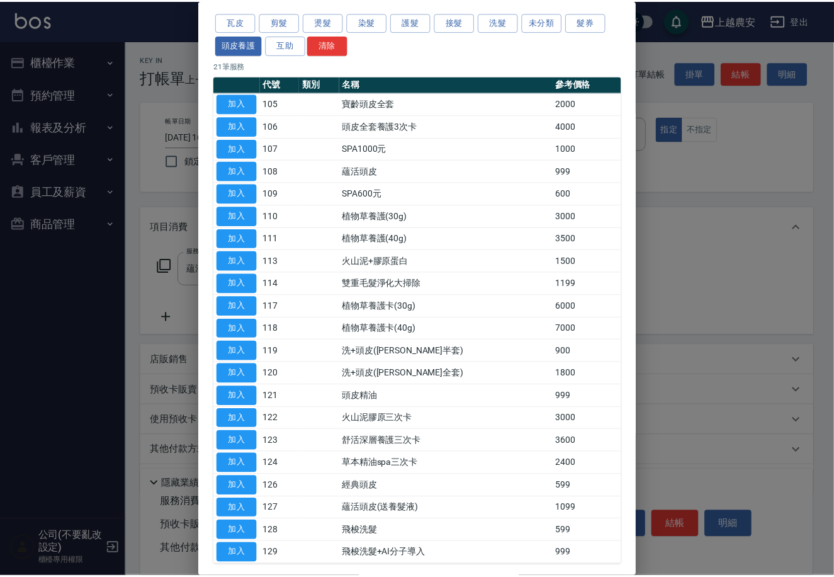
scroll to position [50, 0]
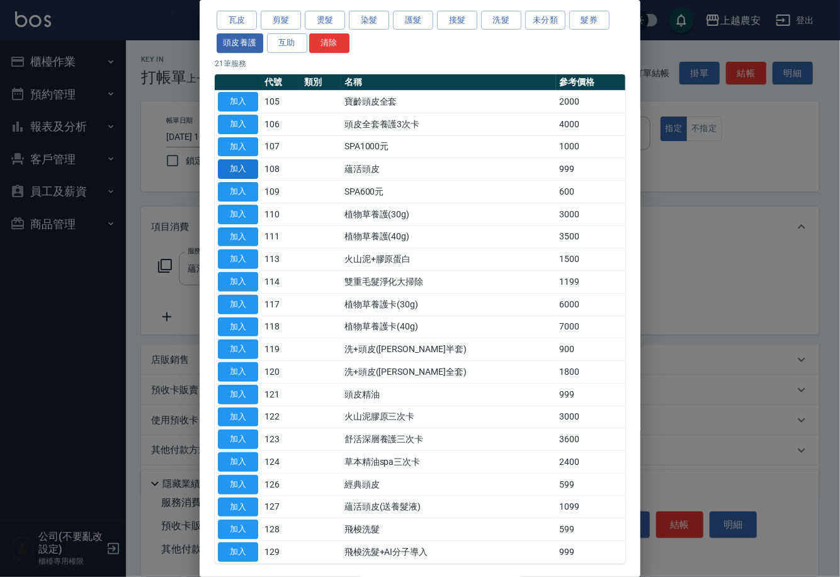
click at [244, 176] on button "加入" at bounding box center [238, 169] width 40 height 20
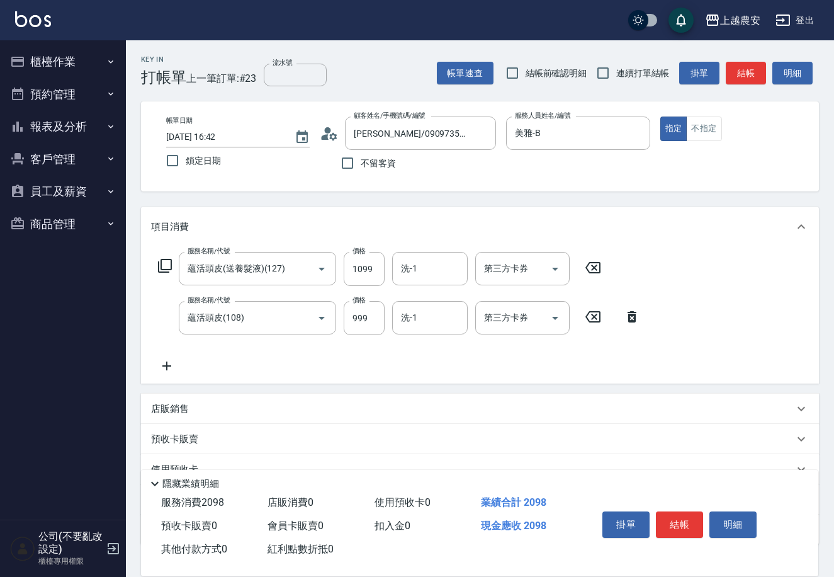
click at [586, 268] on icon at bounding box center [592, 267] width 31 height 15
click at [371, 316] on input "999" at bounding box center [364, 317] width 41 height 34
type input "1099"
click at [434, 324] on input "洗-1" at bounding box center [430, 317] width 64 height 22
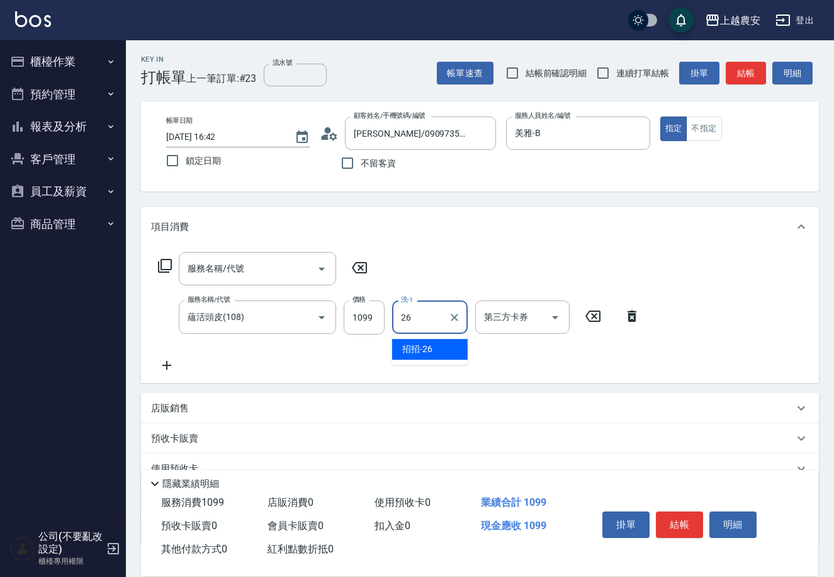
type input "招招-26"
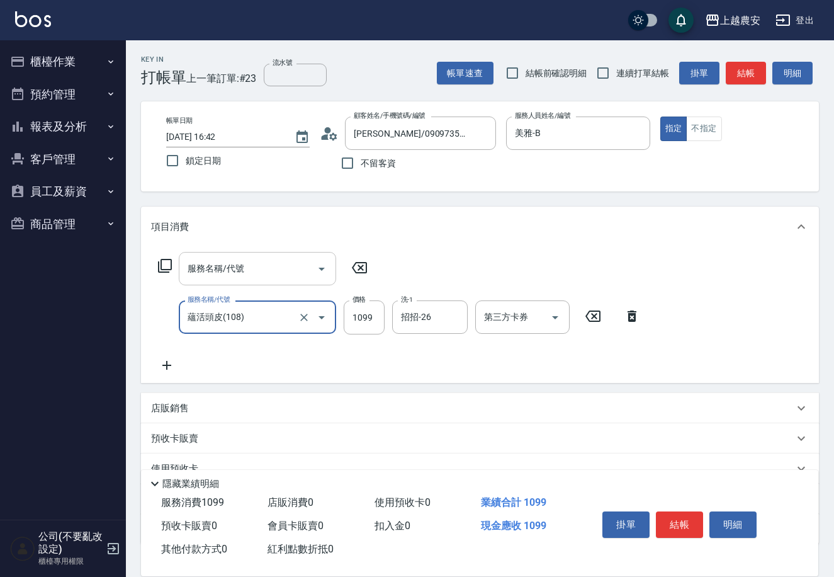
click at [230, 264] on input "服務名稱/代號" at bounding box center [247, 269] width 127 height 22
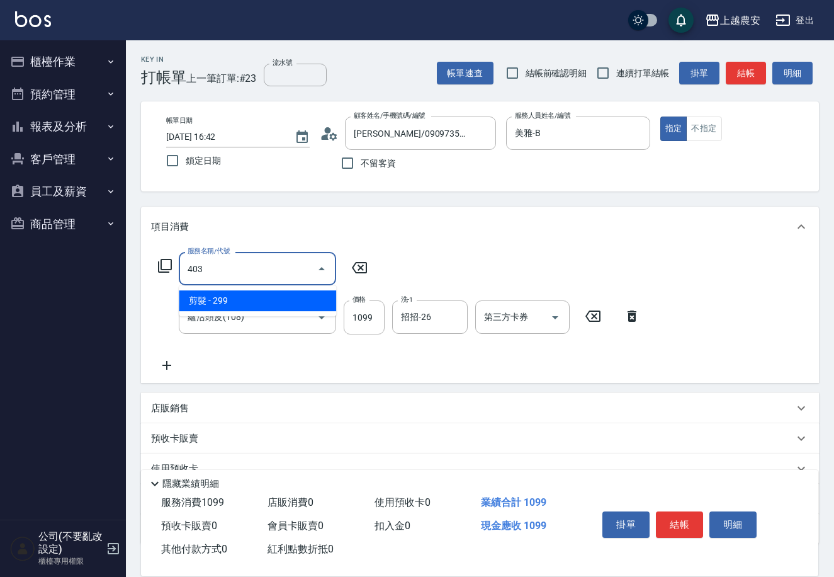
type input "剪髮(403)"
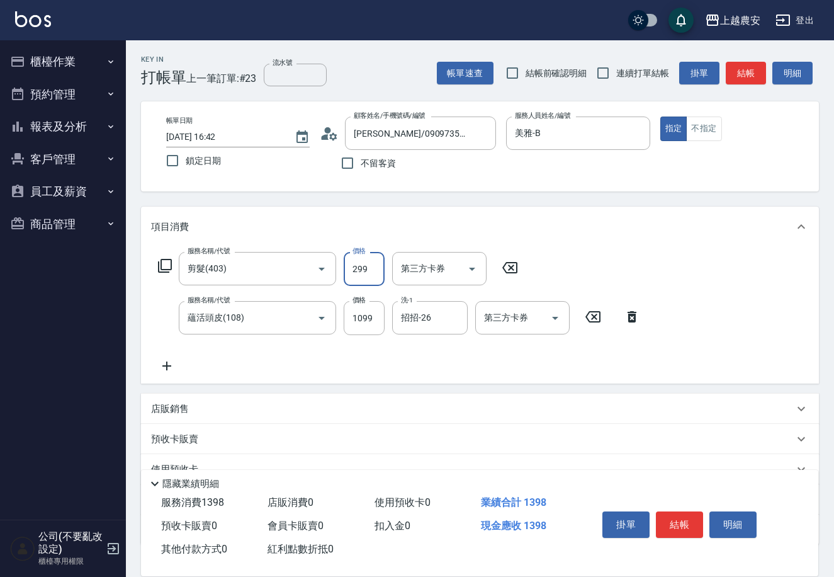
click at [378, 263] on input "299" at bounding box center [364, 269] width 41 height 34
type input "700"
click at [563, 249] on div "服務名稱/代號 剪髮(403) 服務名稱/代號 價格 700 價格 第三方卡券 第三方卡券 服務名稱/代號 蘊活頭皮(108) 服務名稱/代號 價格 1099…" at bounding box center [480, 315] width 678 height 137
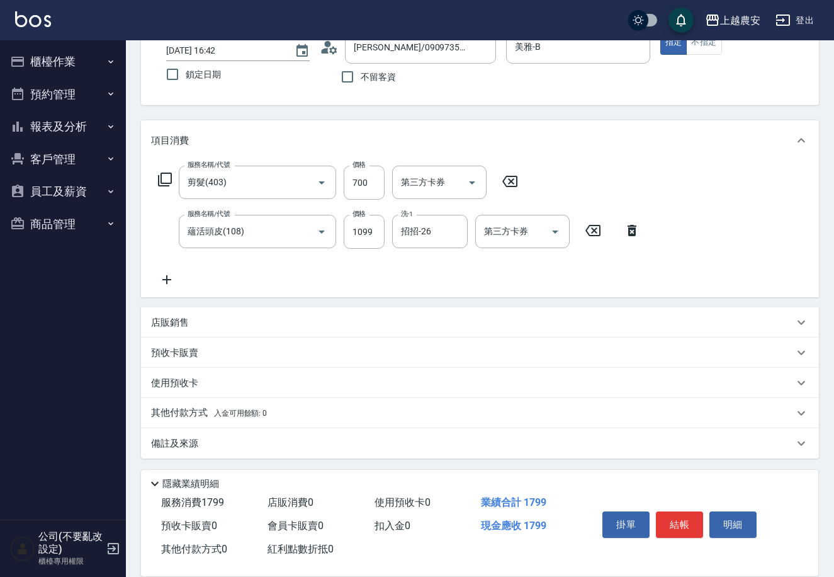
click at [176, 412] on p "其他付款方式 入金可用餘額: 0" at bounding box center [209, 413] width 116 height 14
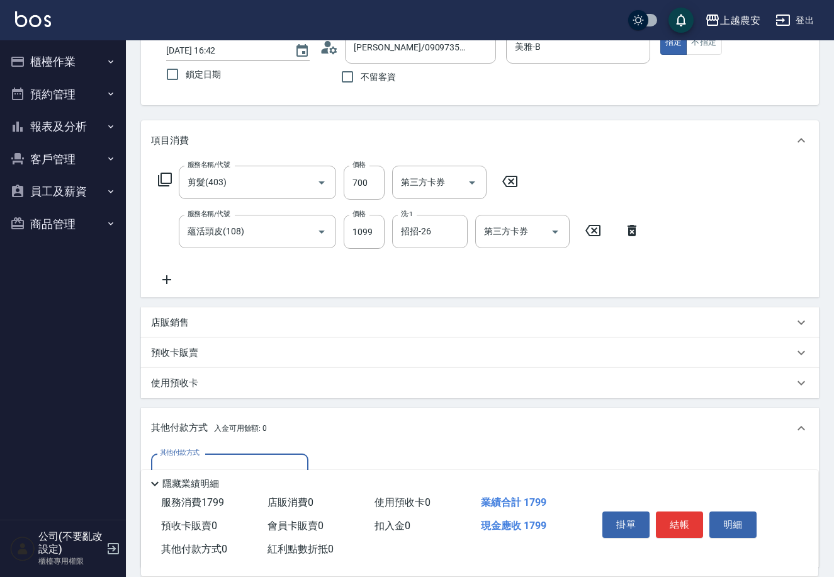
scroll to position [234, 0]
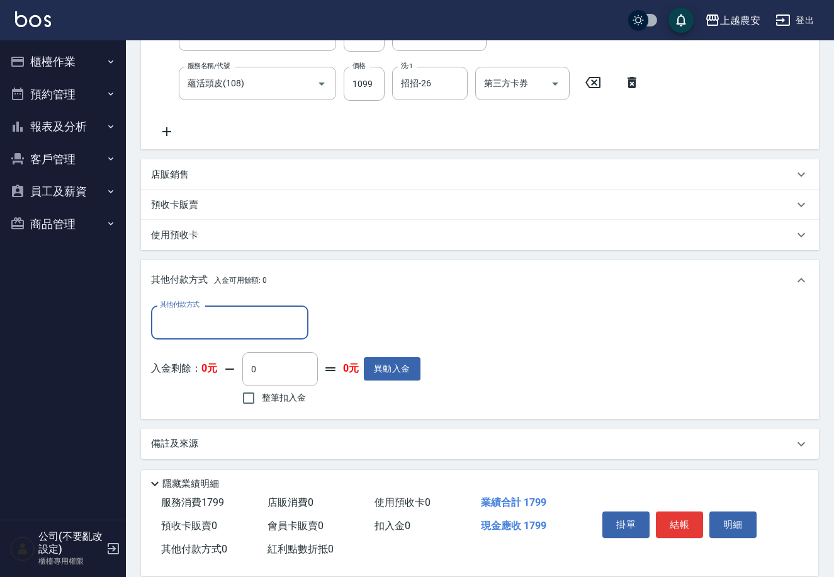
click at [265, 315] on input "其他付款方式" at bounding box center [230, 322] width 146 height 22
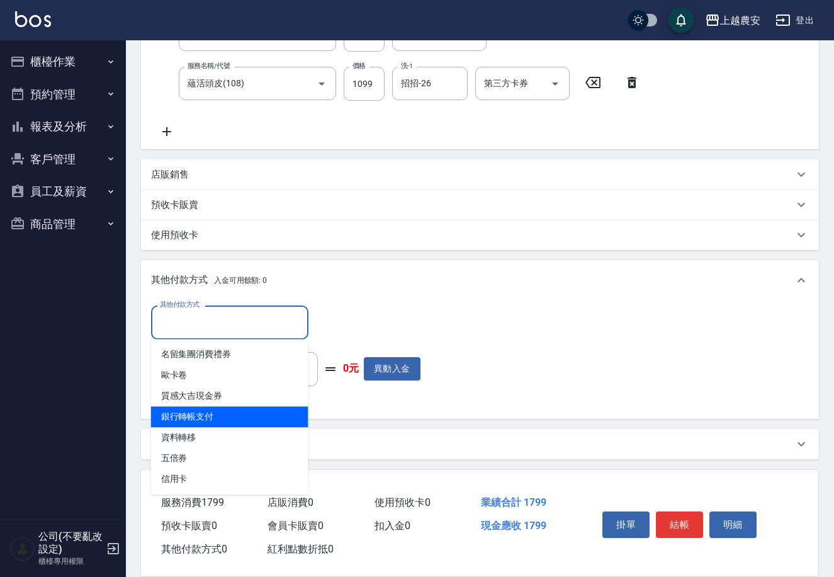
click at [213, 419] on span "銀行轉帳支付" at bounding box center [229, 416] width 157 height 21
type input "銀行轉帳支付"
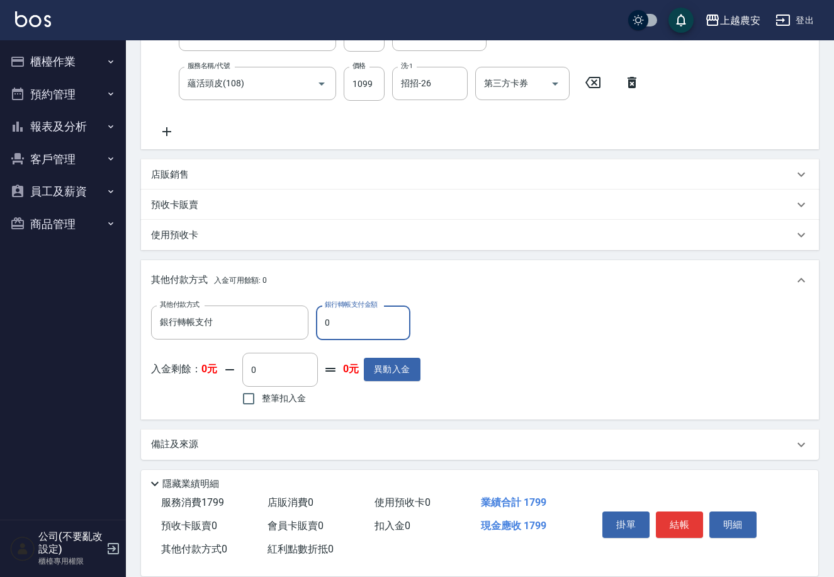
click at [174, 170] on p "店販銷售" at bounding box center [170, 174] width 38 height 13
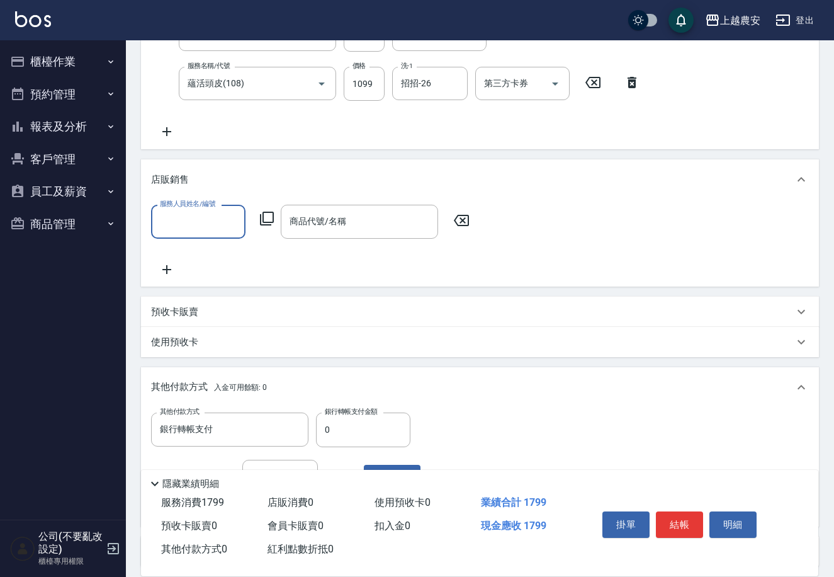
scroll to position [1, 0]
click at [213, 211] on input "服務人員姓名/編號" at bounding box center [198, 221] width 83 height 22
click at [206, 254] on div "美雅 -B" at bounding box center [198, 260] width 94 height 34
type input "美雅-B"
click at [293, 227] on div "商品代號/名稱 商品代號/名稱" at bounding box center [359, 221] width 157 height 33
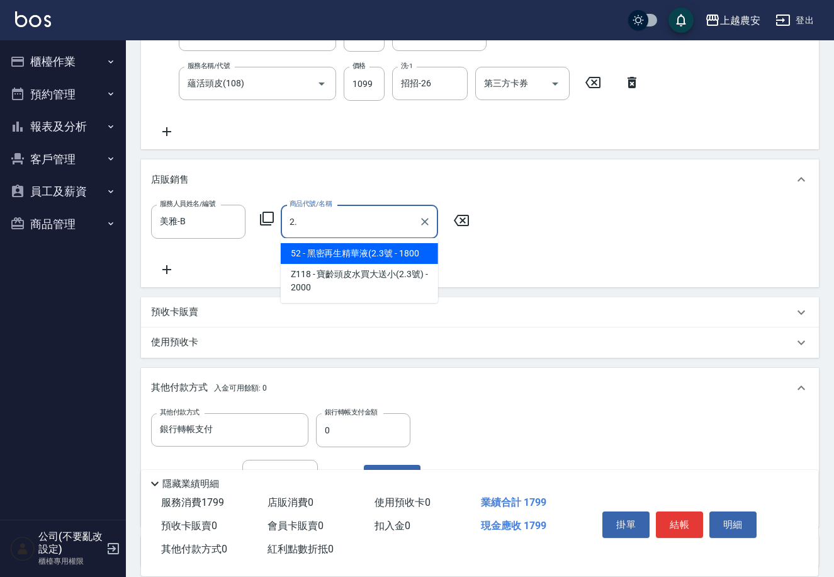
click at [328, 256] on span "52 - 黑密再生精華液(2.3號 - 1800" at bounding box center [359, 253] width 157 height 21
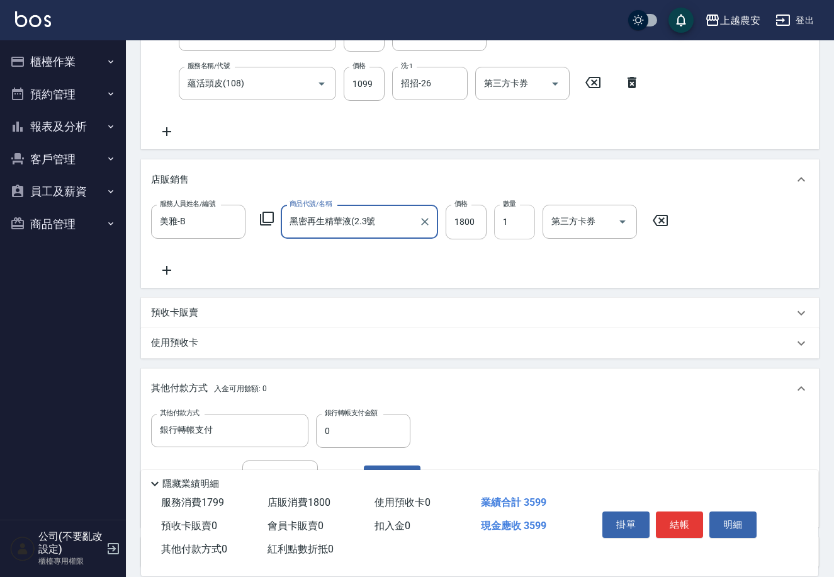
type input "黑密再生精華液(2.3號"
click at [518, 224] on input "1" at bounding box center [514, 222] width 41 height 34
type input "2"
click at [463, 218] on input "1800" at bounding box center [466, 222] width 41 height 34
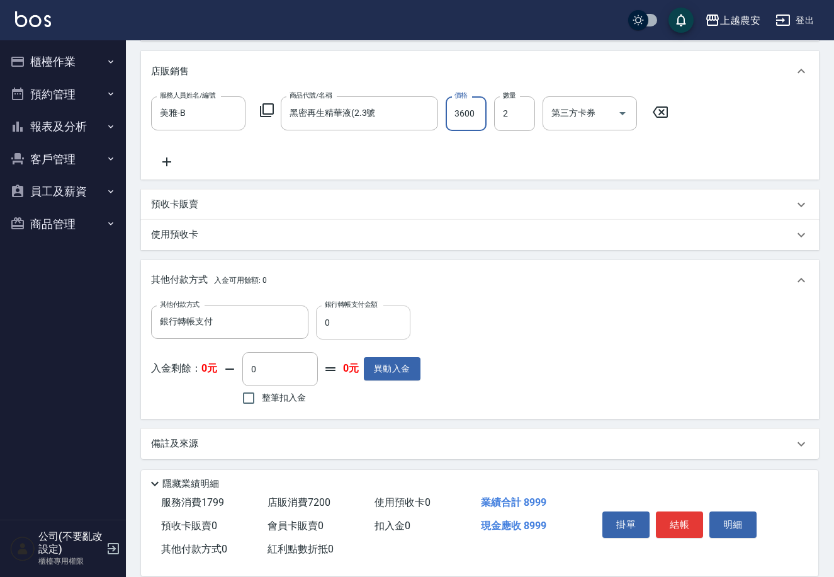
type input "3600"
click at [327, 314] on input "0" at bounding box center [363, 322] width 94 height 34
click at [324, 314] on input "0" at bounding box center [363, 322] width 94 height 34
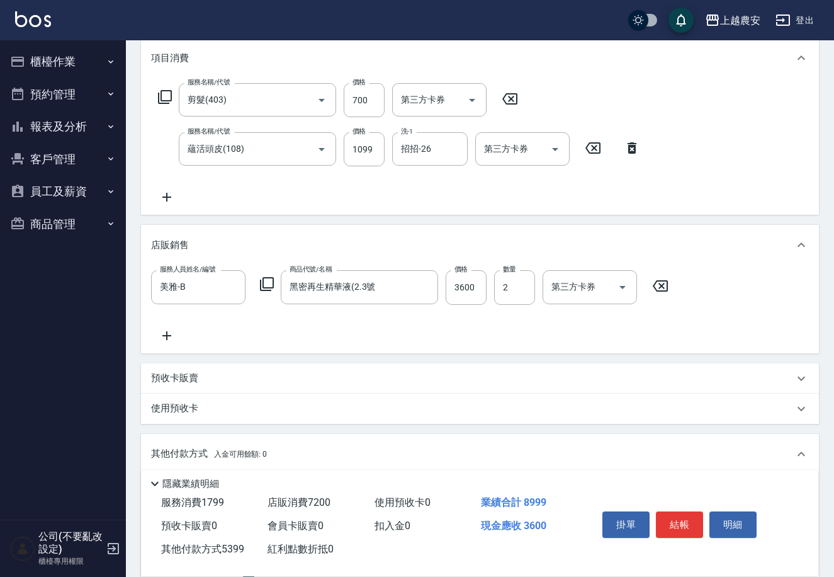
scroll to position [195, 0]
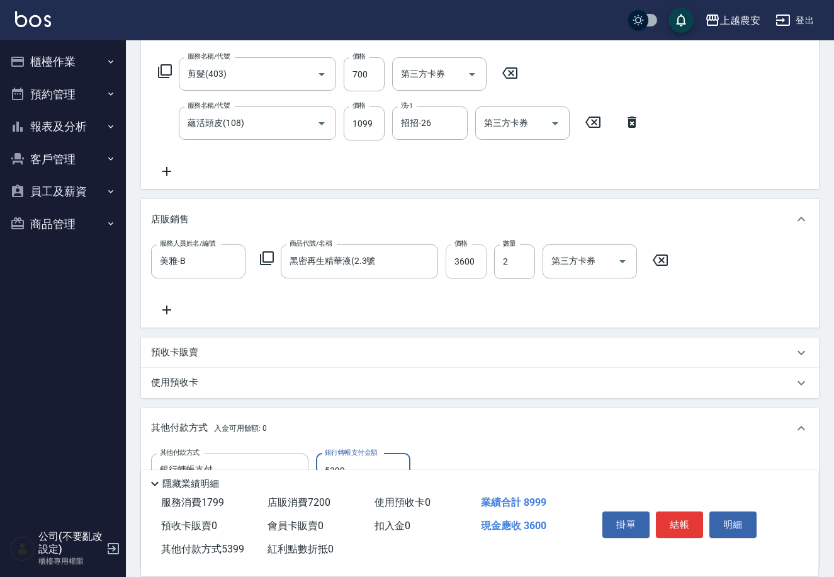
type input "5399"
click at [460, 249] on input "3600" at bounding box center [466, 261] width 41 height 34
type input "1"
type input "0"
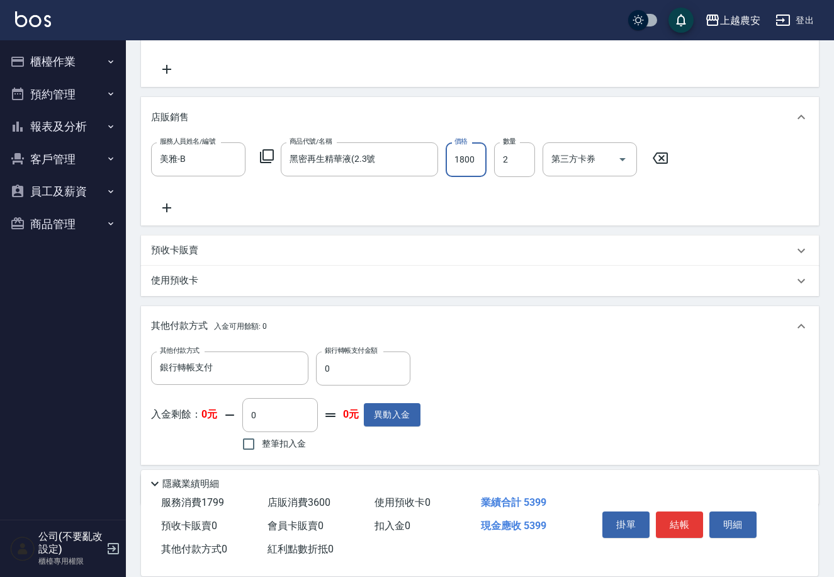
scroll to position [343, 0]
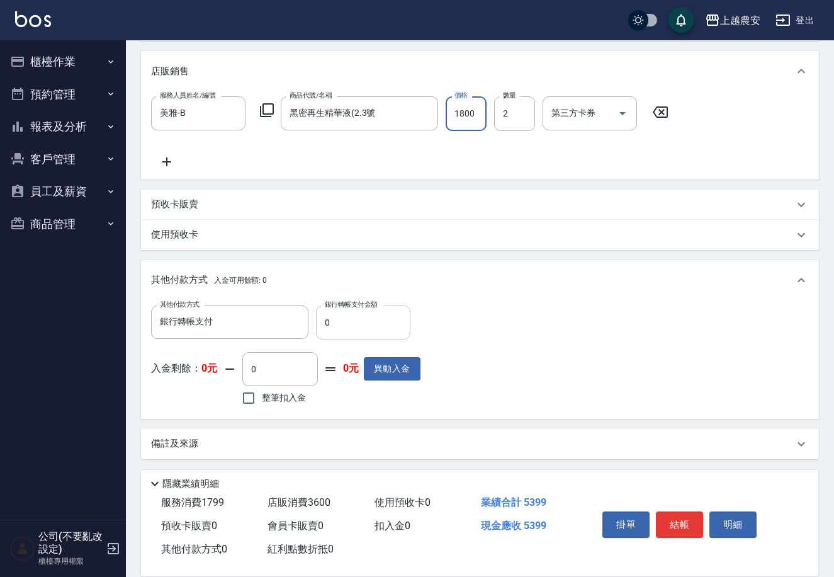
type input "1800"
click at [324, 314] on input "0" at bounding box center [363, 322] width 94 height 34
type input "5399"
click at [672, 513] on button "結帳" at bounding box center [679, 524] width 47 height 26
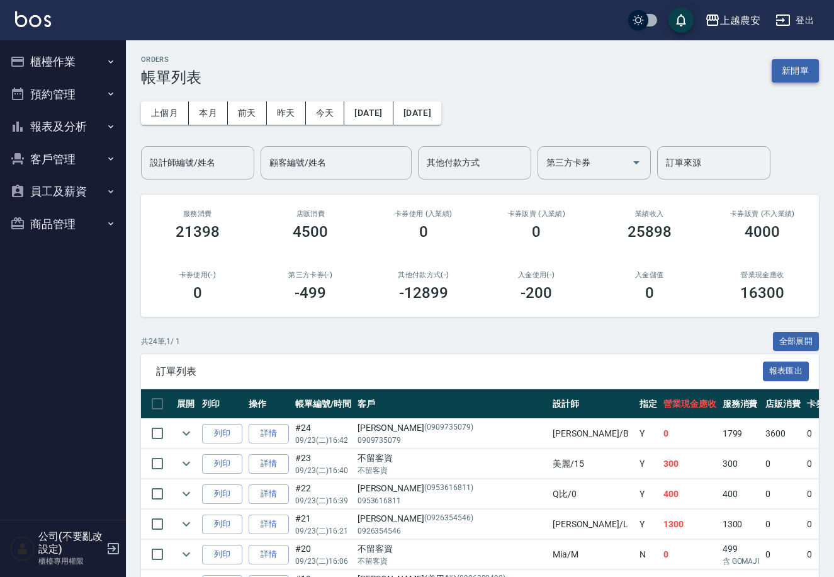
click at [785, 64] on button "新開單" at bounding box center [795, 70] width 47 height 23
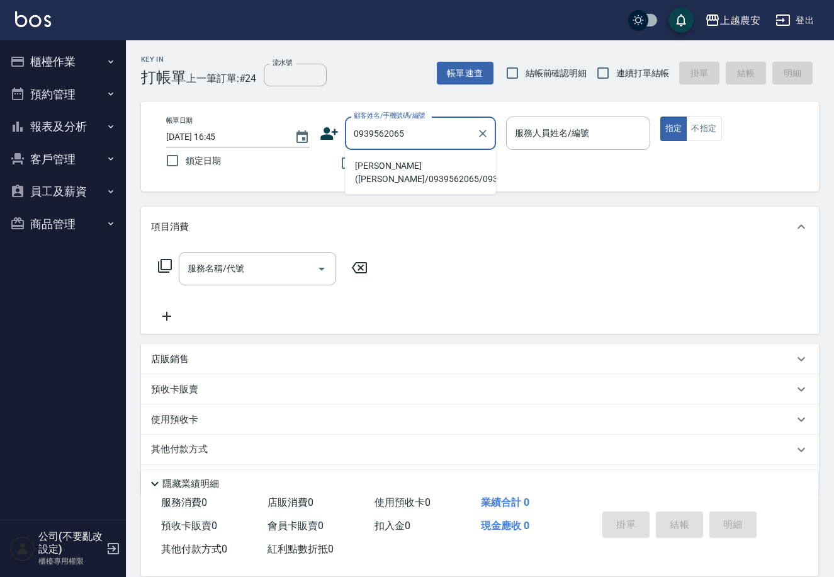
click at [358, 177] on li "[PERSON_NAME]([PERSON_NAME]/0939562065/0939562065" at bounding box center [420, 173] width 151 height 34
type input "[PERSON_NAME]([PERSON_NAME]/0939562065/0939562065"
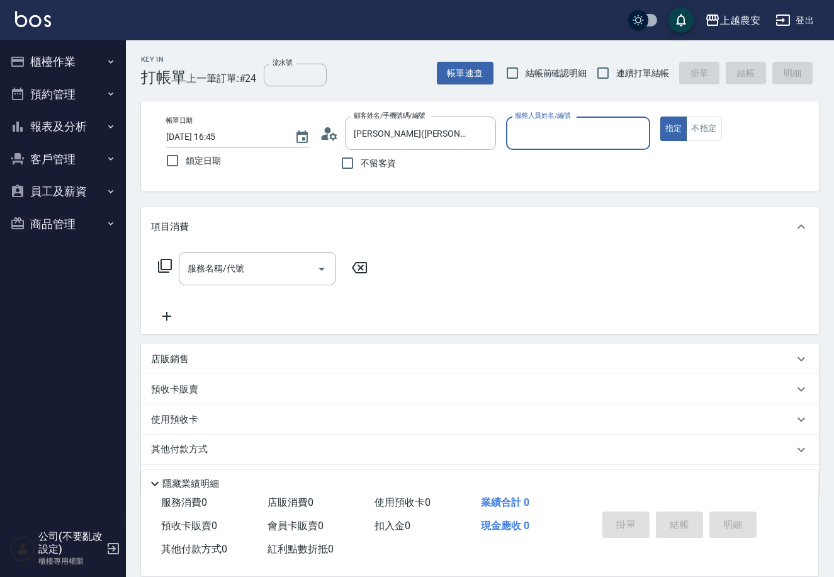
type input "Candy-7"
click at [229, 276] on input "服務名稱/代號" at bounding box center [247, 269] width 127 height 22
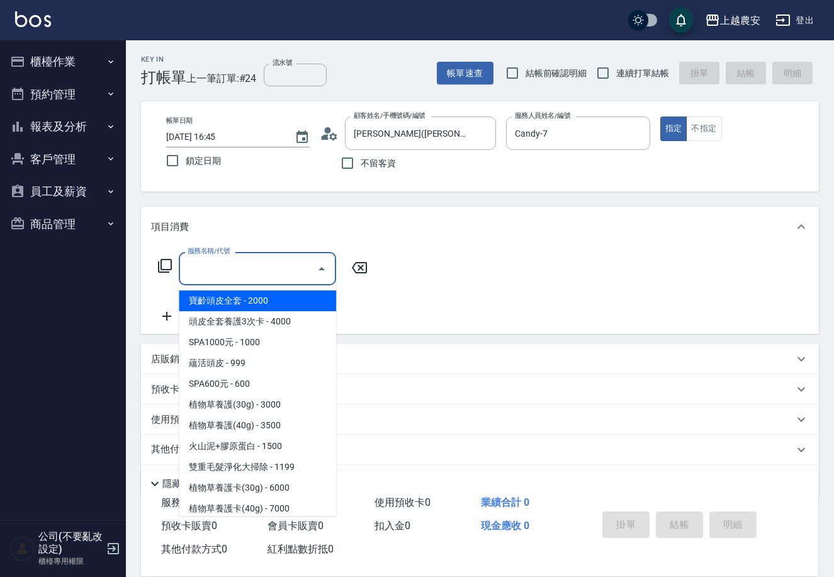
scroll to position [37, 0]
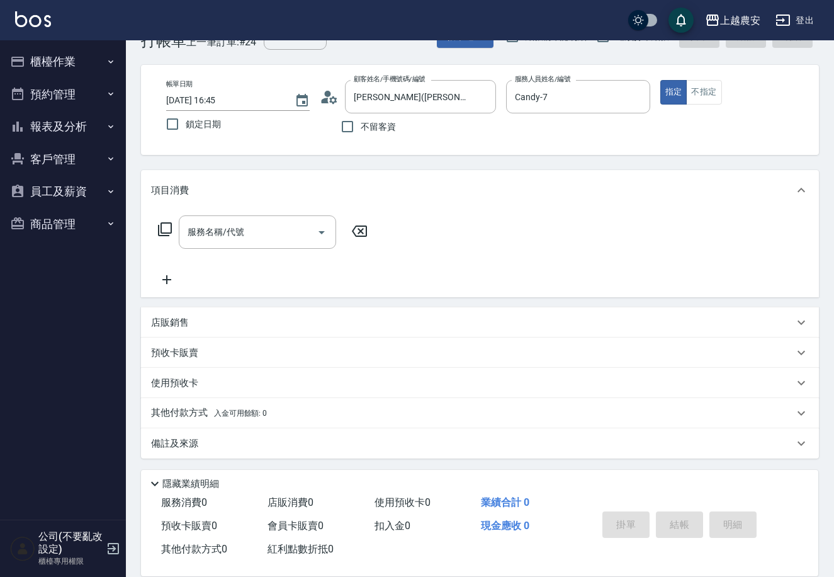
click at [162, 224] on icon at bounding box center [164, 229] width 15 height 15
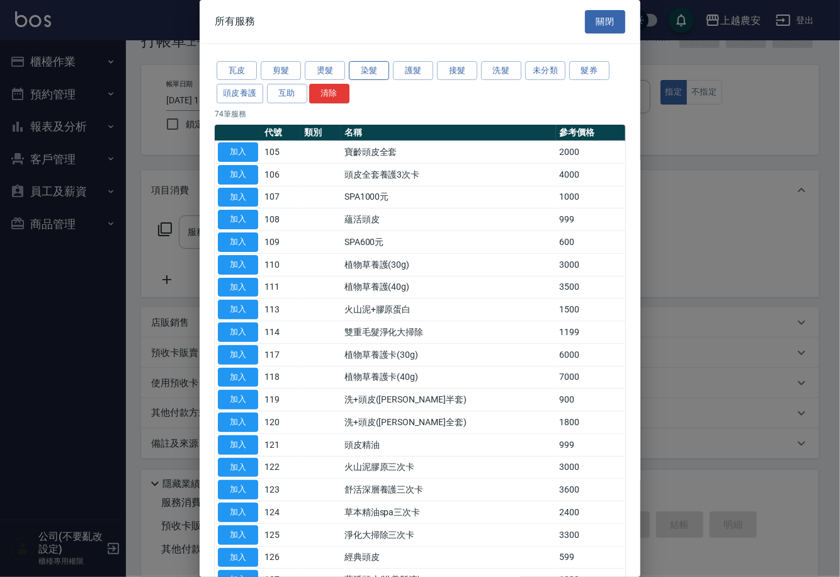
click at [368, 70] on button "染髮" at bounding box center [369, 71] width 40 height 20
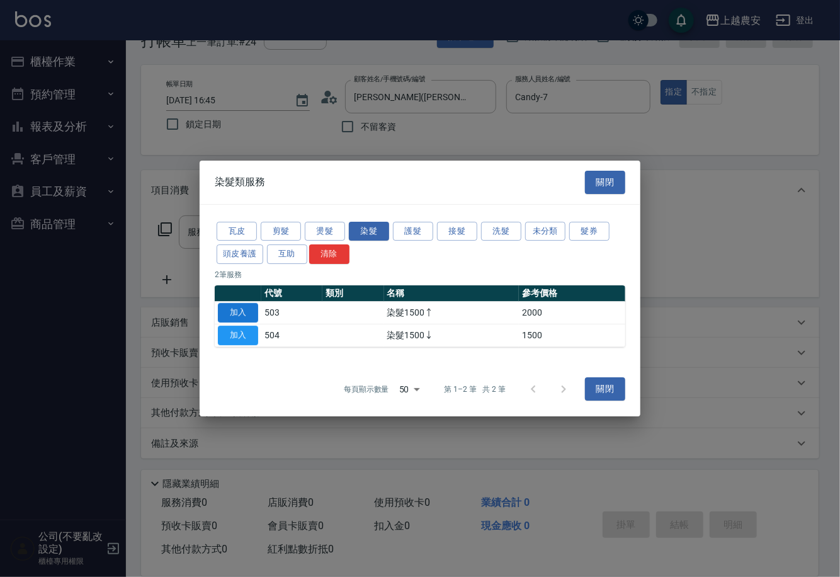
click at [227, 312] on button "加入" at bounding box center [238, 313] width 40 height 20
type input "染髮1500↑(503)"
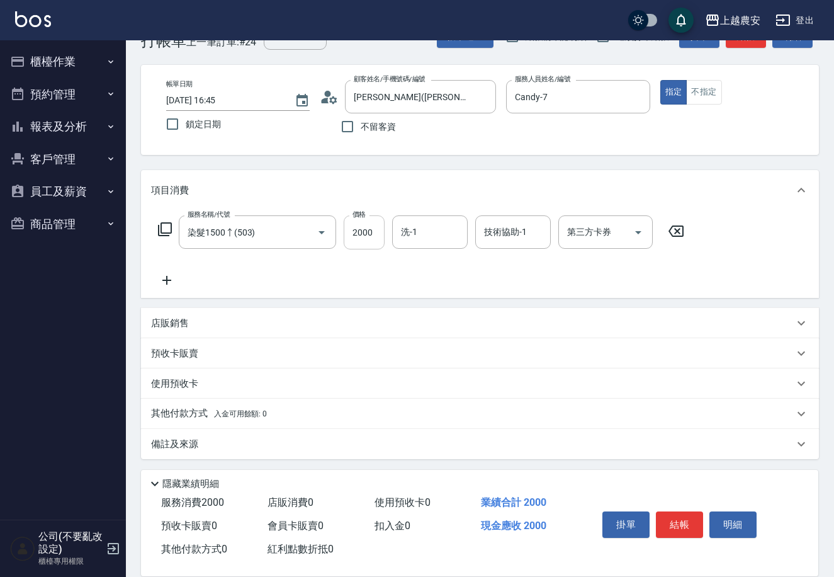
click at [363, 236] on input "2000" at bounding box center [364, 232] width 41 height 34
type input "3000"
click at [450, 235] on input "洗-1" at bounding box center [430, 232] width 64 height 22
type input "[PERSON_NAME]-32"
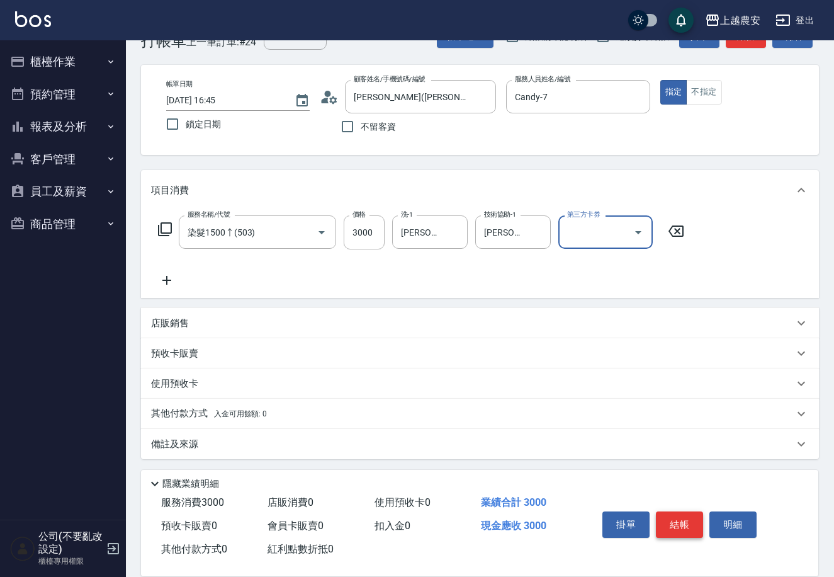
click at [677, 521] on button "結帳" at bounding box center [679, 524] width 47 height 26
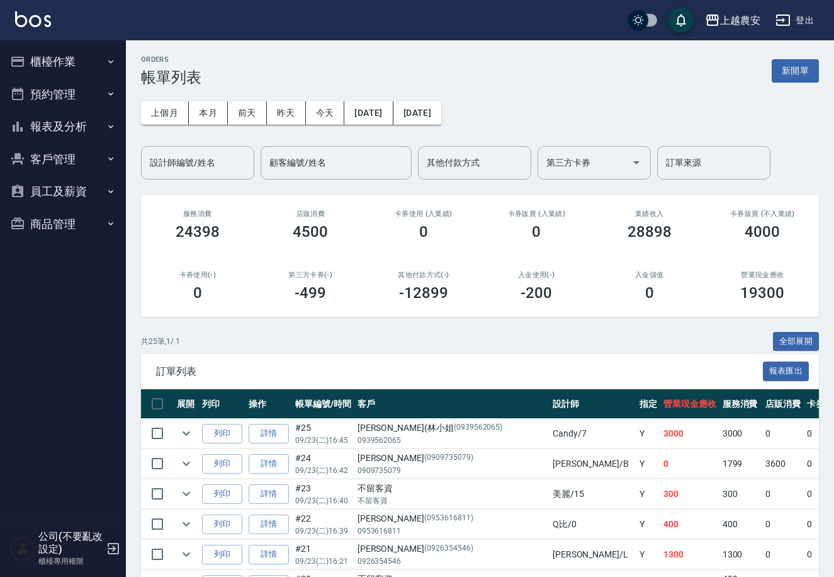
click at [59, 127] on button "報表及分析" at bounding box center [63, 126] width 116 height 33
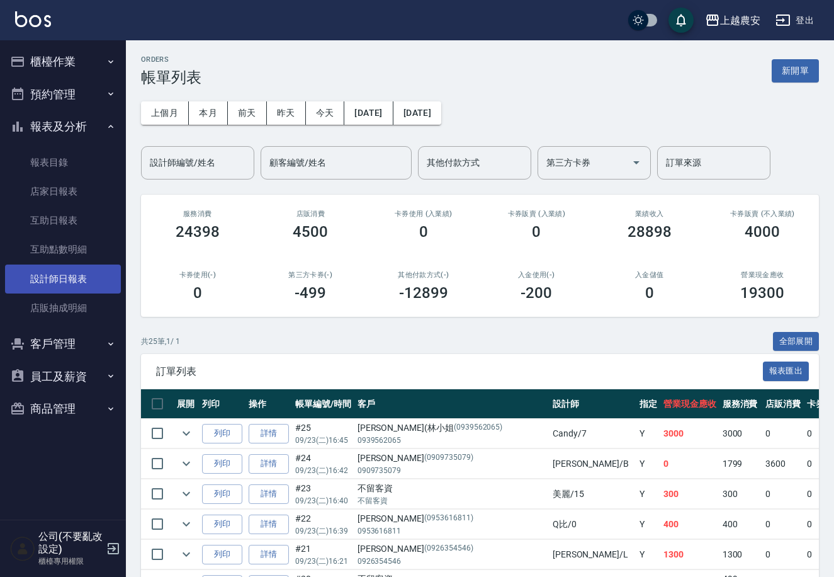
click at [70, 266] on link "設計師日報表" at bounding box center [63, 278] width 116 height 29
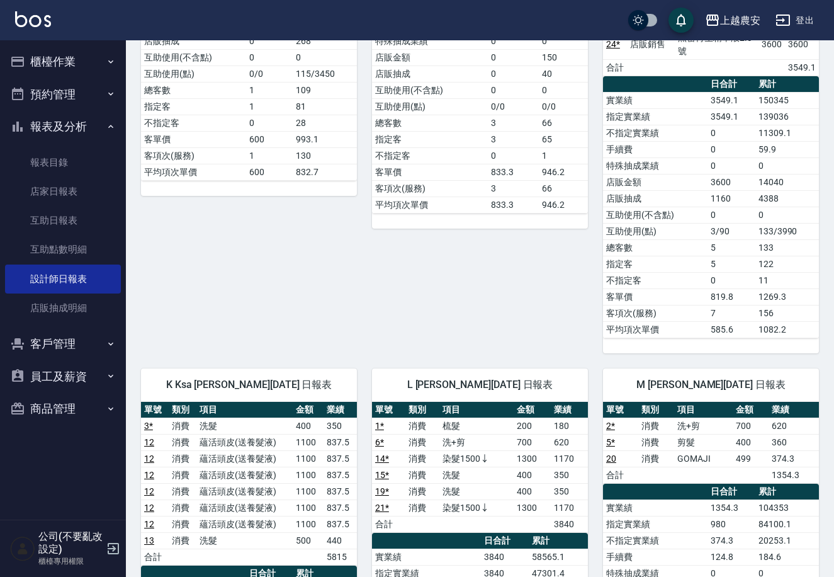
scroll to position [723, 0]
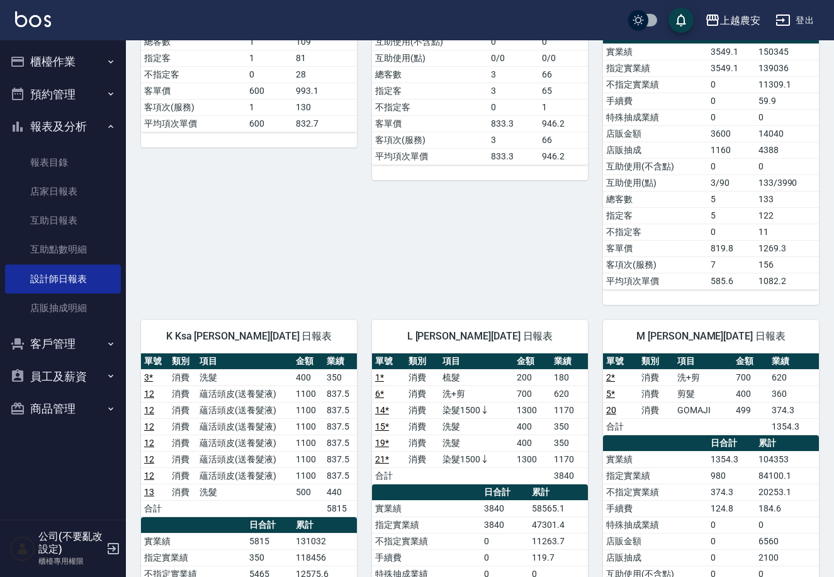
click at [51, 54] on button "櫃檯作業" at bounding box center [63, 61] width 116 height 33
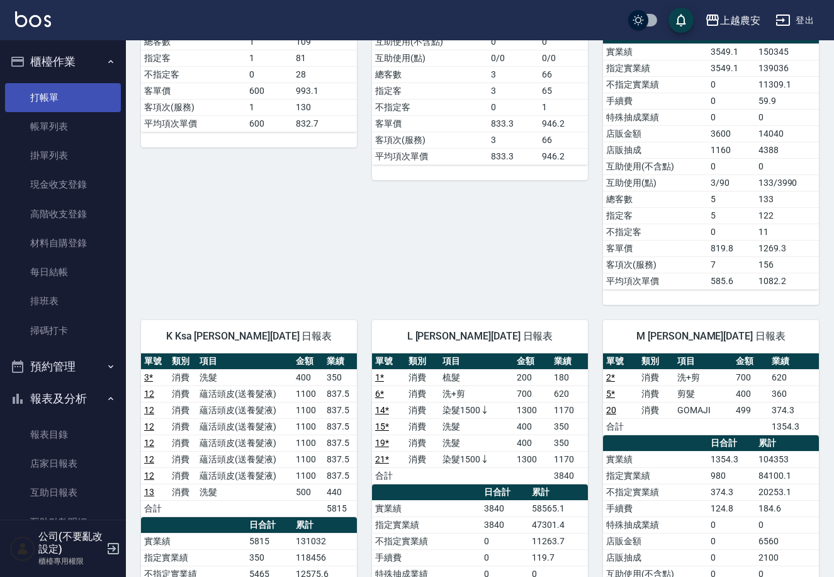
click at [65, 103] on link "打帳單" at bounding box center [63, 97] width 116 height 29
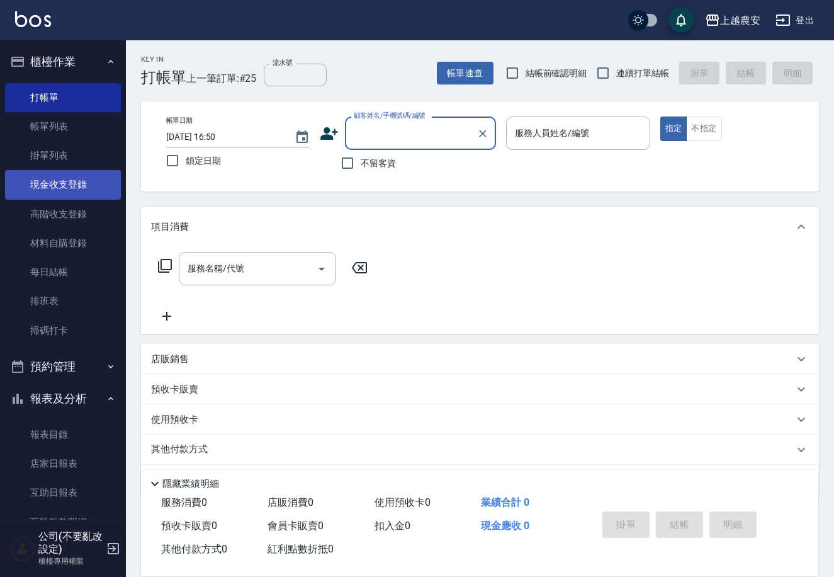
click at [55, 193] on link "現金收支登錄" at bounding box center [63, 184] width 116 height 29
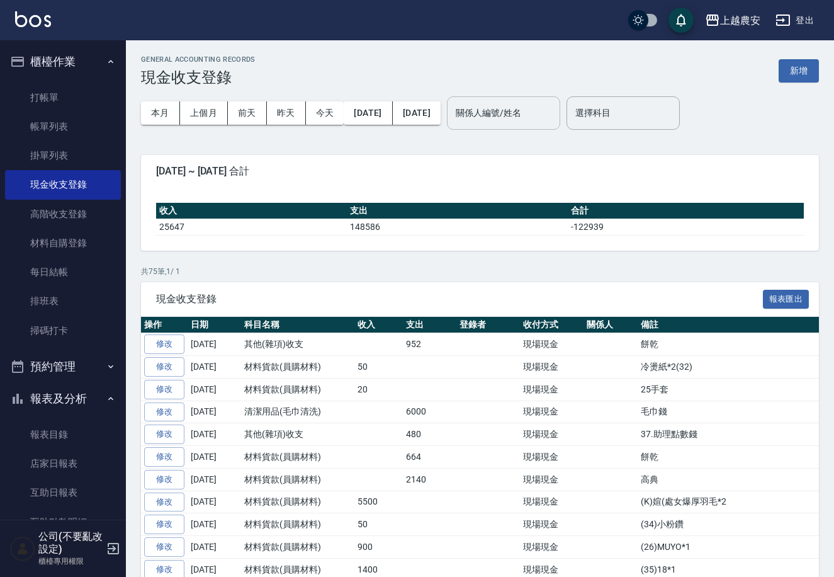
click at [510, 119] on input "關係人編號/姓名" at bounding box center [504, 113] width 102 height 22
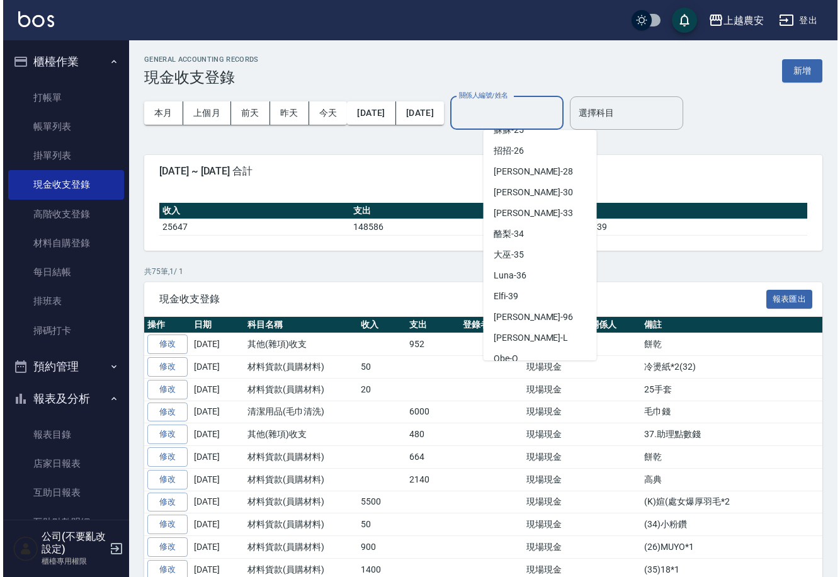
scroll to position [343, 0]
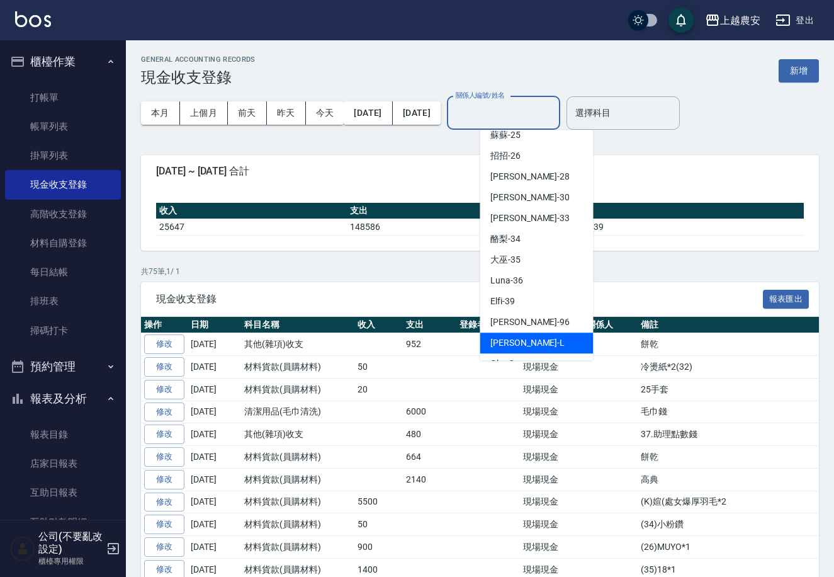
click at [538, 339] on div "[PERSON_NAME]" at bounding box center [536, 342] width 113 height 21
type input "[PERSON_NAME]"
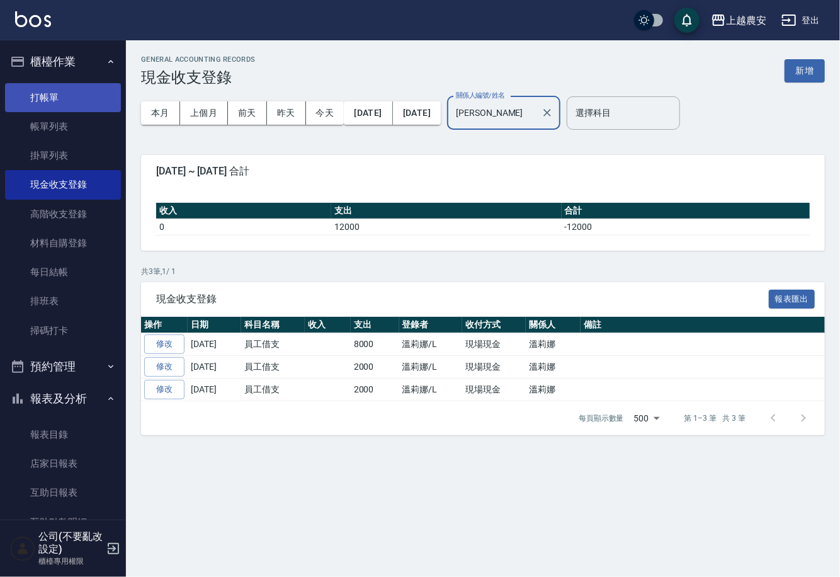
click at [34, 109] on link "打帳單" at bounding box center [63, 97] width 116 height 29
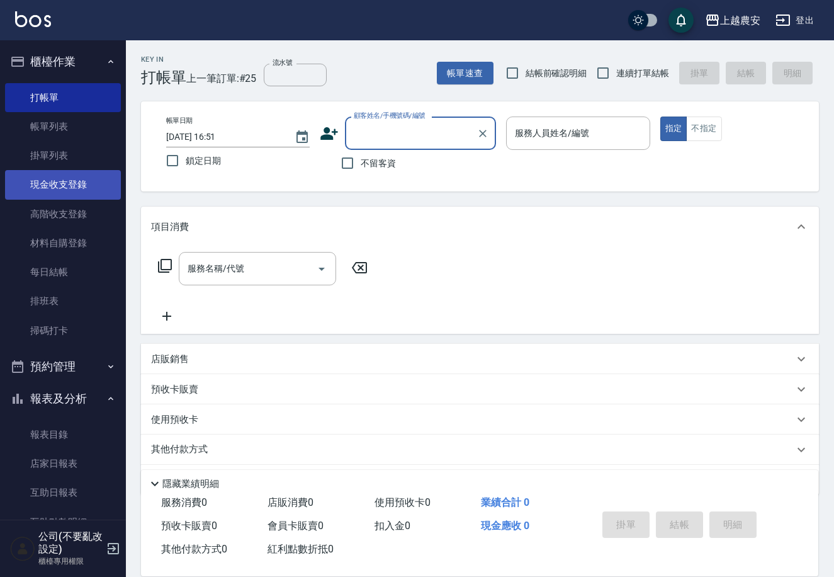
click at [87, 188] on link "現金收支登錄" at bounding box center [63, 184] width 116 height 29
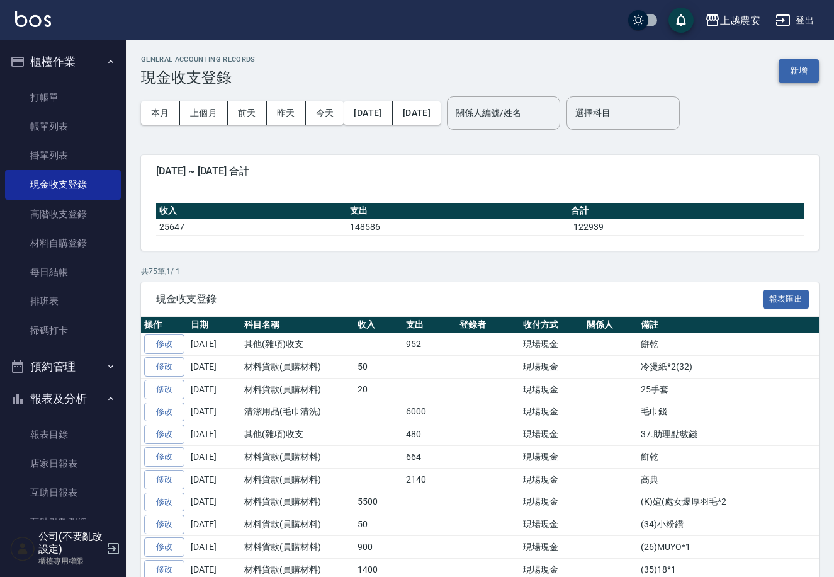
click at [794, 67] on button "新增" at bounding box center [799, 70] width 40 height 23
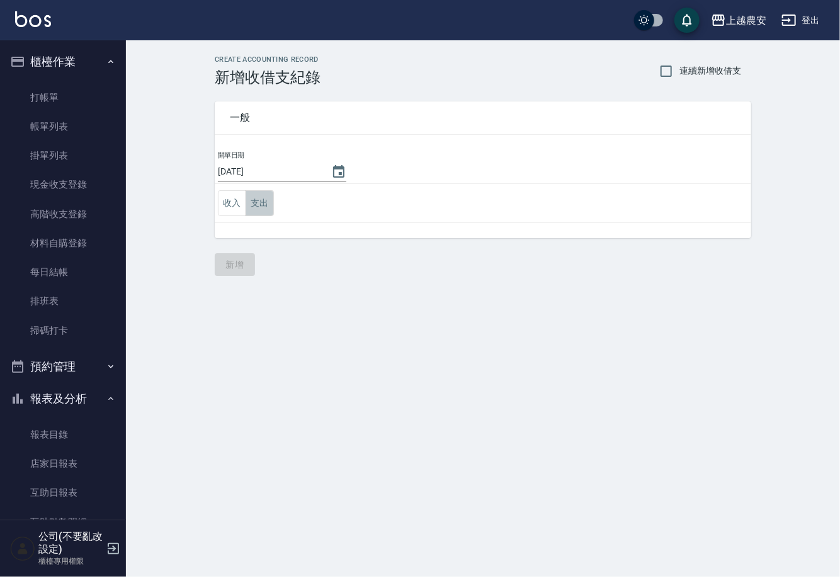
click at [263, 206] on button "支出" at bounding box center [260, 203] width 28 height 26
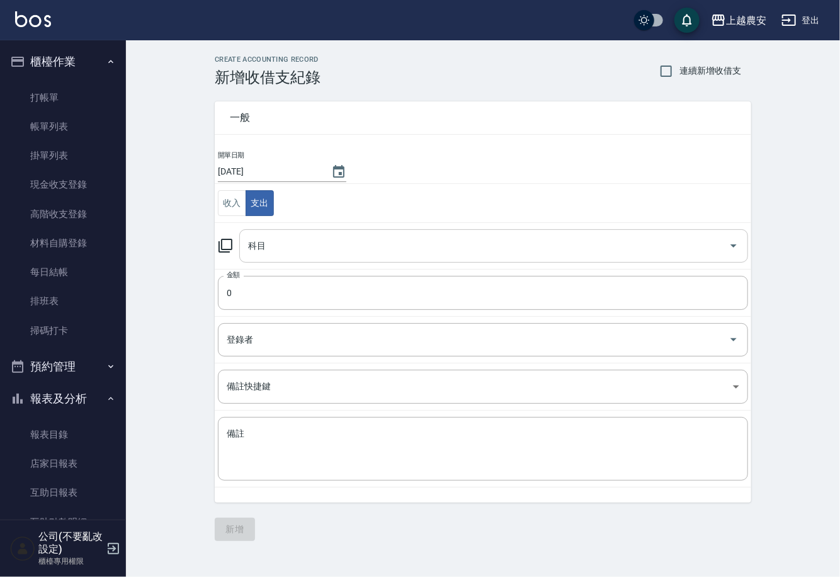
click at [349, 241] on input "科目" at bounding box center [484, 246] width 479 height 22
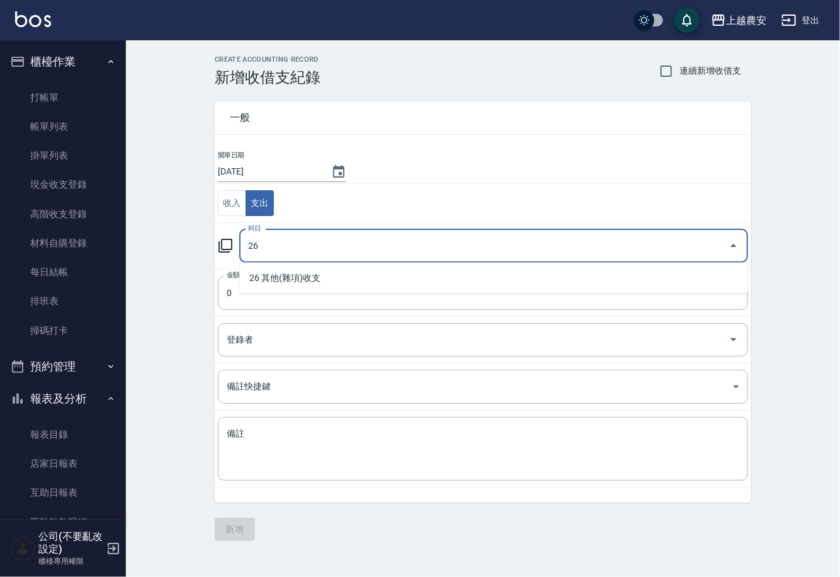
type input "26"
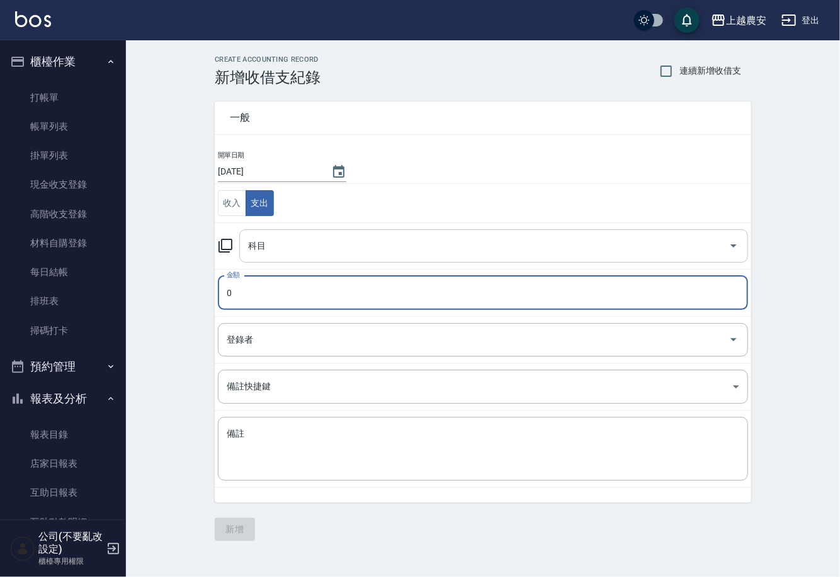
drag, startPoint x: 485, startPoint y: 229, endPoint x: 469, endPoint y: 259, distance: 34.1
click at [478, 239] on div "科目" at bounding box center [493, 245] width 509 height 33
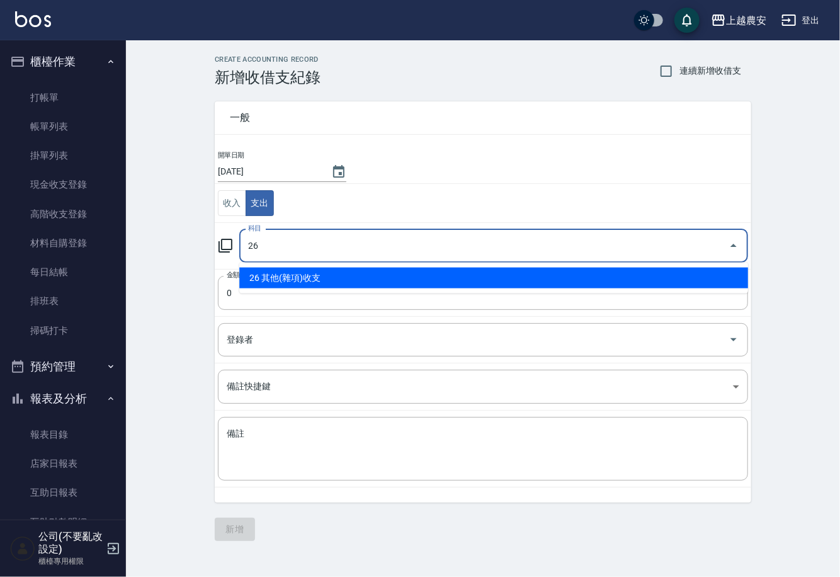
click at [401, 268] on li "26 其他(雜項)收支" at bounding box center [493, 278] width 509 height 21
type input "26 其他(雜項)收支"
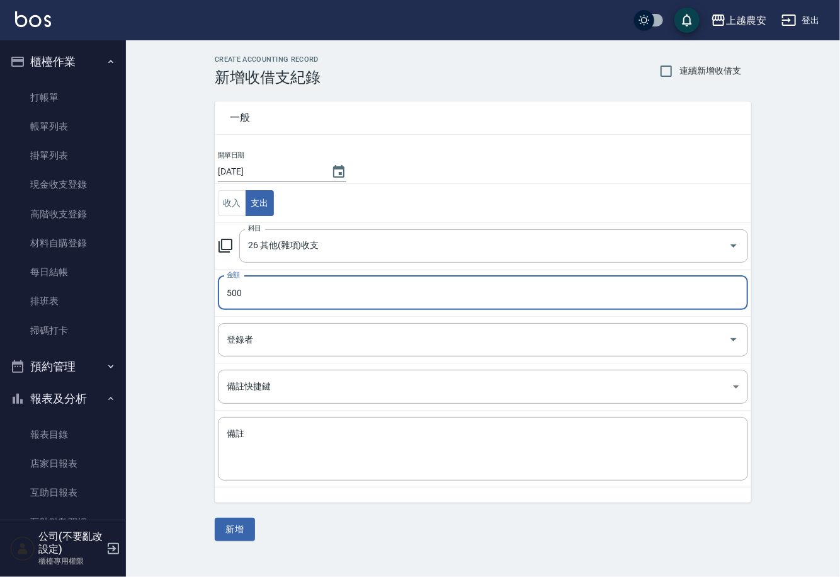
type input "500"
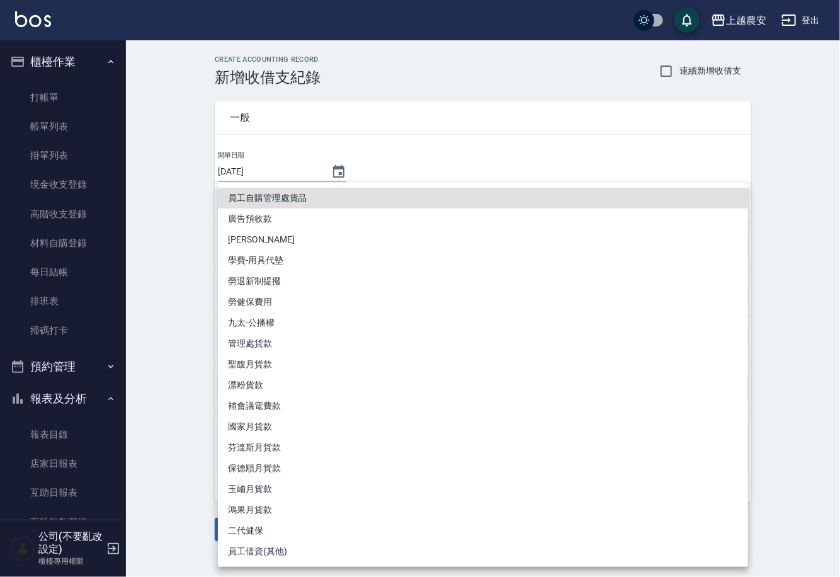
click at [197, 388] on div at bounding box center [420, 288] width 840 height 577
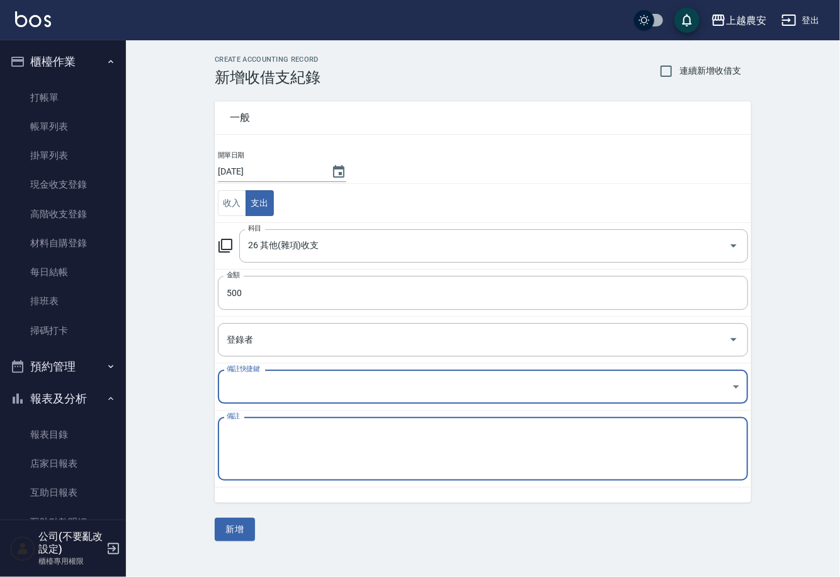
click at [264, 442] on textarea "備註" at bounding box center [483, 449] width 513 height 43
type textarea "5"
type textarea "蒸氣水瓶"
click at [237, 533] on button "新增" at bounding box center [235, 529] width 40 height 23
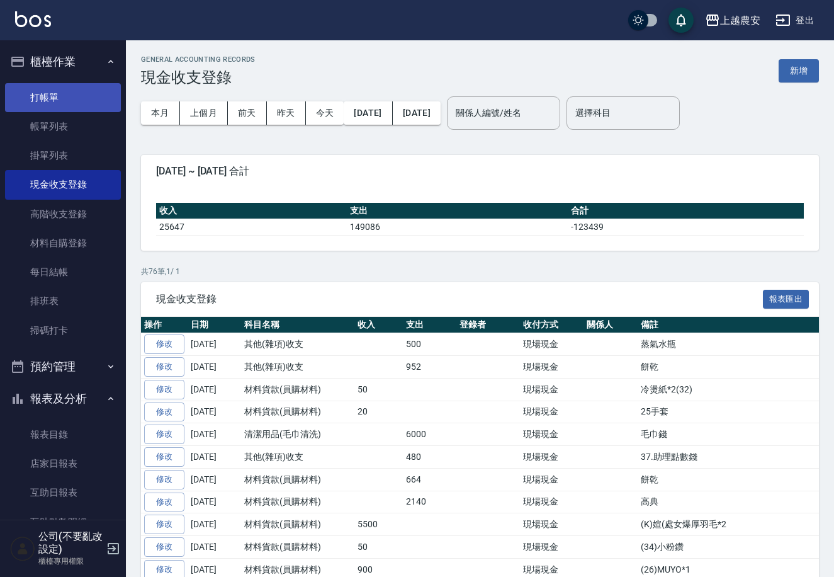
click at [42, 98] on link "打帳單" at bounding box center [63, 97] width 116 height 29
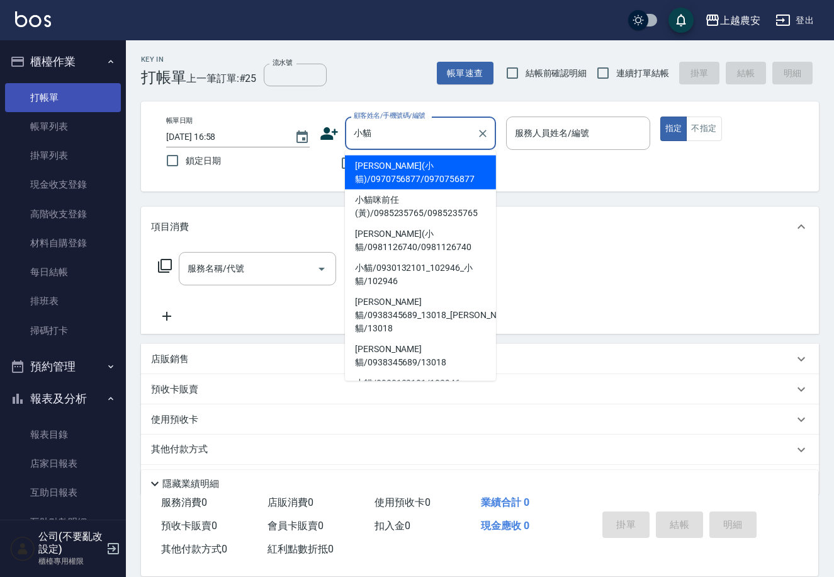
type input "[PERSON_NAME](小貓)/0970756877/0970756877"
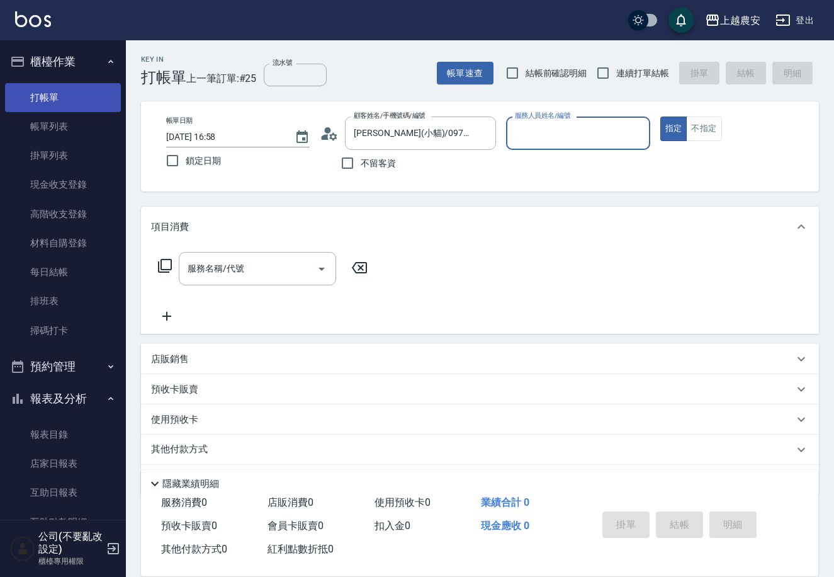
type input "[PERSON_NAME]-12"
click at [660, 116] on button "指定" at bounding box center [673, 128] width 27 height 25
type button "true"
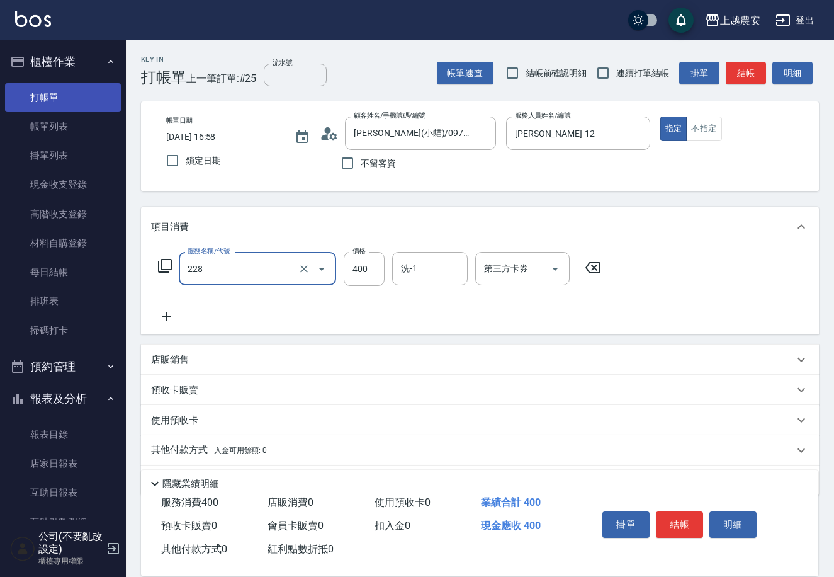
type input "洗髮(228)"
type input "500"
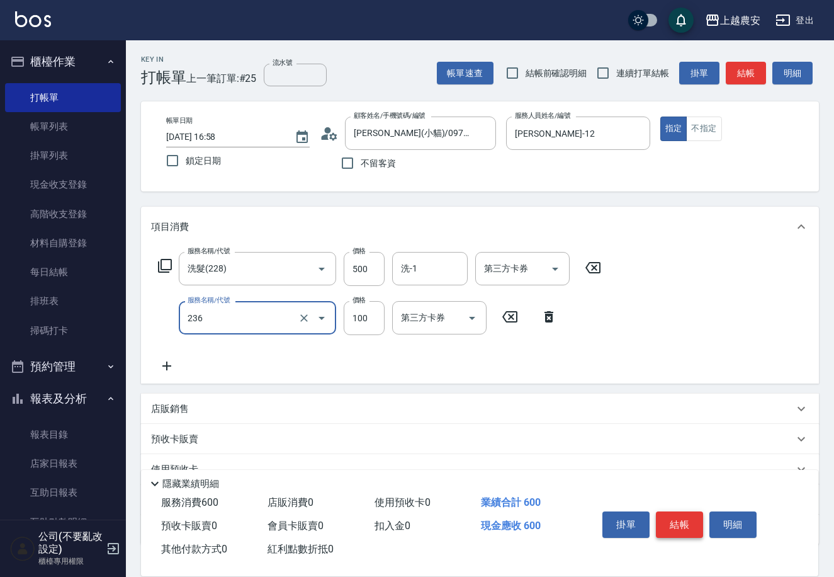
type input "手棒(236)"
click at [690, 524] on button "結帳" at bounding box center [679, 524] width 47 height 26
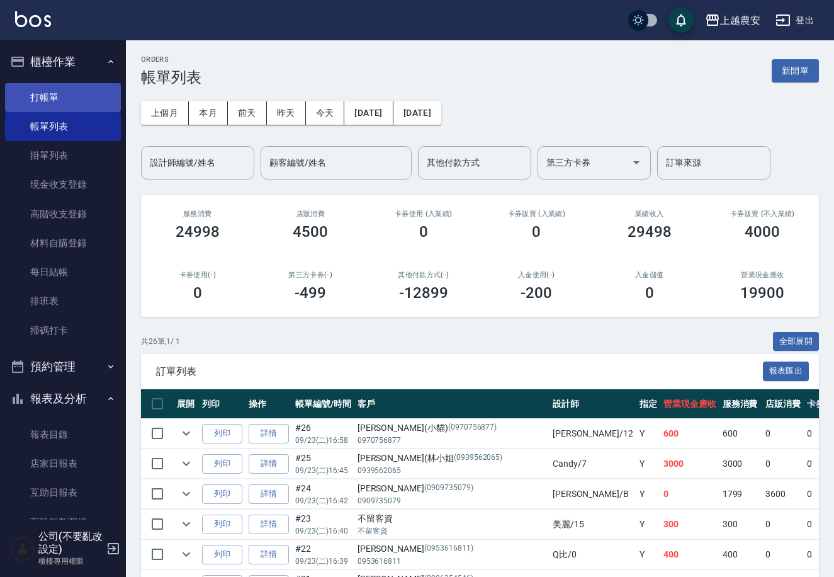
click at [82, 89] on link "打帳單" at bounding box center [63, 97] width 116 height 29
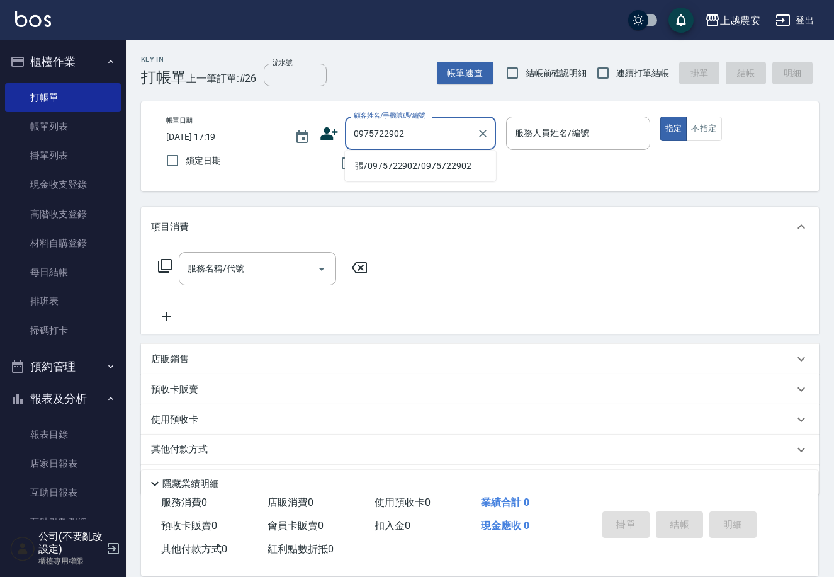
type input "張/0975722902/0975722902"
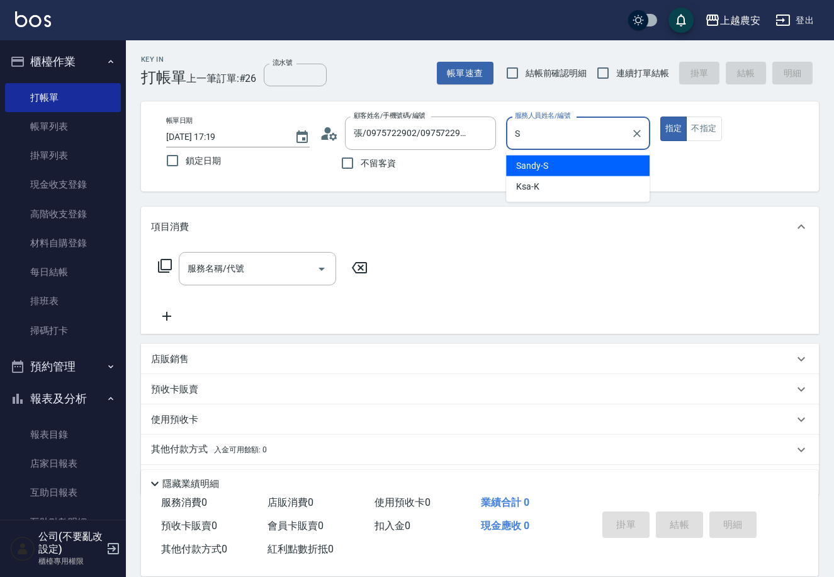
type input "Sandy-S"
type button "true"
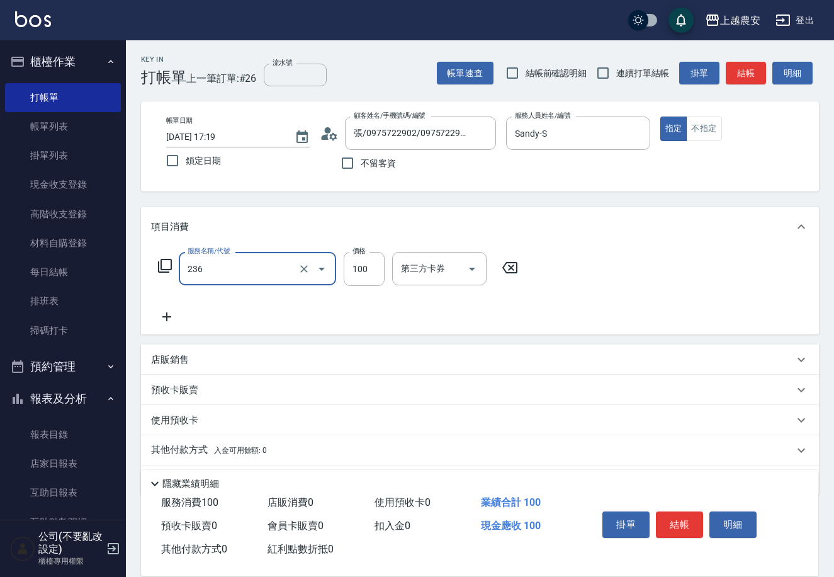
type input "手棒(236)"
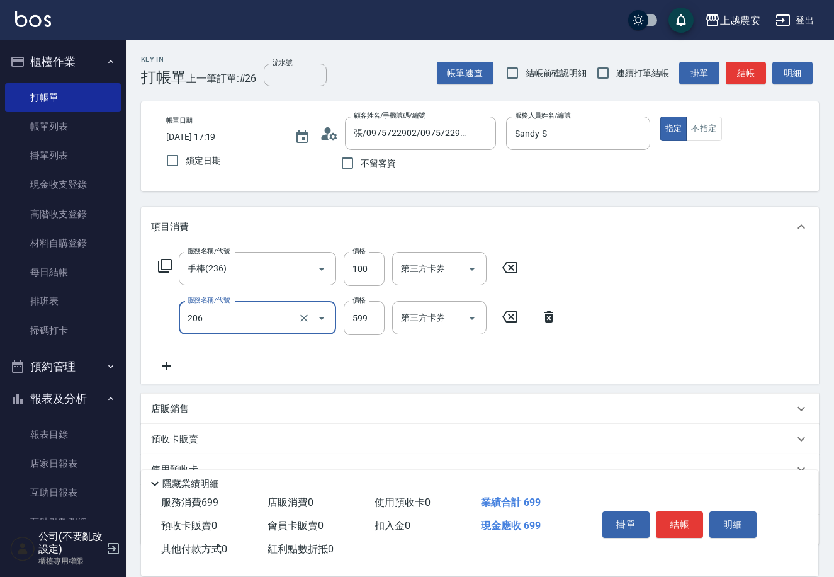
type input "洗+剪(206)"
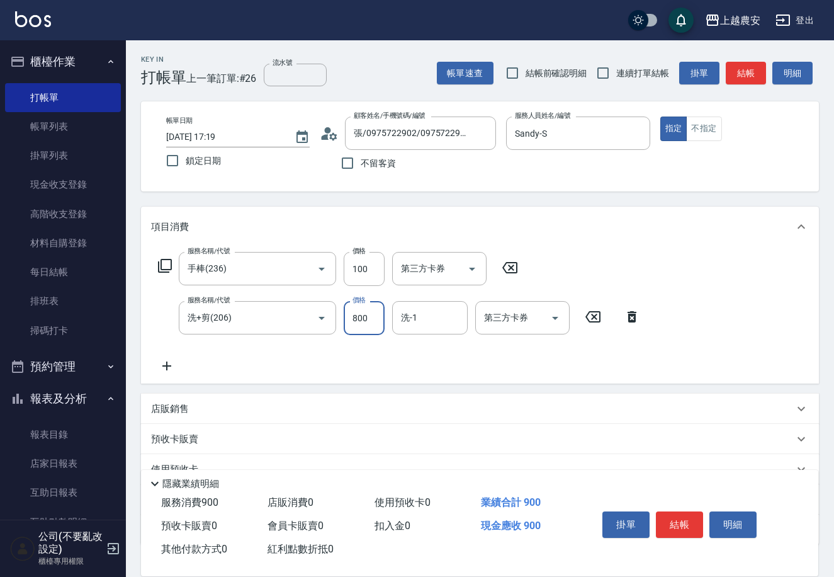
type input "800"
click at [683, 523] on button "結帳" at bounding box center [679, 524] width 47 height 26
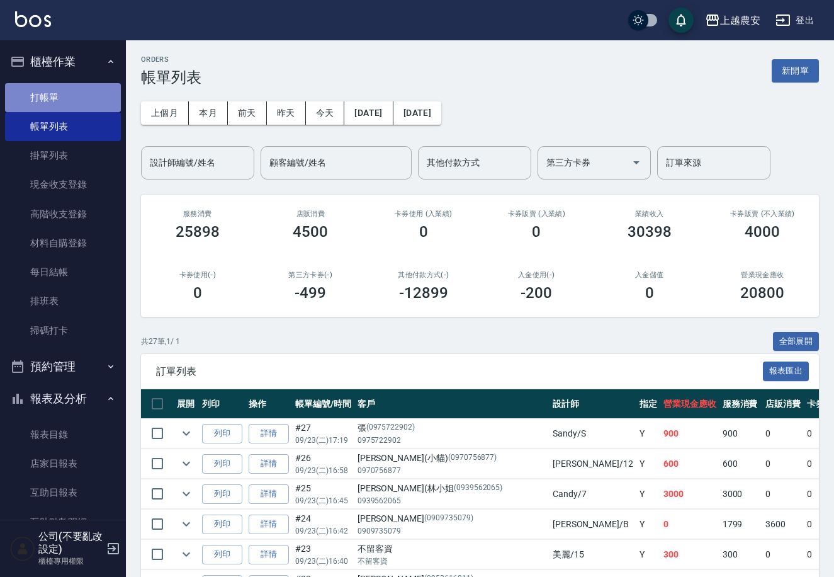
click at [99, 84] on link "打帳單" at bounding box center [63, 97] width 116 height 29
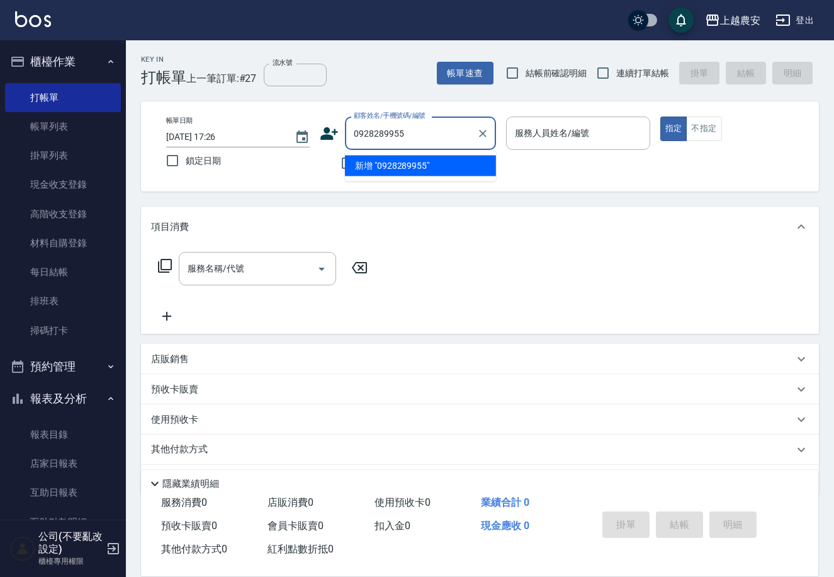
drag, startPoint x: 434, startPoint y: 137, endPoint x: 329, endPoint y: 128, distance: 104.8
click at [329, 128] on div "顧客姓名/手機號碼/編號 0928289955 顧客姓名/手機號碼/編號" at bounding box center [408, 132] width 176 height 33
type input "0928289955"
click at [332, 127] on icon at bounding box center [329, 133] width 19 height 19
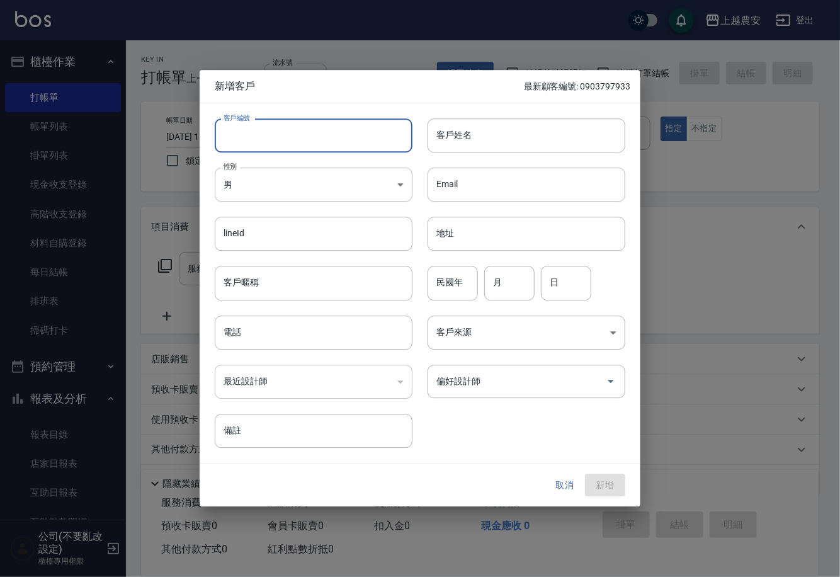
click at [276, 133] on input "客戶編號" at bounding box center [314, 135] width 198 height 34
paste input "0928289955"
type input "0928289955"
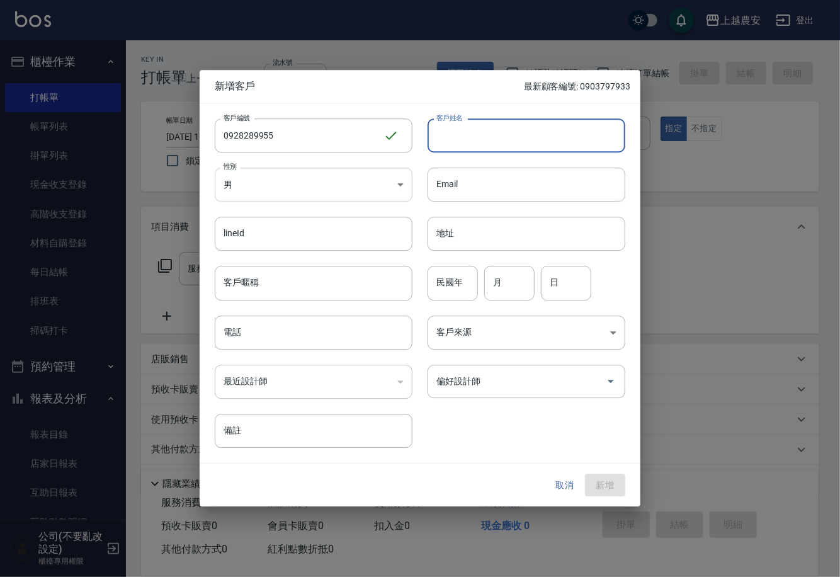
click at [281, 201] on div "客戶編號 0928289955 ​ 客戶編號 客戶姓名 客戶姓名 性別 男 [DEMOGRAPHIC_DATA] 性別 Email Email lineId …" at bounding box center [413, 275] width 426 height 344
click at [277, 187] on body "上越農安 登出 櫃檯作業 打帳單 帳單列表 掛單列表 現金收支登錄 高階收支登錄 材料自購登錄 每日結帳 排班表 掃碼打卡 預約管理 預約管理 單日預約紀錄 …" at bounding box center [420, 307] width 840 height 614
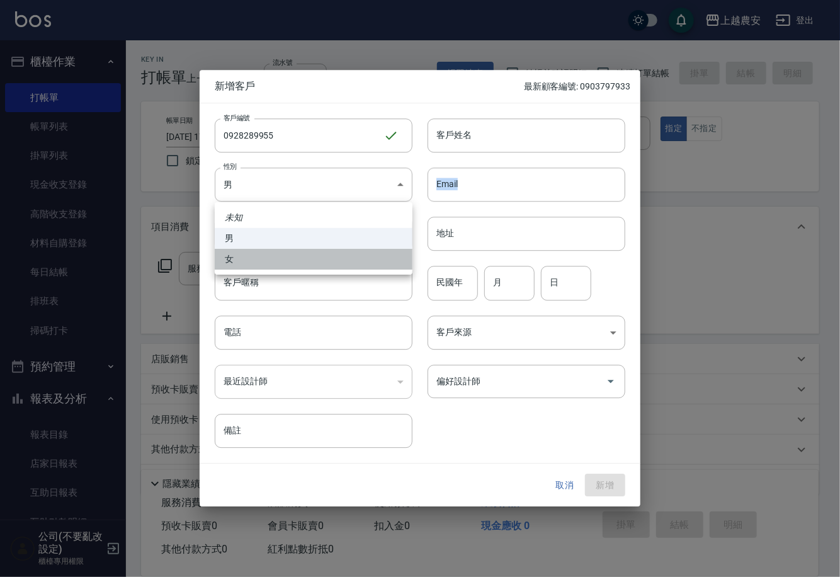
click at [308, 255] on li "女" at bounding box center [314, 259] width 198 height 21
type input "[DEMOGRAPHIC_DATA]"
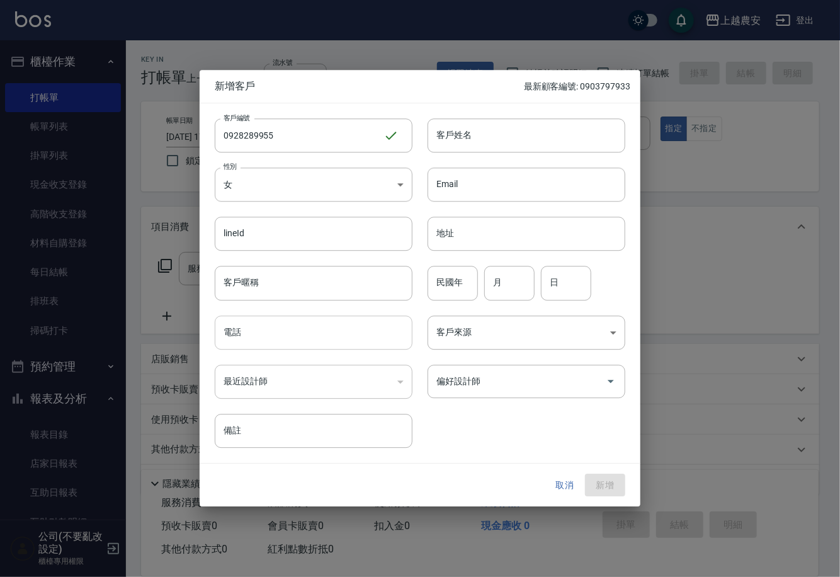
click at [329, 327] on input "電話" at bounding box center [314, 332] width 198 height 34
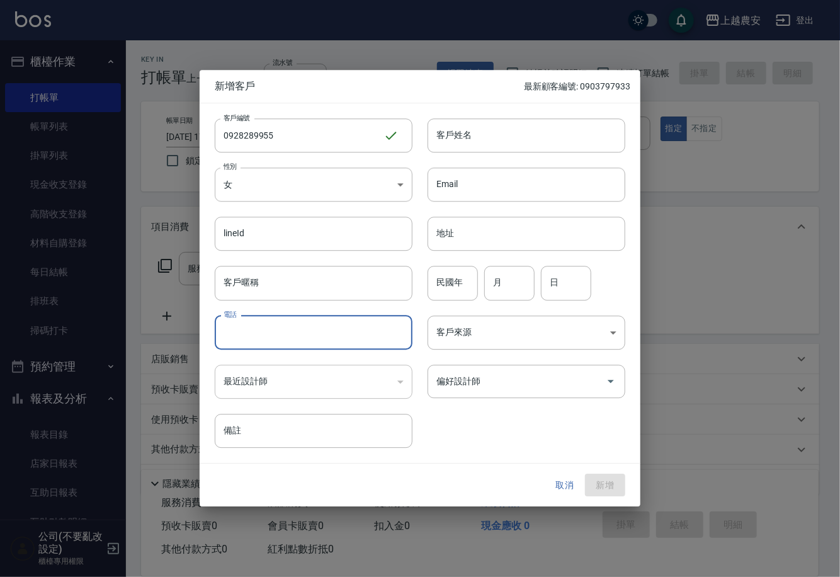
paste input "0928289955"
type input "0928289955"
click at [458, 140] on input "客戶姓名" at bounding box center [527, 135] width 198 height 34
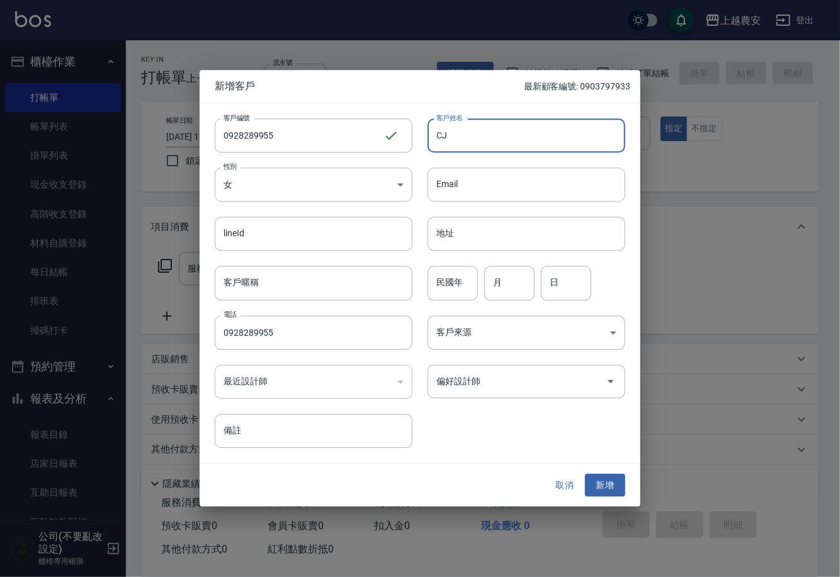
type input "C"
type input "黃小姐"
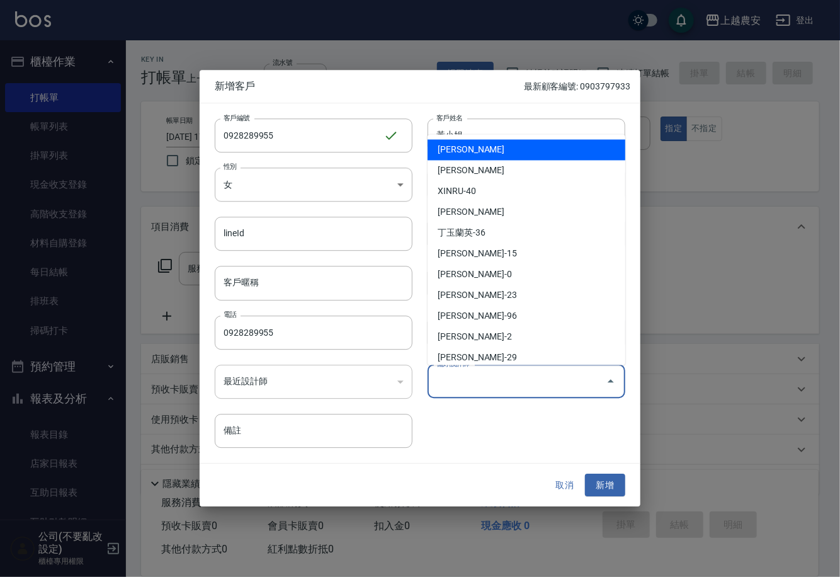
drag, startPoint x: 556, startPoint y: 380, endPoint x: 557, endPoint y: 374, distance: 6.4
click at [556, 377] on input "偏好設計師" at bounding box center [516, 381] width 167 height 22
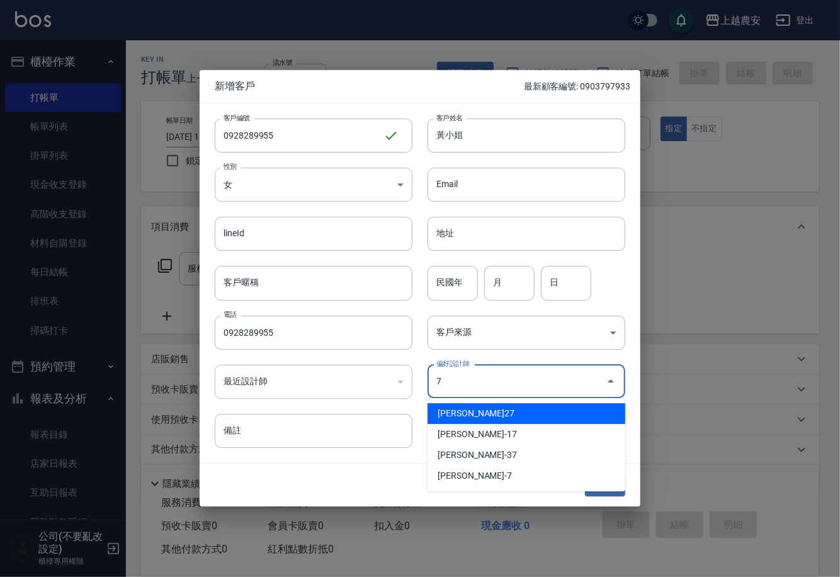
type input "郭沛俞"
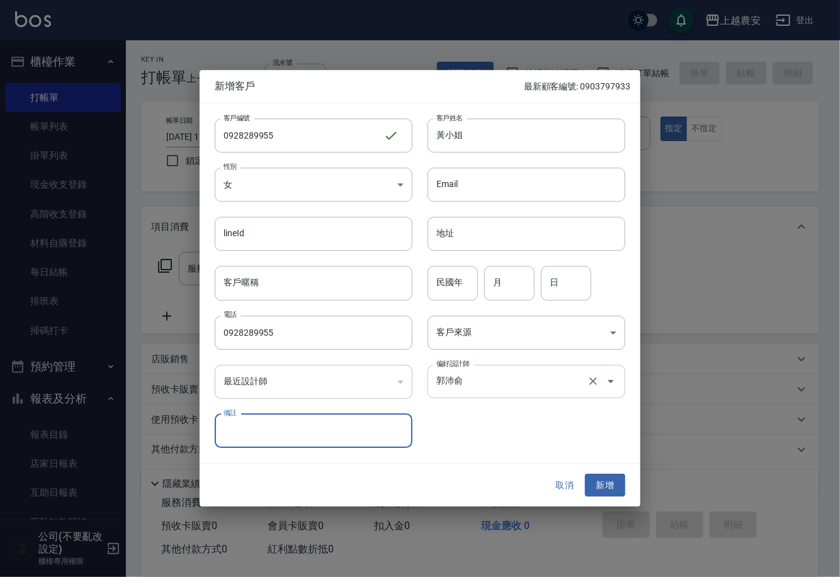
click at [510, 372] on input "郭沛俞" at bounding box center [508, 381] width 151 height 22
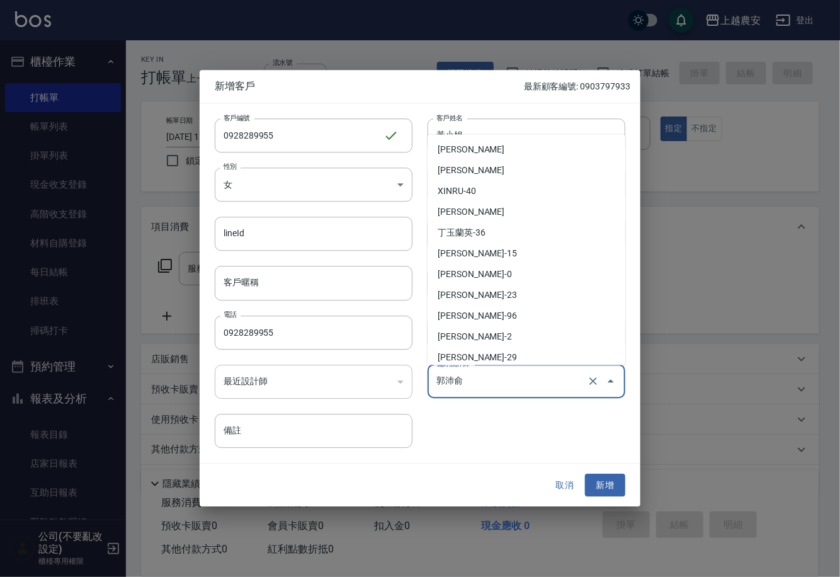
scroll to position [23, 0]
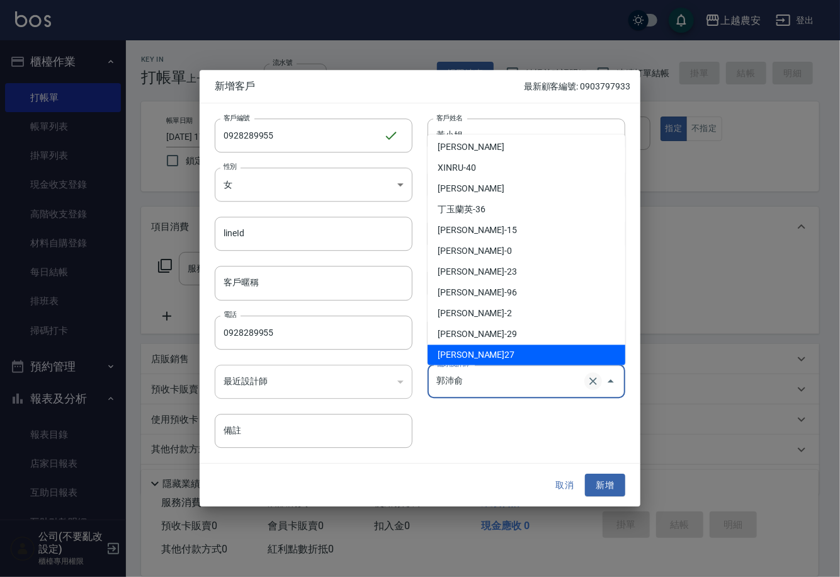
click at [593, 381] on icon "Clear" at bounding box center [593, 382] width 8 height 8
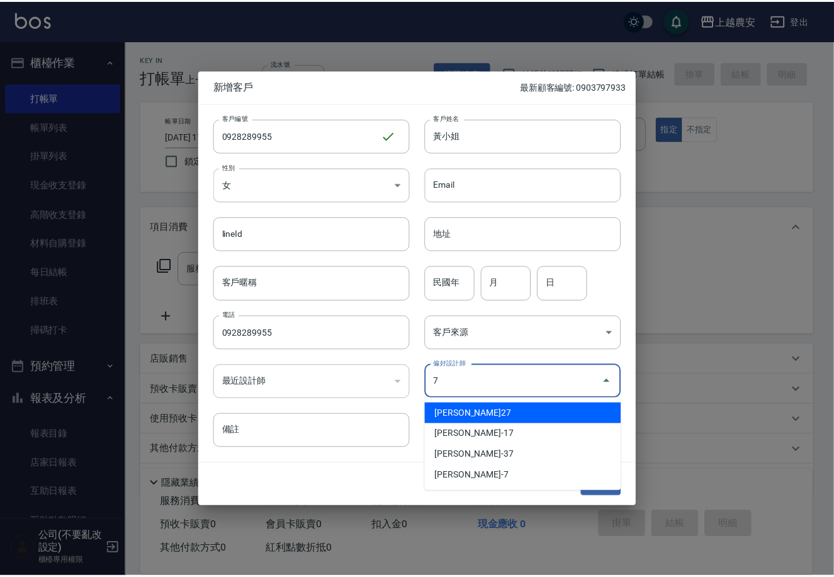
scroll to position [0, 0]
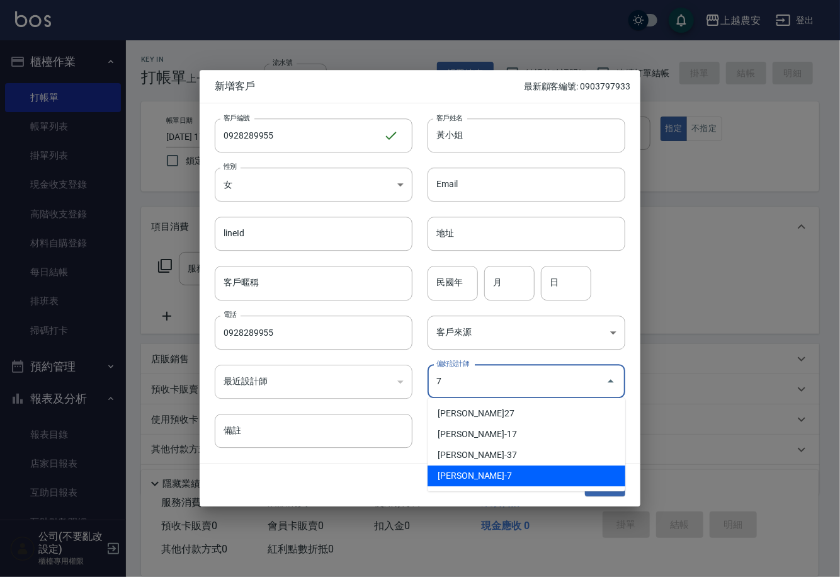
click at [508, 475] on li "[PERSON_NAME]-7" at bounding box center [527, 475] width 198 height 21
type input "林宛樺"
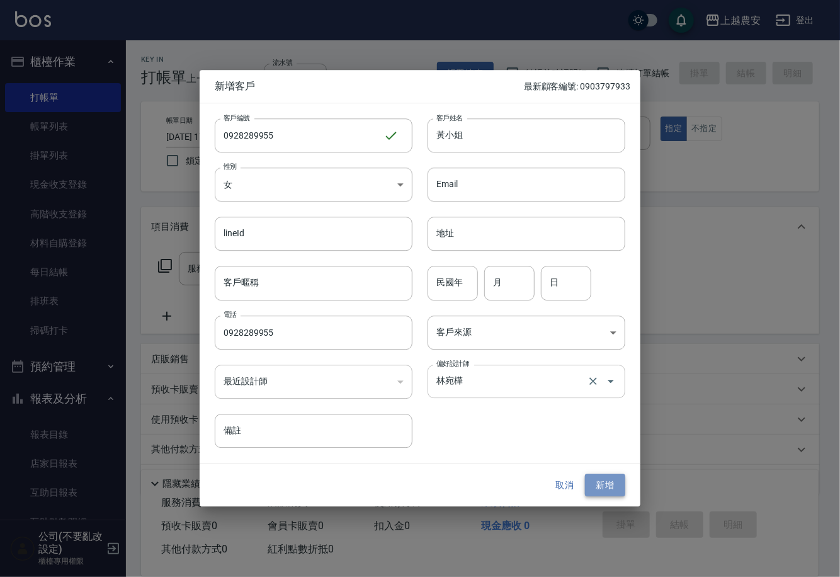
click at [615, 490] on button "新增" at bounding box center [605, 484] width 40 height 23
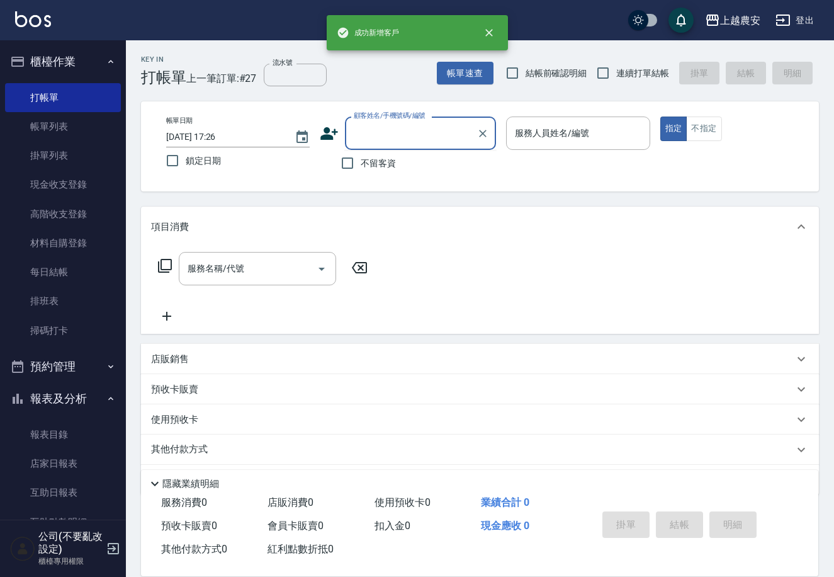
click at [417, 130] on div "顧客姓名/手機號碼/編號 顧客姓名/手機號碼/編號" at bounding box center [420, 132] width 151 height 33
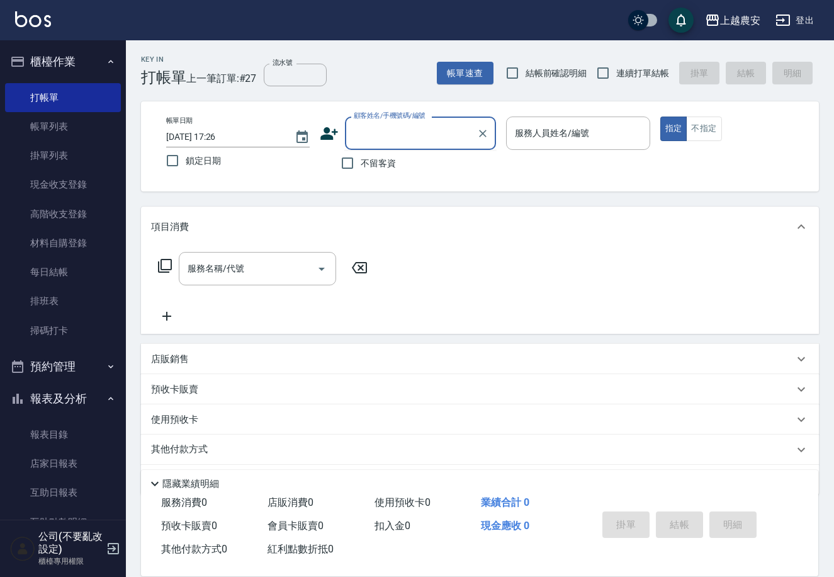
paste input "0928289955"
type input "0928289955"
click at [477, 125] on button "Clear" at bounding box center [483, 134] width 18 height 18
click at [433, 125] on input "顧客姓名/手機號碼/編號" at bounding box center [411, 133] width 121 height 22
paste input "0928289955"
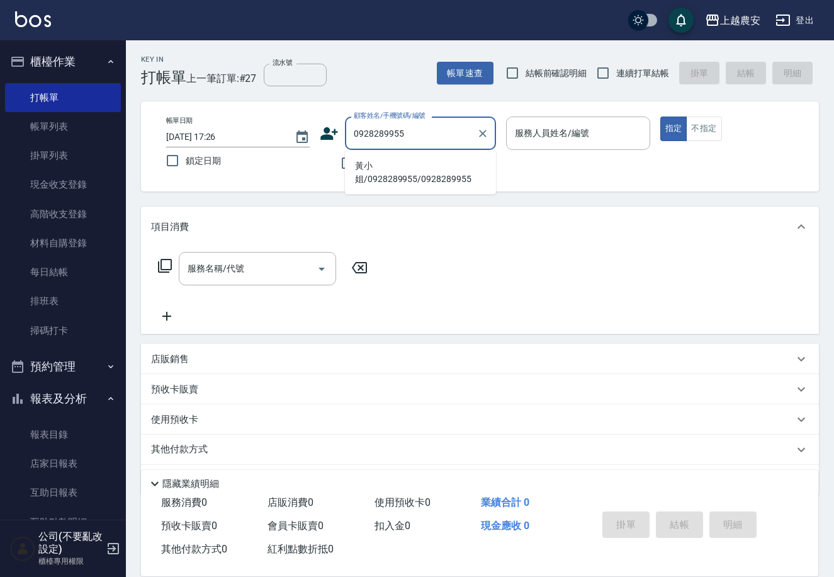
type input "黃小姐/0928289955/0928289955"
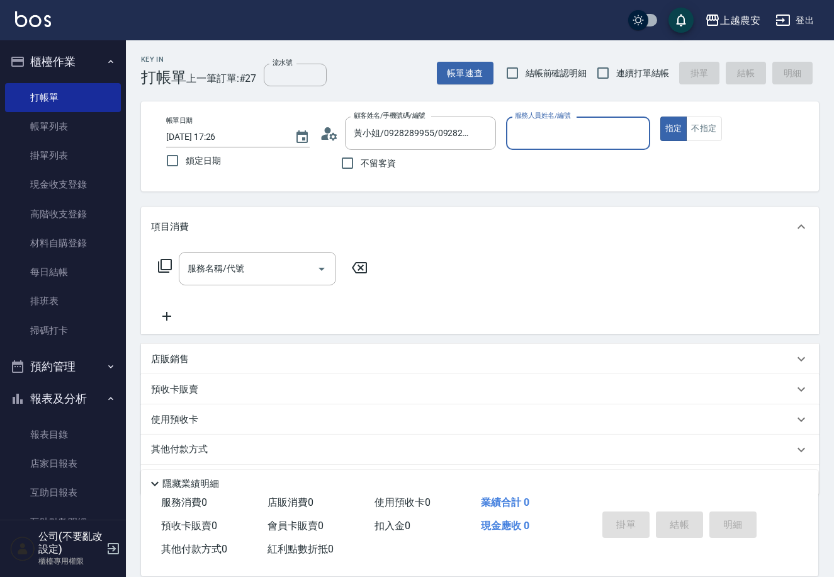
type input "Candy-7"
click at [660, 116] on button "指定" at bounding box center [673, 128] width 27 height 25
type button "true"
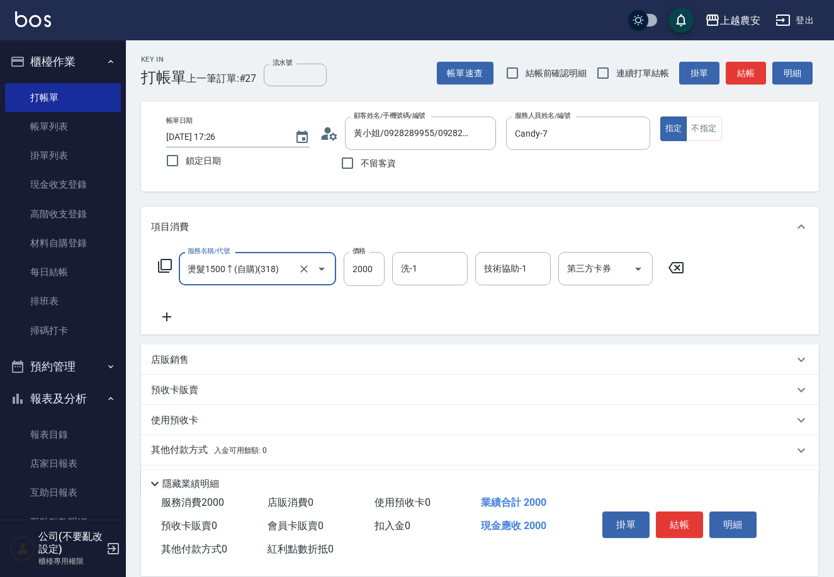
type input "燙髮1500↑(自購)(318)"
type input "1688"
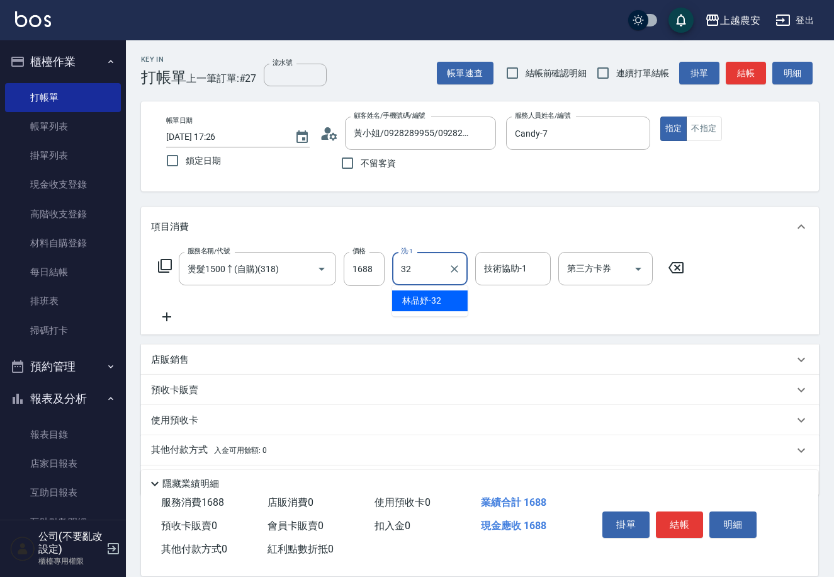
type input "[PERSON_NAME]-32"
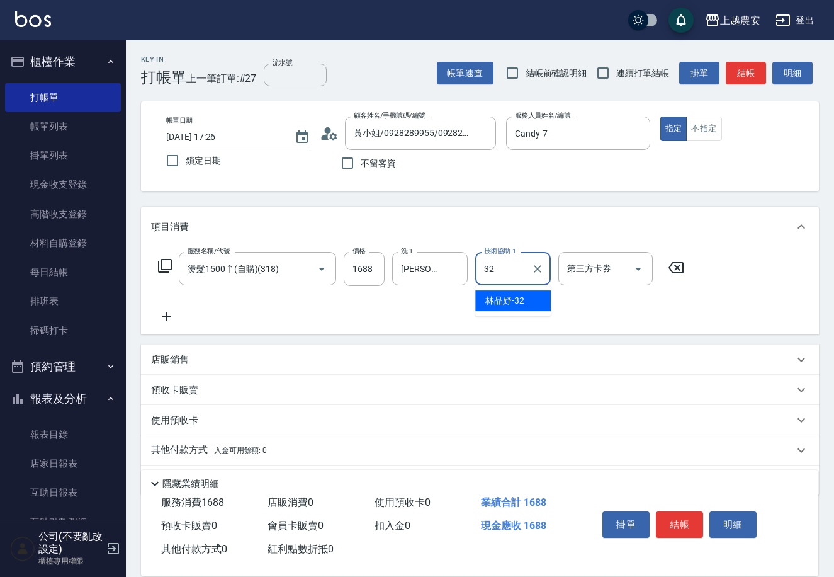
type input "[PERSON_NAME]-32"
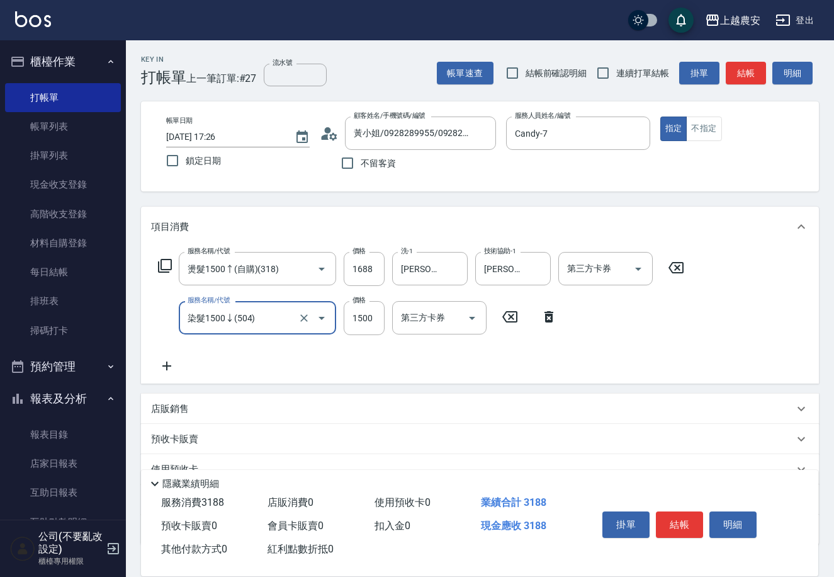
type input "染髮1500↓(504)"
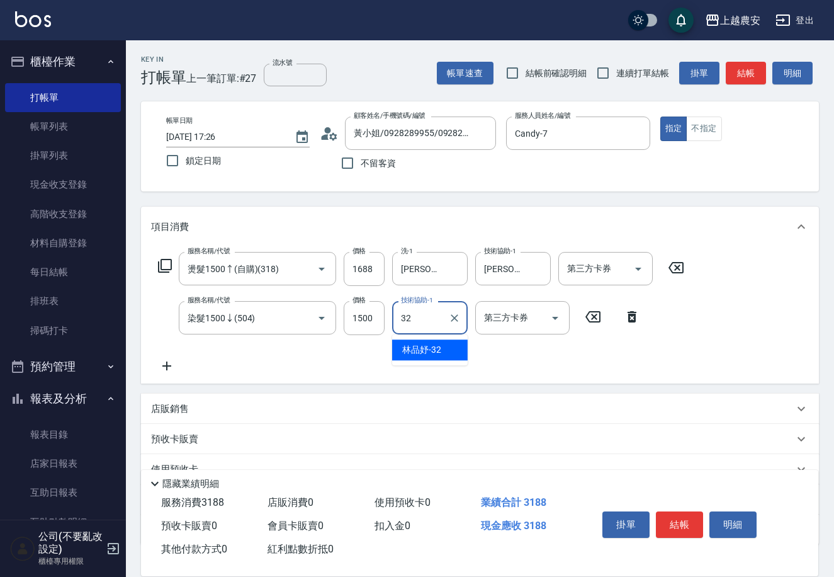
type input "[PERSON_NAME]-32"
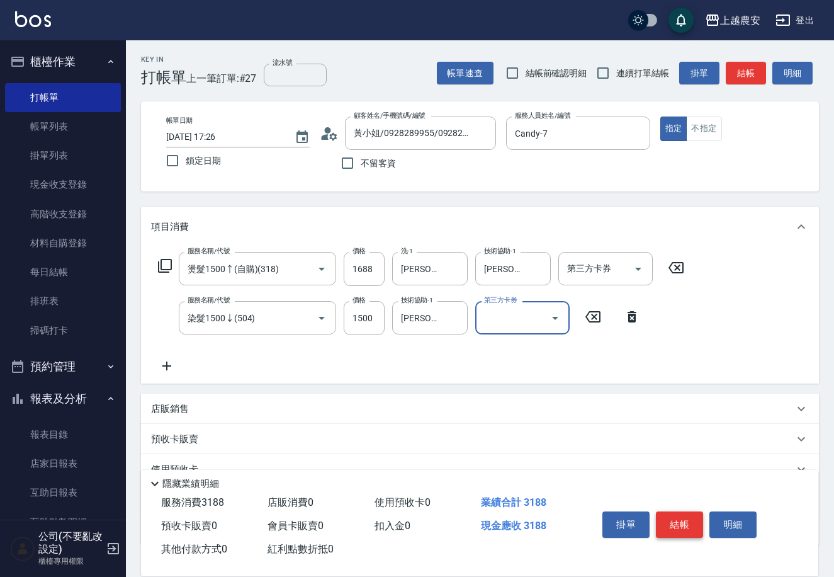
click at [676, 526] on button "結帳" at bounding box center [679, 524] width 47 height 26
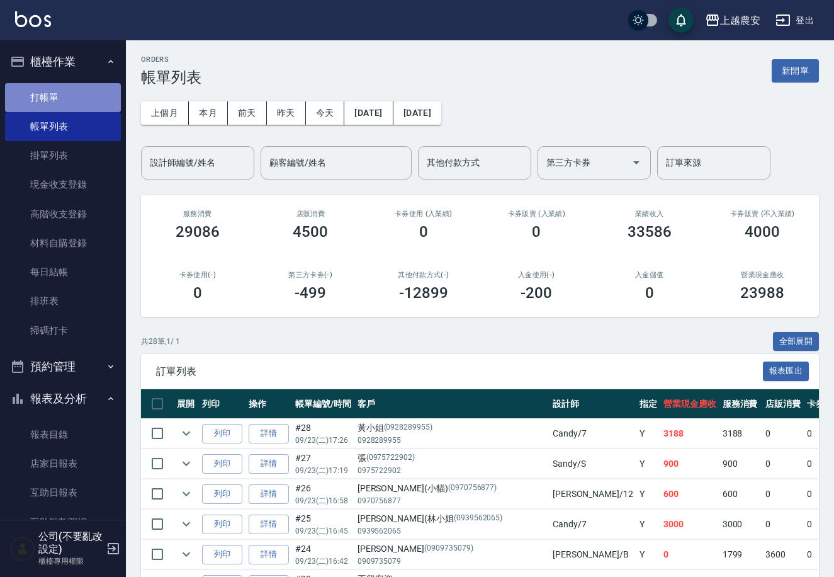
click at [77, 89] on link "打帳單" at bounding box center [63, 97] width 116 height 29
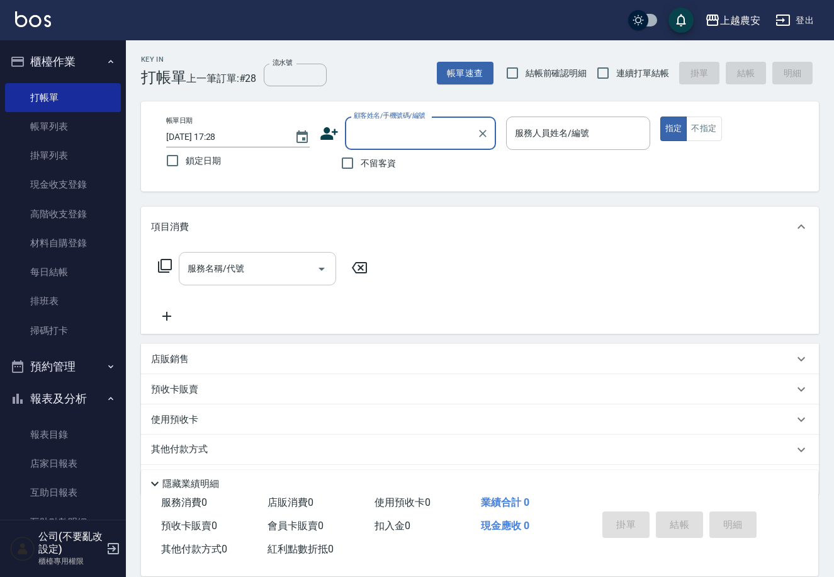
click at [274, 264] on input "服務名稱/代號" at bounding box center [247, 269] width 127 height 22
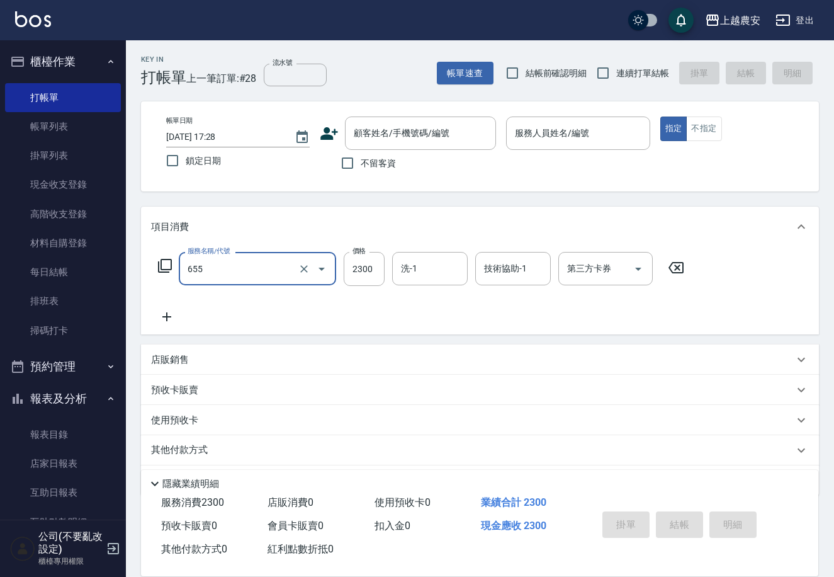
type input "結構2段式(自)(655)"
type input "1900"
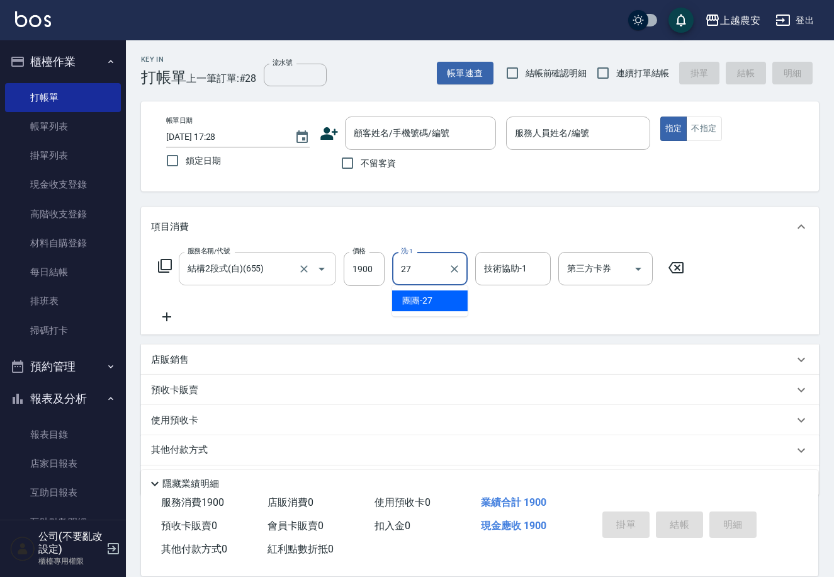
type input "團團-27"
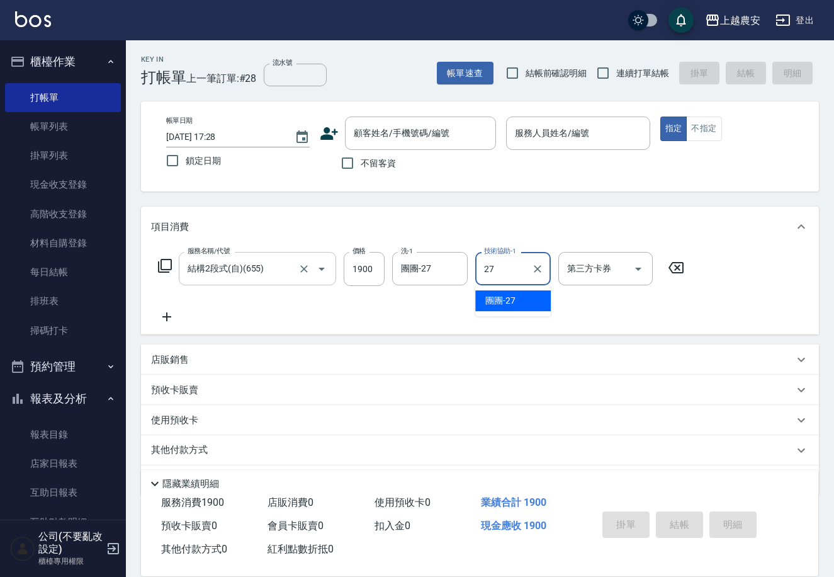
type input "團團-27"
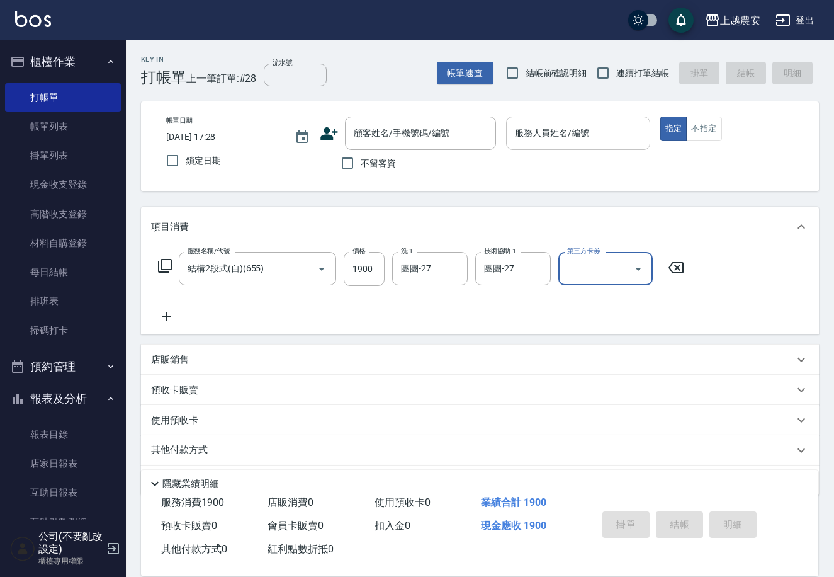
click at [528, 149] on div "服務人員姓名/編號" at bounding box center [578, 132] width 144 height 33
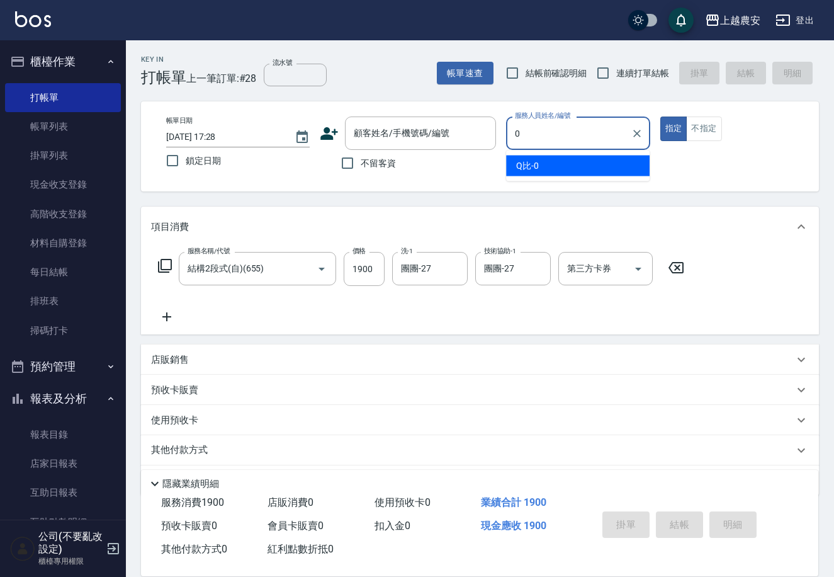
type input "Q比-0"
type button "true"
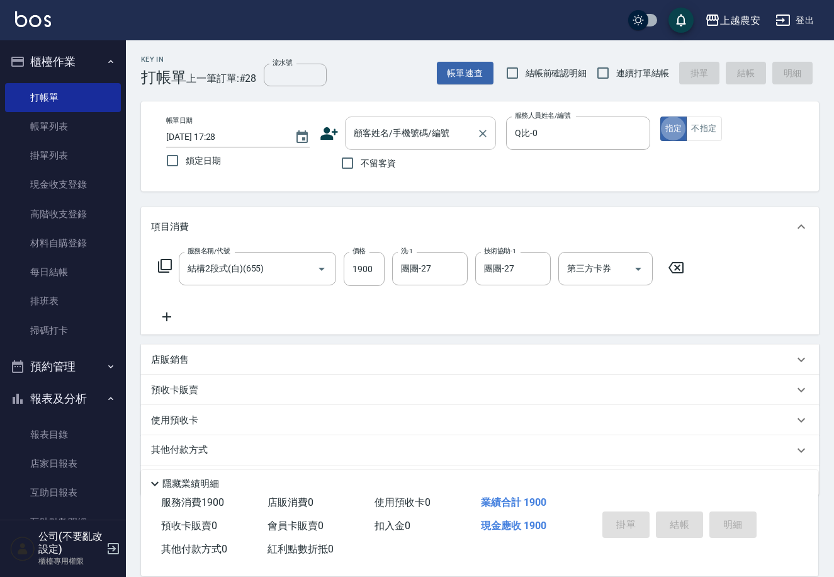
click at [371, 128] on div "顧客姓名/手機號碼/編號 顧客姓名/手機號碼/編號" at bounding box center [420, 132] width 151 height 33
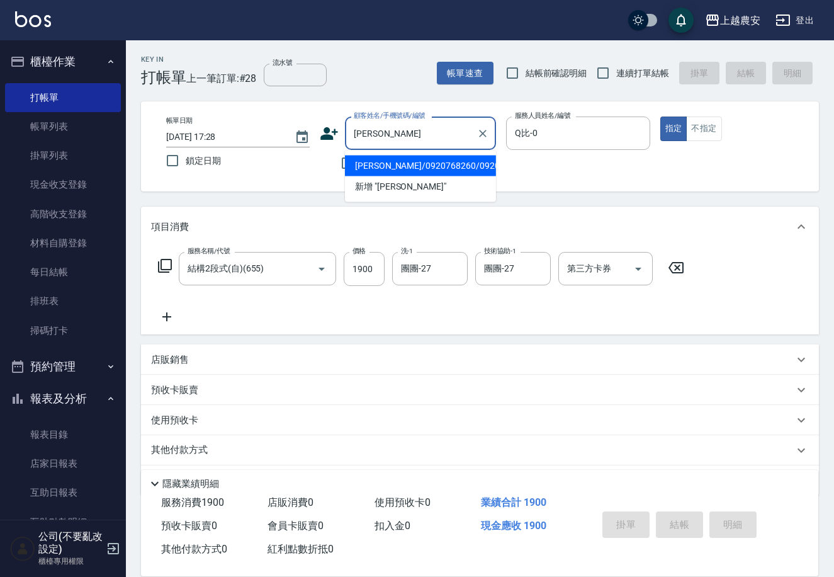
type input "[PERSON_NAME]/0920768260/0920768260"
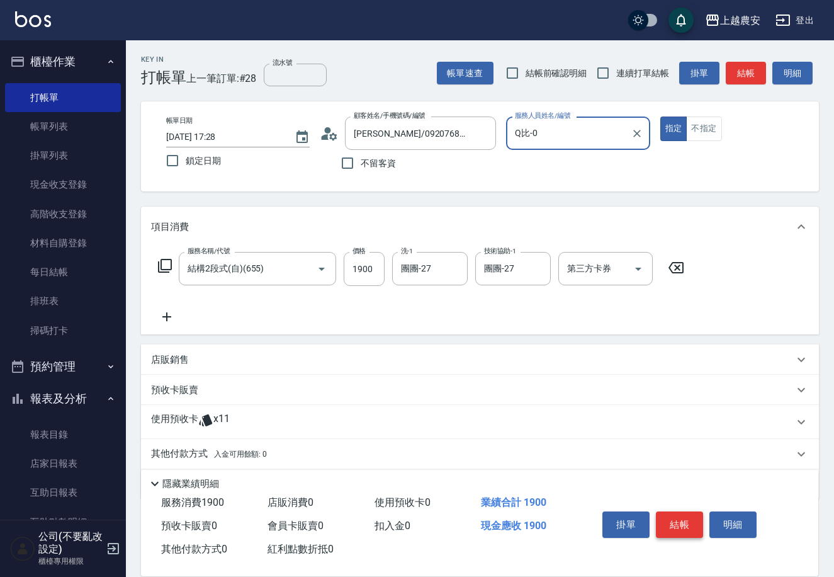
click at [679, 528] on button "結帳" at bounding box center [679, 524] width 47 height 26
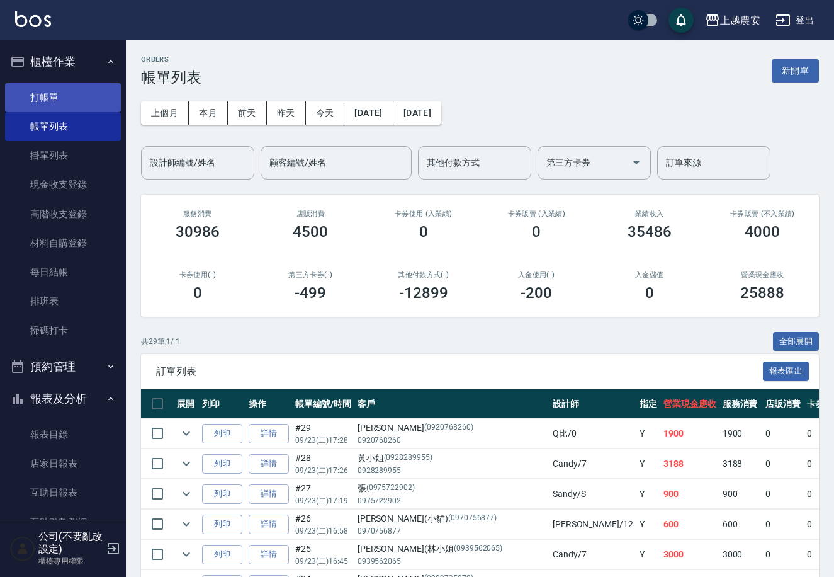
click at [59, 88] on link "打帳單" at bounding box center [63, 97] width 116 height 29
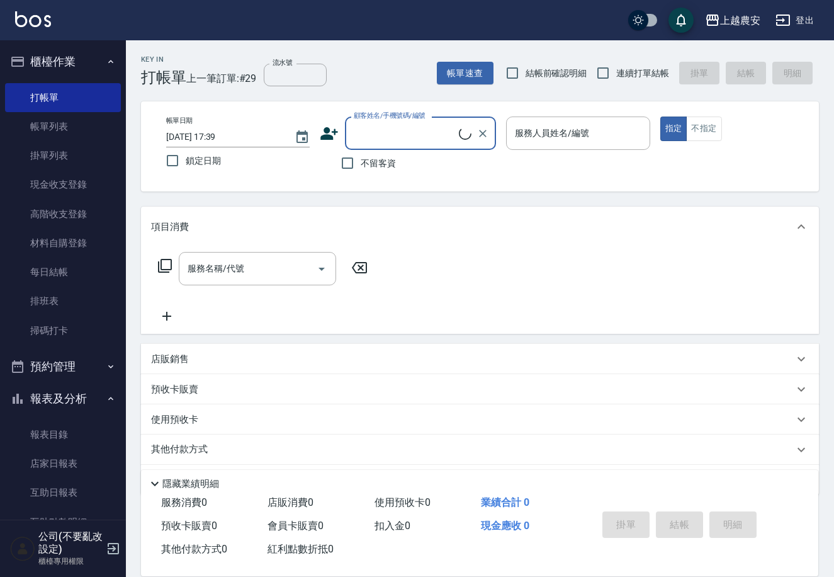
drag, startPoint x: 350, startPoint y: 166, endPoint x: 482, endPoint y: 111, distance: 142.5
click at [350, 164] on input "不留客資" at bounding box center [347, 163] width 26 height 26
checkbox input "true"
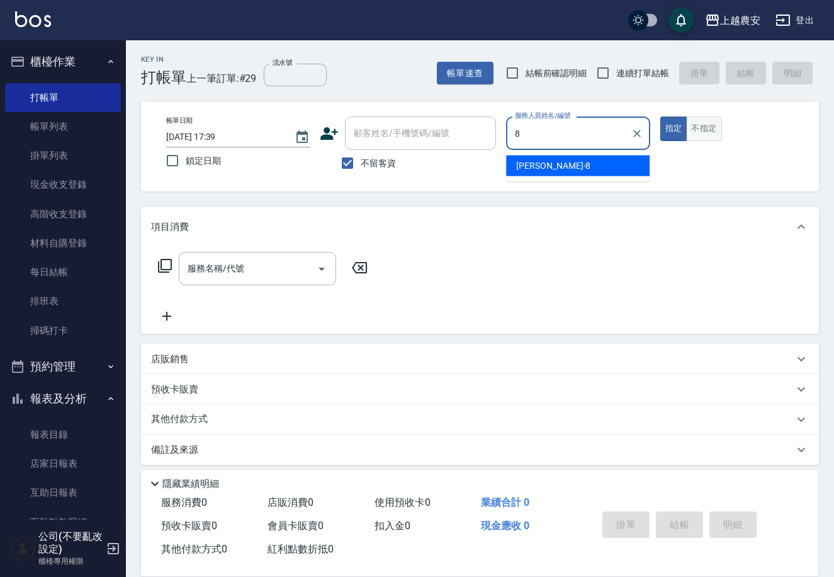
type input "8"
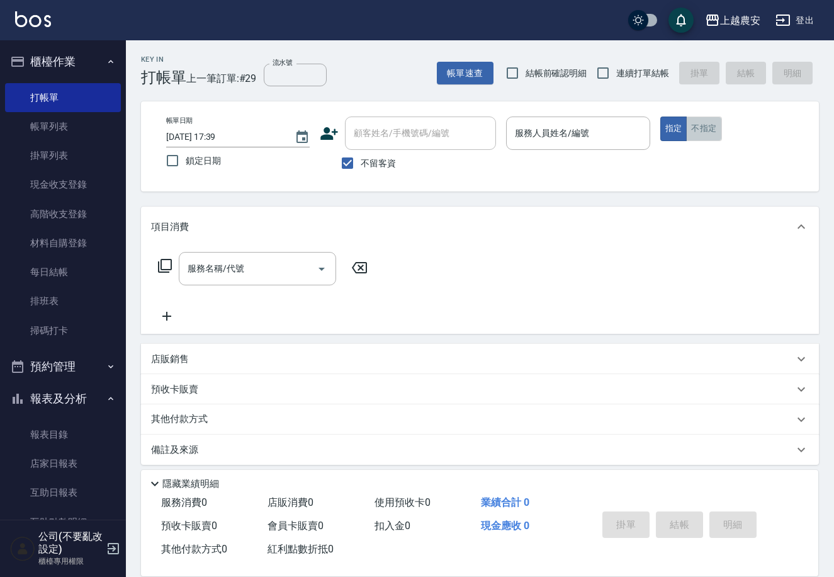
click at [718, 137] on button "不指定" at bounding box center [703, 128] width 35 height 25
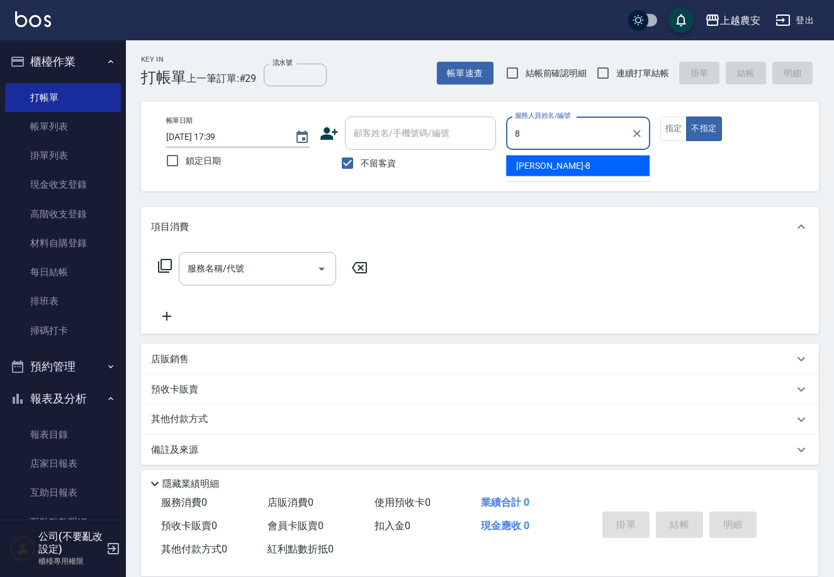
type input "[PERSON_NAME]-8"
type button "false"
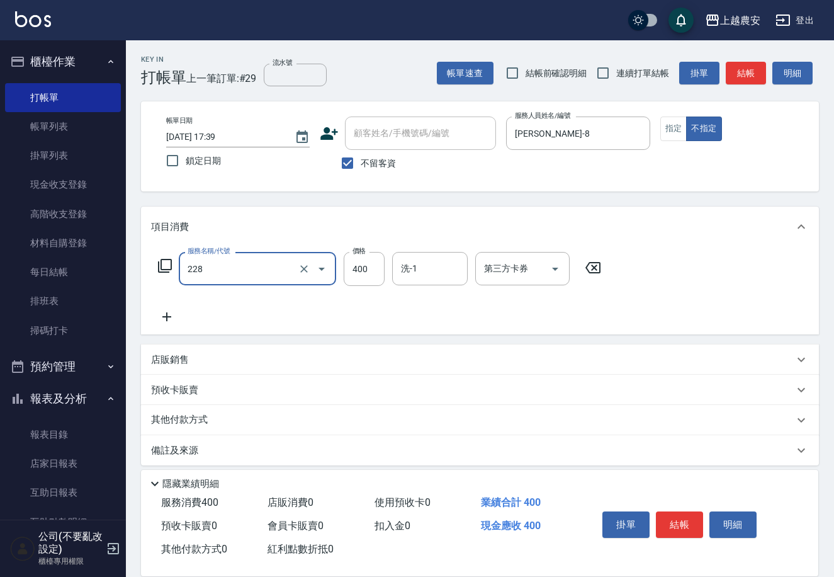
type input "洗髮(228)"
click at [654, 519] on div "掛單 結帳 明細" at bounding box center [680, 526] width 164 height 40
click at [661, 516] on button "結帳" at bounding box center [679, 524] width 47 height 26
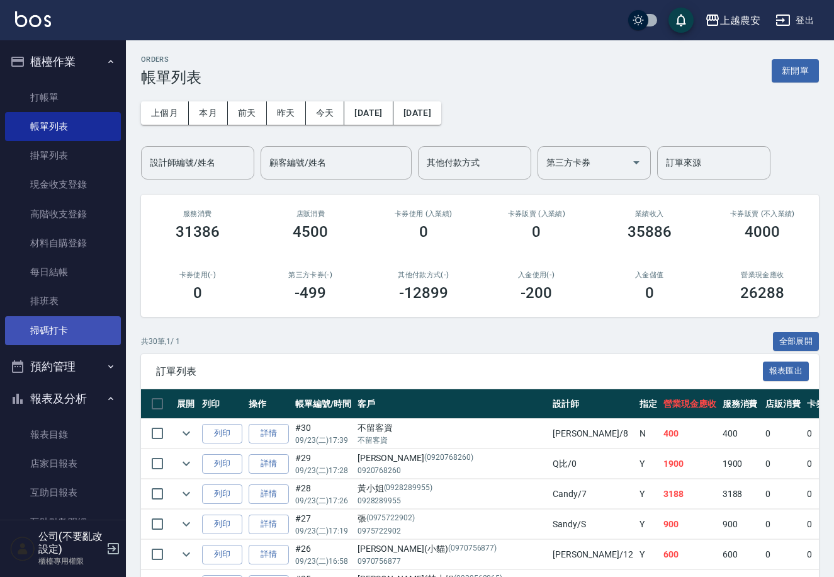
click at [26, 336] on link "掃碼打卡" at bounding box center [63, 330] width 116 height 29
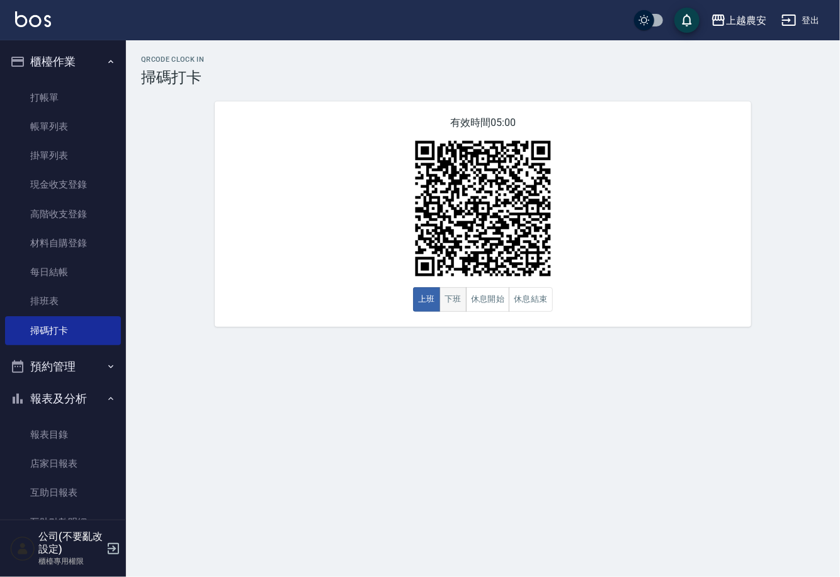
click at [458, 290] on button "下班" at bounding box center [452, 299] width 27 height 25
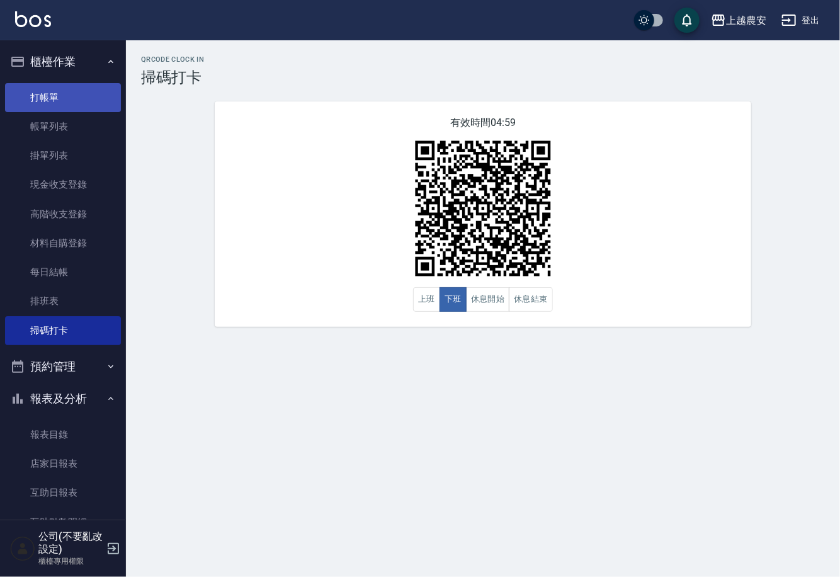
click at [42, 98] on link "打帳單" at bounding box center [63, 97] width 116 height 29
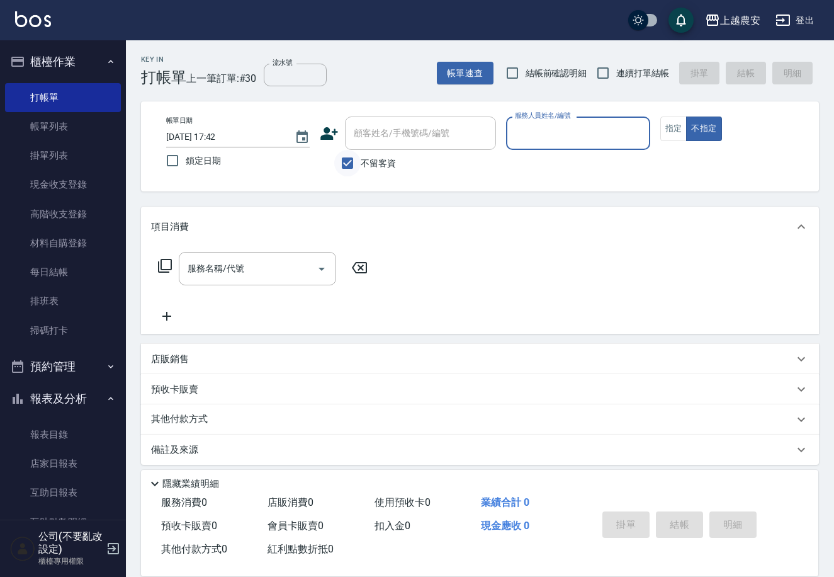
click at [345, 162] on input "不留客資" at bounding box center [347, 163] width 26 height 26
checkbox input "false"
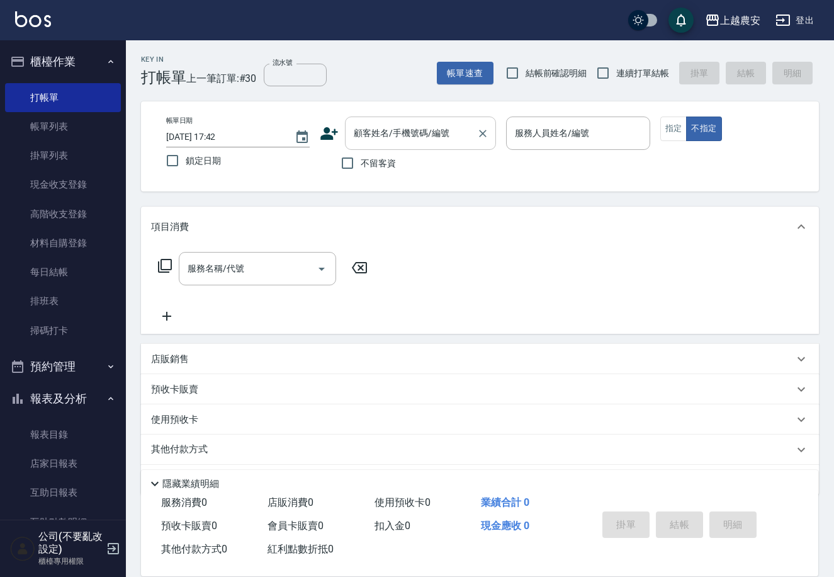
click at [387, 145] on div "顧客姓名/手機號碼/編號" at bounding box center [420, 132] width 151 height 33
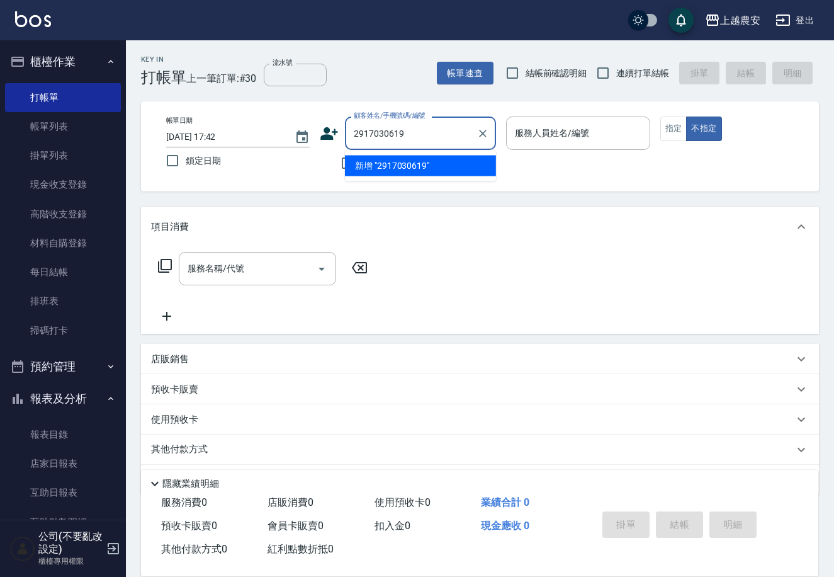
drag, startPoint x: 438, startPoint y: 125, endPoint x: 361, endPoint y: 120, distance: 77.6
click at [359, 123] on input "2917030619" at bounding box center [411, 133] width 121 height 22
click at [407, 128] on input "2917030619" at bounding box center [411, 133] width 121 height 22
click at [410, 129] on input "2917030619" at bounding box center [411, 133] width 121 height 22
click at [360, 135] on input "2917030619" at bounding box center [411, 133] width 121 height 22
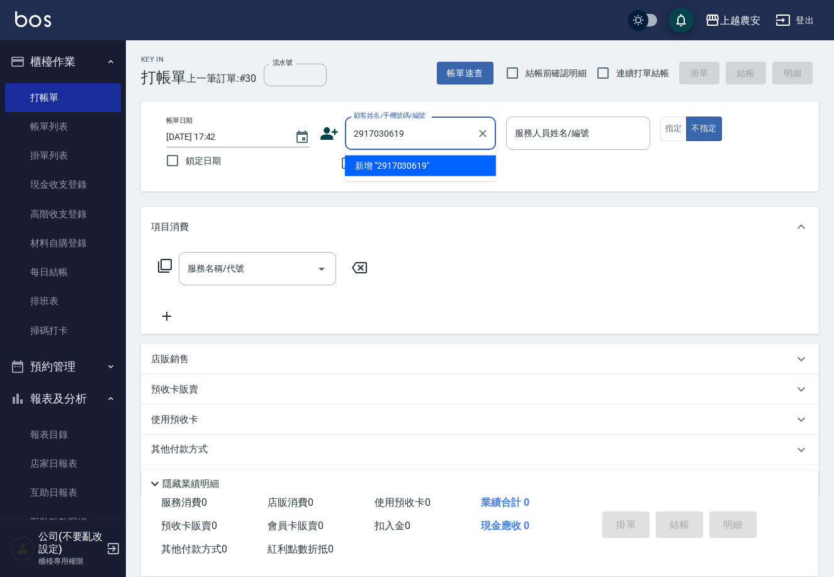
type input "2917030619"
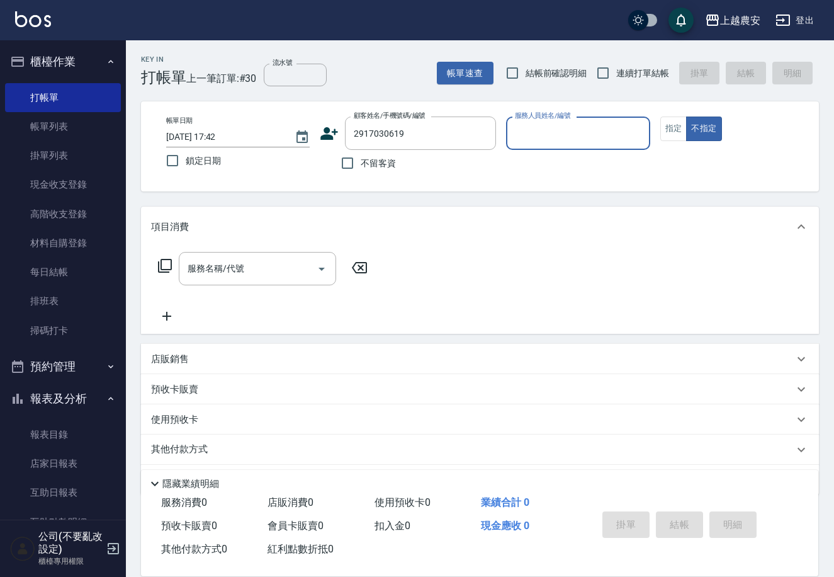
type input "0"
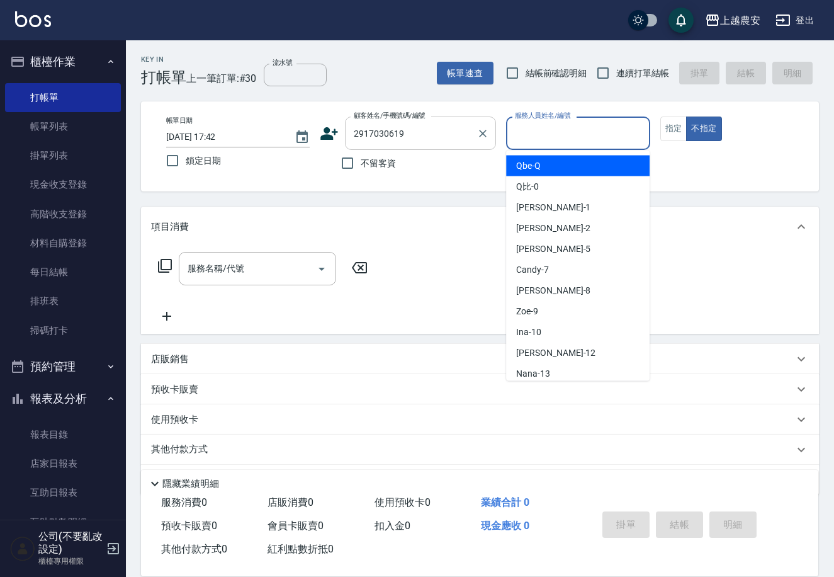
click at [356, 134] on input "2917030619" at bounding box center [411, 133] width 121 height 22
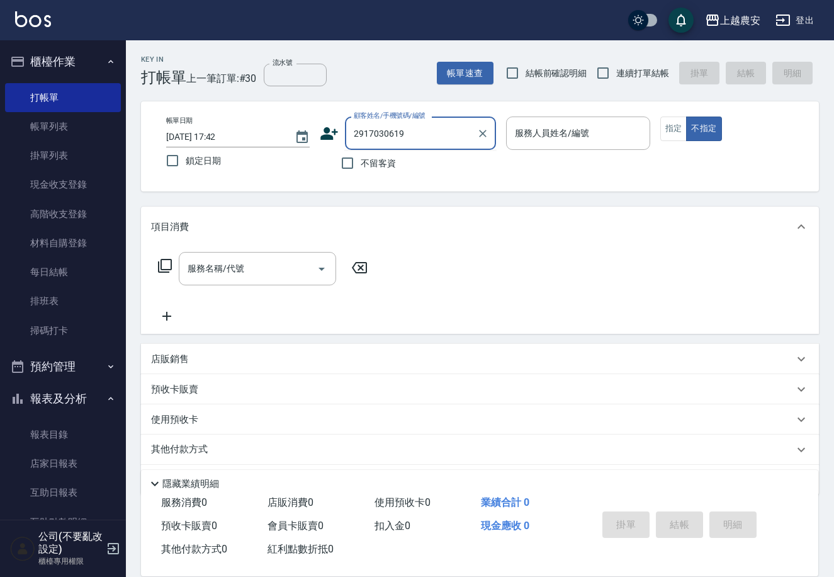
drag, startPoint x: 356, startPoint y: 134, endPoint x: 337, endPoint y: 122, distance: 23.2
click at [339, 123] on div "顧客姓名/手機號碼/編號 2917030619 顧客姓名/手機號碼/編號" at bounding box center [408, 132] width 176 height 33
click at [332, 120] on div "顧客姓名/手機號碼/編號 2917030619 顧客姓名/手機號碼/編號" at bounding box center [408, 132] width 176 height 33
click at [358, 133] on input "2917030619" at bounding box center [411, 133] width 121 height 22
type input "2917030619"
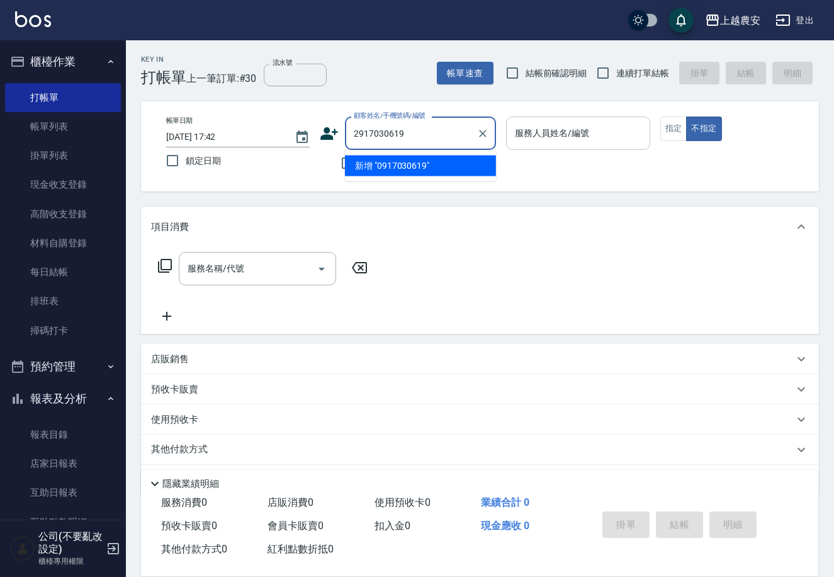
click at [637, 140] on input "服務人員姓名/編號" at bounding box center [578, 133] width 132 height 22
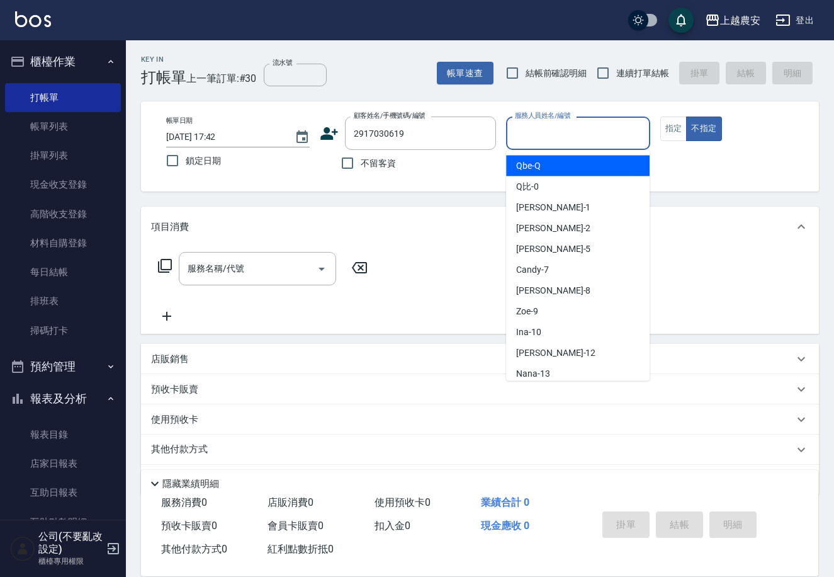
type input "K"
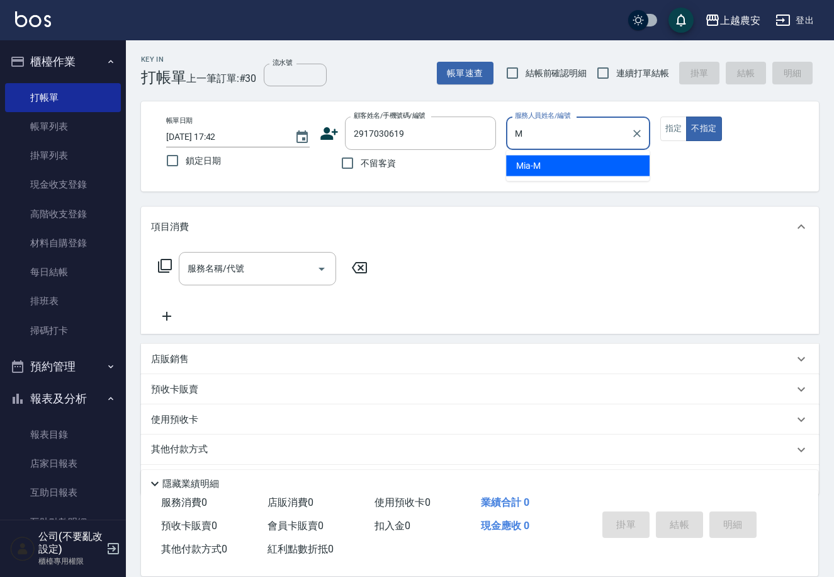
type input "Mia-M"
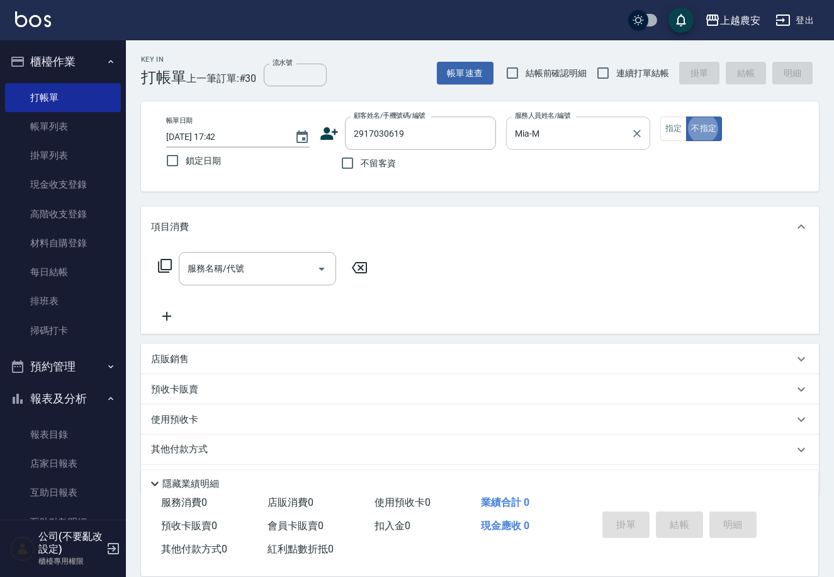
type button "false"
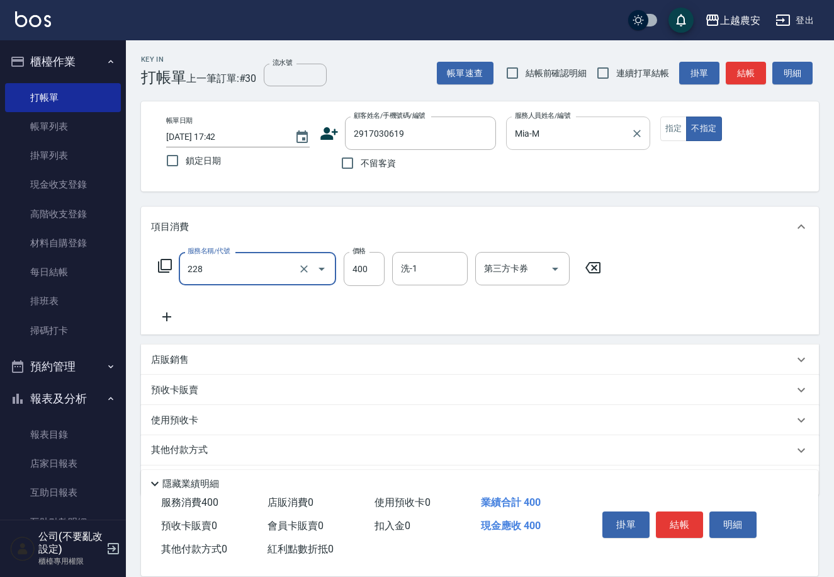
type input "洗髮(228)"
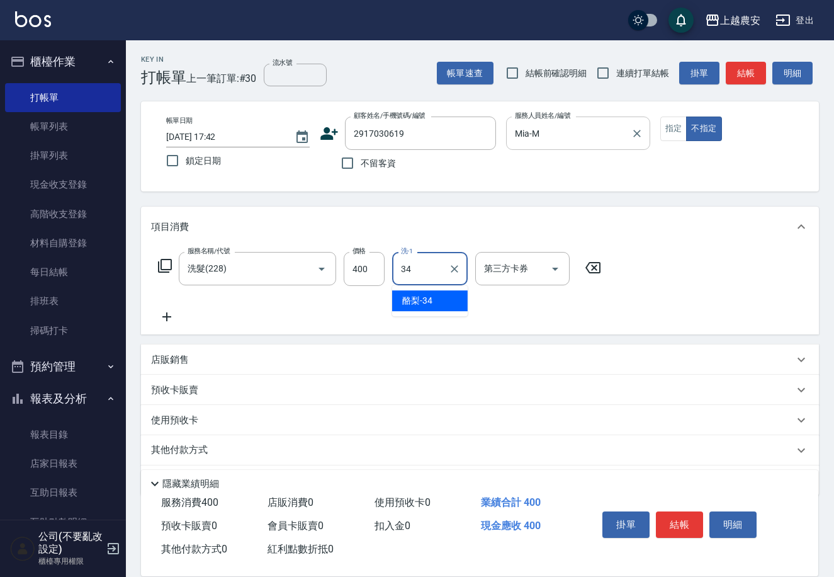
type input "酪梨-34"
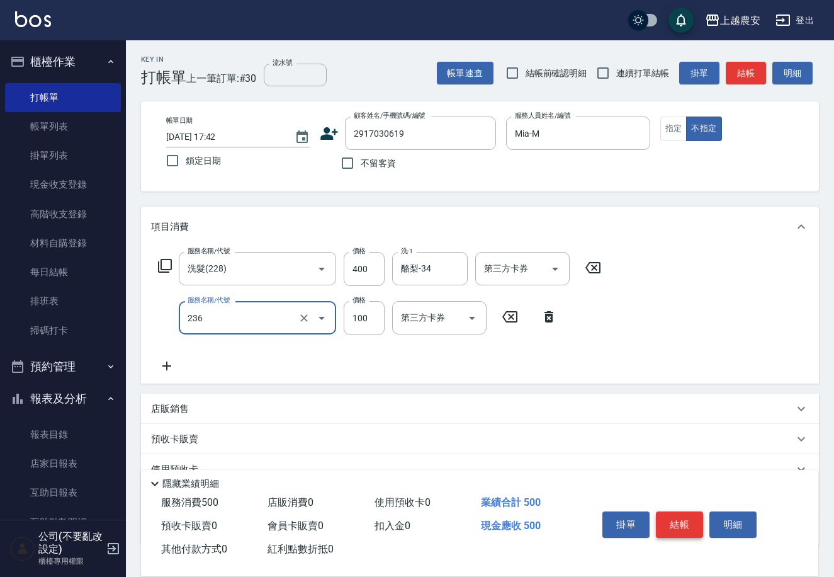
type input "手棒(236)"
click at [683, 511] on button "結帳" at bounding box center [679, 524] width 47 height 26
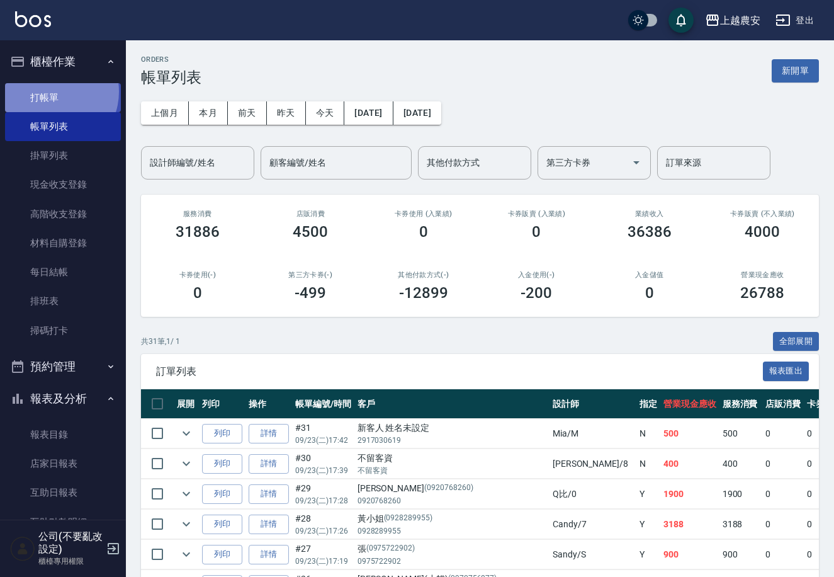
click at [52, 91] on link "打帳單" at bounding box center [63, 97] width 116 height 29
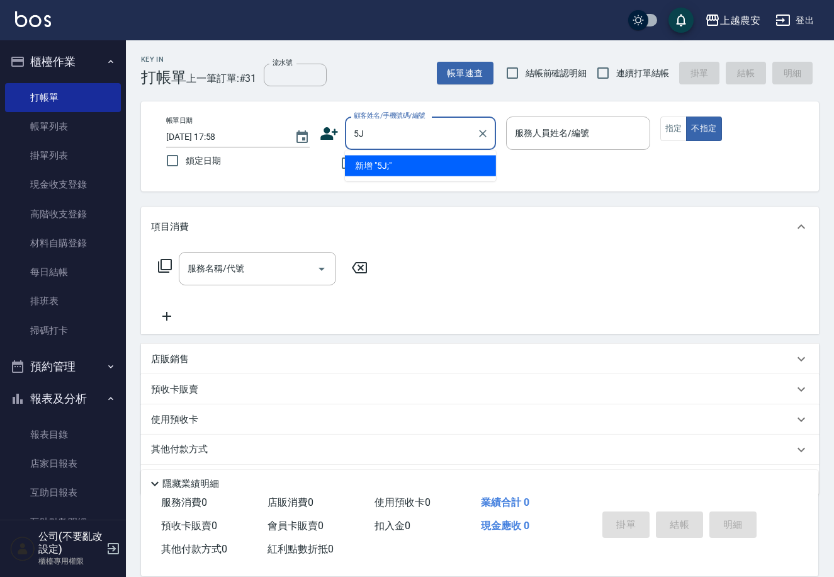
type input "5"
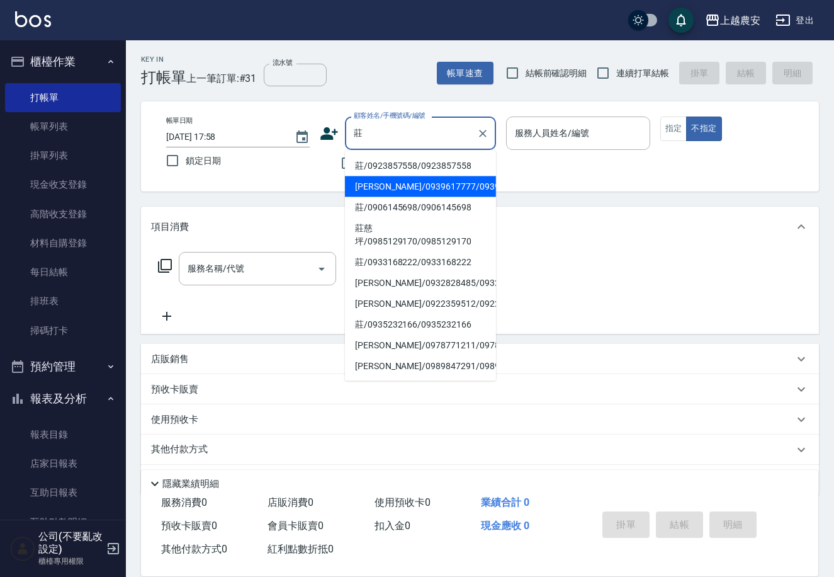
type input "[PERSON_NAME]/0939617777/0939617777"
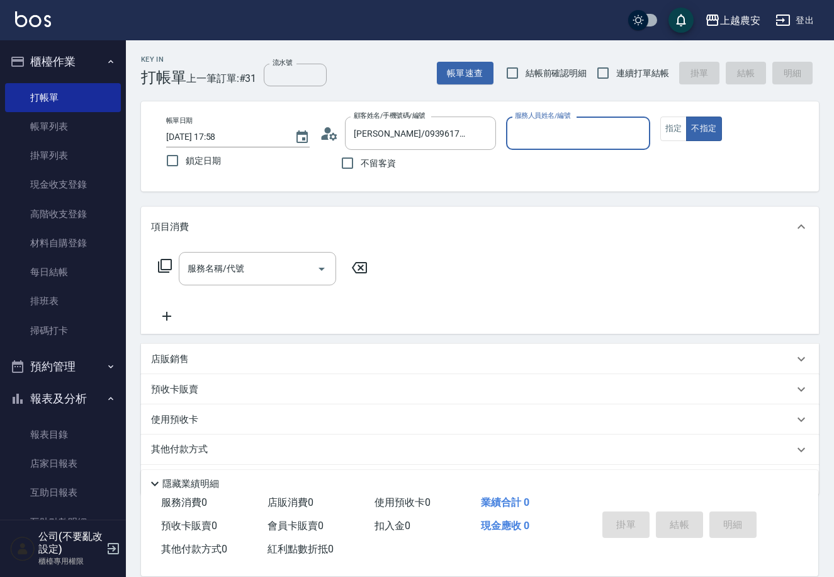
type input "美雅-B"
click at [662, 125] on button "指定" at bounding box center [673, 128] width 27 height 25
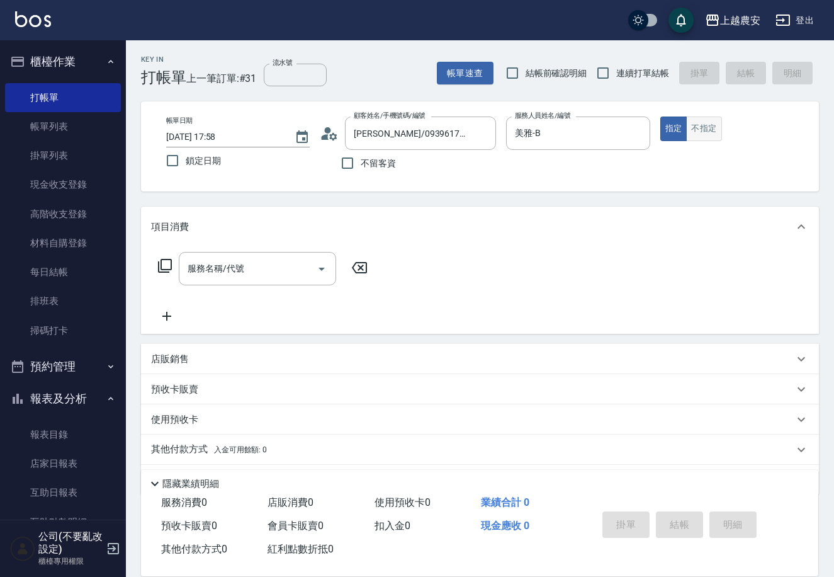
type button "true"
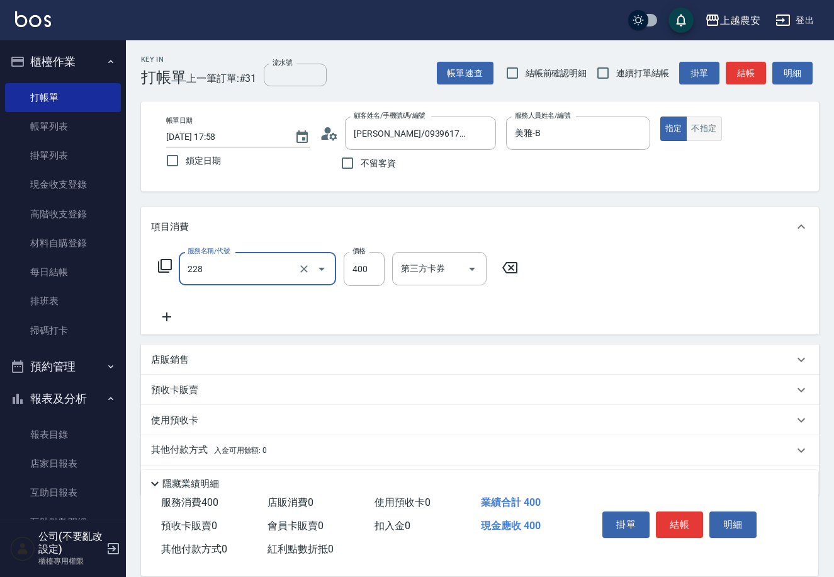
type input "洗髮(228)"
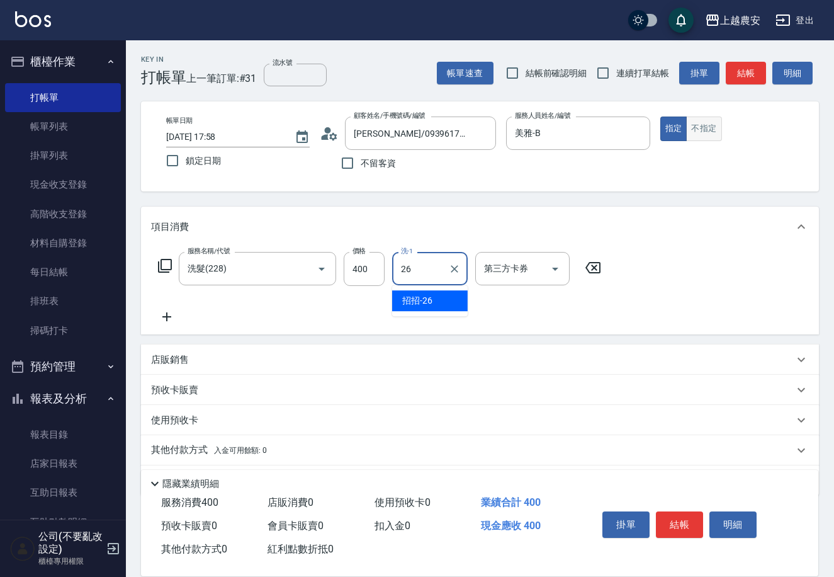
type input "招招-26"
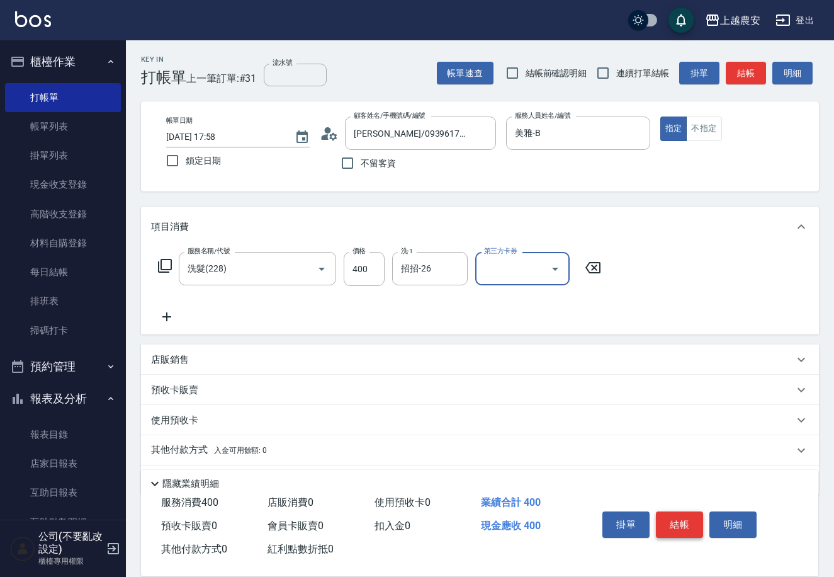
click at [695, 517] on button "結帳" at bounding box center [679, 524] width 47 height 26
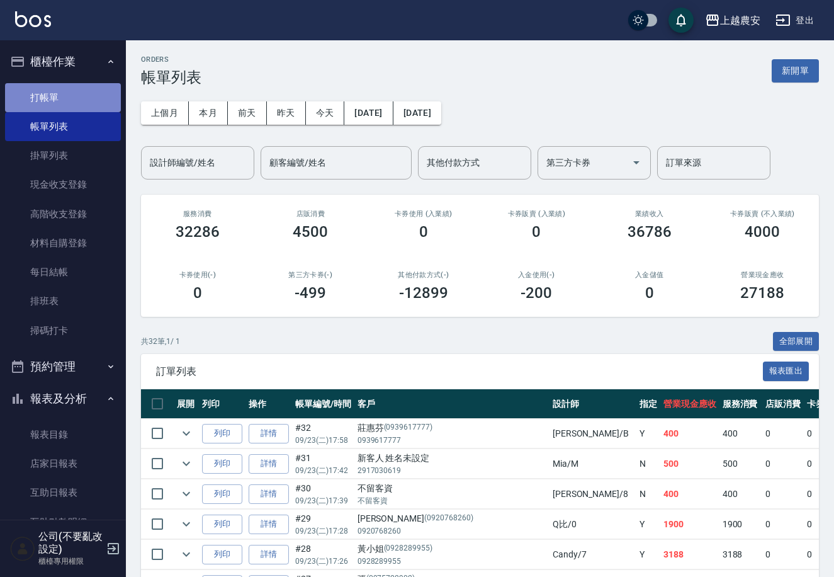
click at [79, 94] on link "打帳單" at bounding box center [63, 97] width 116 height 29
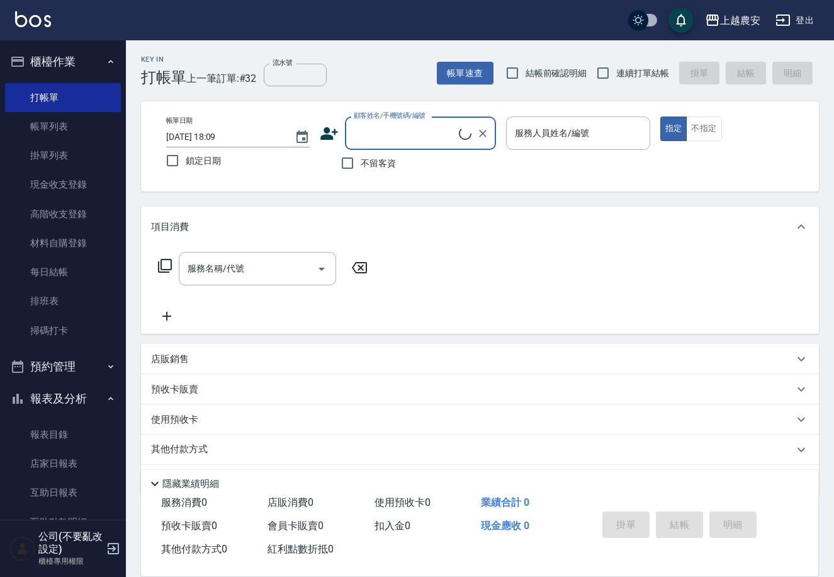
click at [421, 135] on input "顧客姓名/手機號碼/編號" at bounding box center [405, 133] width 108 height 22
drag, startPoint x: 422, startPoint y: 135, endPoint x: 318, endPoint y: 134, distance: 103.9
click at [318, 134] on div "帳單日期 [DATE] 18:09 鎖定日期 顧客姓名/手機號碼/編號 0933003559 顧客姓名/手機號碼/編號 不留客資 服務人員姓名/編號 服務人員…" at bounding box center [480, 146] width 648 height 60
click at [460, 130] on input "0933003559" at bounding box center [411, 133] width 121 height 22
type input "0933003559"
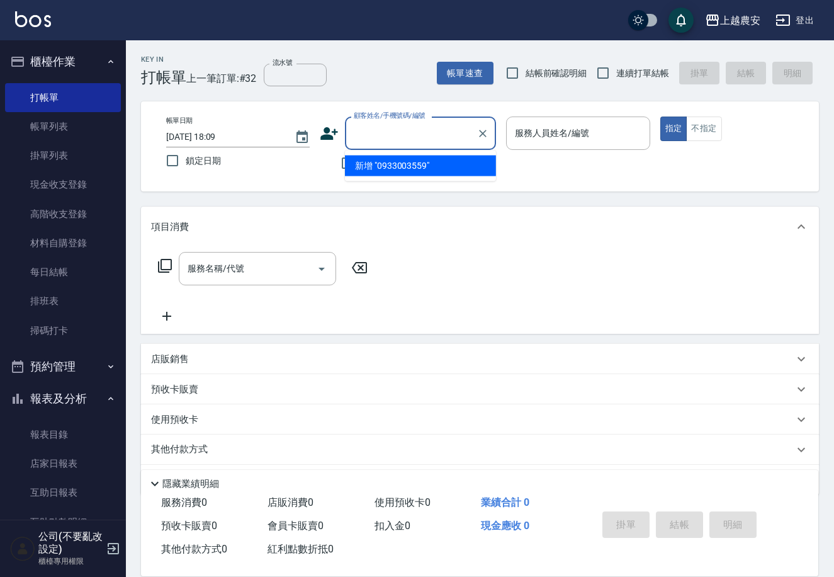
click at [336, 133] on icon at bounding box center [329, 133] width 19 height 19
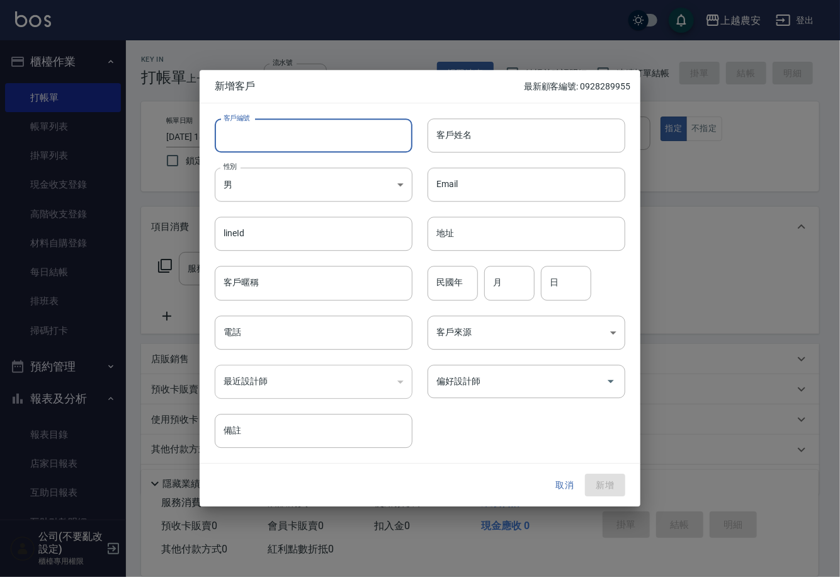
click at [332, 135] on input "客戶編號" at bounding box center [314, 135] width 198 height 34
paste input "0933003559"
type input "0933003559"
click at [322, 180] on body "上越農安 登出 櫃檯作業 打帳單 帳單列表 掛單列表 現金收支登錄 高階收支登錄 材料自購登錄 每日結帳 排班表 掃碼打卡 預約管理 預約管理 單日預約紀錄 …" at bounding box center [420, 307] width 840 height 614
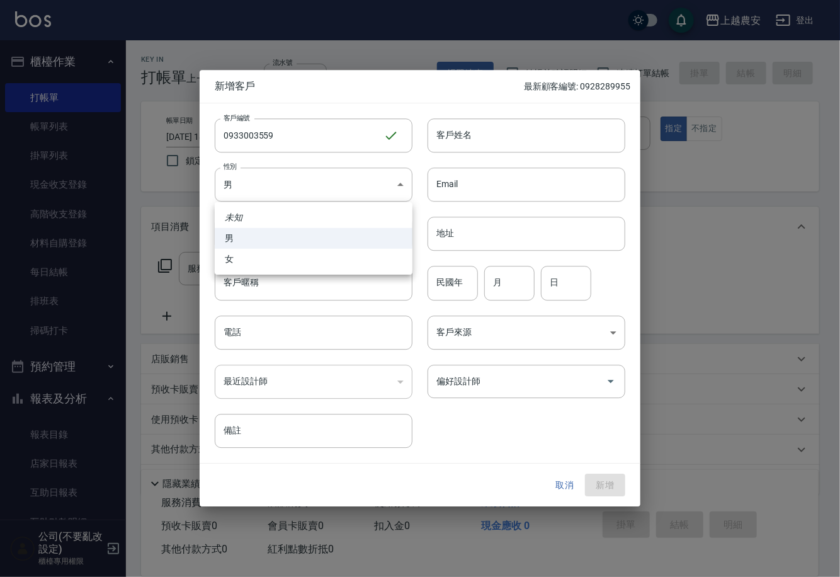
click at [332, 256] on li "女" at bounding box center [314, 259] width 198 height 21
type input "[DEMOGRAPHIC_DATA]"
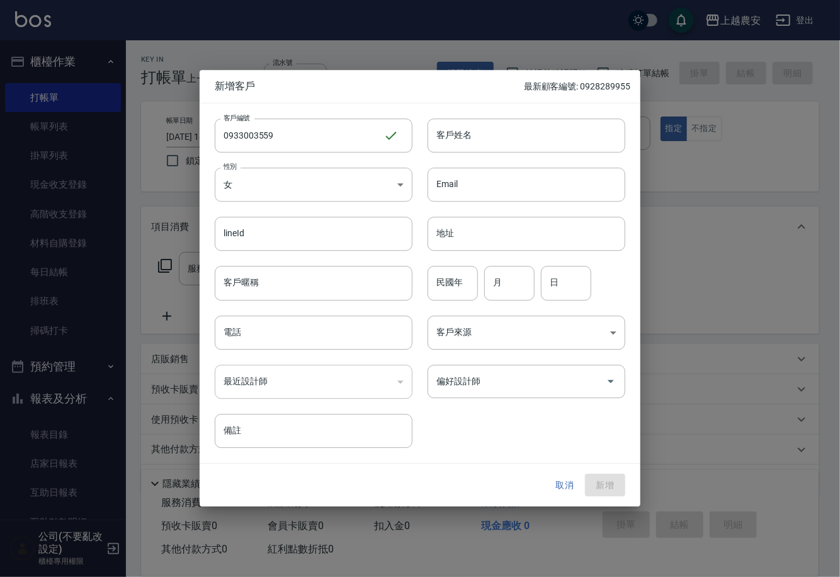
click at [319, 307] on div "電話 電話" at bounding box center [306, 324] width 213 height 49
click at [334, 337] on input "電話" at bounding box center [314, 332] width 198 height 34
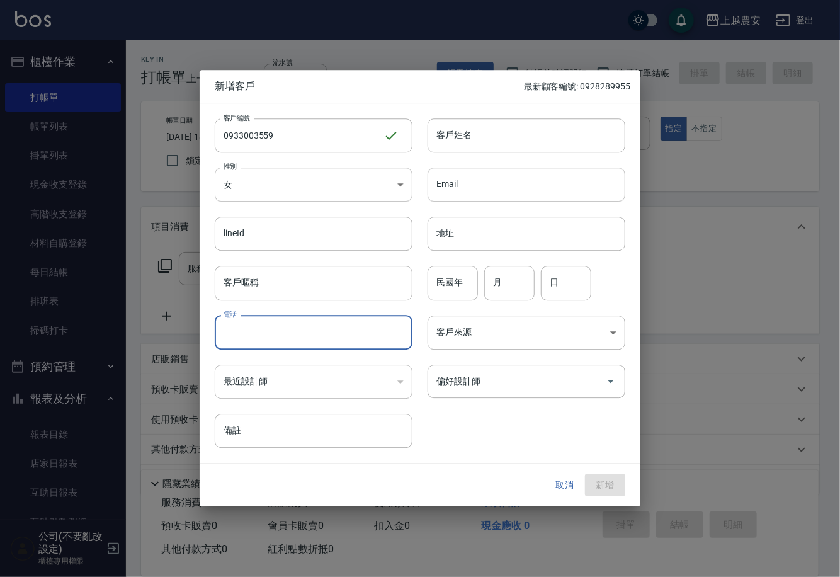
paste input "0933003559"
type input "0933003559"
click at [469, 145] on input "客戶姓名" at bounding box center [527, 135] width 198 height 34
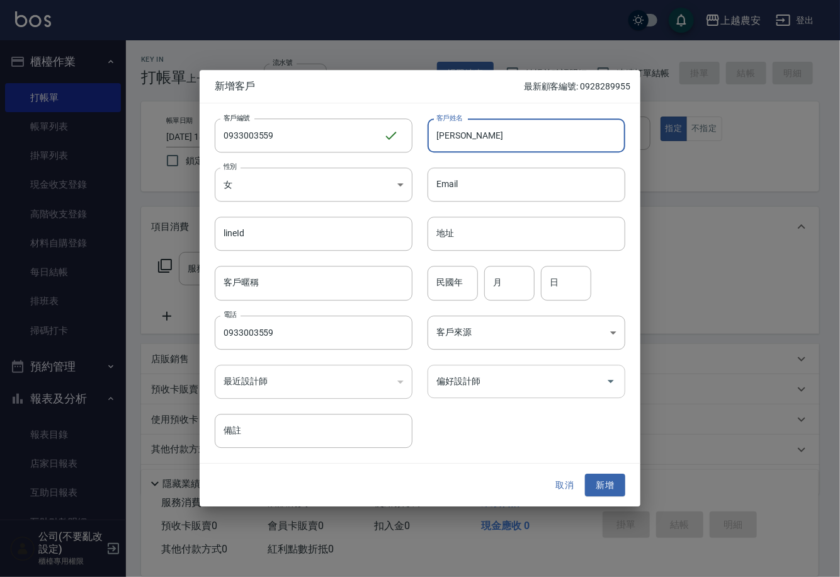
type input "[PERSON_NAME]"
click at [584, 373] on input "偏好設計師" at bounding box center [516, 381] width 167 height 22
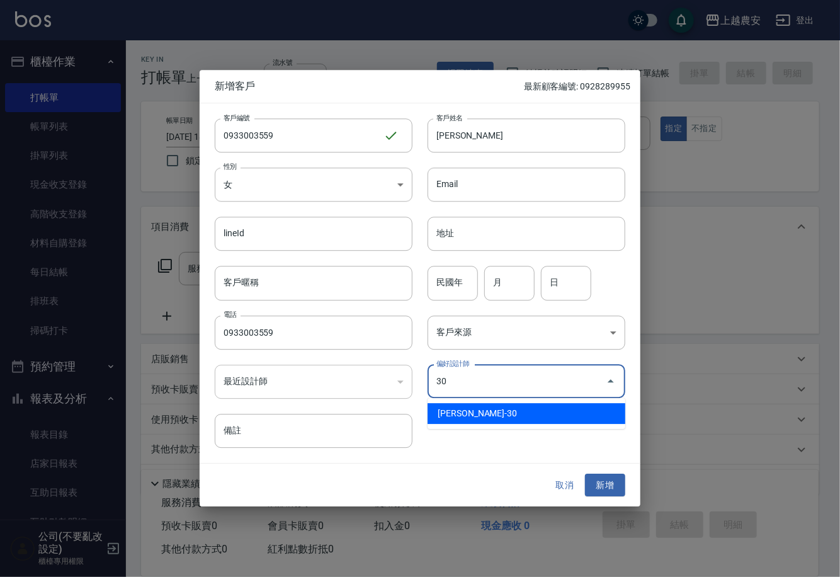
type input "林珮筠"
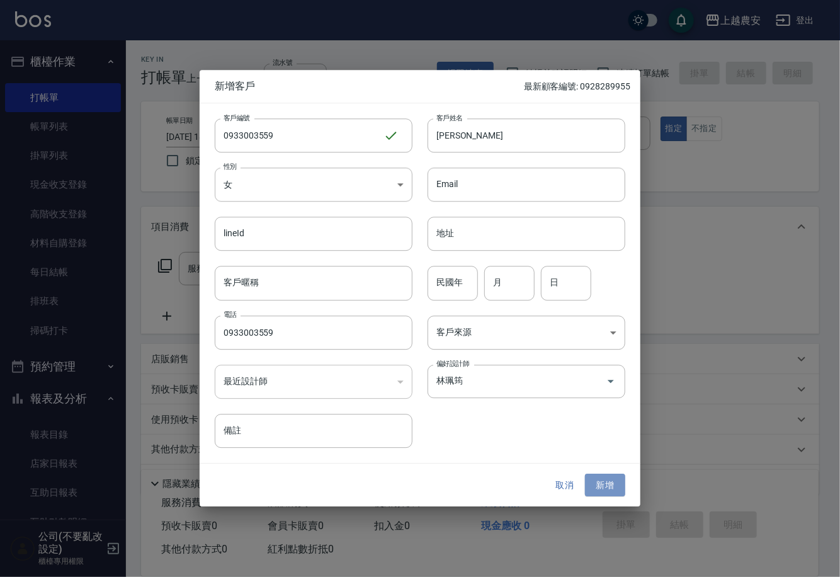
click at [588, 483] on button "新增" at bounding box center [605, 484] width 40 height 23
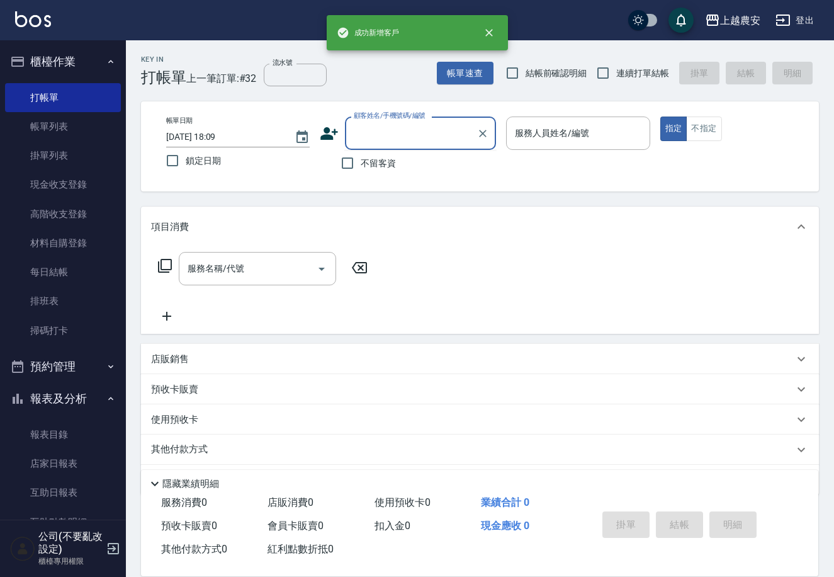
click at [376, 142] on input "顧客姓名/手機號碼/編號" at bounding box center [411, 133] width 121 height 22
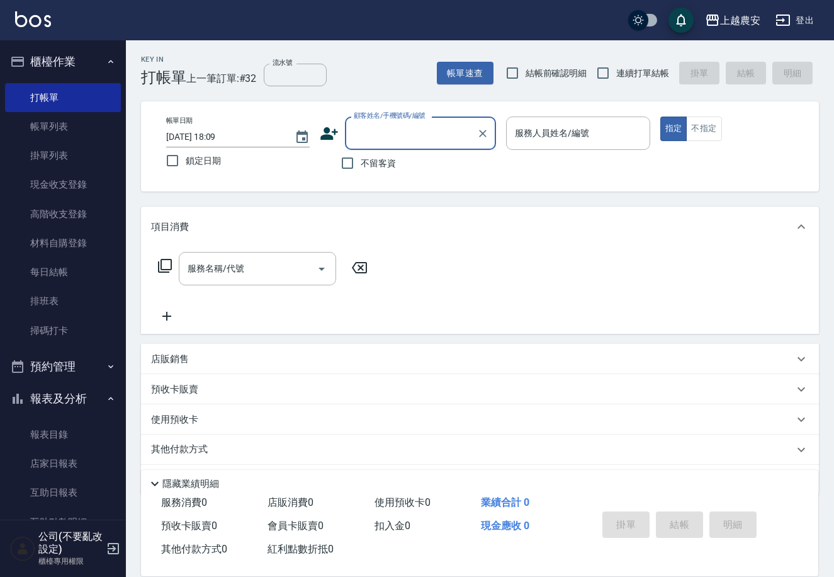
paste input "0933003559"
type input "0933003559"
click at [488, 130] on icon "Clear" at bounding box center [483, 133] width 13 height 13
click at [450, 133] on input "顧客姓名/手機號碼/編號" at bounding box center [411, 133] width 121 height 22
paste input "0933003559"
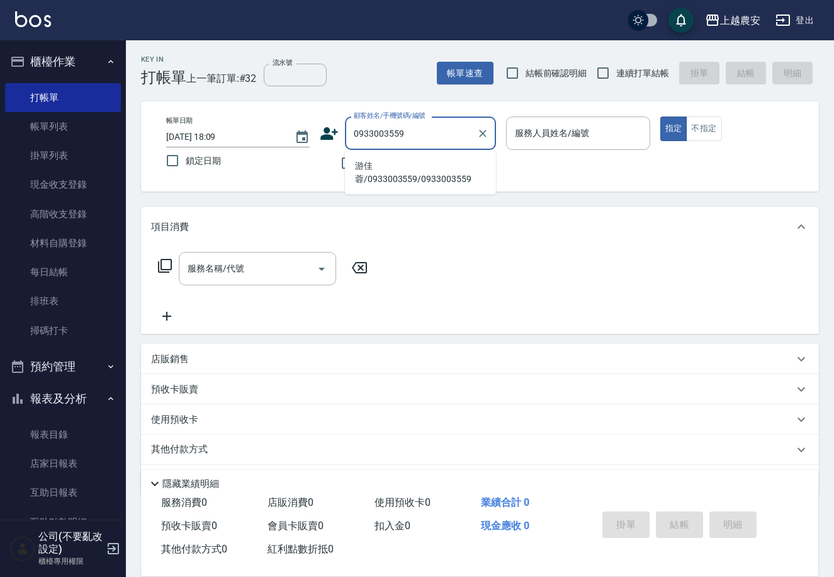
type input "游佳蓉/0933003559/0933003559"
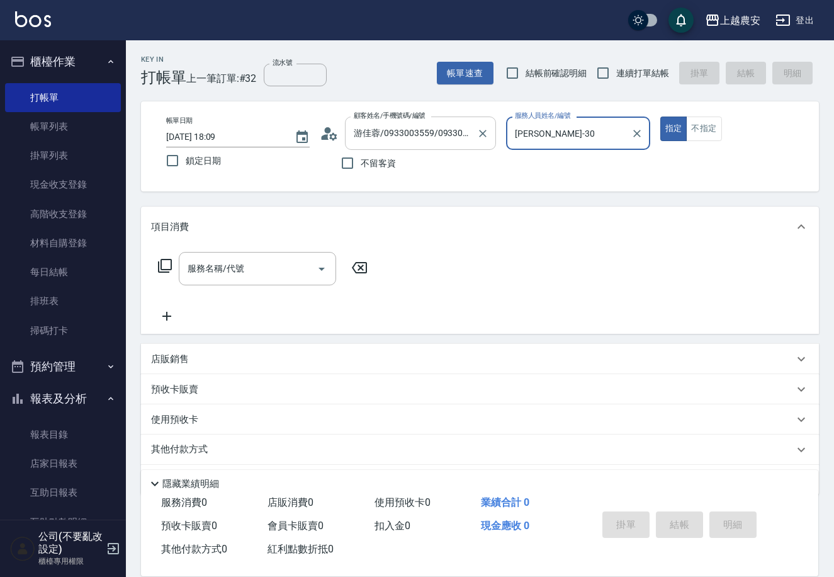
type input "[PERSON_NAME]-30"
click at [660, 116] on button "指定" at bounding box center [673, 128] width 27 height 25
type button "true"
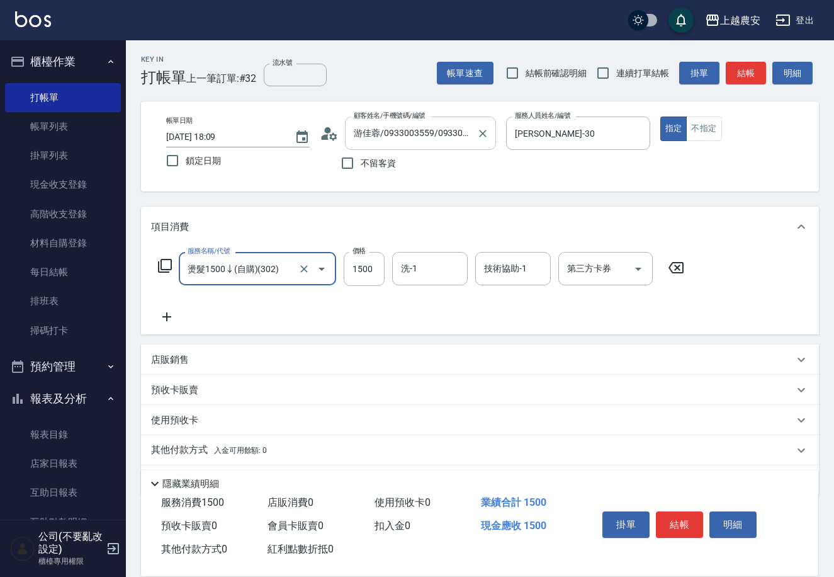
type input "燙髮1500↓(自購)(302)"
type input "1000"
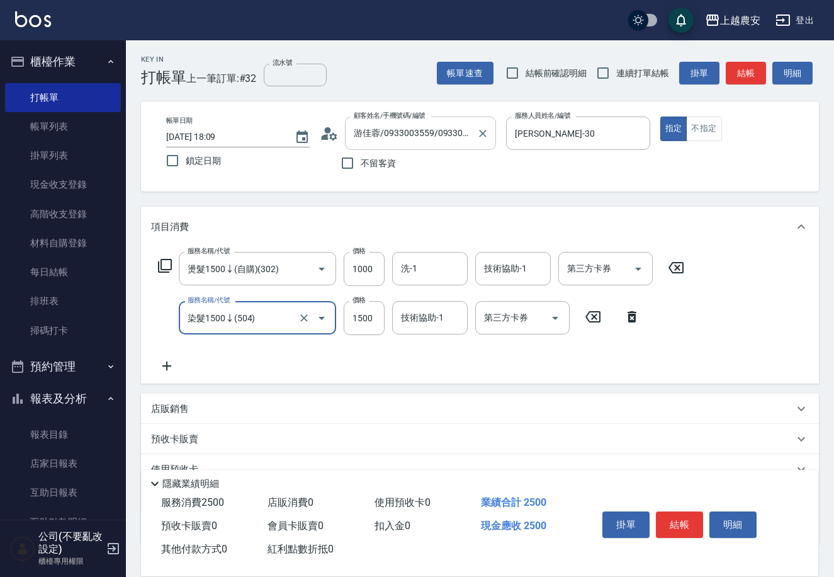
type input "染髮1500↓(504)"
type input "800"
click at [661, 511] on button "結帳" at bounding box center [679, 524] width 47 height 26
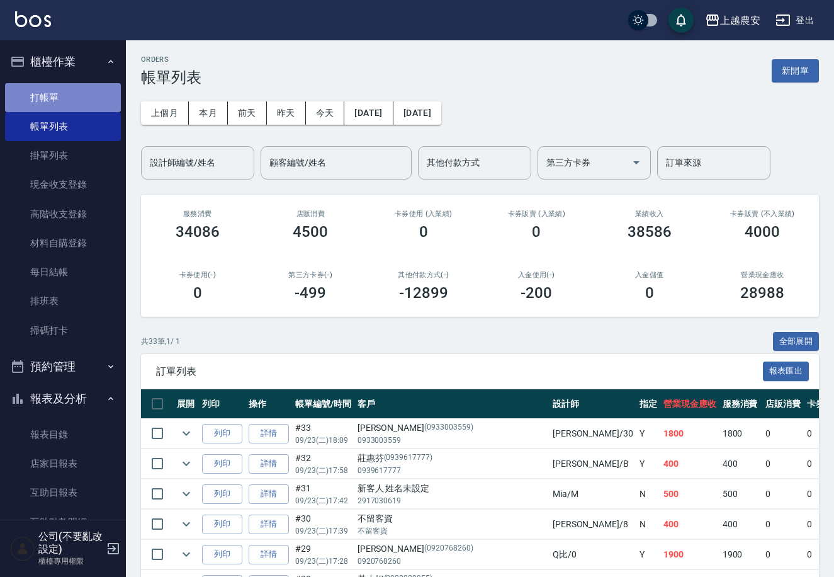
click at [76, 84] on link "打帳單" at bounding box center [63, 97] width 116 height 29
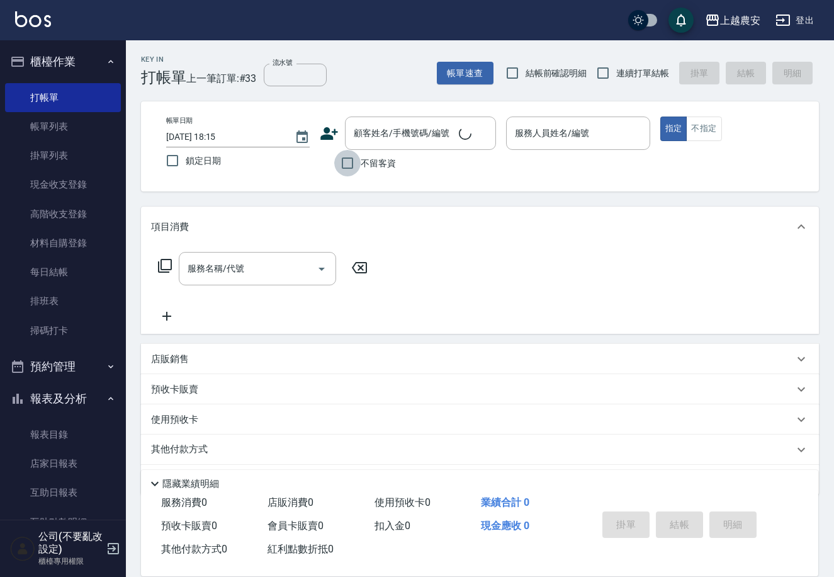
click at [340, 157] on input "不留客資" at bounding box center [347, 163] width 26 height 26
checkbox input "true"
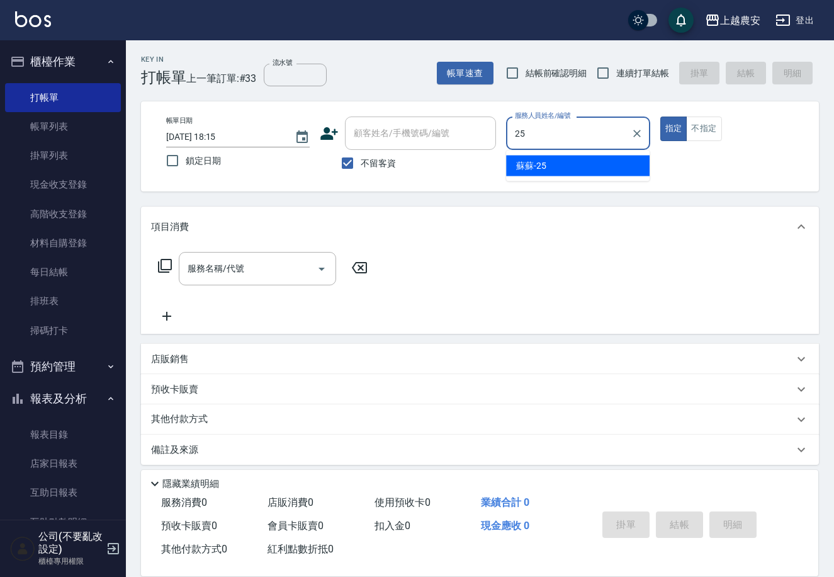
type input "蘇蘇-25"
type button "true"
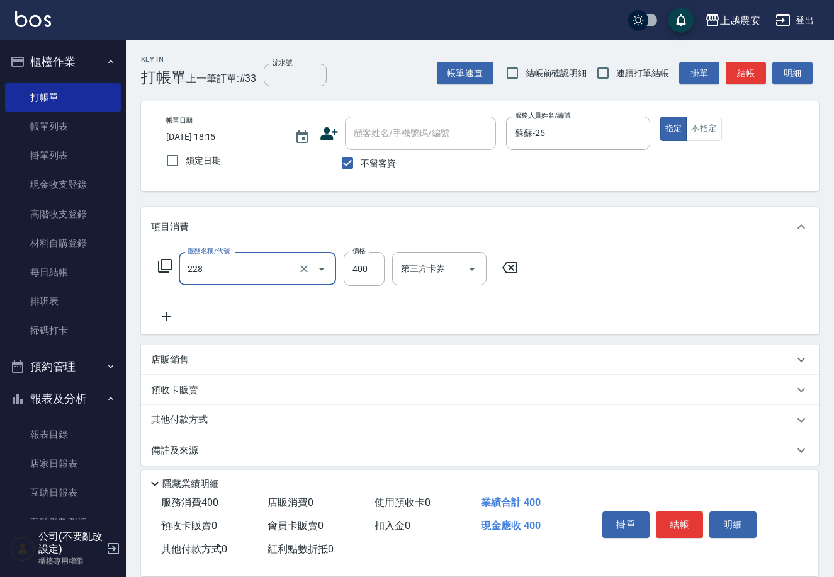
type input "洗髮(228)"
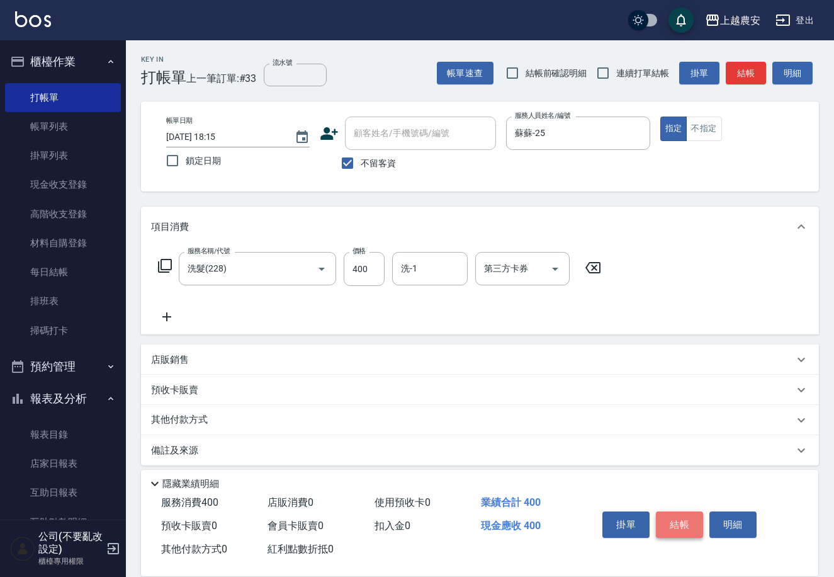
click at [685, 528] on button "結帳" at bounding box center [679, 524] width 47 height 26
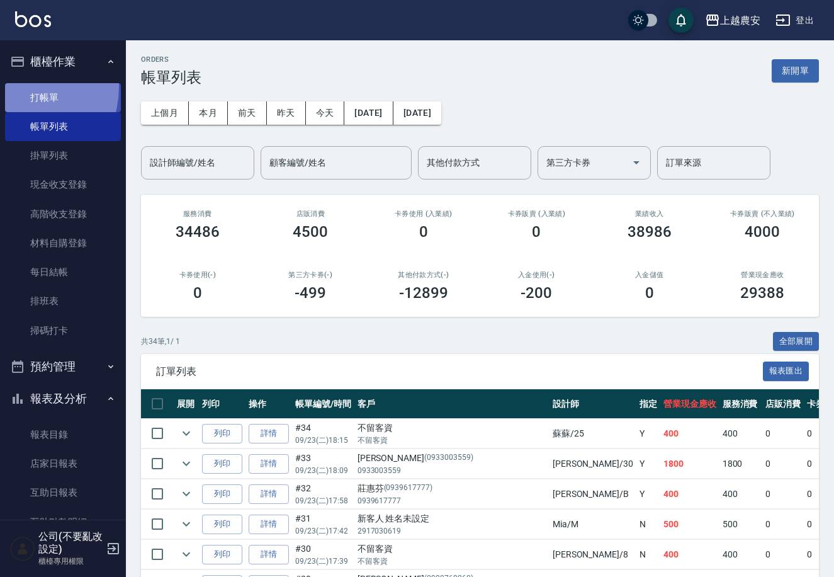
click at [16, 86] on link "打帳單" at bounding box center [63, 97] width 116 height 29
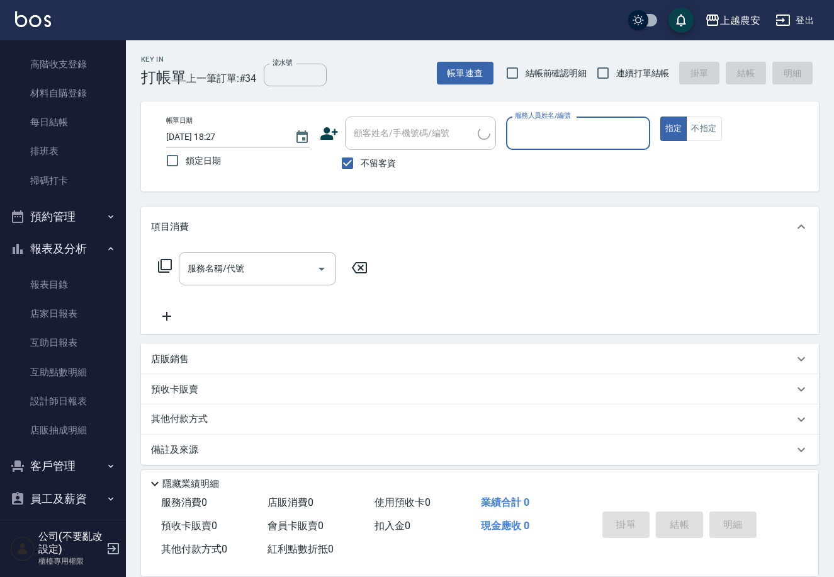
scroll to position [191, 0]
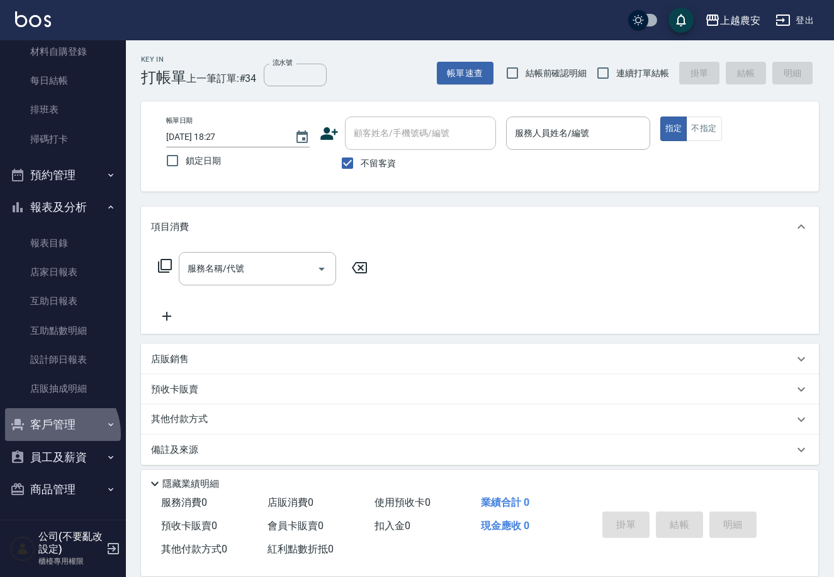
click at [56, 433] on button "客戶管理" at bounding box center [63, 424] width 116 height 33
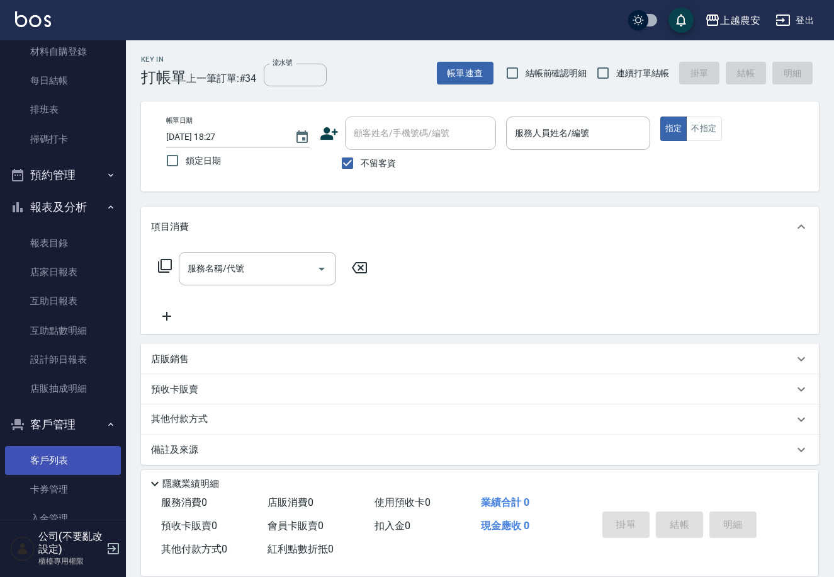
click at [53, 450] on link "客戶列表" at bounding box center [63, 460] width 116 height 29
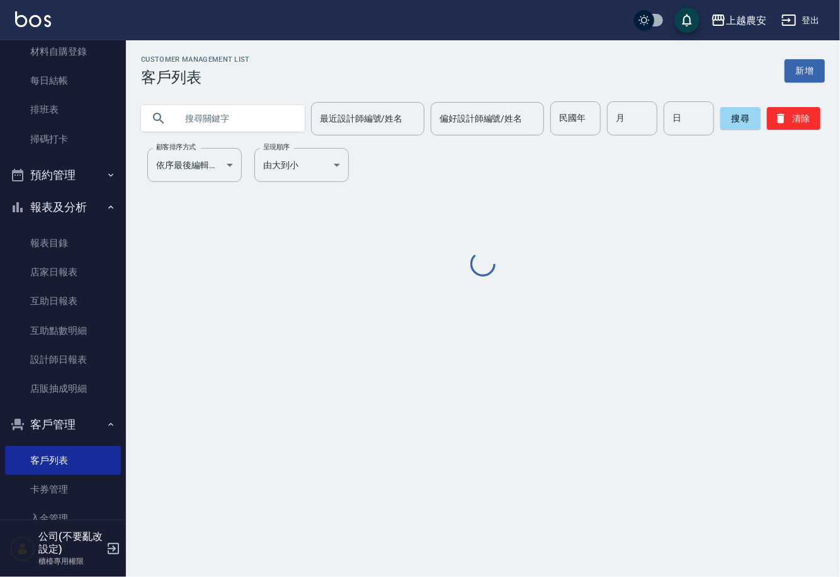
click at [231, 114] on input "text" at bounding box center [235, 118] width 118 height 34
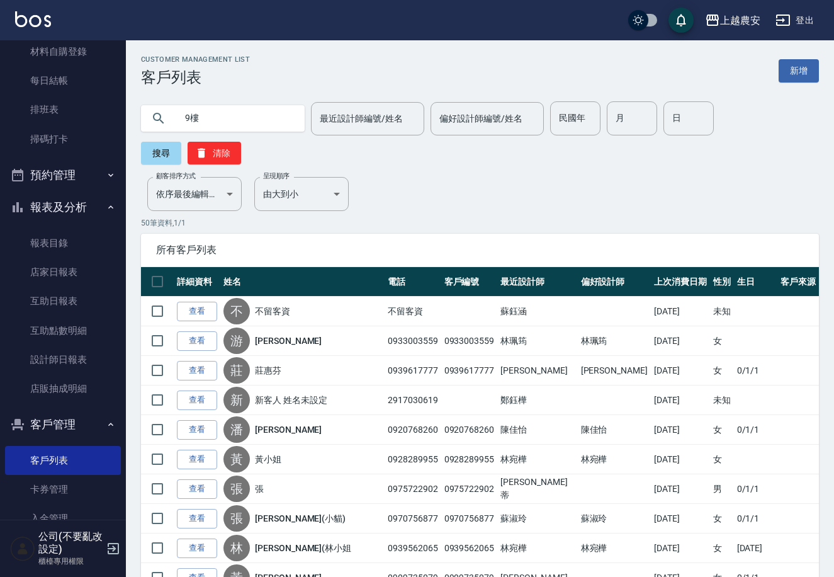
type input "9樓"
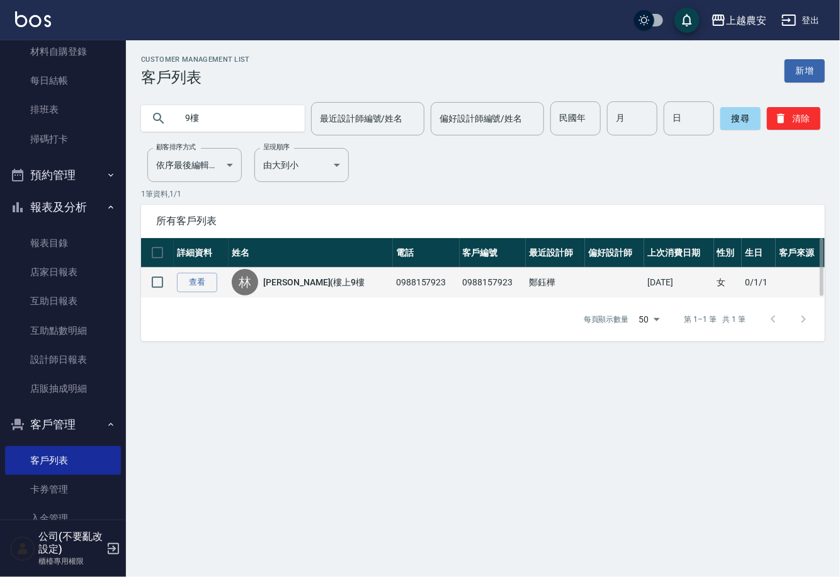
click at [192, 293] on td "查看" at bounding box center [201, 283] width 55 height 30
click at [192, 288] on link "查看" at bounding box center [197, 283] width 40 height 20
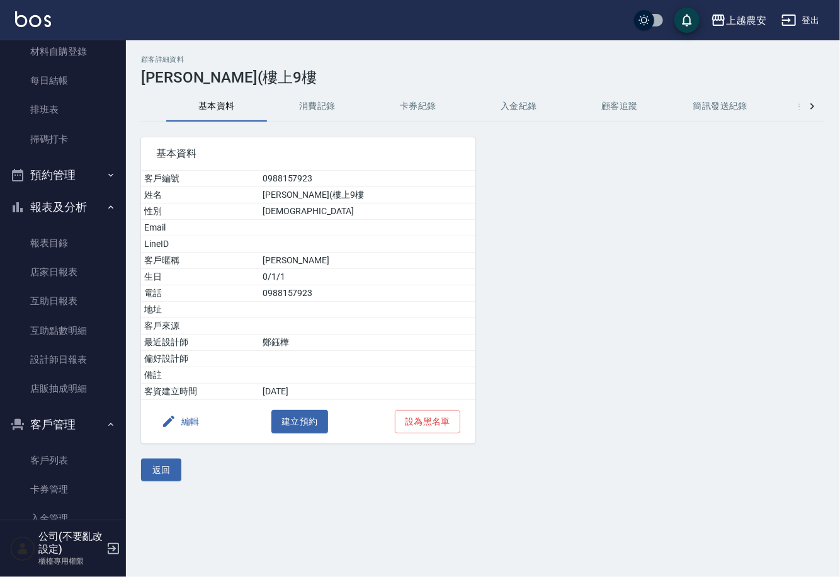
click at [305, 110] on button "消費記錄" at bounding box center [317, 106] width 101 height 30
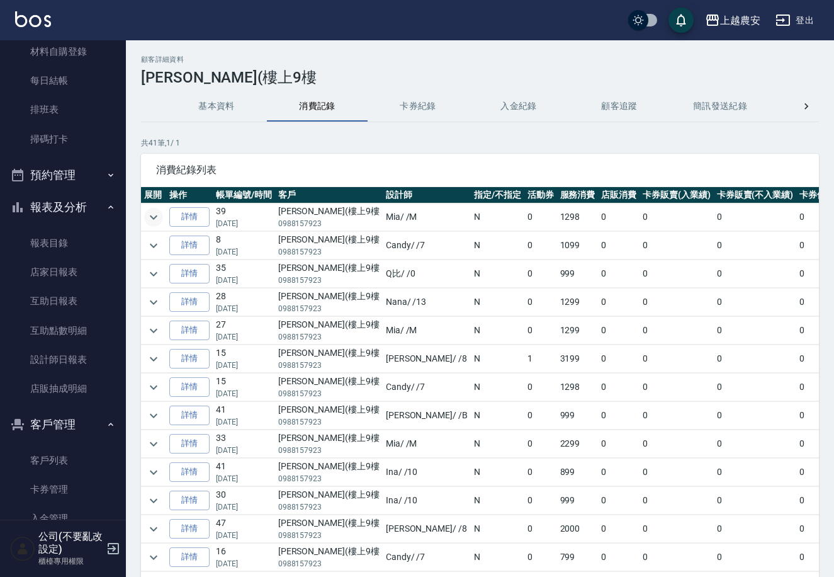
click at [154, 210] on icon "expand row" at bounding box center [153, 217] width 15 height 15
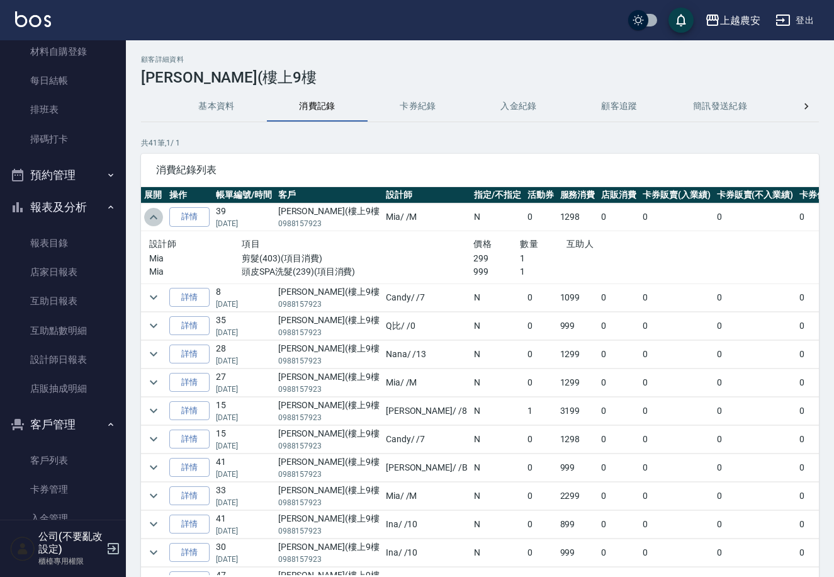
click at [154, 210] on icon "expand row" at bounding box center [153, 217] width 15 height 15
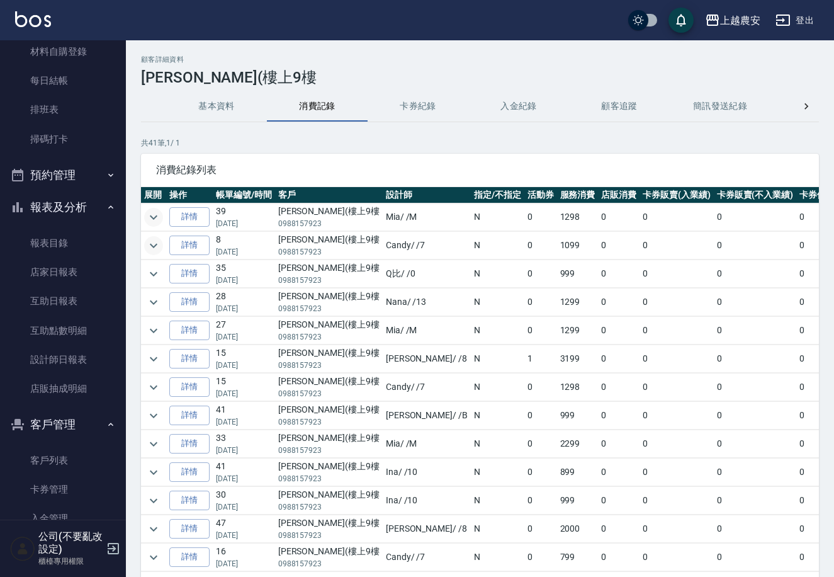
click at [152, 249] on icon "expand row" at bounding box center [153, 245] width 15 height 15
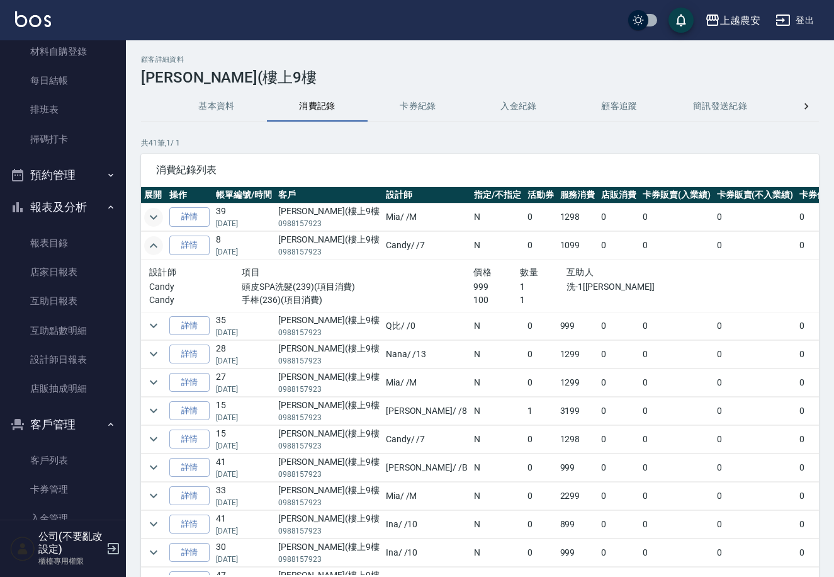
click at [152, 249] on icon "expand row" at bounding box center [153, 245] width 15 height 15
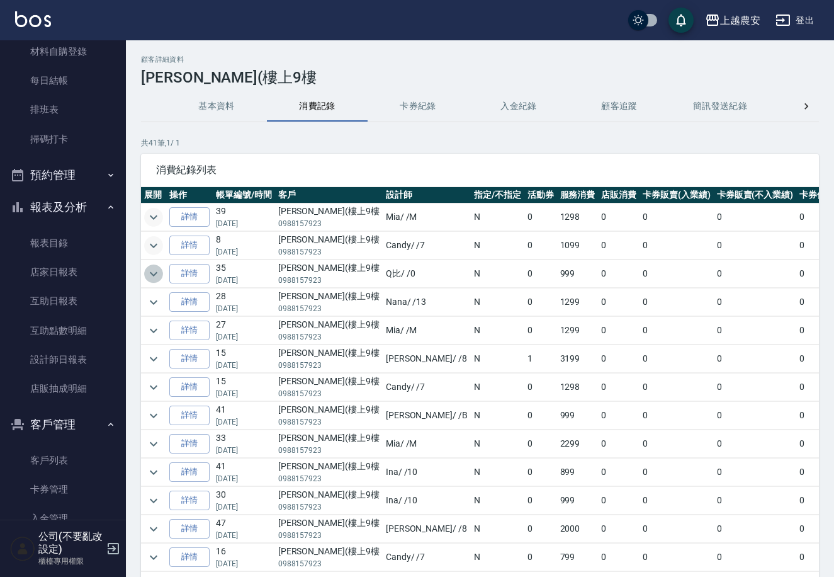
click at [155, 274] on icon "expand row" at bounding box center [154, 273] width 8 height 4
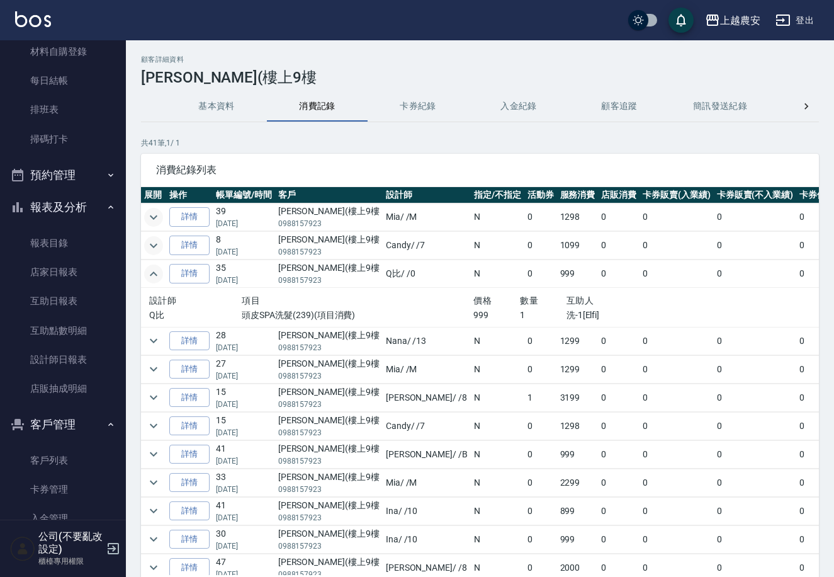
click at [155, 274] on icon "expand row" at bounding box center [154, 273] width 8 height 4
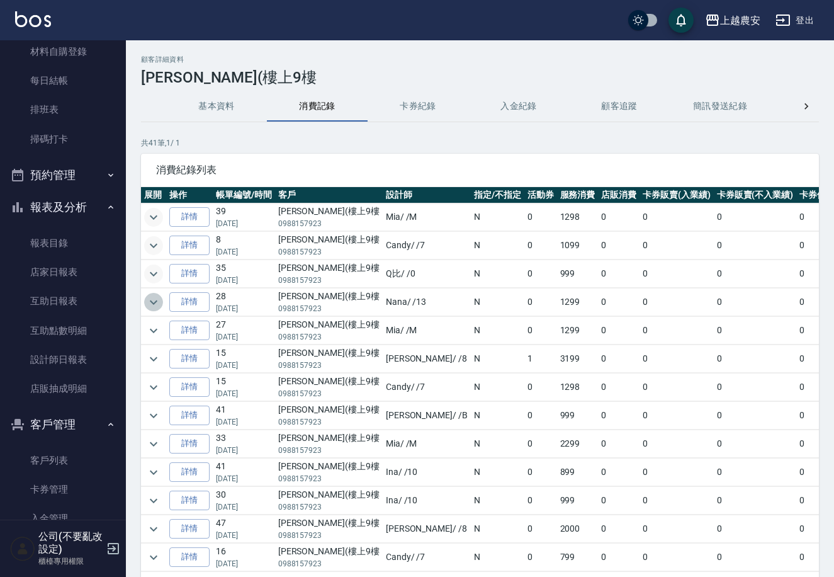
click at [150, 302] on icon "expand row" at bounding box center [153, 302] width 15 height 15
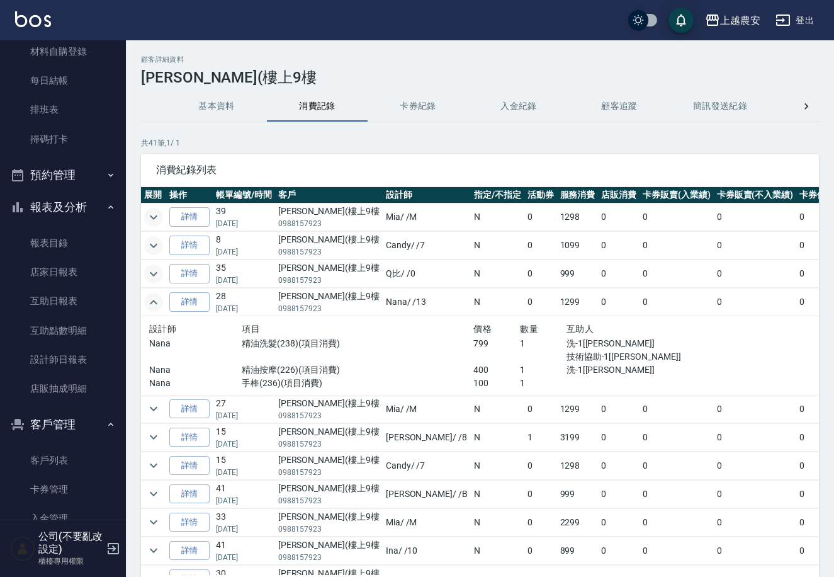
click at [150, 302] on icon "expand row" at bounding box center [153, 302] width 15 height 15
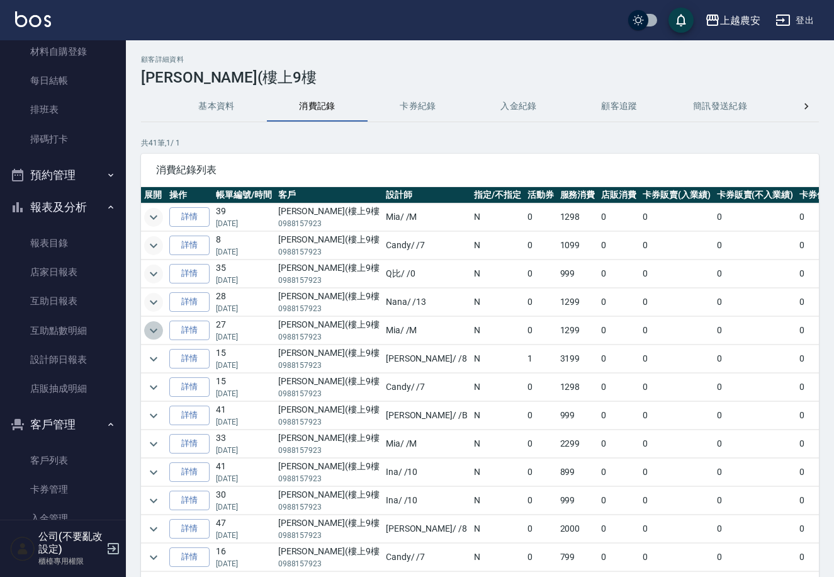
click at [153, 322] on button "expand row" at bounding box center [153, 330] width 19 height 19
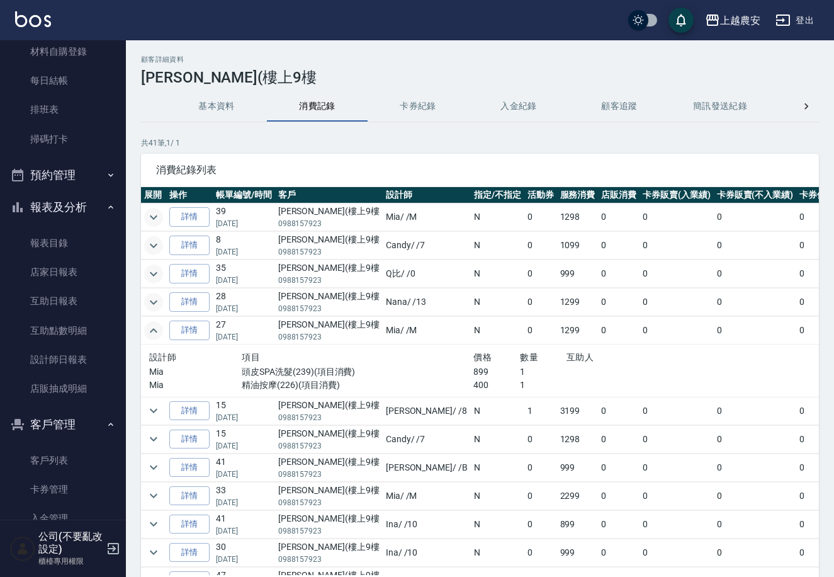
click at [153, 322] on button "expand row" at bounding box center [153, 330] width 19 height 19
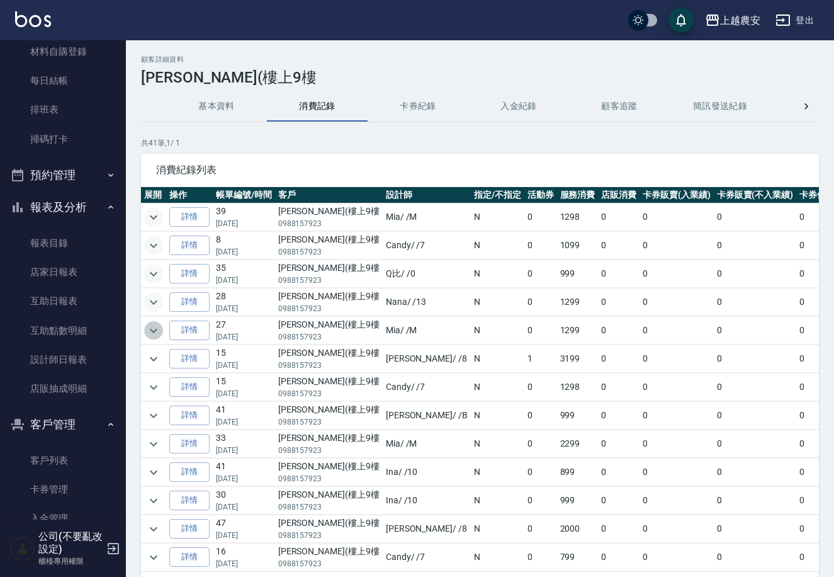
click at [153, 321] on button "expand row" at bounding box center [153, 330] width 19 height 19
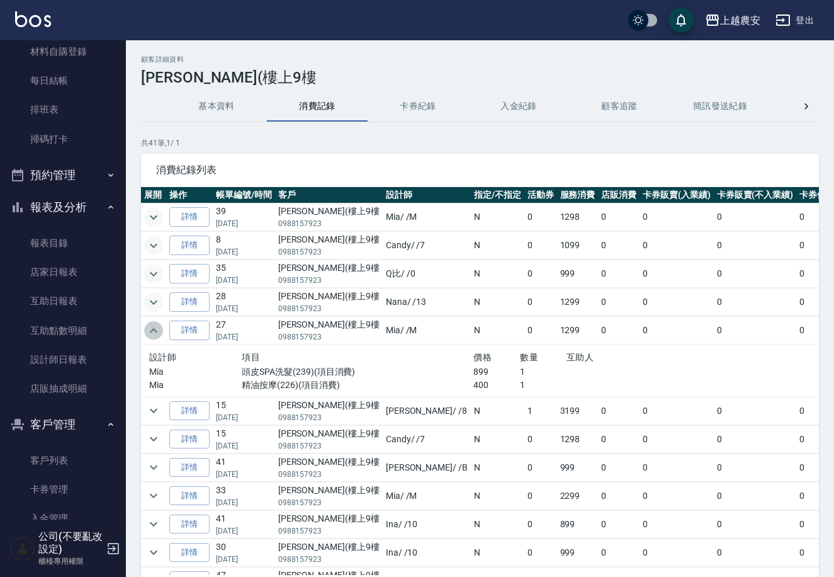
click at [153, 321] on button "expand row" at bounding box center [153, 330] width 19 height 19
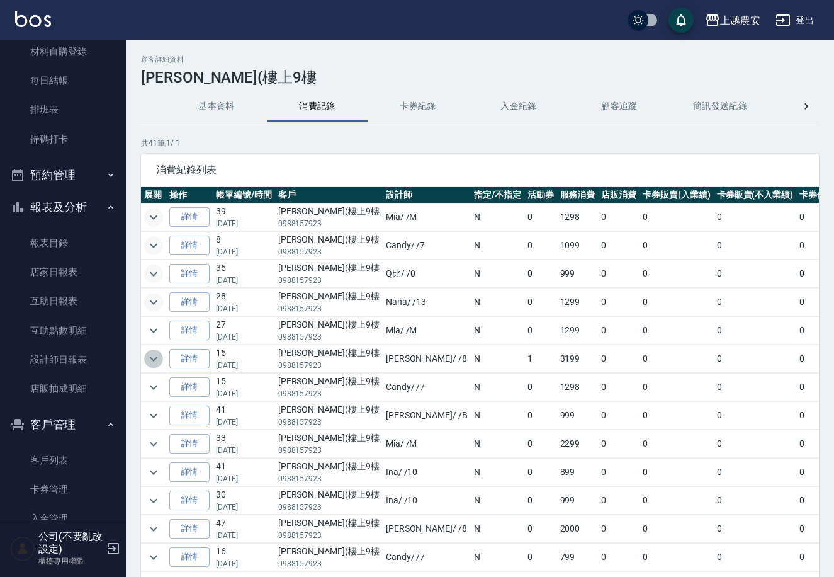
click at [151, 360] on icon "expand row" at bounding box center [153, 358] width 15 height 15
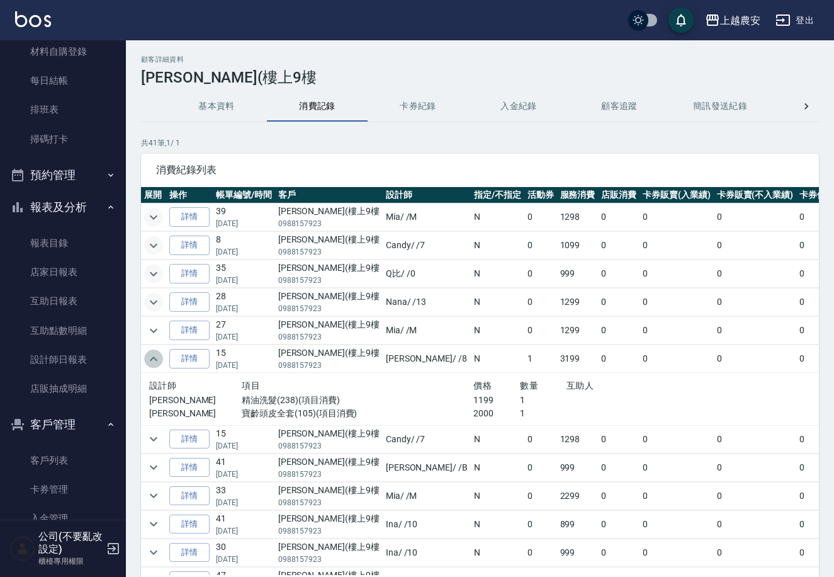
click at [151, 360] on icon "expand row" at bounding box center [154, 358] width 8 height 4
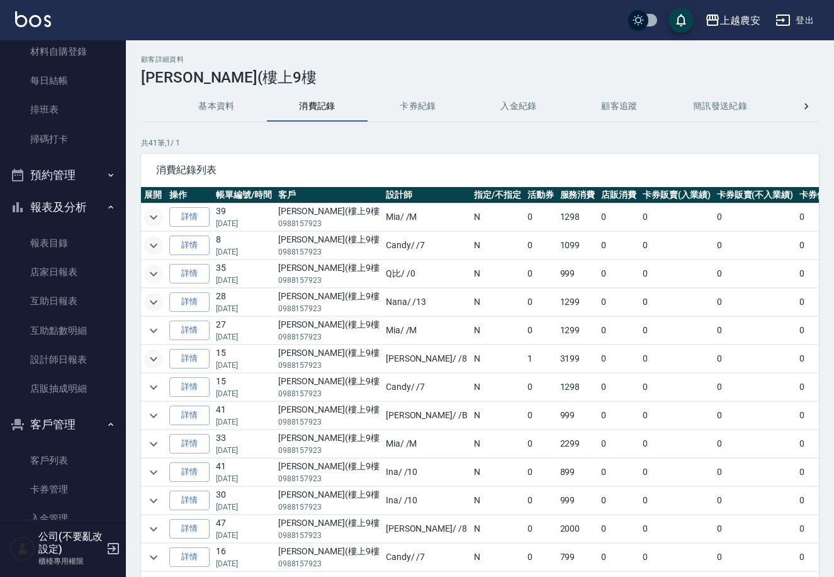
click at [155, 270] on icon "expand row" at bounding box center [153, 273] width 15 height 15
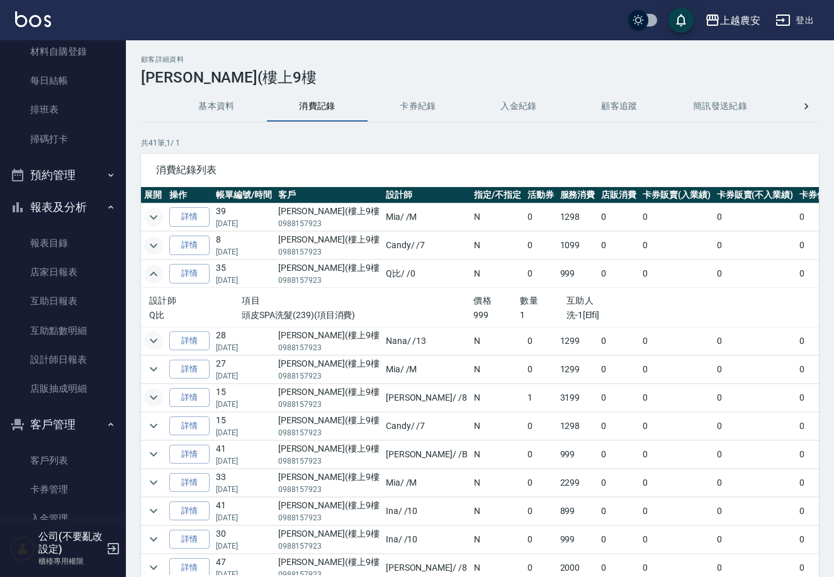
click at [155, 270] on icon "expand row" at bounding box center [153, 273] width 15 height 15
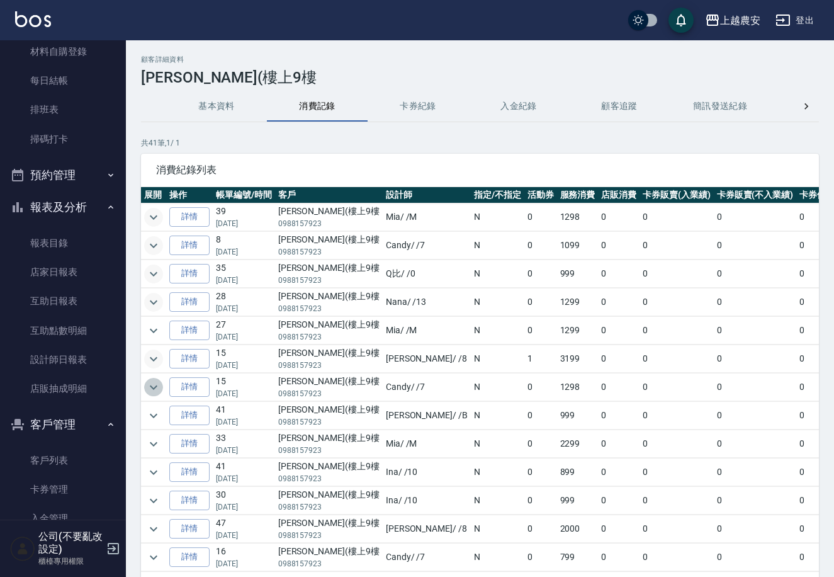
click at [158, 390] on icon "expand row" at bounding box center [153, 387] width 15 height 15
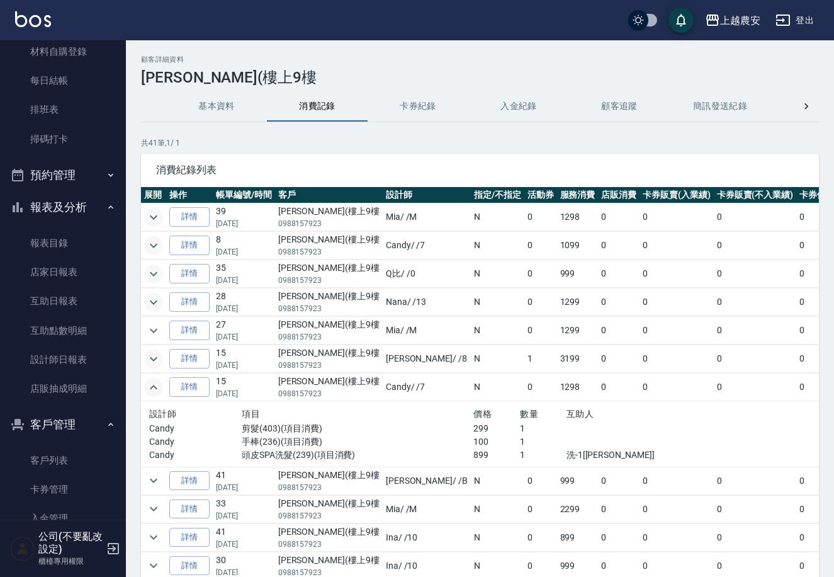
click at [158, 390] on icon "expand row" at bounding box center [153, 387] width 15 height 15
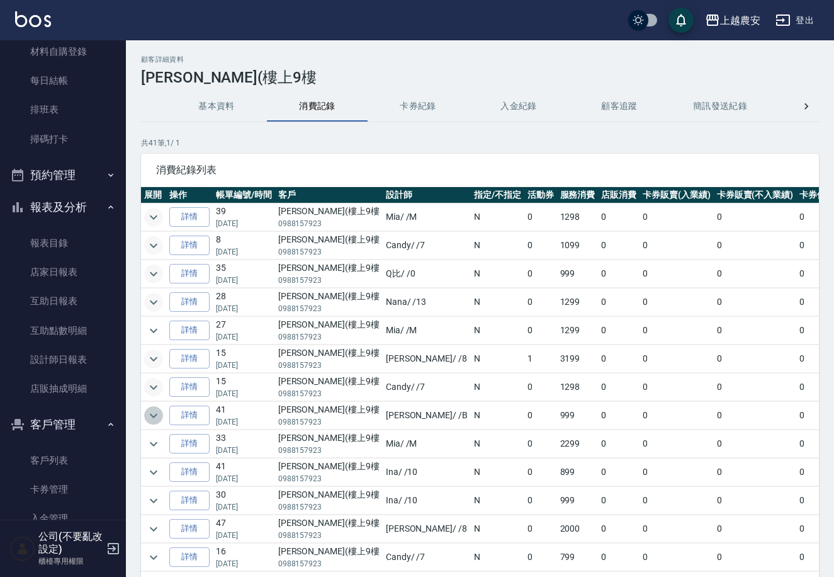
click at [158, 409] on icon "expand row" at bounding box center [153, 415] width 15 height 15
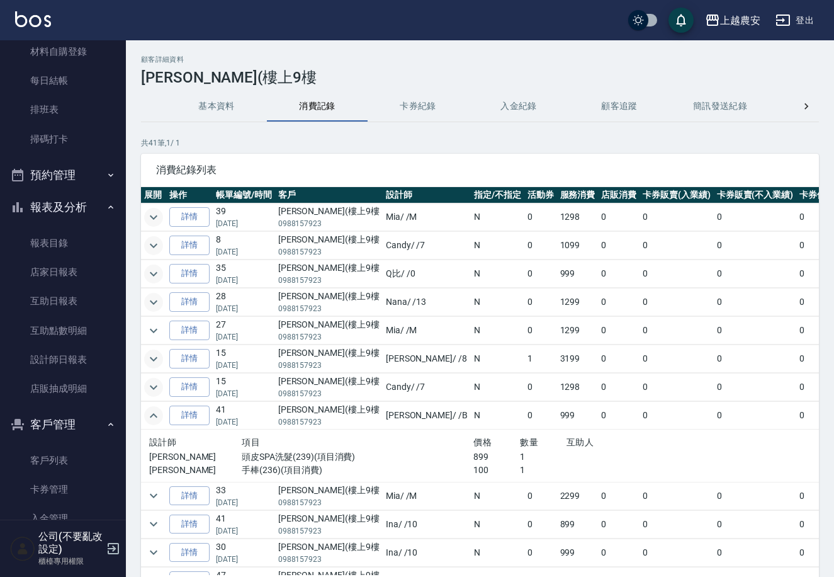
click at [152, 409] on icon "expand row" at bounding box center [153, 415] width 15 height 15
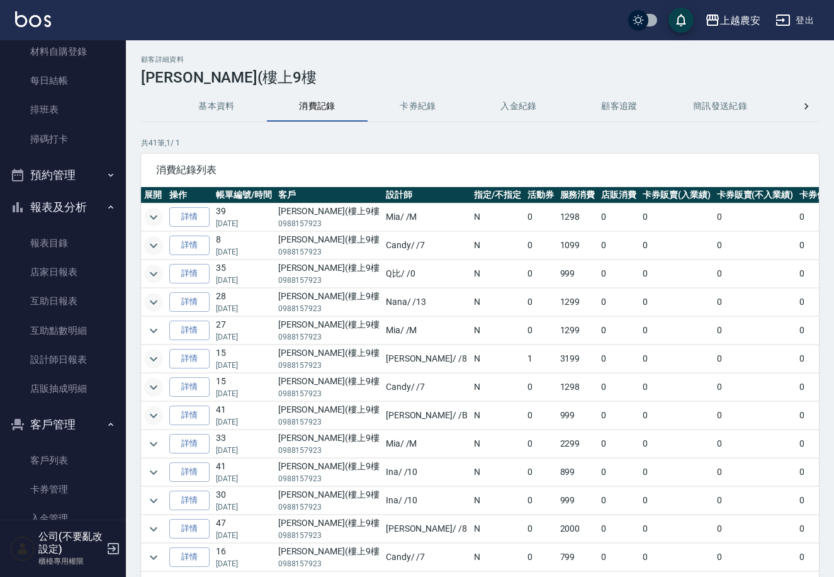
click at [154, 212] on icon "expand row" at bounding box center [153, 217] width 15 height 15
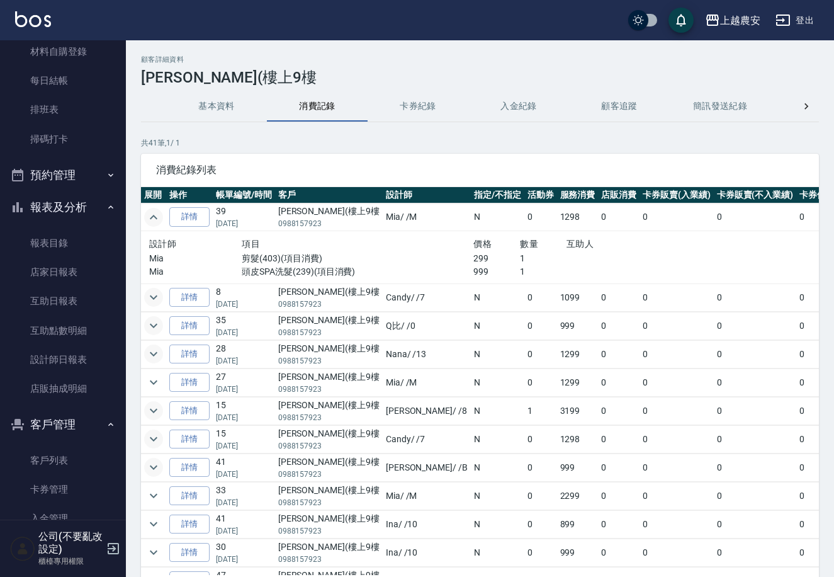
click at [146, 298] on icon "expand row" at bounding box center [153, 297] width 15 height 15
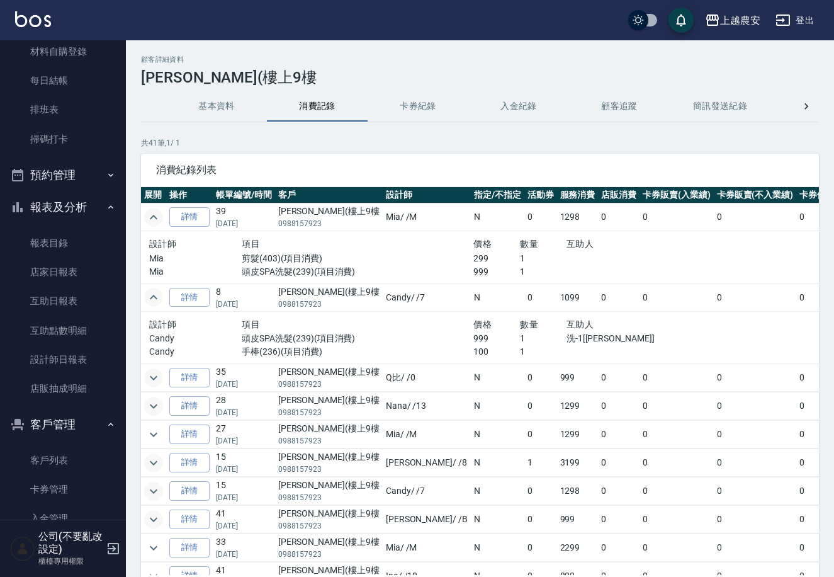
click at [146, 298] on icon "expand row" at bounding box center [153, 297] width 15 height 15
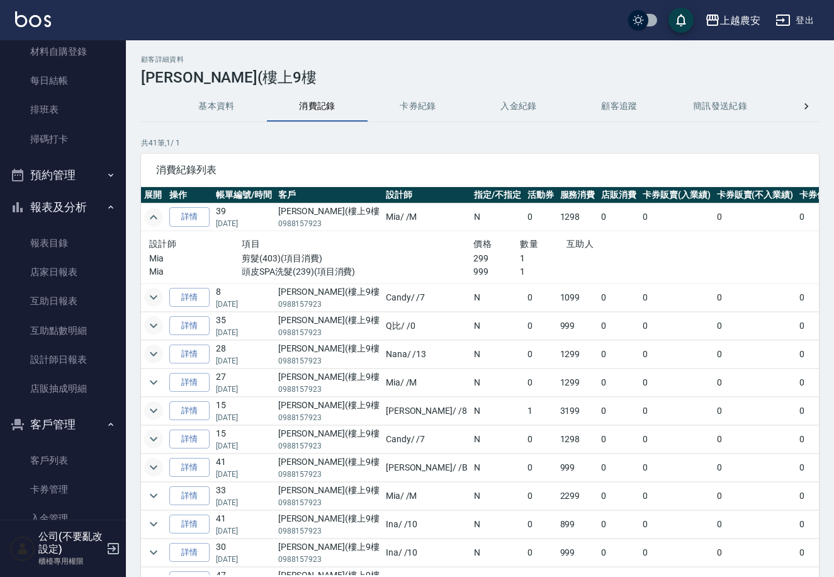
click at [152, 218] on icon "expand row" at bounding box center [153, 217] width 15 height 15
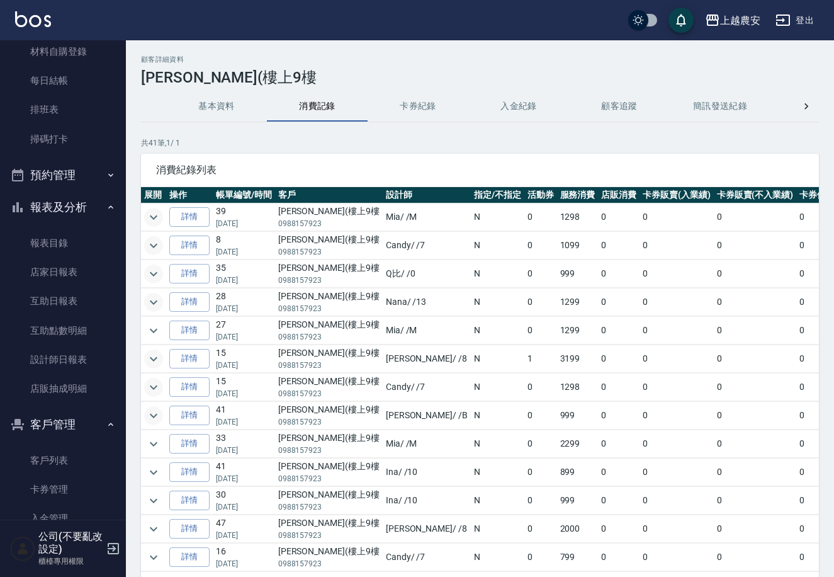
click at [150, 296] on icon "expand row" at bounding box center [153, 302] width 15 height 15
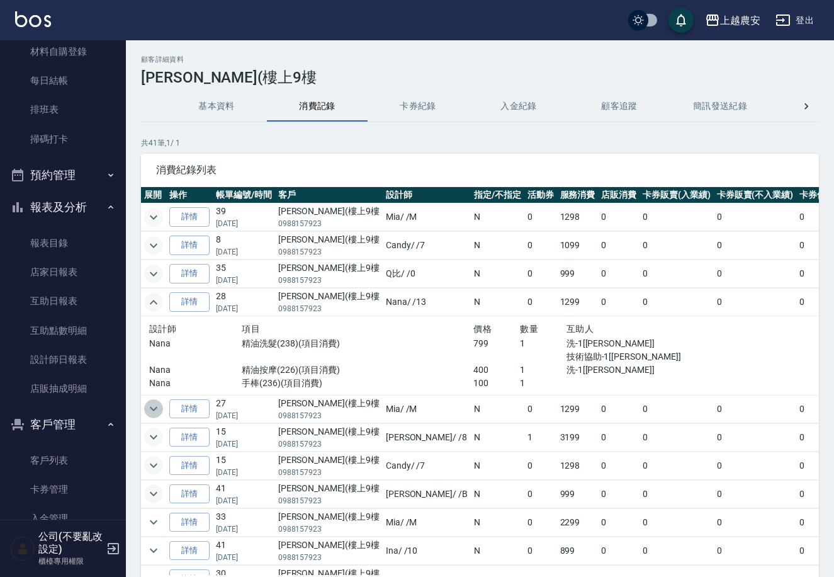
click at [157, 412] on icon "expand row" at bounding box center [153, 408] width 15 height 15
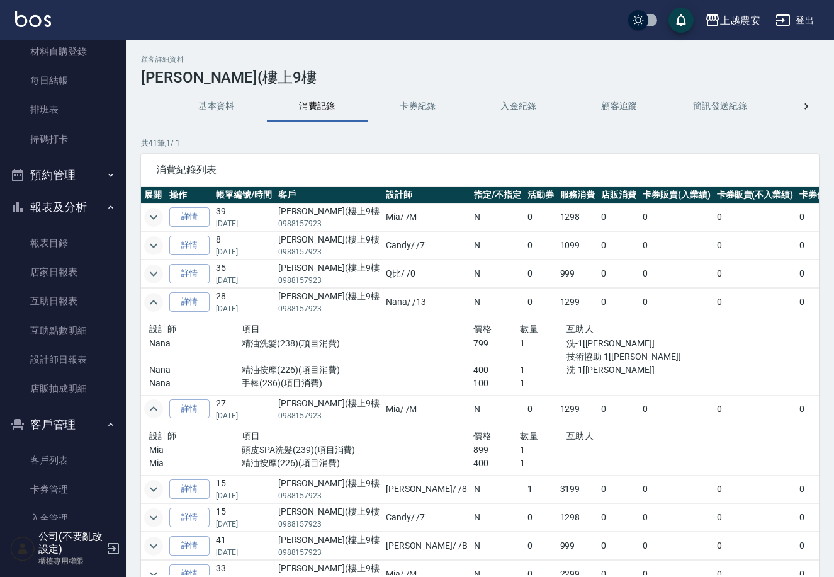
click at [161, 410] on icon "expand row" at bounding box center [153, 408] width 15 height 15
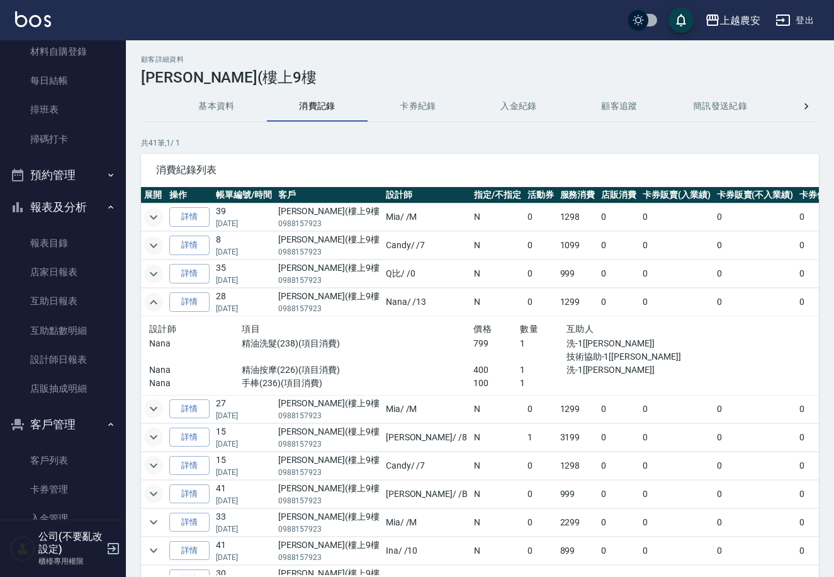
click at [153, 302] on icon "expand row" at bounding box center [153, 302] width 15 height 15
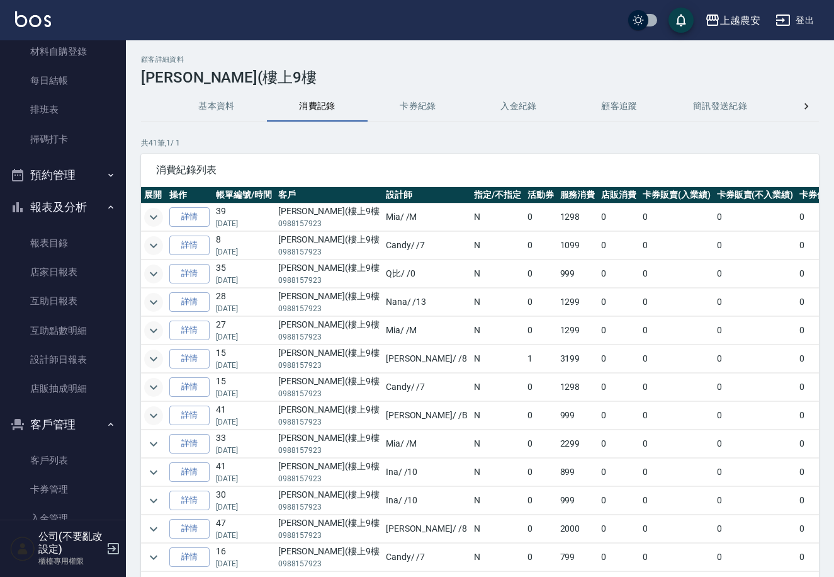
click at [150, 357] on icon "expand row" at bounding box center [154, 358] width 8 height 4
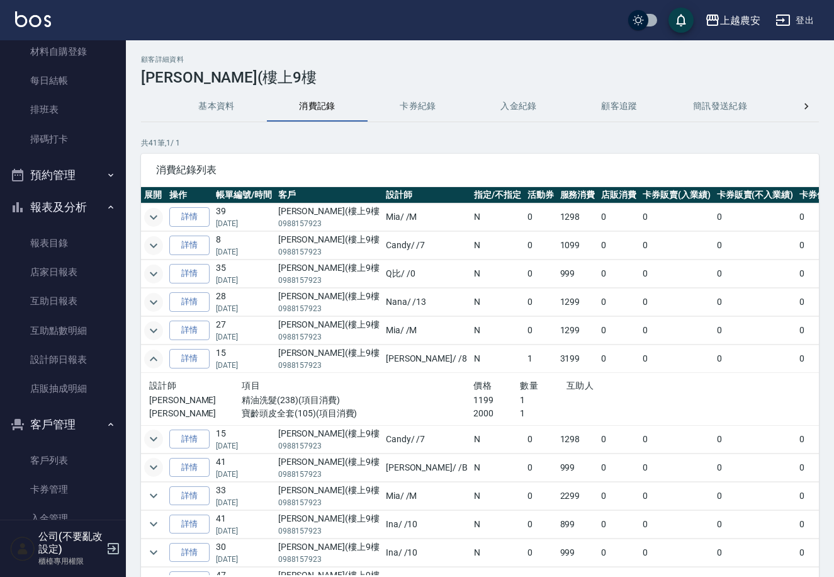
click at [150, 357] on icon "expand row" at bounding box center [153, 358] width 15 height 15
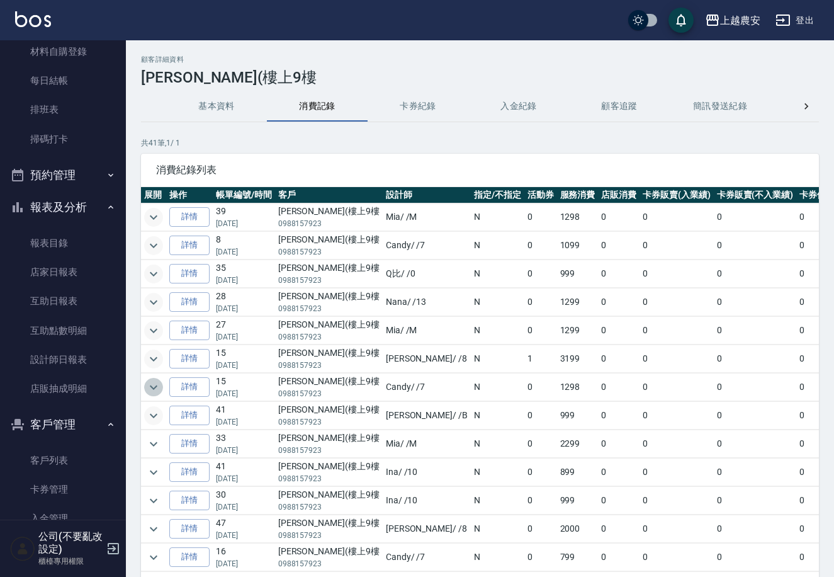
click at [156, 385] on icon "expand row" at bounding box center [153, 387] width 15 height 15
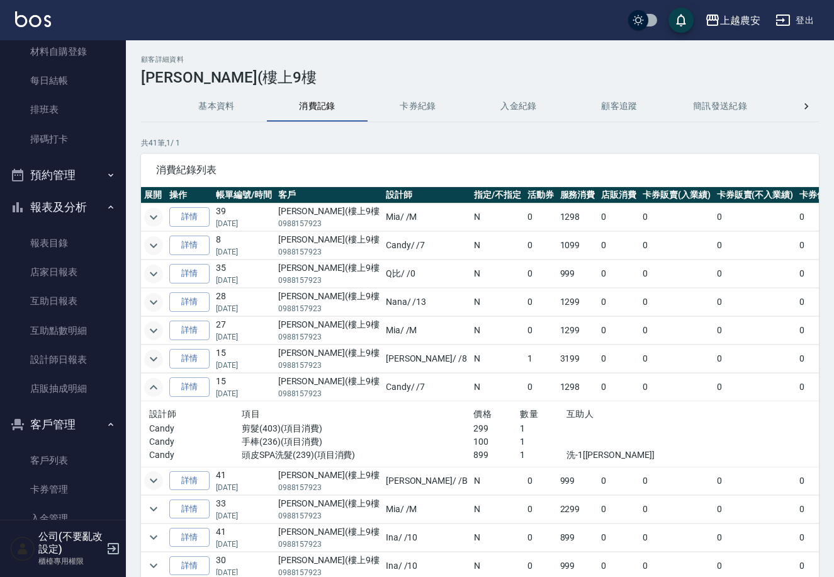
click at [156, 385] on icon "expand row" at bounding box center [153, 387] width 15 height 15
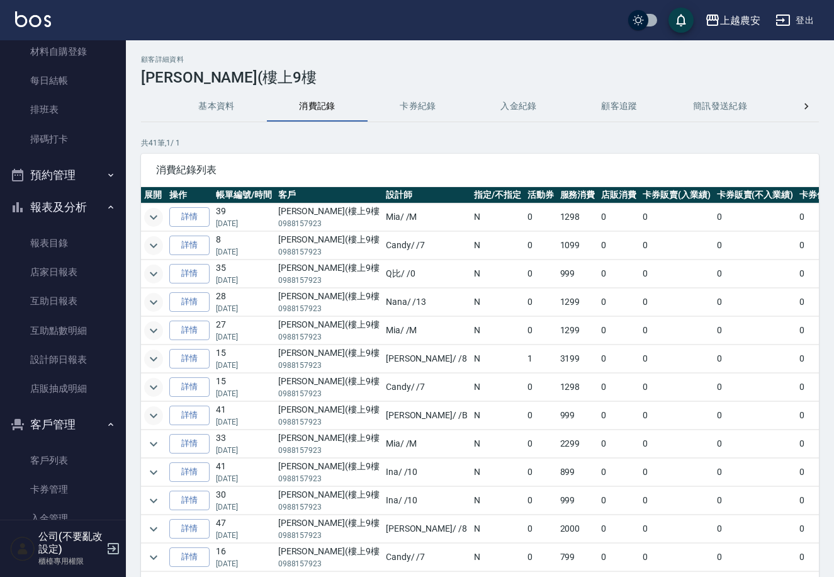
click at [159, 414] on icon "expand row" at bounding box center [153, 415] width 15 height 15
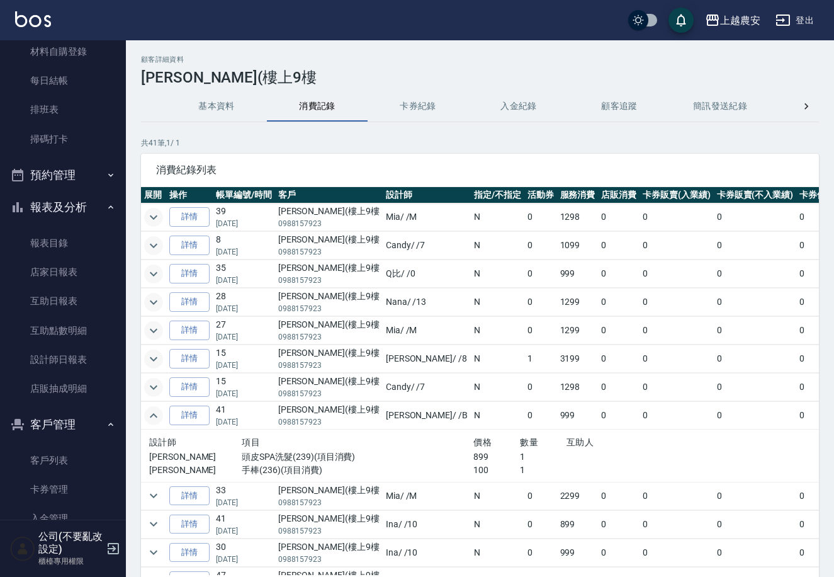
click at [159, 414] on icon "expand row" at bounding box center [153, 415] width 15 height 15
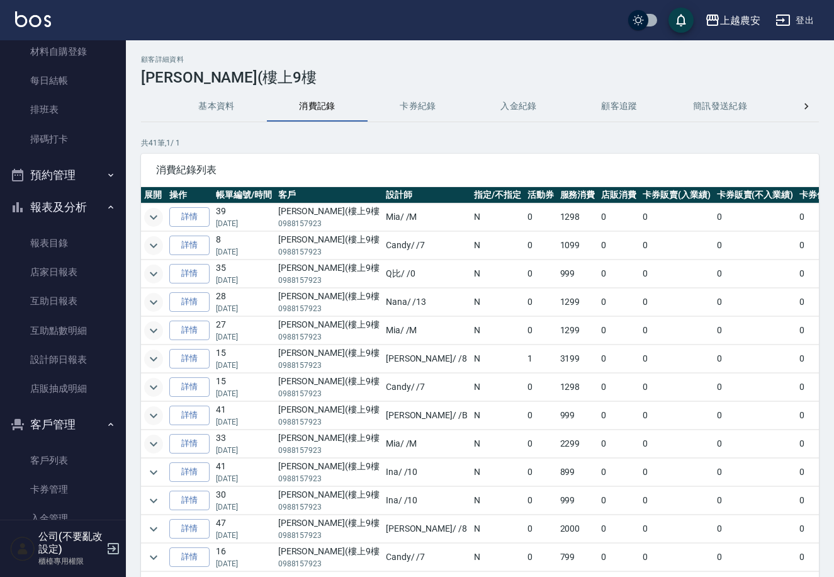
click at [159, 443] on icon "expand row" at bounding box center [153, 443] width 15 height 15
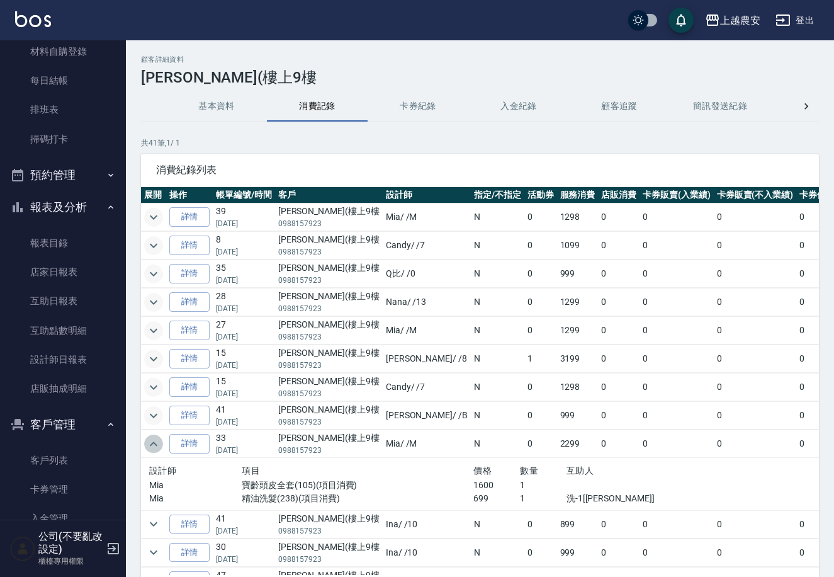
click at [159, 442] on icon "expand row" at bounding box center [153, 443] width 15 height 15
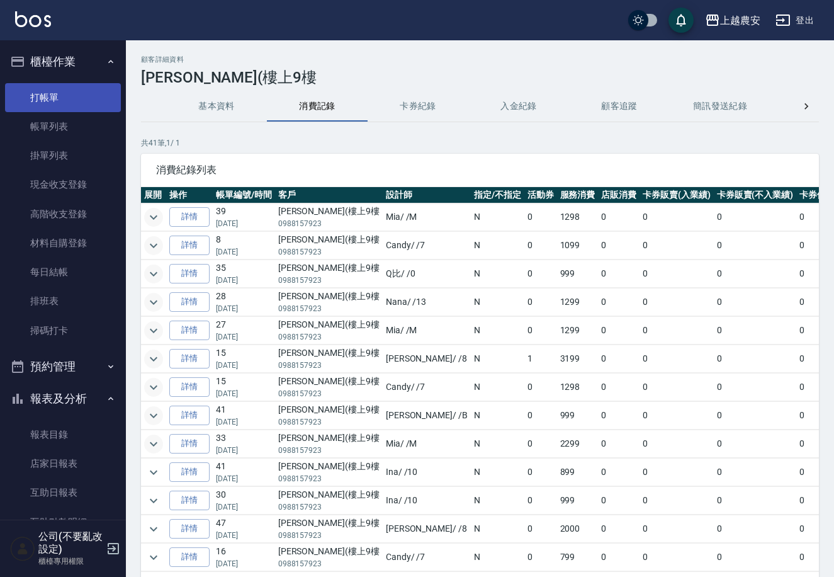
click at [50, 83] on link "打帳單" at bounding box center [63, 97] width 116 height 29
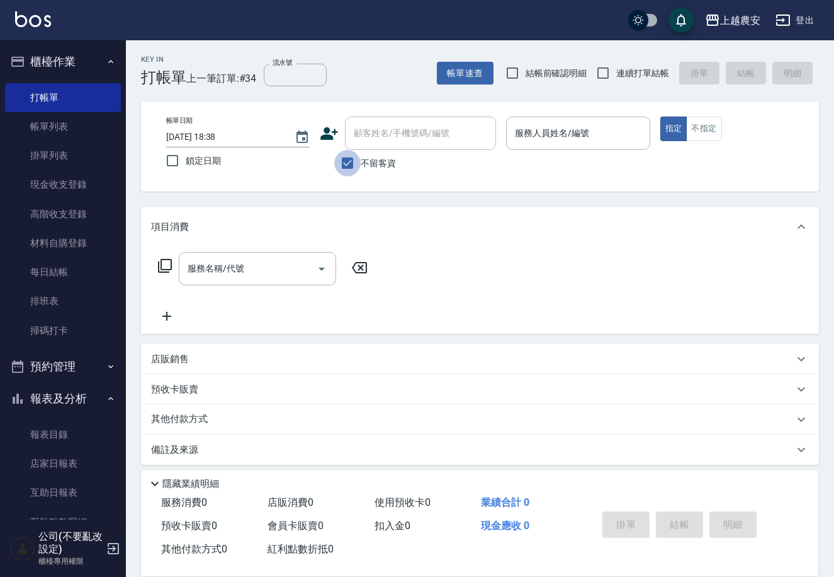
click at [353, 161] on input "不留客資" at bounding box center [347, 163] width 26 height 26
checkbox input "false"
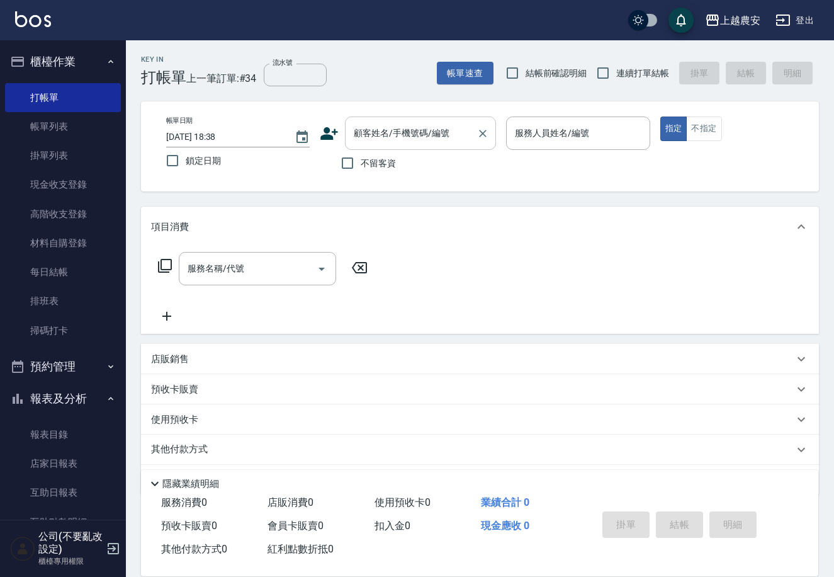
drag, startPoint x: 413, startPoint y: 140, endPoint x: 433, endPoint y: 137, distance: 20.3
click at [414, 140] on input "顧客姓名/手機號碼/編號" at bounding box center [411, 133] width 121 height 22
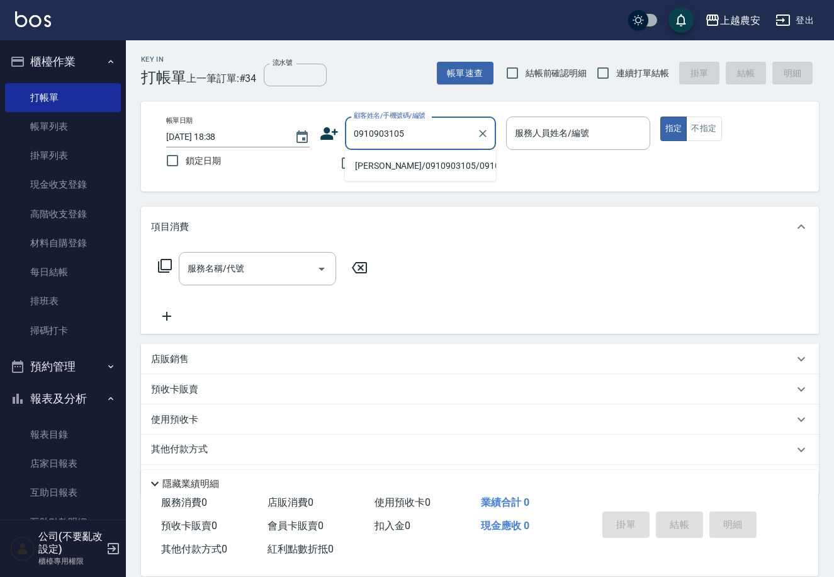
type input "[PERSON_NAME]/0910903105/0910903105"
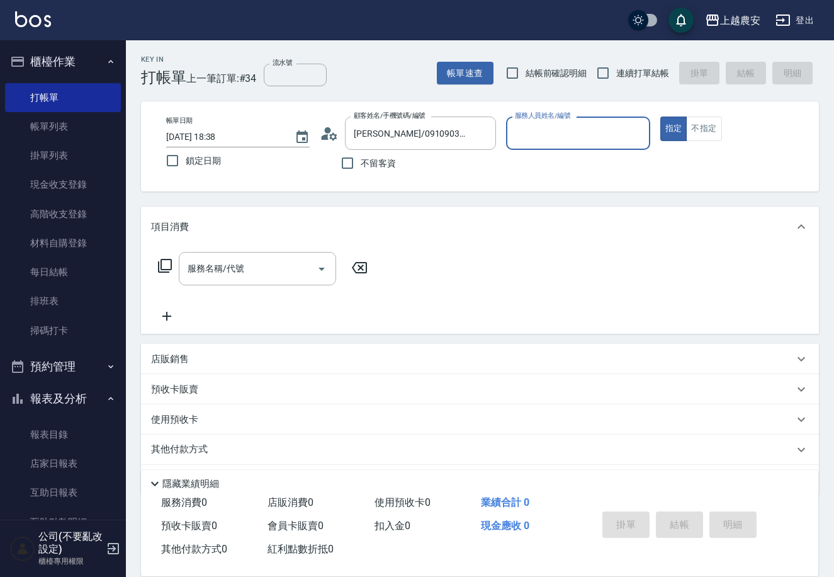
type input "Q比-0"
click at [660, 116] on button "指定" at bounding box center [673, 128] width 27 height 25
type button "true"
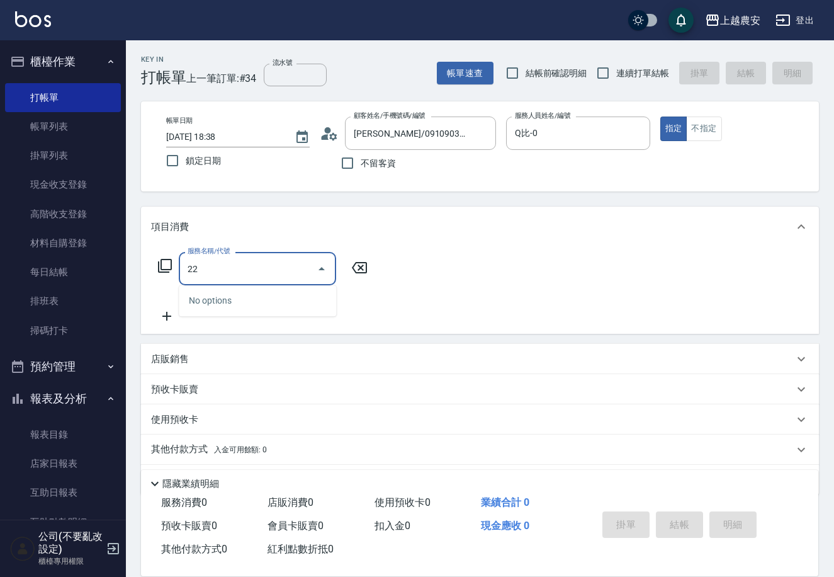
type input "2"
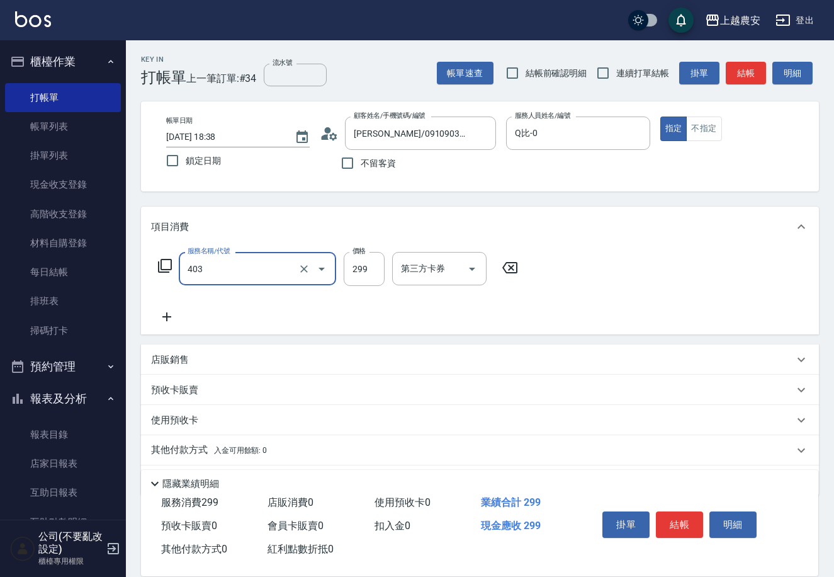
type input "剪髮(403)"
type input "400"
click at [688, 506] on div "掛單 結帳 明細" at bounding box center [680, 526] width 164 height 40
click at [683, 516] on button "結帳" at bounding box center [679, 524] width 47 height 26
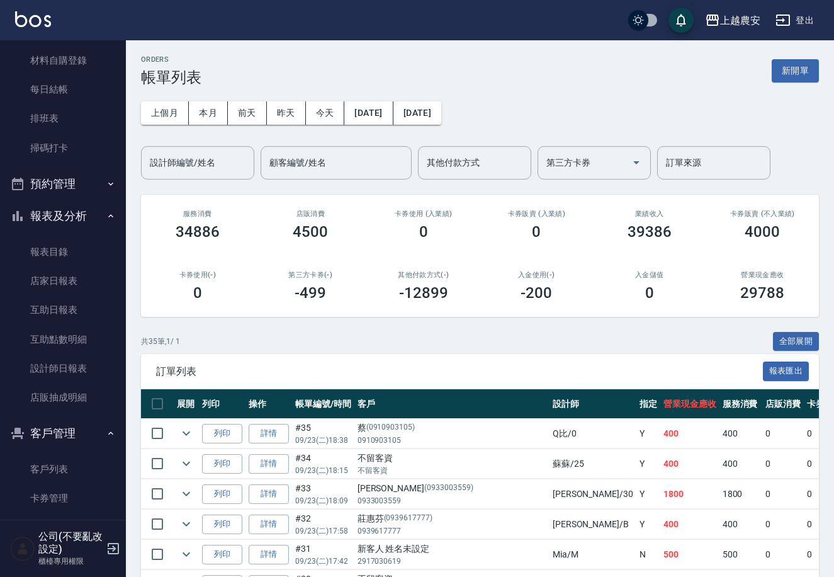
scroll to position [289, 0]
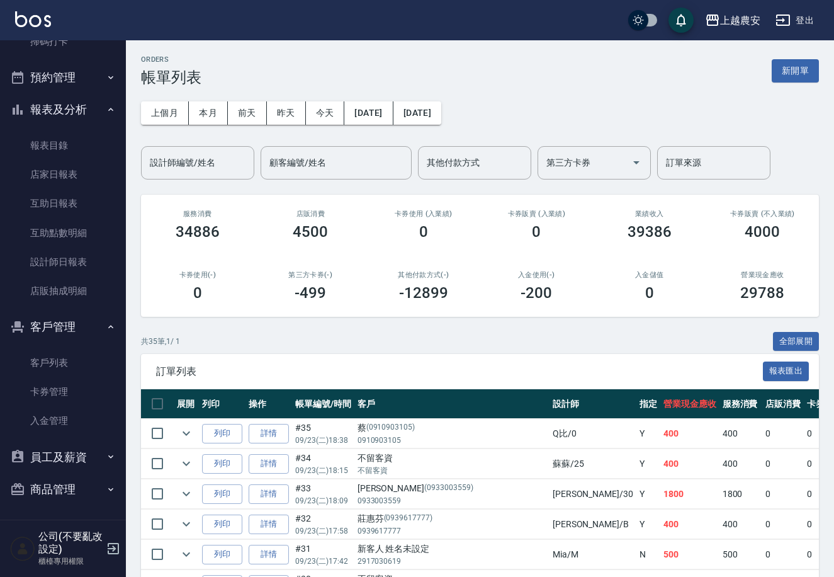
click at [88, 486] on button "商品管理" at bounding box center [63, 489] width 116 height 33
drag, startPoint x: 118, startPoint y: 426, endPoint x: 118, endPoint y: 523, distance: 97.0
click at [118, 523] on div "櫃檯作業 打帳單 帳單列表 掛單列表 現金收支登錄 高階收支登錄 材料自購登錄 每日結帳 排班表 掃碼打卡 預約管理 預約管理 單日預約紀錄 單週預約紀錄 報…" at bounding box center [63, 308] width 126 height 536
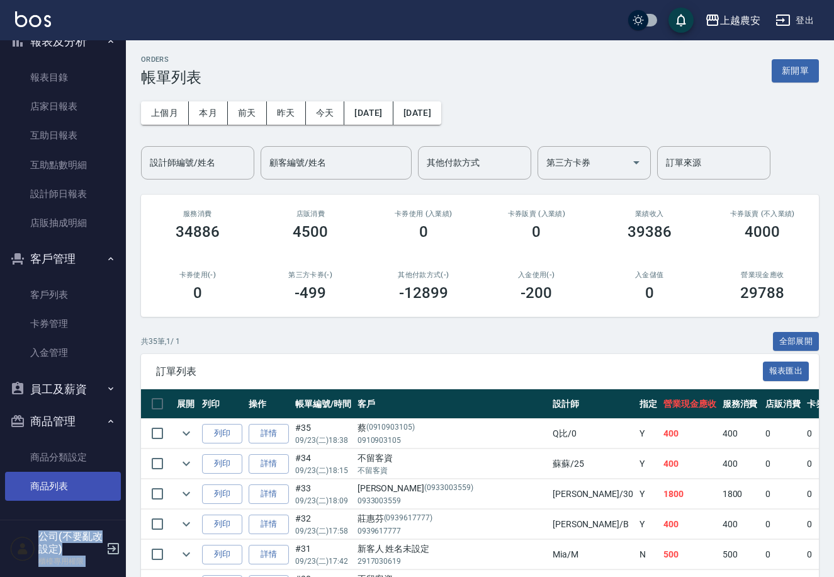
click at [99, 472] on link "商品列表" at bounding box center [63, 486] width 116 height 29
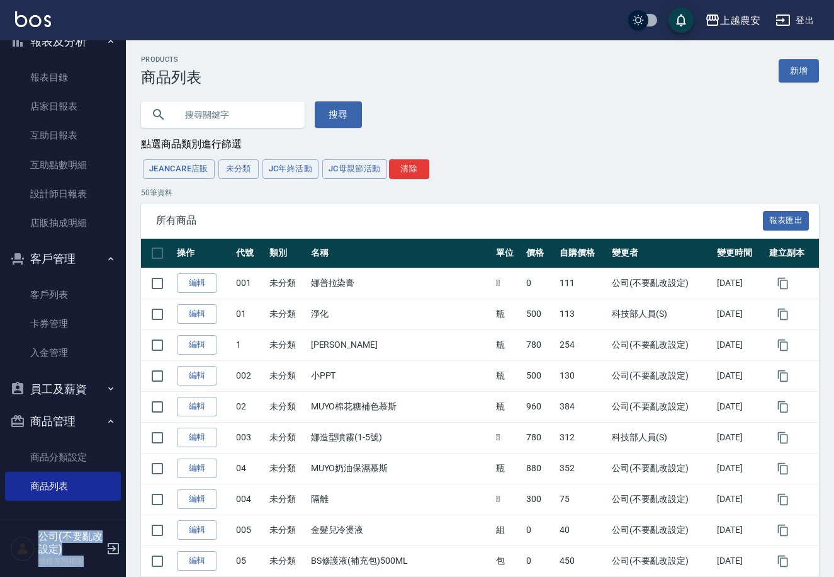
click at [258, 120] on input "text" at bounding box center [235, 115] width 118 height 34
type input "寶齡"
click at [315, 116] on button "搜尋" at bounding box center [338, 114] width 47 height 26
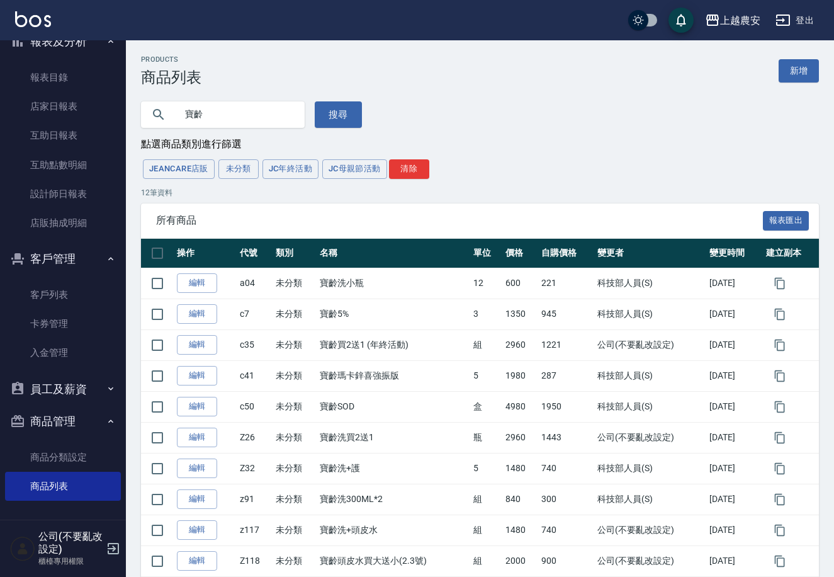
drag, startPoint x: 208, startPoint y: 108, endPoint x: 118, endPoint y: 123, distance: 91.2
click at [127, 122] on div "寶齡 搜尋" at bounding box center [244, 107] width 236 height 42
type input "芬多"
click at [332, 113] on button "搜尋" at bounding box center [338, 114] width 47 height 26
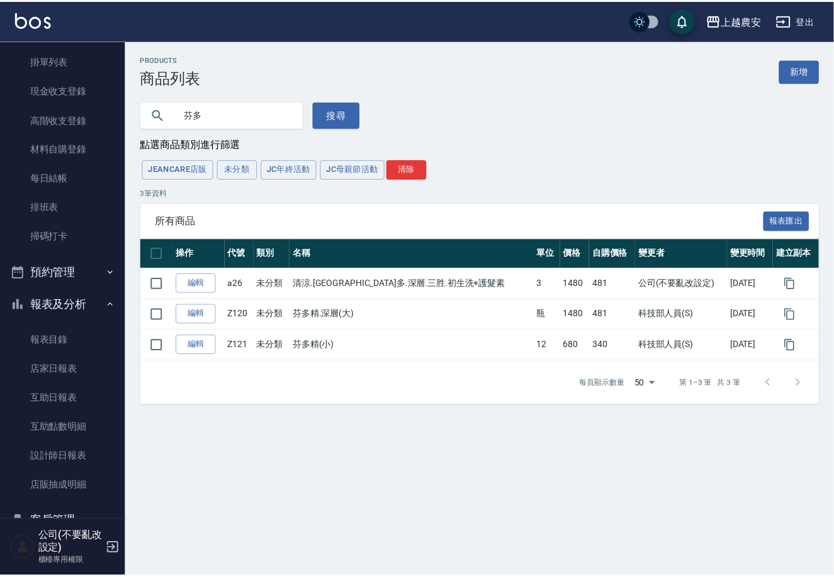
scroll to position [3, 0]
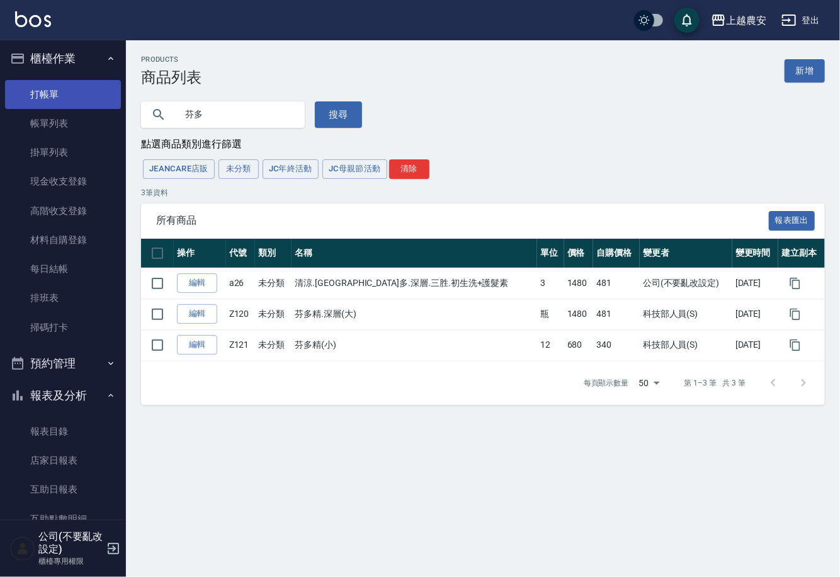
click at [91, 94] on link "打帳單" at bounding box center [63, 94] width 116 height 29
